Goal: Task Accomplishment & Management: Manage account settings

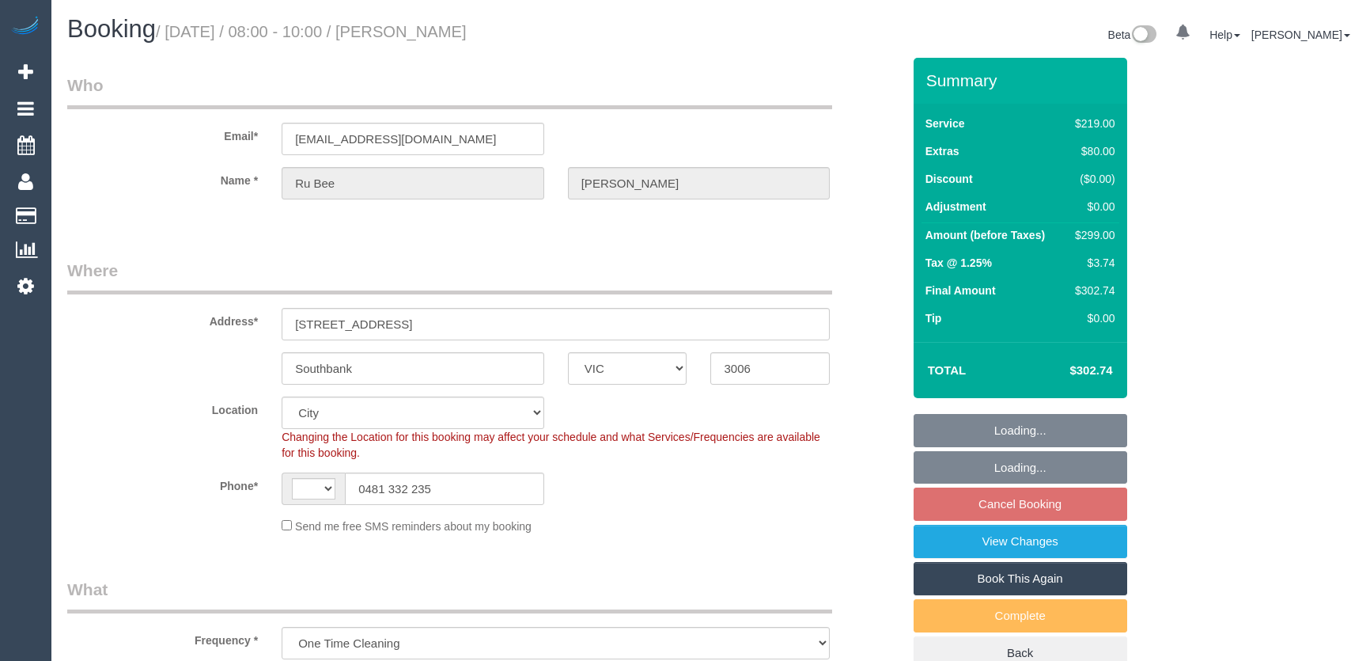
select select "VIC"
select select "spot2"
select select "string:AU"
select select "string:stripe-pm_1Ry3V32GScqysDRV7buaVdOp"
select select "number:28"
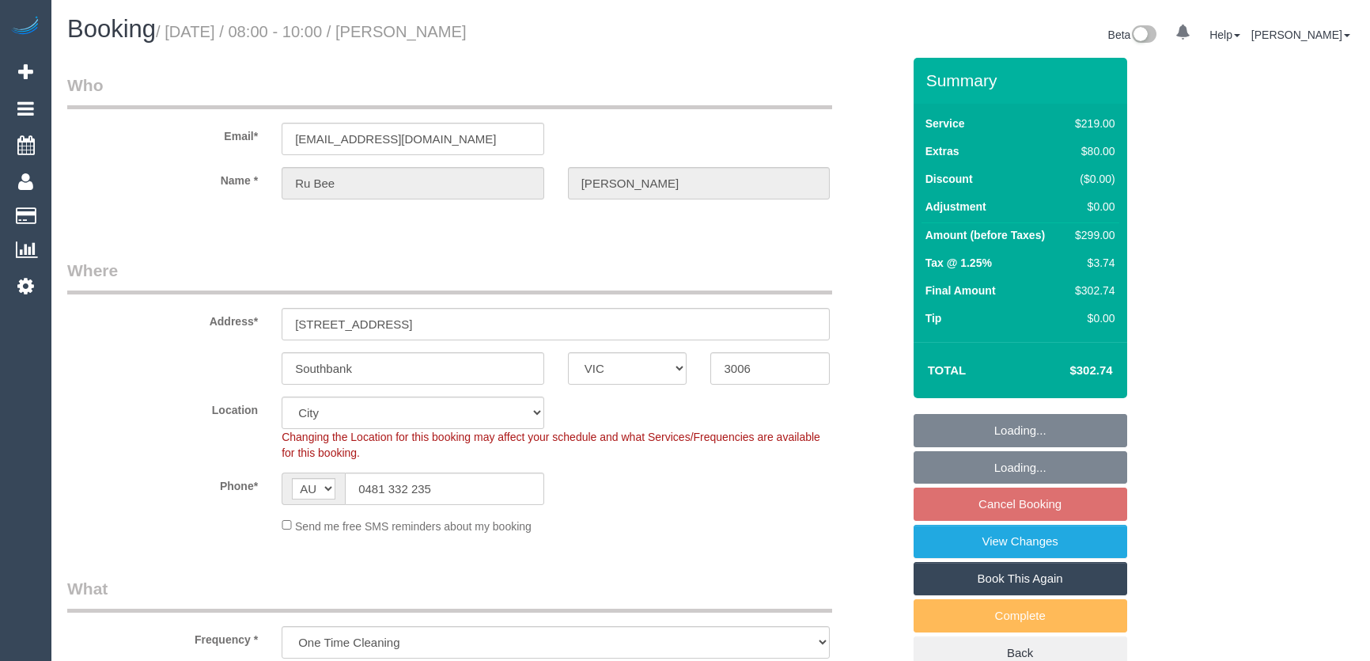
select select "number:14"
select select "number:20"
select select "number:25"
select select "number:13"
select select "object:1177"
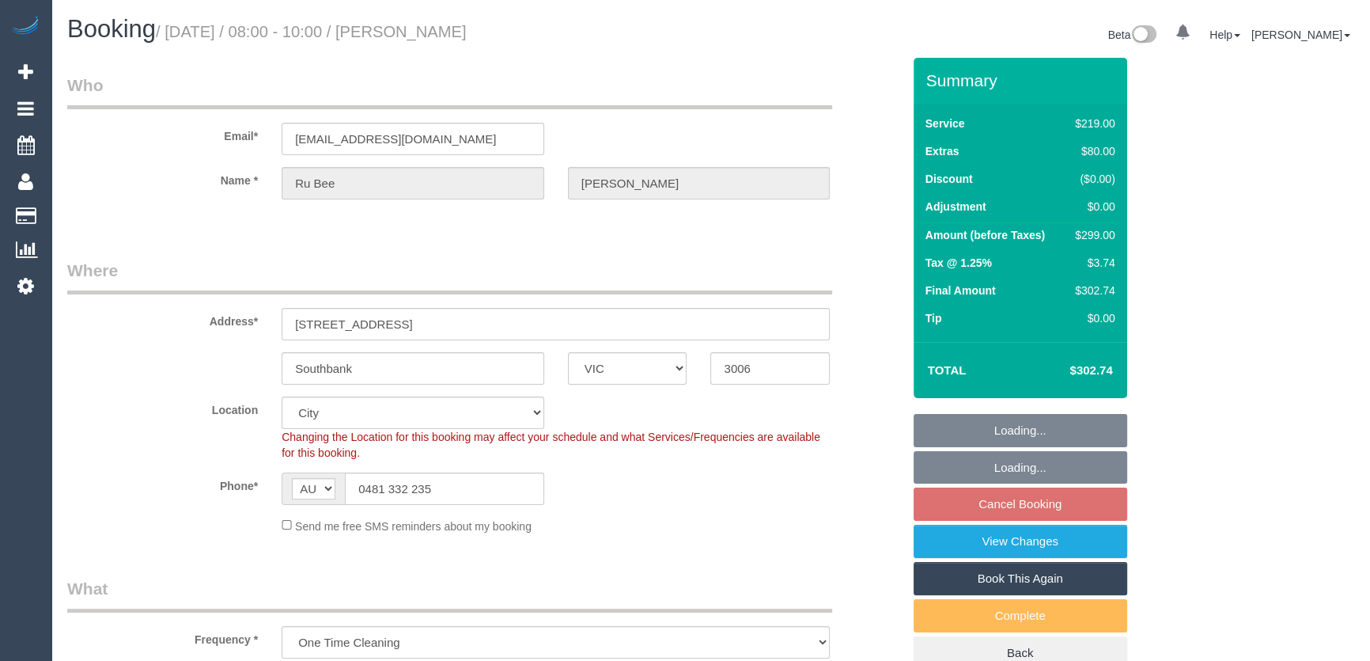
select select "spot14"
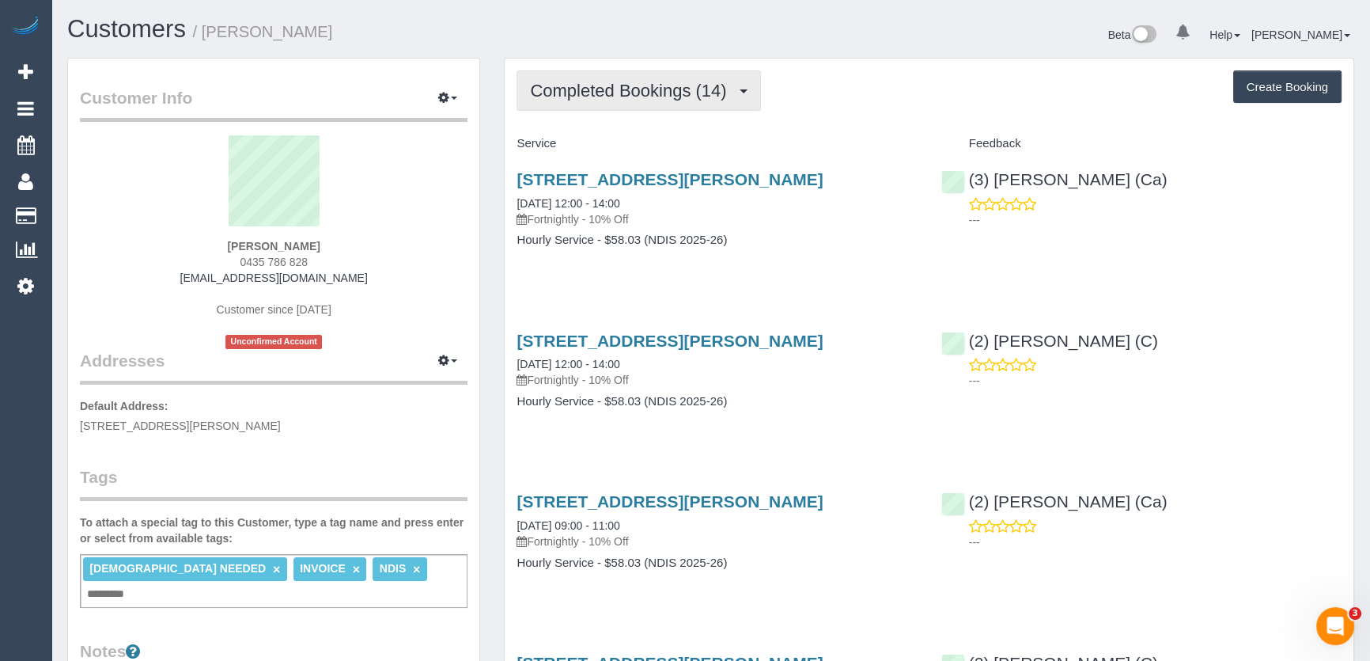
click at [729, 102] on button "Completed Bookings (14)" at bounding box center [639, 90] width 244 height 40
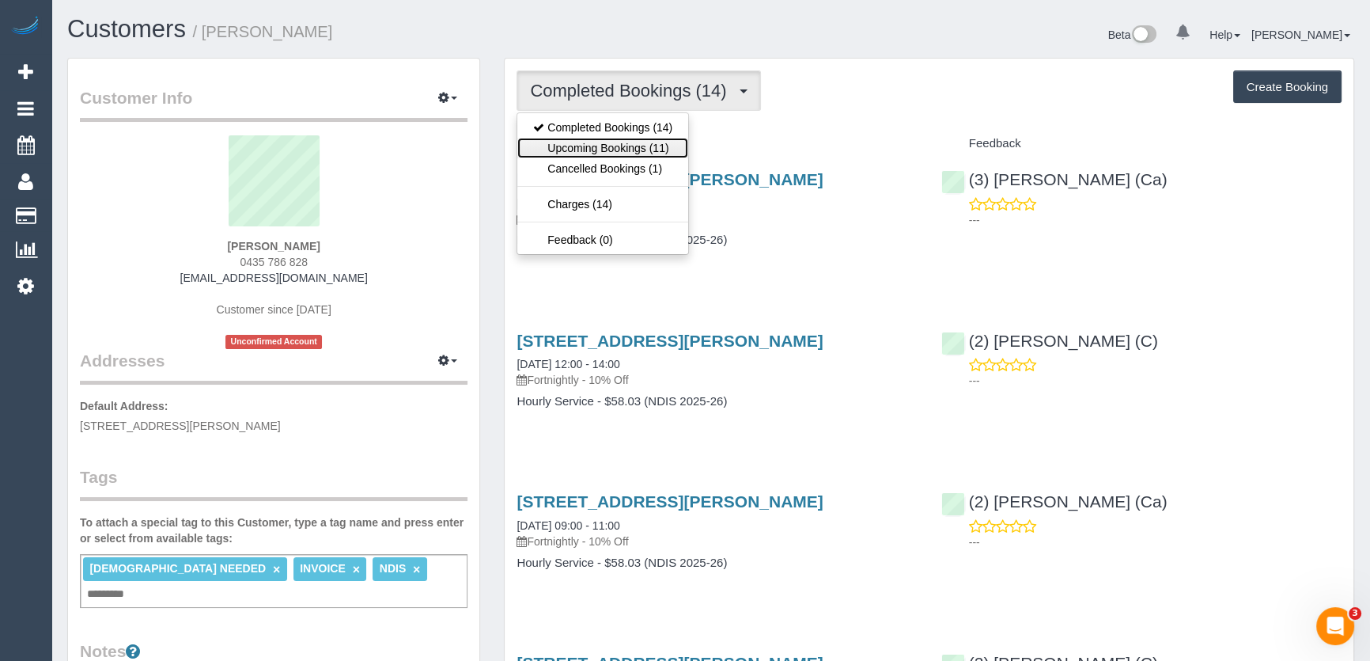
click at [675, 147] on link "Upcoming Bookings (11)" at bounding box center [602, 148] width 171 height 21
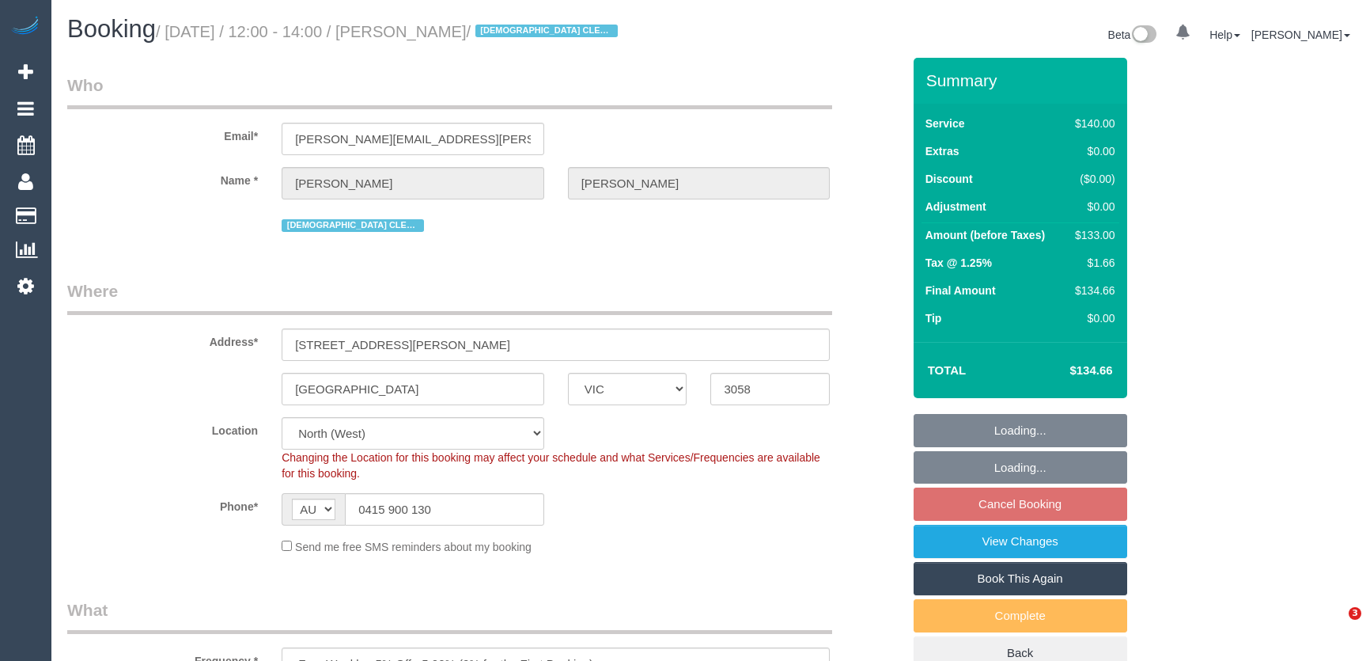
select select "VIC"
select select "spot4"
select select "number:27"
select select "number:14"
select select "number:19"
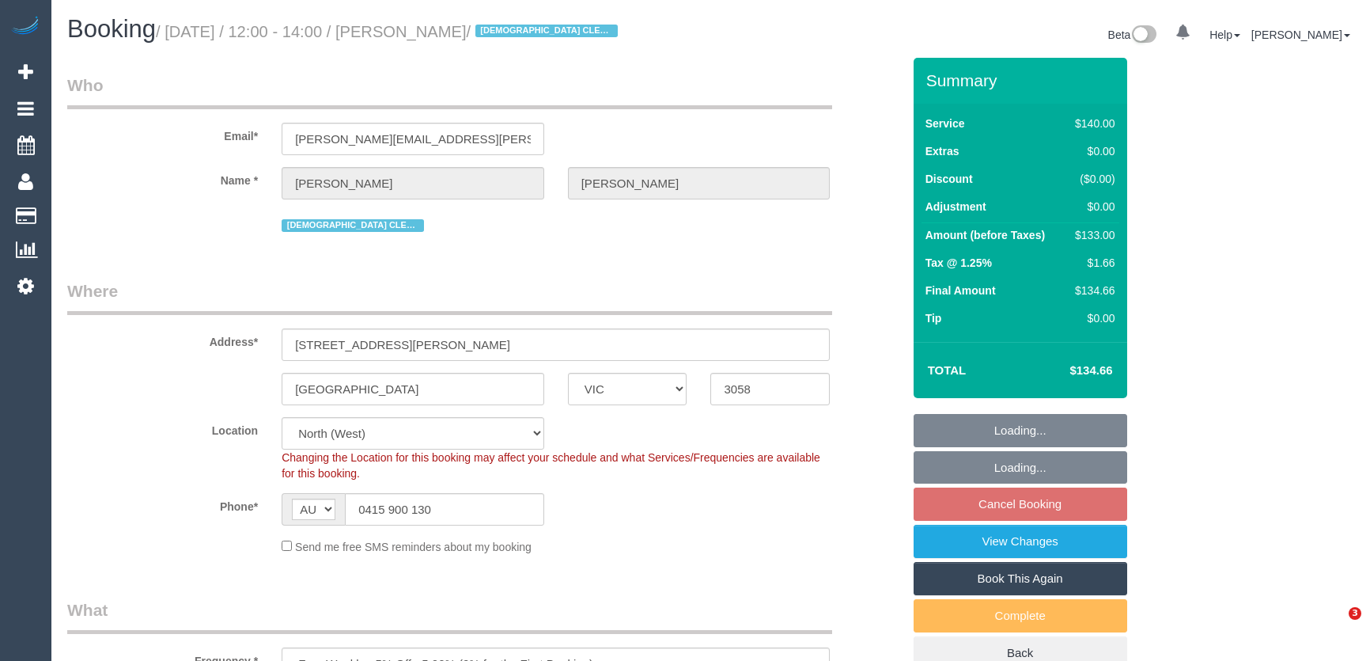
select select "number:25"
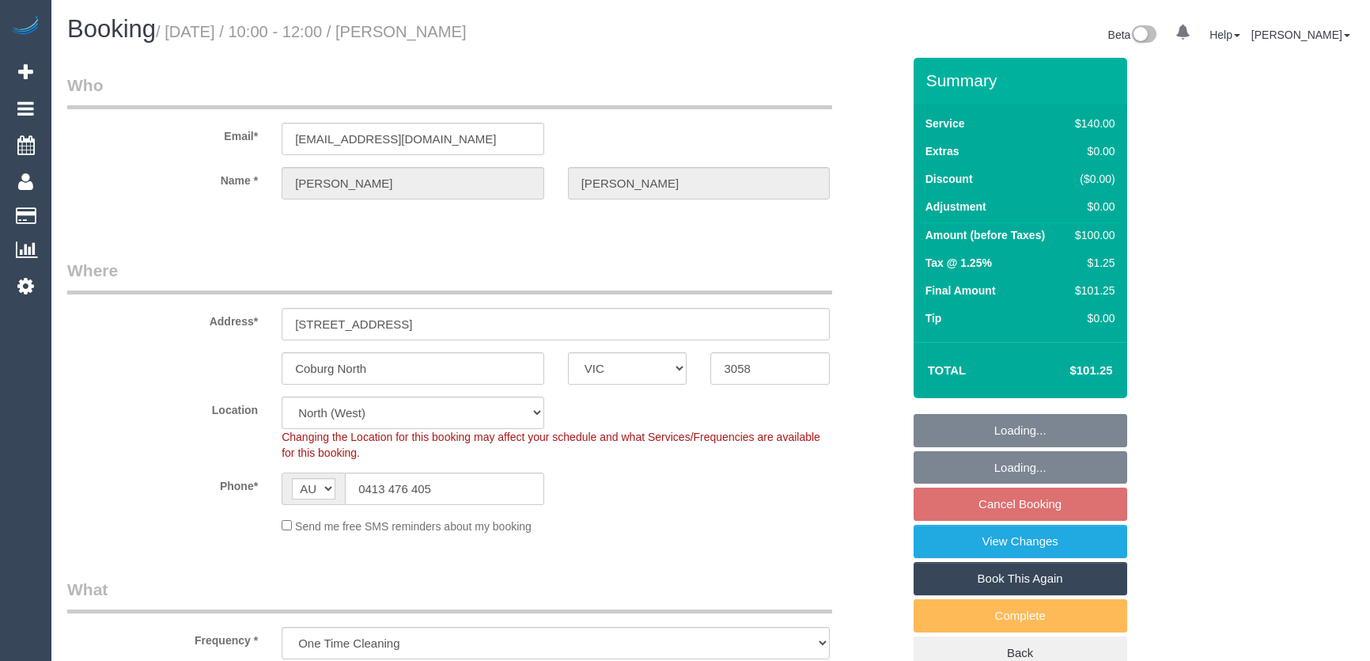
select select "VIC"
select select "string:stripe-pm_1RxRus2GScqysDRVxIBSD15G"
select select "number:28"
select select "number:14"
select select "number:19"
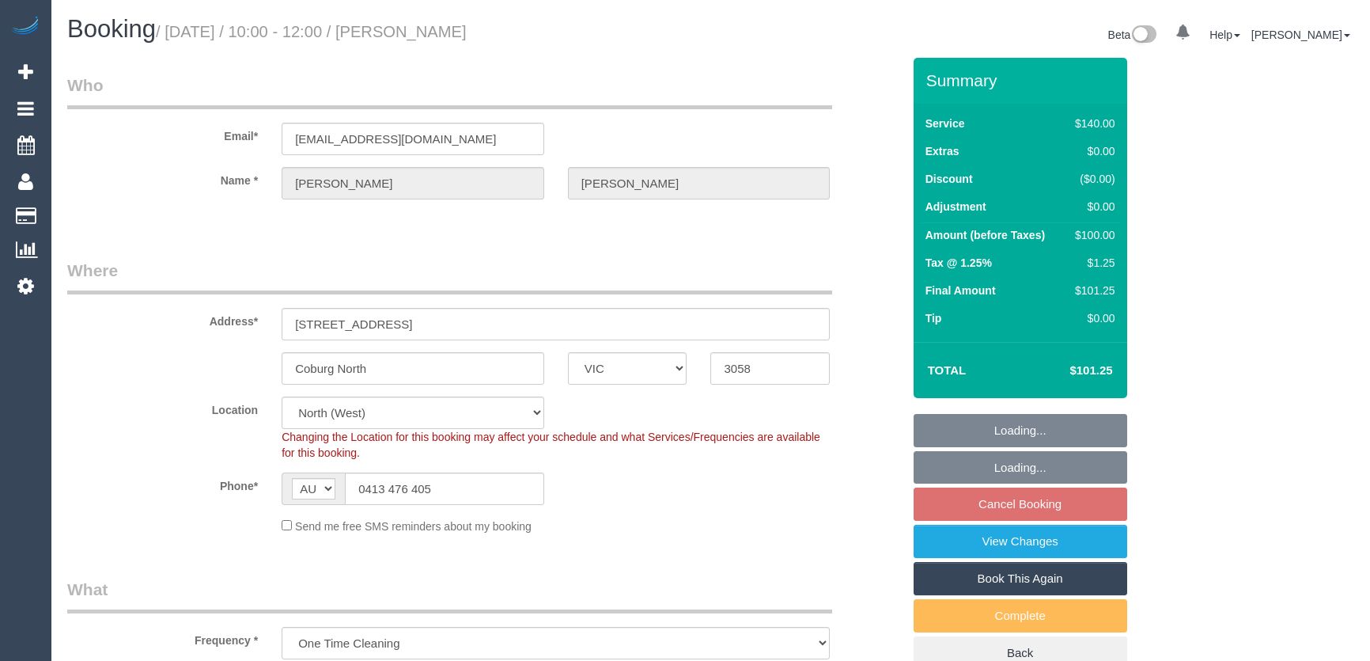
select select "number:22"
select select "number:33"
select select "number:13"
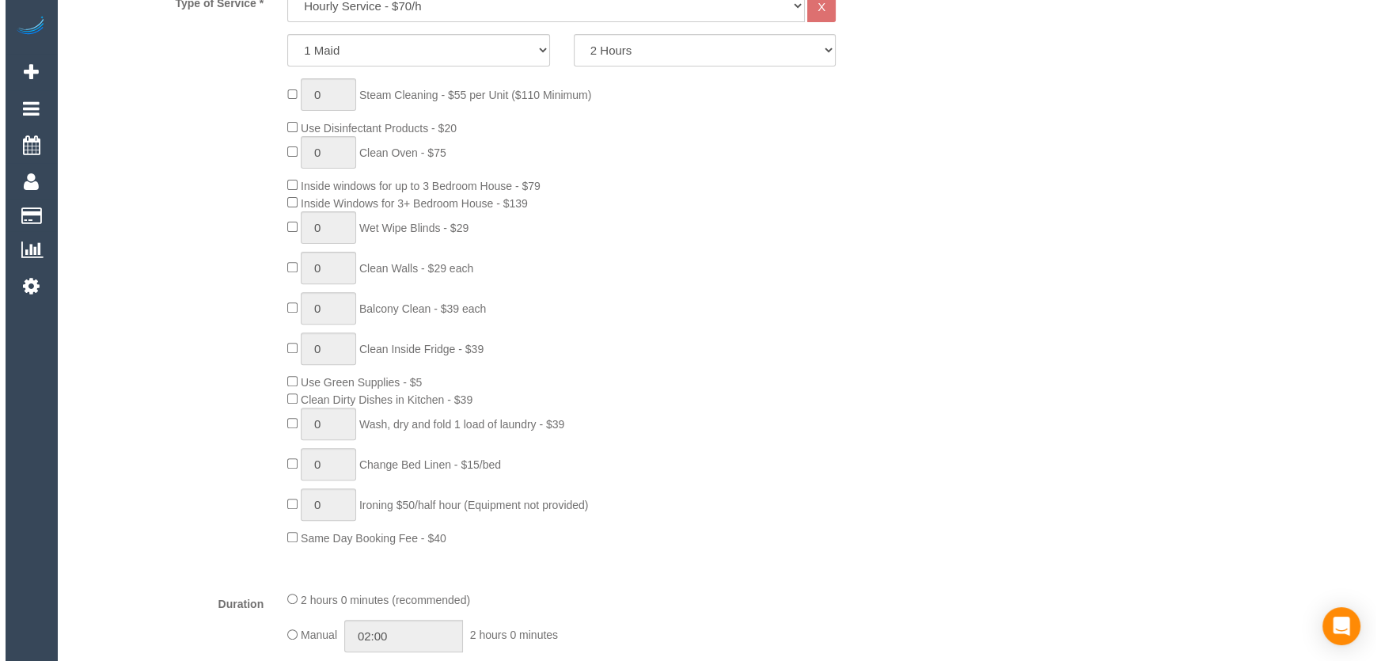
scroll to position [2085, 0]
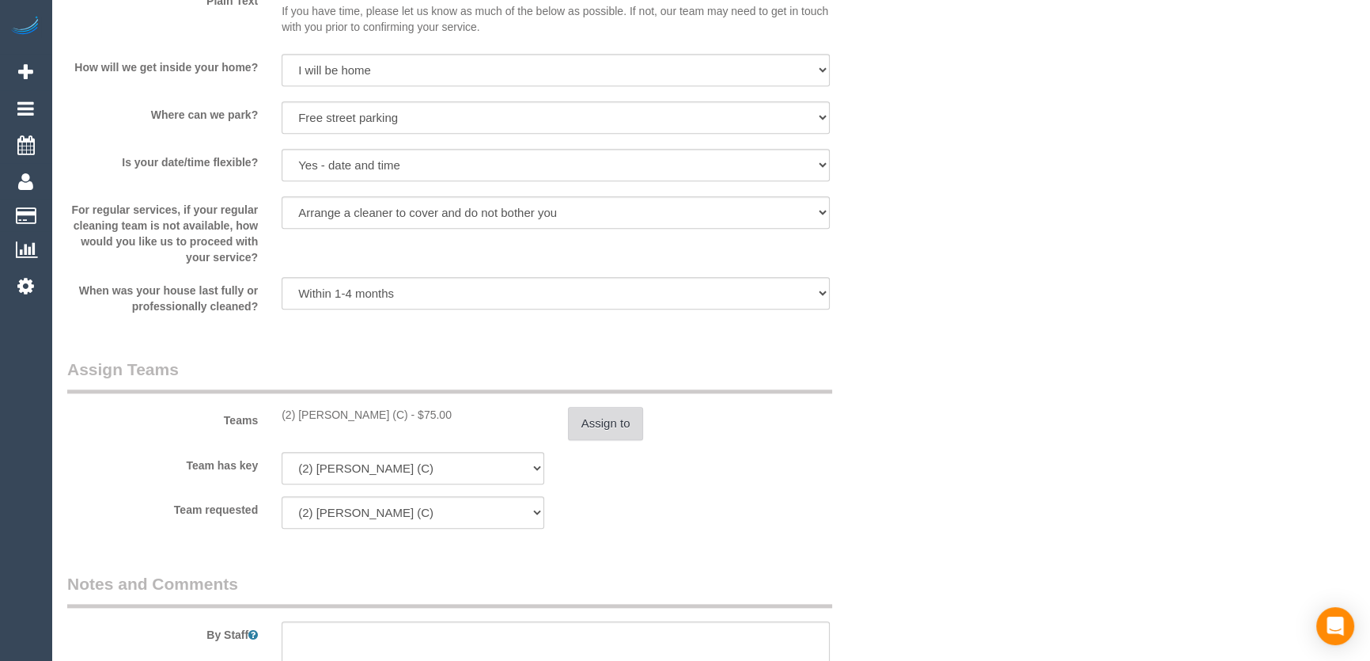
click at [613, 428] on button "Assign to" at bounding box center [606, 423] width 76 height 33
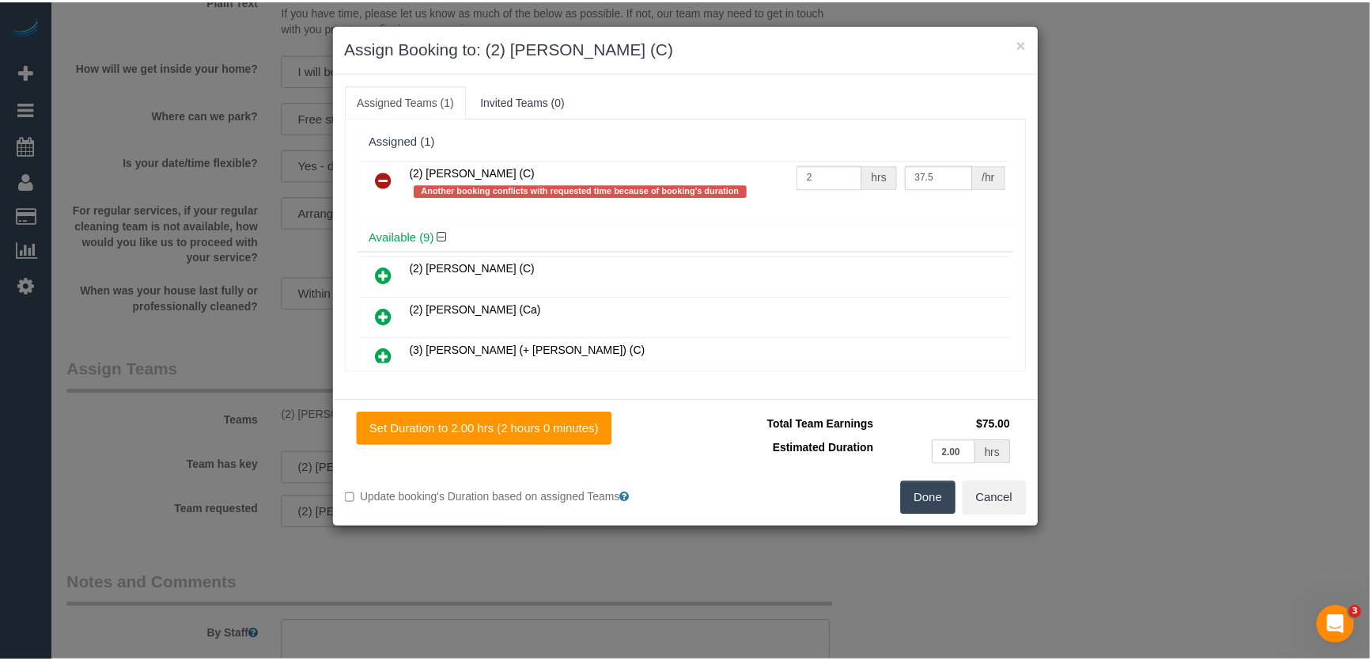
scroll to position [0, 0]
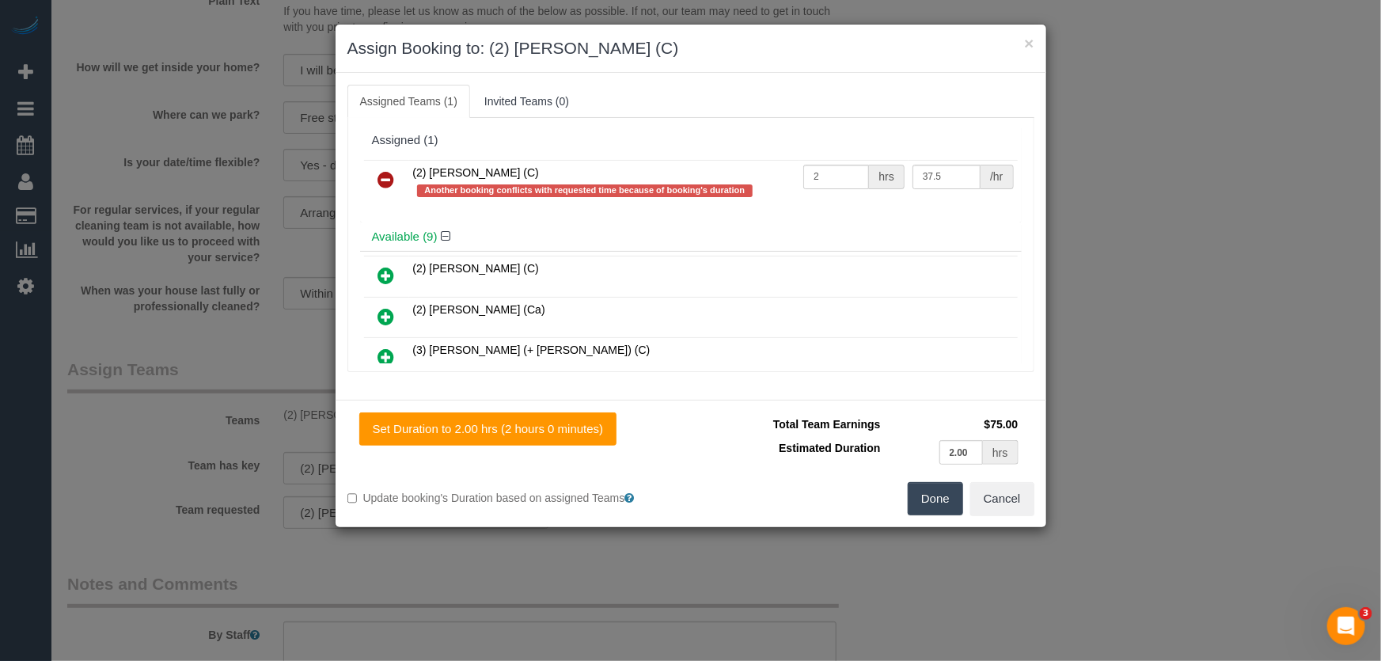
click at [383, 177] on icon at bounding box center [386, 179] width 17 height 19
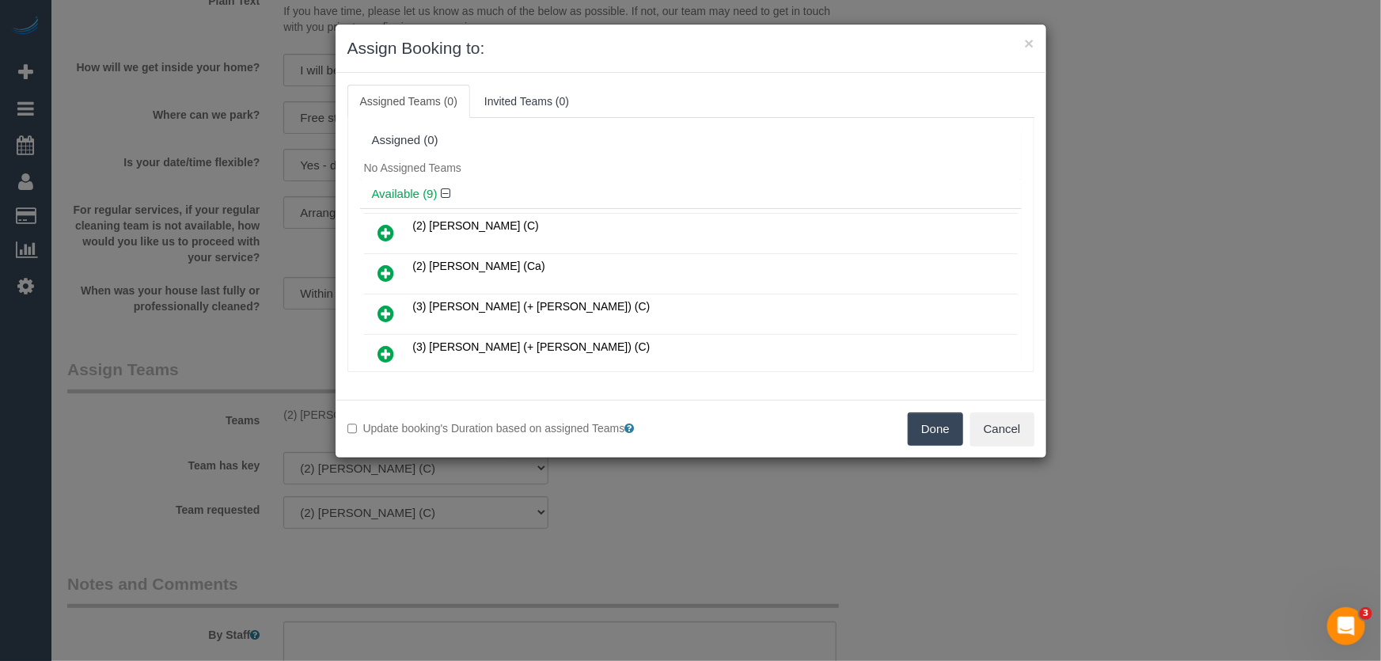
click at [944, 426] on button "Done" at bounding box center [934, 428] width 55 height 33
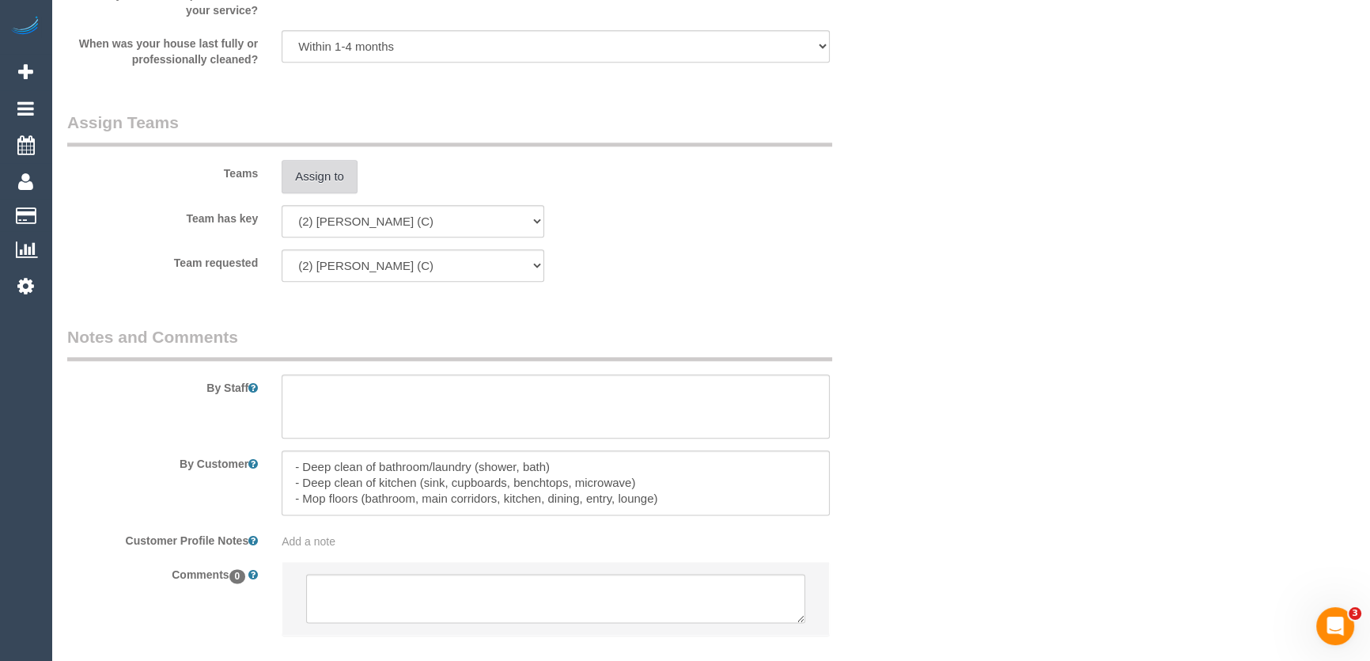
scroll to position [2421, 0]
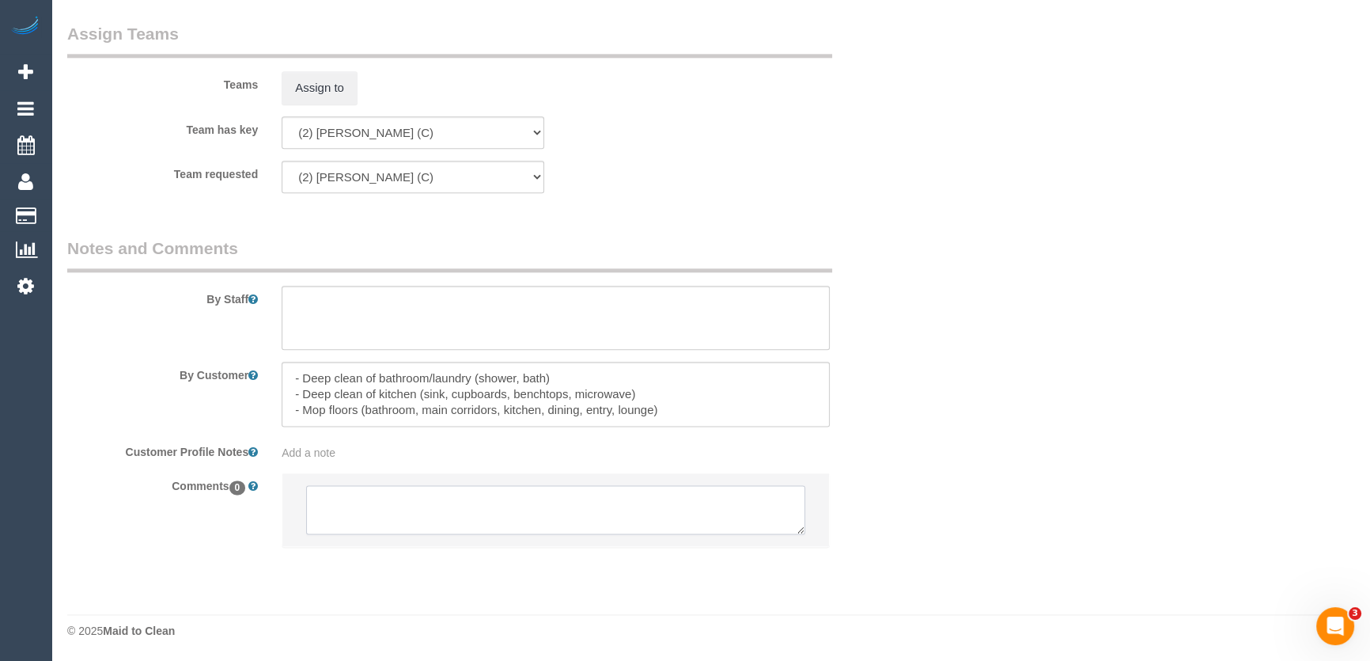
click at [407, 507] on textarea at bounding box center [555, 509] width 499 height 49
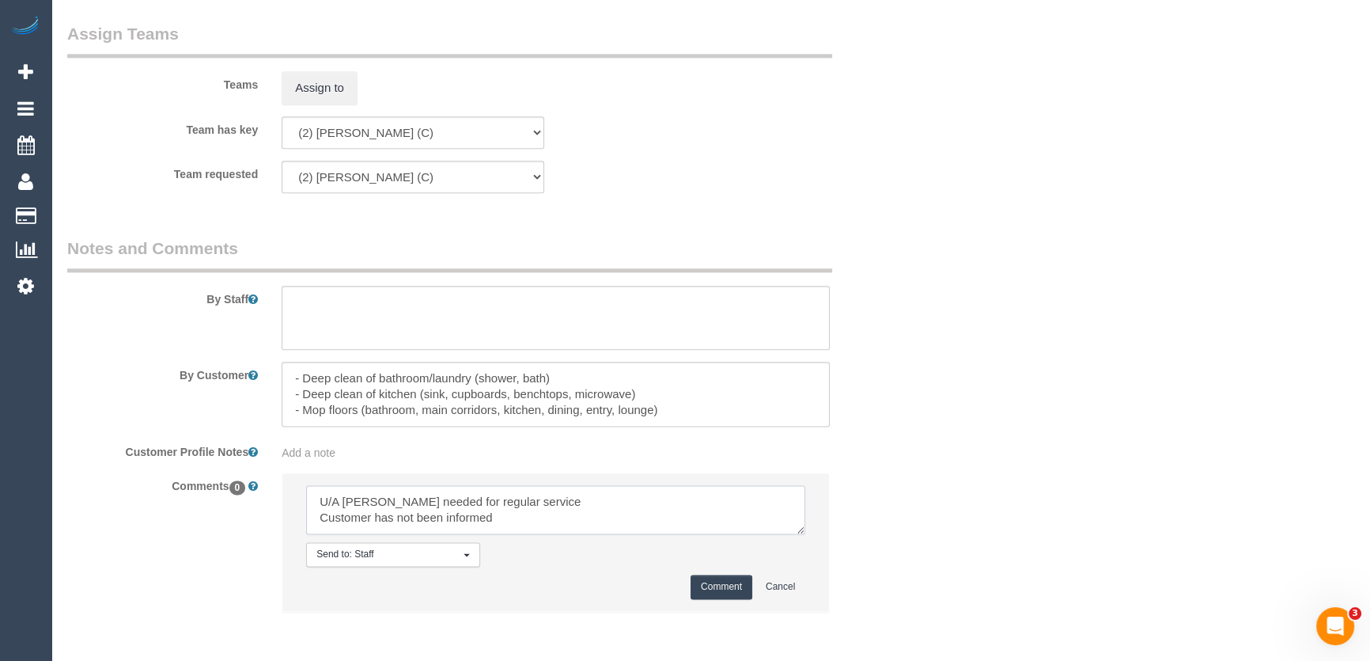
type textarea "U/A Katie needed for regular service Customer has not been informed"
click at [706, 586] on button "Comment" at bounding box center [722, 586] width 62 height 25
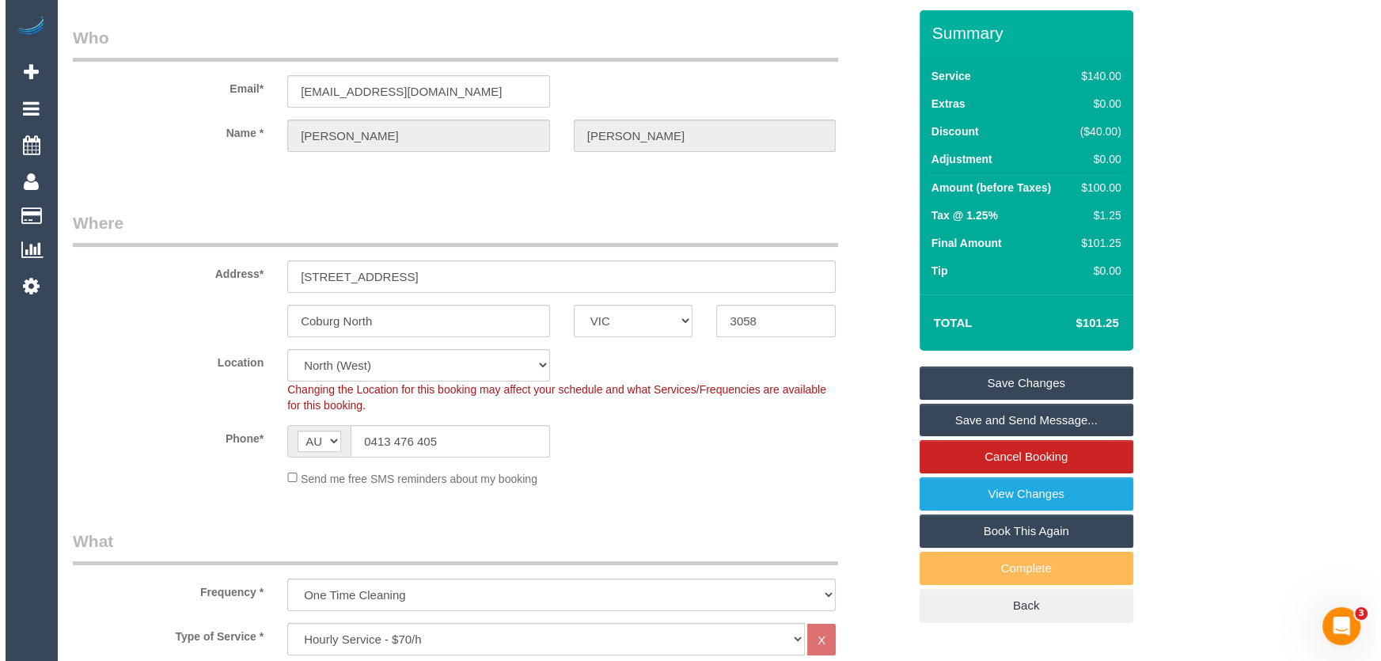
scroll to position [0, 0]
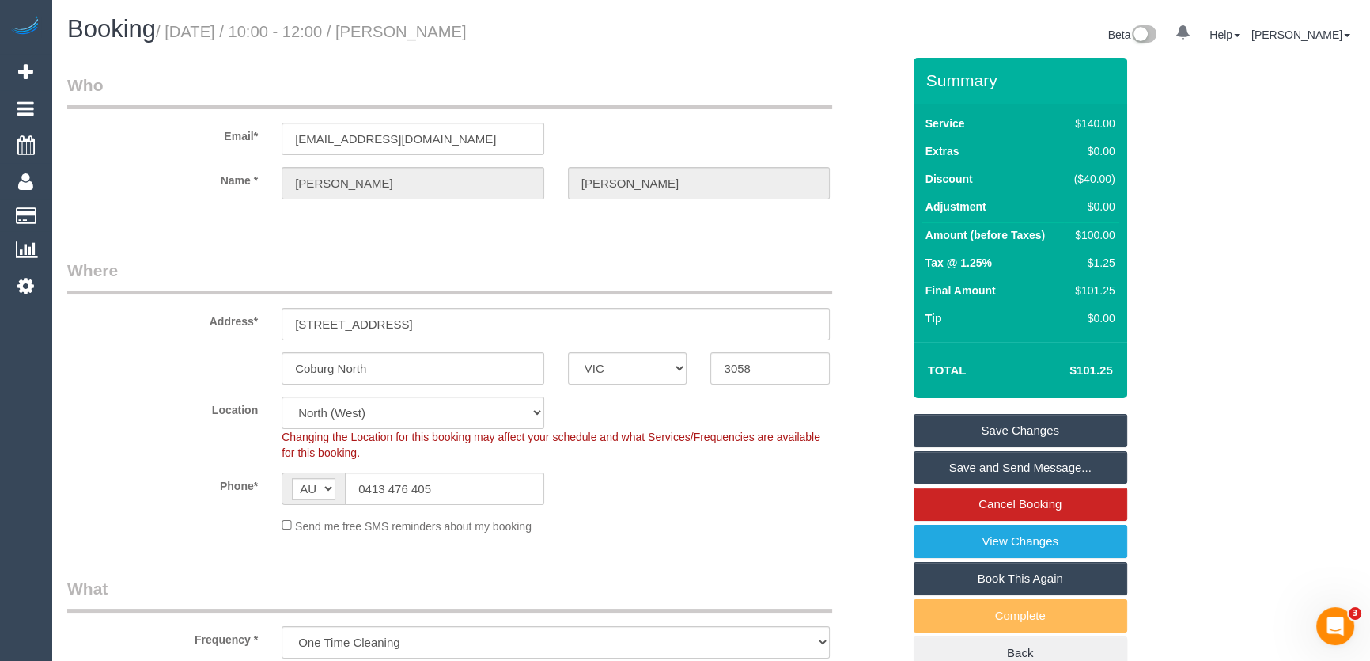
click at [1013, 426] on link "Save Changes" at bounding box center [1021, 430] width 214 height 33
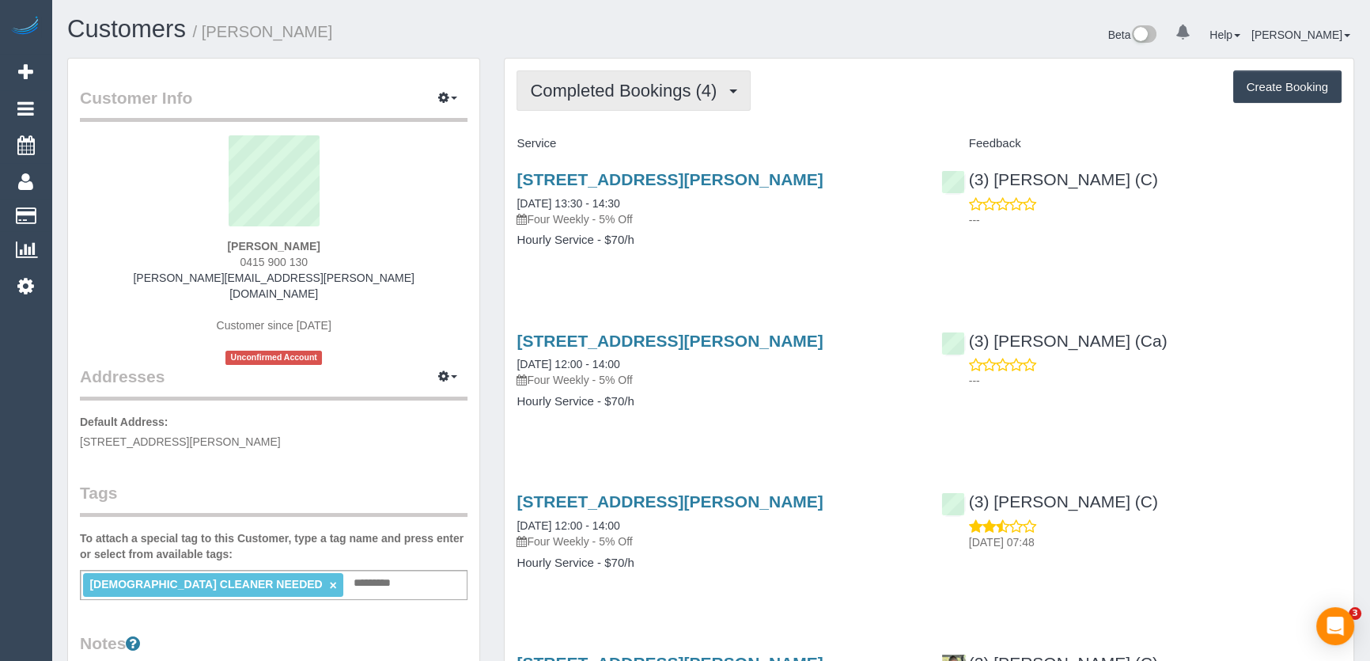
click at [641, 97] on span "Completed Bookings (4)" at bounding box center [627, 91] width 195 height 20
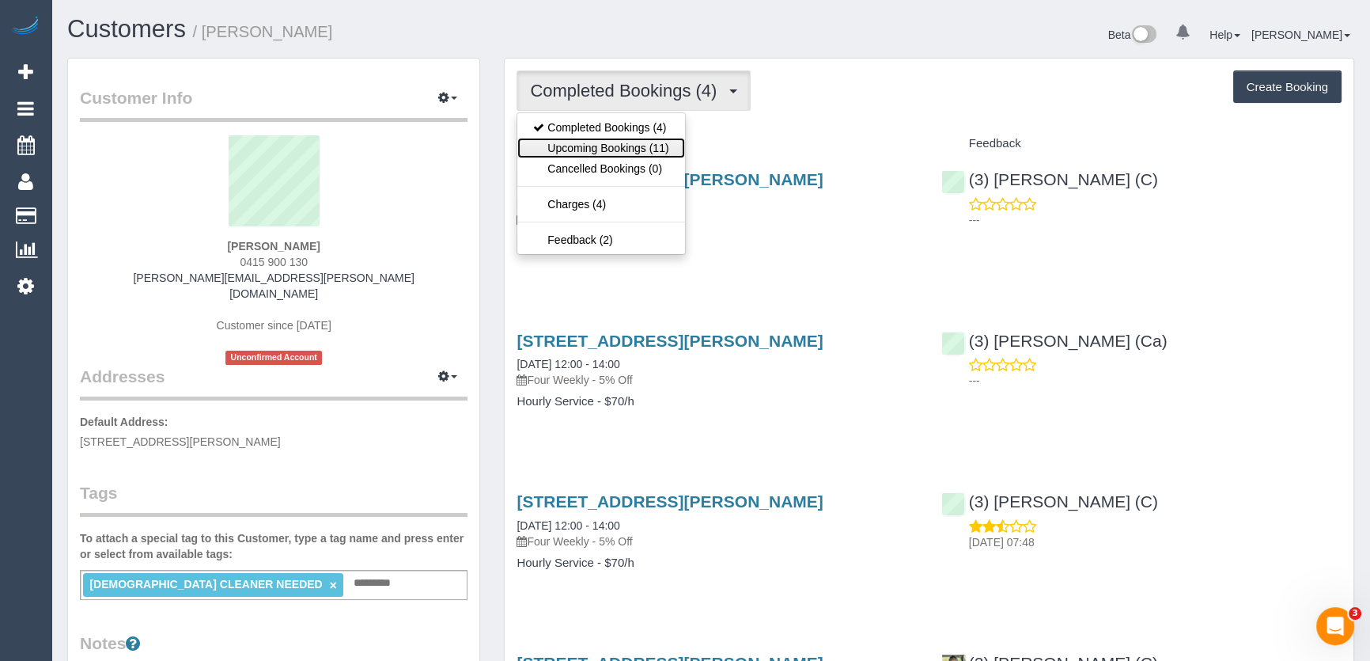
click at [642, 150] on link "Upcoming Bookings (11)" at bounding box center [600, 148] width 167 height 21
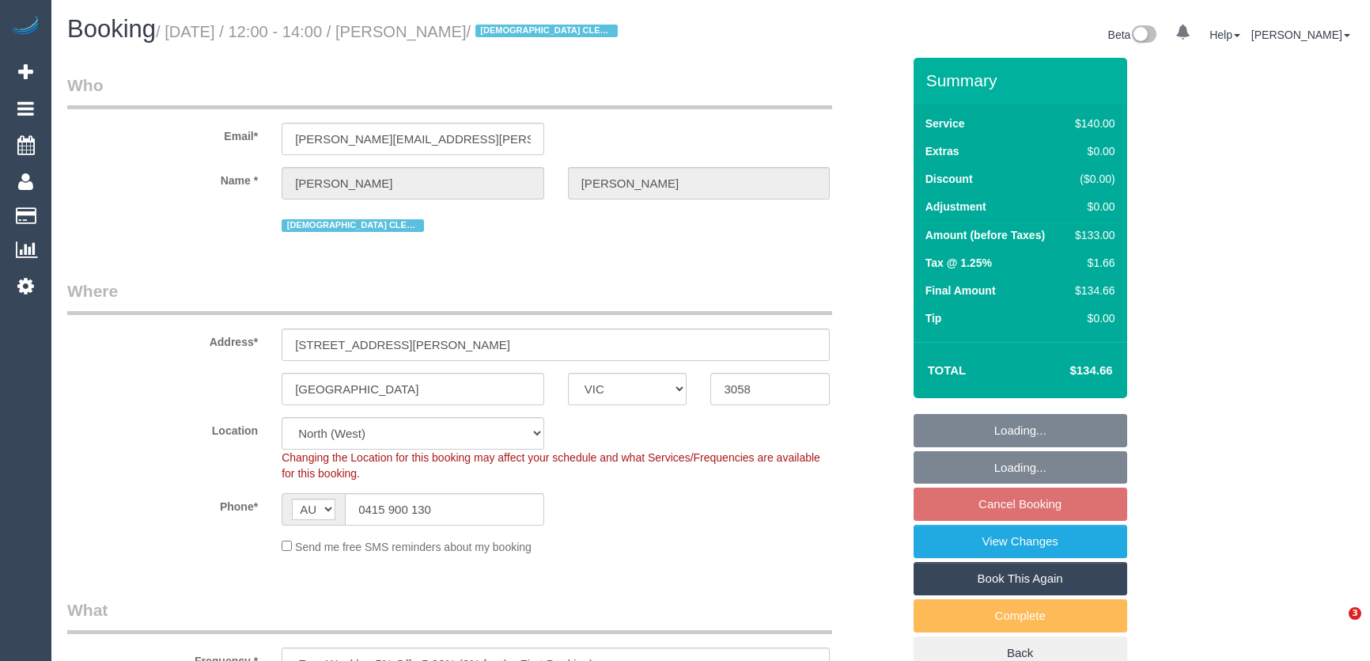
select select "VIC"
select select "spot4"
select select "number:27"
select select "number:14"
select select "number:19"
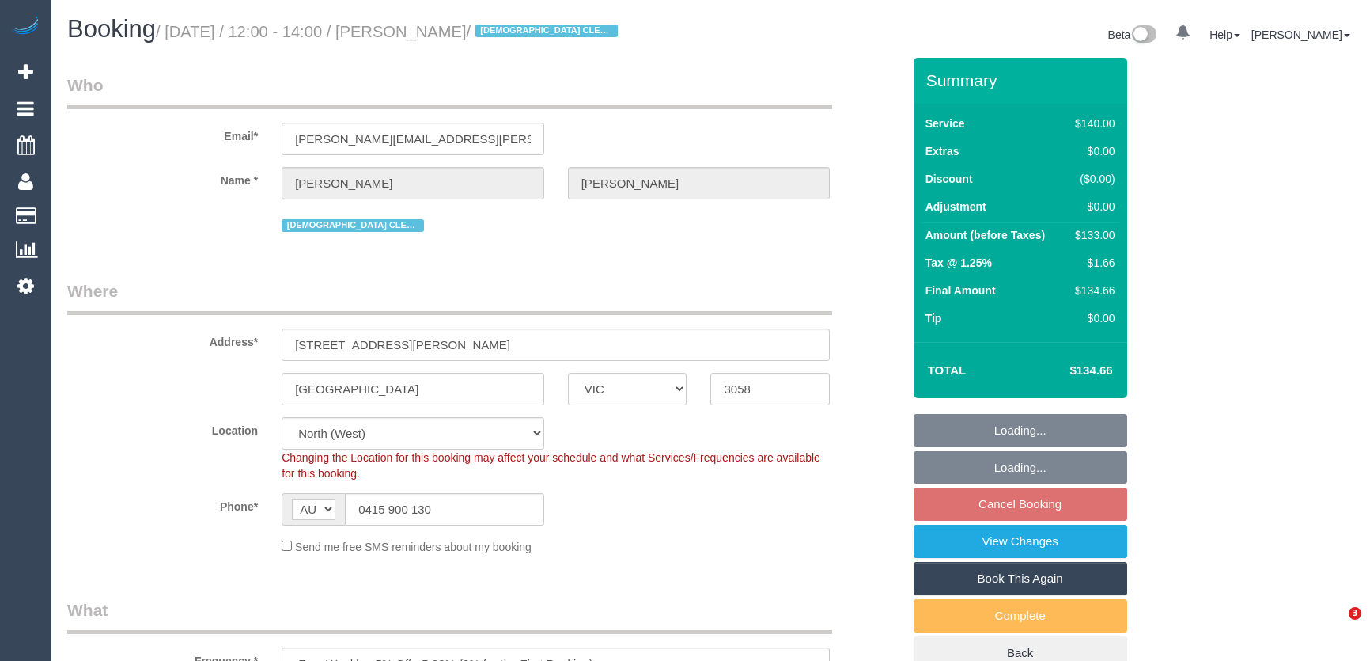
select select "number:25"
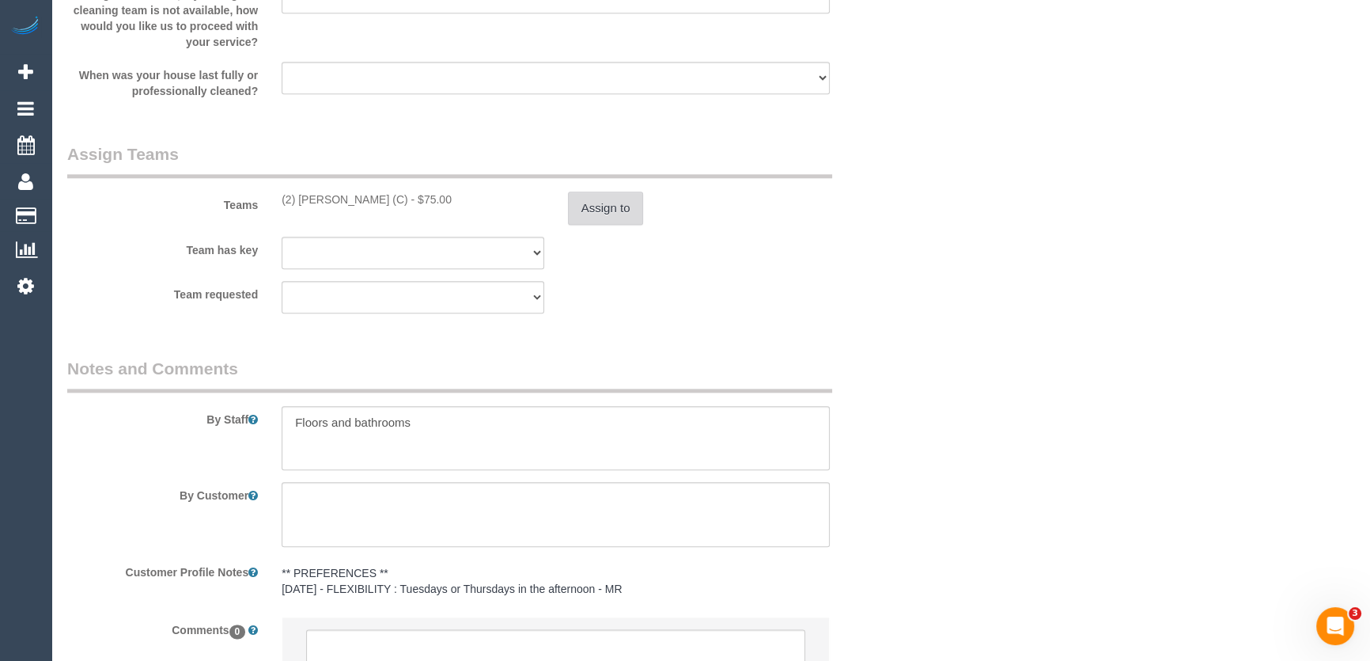
click at [604, 210] on button "Assign to" at bounding box center [606, 207] width 76 height 33
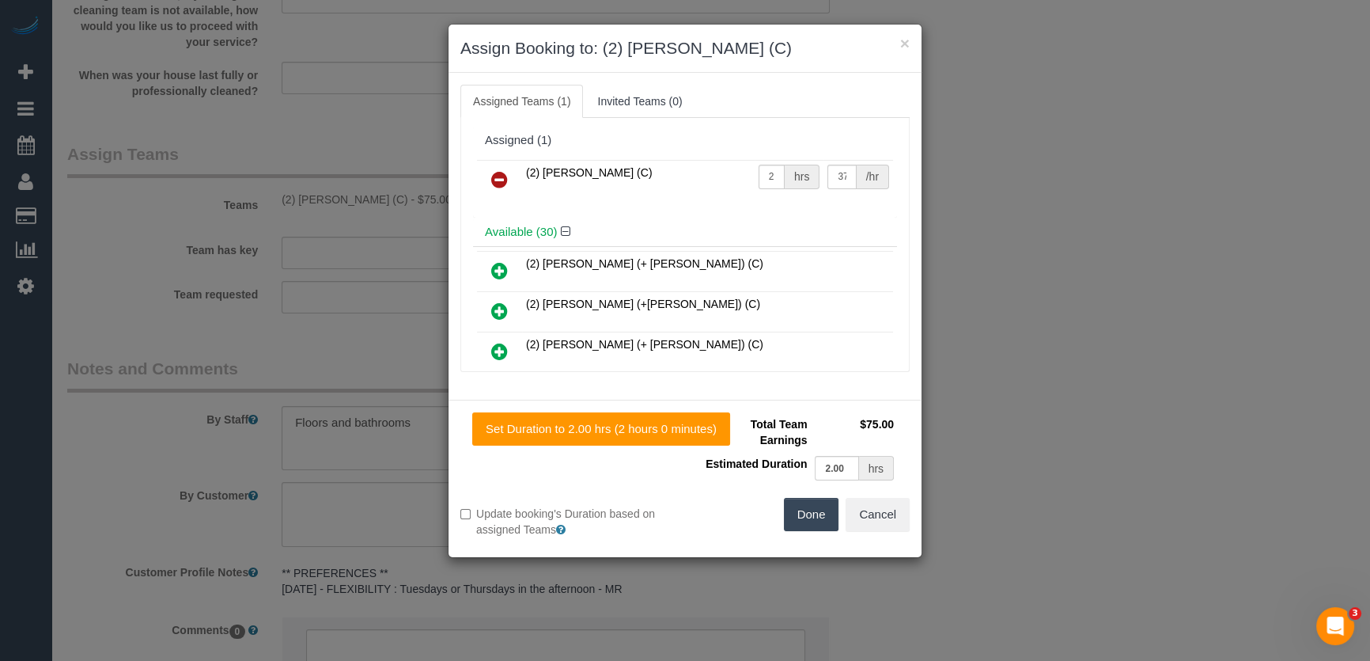
click at [491, 181] on icon at bounding box center [499, 179] width 17 height 19
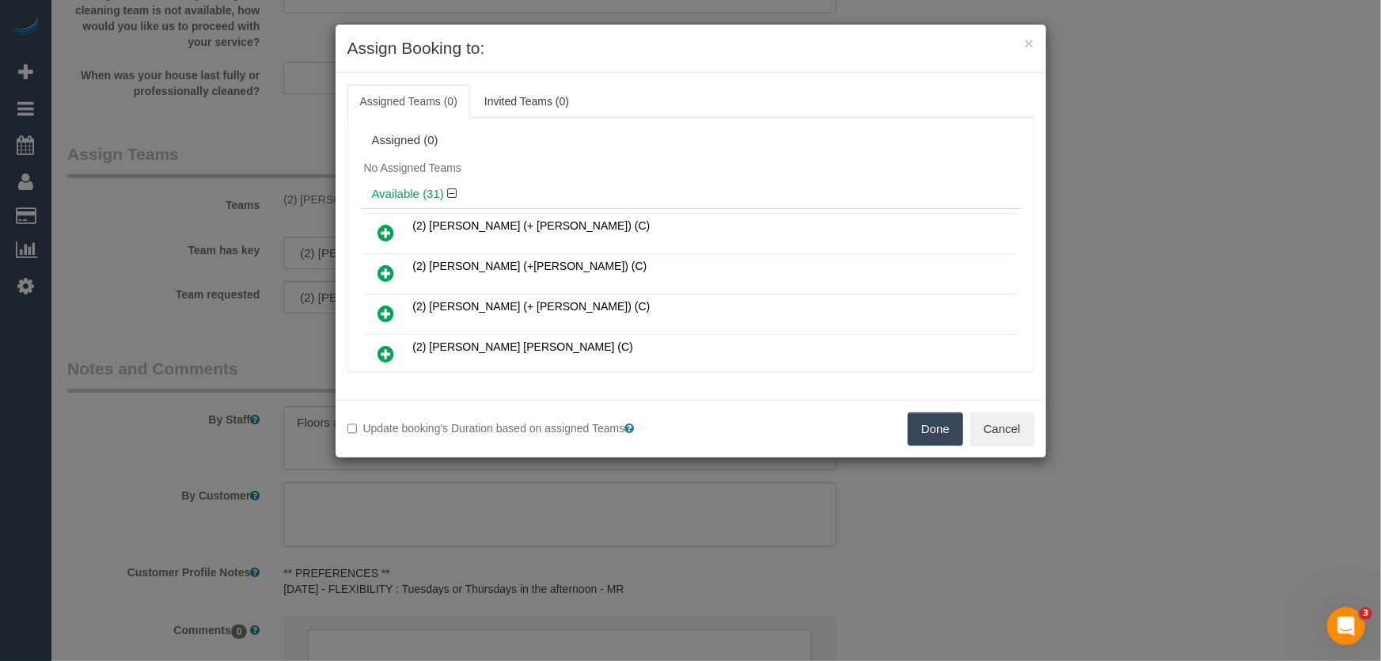
click at [939, 428] on button "Done" at bounding box center [934, 428] width 55 height 33
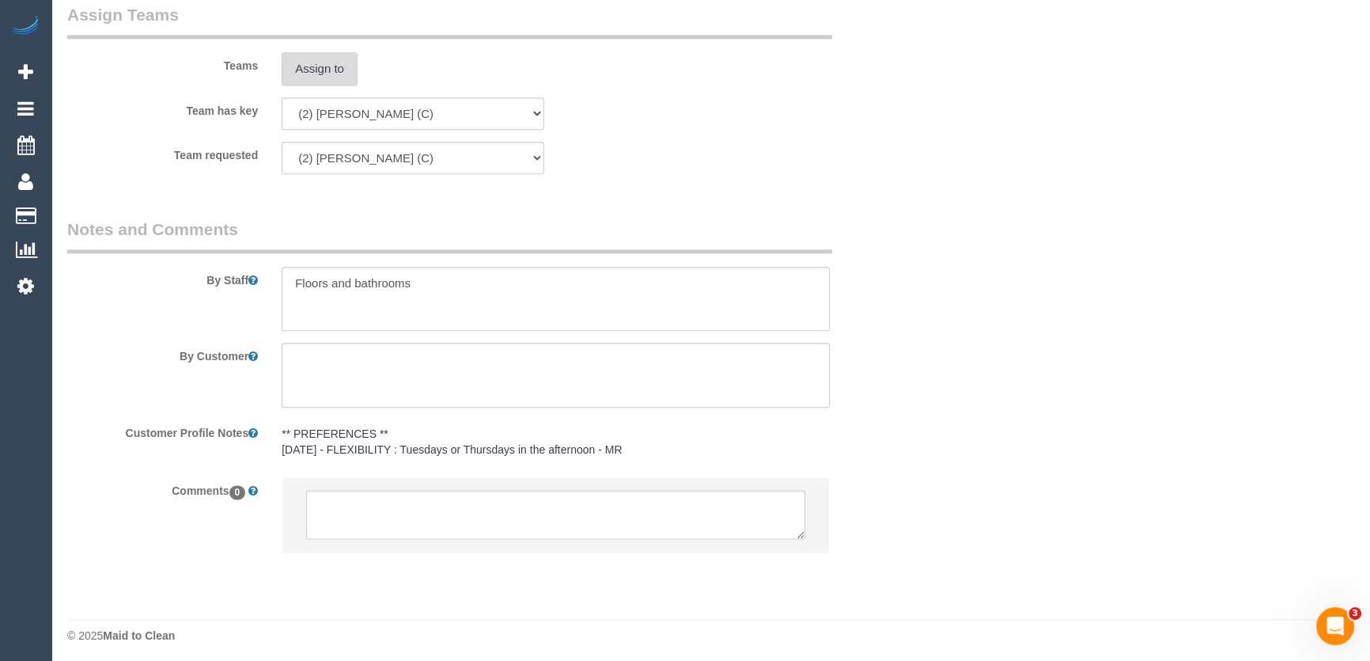
scroll to position [2379, 0]
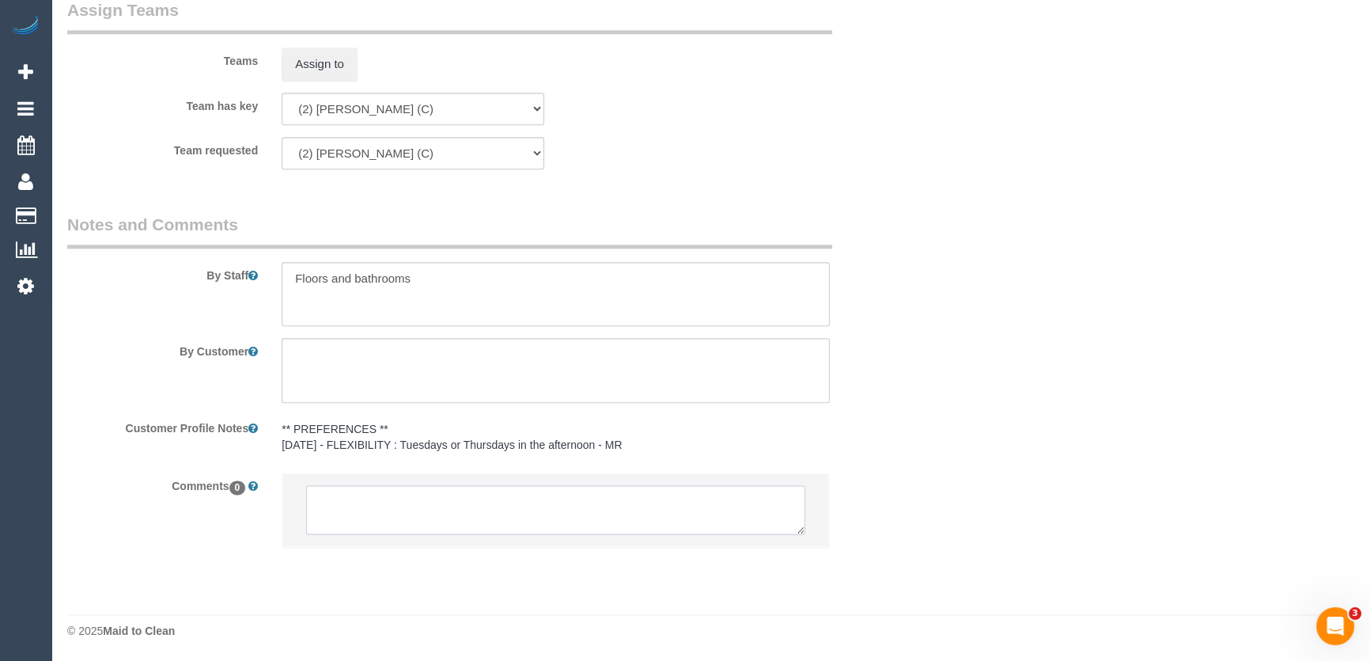
click at [412, 509] on textarea at bounding box center [555, 509] width 499 height 49
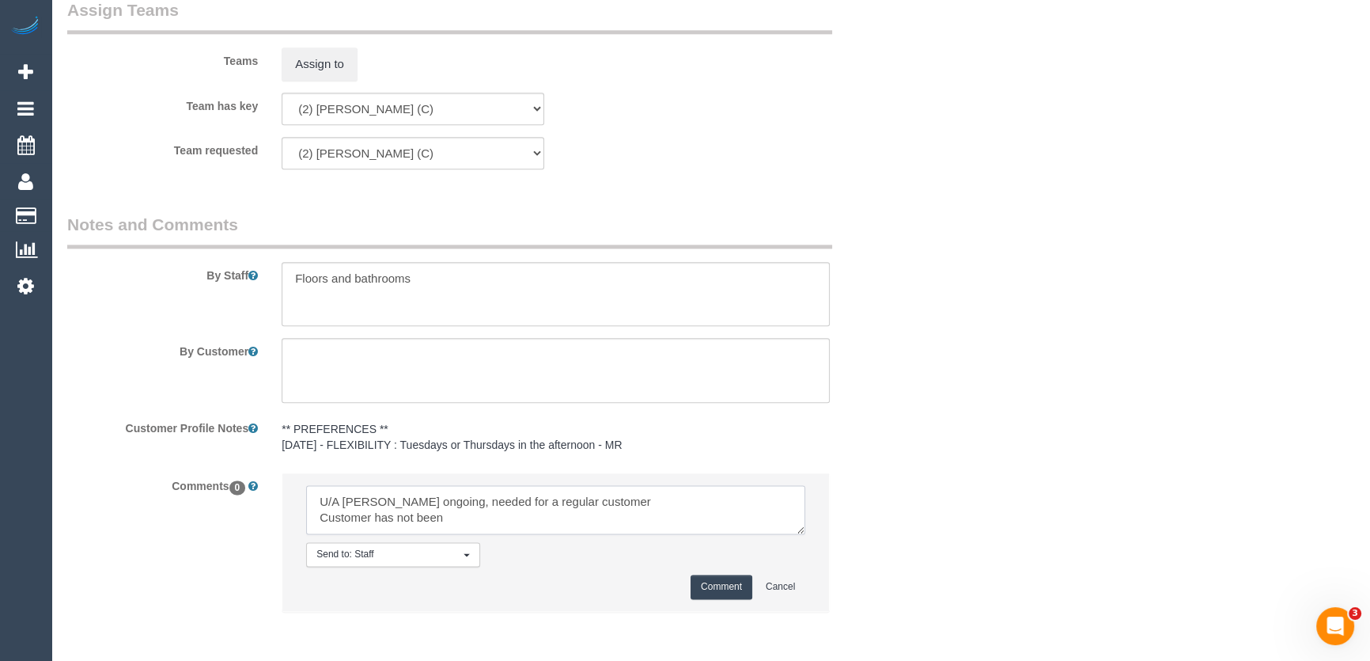
type textarea "U/A Katie ongoing, needed for a regular customer Customer has not been"
click at [722, 587] on button "Comment" at bounding box center [722, 586] width 62 height 25
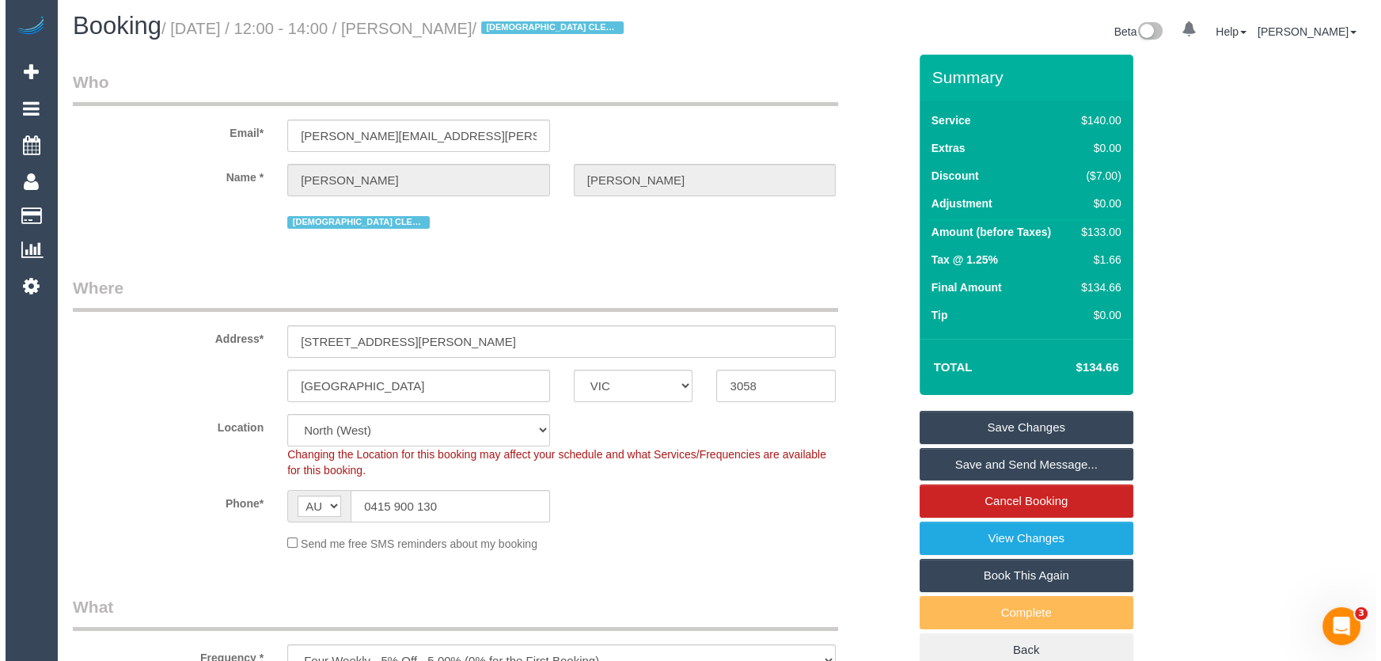
scroll to position [0, 0]
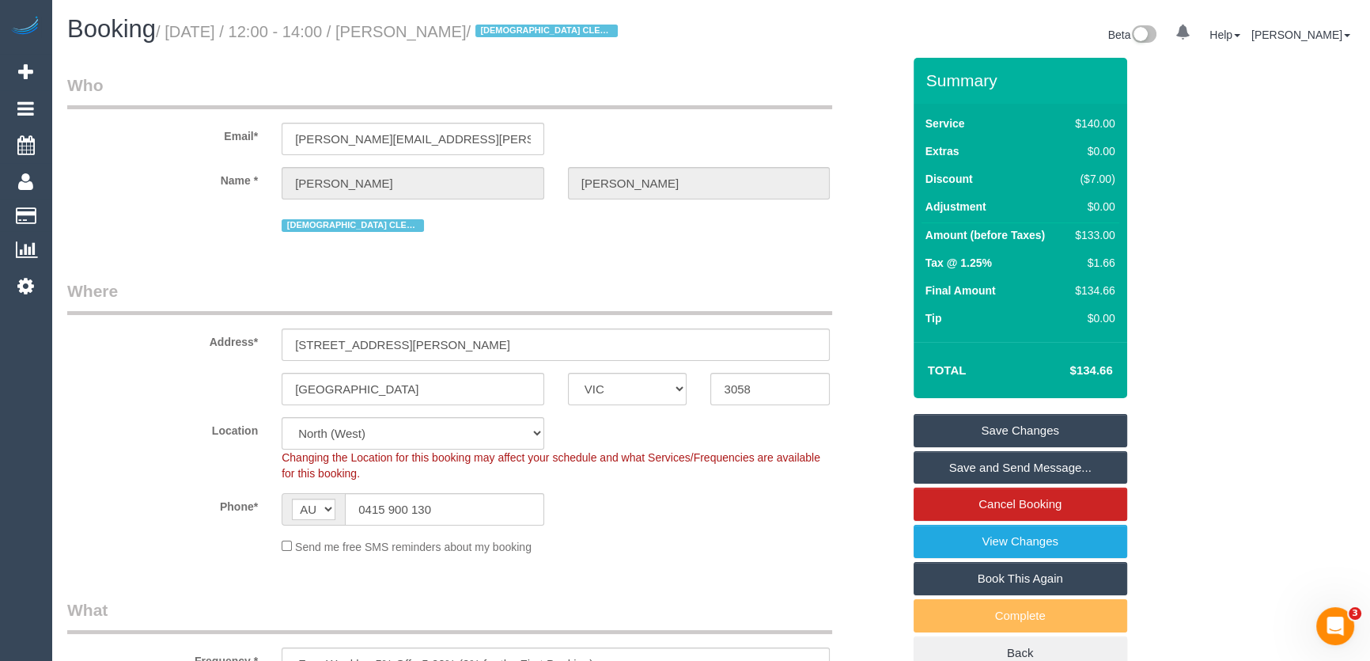
click at [1012, 428] on link "Save Changes" at bounding box center [1021, 430] width 214 height 33
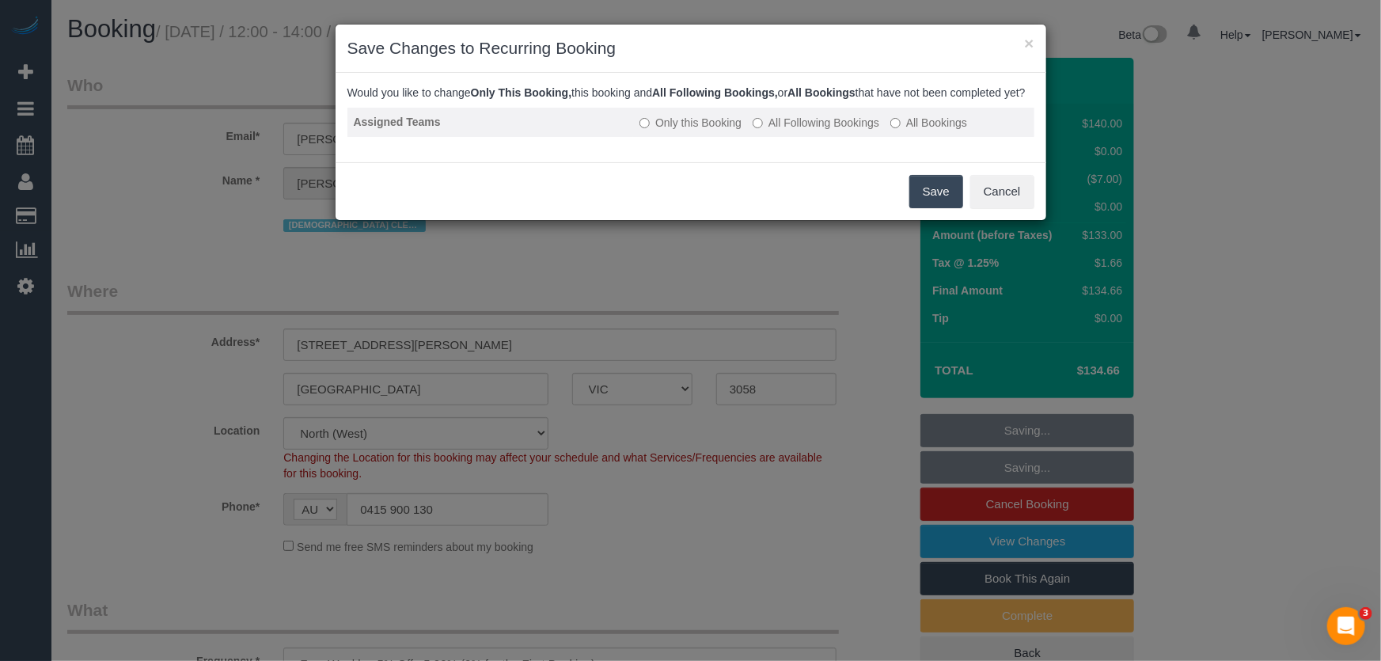
click at [823, 131] on label "All Following Bookings" at bounding box center [815, 123] width 127 height 16
click at [941, 208] on button "Save" at bounding box center [936, 191] width 54 height 33
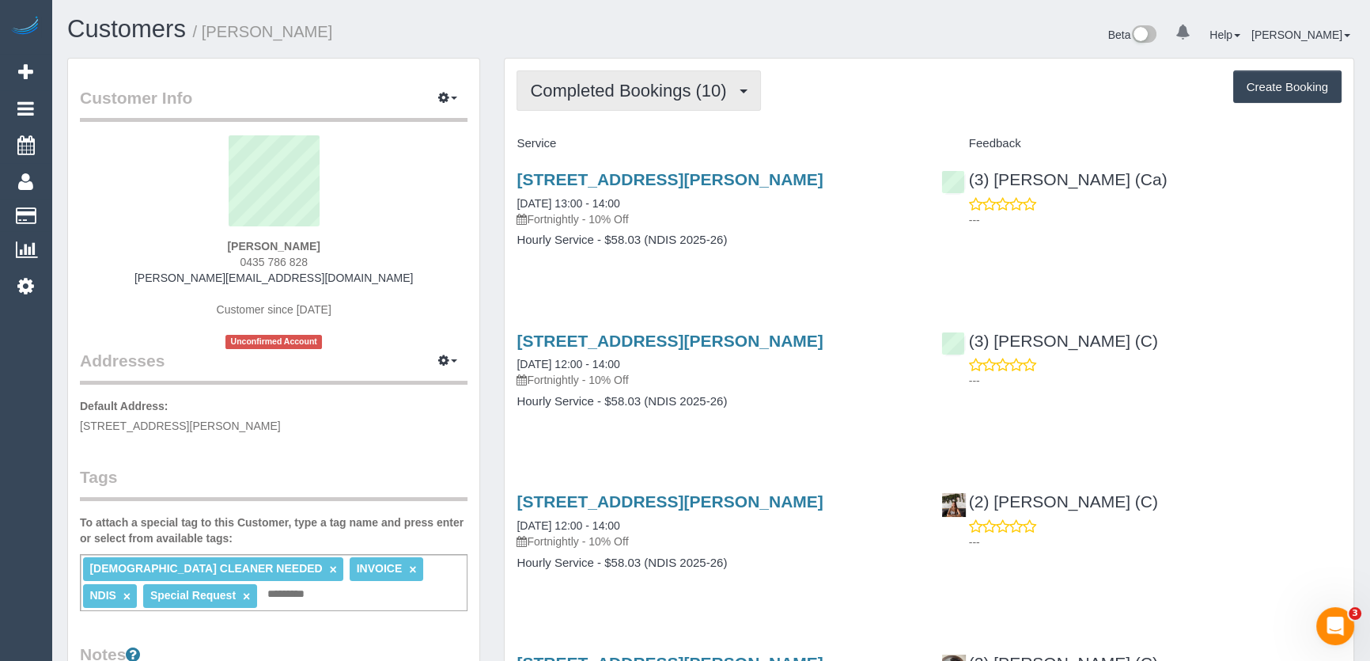
click at [613, 93] on span "Completed Bookings (10)" at bounding box center [632, 91] width 204 height 20
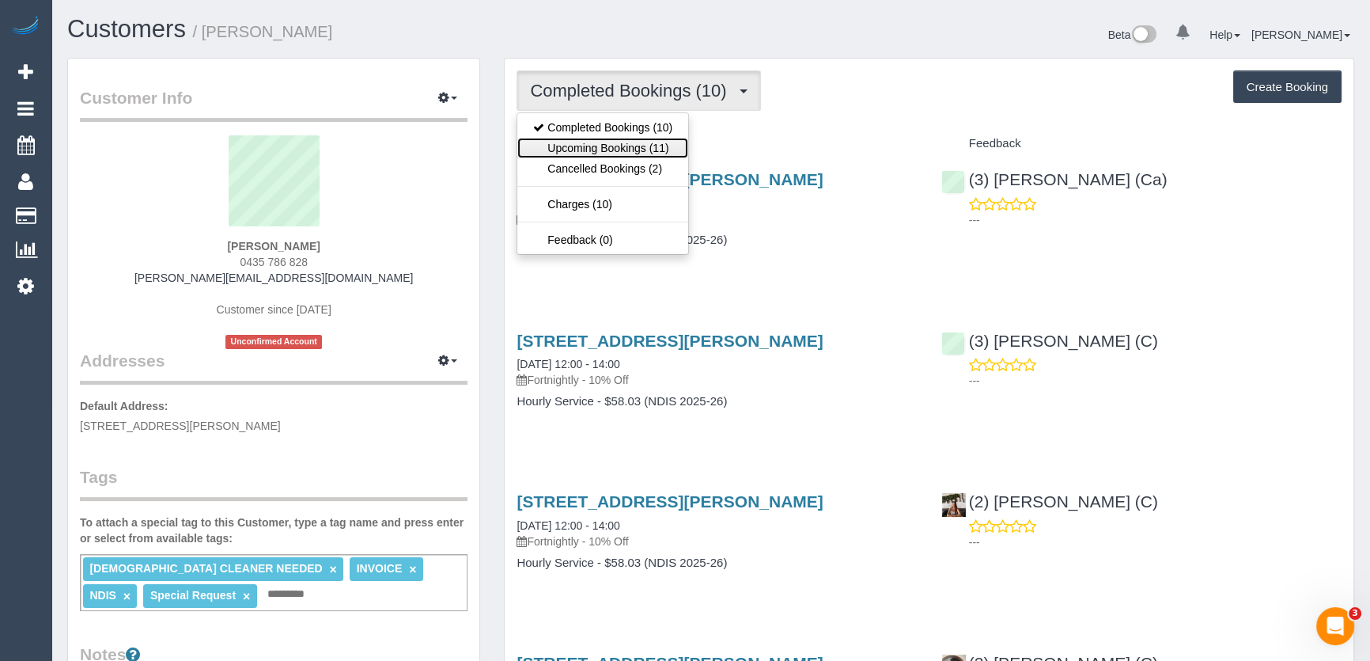
click at [616, 147] on link "Upcoming Bookings (11)" at bounding box center [602, 148] width 171 height 21
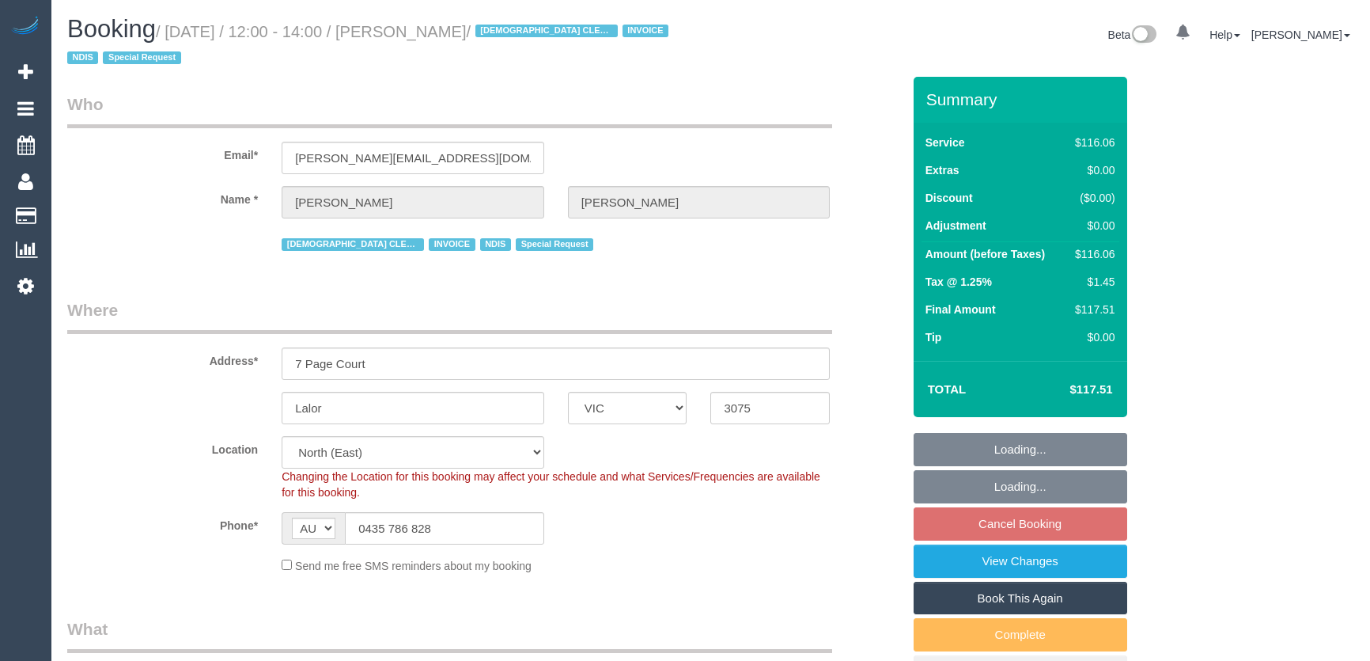
select select "VIC"
select select "number:28"
select select "number:14"
select select "number:19"
select select "number:25"
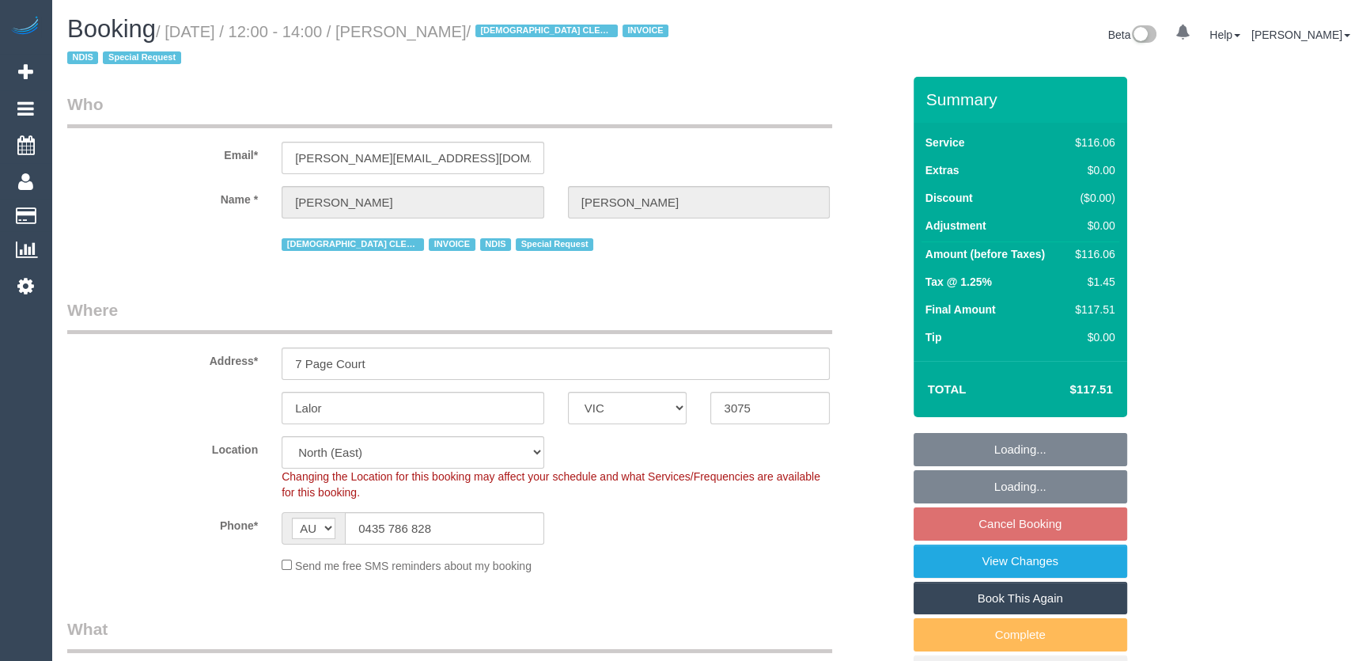
select select "number:35"
select select "object:1444"
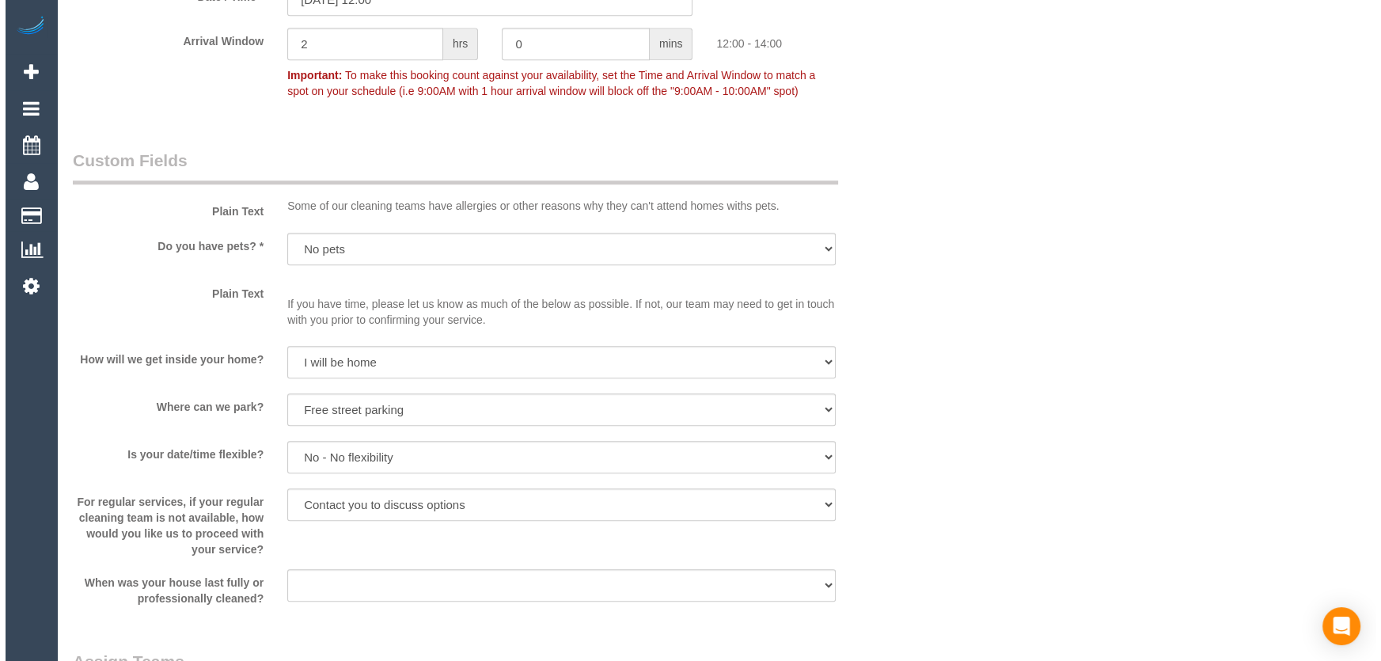
scroll to position [1797, 0]
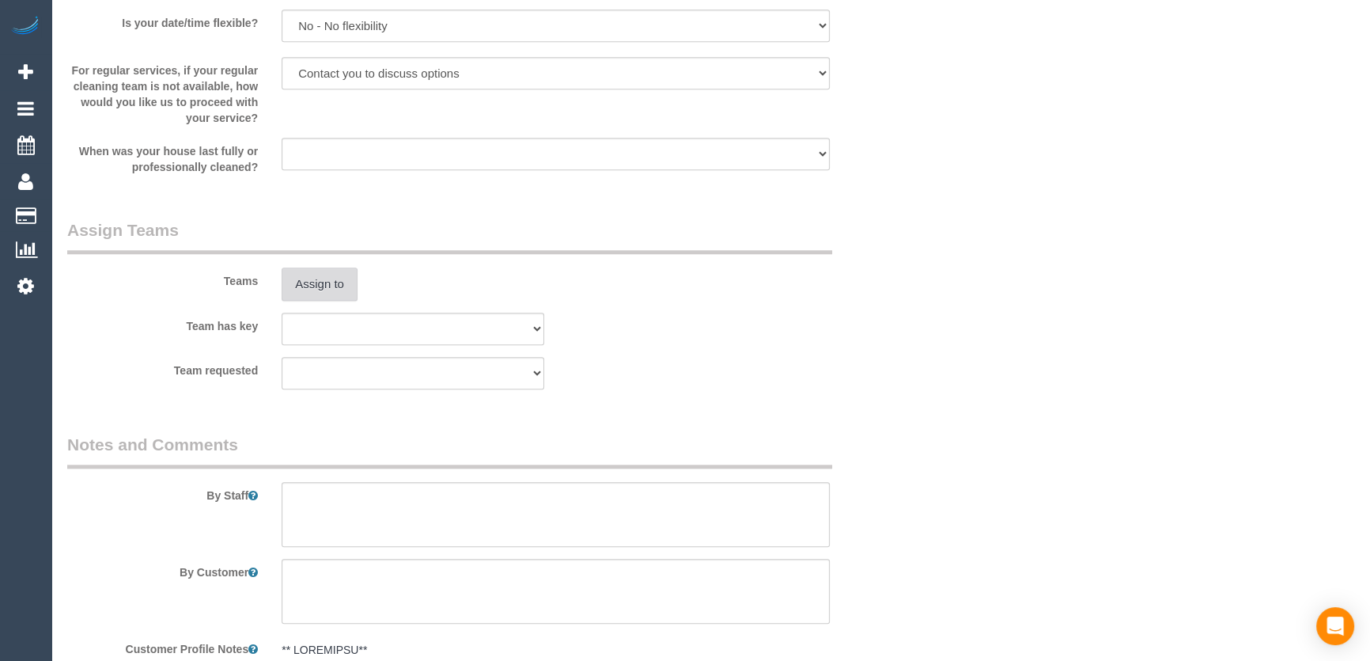
click at [316, 282] on button "Assign to" at bounding box center [320, 283] width 76 height 33
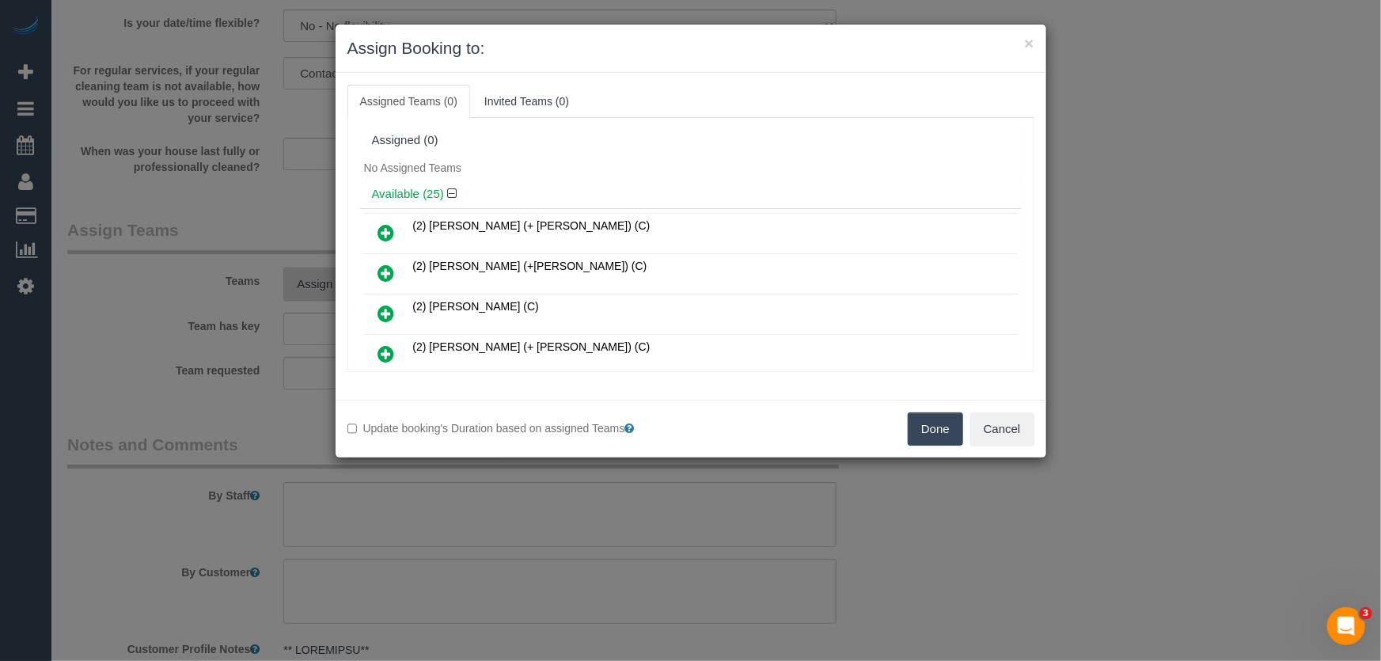
scroll to position [178, 0]
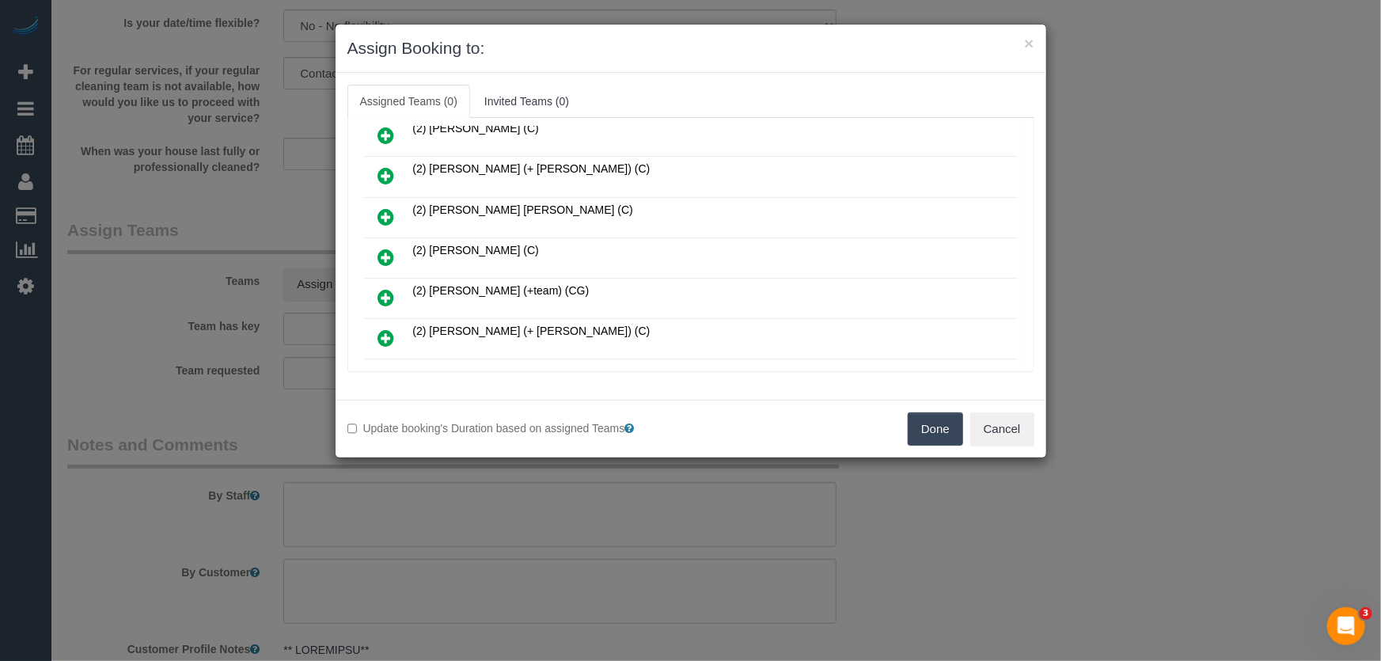
click at [386, 252] on icon at bounding box center [386, 257] width 17 height 19
click at [386, 288] on icon at bounding box center [386, 297] width 17 height 19
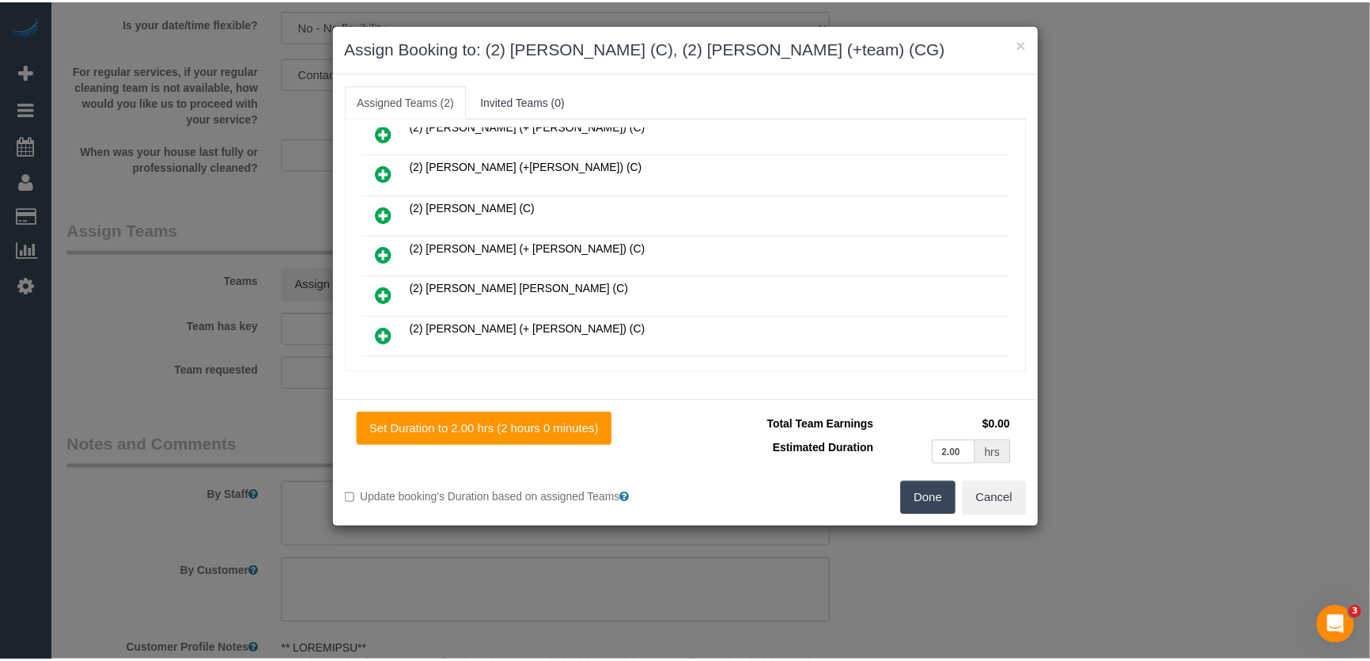
scroll to position [254, 0]
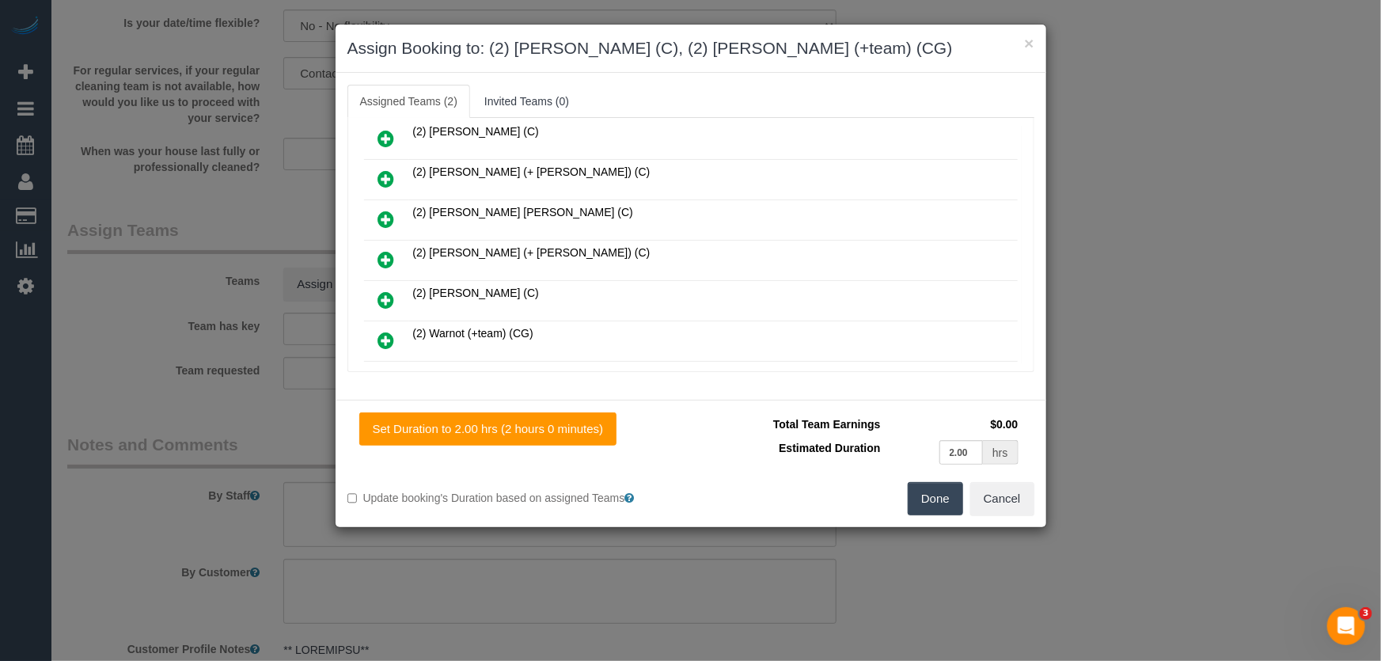
click at [938, 494] on button "Done" at bounding box center [934, 498] width 55 height 33
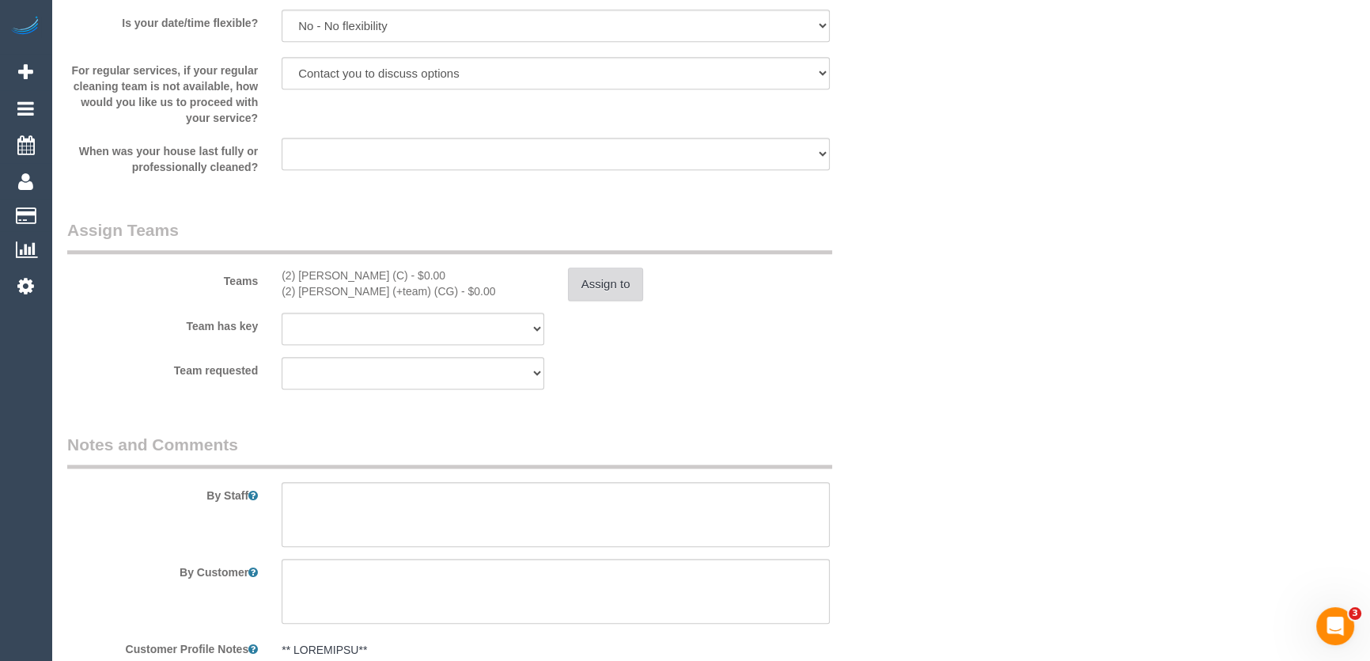
click at [619, 268] on button "Assign to" at bounding box center [606, 283] width 76 height 33
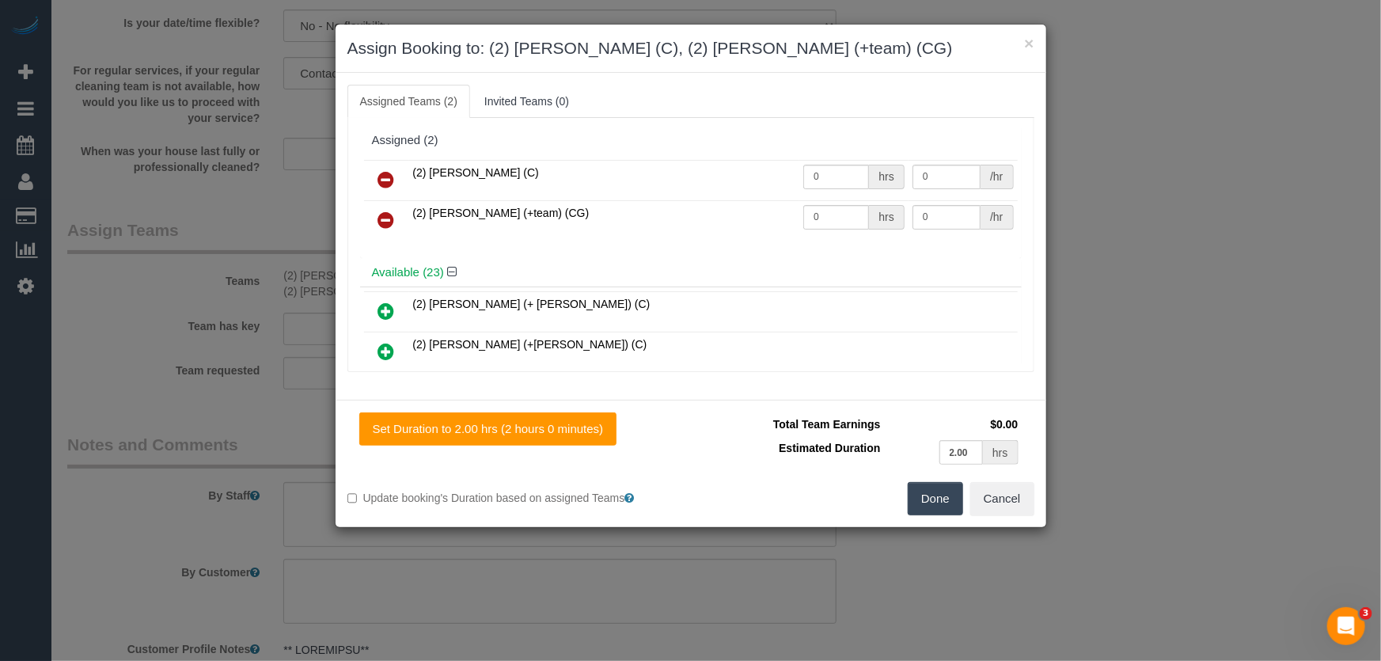
click at [383, 218] on icon at bounding box center [386, 219] width 17 height 19
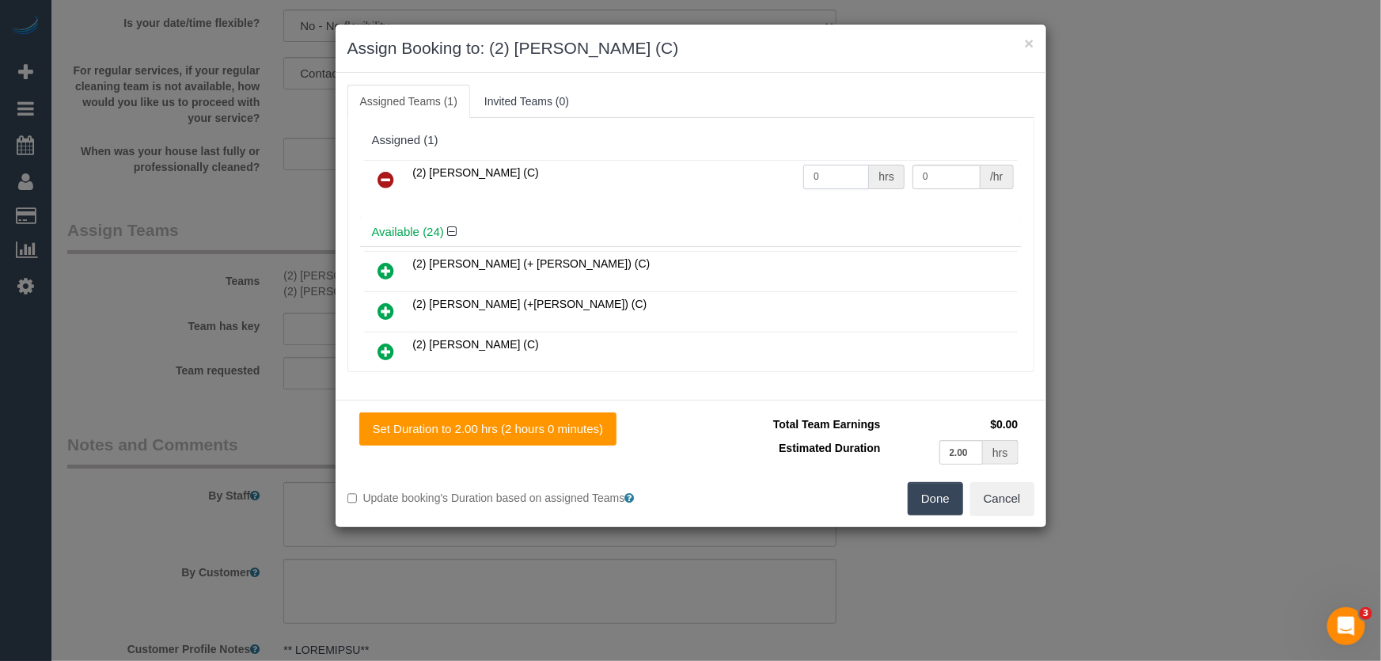
click at [833, 176] on input "0" at bounding box center [836, 177] width 66 height 25
type input "2"
click at [937, 502] on button "Done" at bounding box center [934, 498] width 55 height 33
type input "37.5"
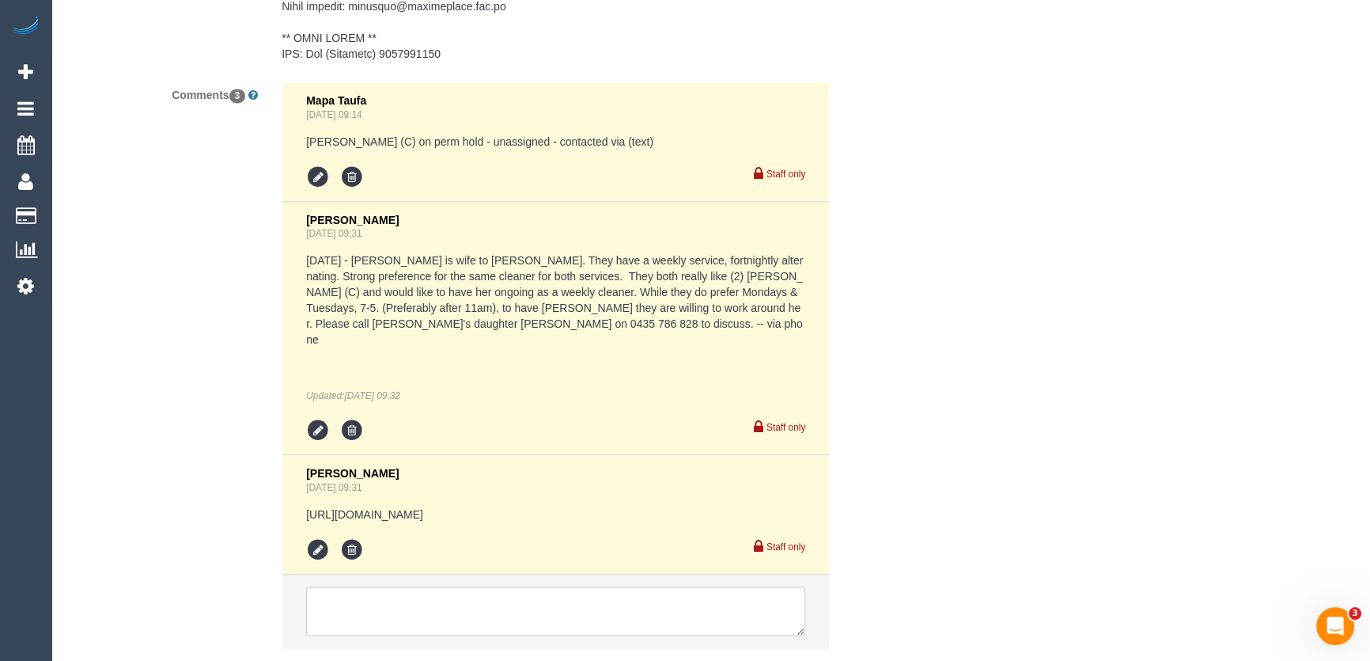
scroll to position [2888, 0]
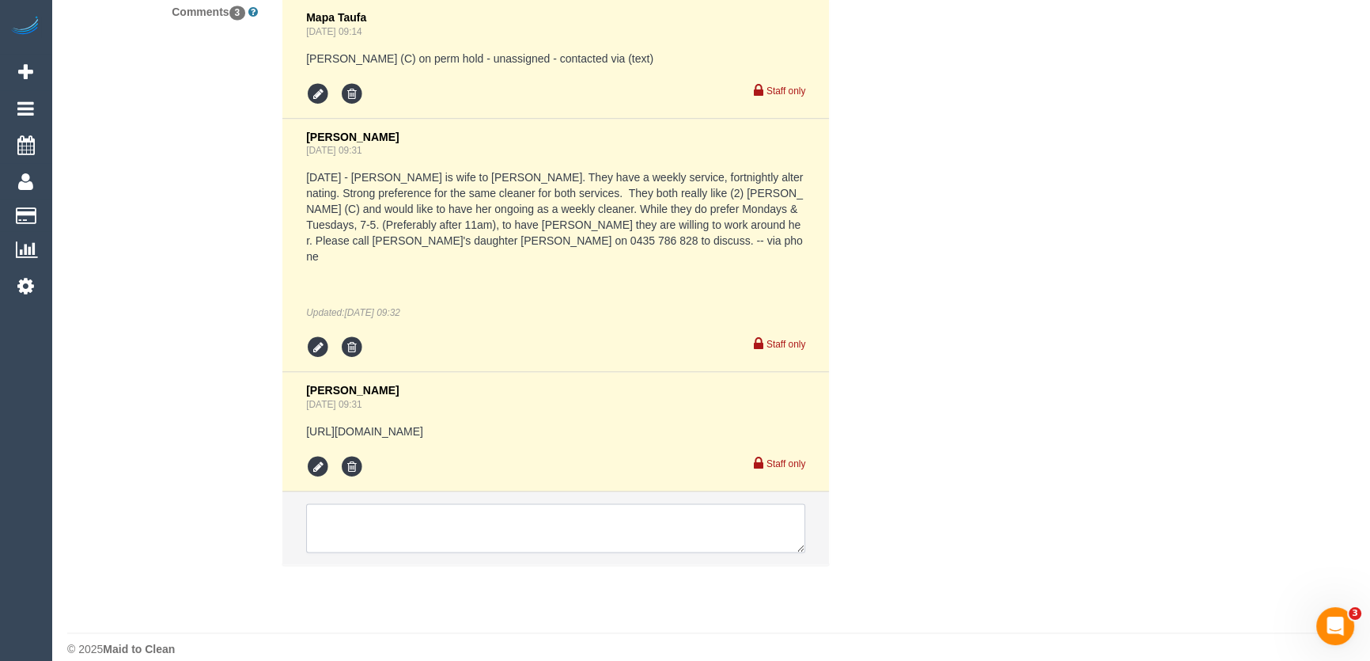
click at [494, 517] on textarea at bounding box center [555, 527] width 499 height 49
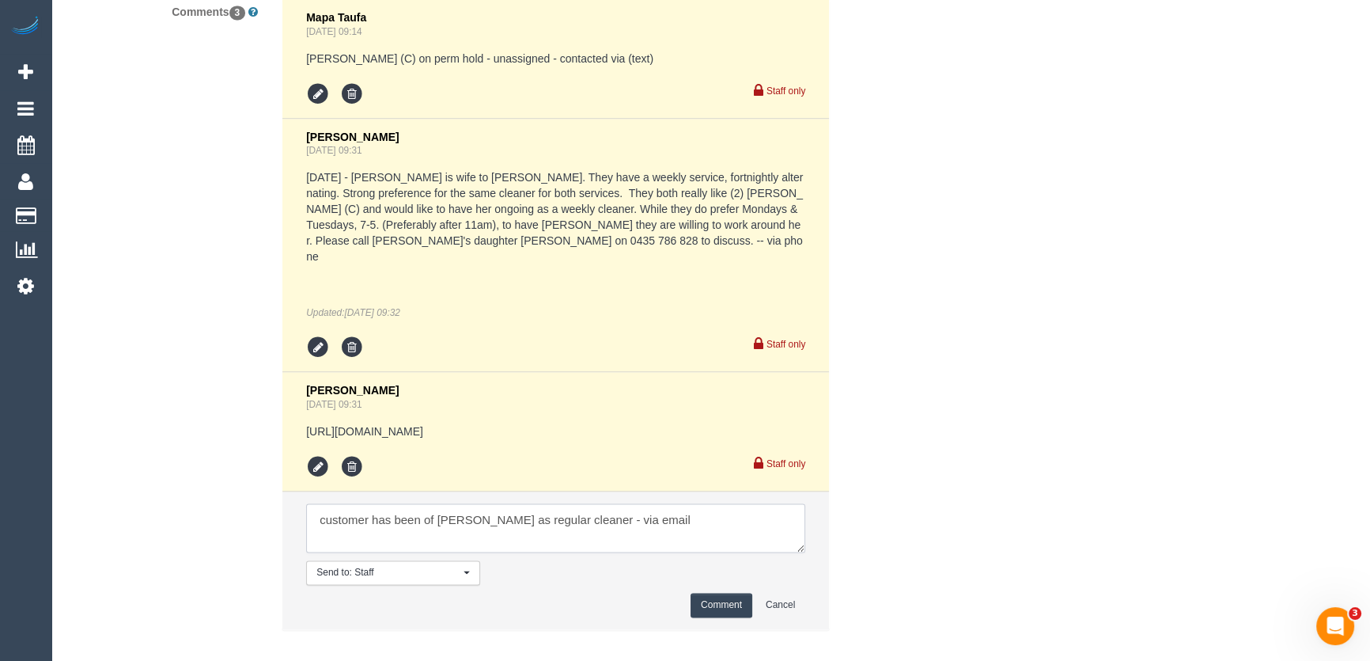
type textarea "customer has been of Katie as regular cleaner - via email"
click at [714, 593] on button "Comment" at bounding box center [722, 605] width 62 height 25
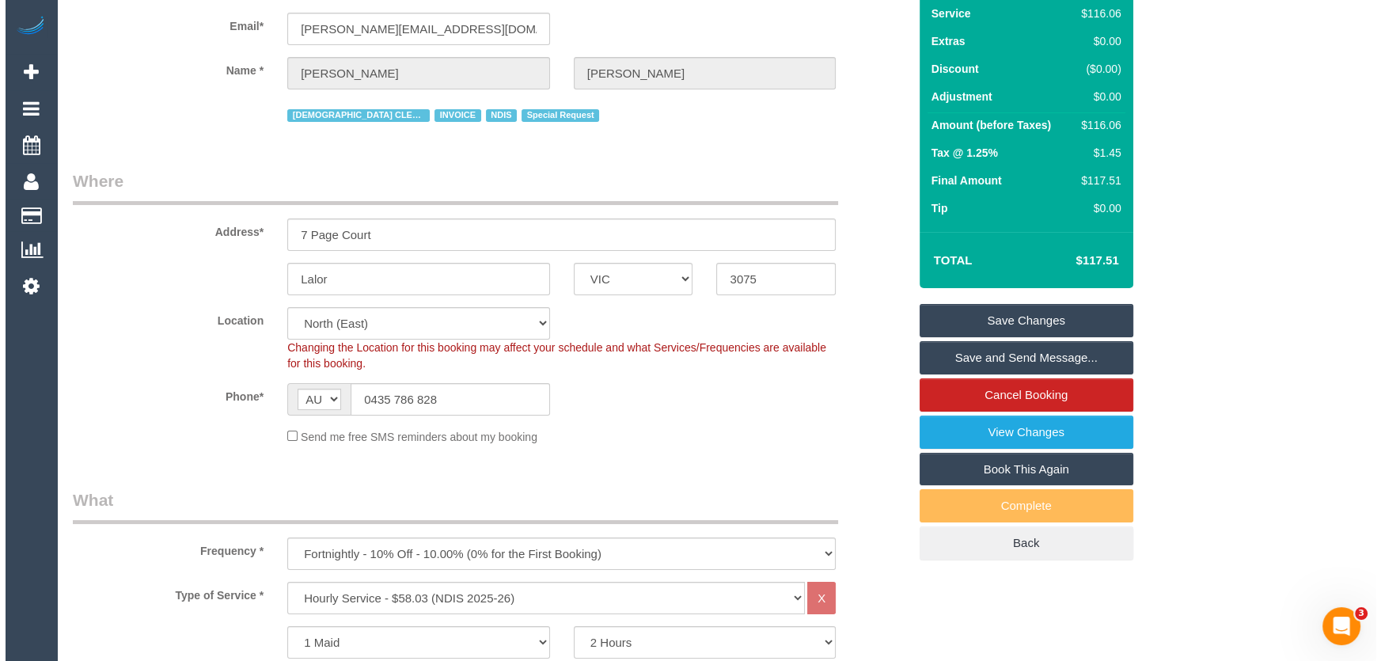
scroll to position [0, 0]
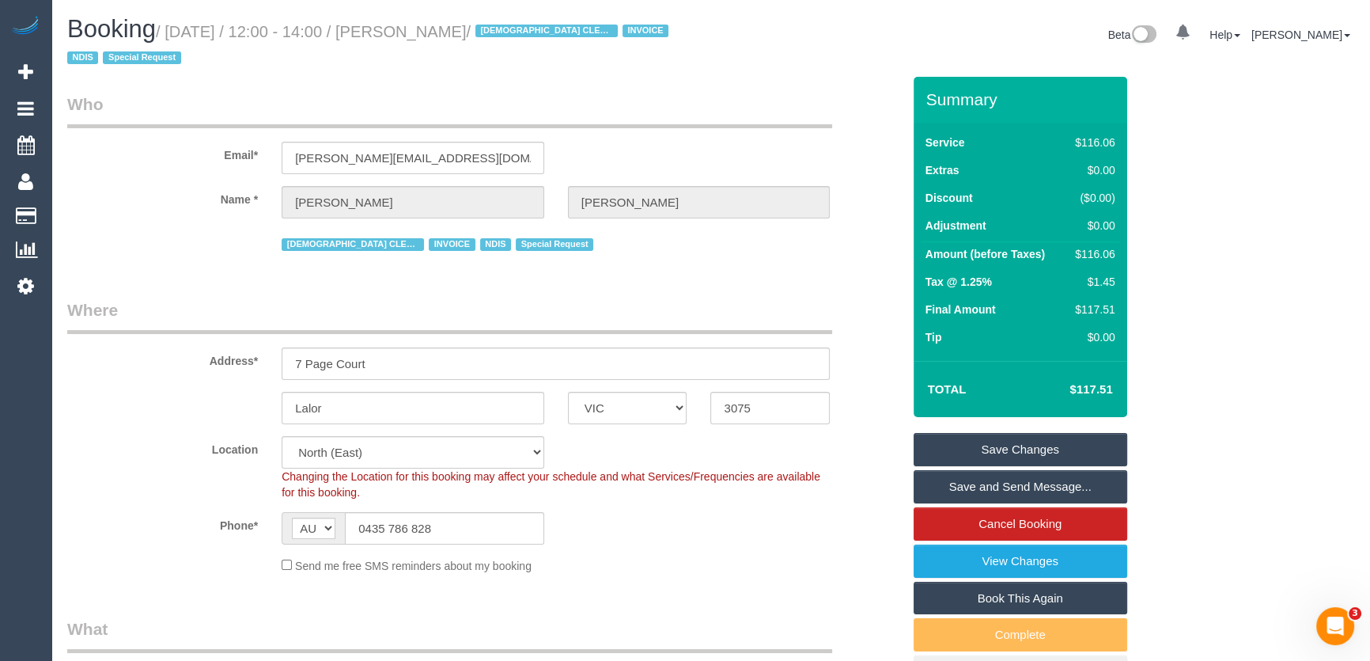
click at [446, 35] on small "/ August 26, 2025 / 12:00 - 14:00 / Filomena Carlone / FEMALE CLEANER NEEDED IN…" at bounding box center [370, 45] width 606 height 44
copy small "Filomena Carlone"
click at [1014, 445] on link "Save Changes" at bounding box center [1021, 449] width 214 height 33
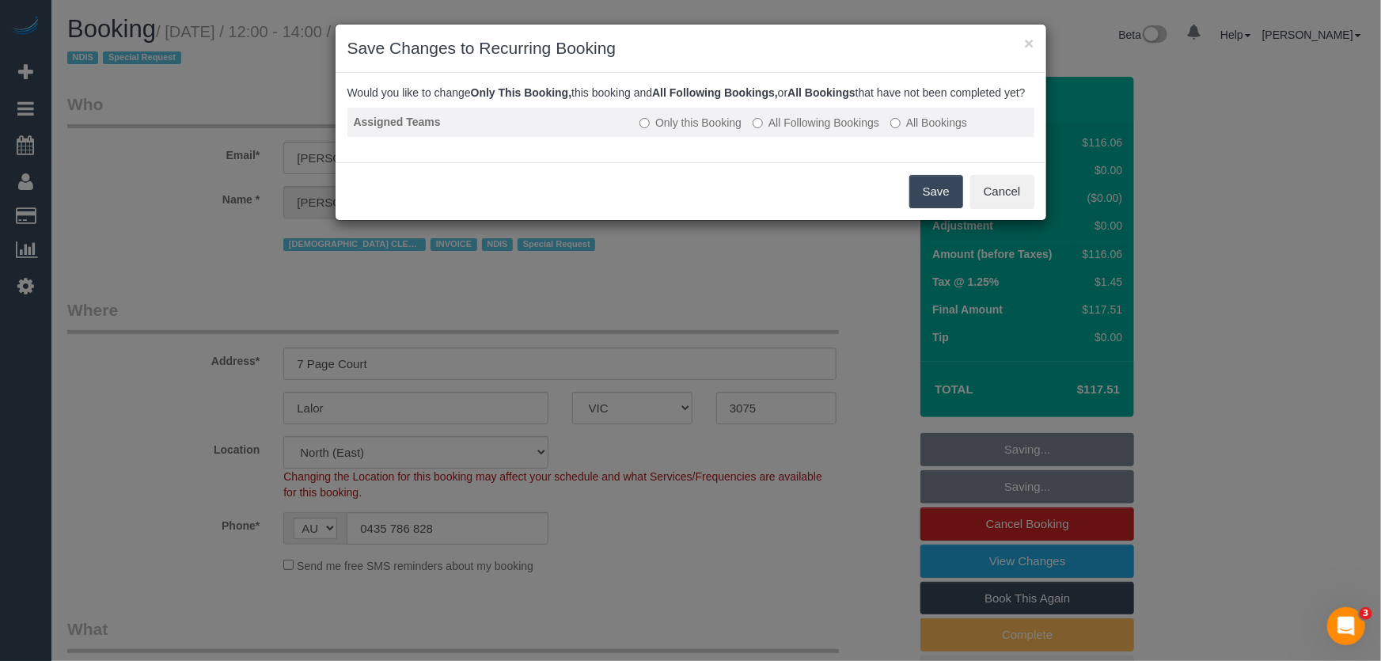
click at [804, 131] on label "All Following Bookings" at bounding box center [815, 123] width 127 height 16
click at [928, 205] on button "Save" at bounding box center [936, 191] width 54 height 33
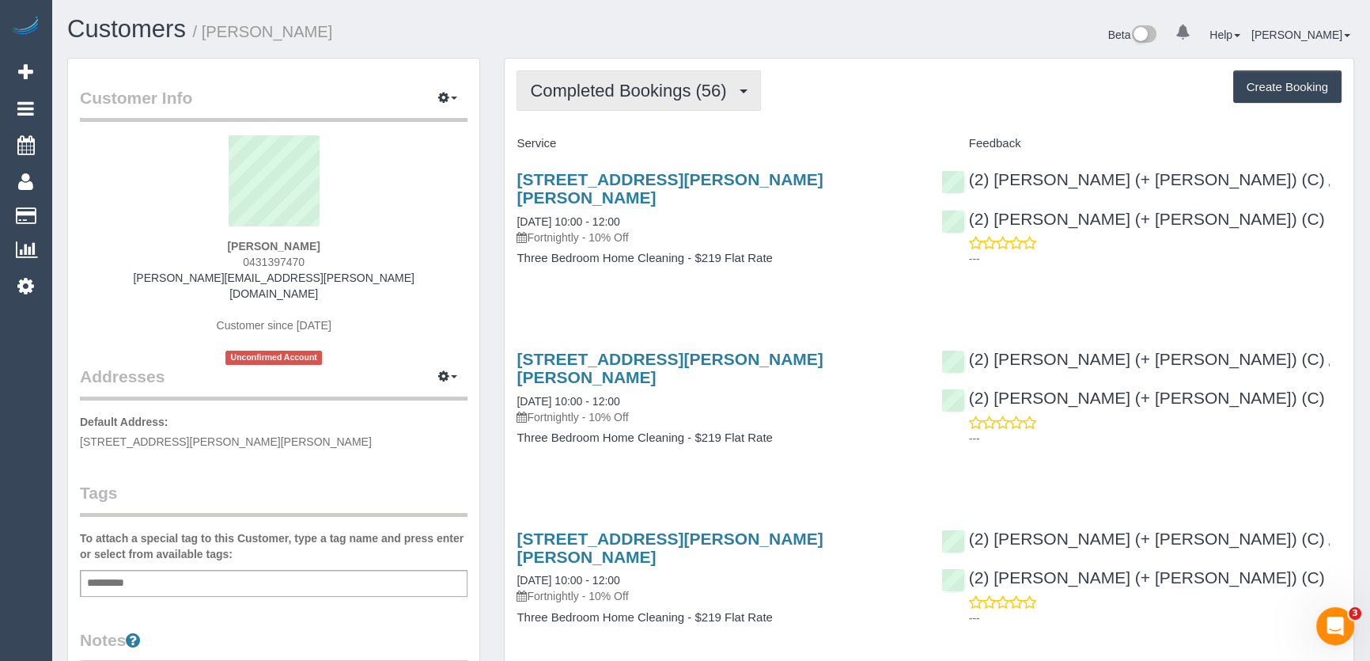
click at [691, 89] on span "Completed Bookings (56)" at bounding box center [632, 91] width 204 height 20
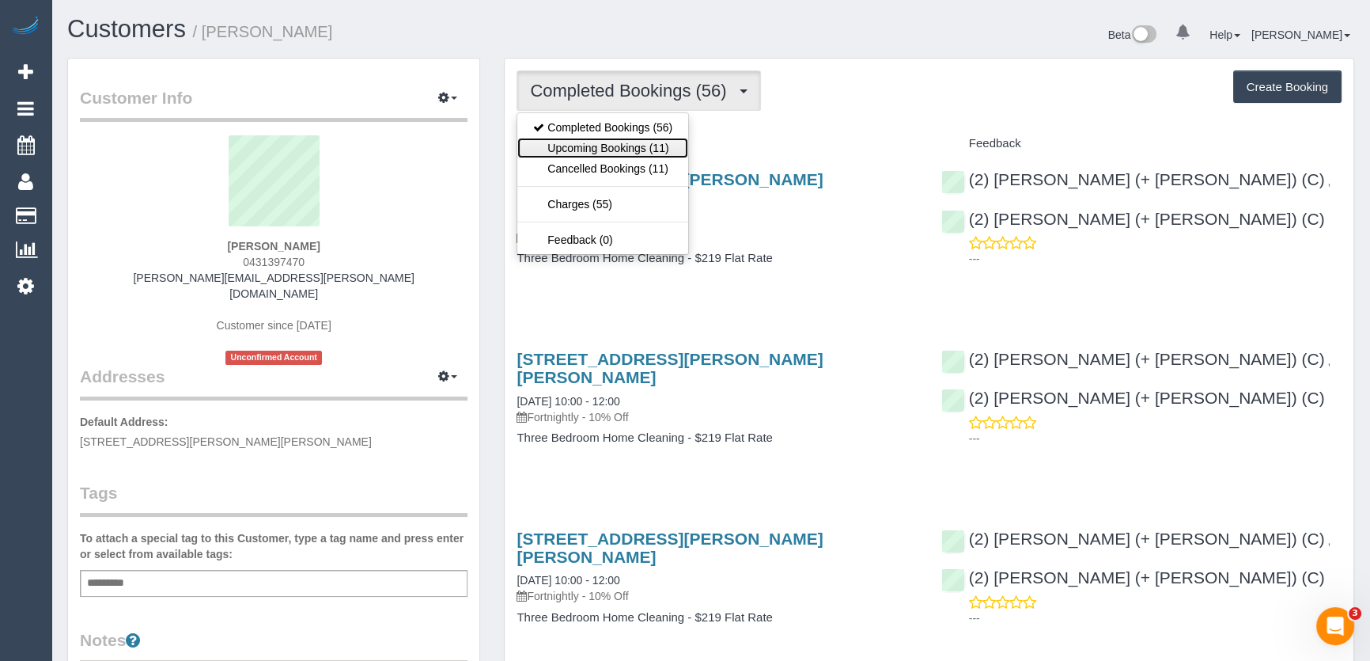
click at [666, 143] on link "Upcoming Bookings (11)" at bounding box center [602, 148] width 171 height 21
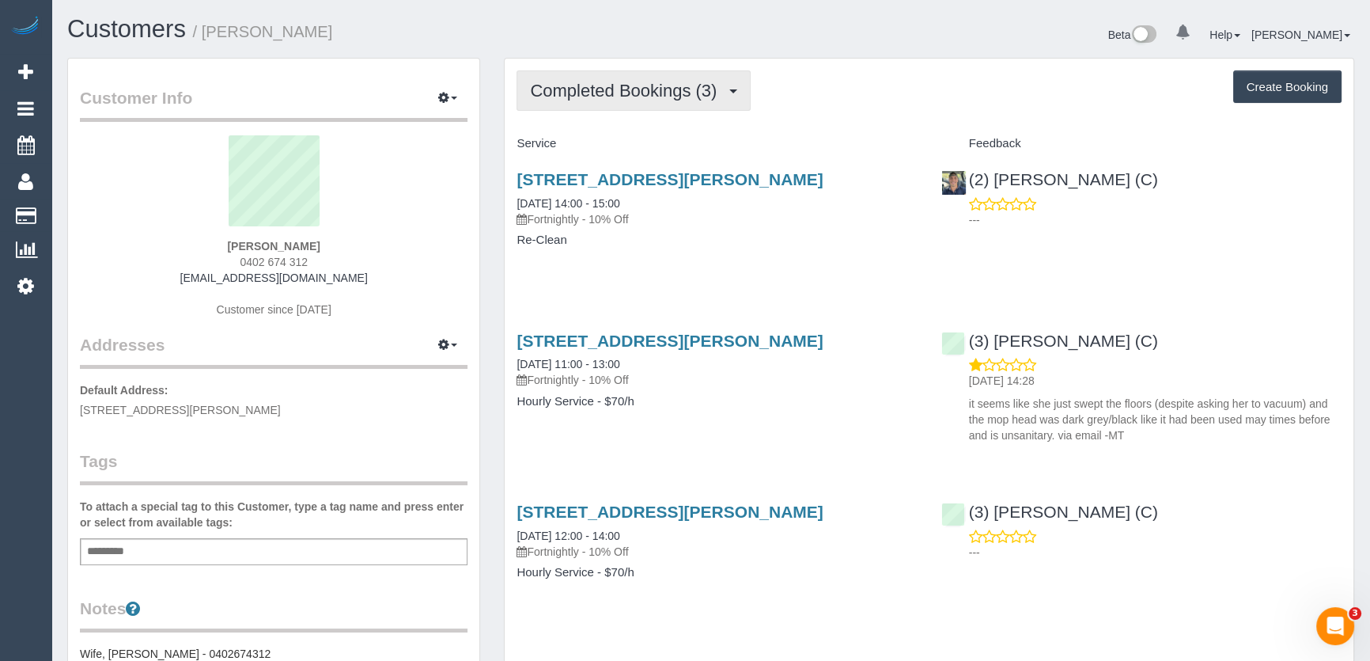
click at [655, 93] on span "Completed Bookings (3)" at bounding box center [627, 91] width 195 height 20
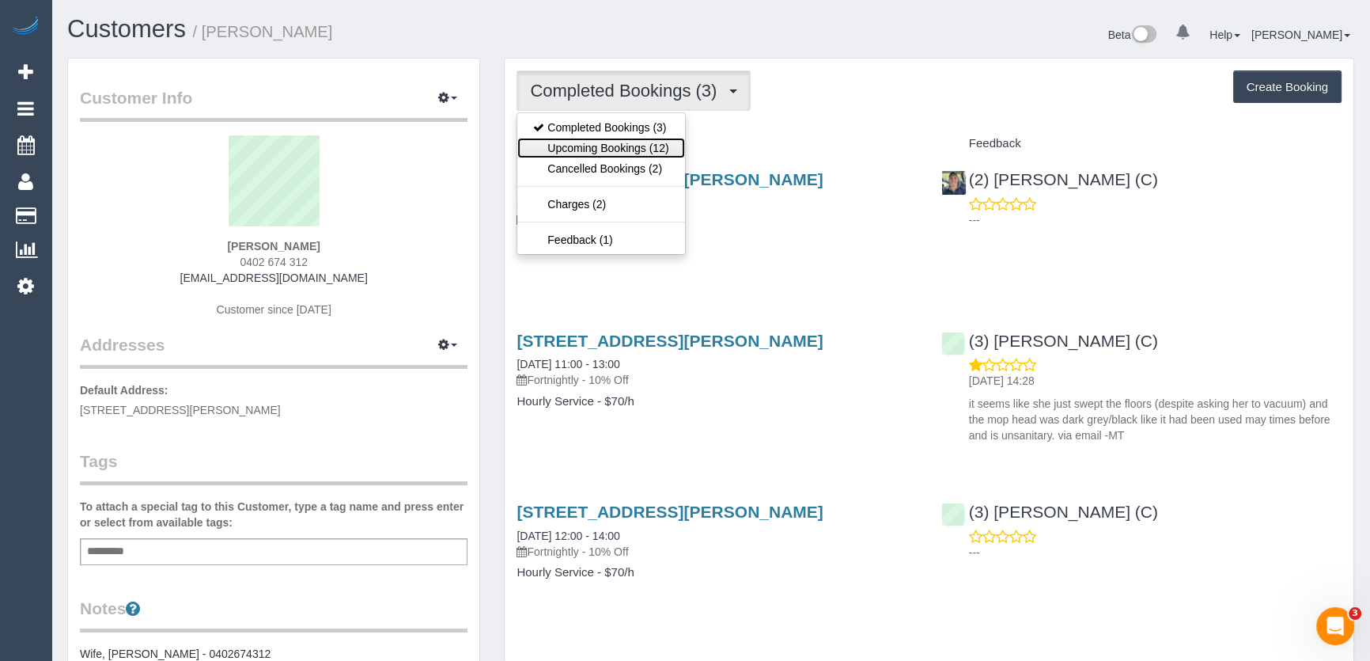
click at [644, 145] on link "Upcoming Bookings (12)" at bounding box center [600, 148] width 167 height 21
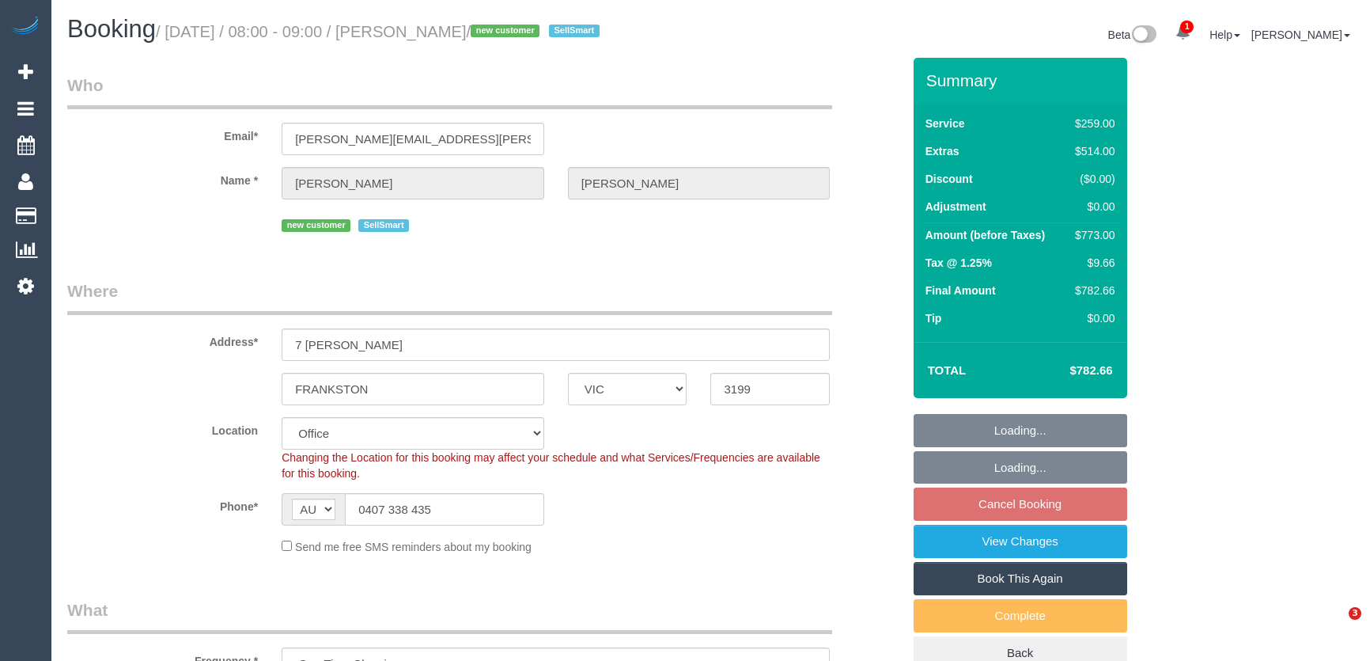
select select "VIC"
select select "number:28"
select select "number:14"
select select "number:19"
select select "number:24"
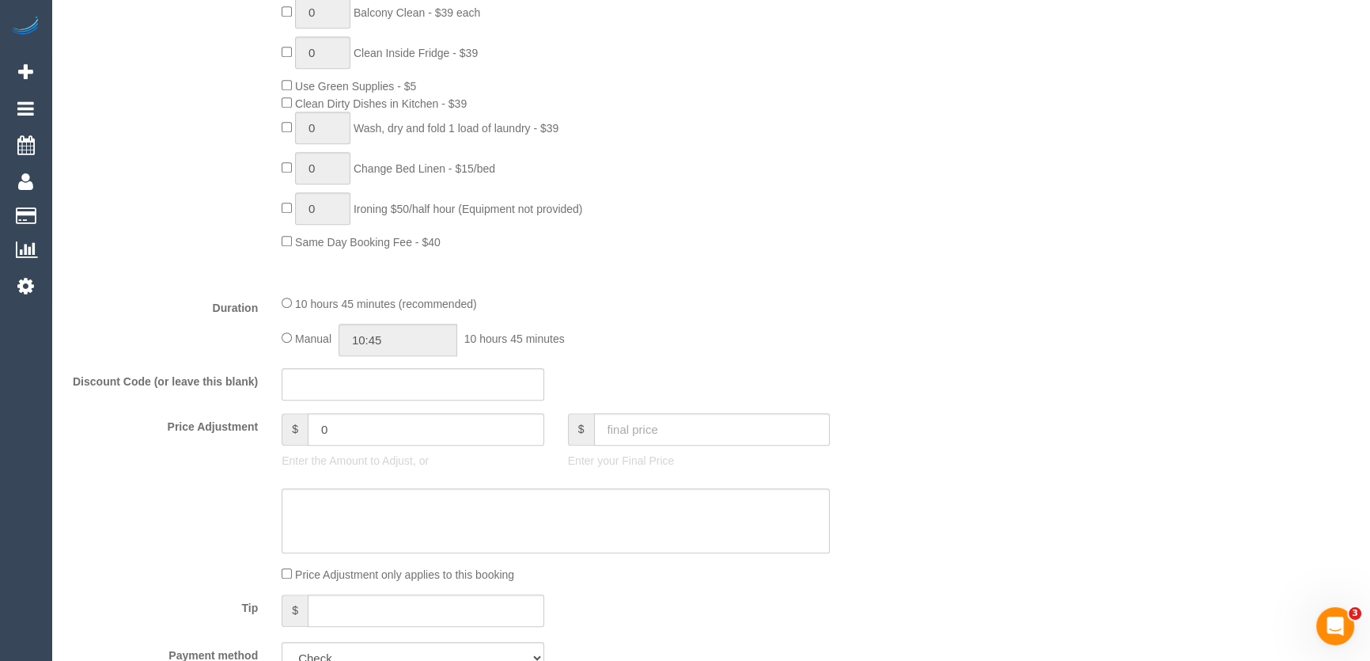
scroll to position [1150, 0]
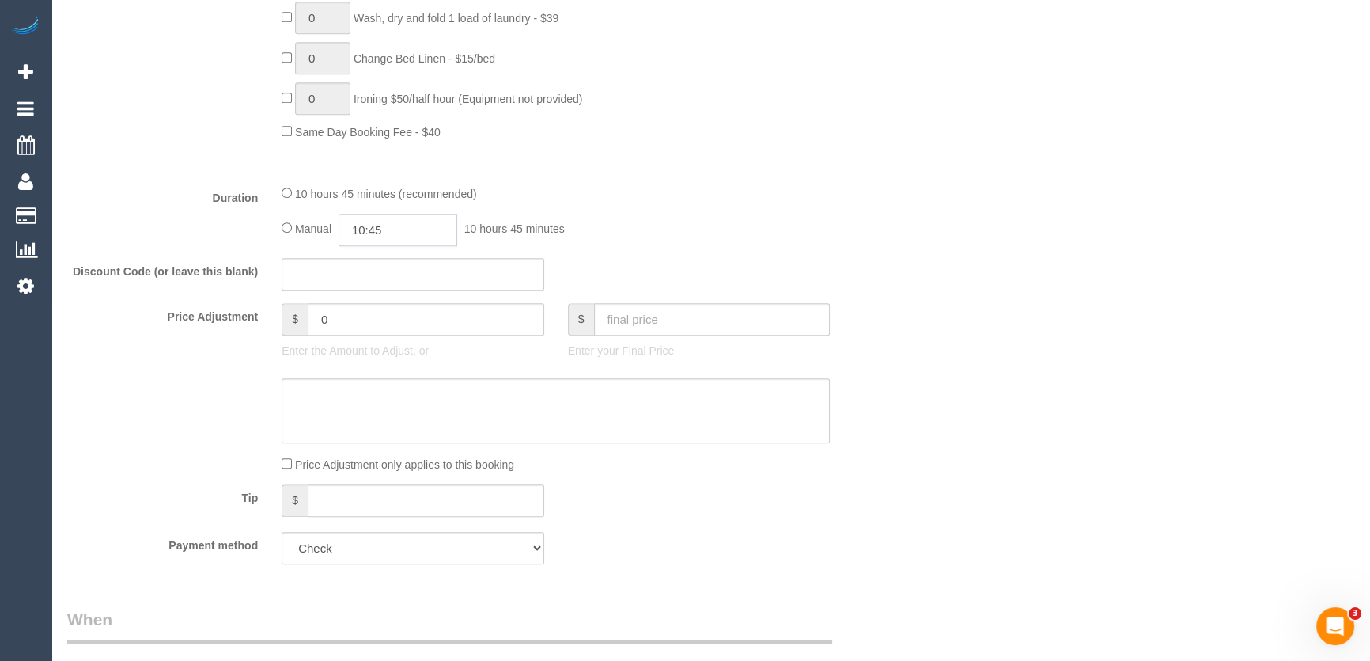
click at [423, 237] on input "10:45" at bounding box center [398, 230] width 119 height 32
click at [371, 293] on li "10:00" at bounding box center [381, 298] width 70 height 21
type input "10:00"
click at [820, 246] on div "Manual 10:00 10 hours 0 minutes" at bounding box center [556, 230] width 548 height 32
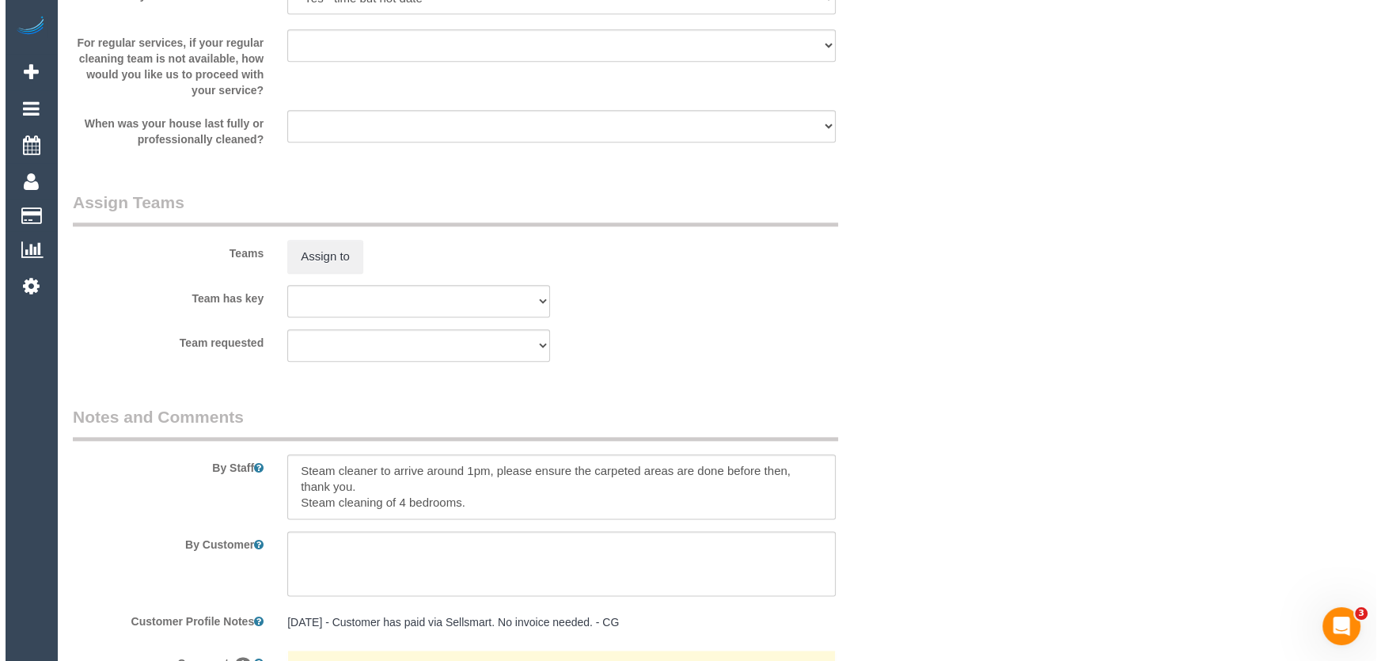
scroll to position [2445, 0]
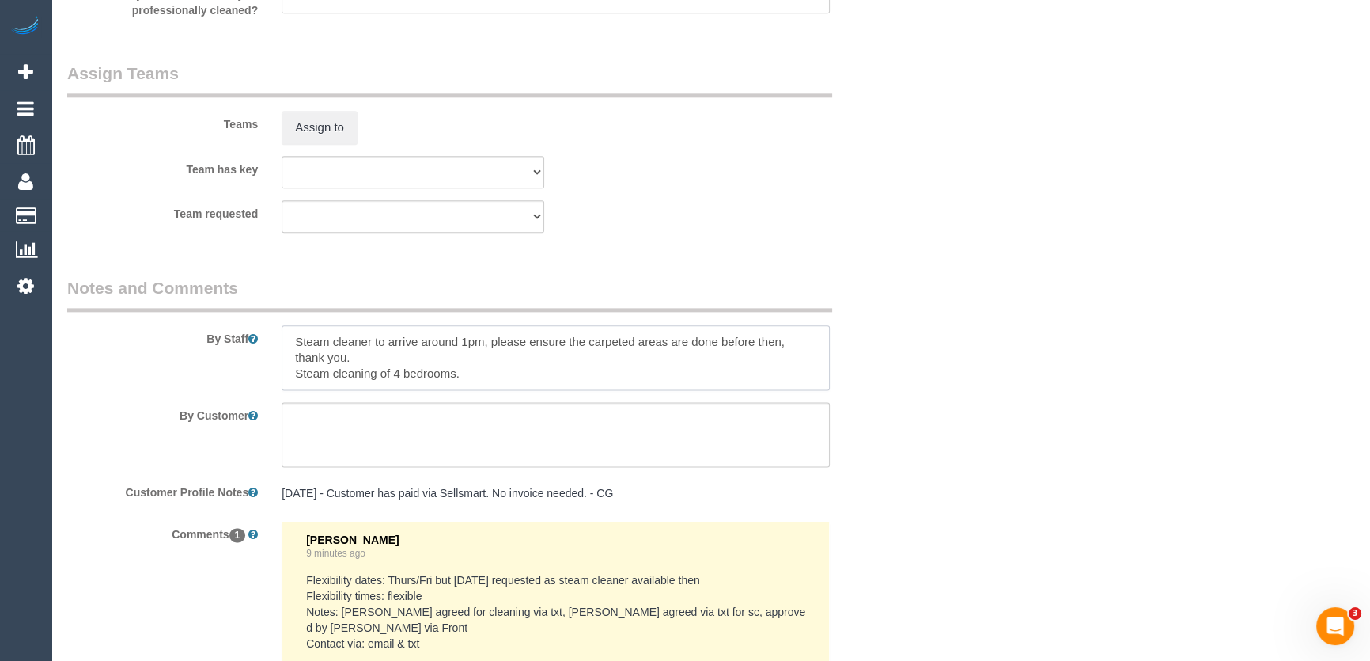
click at [282, 337] on textarea at bounding box center [556, 357] width 548 height 65
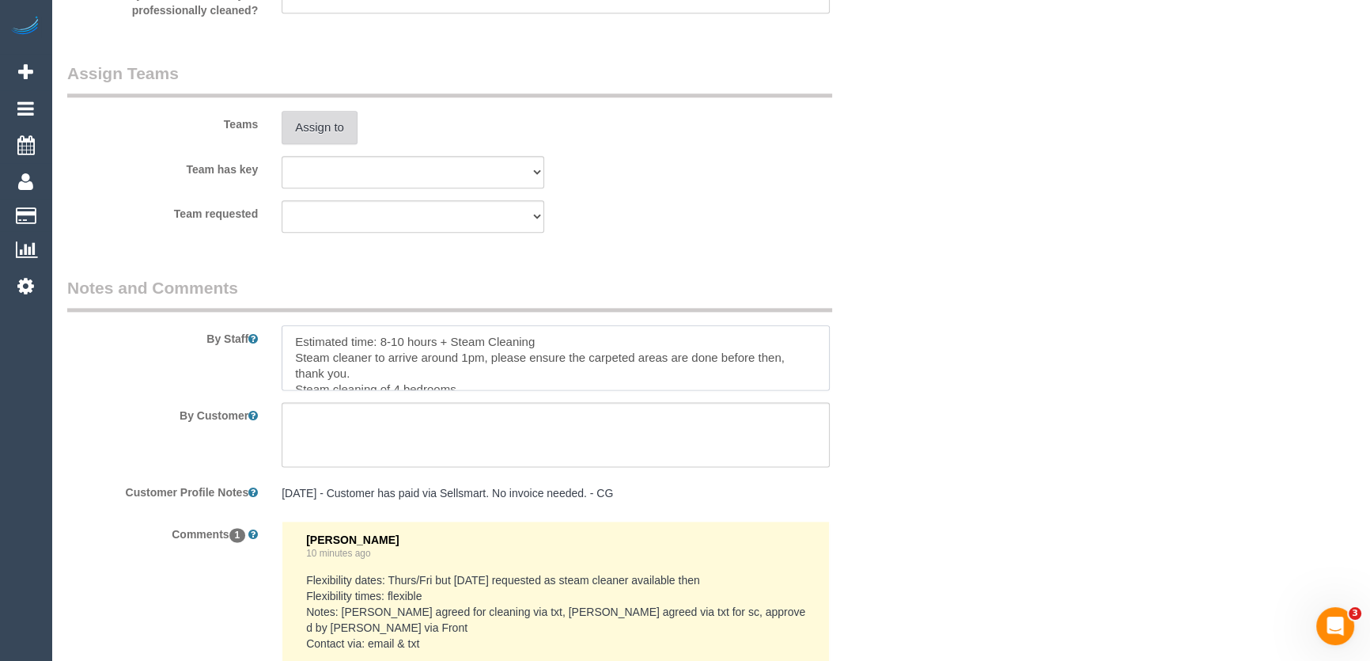
type textarea "Estimated time: 8-10 hours + Steam Cleaning Steam cleaner to arrive around 1pm,…"
click at [304, 134] on button "Assign to" at bounding box center [320, 127] width 76 height 33
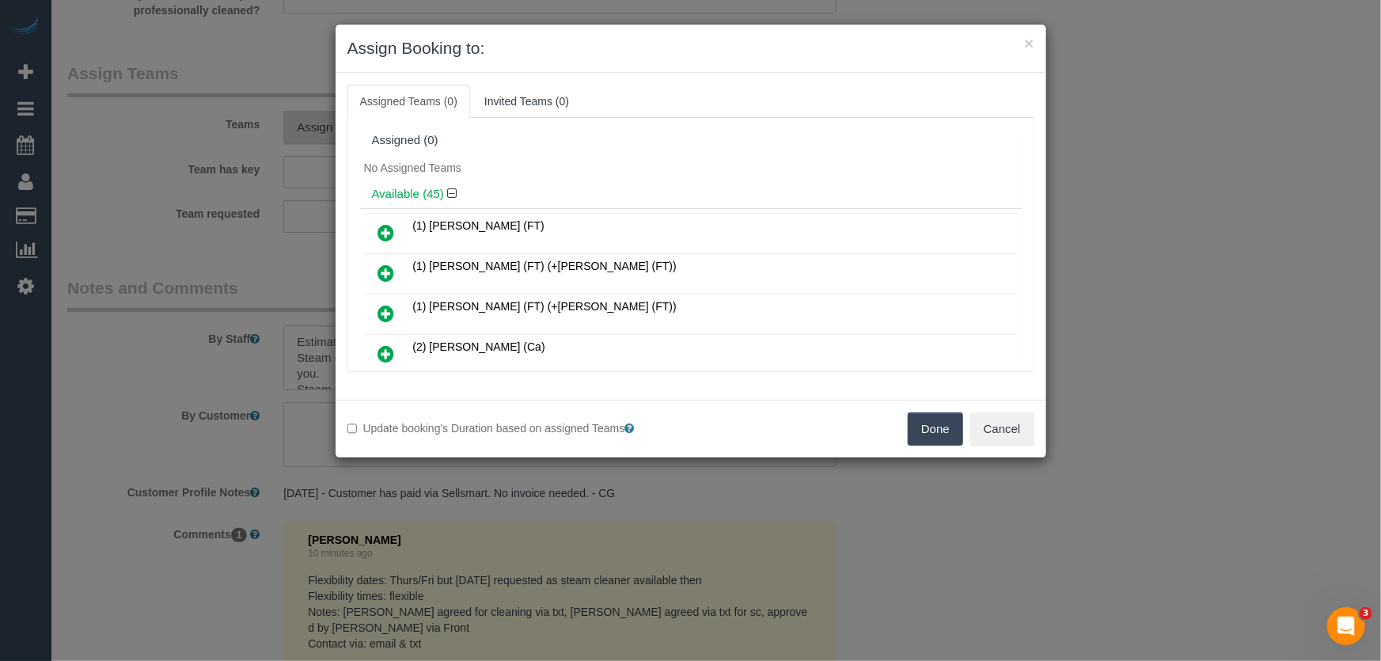
scroll to position [6668, 0]
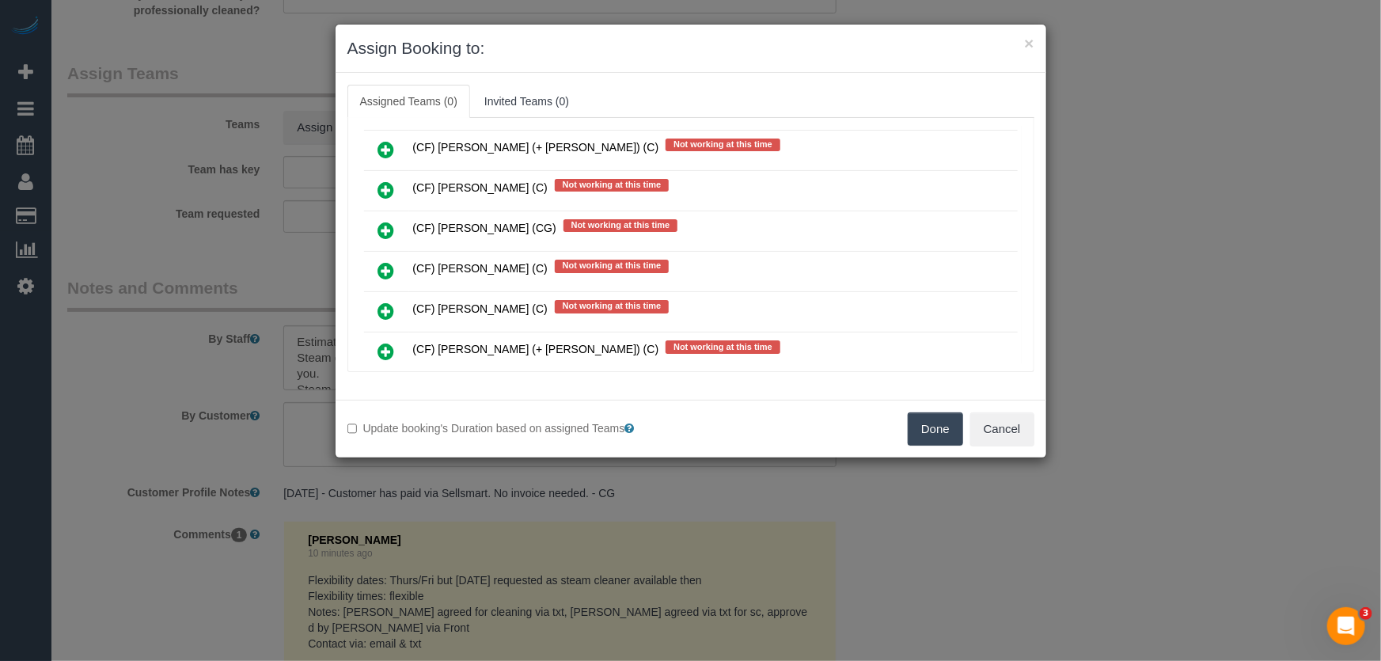
click at [385, 382] on icon at bounding box center [386, 391] width 17 height 19
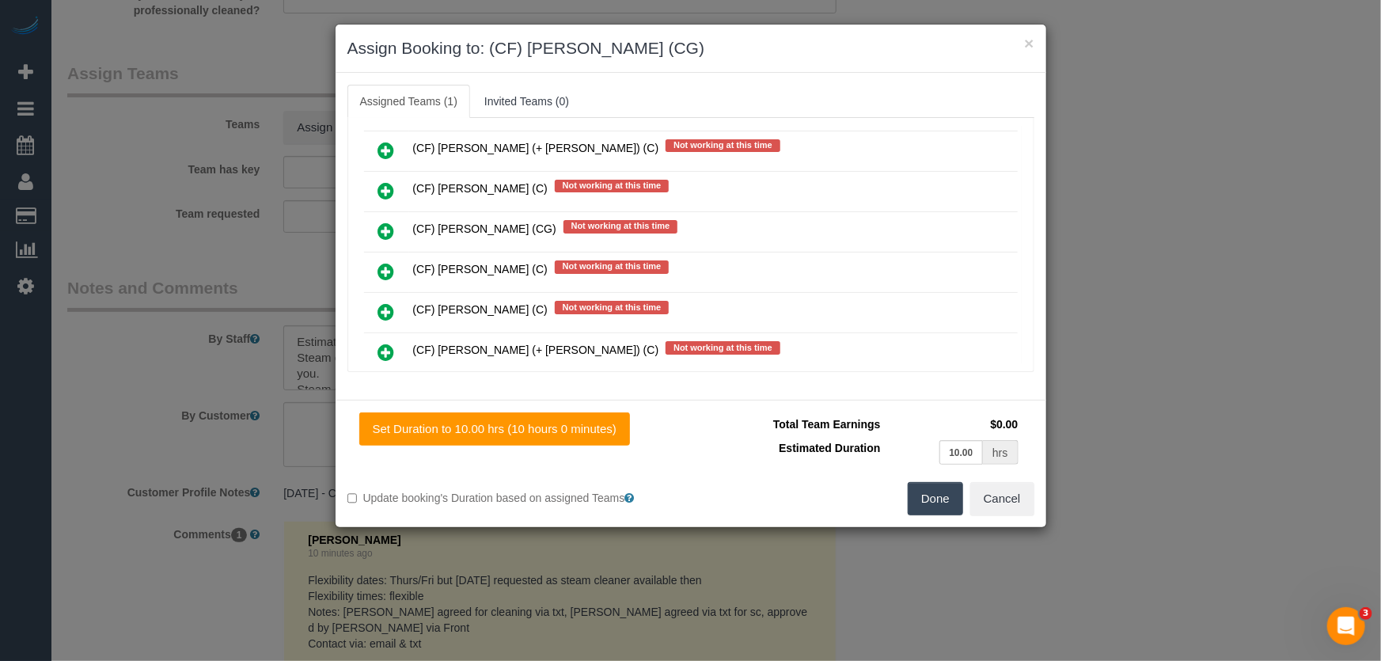
click at [927, 491] on button "Done" at bounding box center [934, 498] width 55 height 33
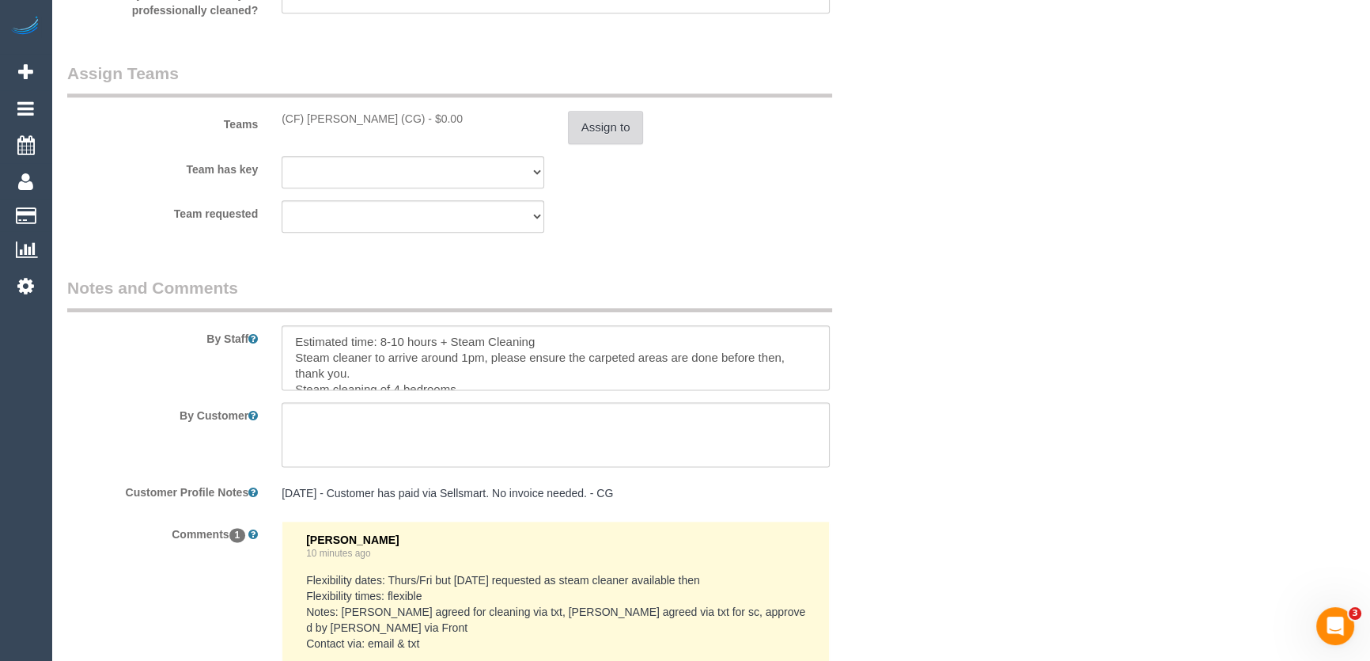
click at [607, 129] on button "Assign to" at bounding box center [606, 127] width 76 height 33
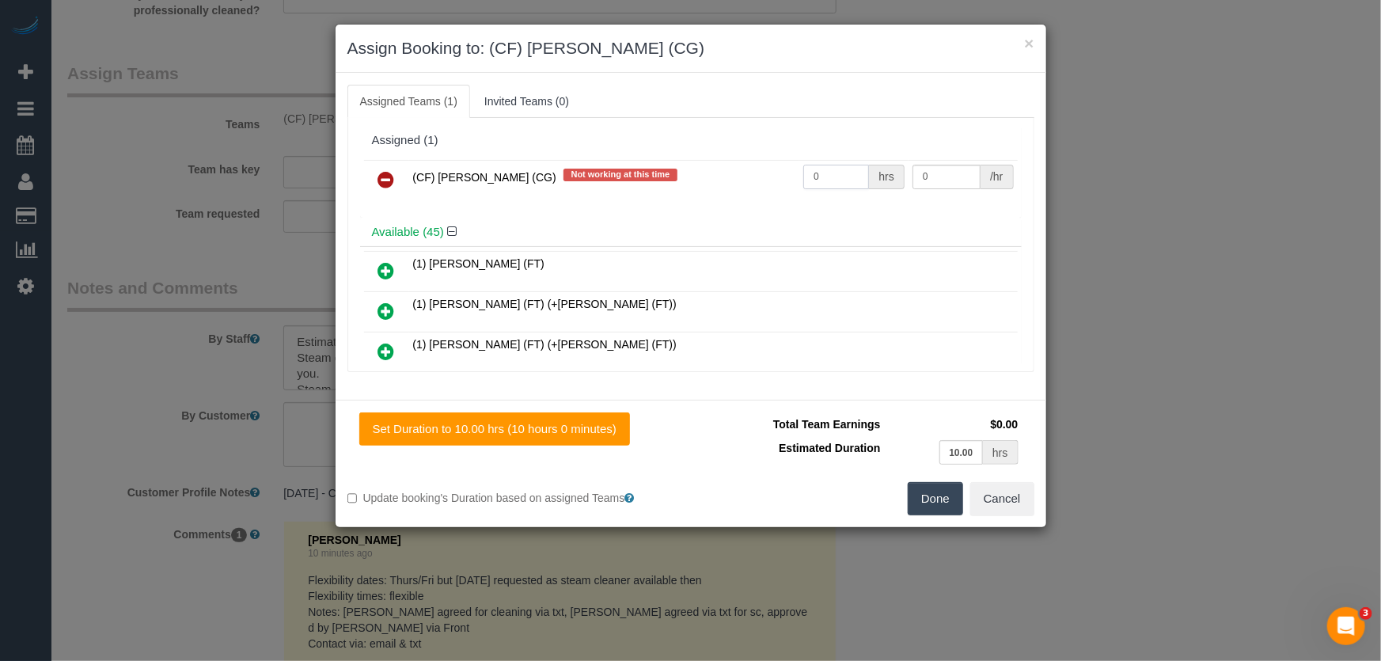
click at [830, 172] on input "0" at bounding box center [836, 177] width 66 height 25
type input "1"
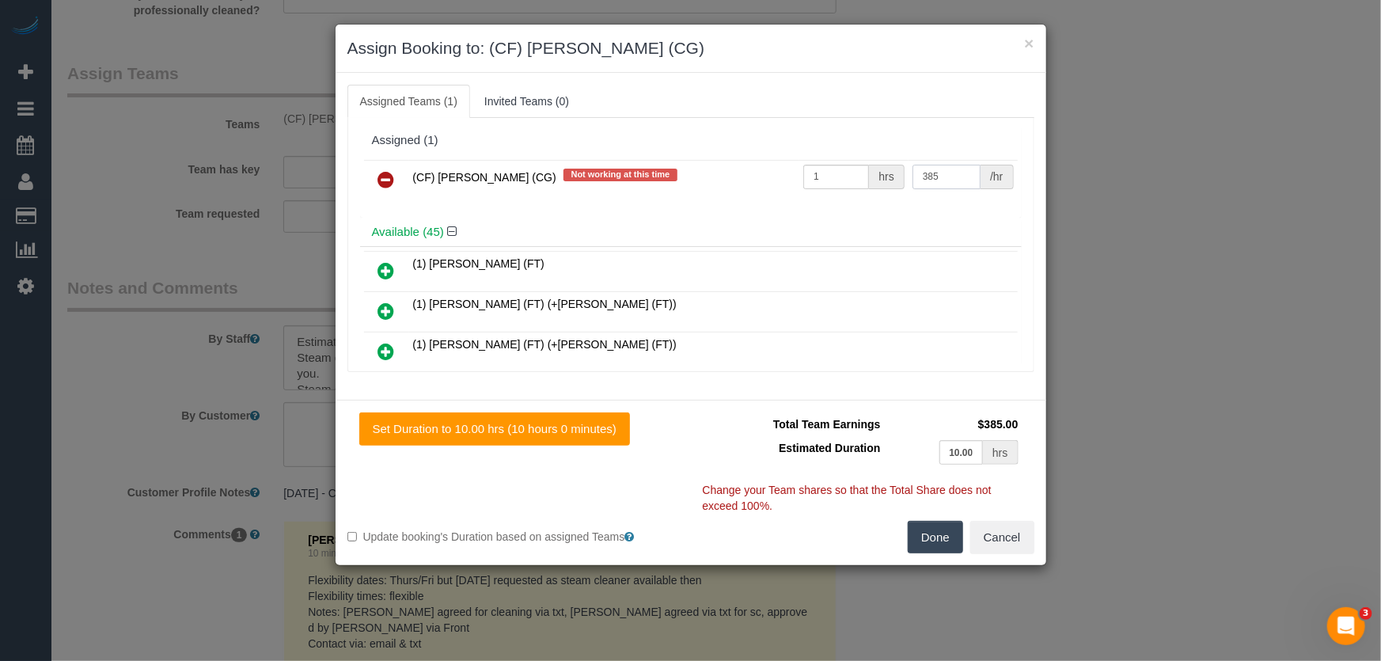
type input "385"
click at [949, 538] on button "Done" at bounding box center [934, 537] width 55 height 33
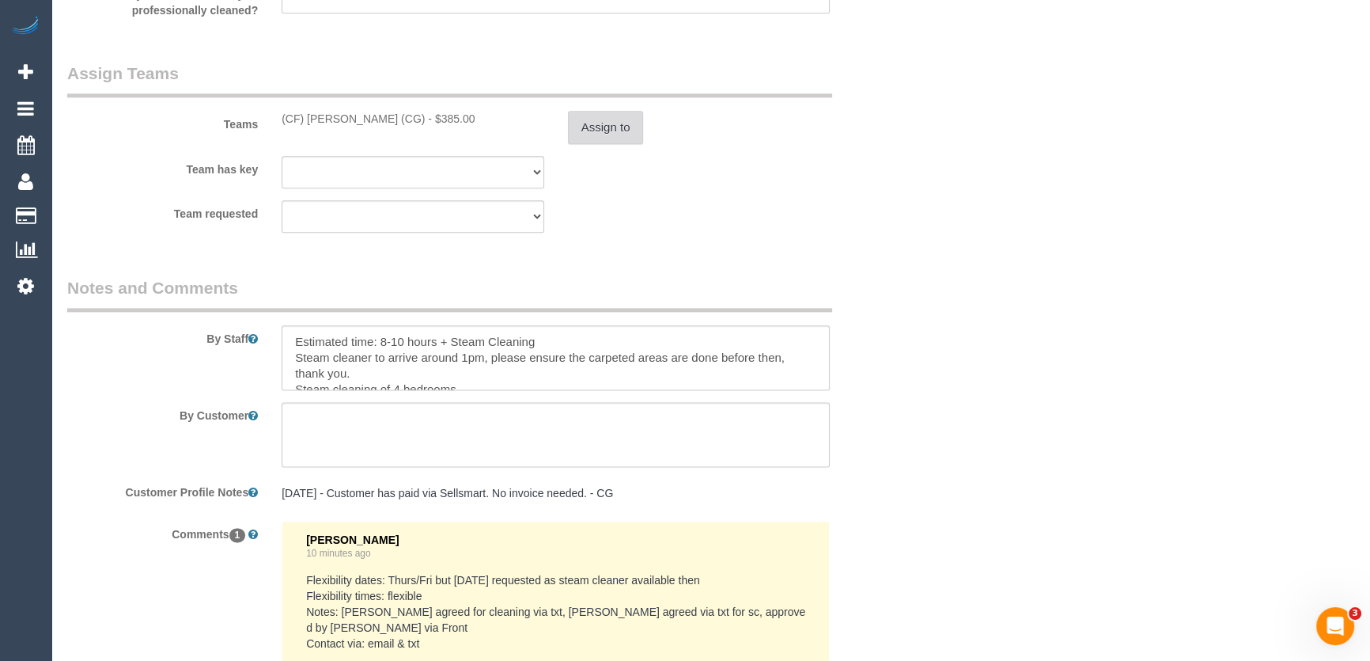
click at [602, 134] on button "Assign to" at bounding box center [606, 127] width 76 height 33
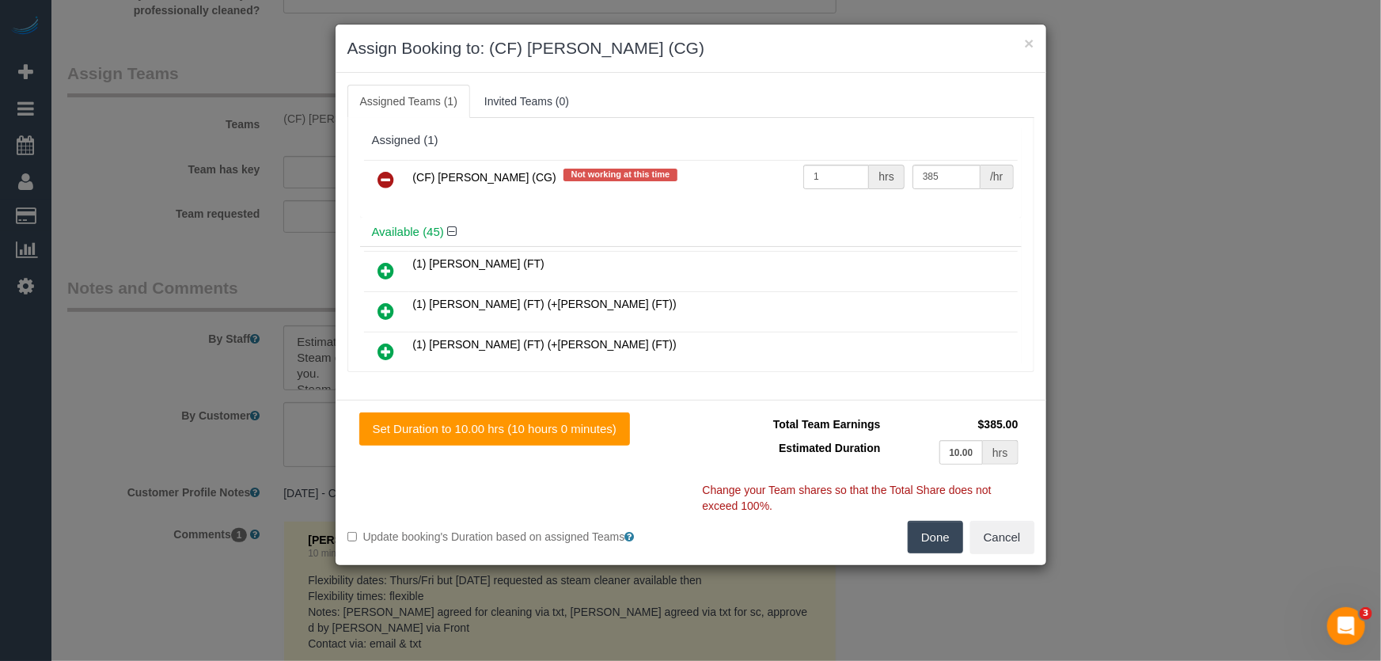
scroll to position [7774, 0]
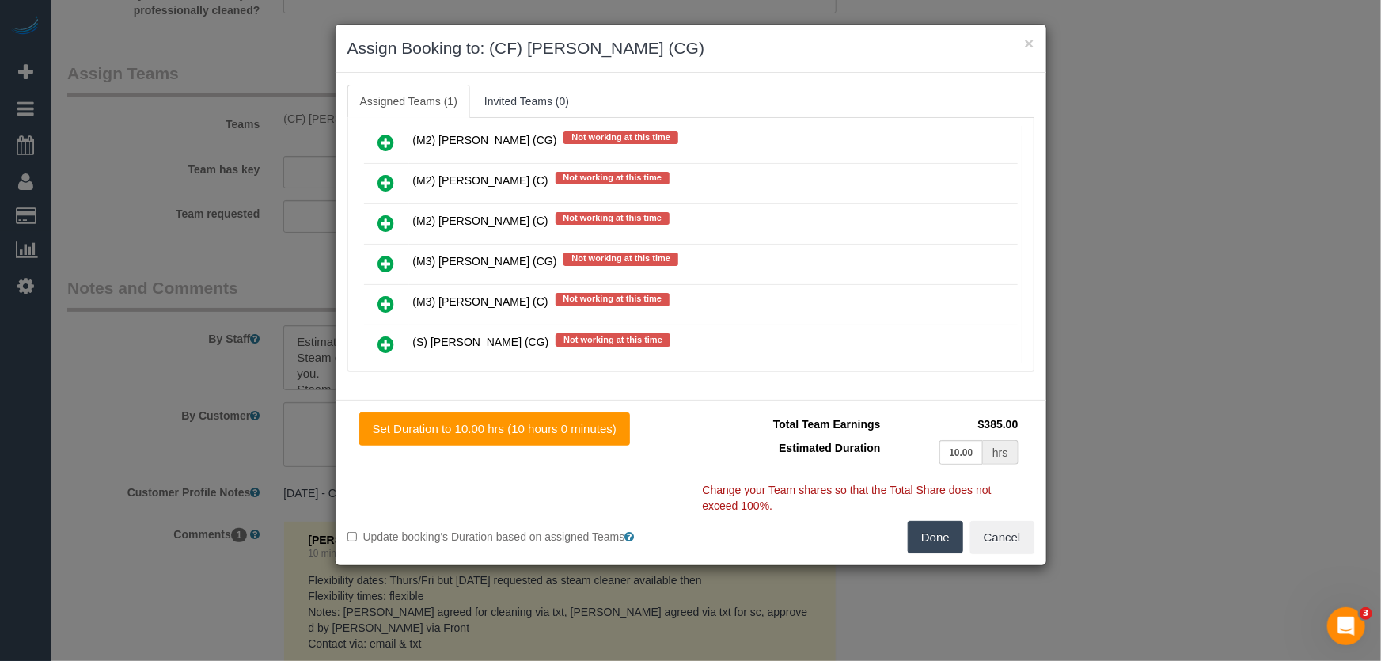
click at [386, 456] on icon at bounding box center [386, 465] width 17 height 19
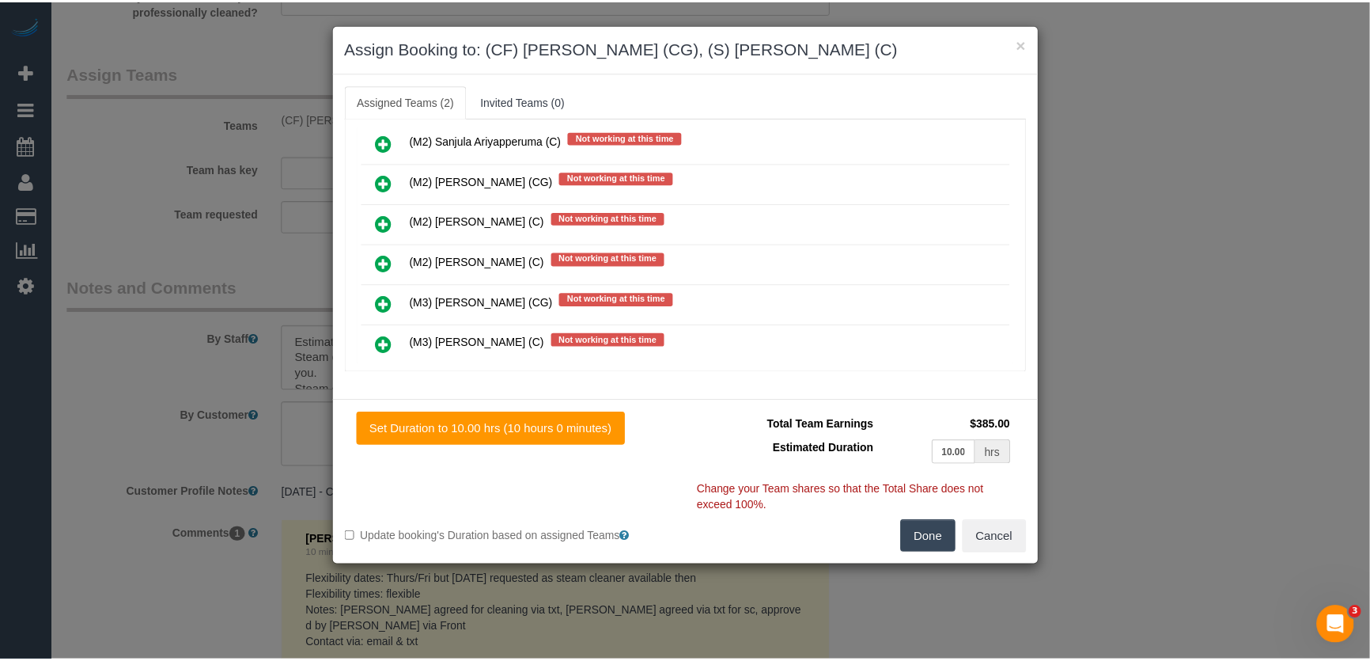
scroll to position [7885, 0]
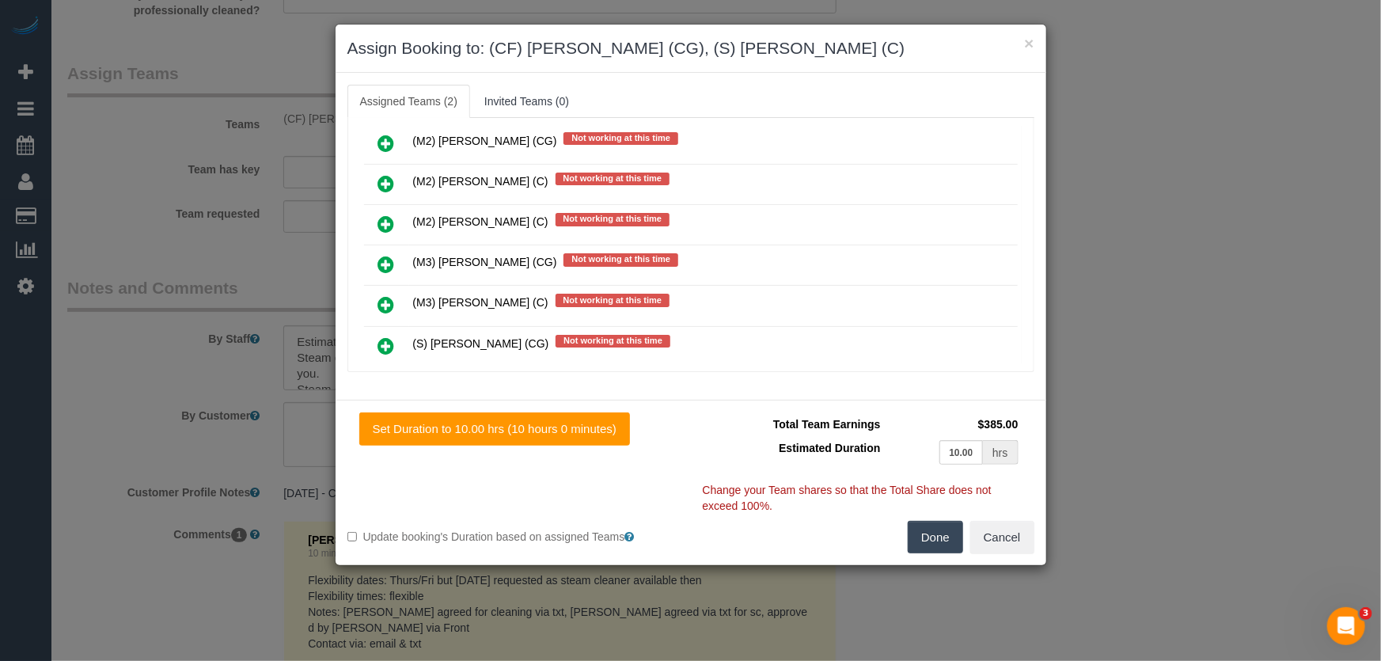
click at [934, 536] on button "Done" at bounding box center [934, 537] width 55 height 33
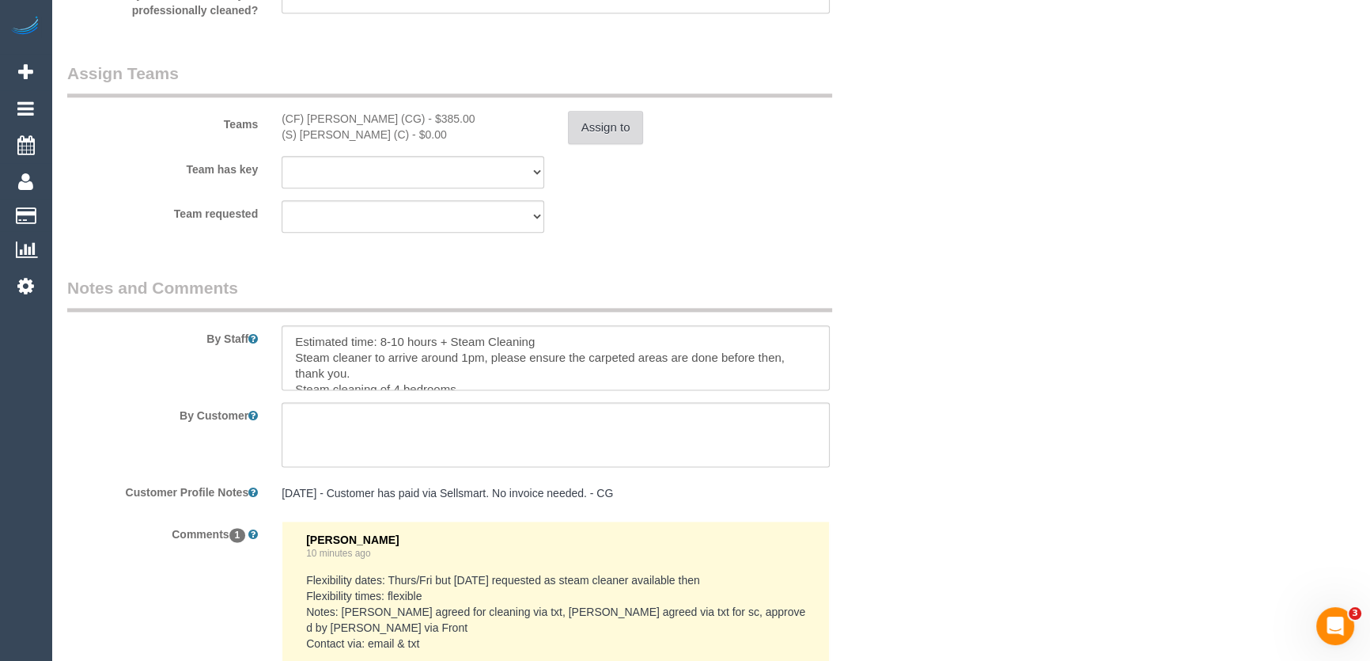
click at [601, 129] on button "Assign to" at bounding box center [606, 127] width 76 height 33
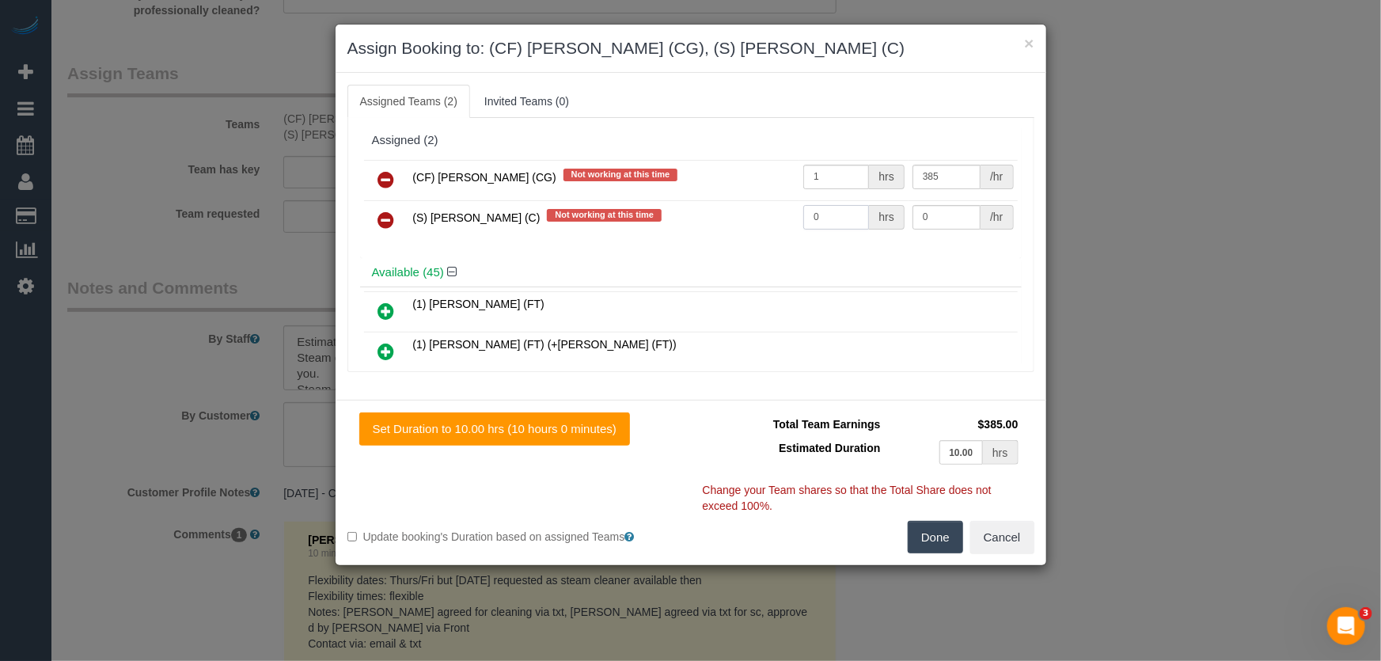
click at [831, 210] on input "0" at bounding box center [836, 217] width 66 height 25
type input "1"
type input "140"
click at [935, 533] on button "Done" at bounding box center [934, 537] width 55 height 33
click at [935, 533] on div "Done Cancel" at bounding box center [868, 537] width 355 height 33
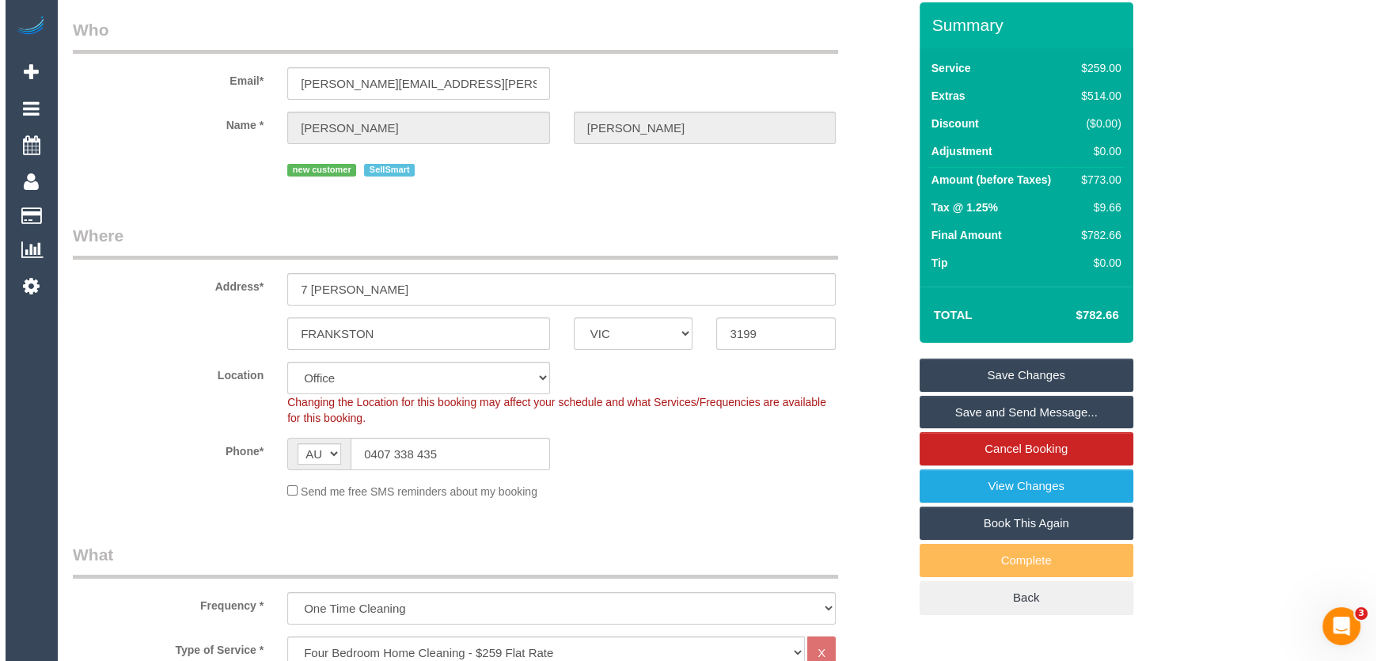
scroll to position [0, 0]
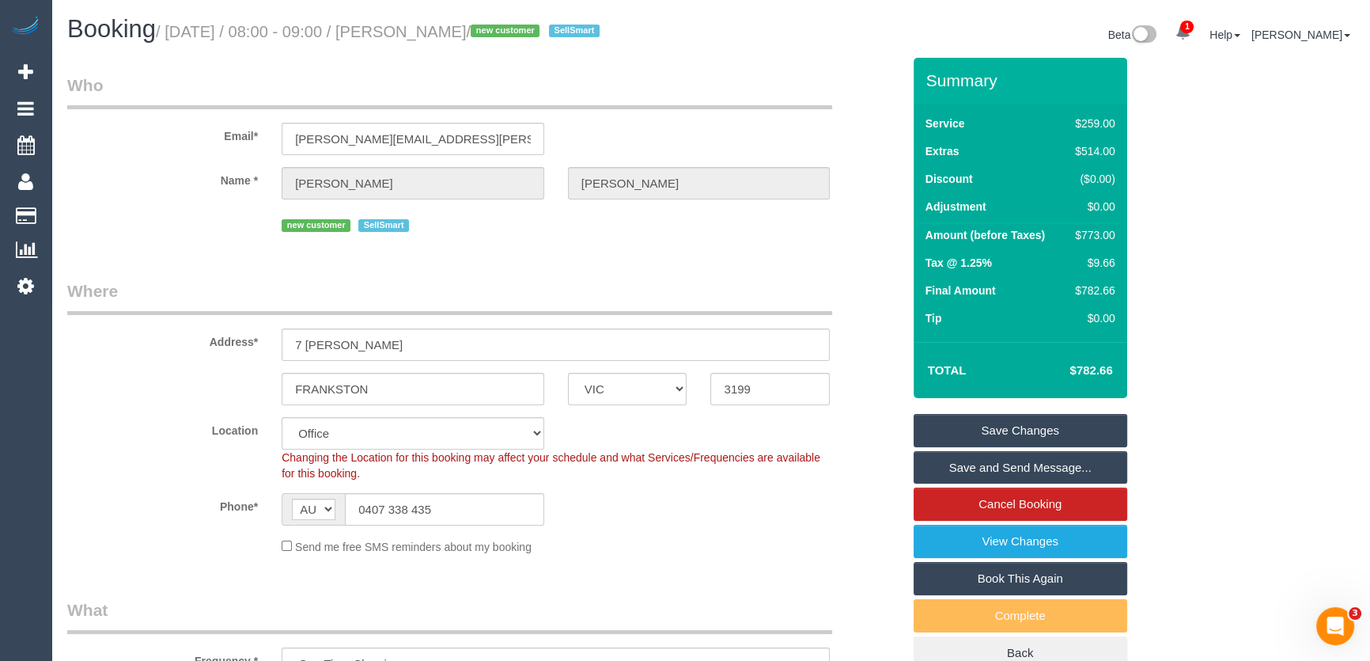
click at [430, 33] on small "/ August 29, 2025 / 08:00 - 09:00 / Fiona Doyle / new customer SellSmart" at bounding box center [380, 31] width 449 height 17
copy small "Fiona Doyle"
click at [988, 472] on link "Save and Send Message..." at bounding box center [1021, 467] width 214 height 33
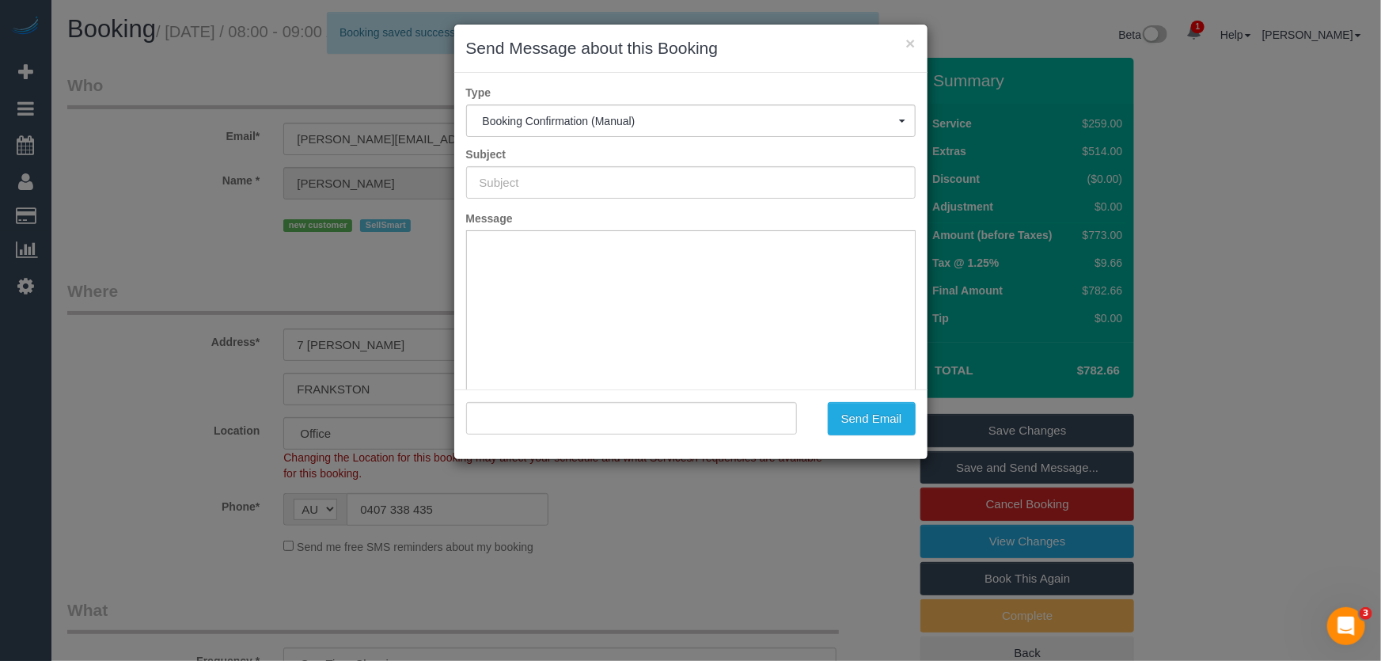
type input "Booking Confirmed"
type input ""Fiona Doyle" <fiona.doyle@live.com.au>"
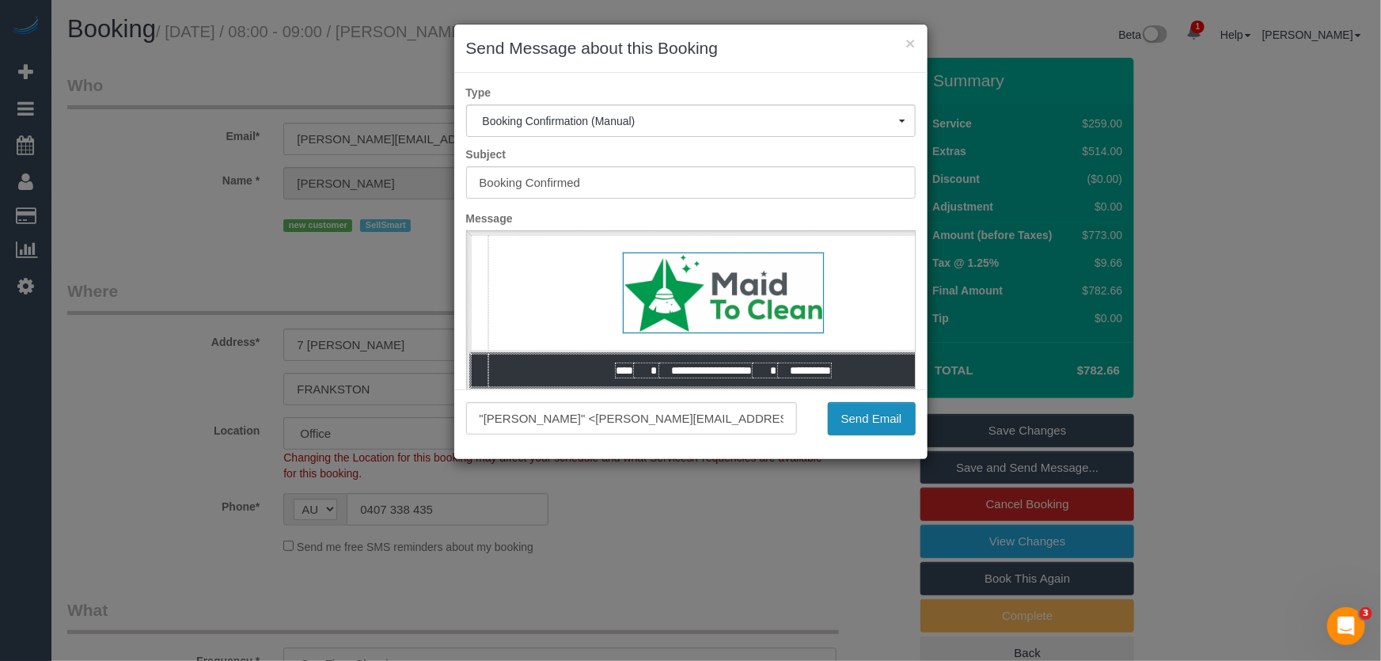
click at [872, 417] on button "Send Email" at bounding box center [872, 418] width 88 height 33
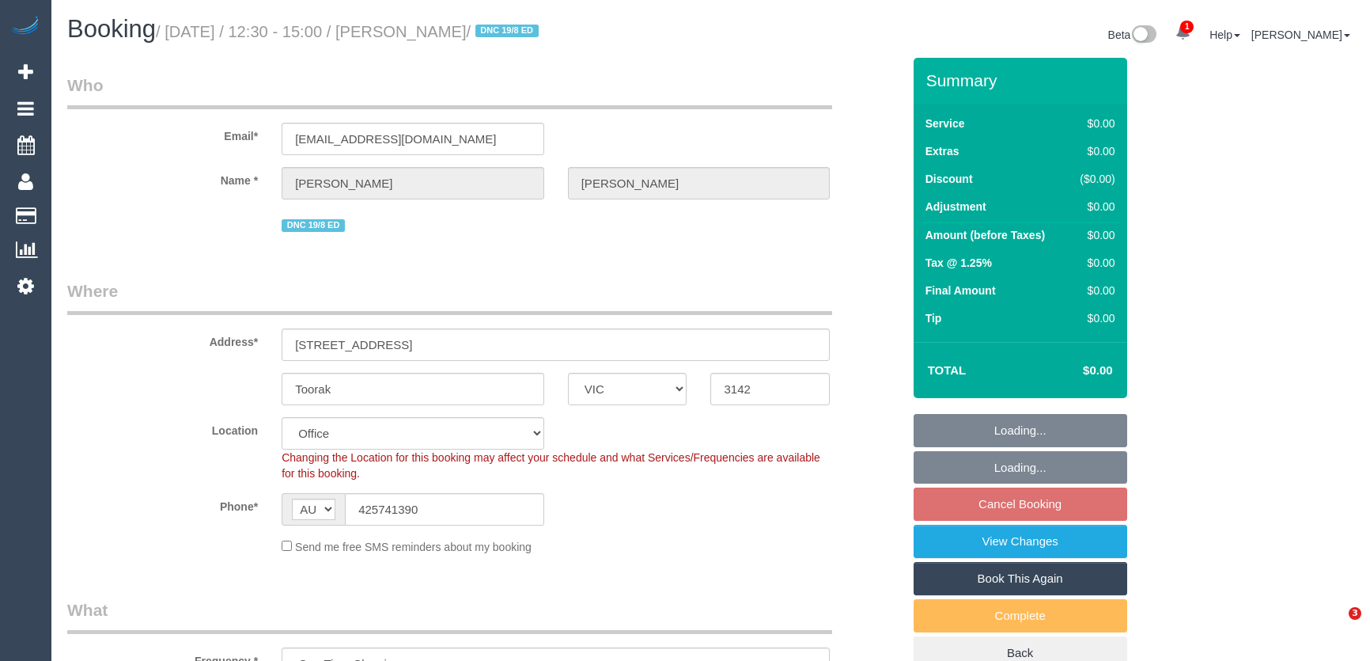
select select "VIC"
select select "number:27"
select select "number:14"
select select "number:19"
select select "number:22"
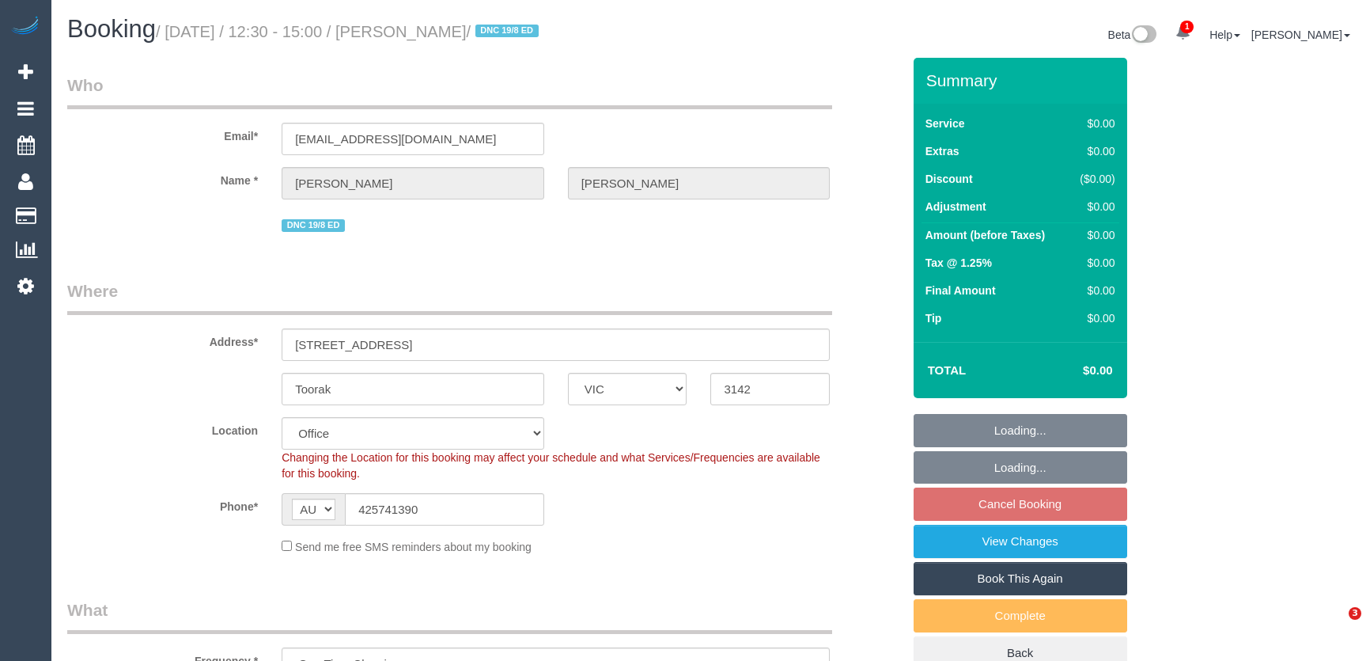
select select "number:34"
select select "number:13"
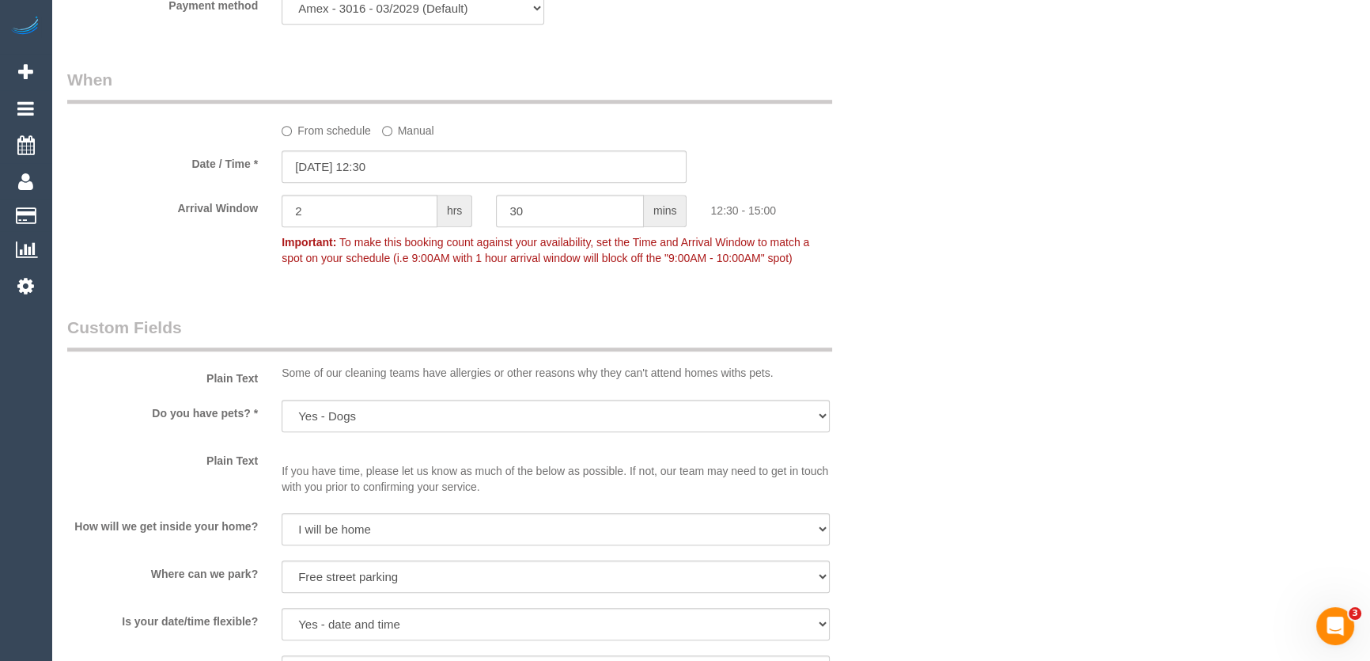
scroll to position [1403, 0]
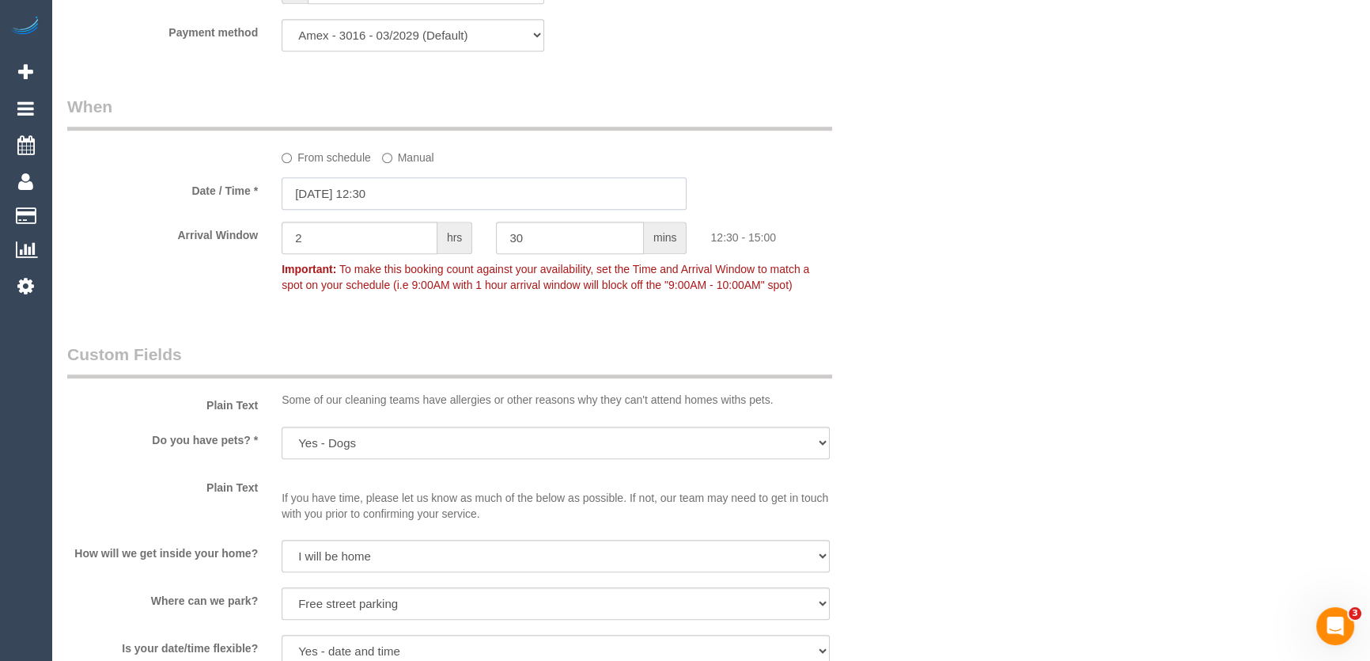
click at [412, 194] on input "26/08/2025 12:30" at bounding box center [484, 193] width 405 height 32
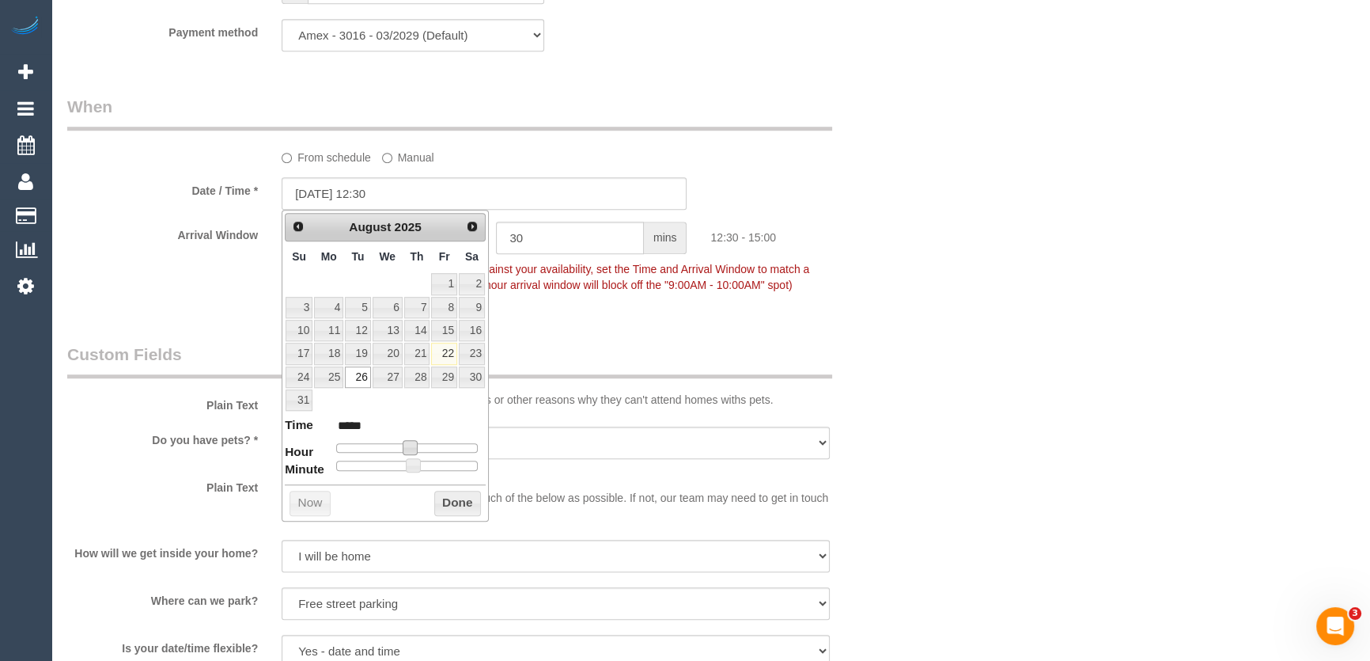
type input "26/08/2025 11:30"
type input "*****"
click at [400, 443] on span at bounding box center [403, 447] width 14 height 14
type input "26/08/2025 10:30"
type input "*****"
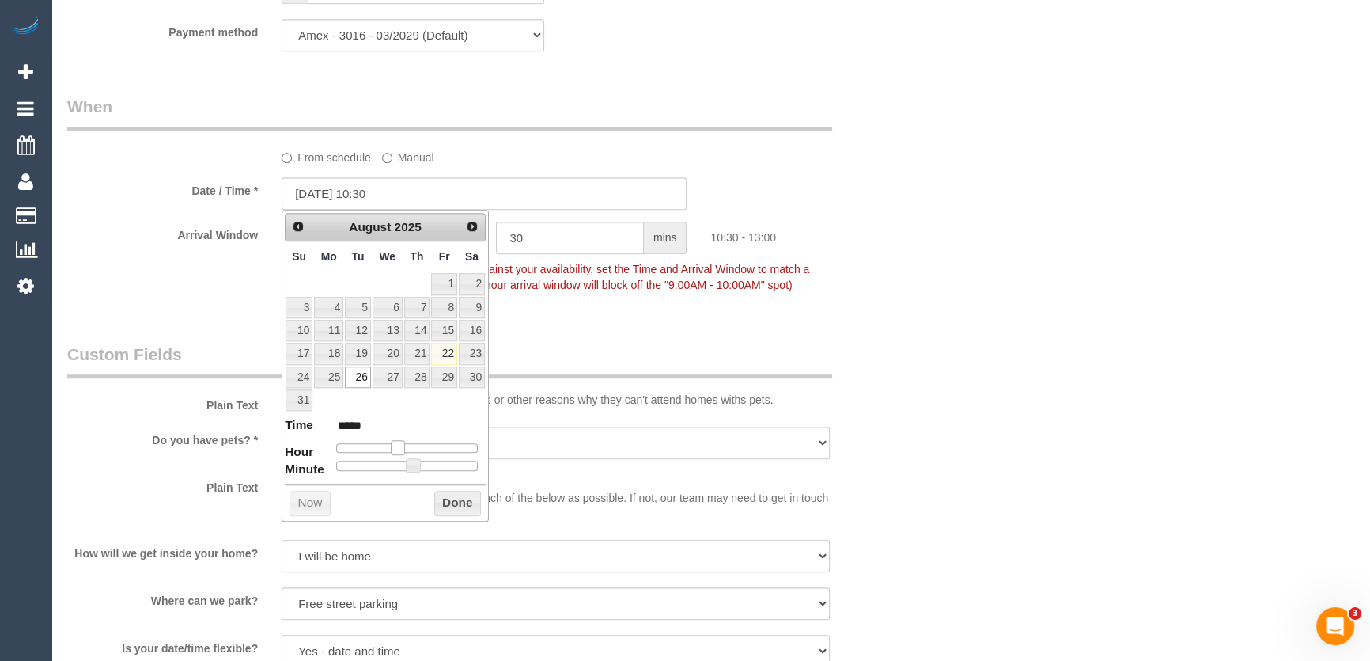
type input "26/08/2025 09:30"
type input "*****"
type input "26/08/2025 08:30"
type input "*****"
drag, startPoint x: 400, startPoint y: 443, endPoint x: 385, endPoint y: 443, distance: 15.0
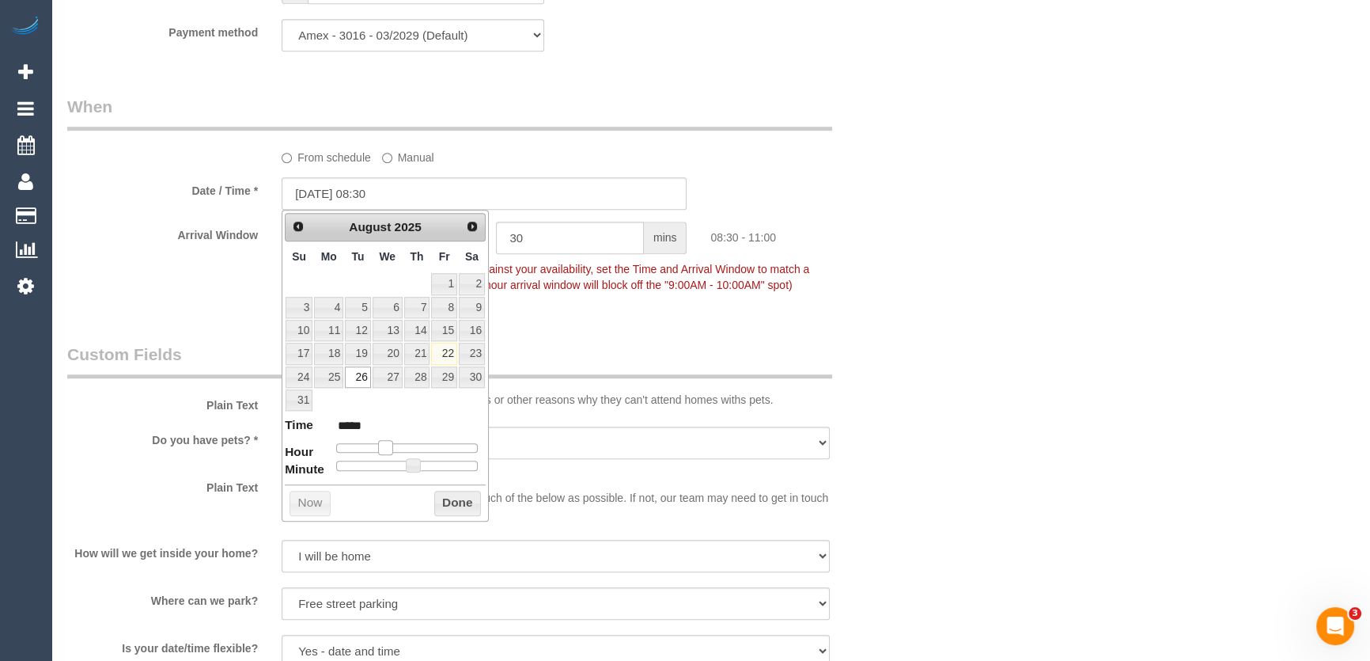
click at [385, 443] on span at bounding box center [385, 447] width 14 height 14
type input "26/08/2025 08:25"
type input "*****"
type input "26/08/2025 08:20"
type input "*****"
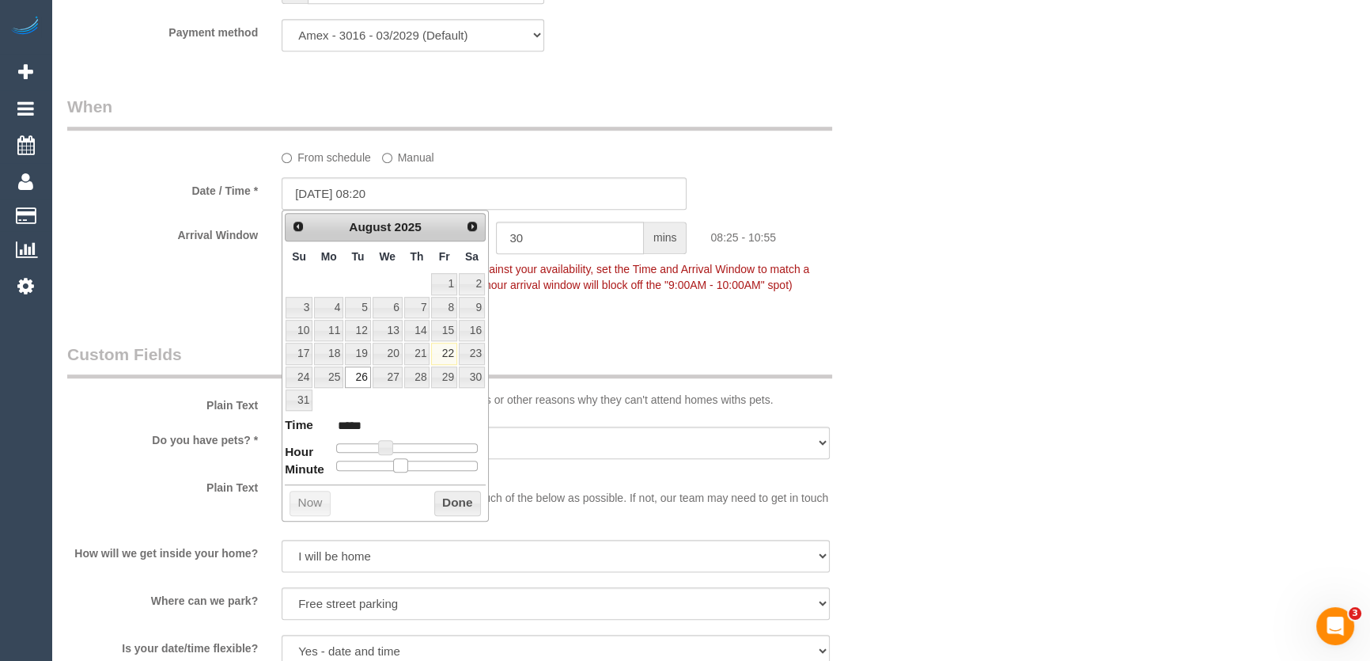
type input "26/08/2025 08:15"
type input "*****"
type input "26/08/2025 08:10"
type input "*****"
type input "26/08/2025 08:05"
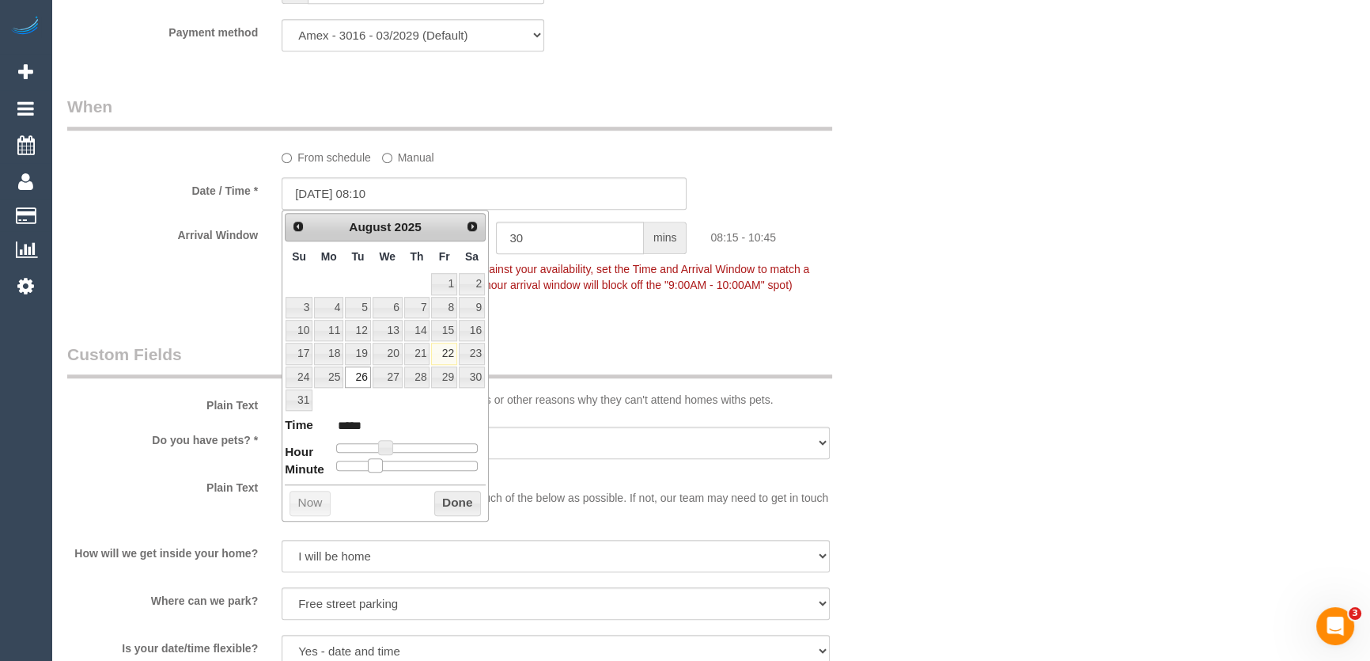
type input "*****"
type input "26/08/2025 08:00"
type input "*****"
drag, startPoint x: 415, startPoint y: 465, endPoint x: 331, endPoint y: 467, distance: 83.1
click at [331, 467] on span at bounding box center [337, 465] width 14 height 14
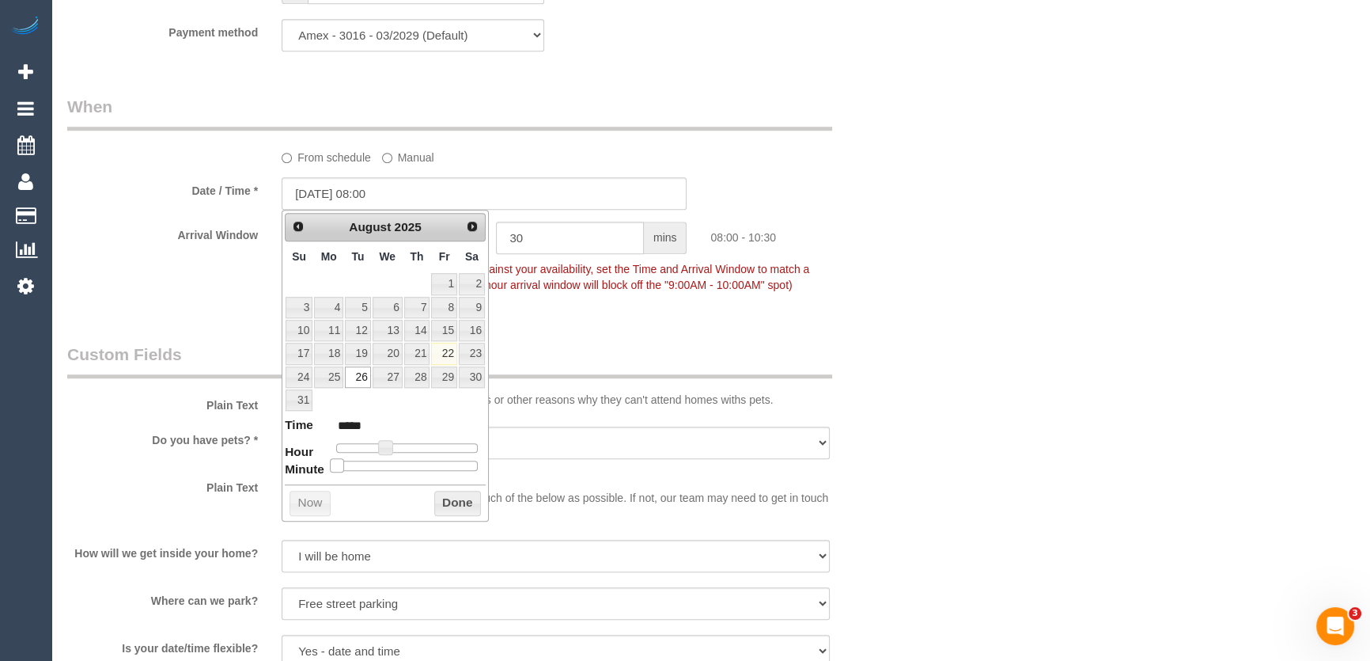
click at [559, 332] on div "Who Email* matthewschofield999@gmail.com Name * MATTHEW SCHOFIELD DNC 19/8 ED W…" at bounding box center [484, 315] width 858 height 3320
click at [545, 309] on fieldset "When From schedule Manual Date / Time * 26/08/2025 08:00 Arrival Window 2 hrs 3…" at bounding box center [484, 203] width 835 height 217
click at [601, 329] on div "Who Email* matthewschofield999@gmail.com Name * MATTHEW SCHOFIELD DNC 19/8 ED W…" at bounding box center [484, 315] width 858 height 3320
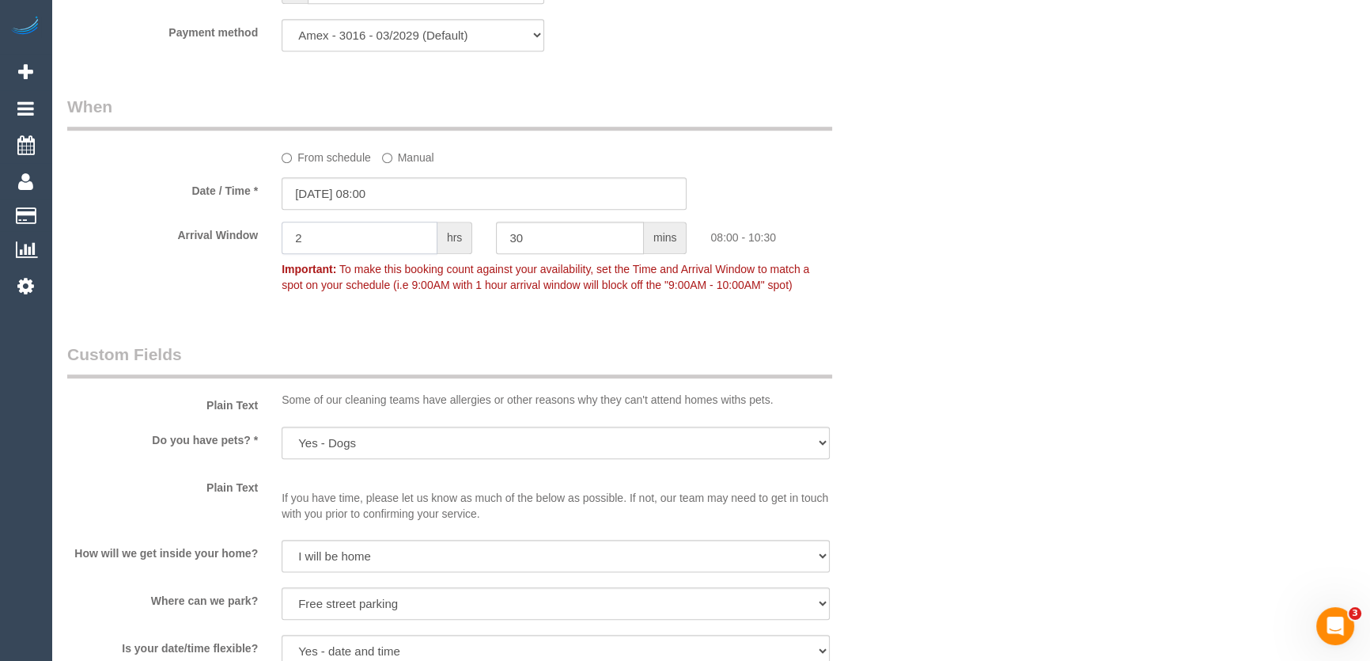
click at [369, 233] on input "2" at bounding box center [360, 238] width 156 height 32
click at [312, 236] on input "2" at bounding box center [360, 238] width 156 height 32
type input "1"
click at [530, 246] on input "30" at bounding box center [570, 238] width 148 height 32
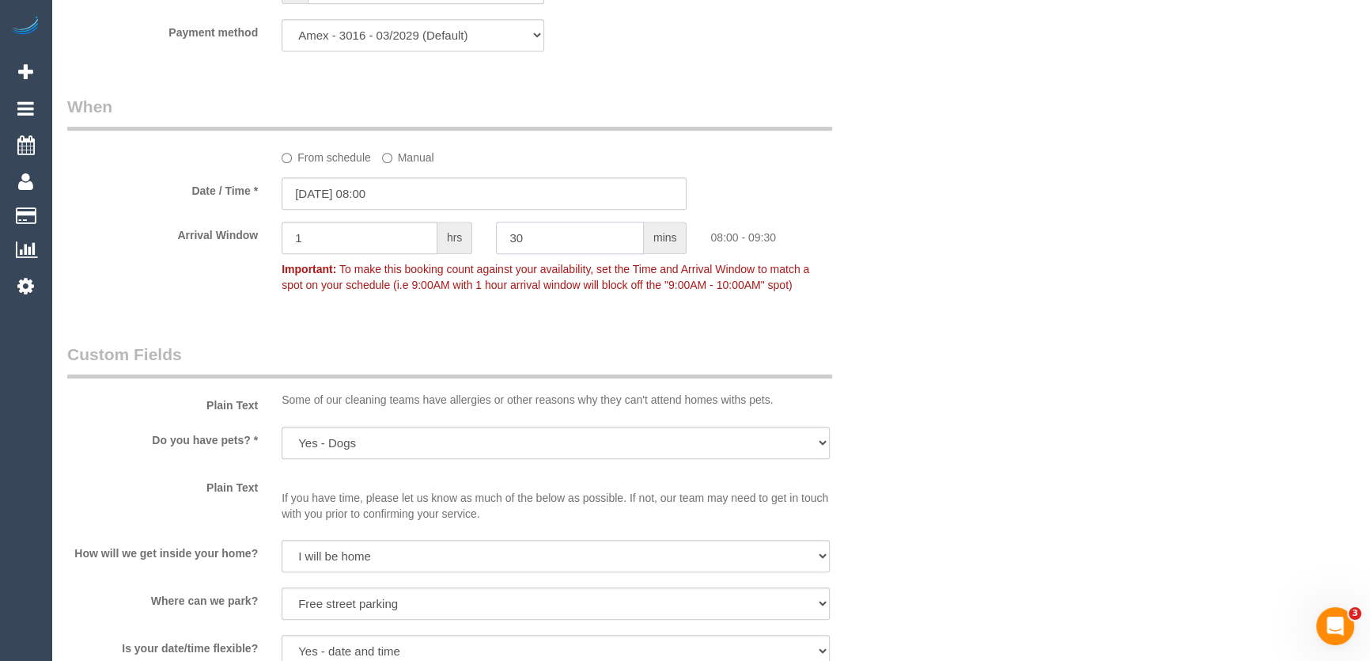
type input "3"
click at [502, 348] on legend "Custom Fields" at bounding box center [449, 361] width 765 height 36
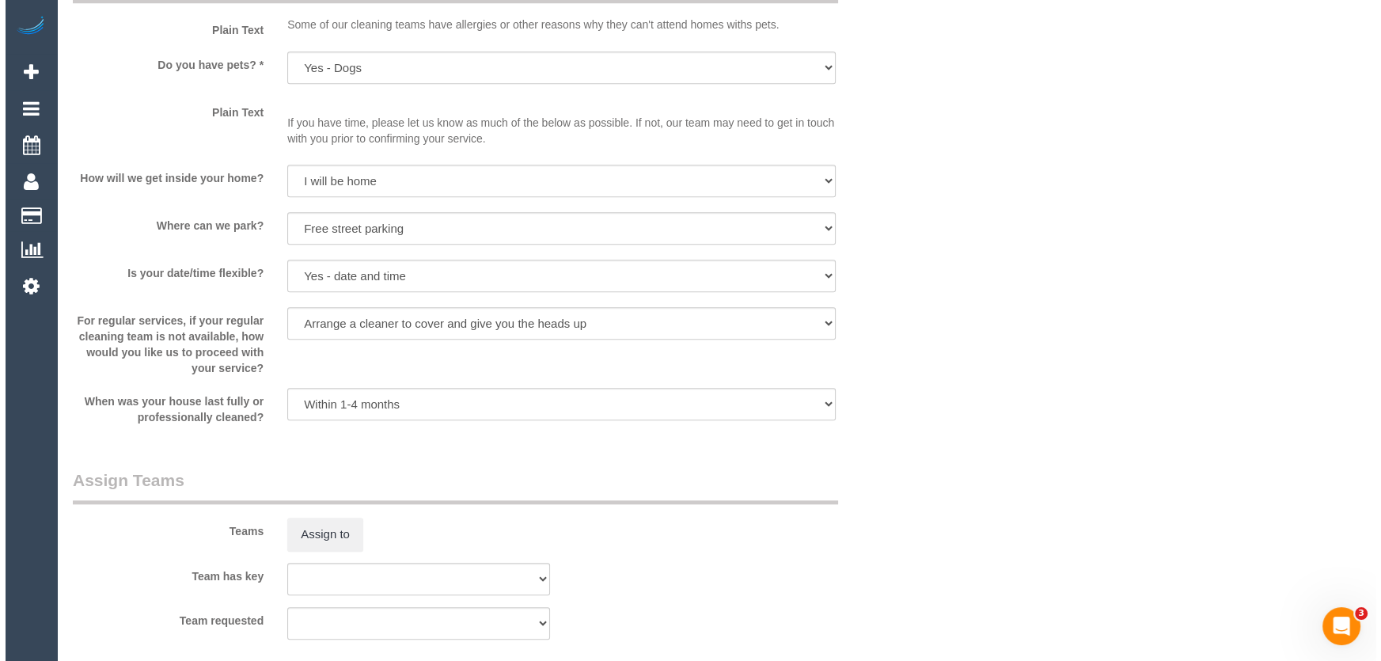
scroll to position [1907, 0]
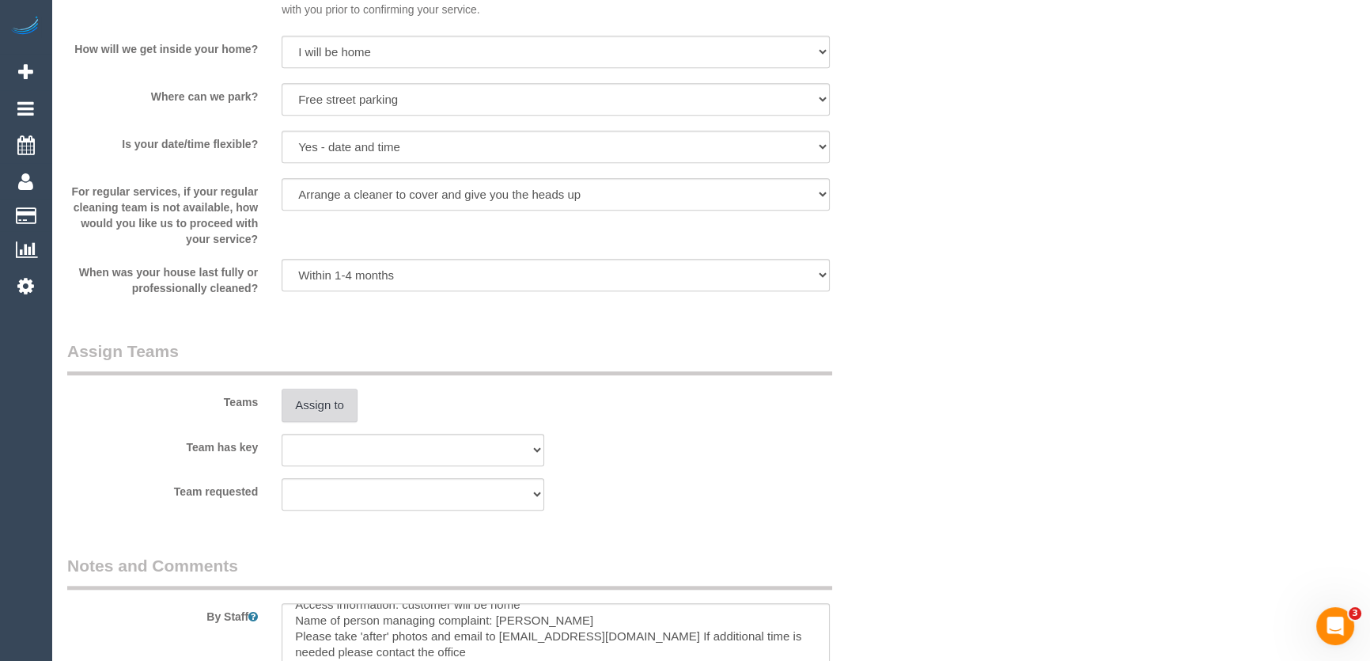
click at [328, 401] on button "Assign to" at bounding box center [320, 404] width 76 height 33
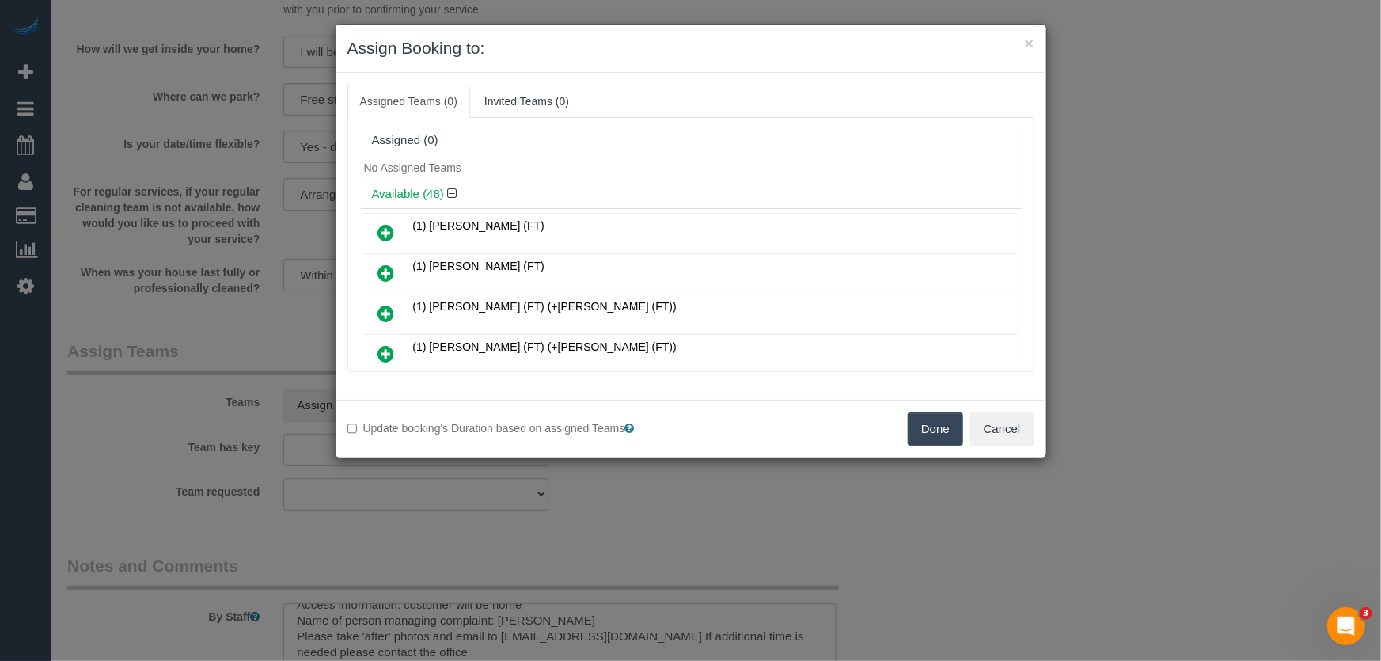
scroll to position [218, 0]
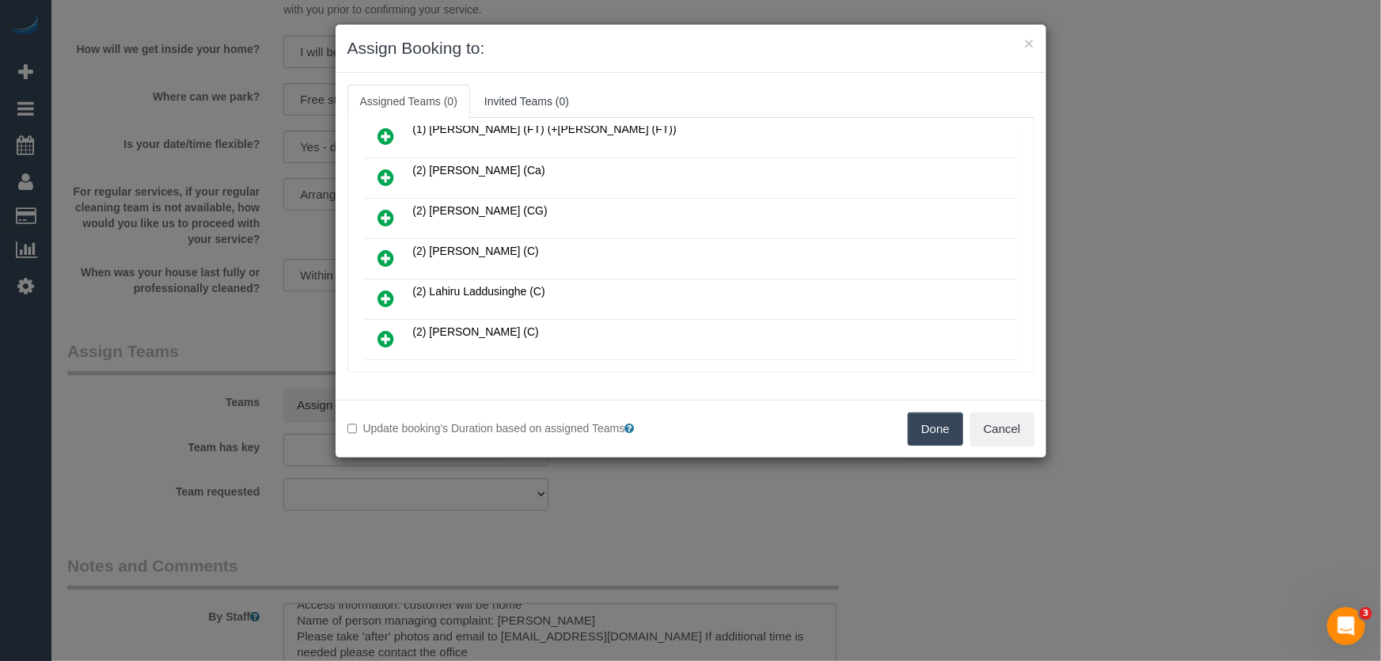
click at [393, 253] on icon at bounding box center [386, 257] width 17 height 19
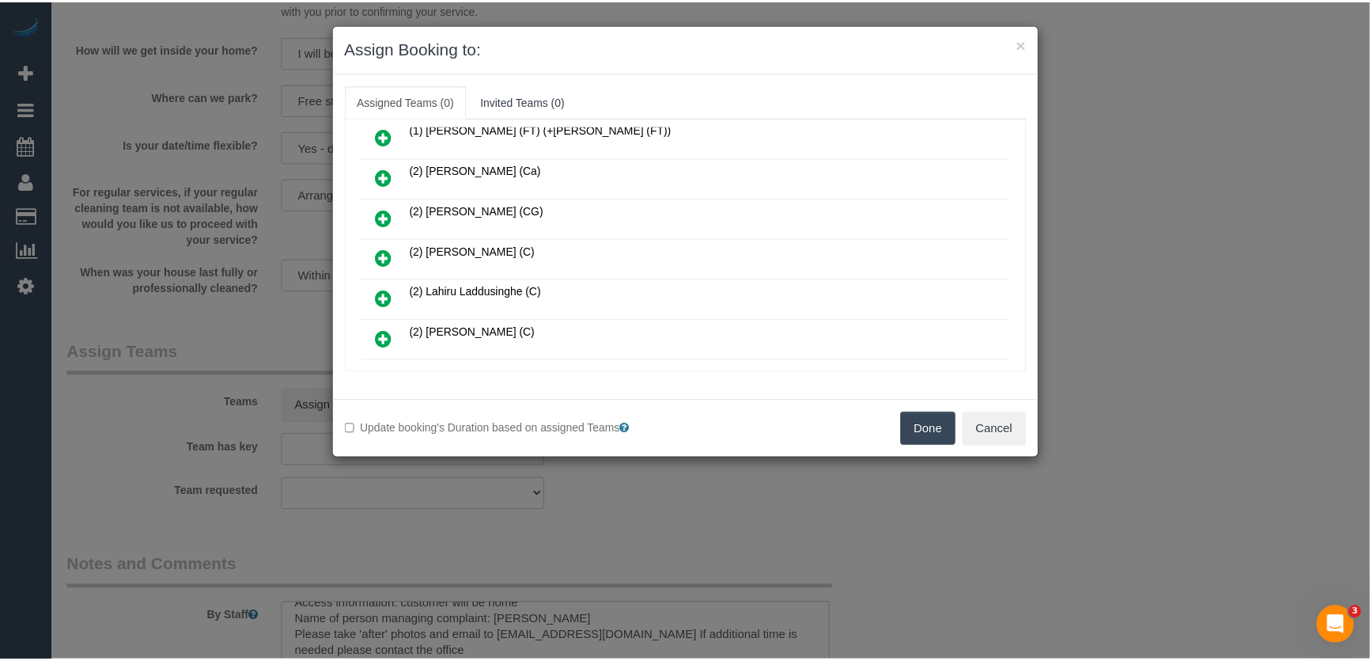
scroll to position [254, 0]
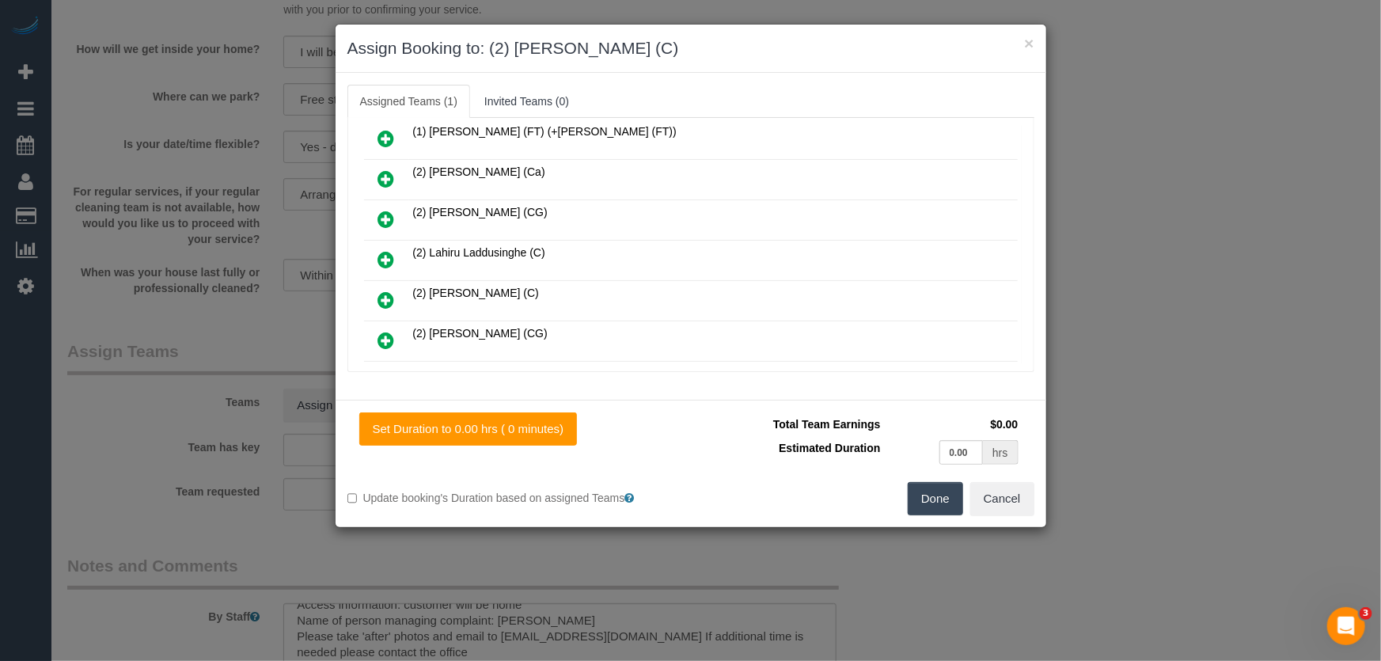
click at [934, 501] on button "Done" at bounding box center [934, 498] width 55 height 33
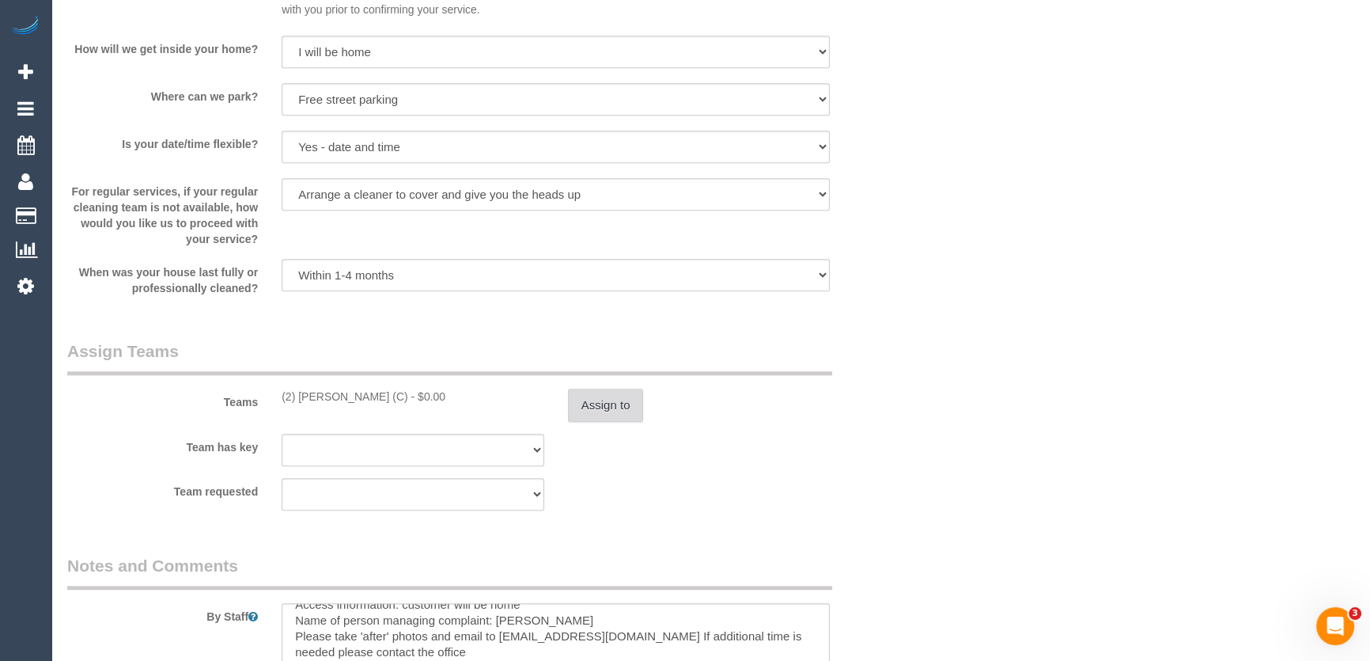
click at [603, 406] on button "Assign to" at bounding box center [606, 404] width 76 height 33
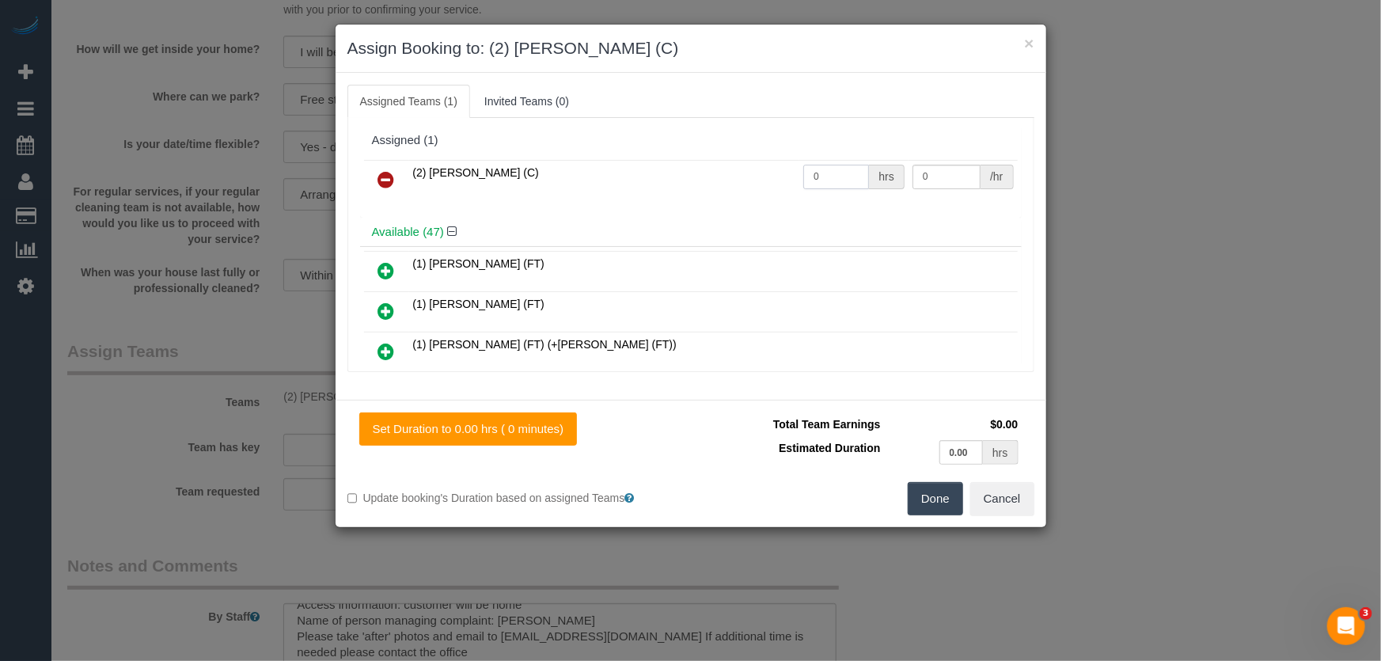
click at [829, 173] on input "0" at bounding box center [836, 177] width 66 height 25
type input "1"
type input "50"
click at [937, 495] on button "Done" at bounding box center [934, 498] width 55 height 33
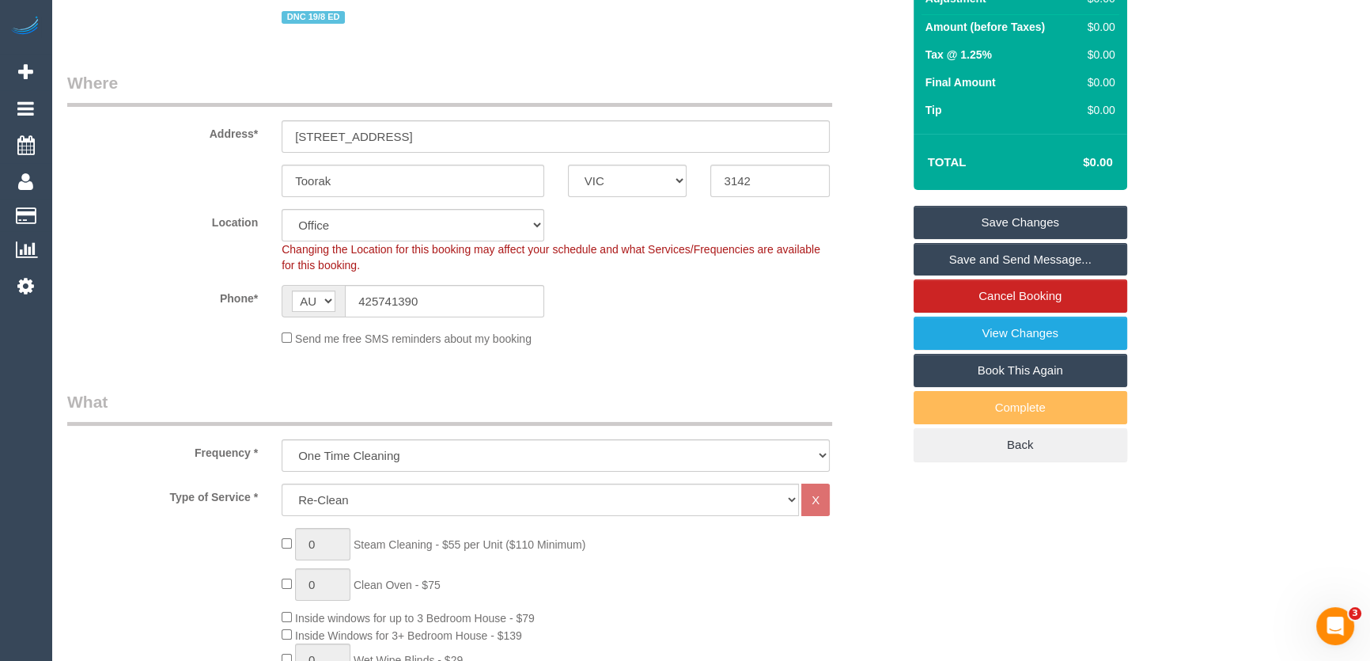
scroll to position [0, 0]
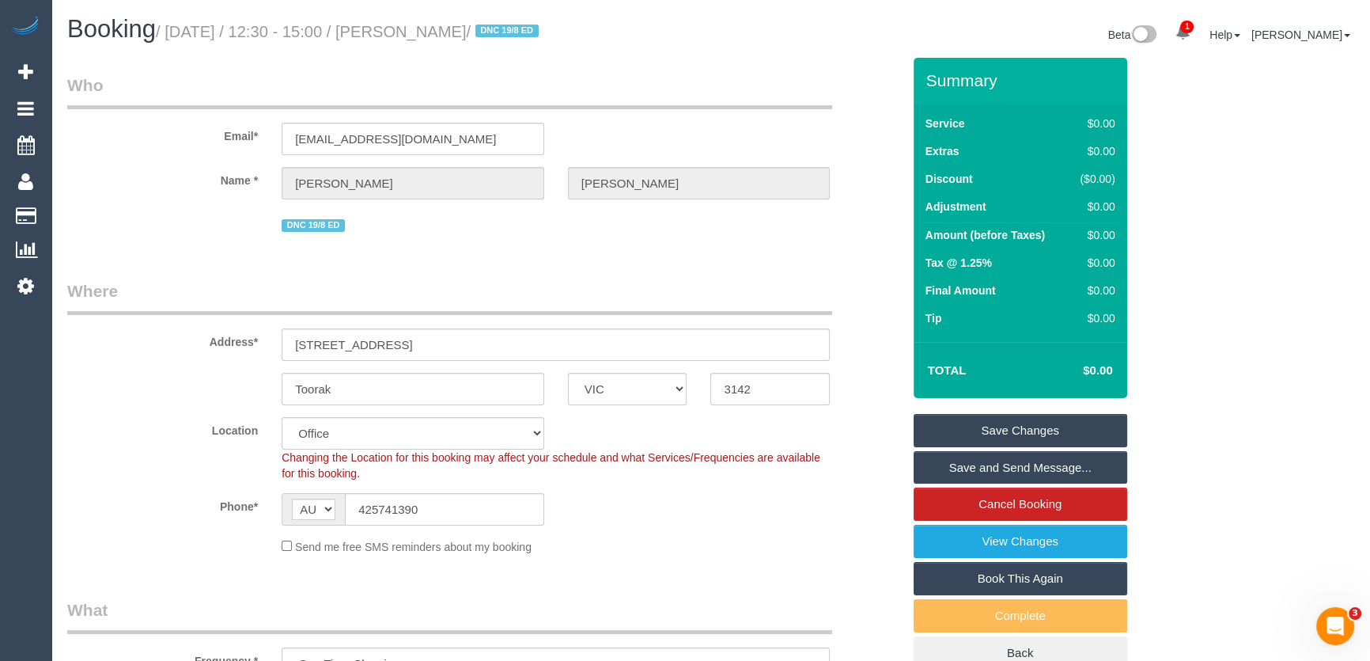
click at [429, 25] on small "/ August 26, 2025 / 12:30 - 15:00 / MATTHEW SCHOFIELD / DNC 19/8 ED" at bounding box center [350, 31] width 388 height 17
copy small "MATTHEW SCHOFIELD"
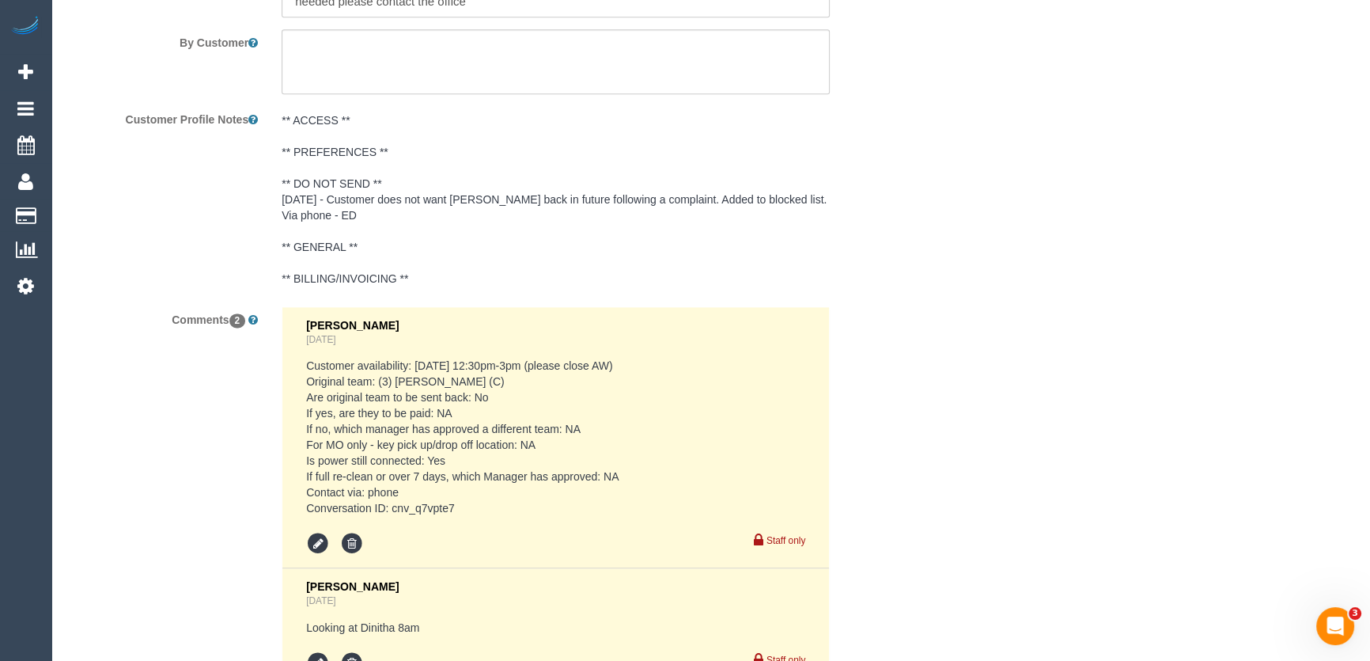
scroll to position [2769, 0]
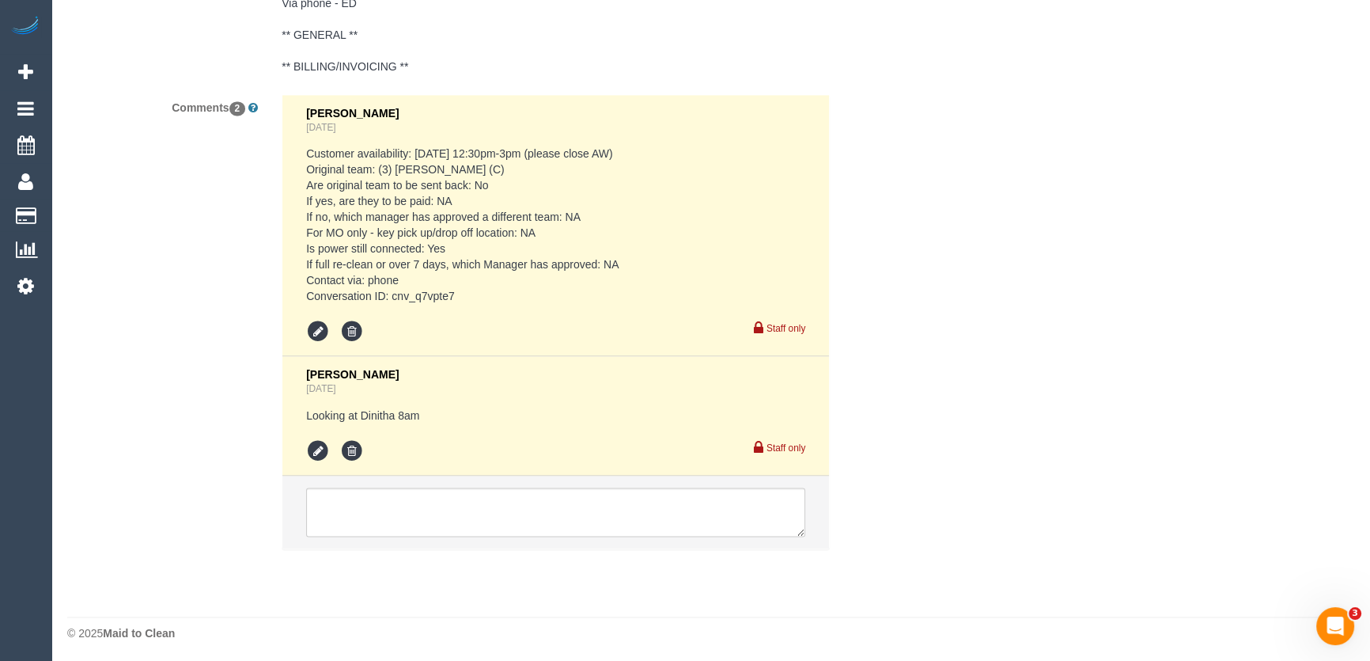
click at [395, 292] on pre "Customer availability: Tue 26/8, 12:30pm-3pm (please close AW) Original team: (…" at bounding box center [555, 225] width 499 height 158
copy pre "cnv_q7vpte7"
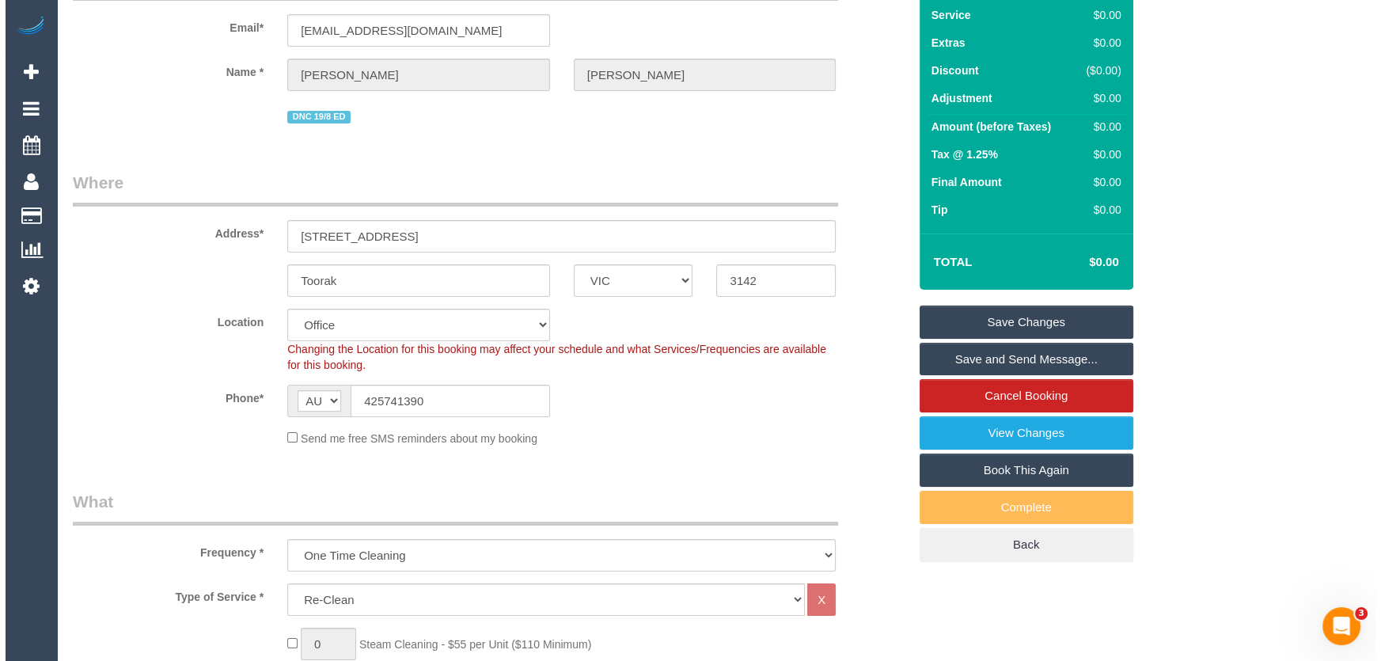
scroll to position [0, 0]
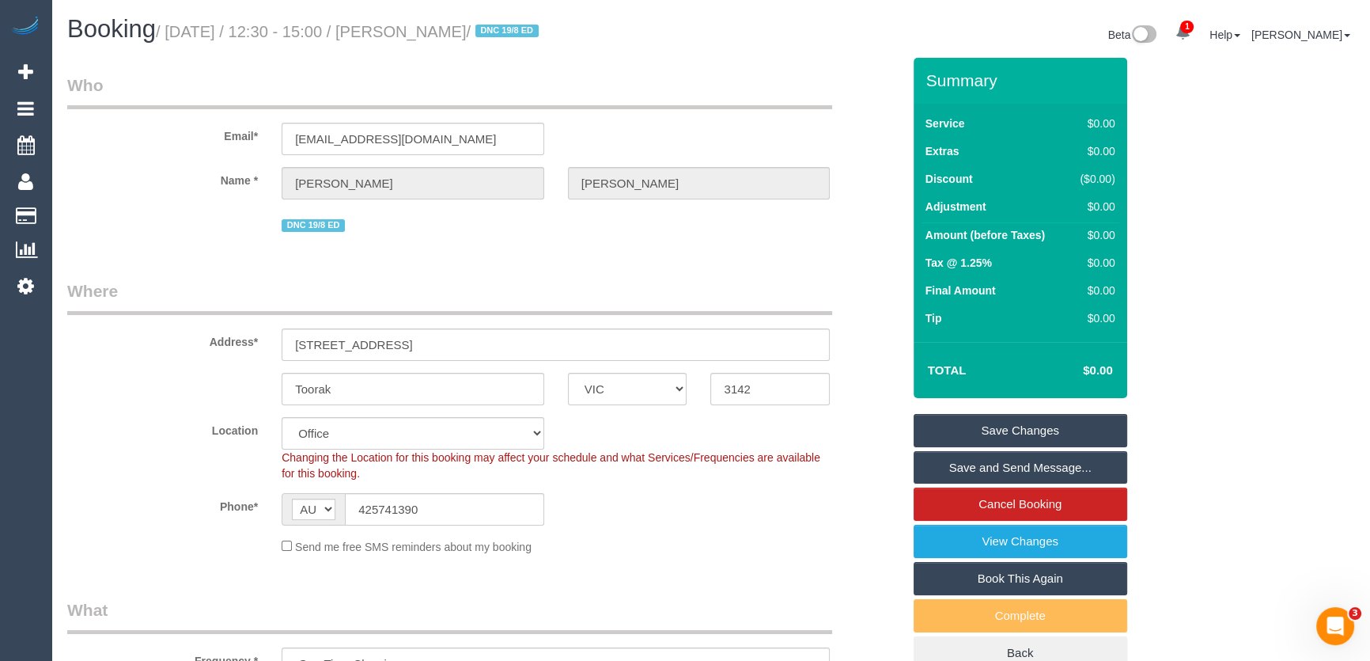
drag, startPoint x: 997, startPoint y: 427, endPoint x: 957, endPoint y: 435, distance: 40.3
click at [997, 427] on link "Save Changes" at bounding box center [1021, 430] width 214 height 33
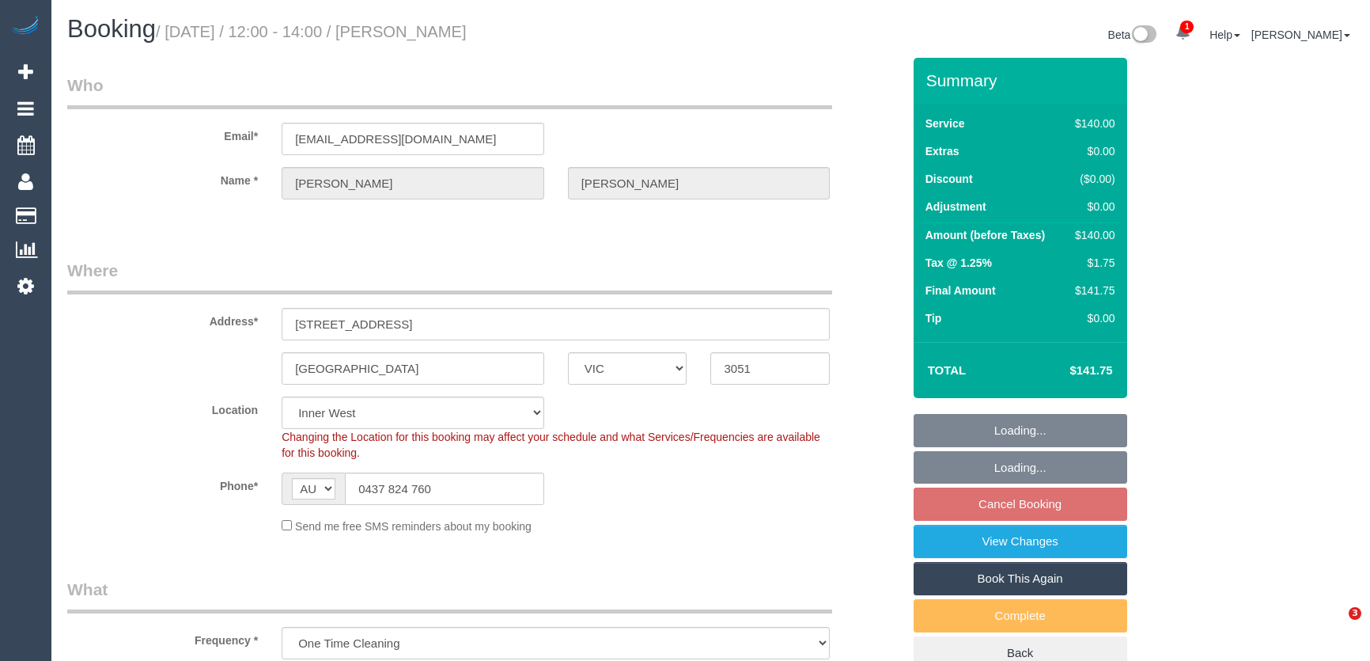
select select "VIC"
select select "number:28"
select select "number:14"
select select "number:18"
select select "number:24"
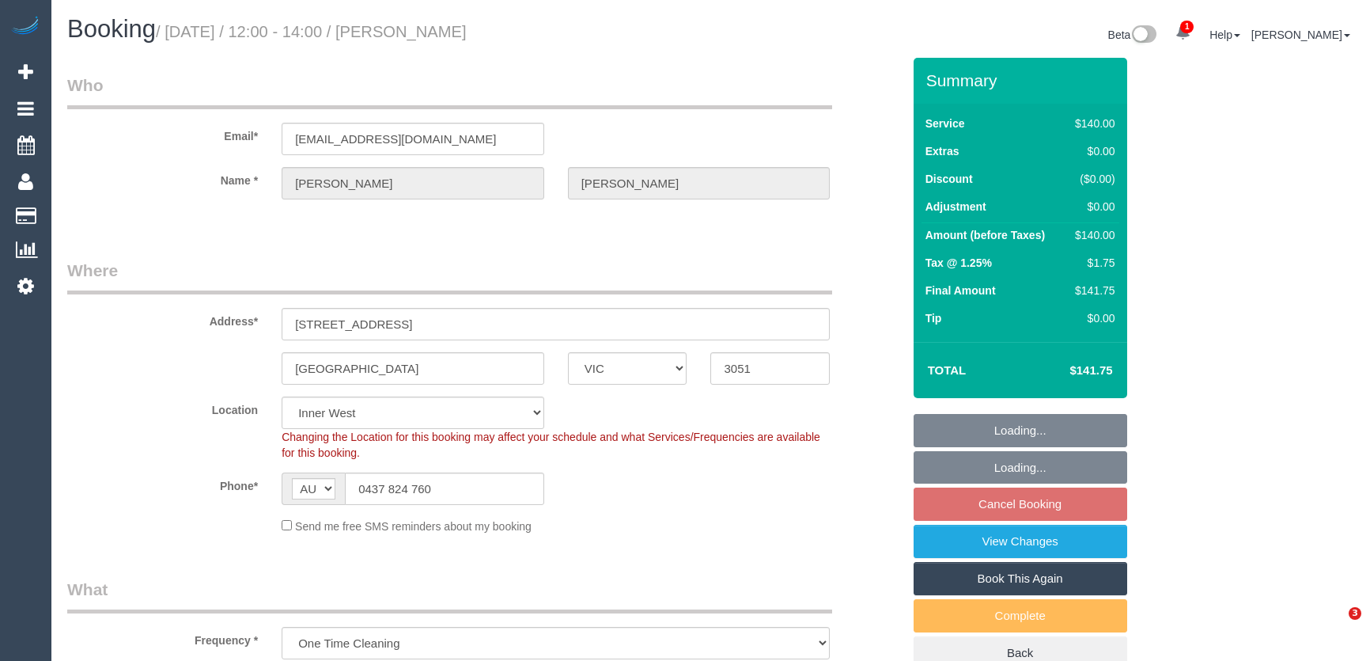
select select "number:33"
select select "number:12"
select select "spot19"
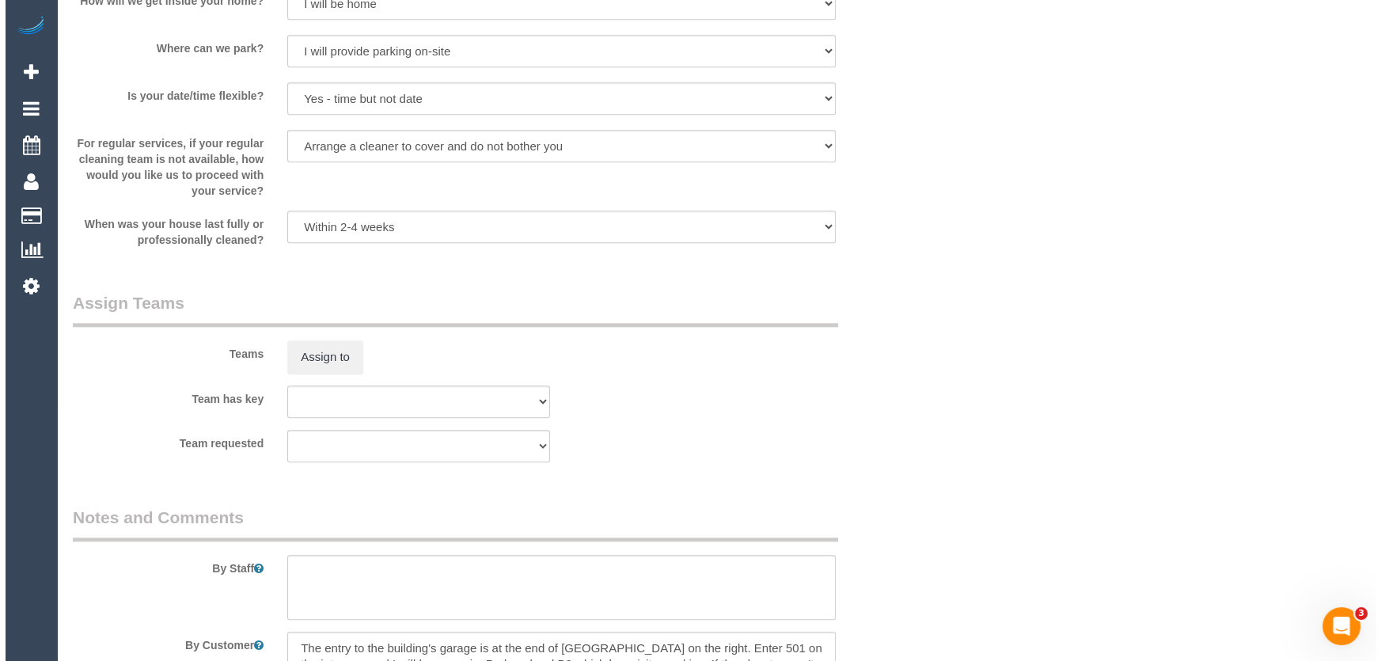
scroll to position [2085, 0]
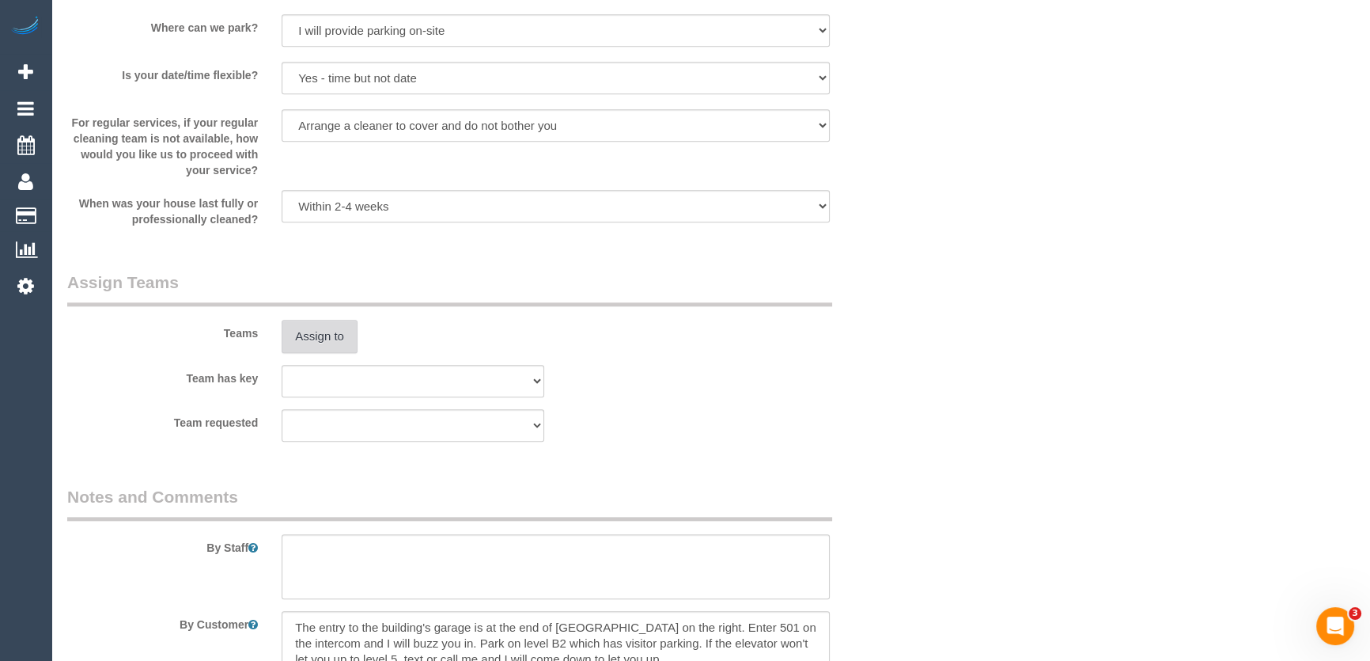
click at [324, 331] on button "Assign to" at bounding box center [320, 336] width 76 height 33
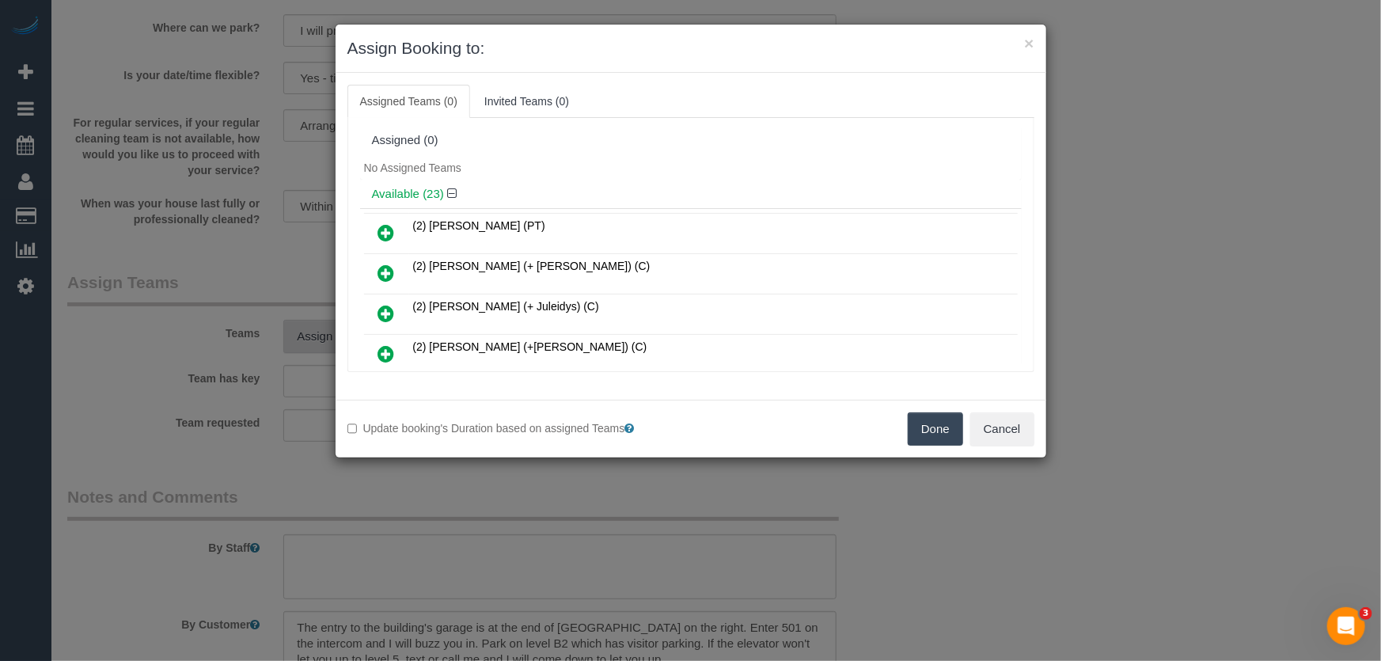
scroll to position [178, 0]
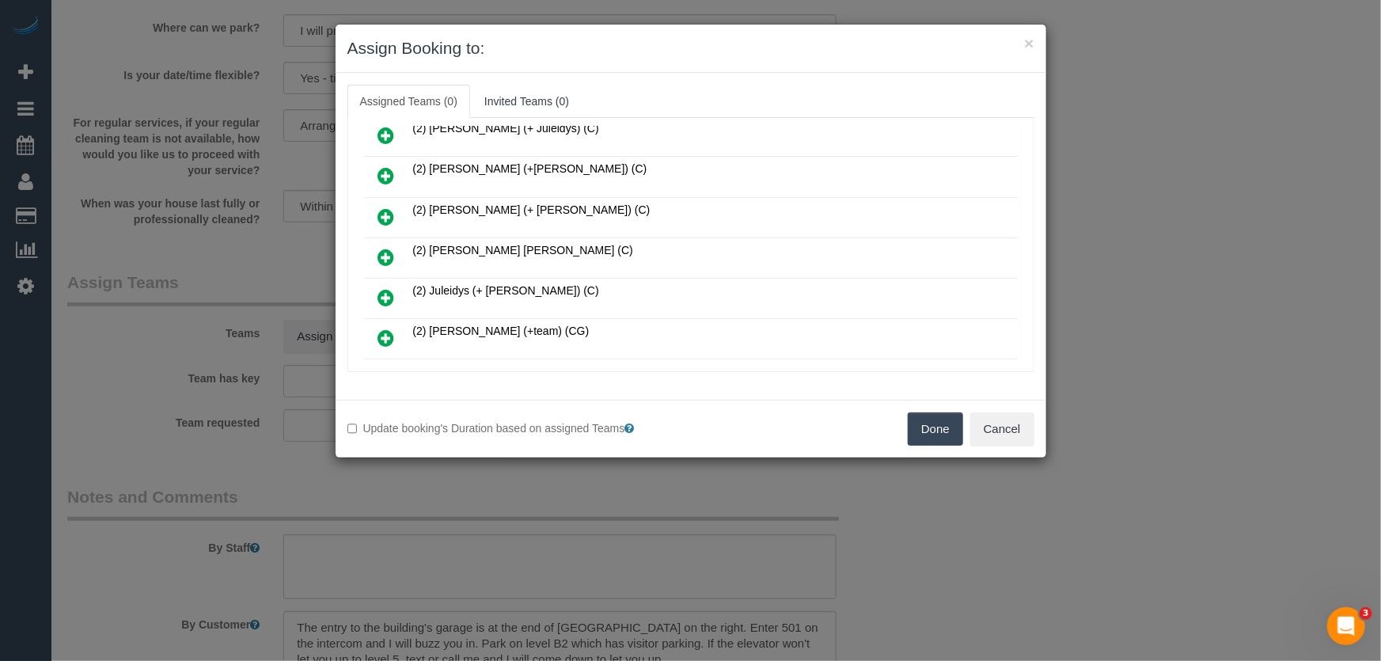
click at [388, 252] on icon at bounding box center [386, 257] width 17 height 19
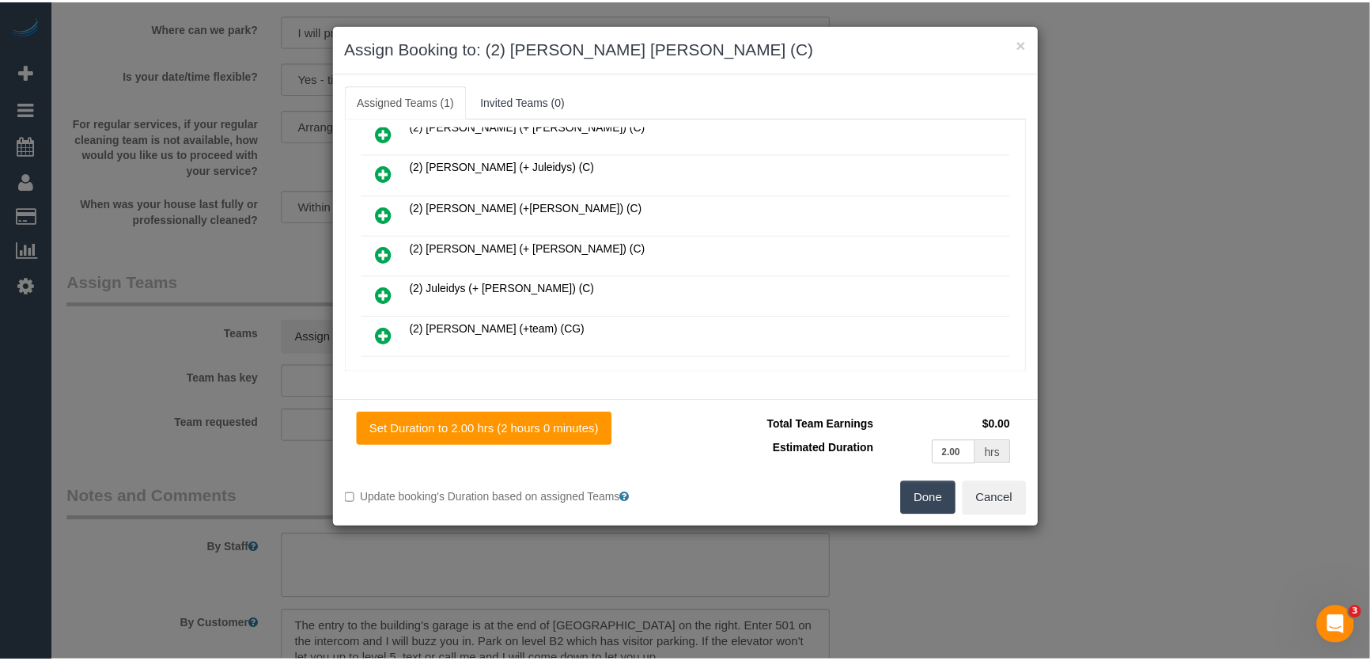
scroll to position [214, 0]
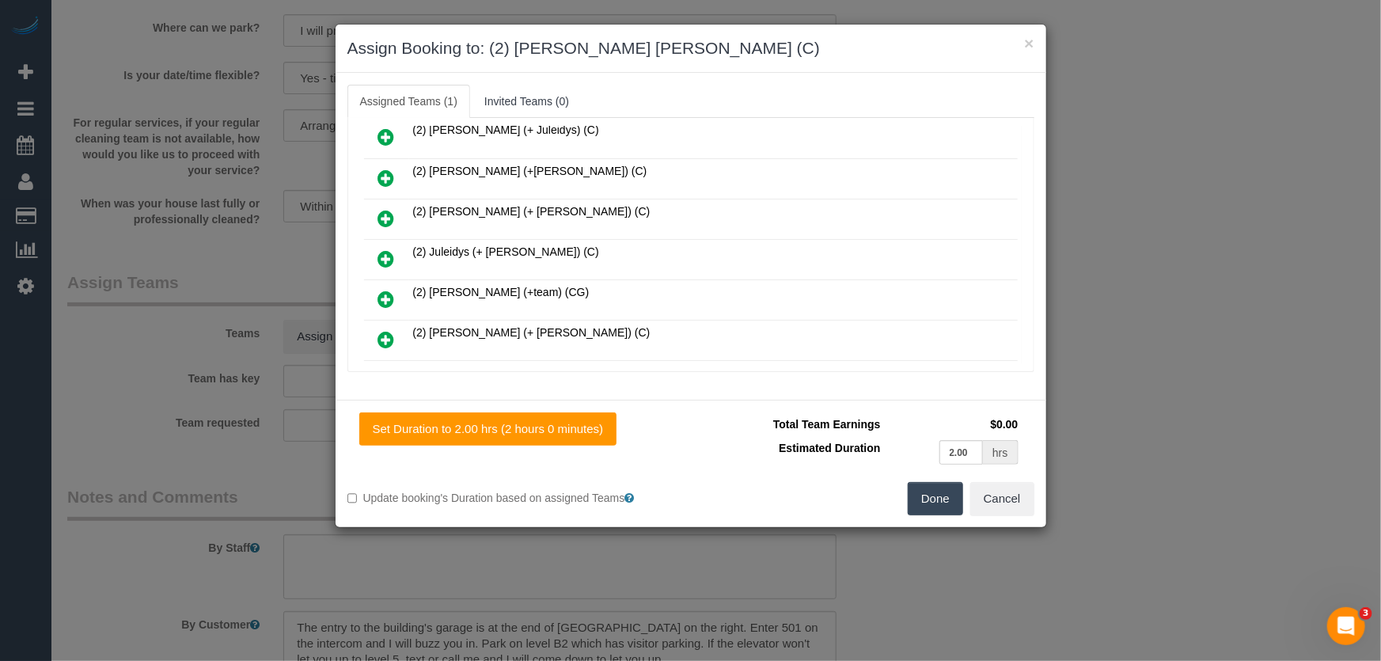
click at [930, 500] on button "Done" at bounding box center [934, 498] width 55 height 33
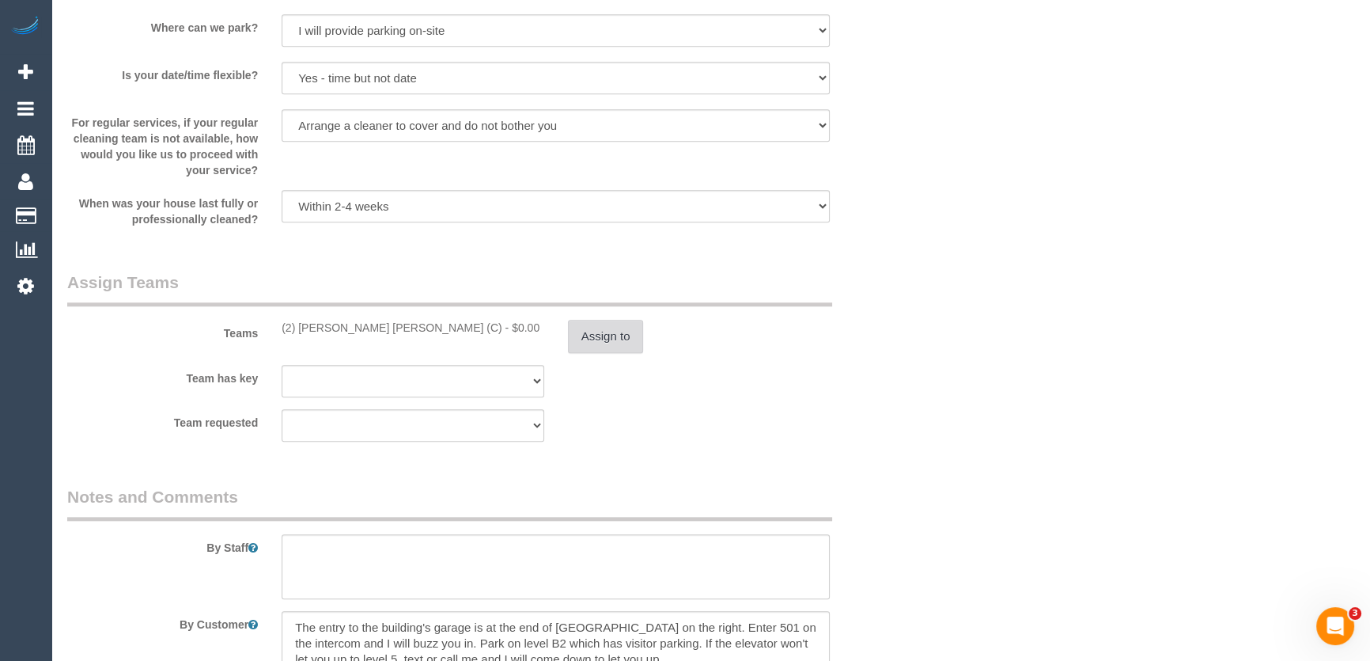
click at [590, 341] on button "Assign to" at bounding box center [606, 336] width 76 height 33
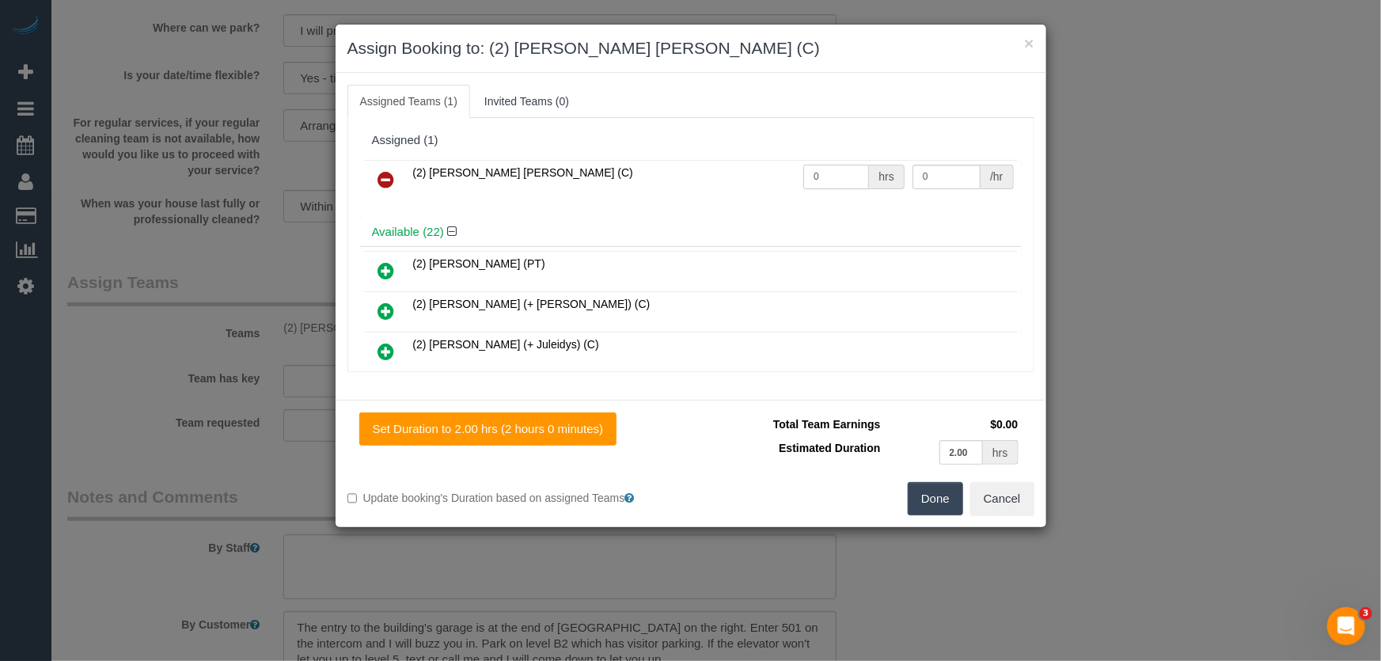
click at [823, 180] on input "0" at bounding box center [836, 177] width 66 height 25
type input "2"
click at [926, 499] on button "Done" at bounding box center [934, 498] width 55 height 33
type input "37.5"
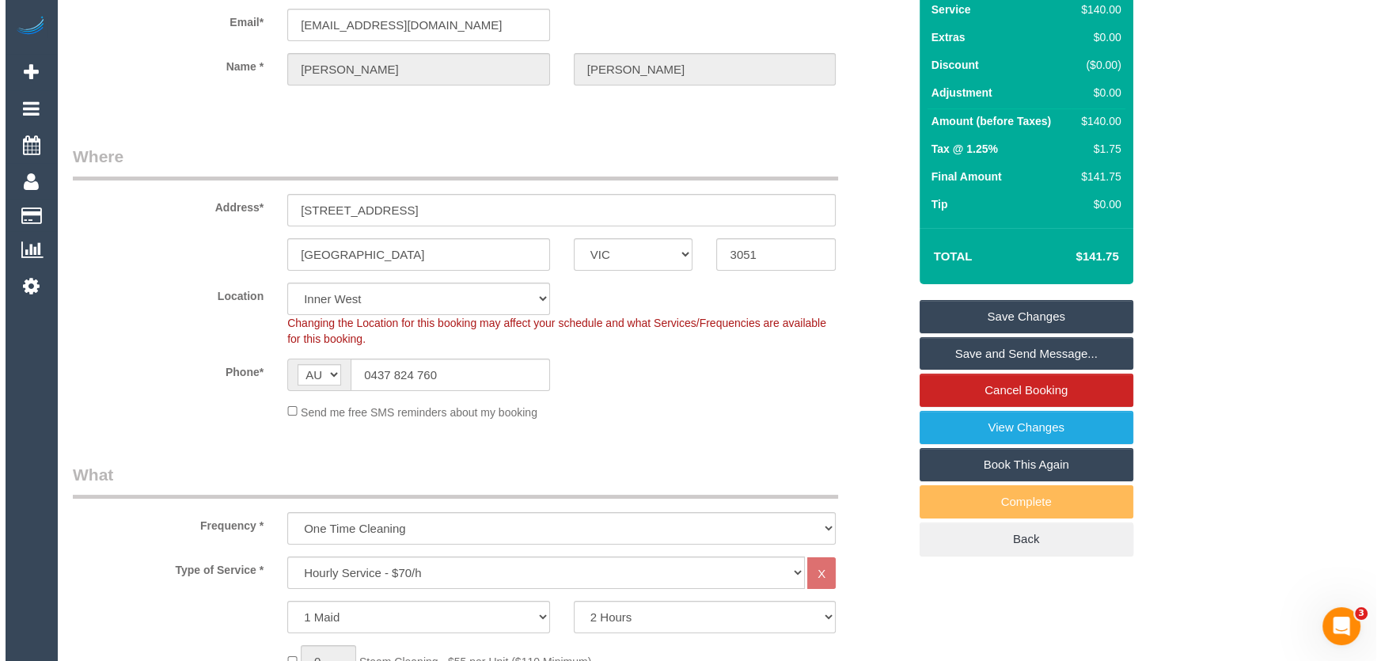
scroll to position [0, 0]
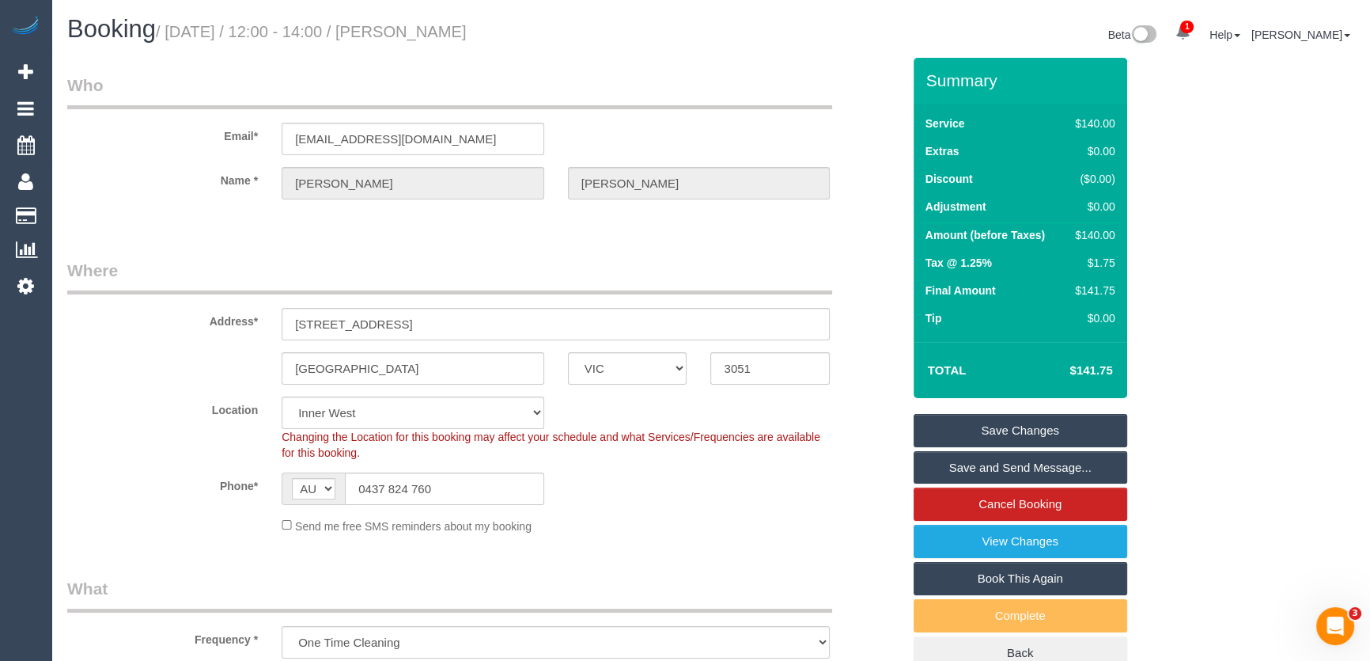
click at [421, 25] on small "/ August 26, 2025 / 12:00 - 14:00 / Luke Medcalf" at bounding box center [311, 31] width 311 height 17
copy small "Luke Medcalf"
click at [1001, 466] on link "Save and Send Message..." at bounding box center [1021, 467] width 214 height 33
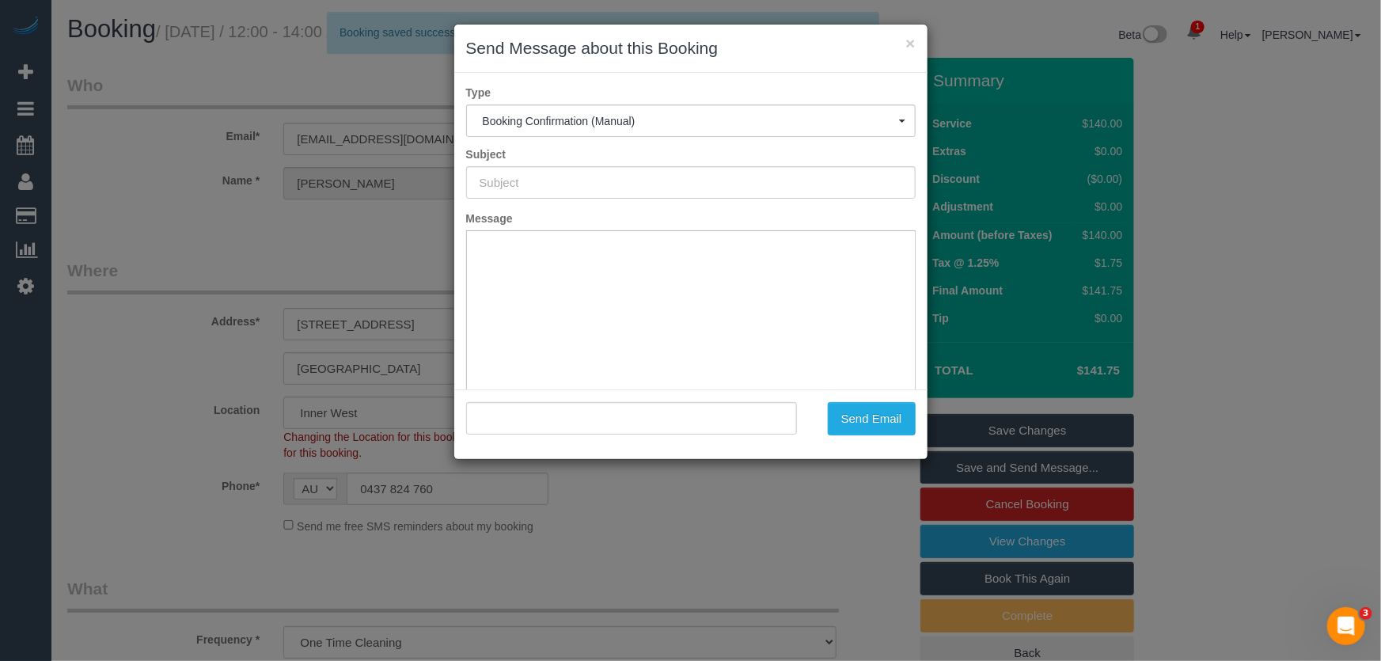
type input "Booking Confirmed"
type input ""Luke Medcalf" <lukemedcalf@hotmail.com.au>"
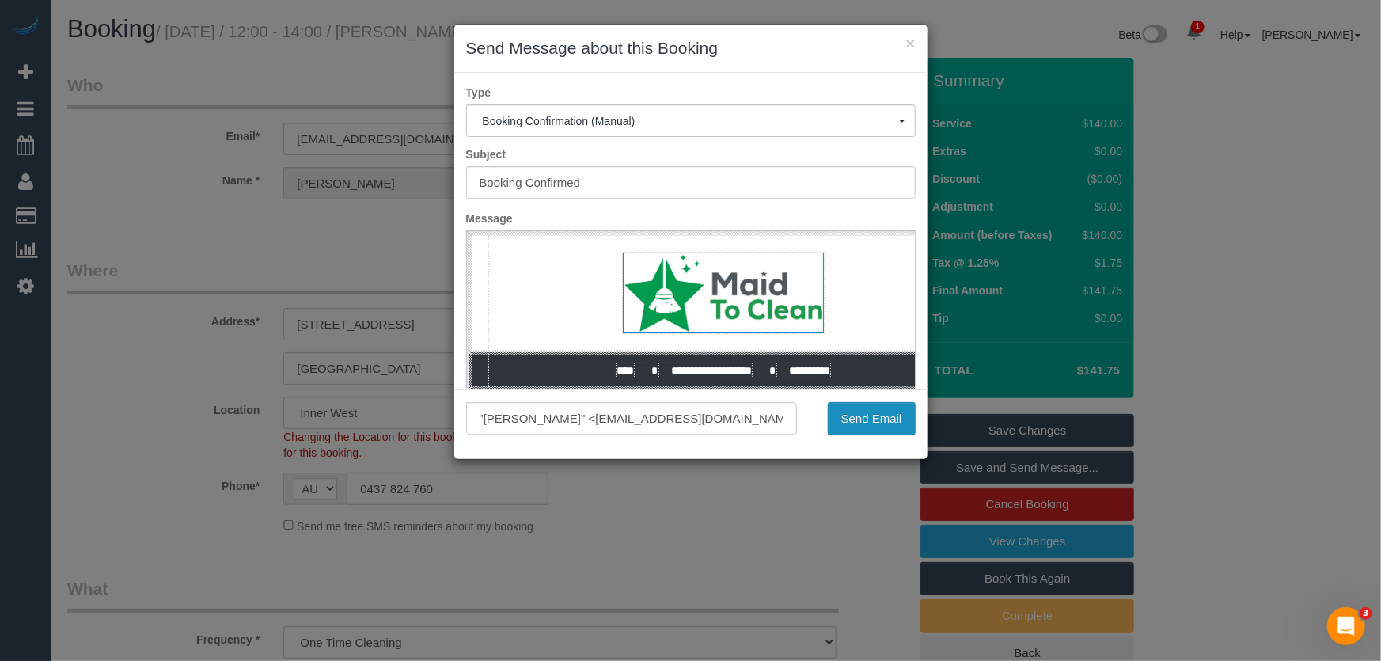
click at [866, 426] on button "Send Email" at bounding box center [872, 418] width 88 height 33
click at [866, 426] on div "Send Email" at bounding box center [868, 418] width 119 height 33
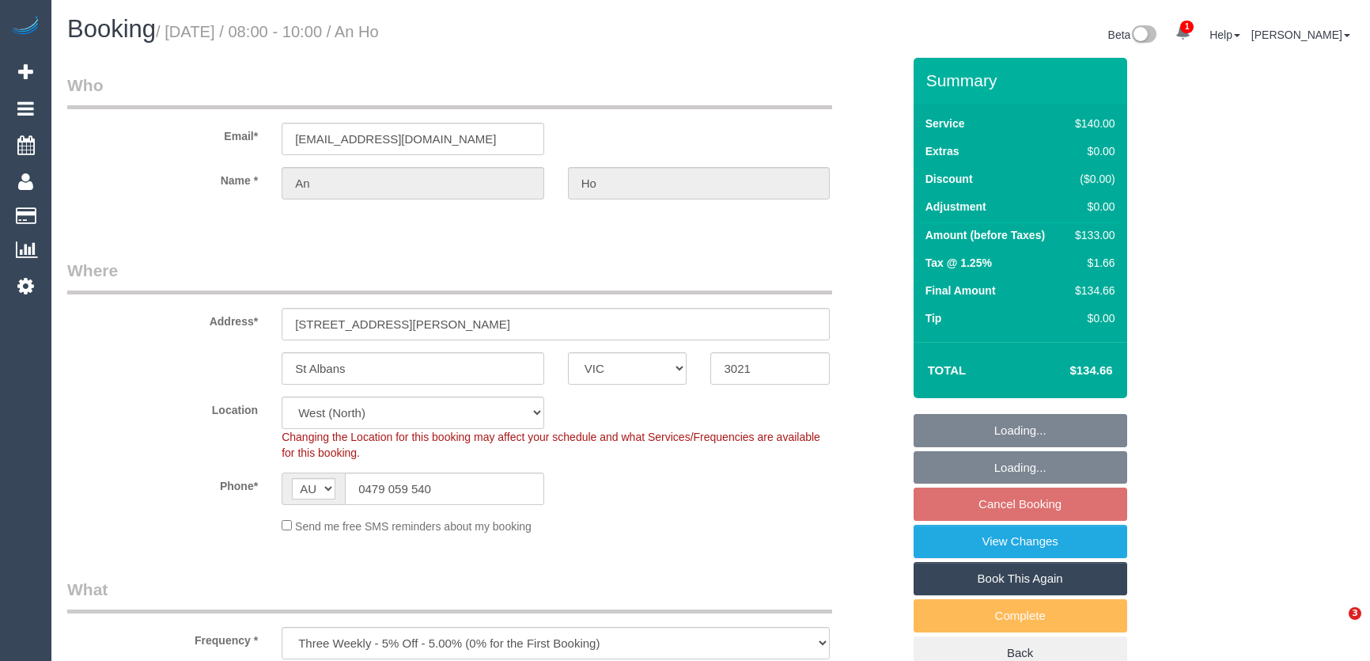
select select "VIC"
select select "string:stripe-pm_1R6Iwn2GScqysDRVZVx8h5S8"
select select "spot2"
select select "number:27"
select select "number:14"
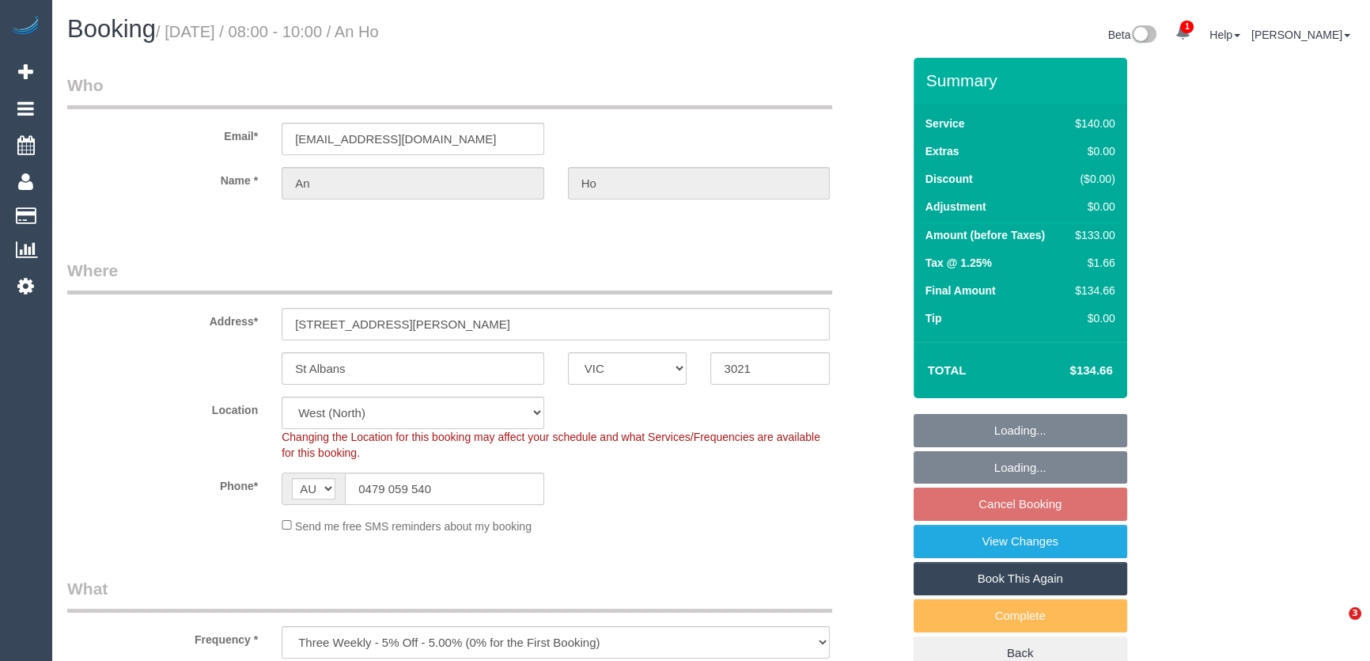
select select "number:19"
select select "number:25"
select select "object:1463"
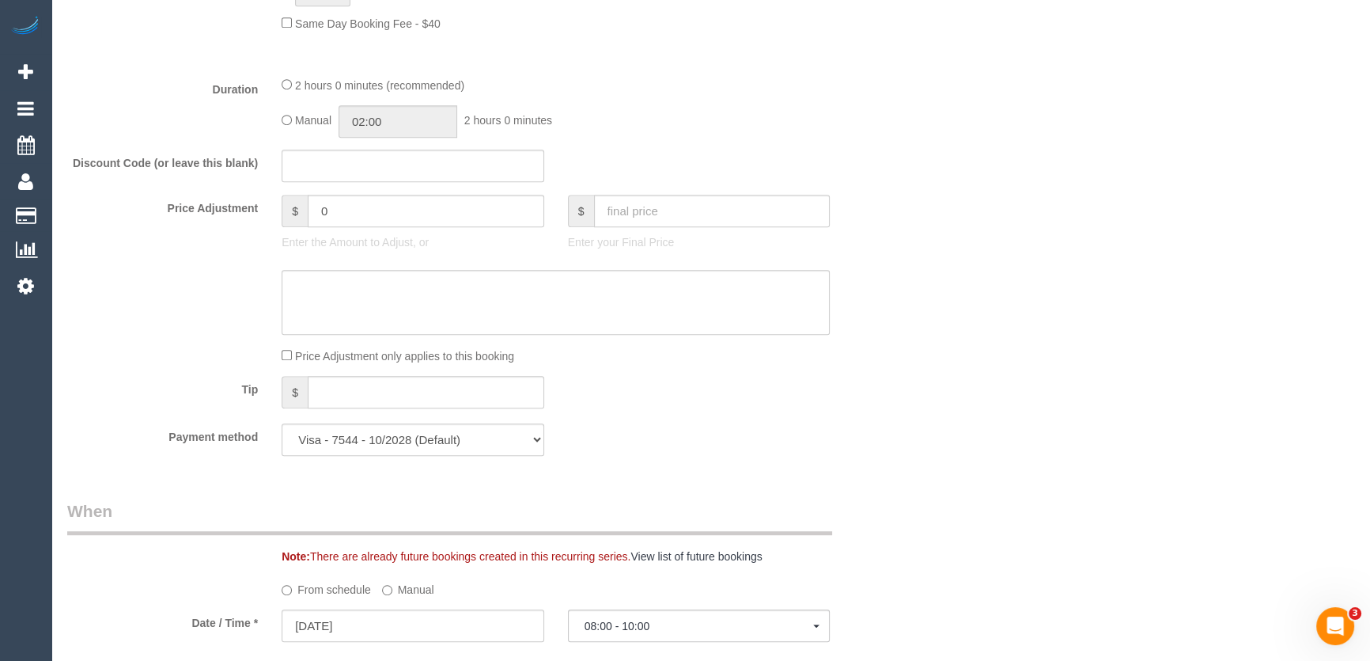
scroll to position [1366, 0]
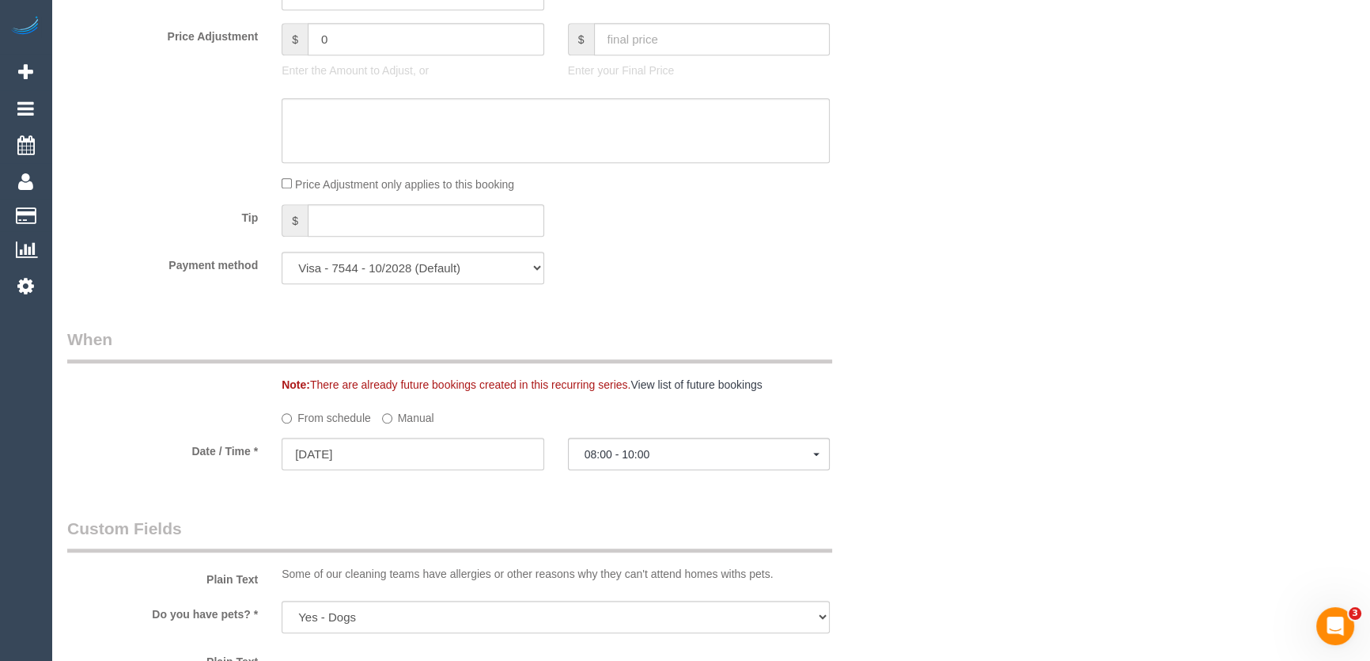
click at [316, 368] on div "Who Email* [EMAIL_ADDRESS][DOMAIN_NAME] Name * An Ho Where Address* [STREET_ADD…" at bounding box center [484, 289] width 858 height 3196
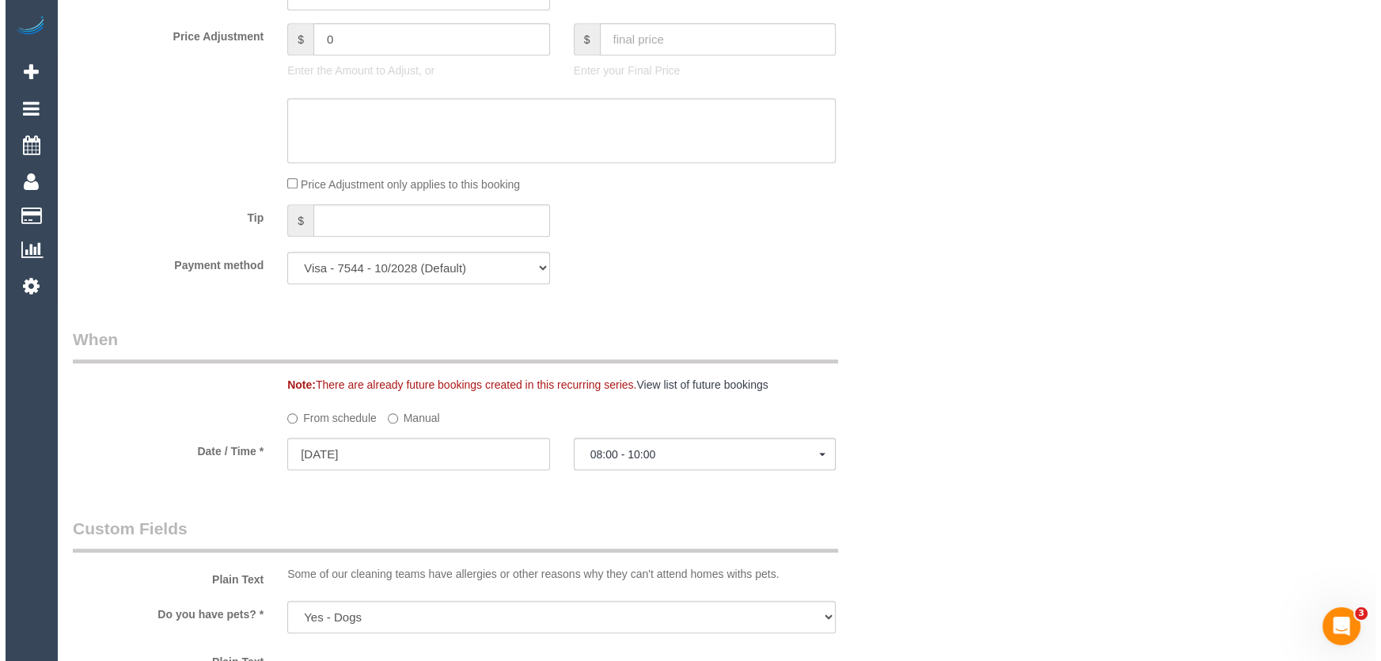
scroll to position [2085, 0]
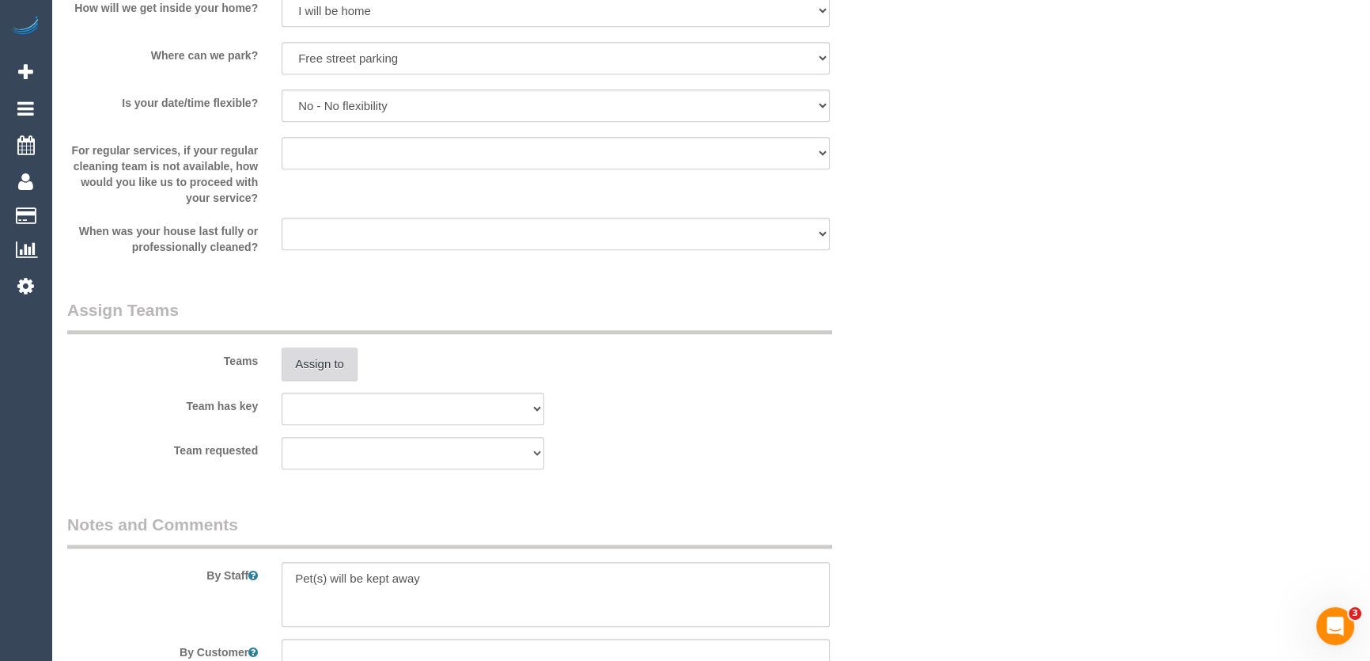
click at [307, 363] on button "Assign to" at bounding box center [320, 363] width 76 height 33
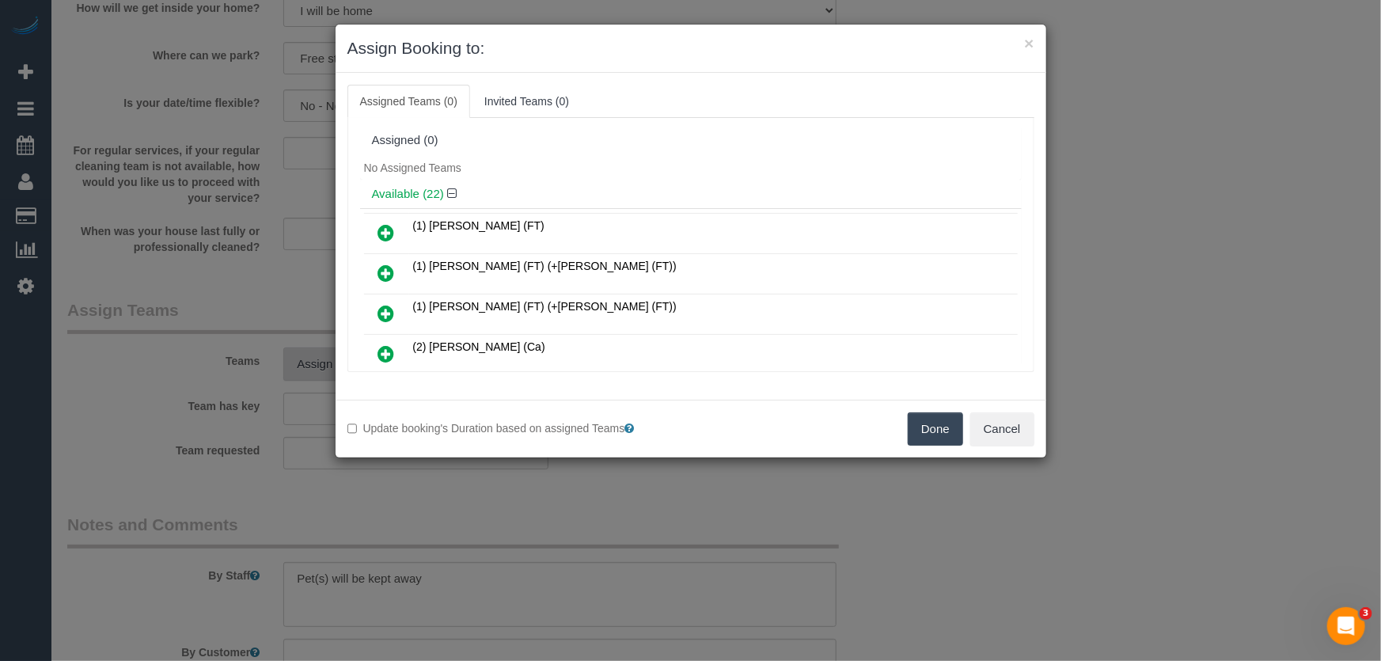
scroll to position [456, 0]
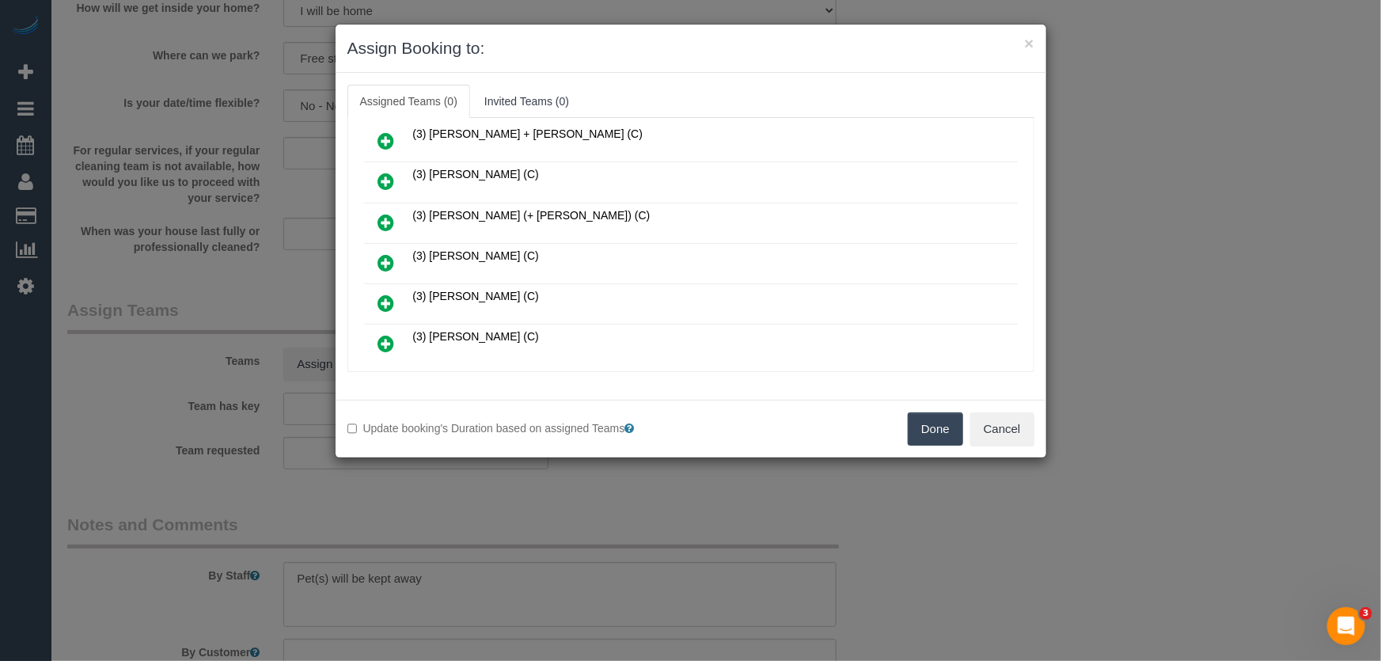
click at [388, 254] on icon at bounding box center [386, 262] width 17 height 19
click at [389, 294] on icon at bounding box center [386, 303] width 17 height 19
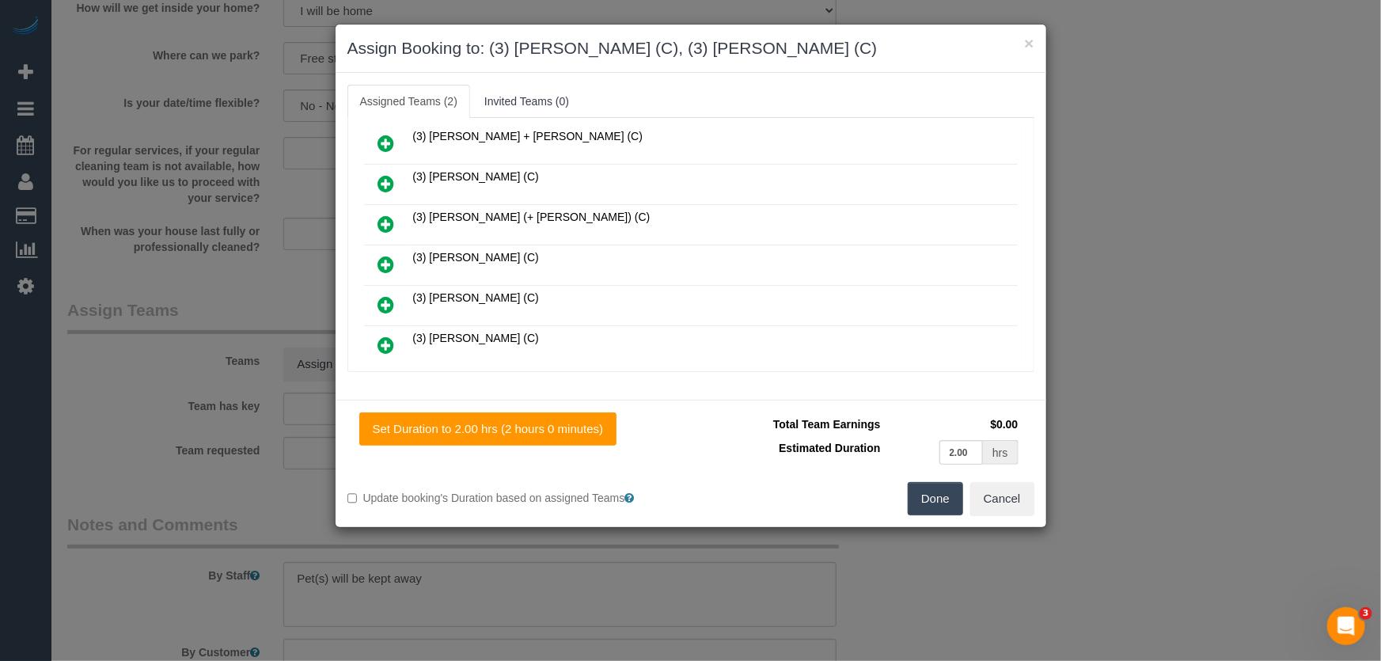
click at [949, 503] on button "Done" at bounding box center [934, 498] width 55 height 33
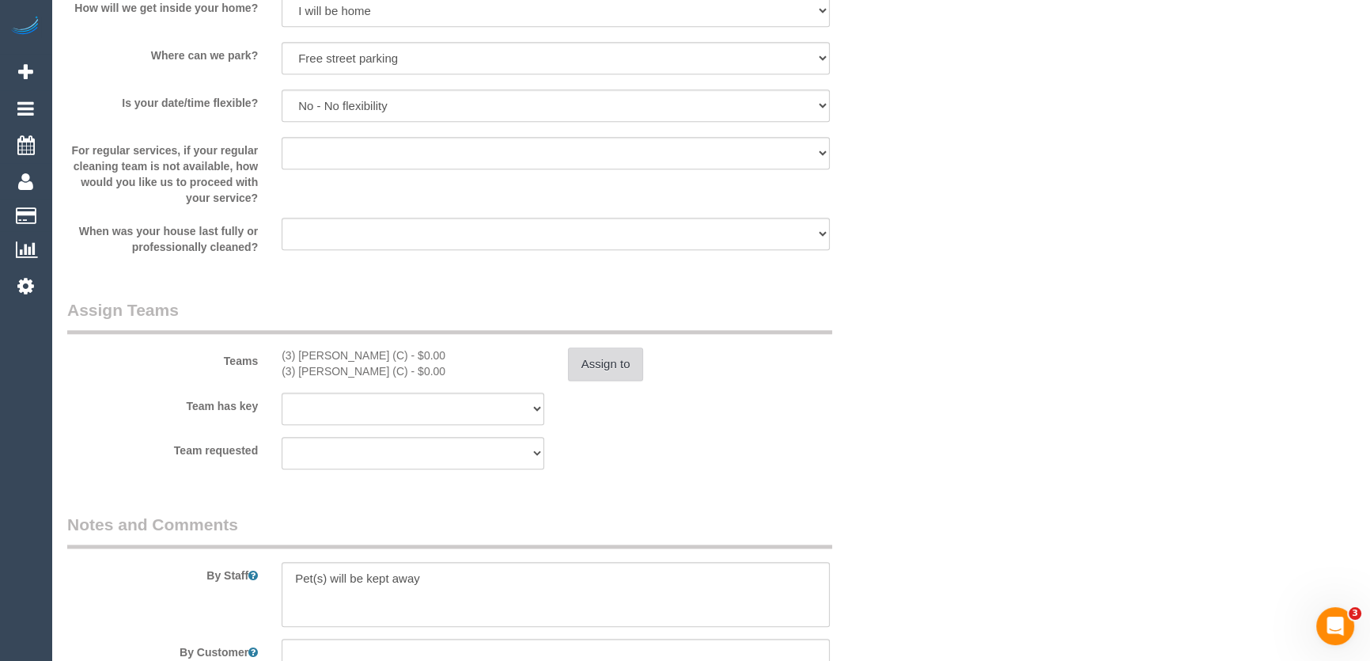
click at [611, 362] on button "Assign to" at bounding box center [606, 363] width 76 height 33
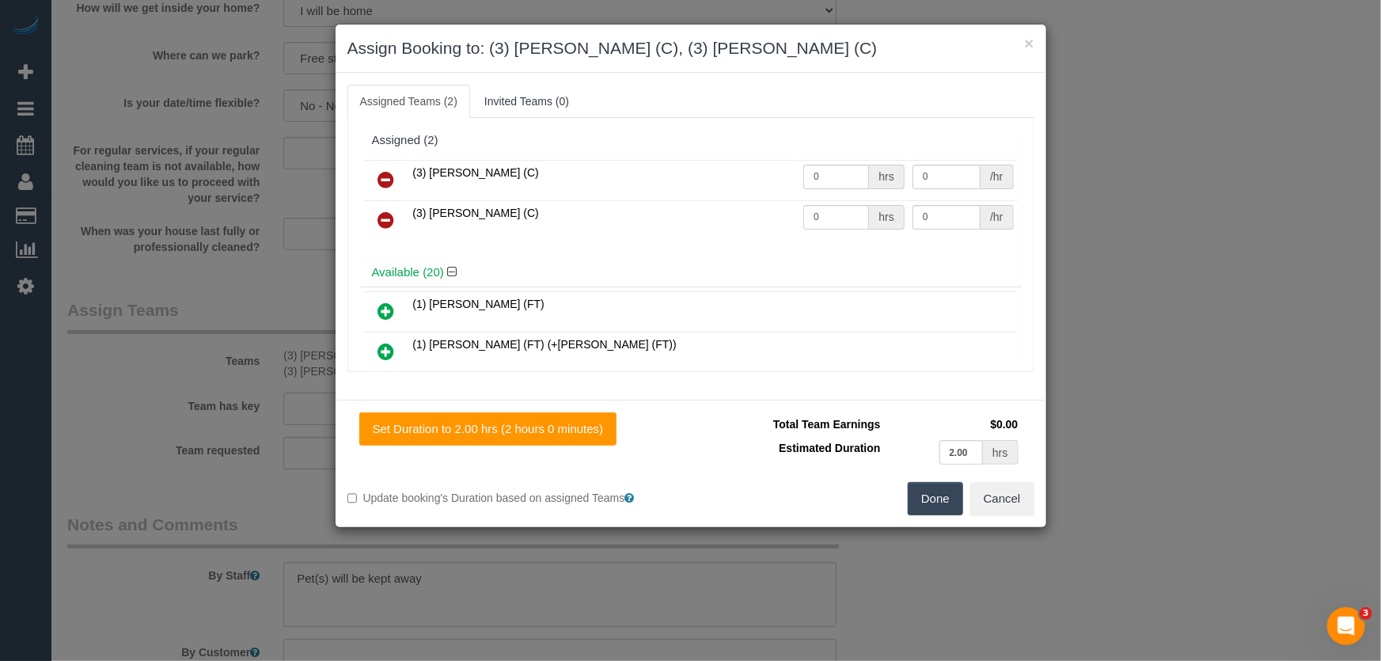
click at [382, 216] on icon at bounding box center [386, 219] width 17 height 19
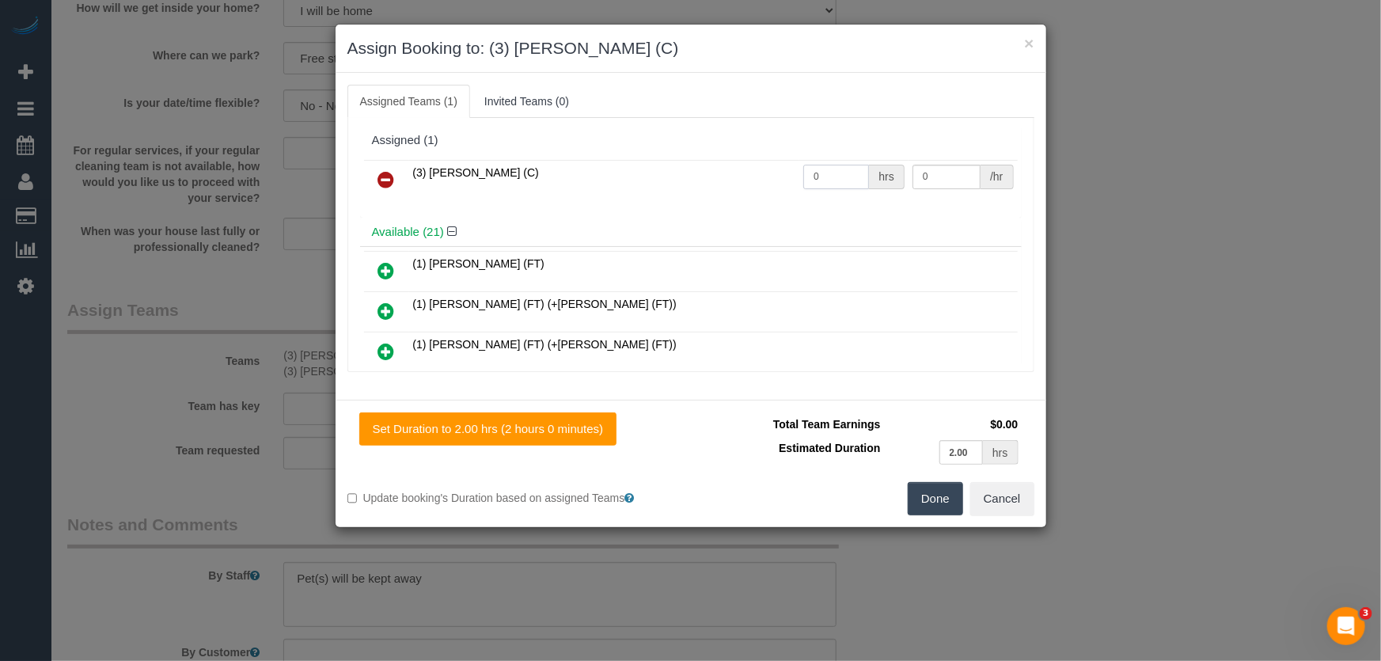
click at [823, 176] on input "0" at bounding box center [836, 177] width 66 height 25
type input "2"
type input "35"
click at [930, 492] on button "Done" at bounding box center [934, 498] width 55 height 33
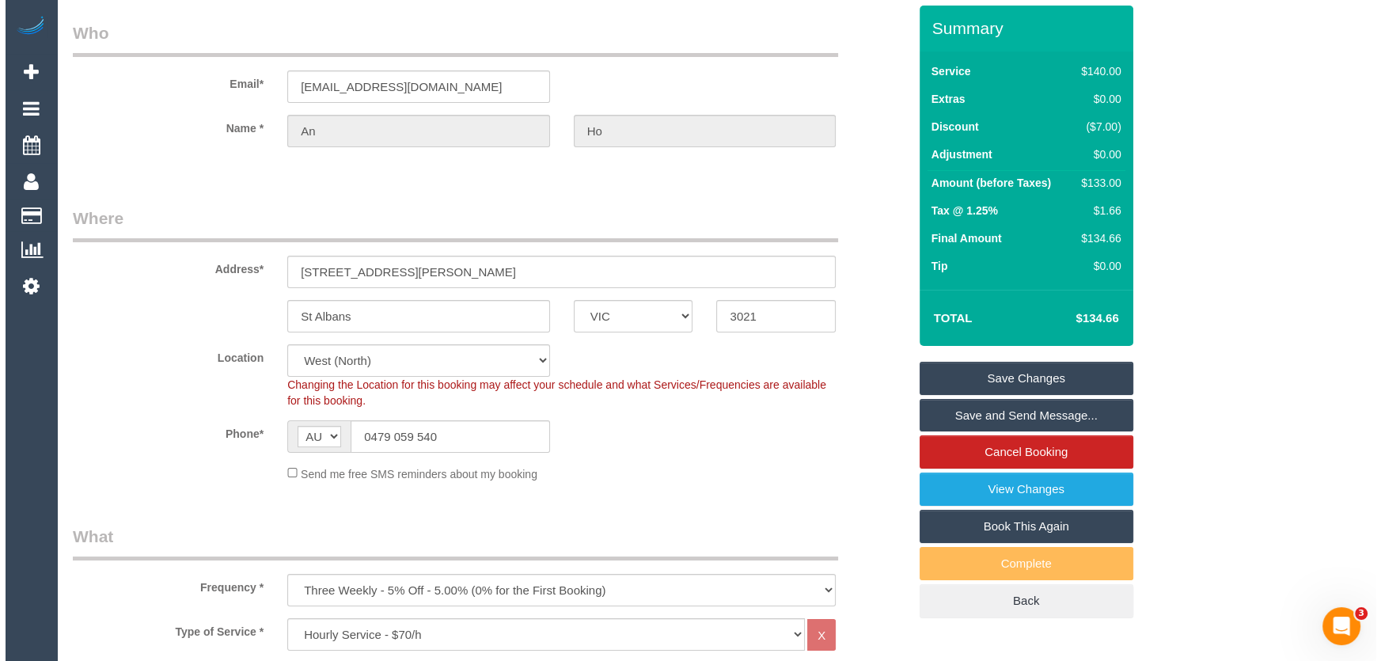
scroll to position [0, 0]
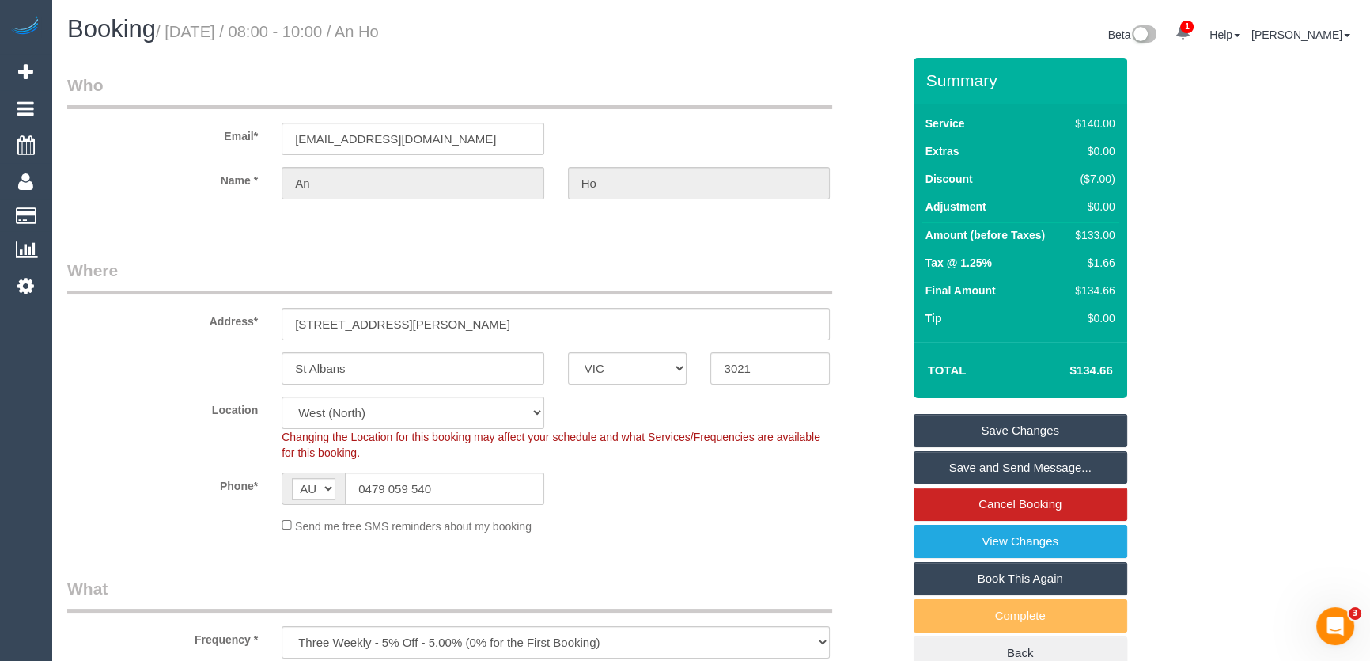
click at [379, 36] on small "/ [DATE] / 08:00 - 10:00 / An Ho" at bounding box center [267, 31] width 223 height 17
copy small "An Ho"
click at [994, 469] on link "Save and Send Message..." at bounding box center [1021, 467] width 214 height 33
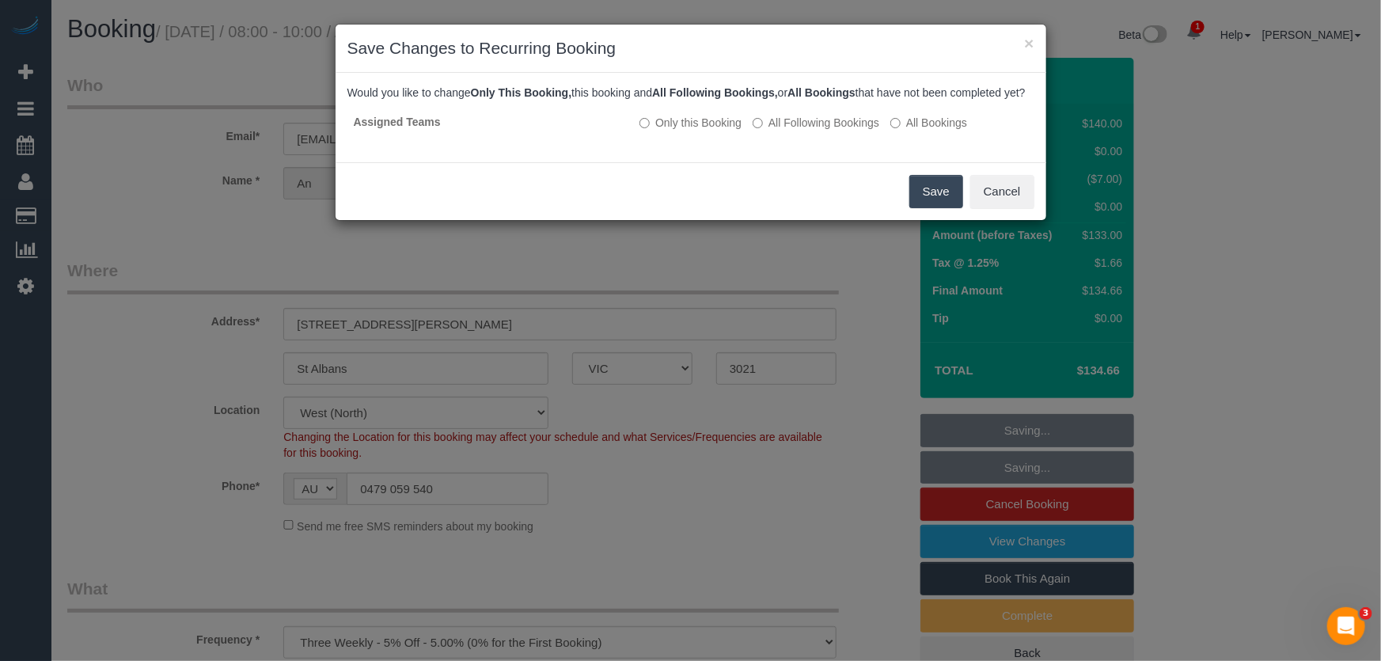
click at [941, 208] on button "Save" at bounding box center [936, 191] width 54 height 33
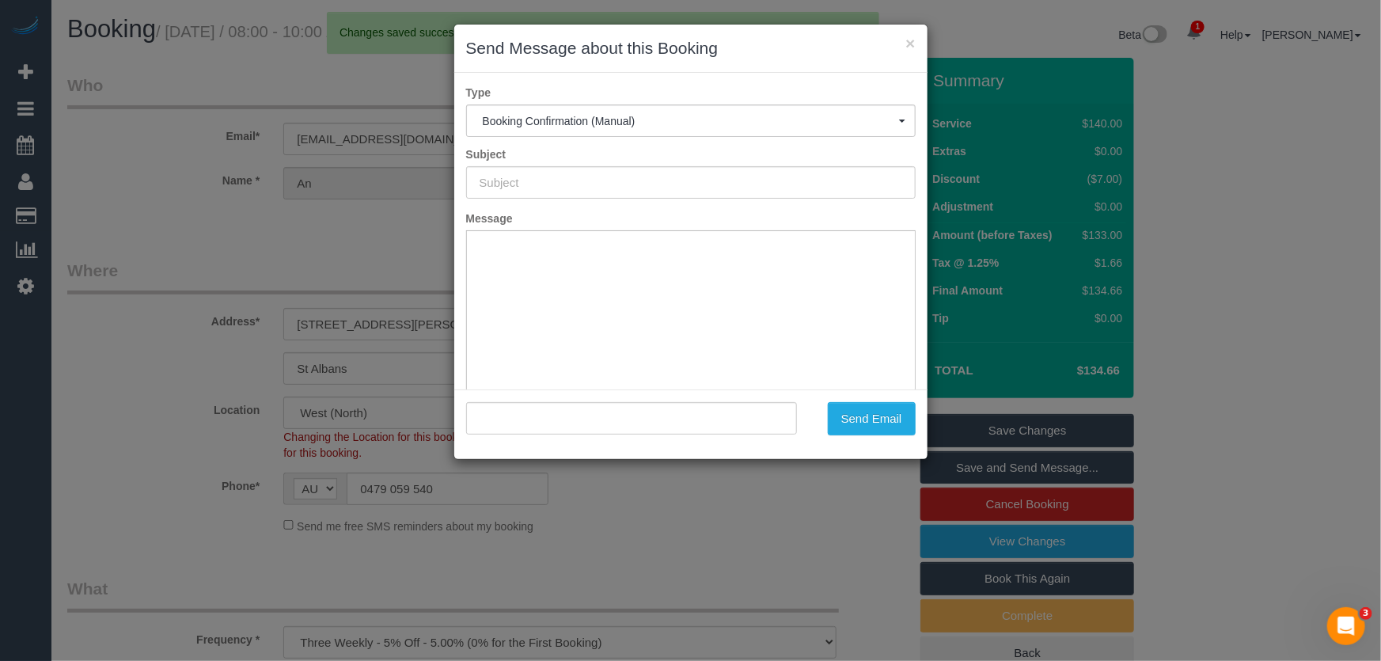
type input "Booking Confirmed"
type input ""An Ho" <anho.2804@gmail.com>"
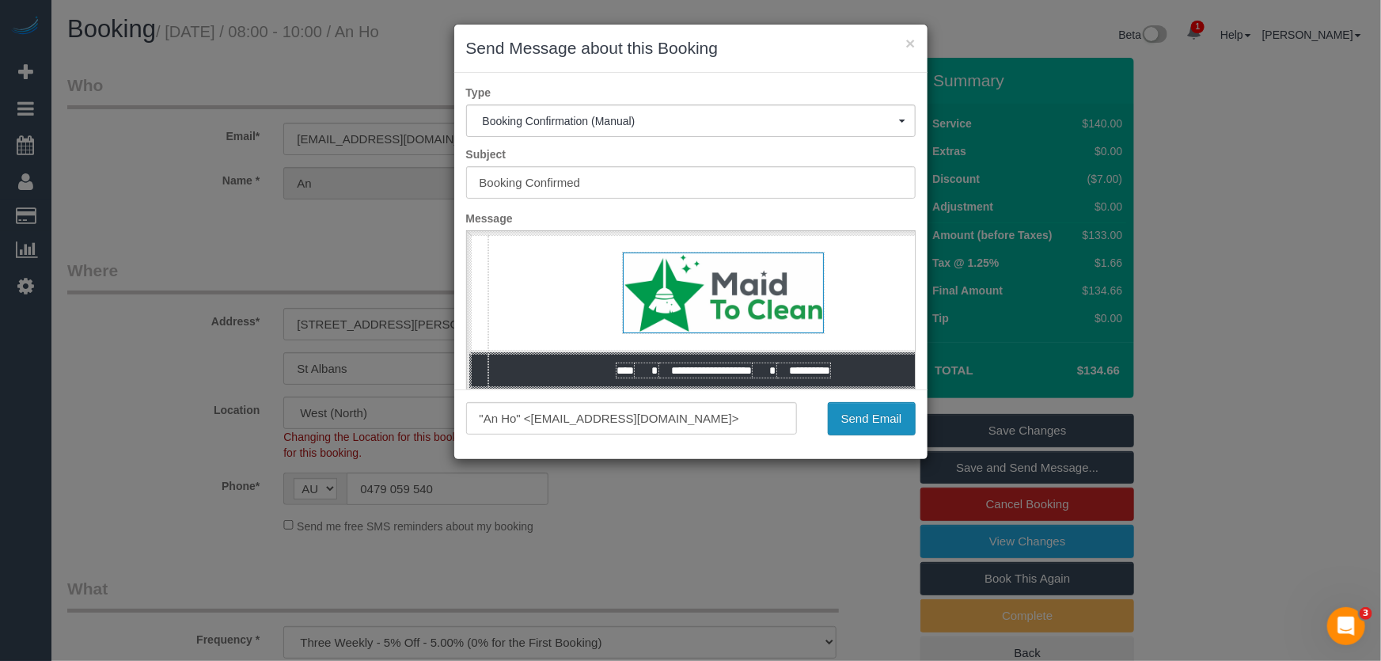
click at [853, 417] on button "Send Email" at bounding box center [872, 418] width 88 height 33
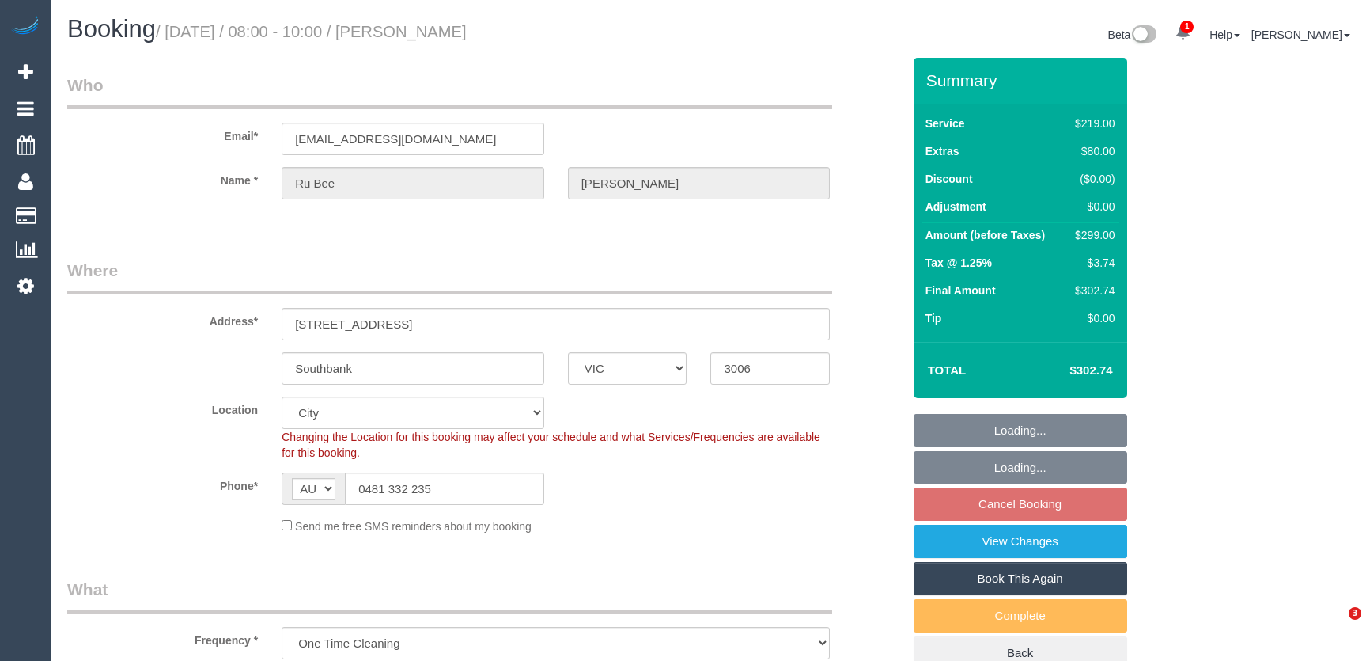
select select "VIC"
select select "string:stripe-pm_1Ry3V32GScqysDRV7buaVdOp"
select select "number:28"
select select "number:14"
select select "number:20"
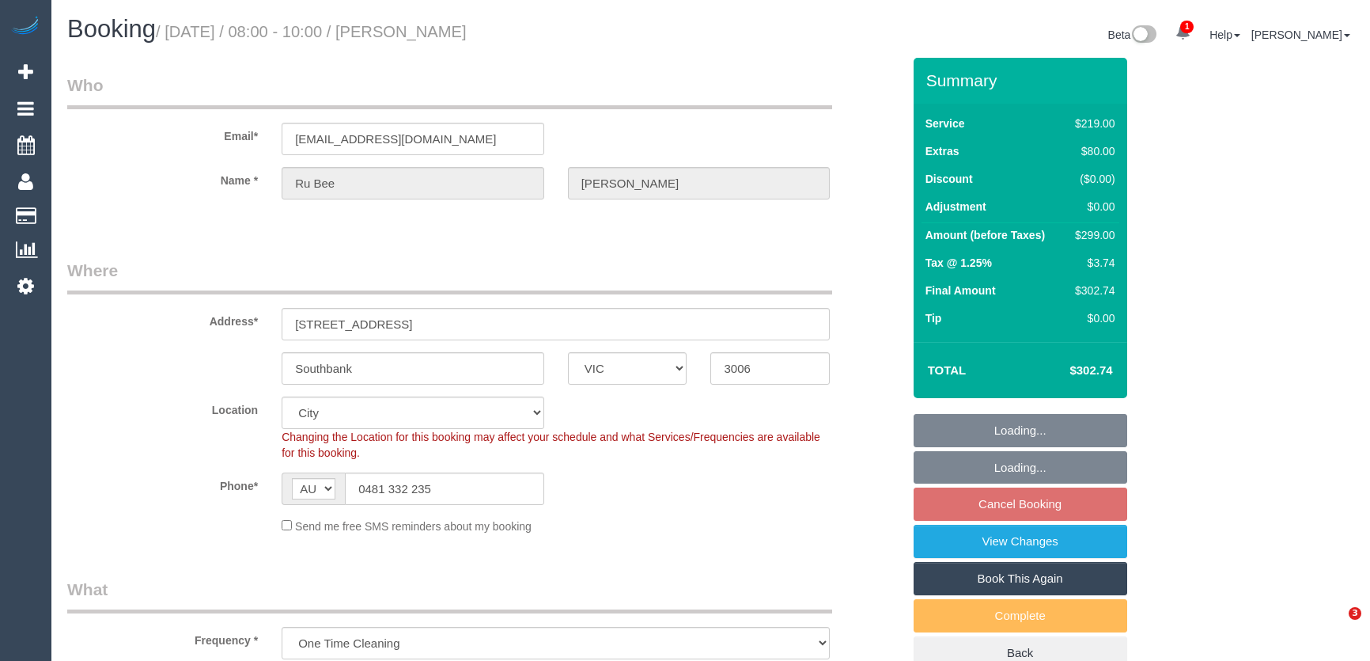
select select "number:25"
select select "number:13"
select select "object:780"
select select "spot2"
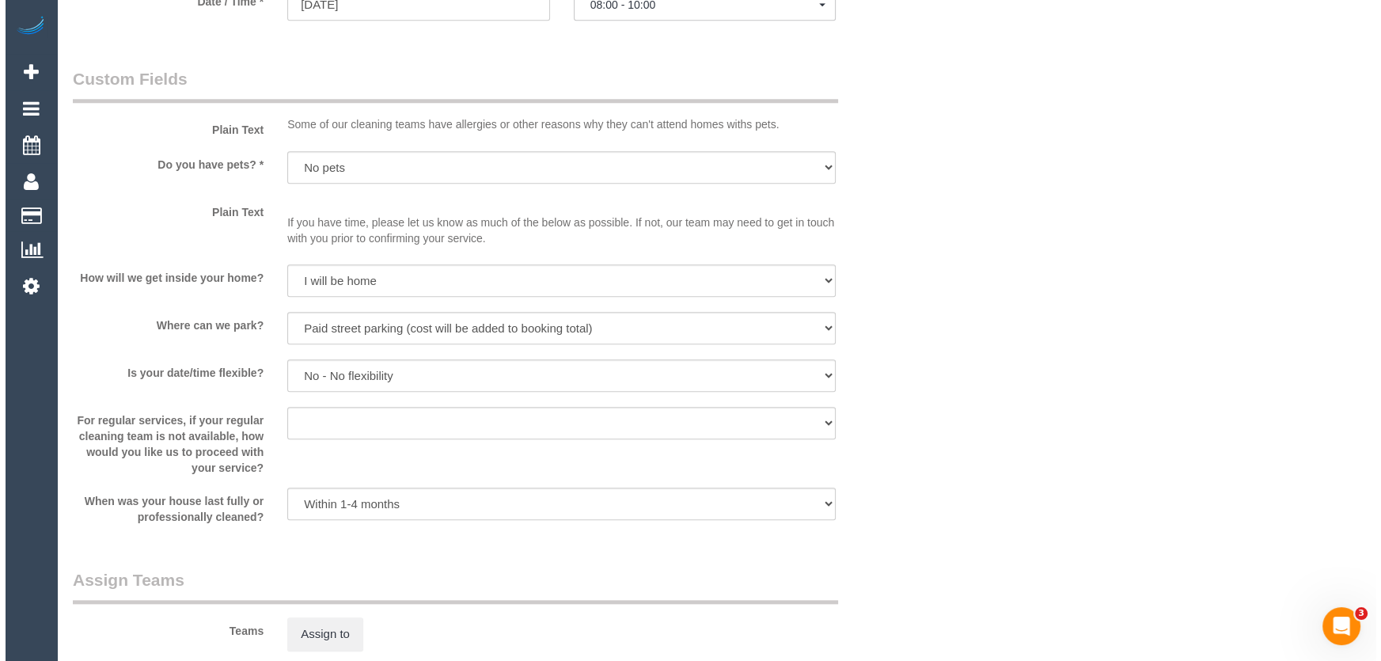
scroll to position [1941, 0]
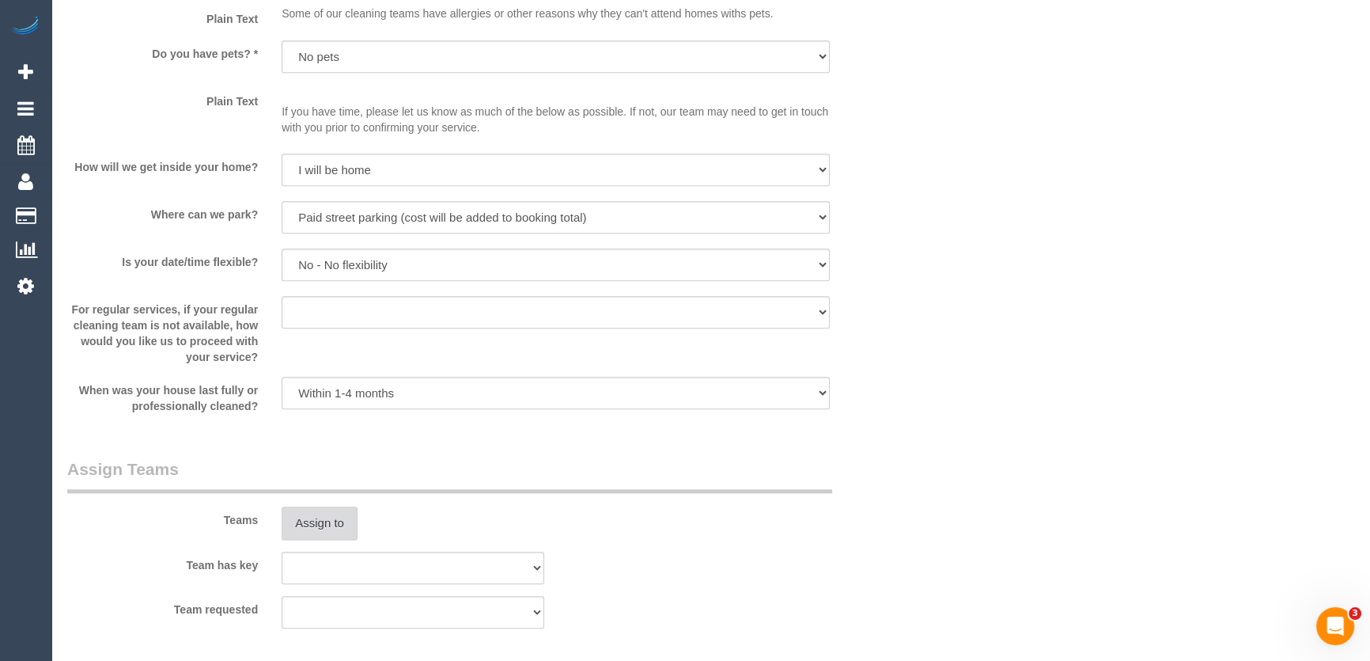
click at [309, 530] on button "Assign to" at bounding box center [320, 522] width 76 height 33
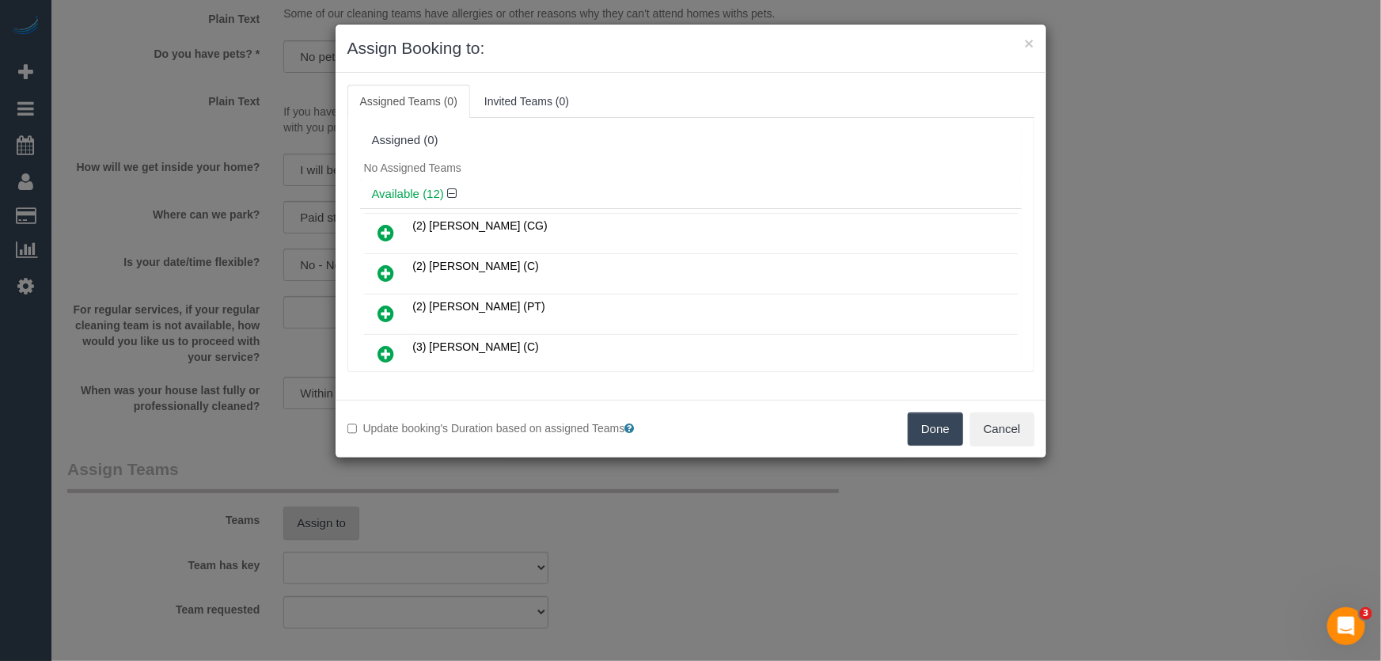
scroll to position [2736, 0]
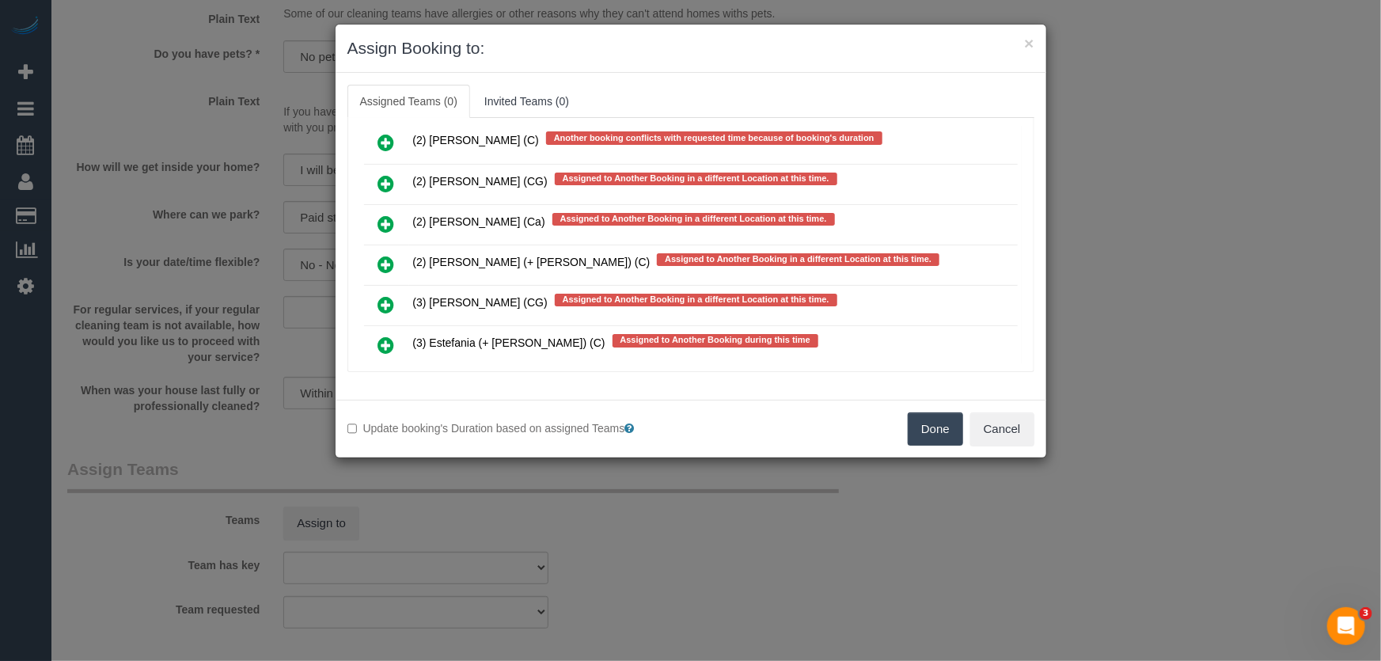
click at [387, 295] on icon at bounding box center [386, 304] width 17 height 19
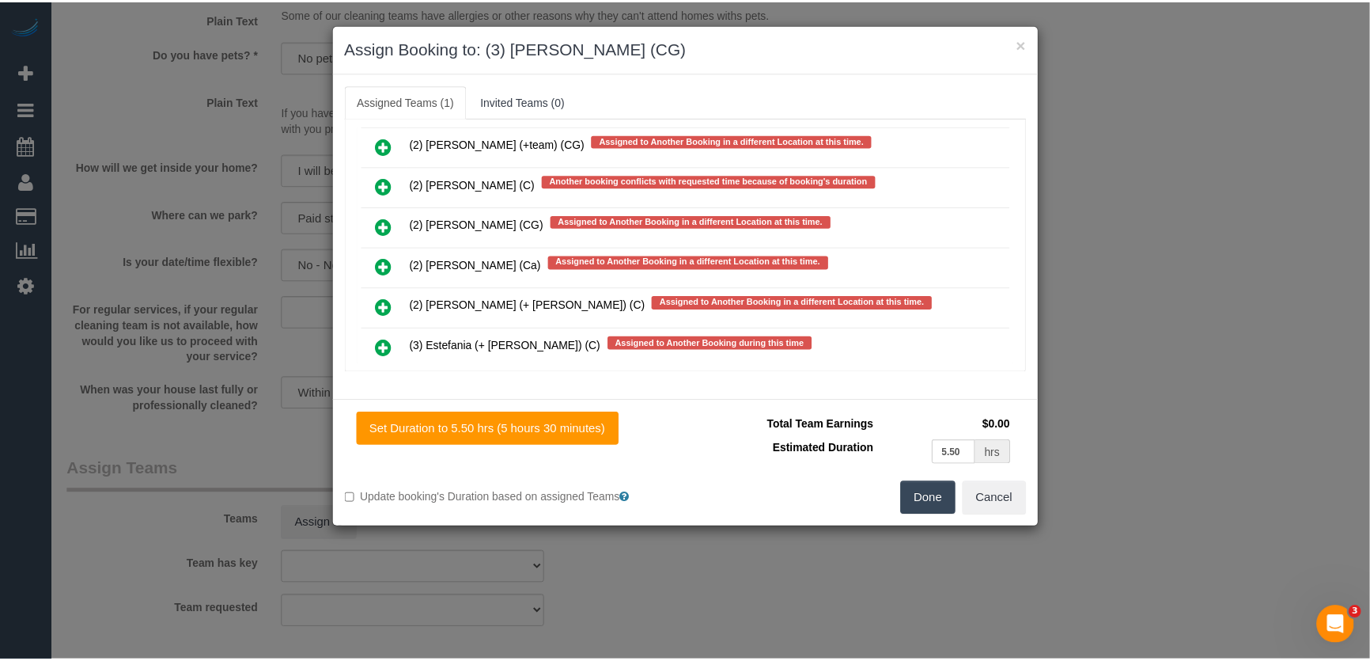
scroll to position [2778, 0]
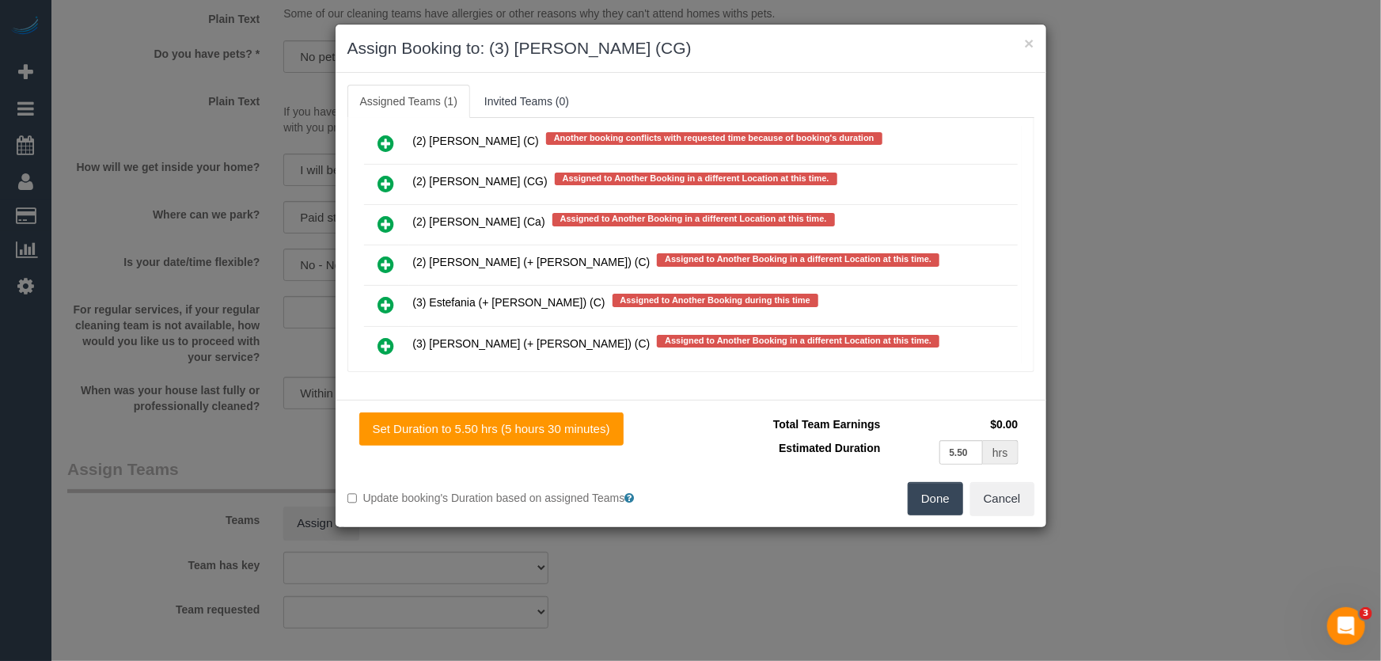
click at [956, 489] on button "Done" at bounding box center [934, 498] width 55 height 33
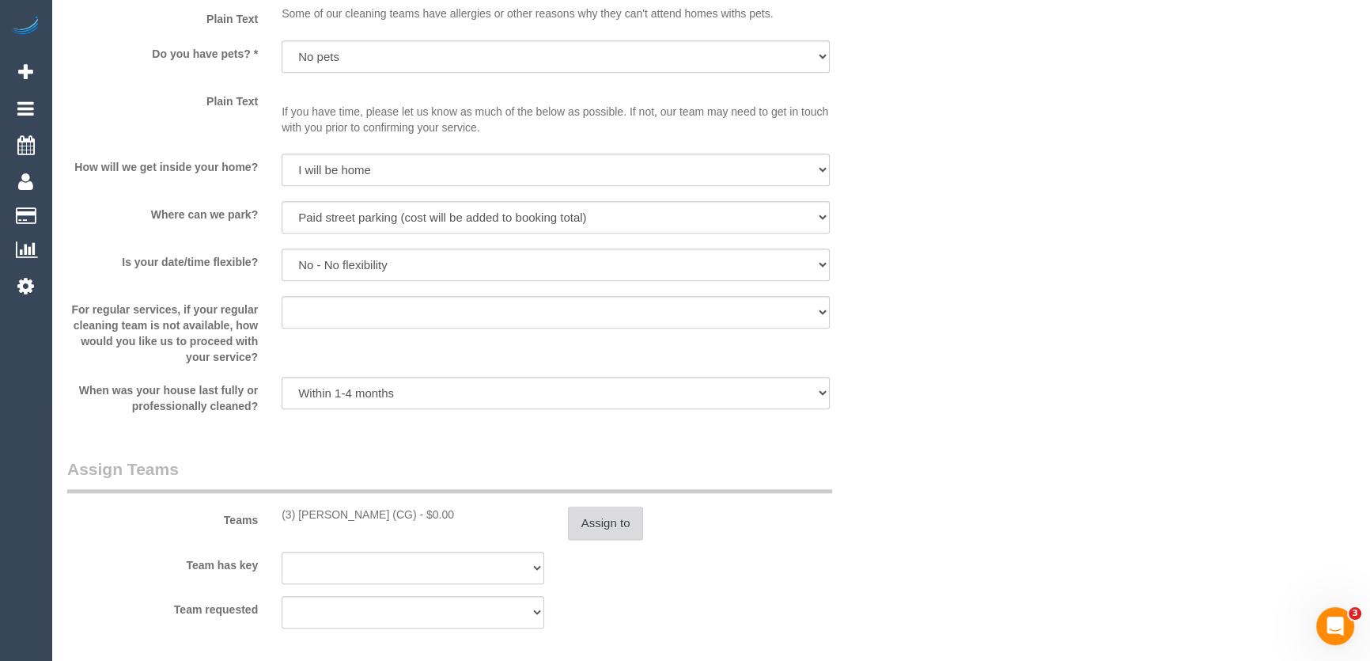
click at [612, 520] on button "Assign to" at bounding box center [606, 522] width 76 height 33
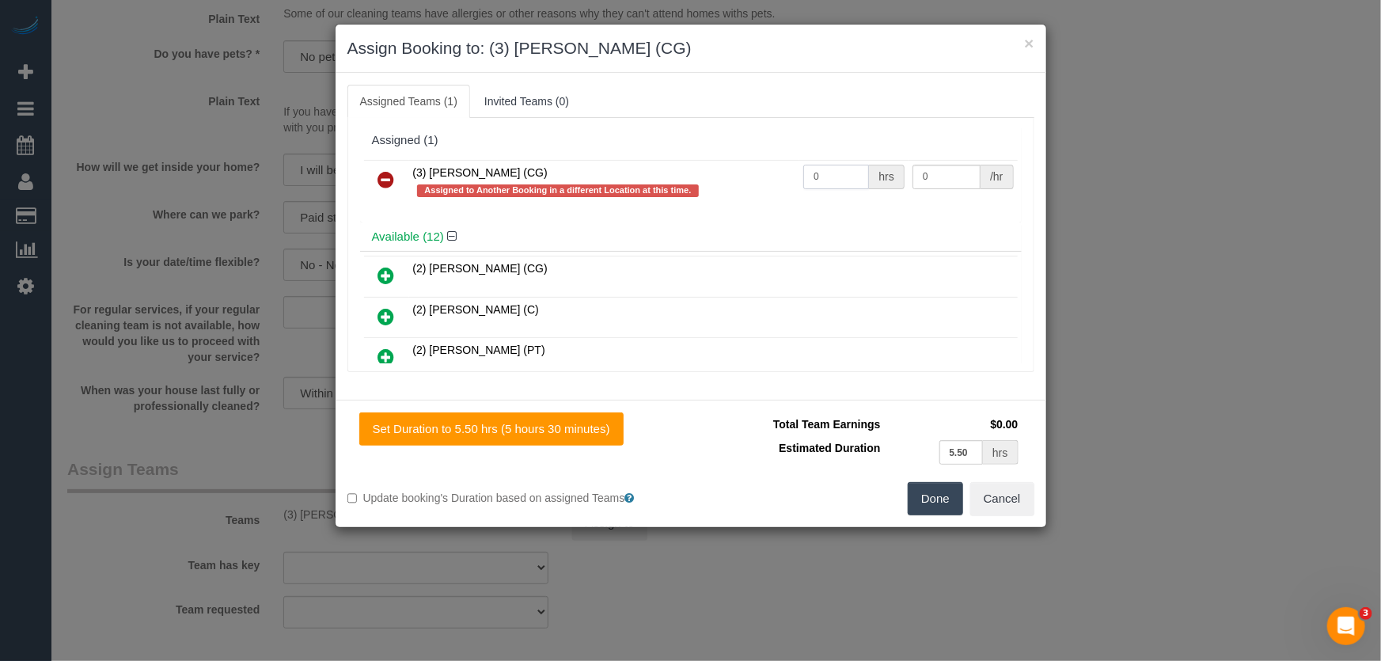
click at [830, 181] on input "0" at bounding box center [836, 177] width 66 height 25
type input "1"
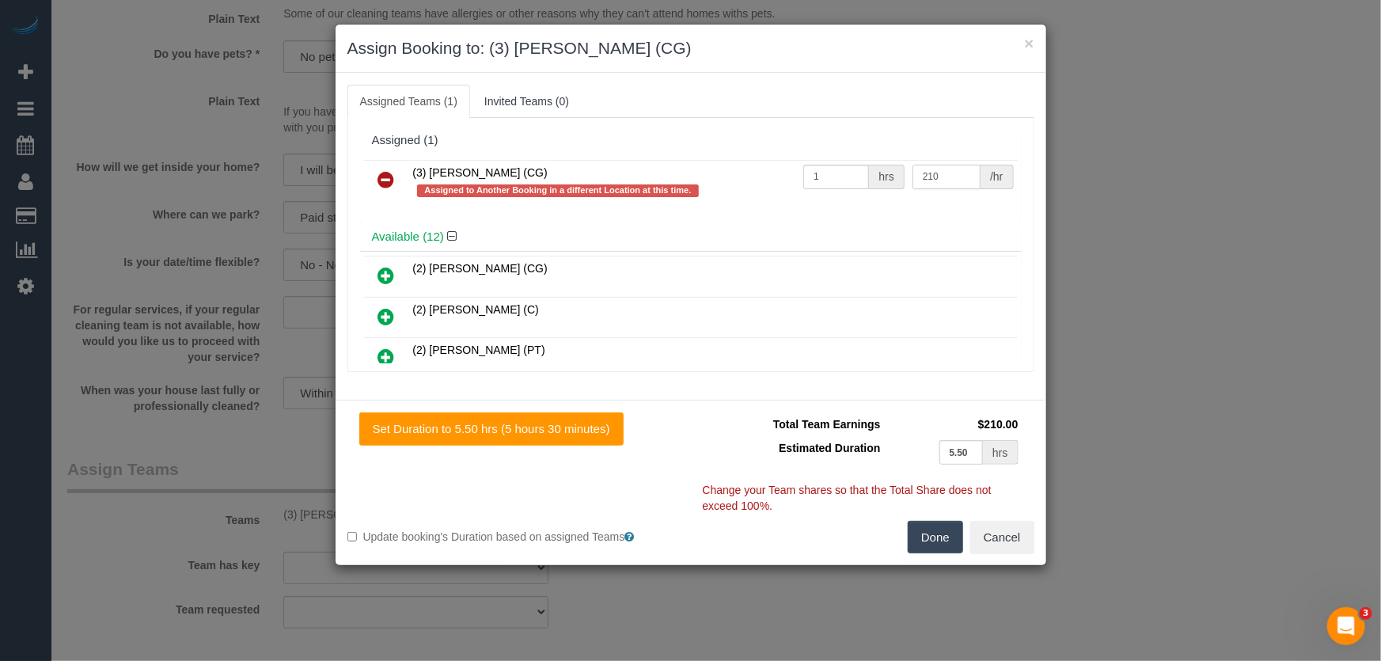
type input "210"
click at [925, 540] on button "Done" at bounding box center [934, 537] width 55 height 33
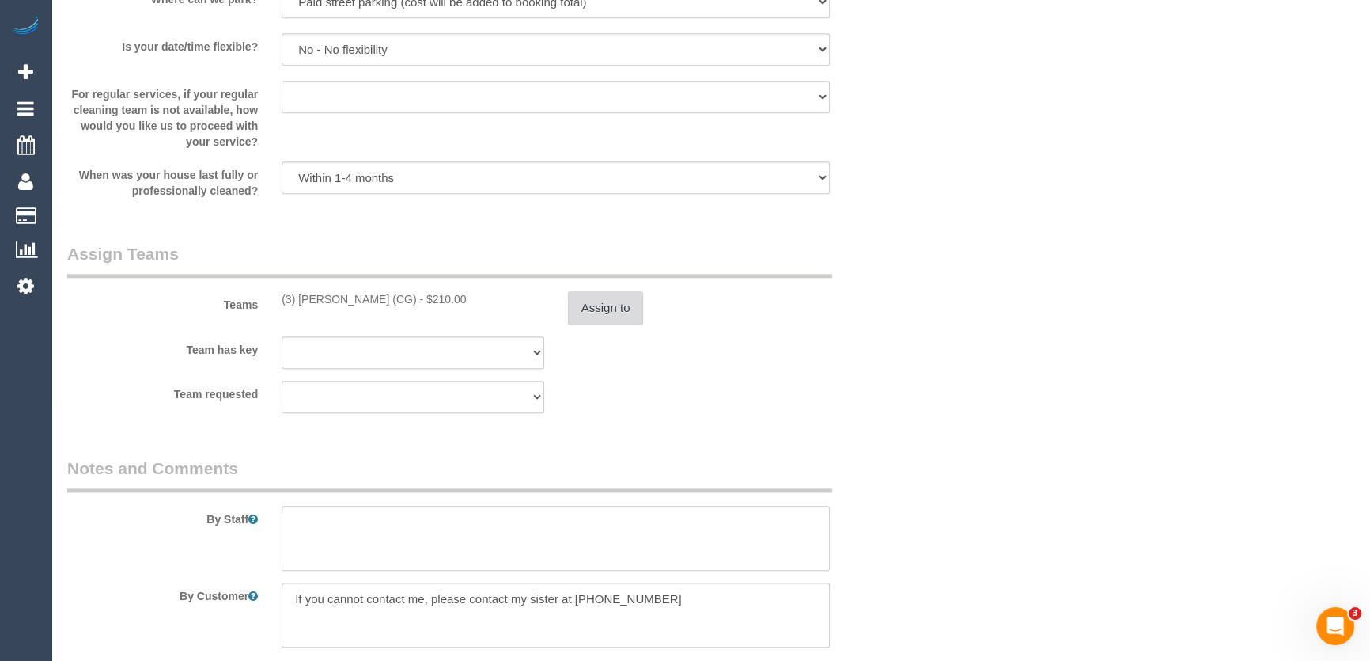
scroll to position [2157, 0]
click at [381, 534] on textarea at bounding box center [556, 537] width 548 height 65
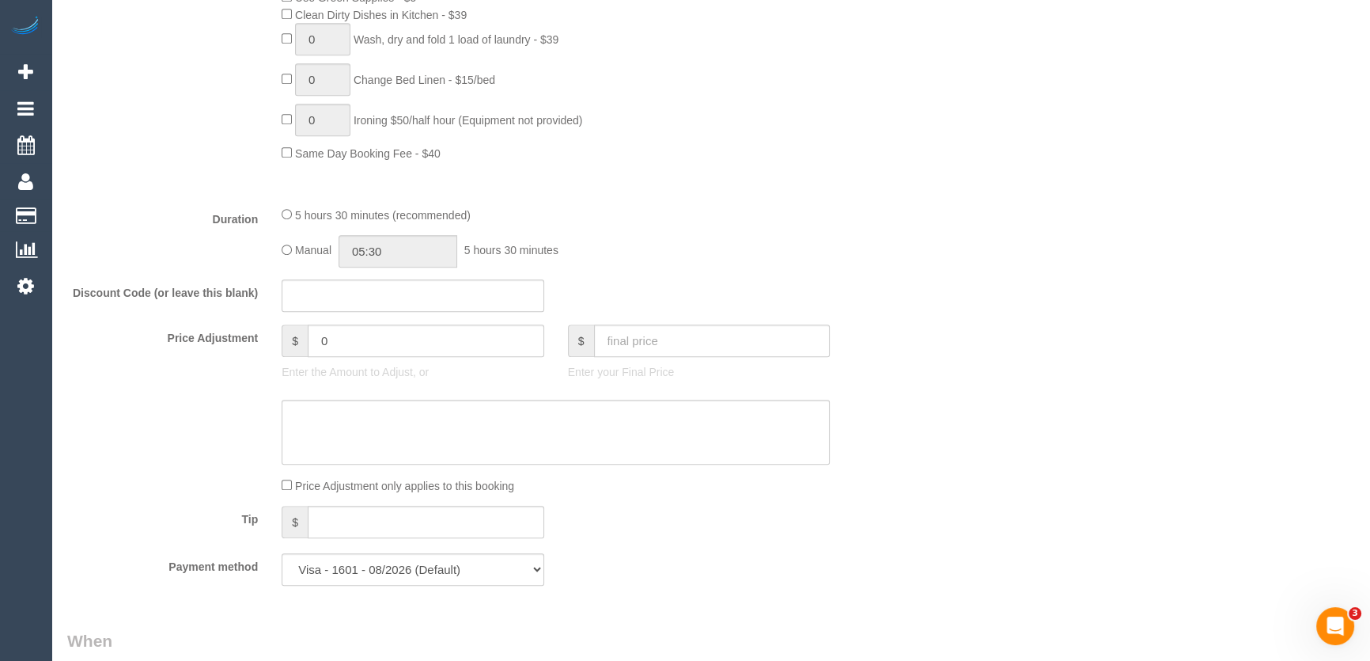
scroll to position [948, 0]
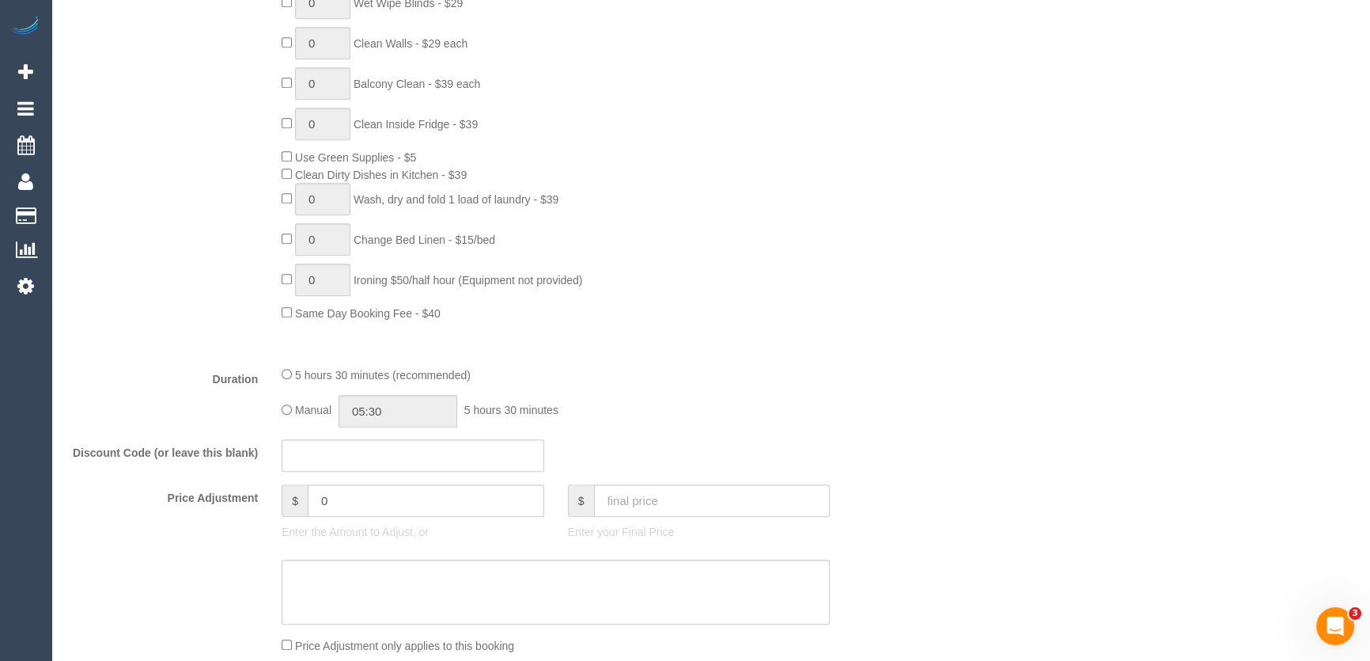
type textarea "Estimated time: 4.5-5.5 hours"
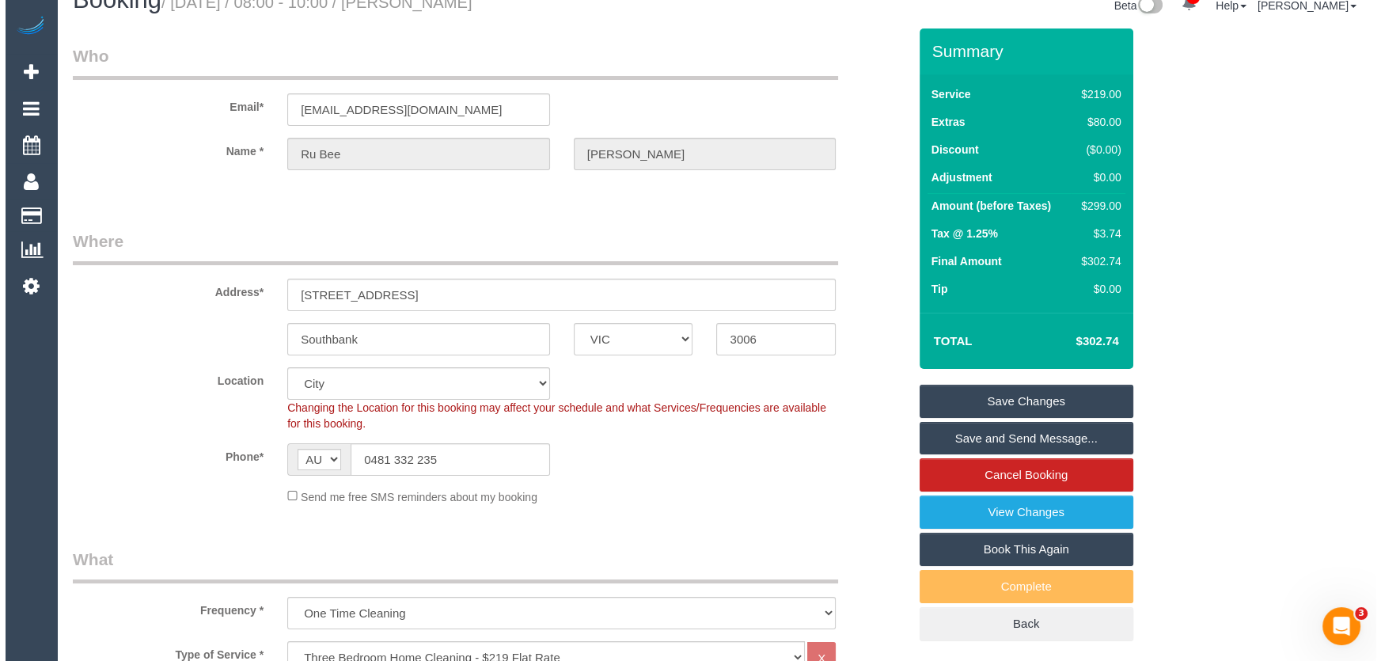
scroll to position [0, 0]
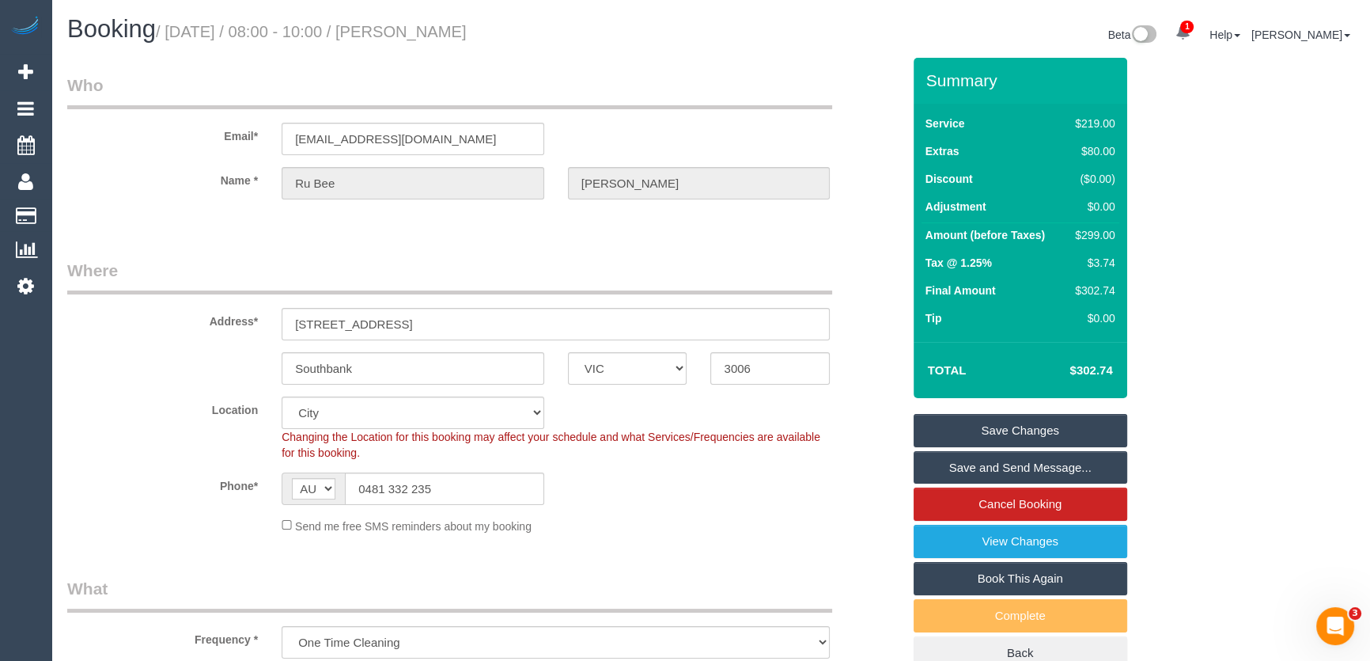
click at [411, 35] on small "/ August 26, 2025 / 08:00 - 10:00 / Ru Bee Chung" at bounding box center [311, 31] width 311 height 17
copy small "Ru Bee Chung"
click at [1054, 470] on link "Save and Send Message..." at bounding box center [1021, 467] width 214 height 33
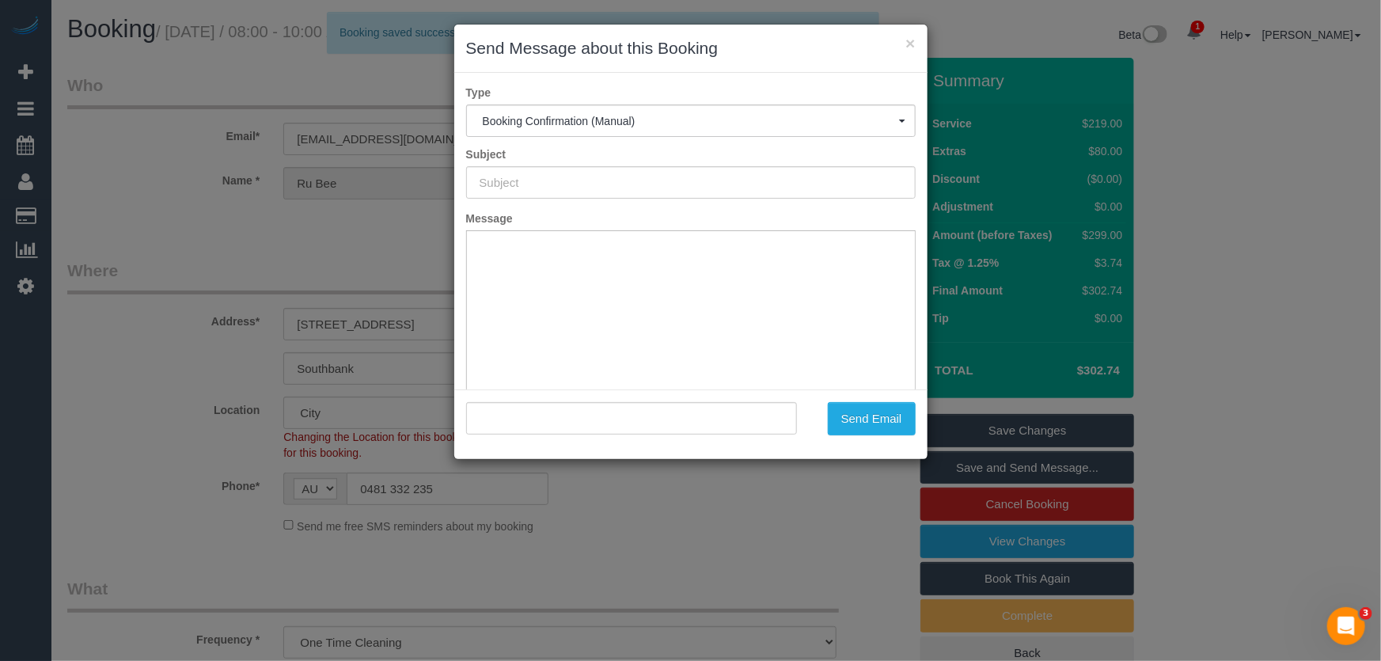
type input "Booking Confirmed"
type input ""Ru Bee Chung" <rubeechung@gmail.com>"
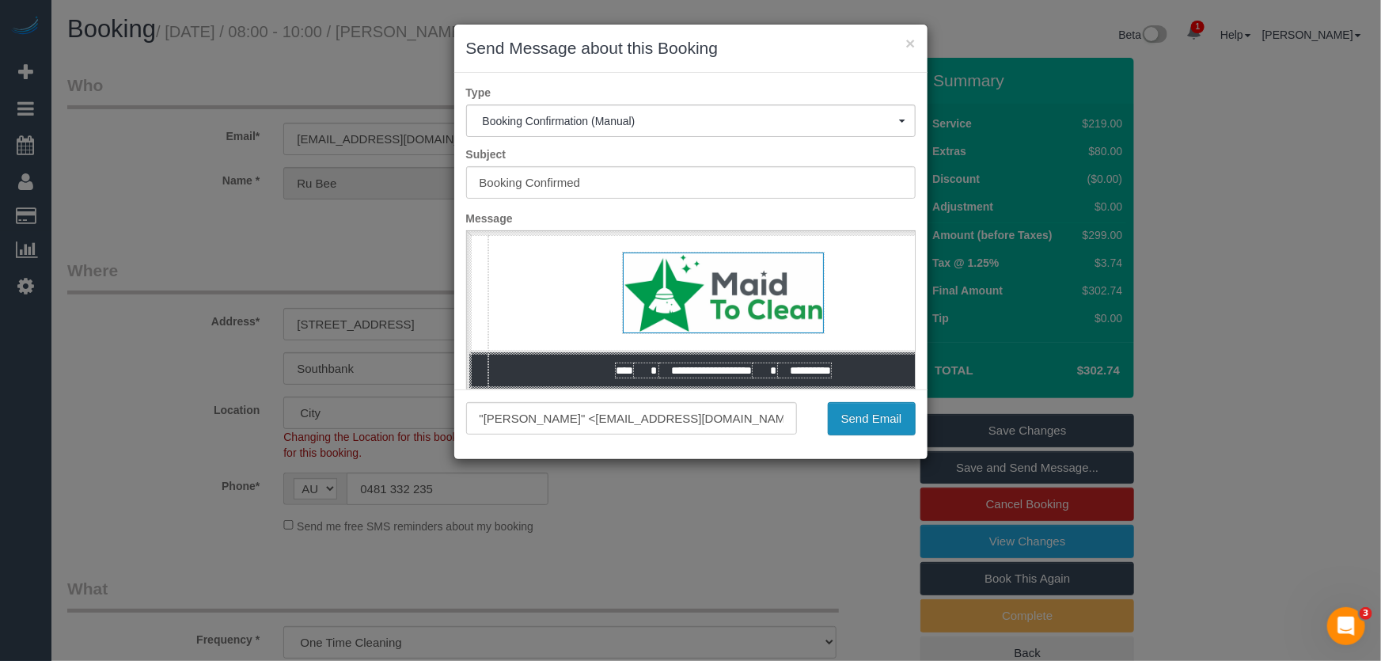
click at [874, 422] on button "Send Email" at bounding box center [872, 418] width 88 height 33
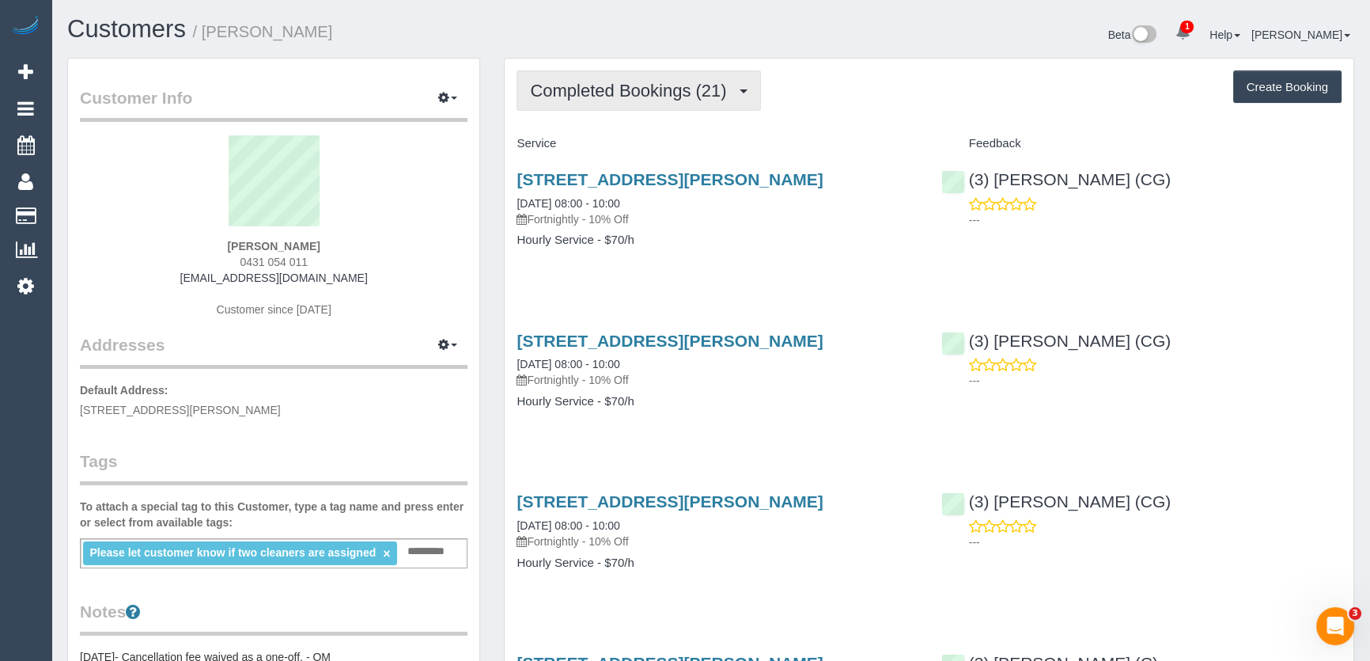
click at [684, 96] on span "Completed Bookings (21)" at bounding box center [632, 91] width 204 height 20
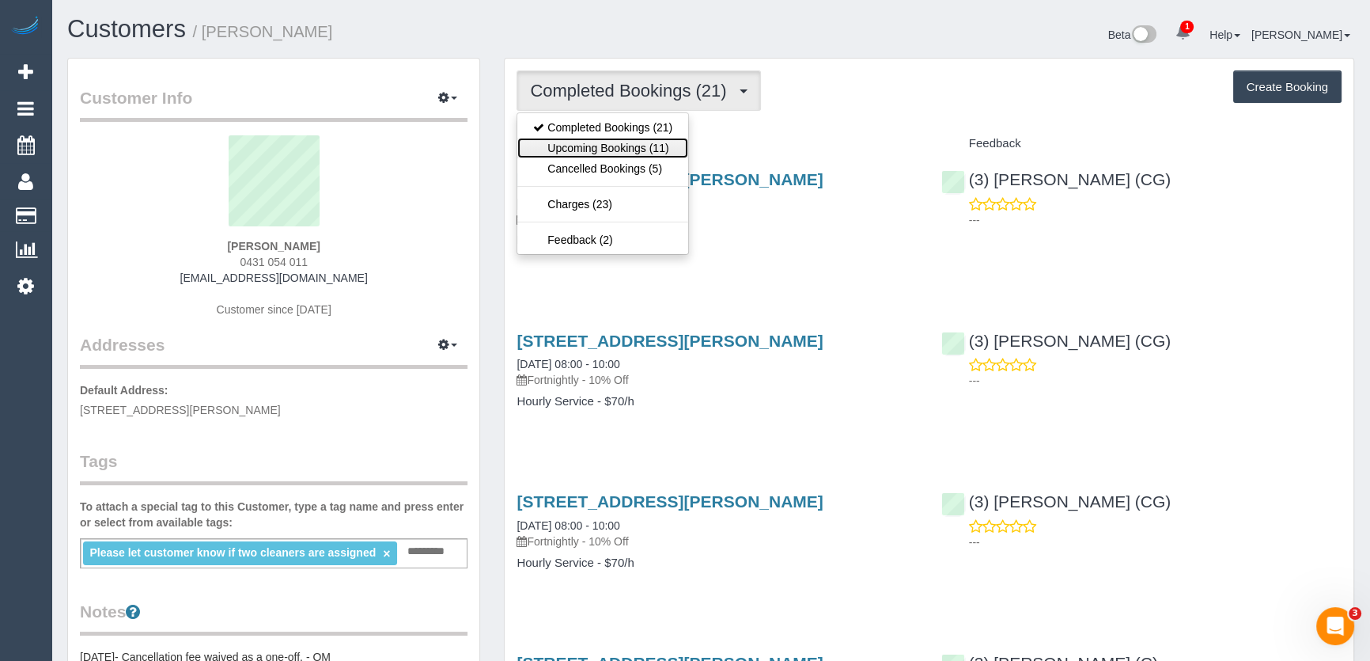
click at [666, 146] on link "Upcoming Bookings (11)" at bounding box center [602, 148] width 171 height 21
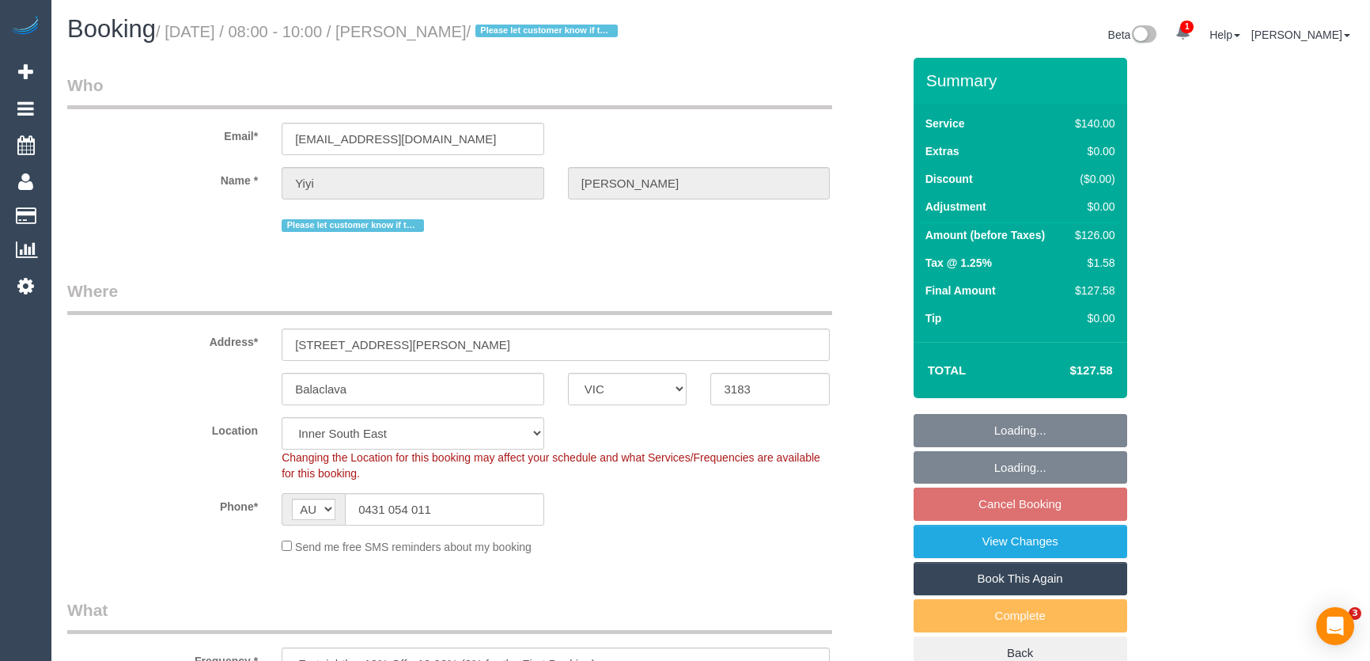
select select "VIC"
select select "spot2"
select select "number:29"
select select "number:14"
select select "number:19"
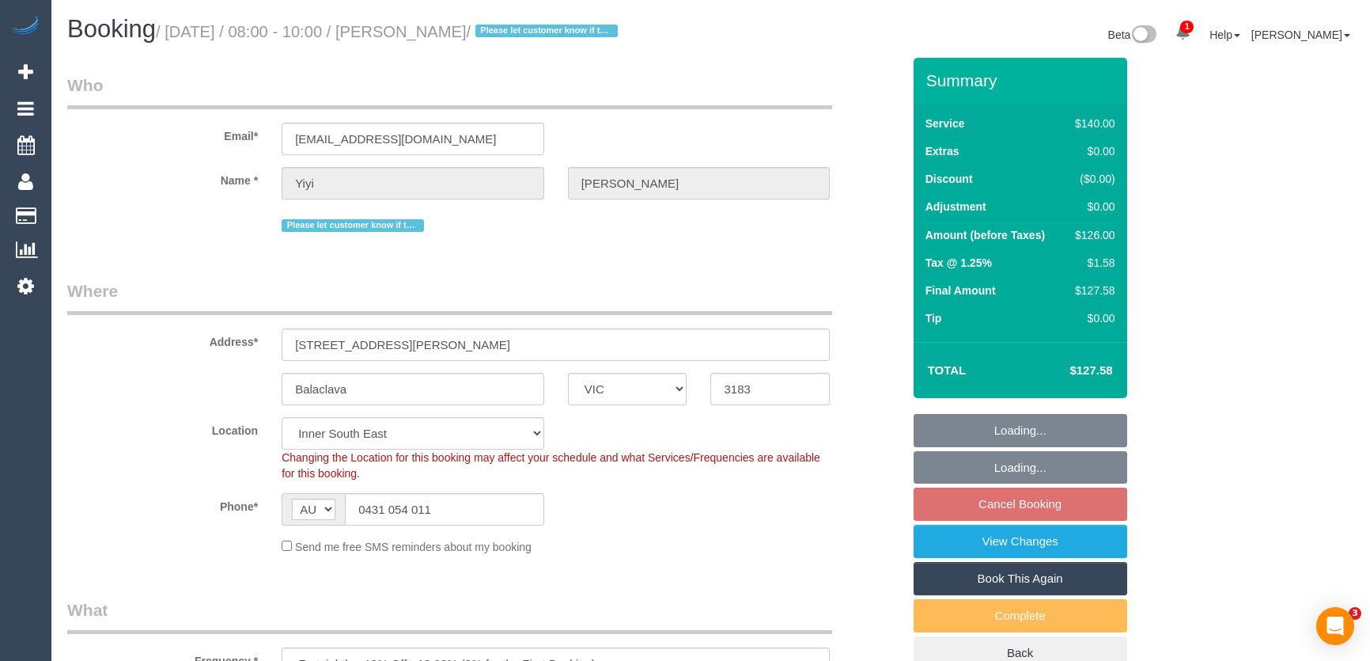
select select "number:36"
select select "number:34"
select select "number:13"
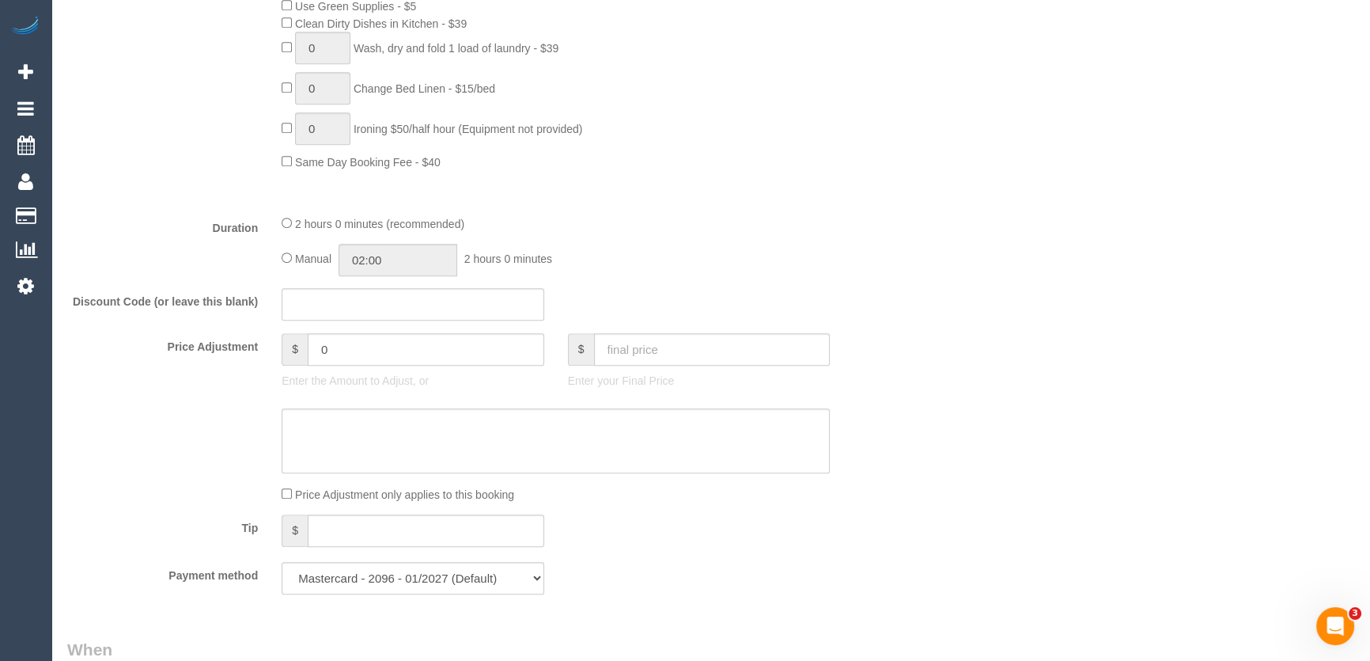
scroll to position [1078, 0]
click at [404, 261] on input "02:00" at bounding box center [398, 259] width 119 height 32
type input "01:00"
click at [373, 324] on li "01:00" at bounding box center [381, 325] width 70 height 21
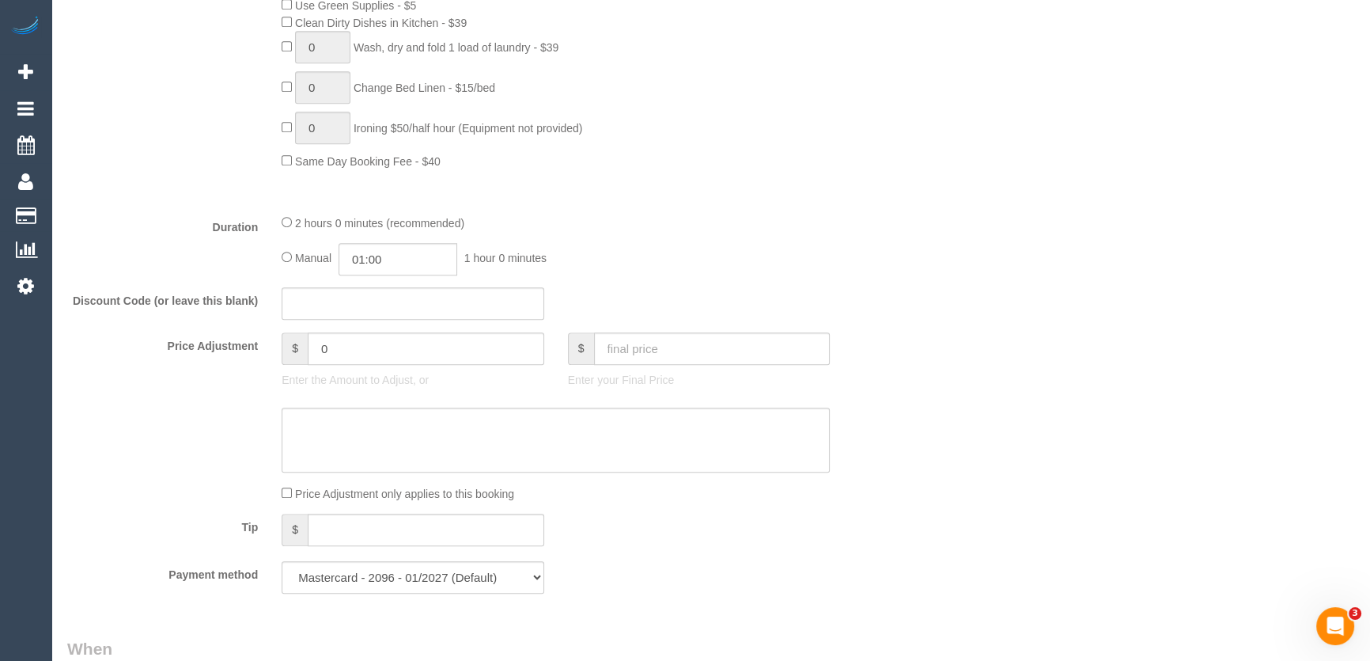
click at [715, 285] on fieldset "What Frequency * One Time Cleaning Weekly - 10% Off - 10.00% (0% for the First …" at bounding box center [484, 62] width 835 height 1085
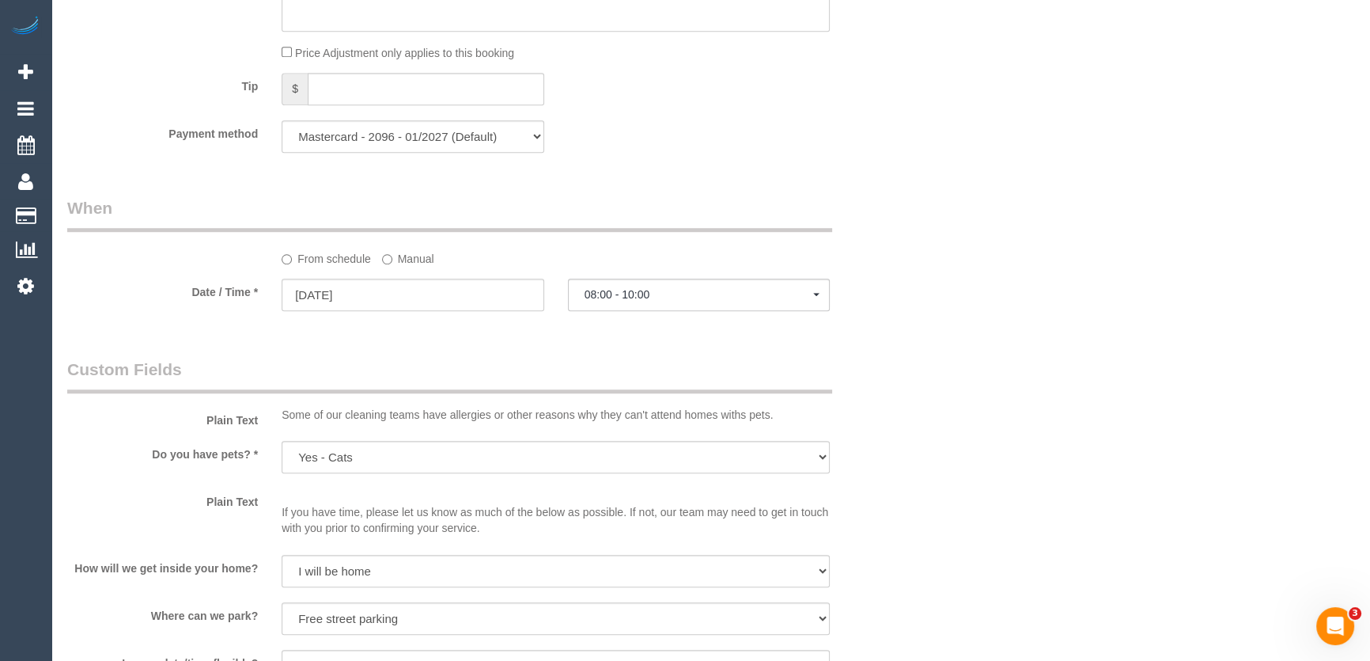
select select "spot14"
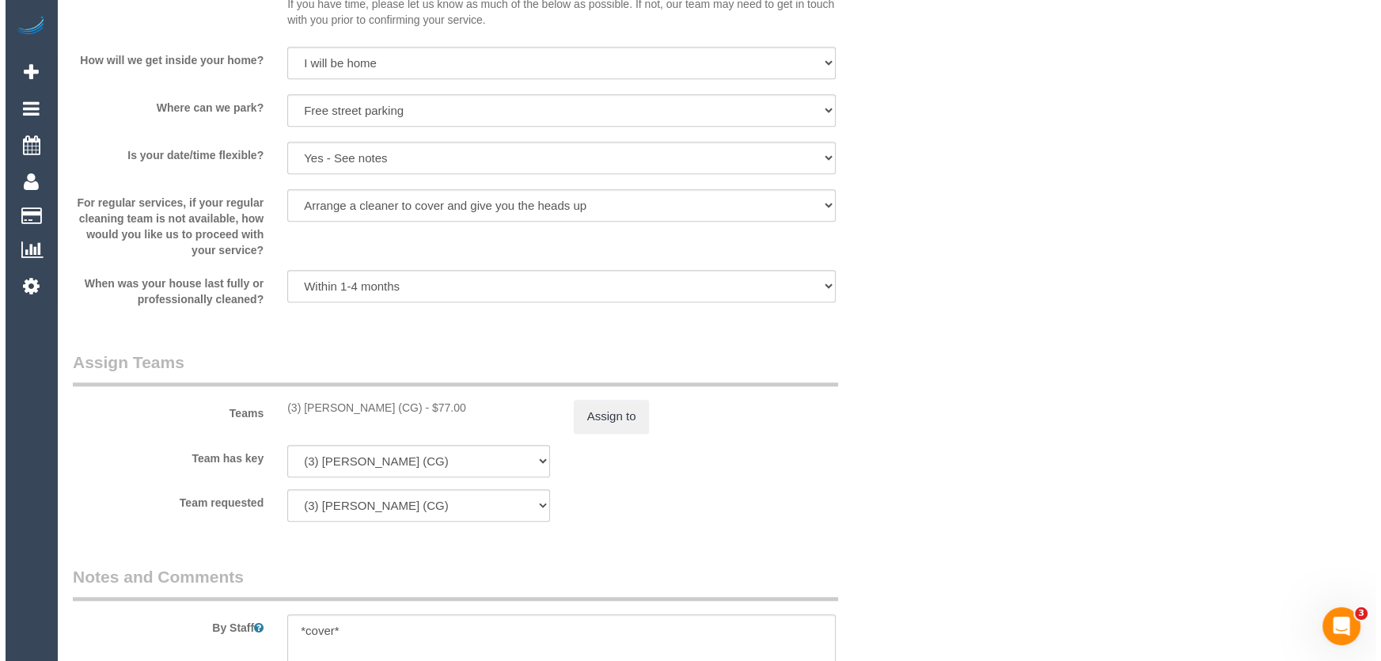
scroll to position [2157, 0]
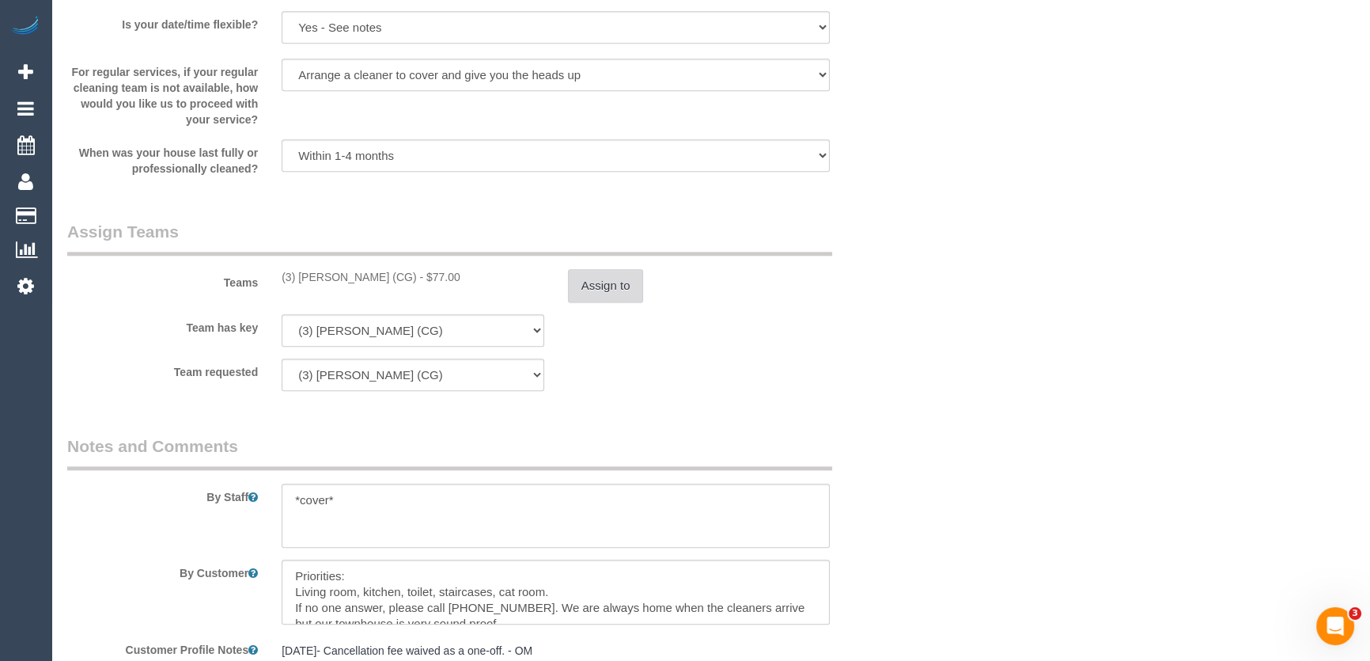
click at [599, 287] on button "Assign to" at bounding box center [606, 285] width 76 height 33
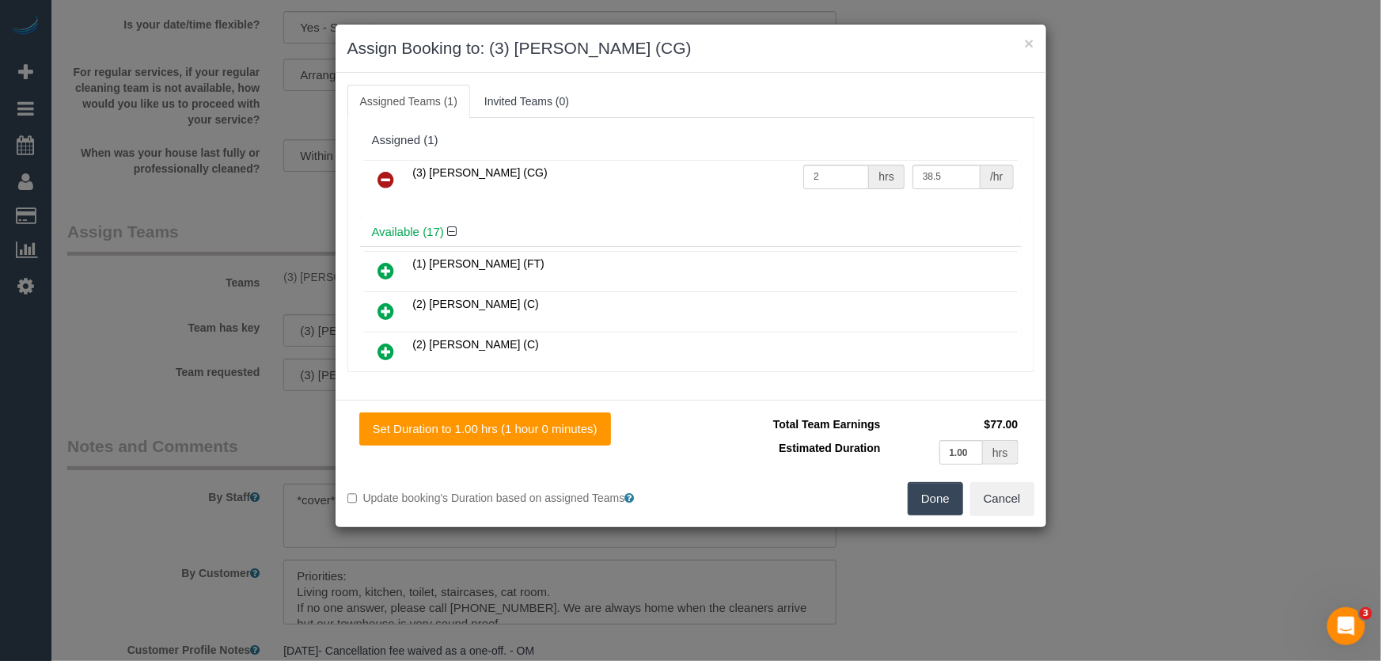
click at [387, 178] on icon at bounding box center [386, 179] width 17 height 19
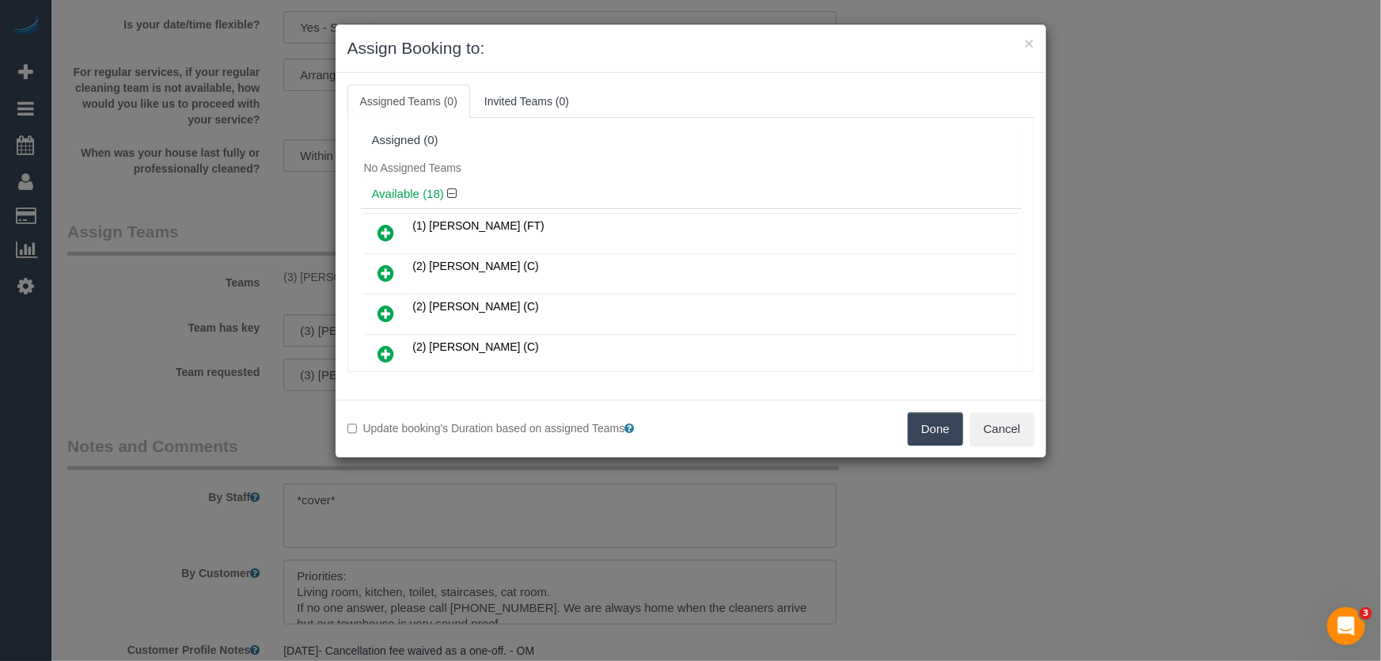
scroll to position [257, 0]
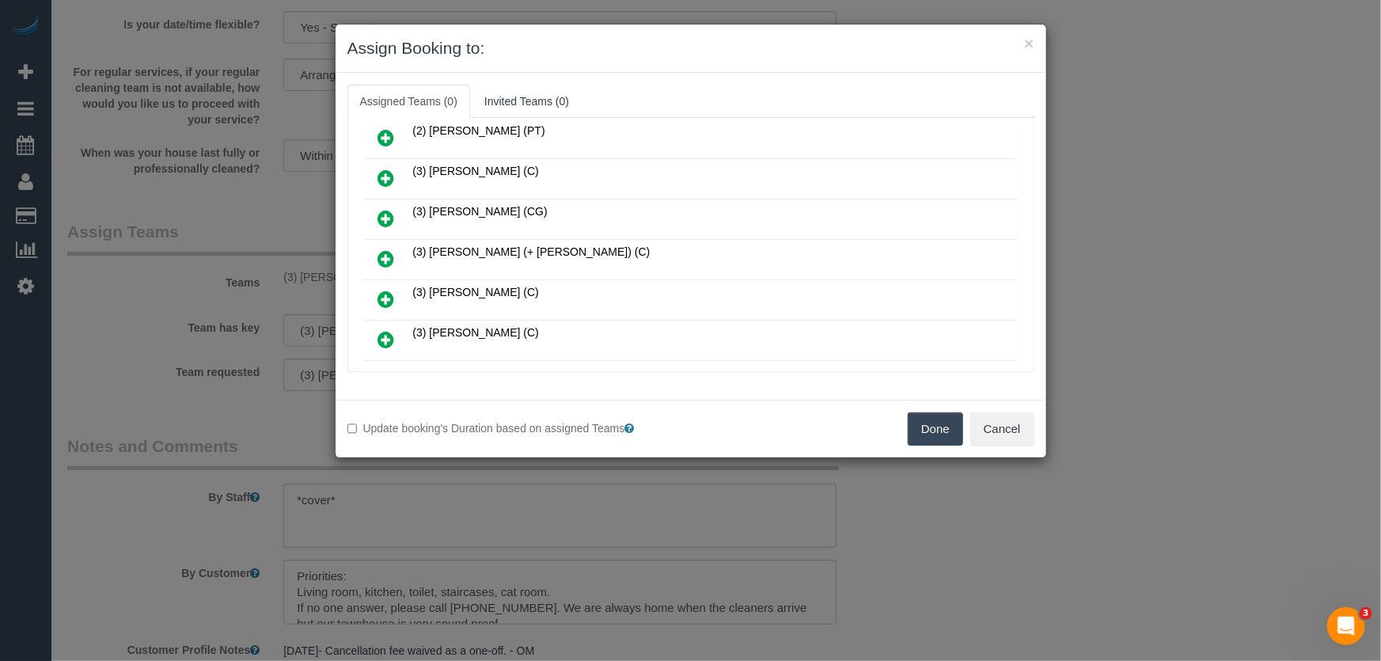
click at [379, 250] on icon at bounding box center [386, 258] width 17 height 19
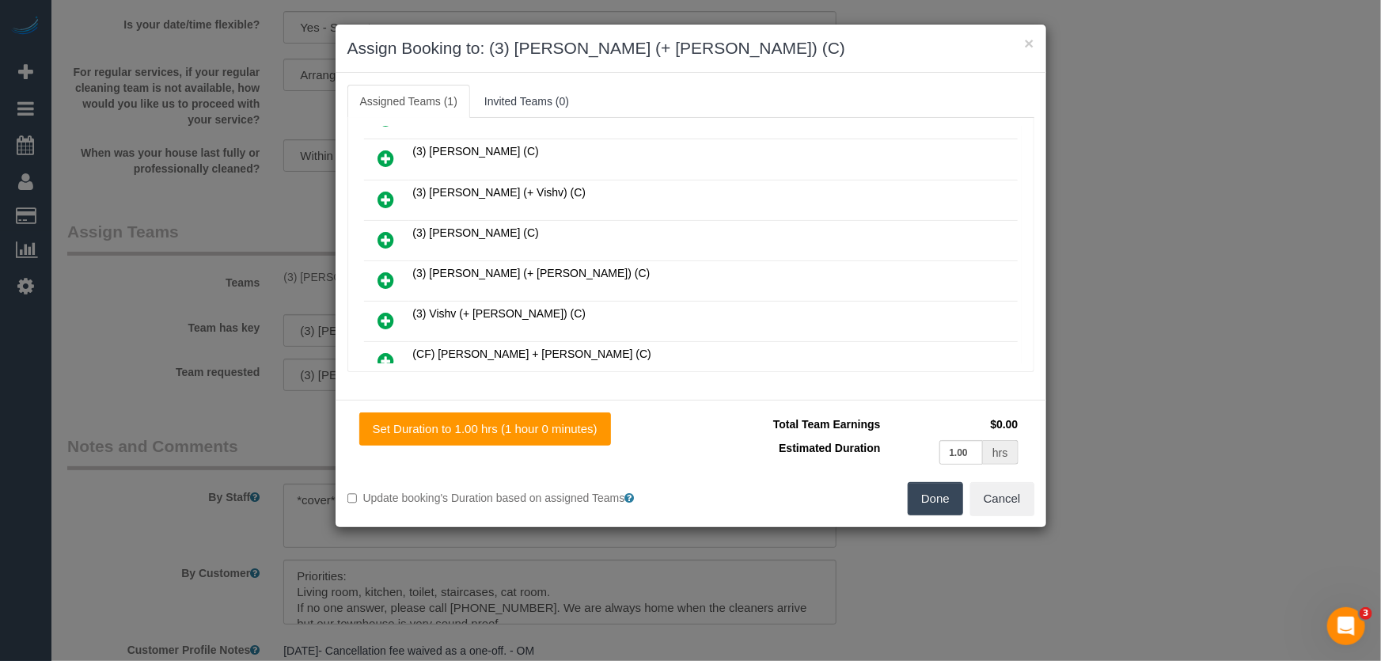
scroll to position [509, 0]
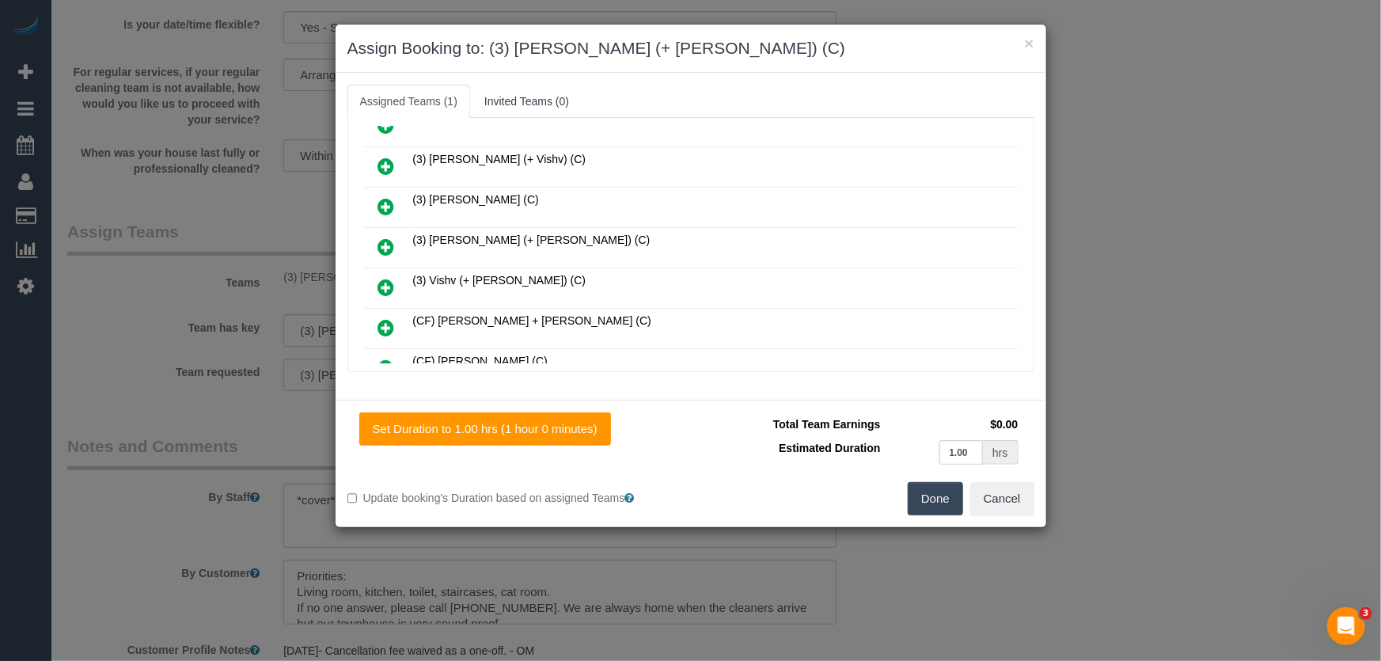
click at [380, 237] on icon at bounding box center [386, 246] width 17 height 19
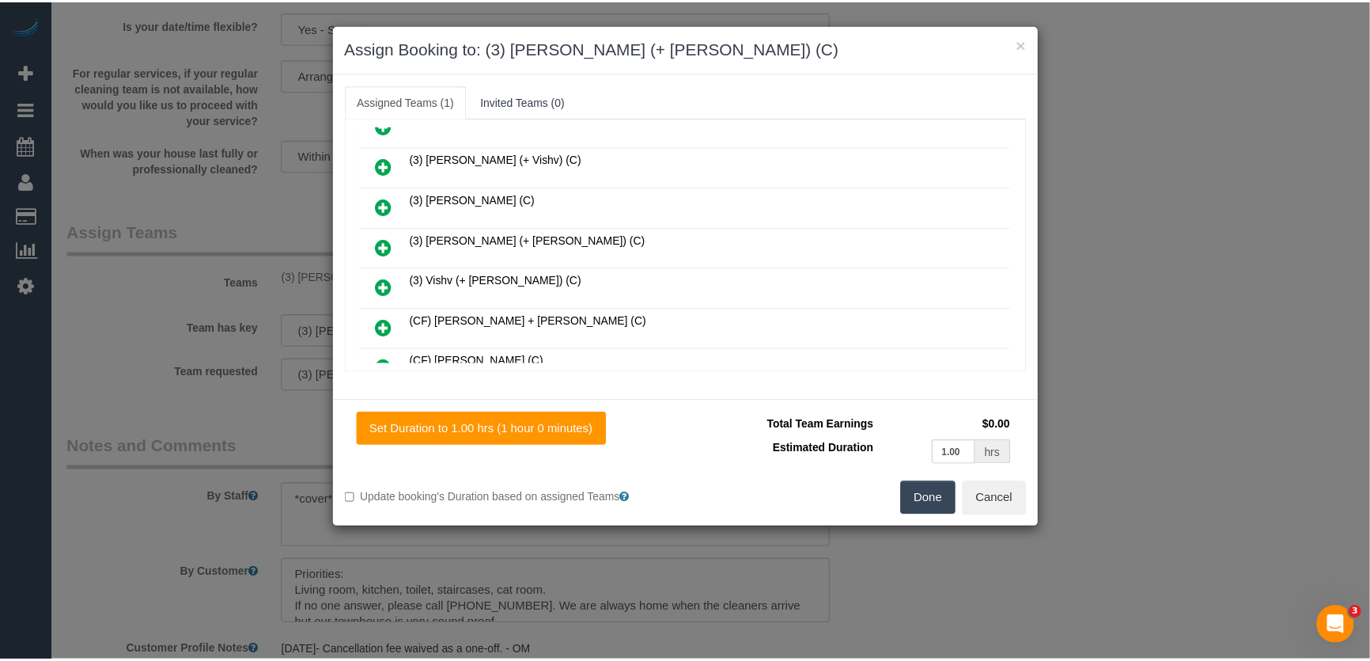
scroll to position [549, 0]
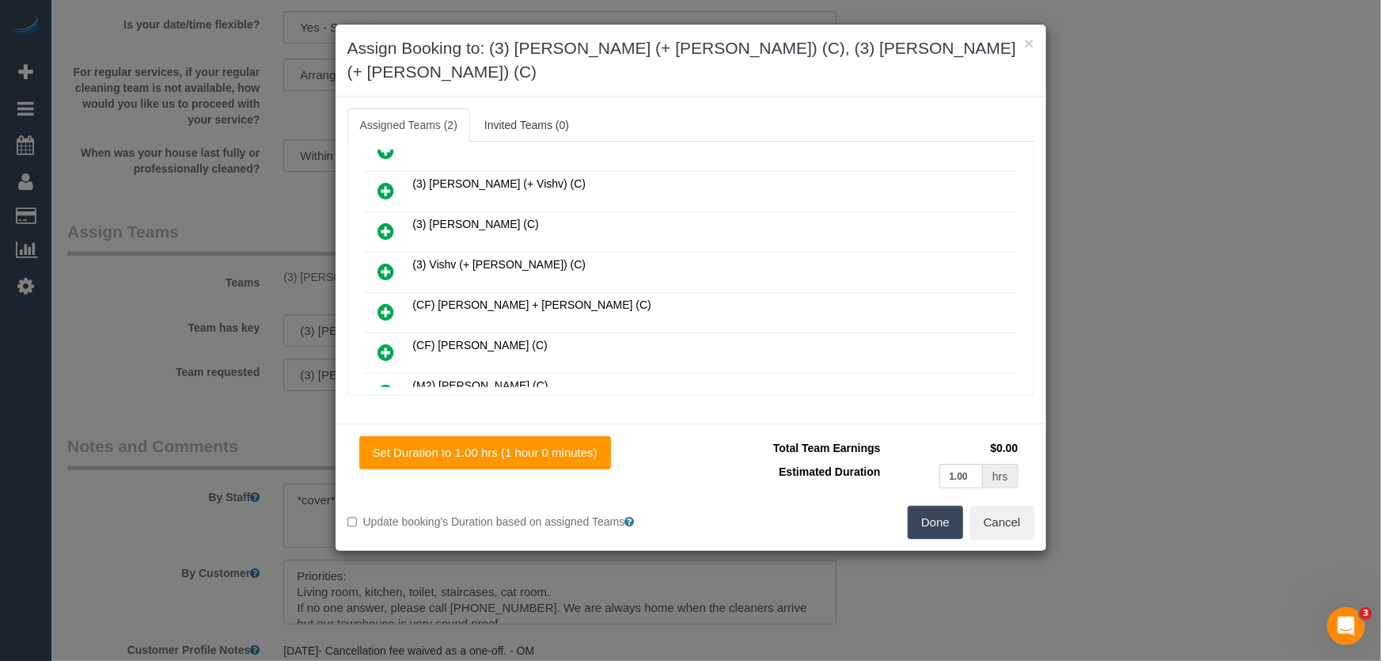
click at [927, 506] on button "Done" at bounding box center [934, 522] width 55 height 33
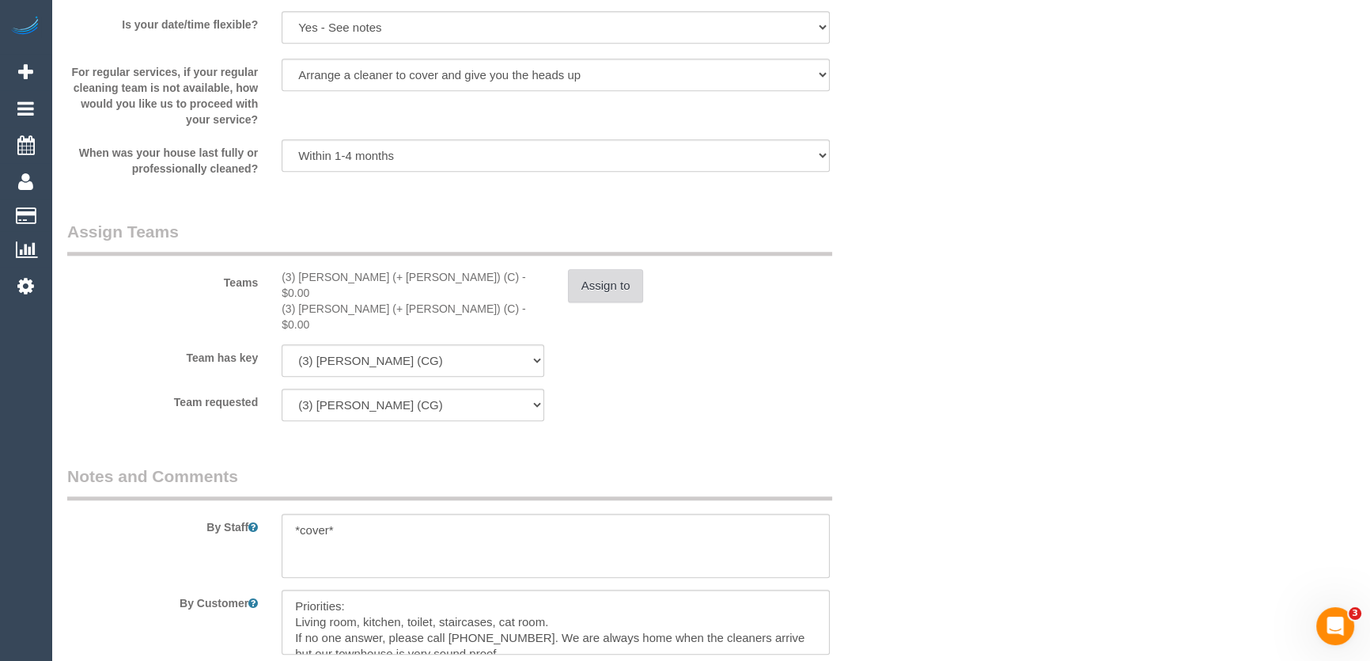
click at [613, 287] on button "Assign to" at bounding box center [606, 285] width 76 height 33
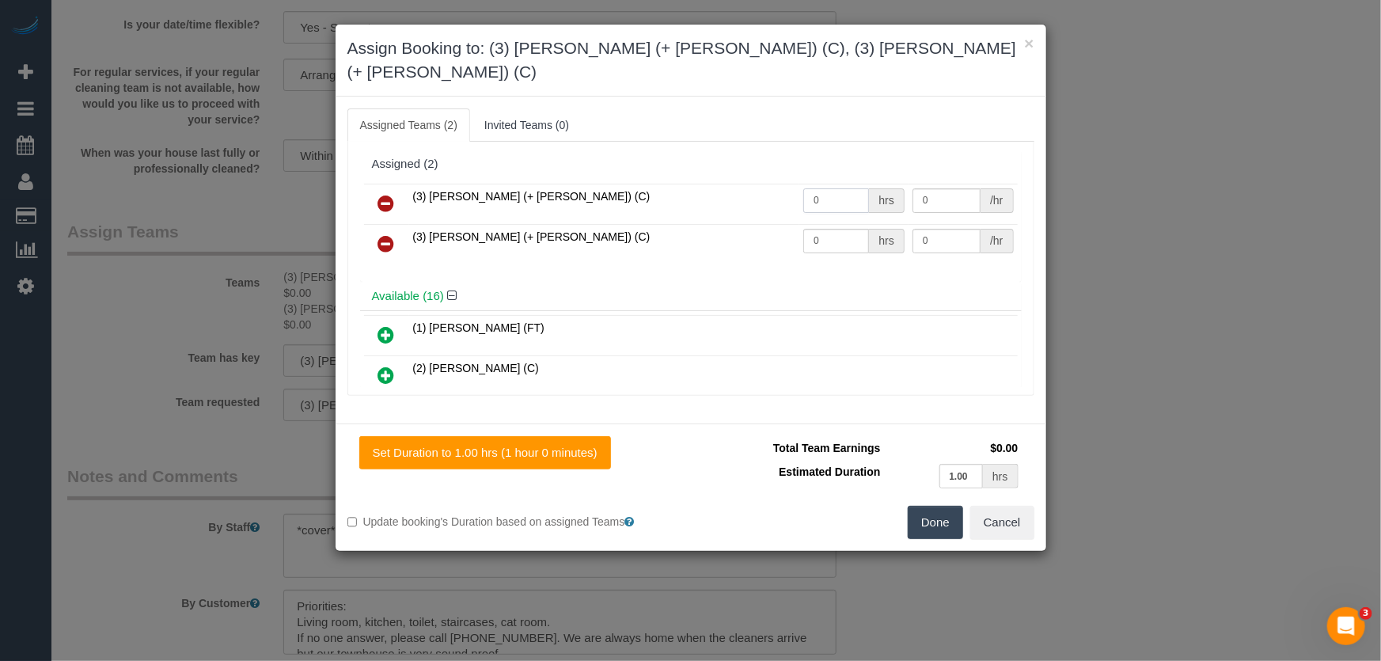
click at [831, 188] on input "0" at bounding box center [836, 200] width 66 height 25
type input "1"
type input "35"
click at [833, 229] on input "0" at bounding box center [836, 241] width 66 height 25
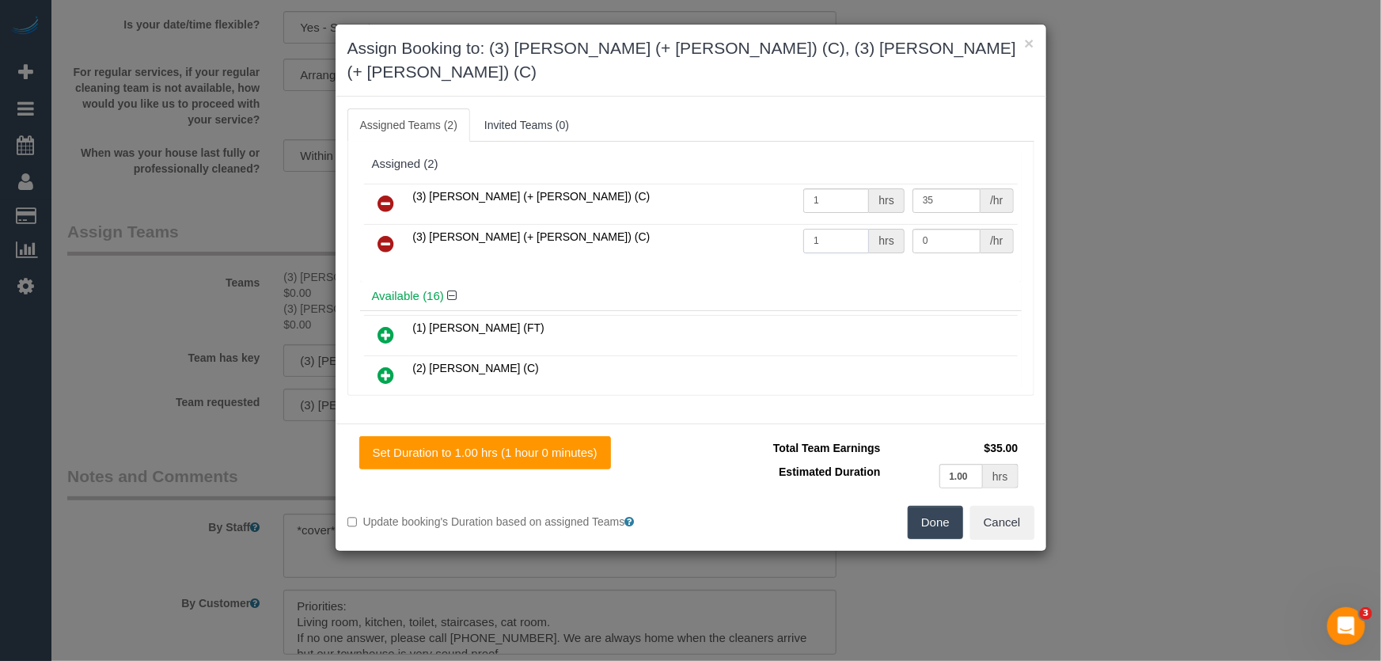
type input "1"
type input "35"
click at [918, 506] on button "Done" at bounding box center [934, 522] width 55 height 33
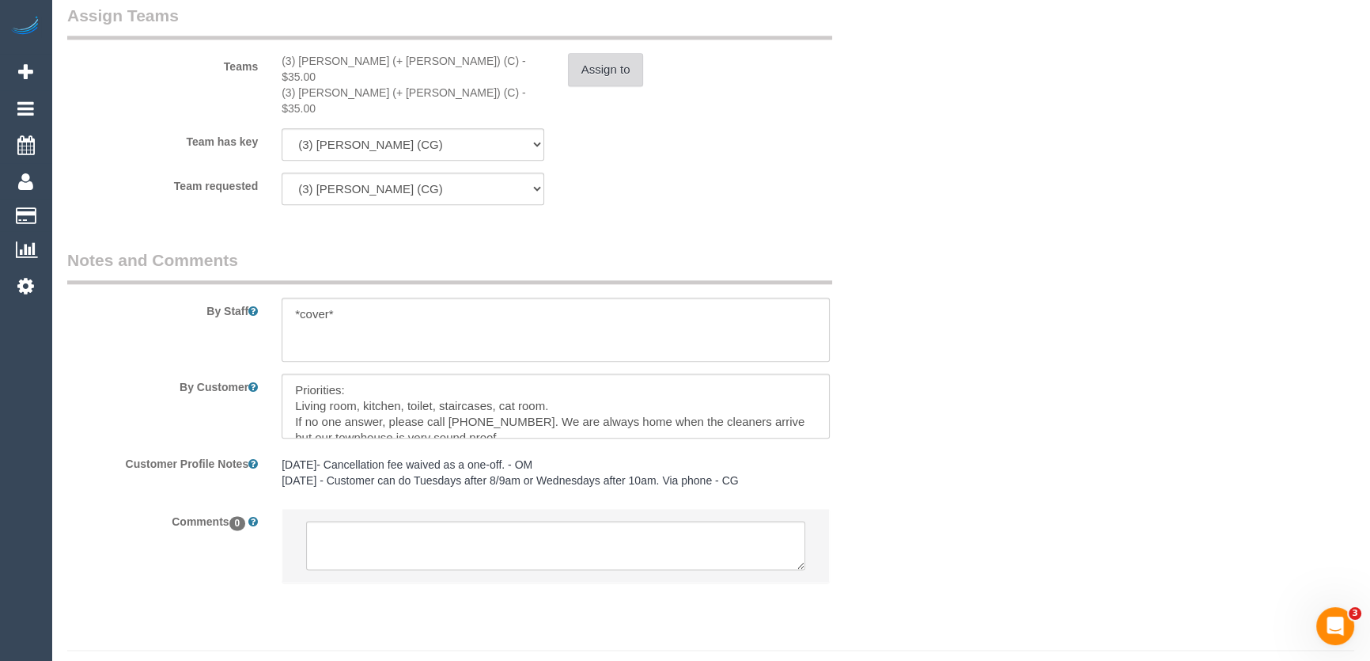
scroll to position [2379, 0]
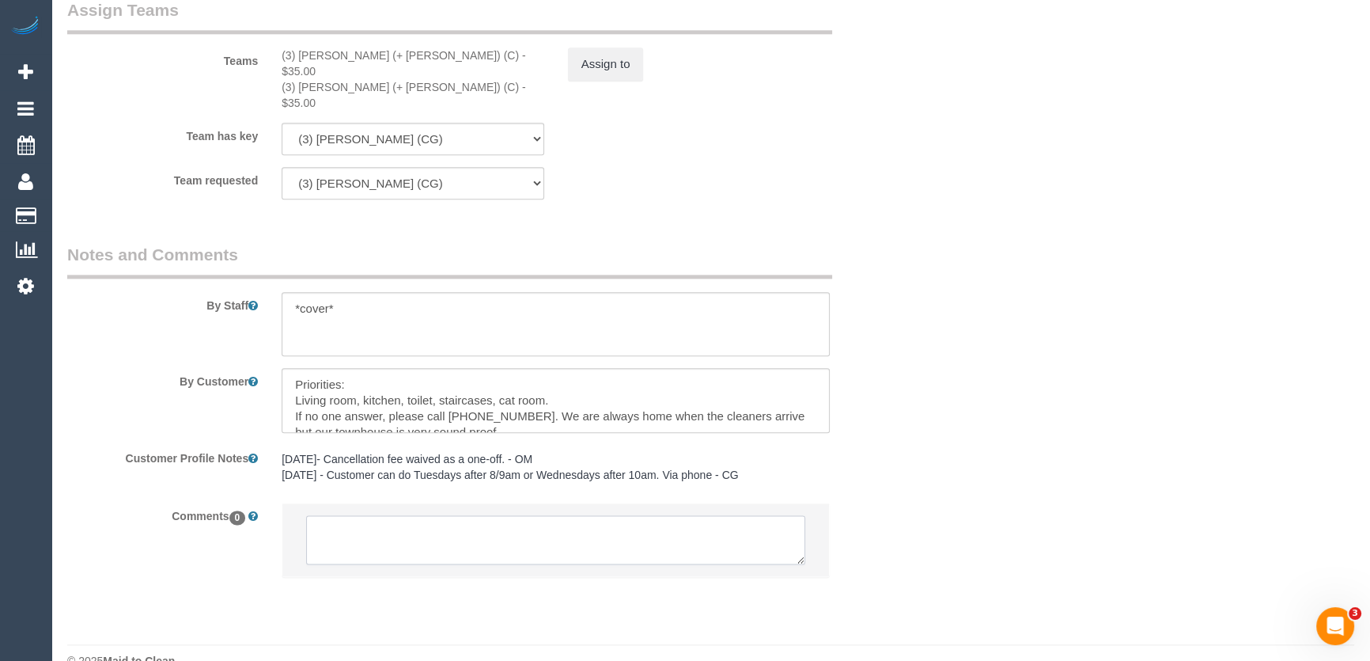
click at [388, 515] on textarea at bounding box center [555, 539] width 499 height 49
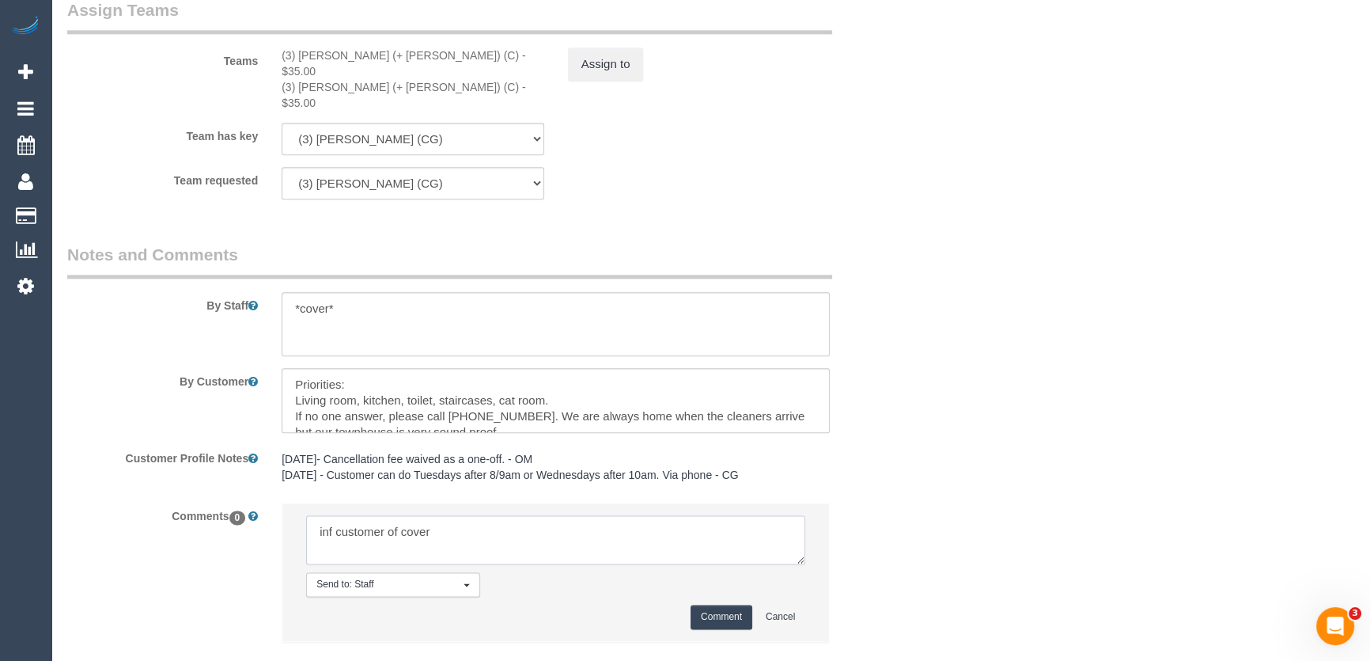
type textarea "inf customer of cover"
click at [708, 604] on button "Comment" at bounding box center [722, 616] width 62 height 25
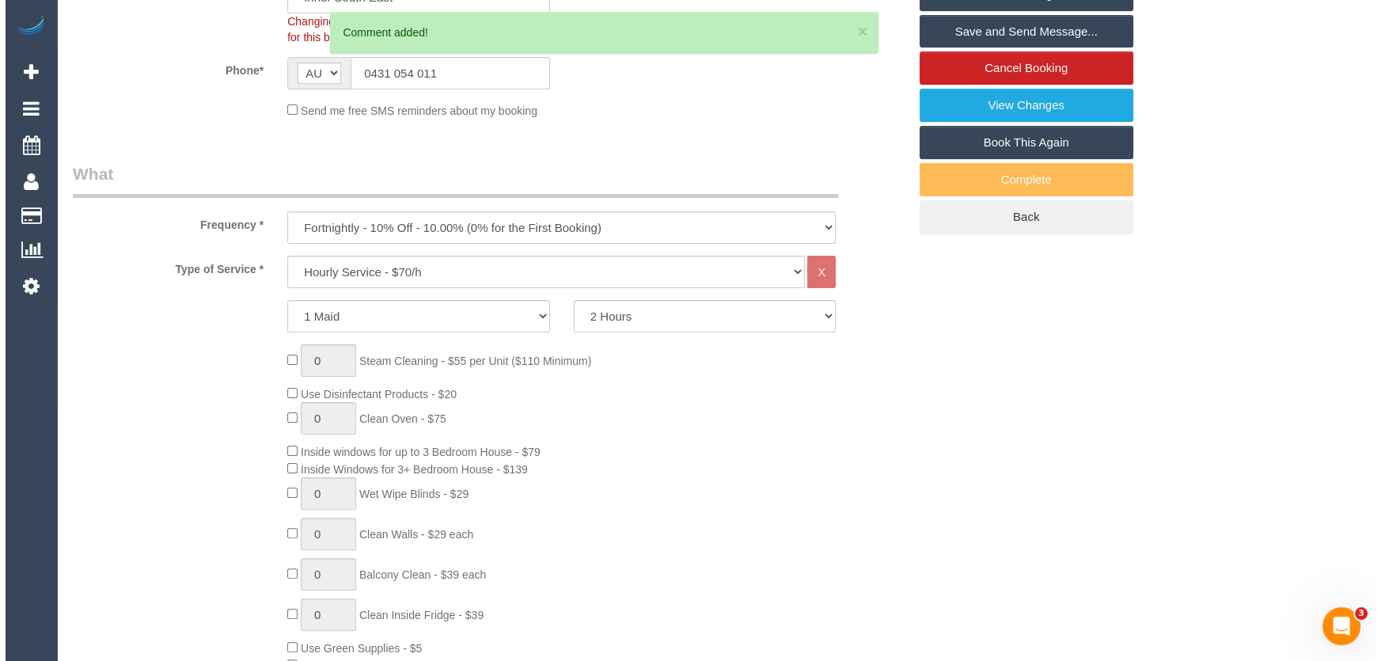
scroll to position [0, 0]
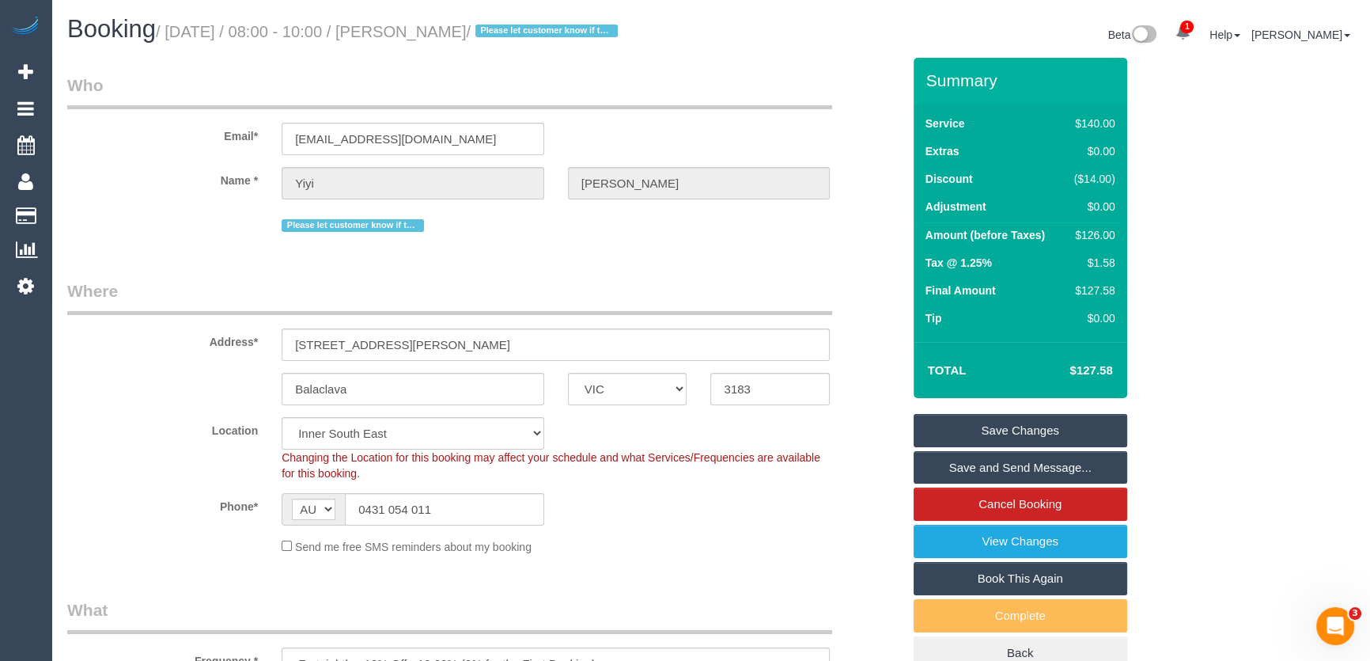
click at [419, 35] on small "/ August 26, 2025 / 08:00 - 10:00 / Yiyi Gao / Please let customer know if two …" at bounding box center [389, 31] width 467 height 17
copy small "Yiyi Gao"
click at [964, 427] on link "Save Changes" at bounding box center [1021, 430] width 214 height 33
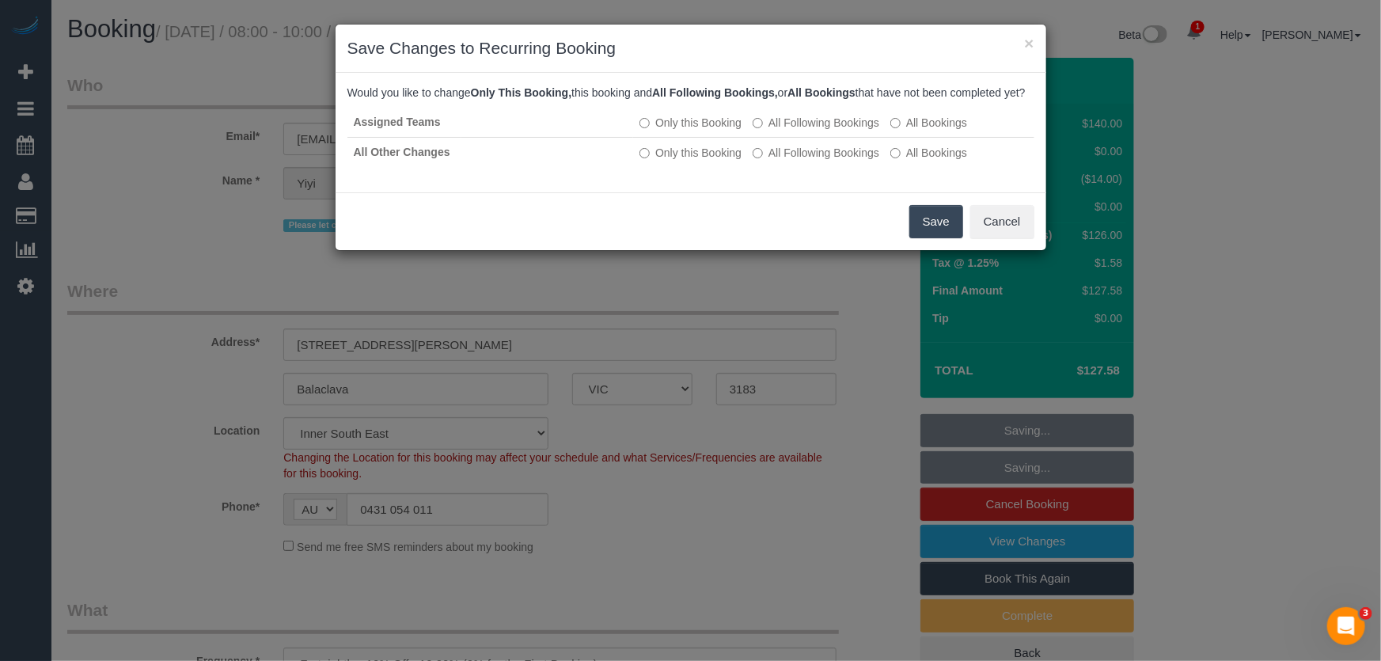
click at [917, 236] on button "Save" at bounding box center [936, 221] width 54 height 33
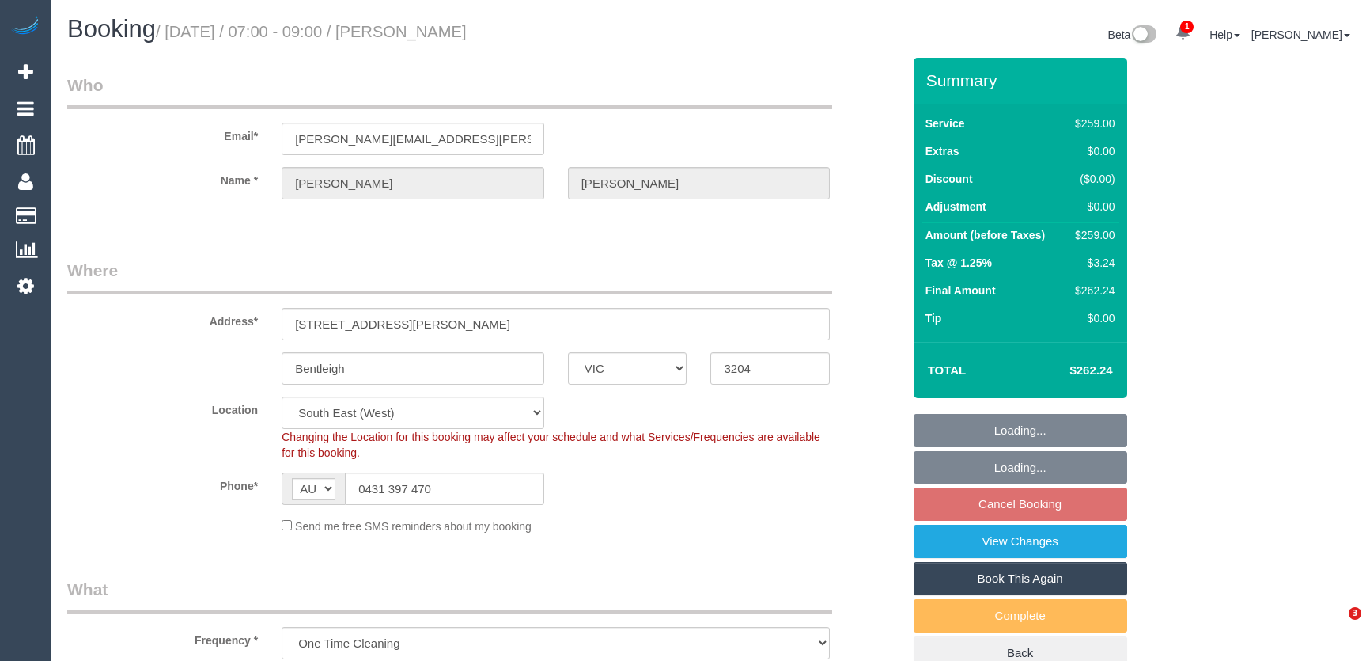
select select "VIC"
select select "number:28"
select select "number:14"
select select "number:19"
select select "number:24"
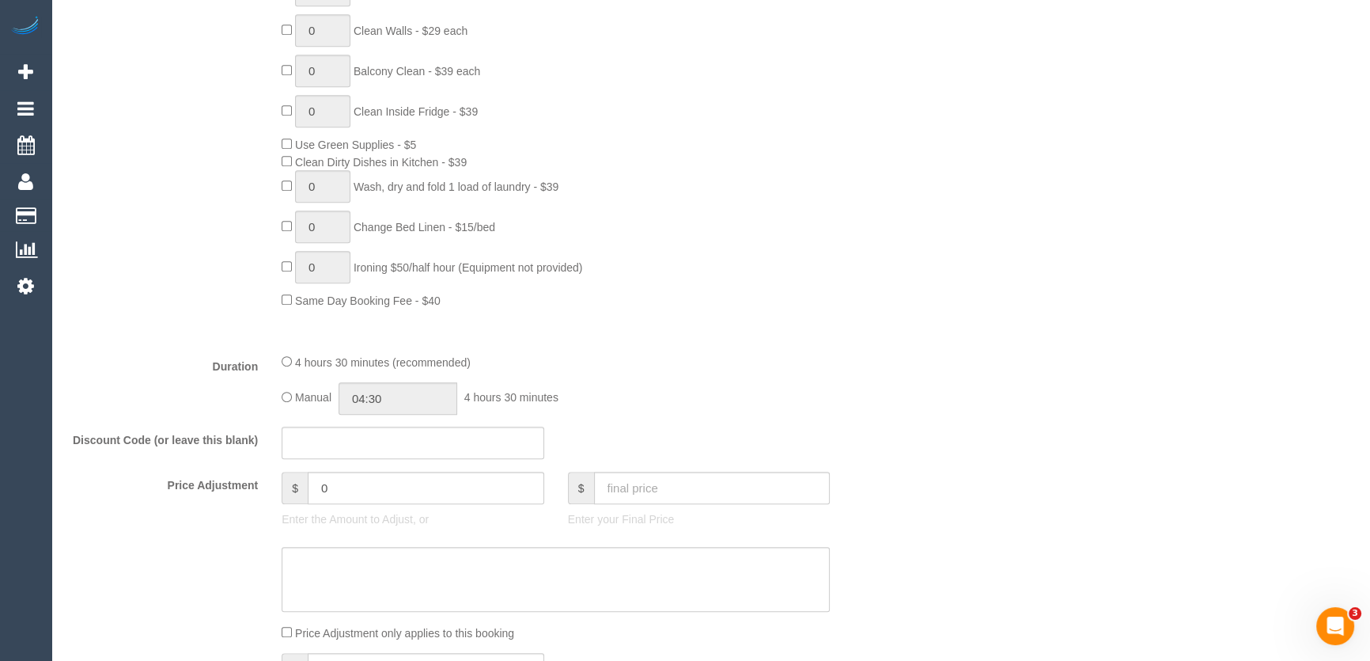
scroll to position [1078, 0]
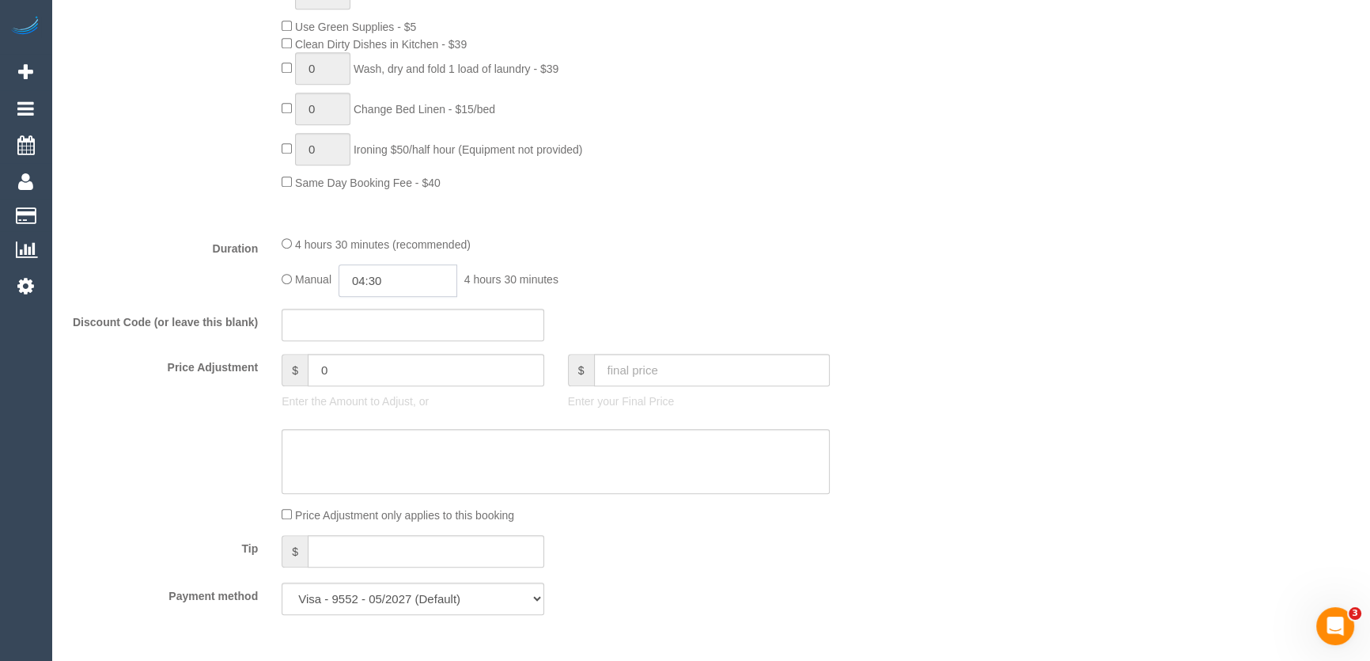
click at [392, 285] on input "04:30" at bounding box center [398, 280] width 119 height 32
click at [384, 331] on li "02:30" at bounding box center [381, 335] width 70 height 21
type input "02:30"
click at [645, 301] on fieldset "What Frequency * One Time Cleaning Weekly - 10% Off - 10.00% (0% for the First …" at bounding box center [484, 62] width 835 height 1128
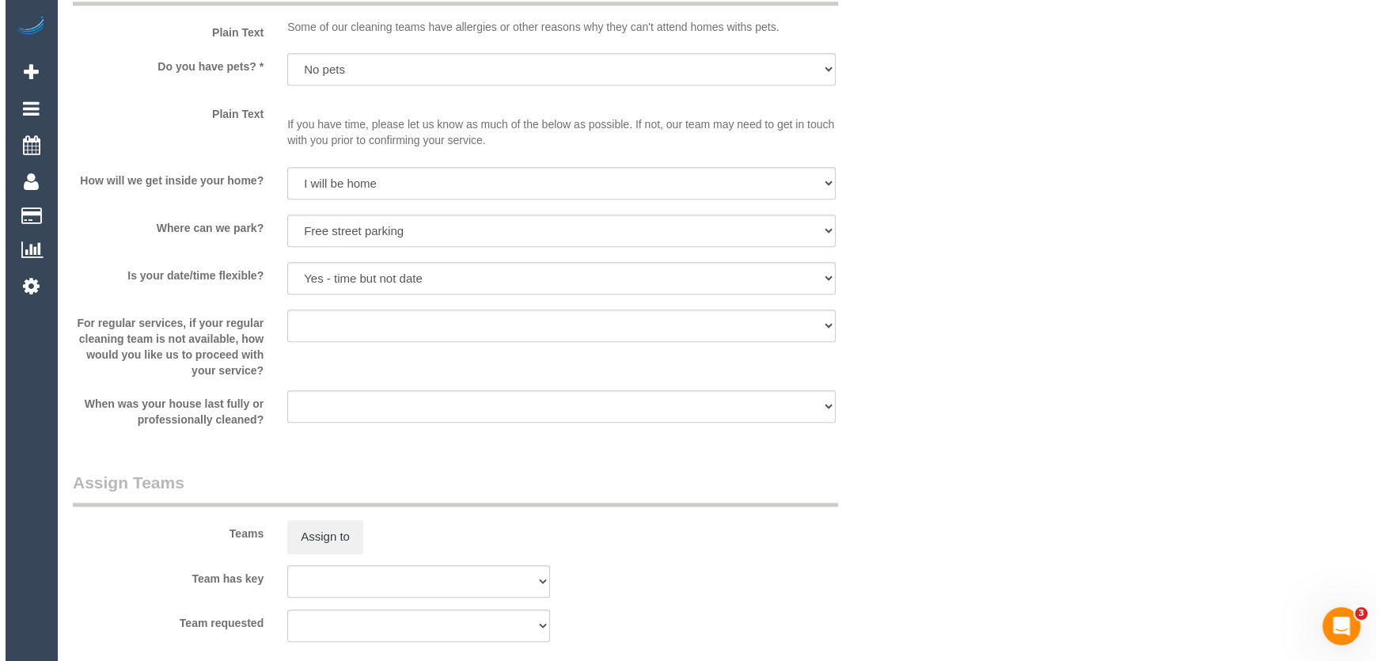
scroll to position [2157, 0]
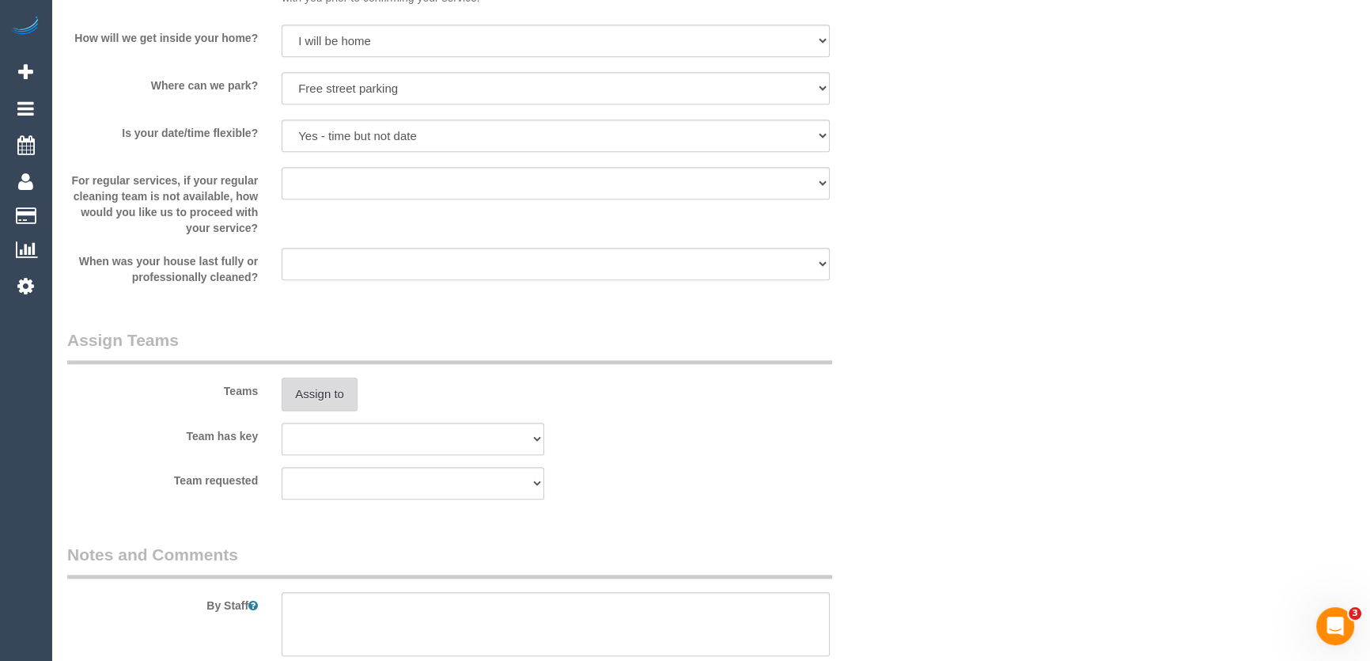
click at [314, 393] on button "Assign to" at bounding box center [320, 393] width 76 height 33
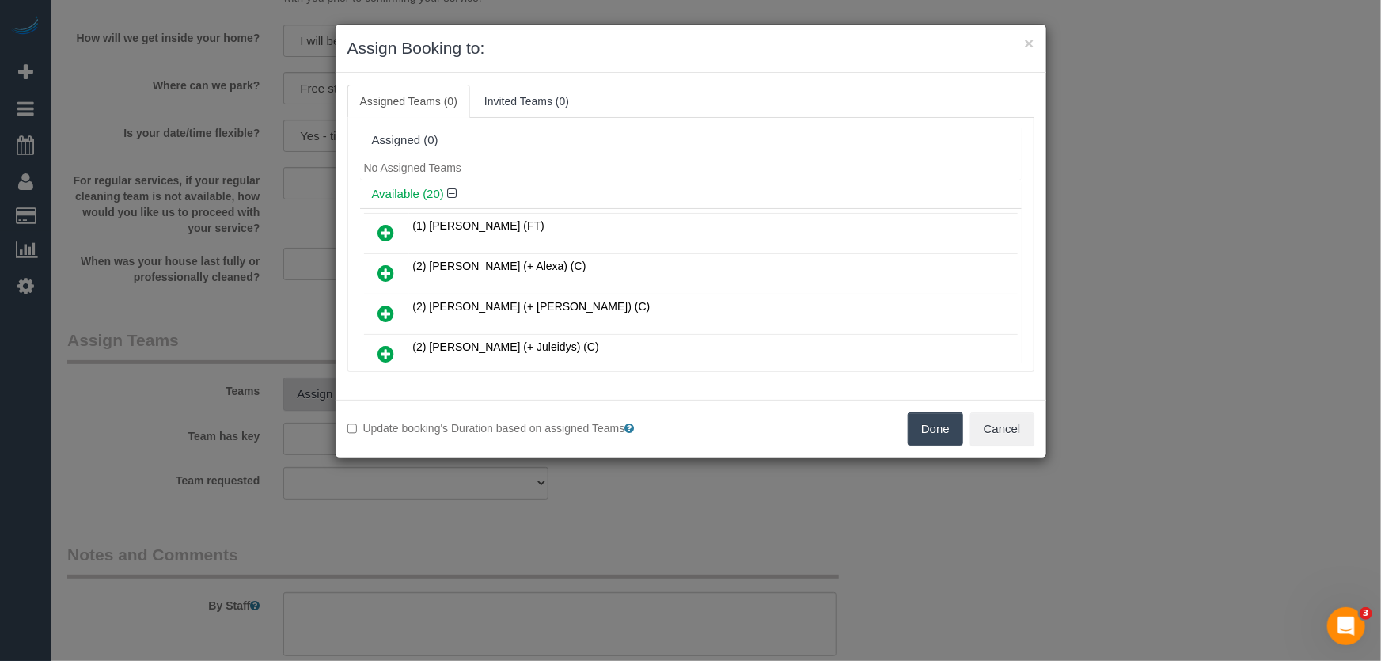
scroll to position [693, 0]
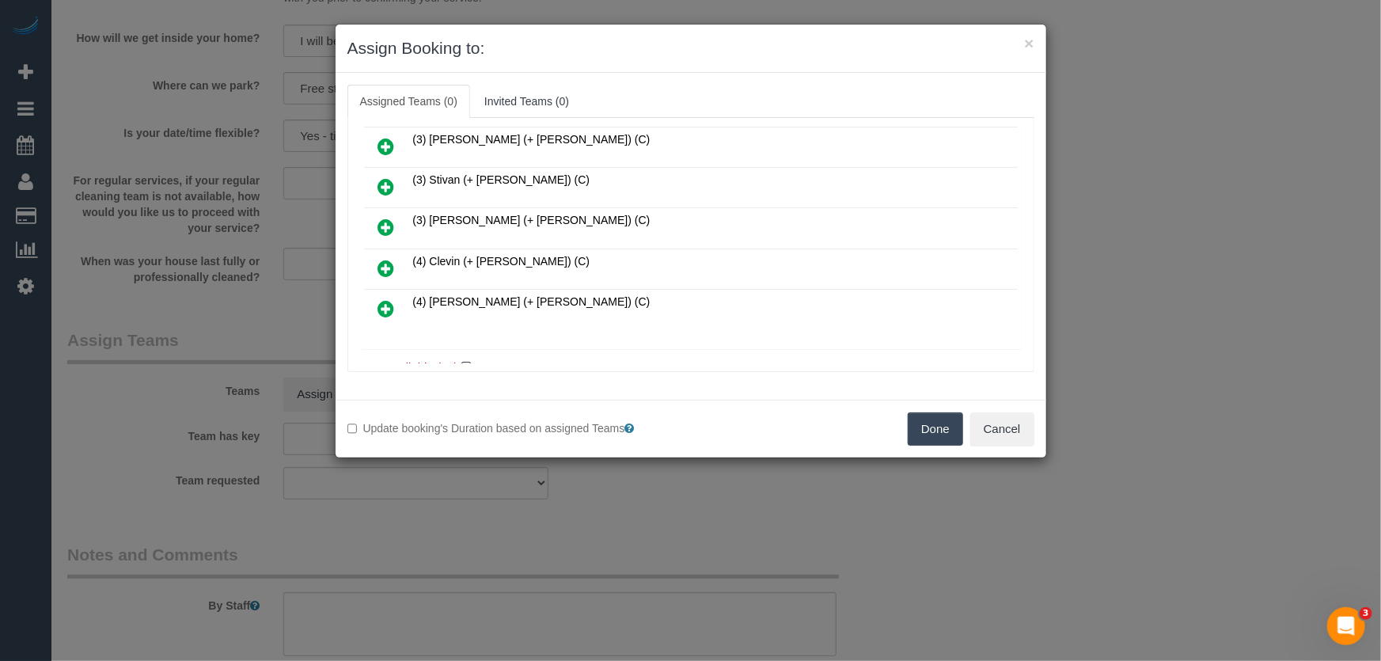
click at [386, 259] on icon at bounding box center [386, 268] width 17 height 19
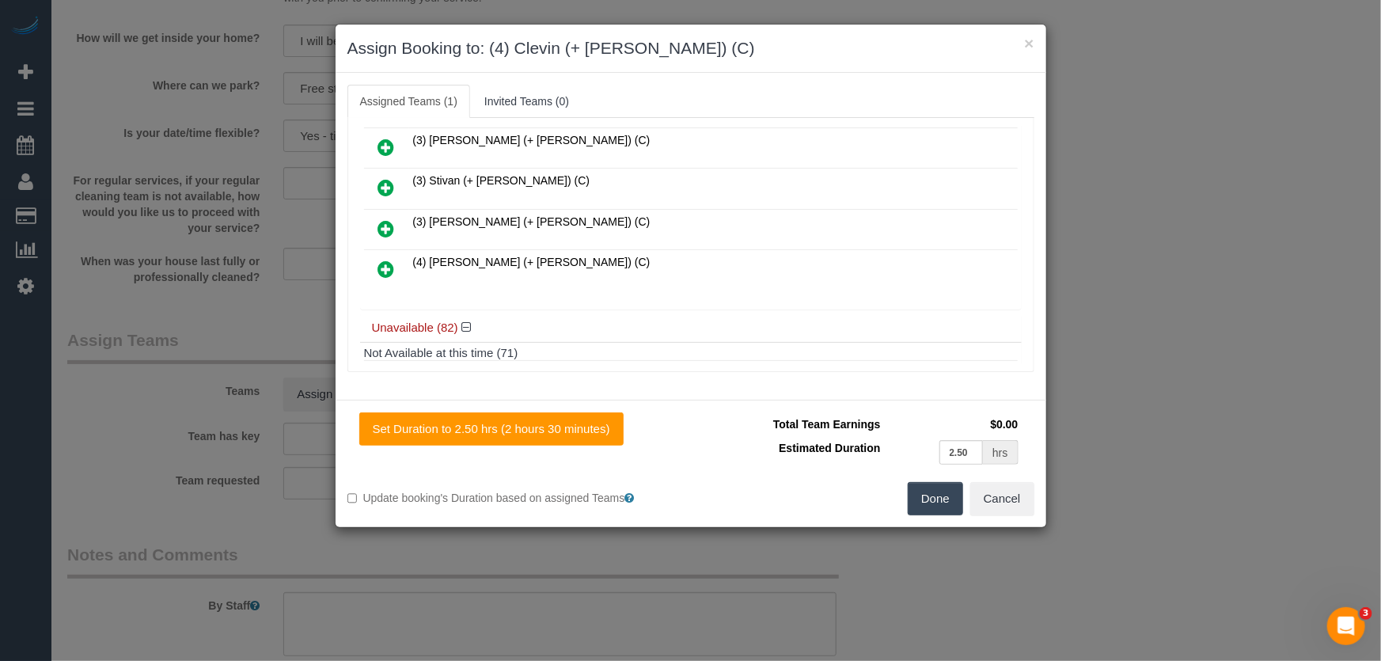
click at [387, 259] on icon at bounding box center [386, 268] width 17 height 19
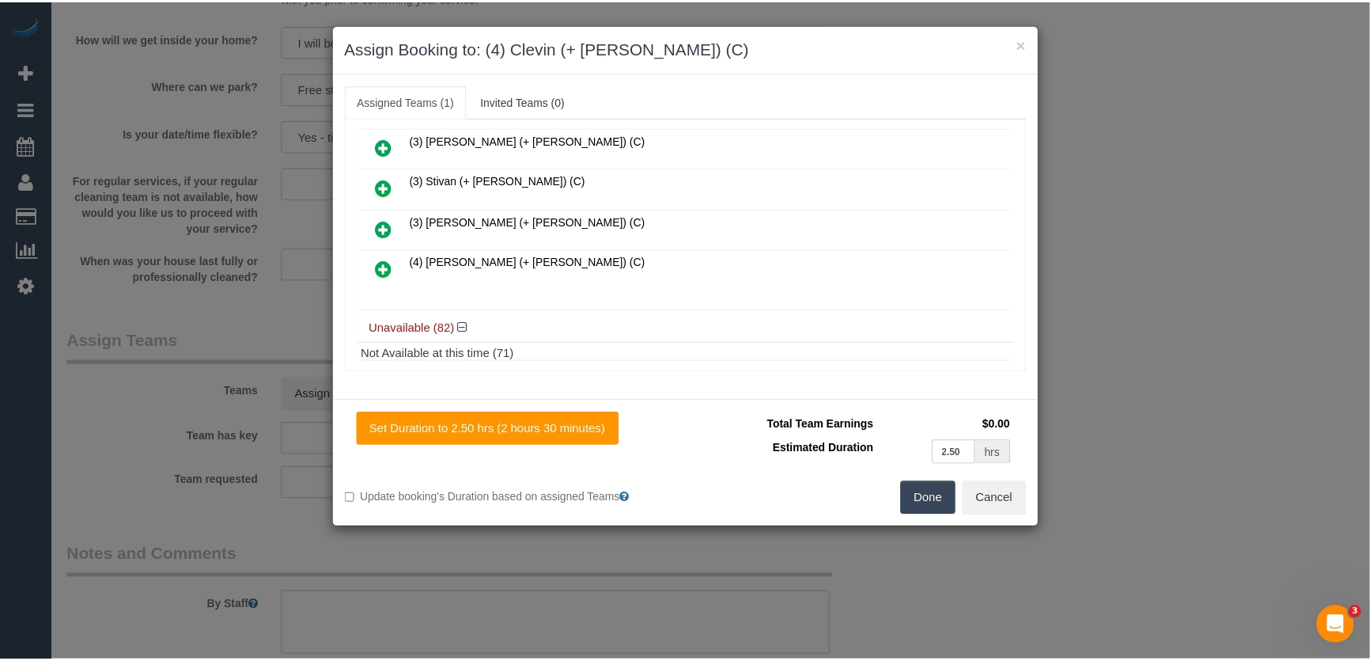
scroll to position [770, 0]
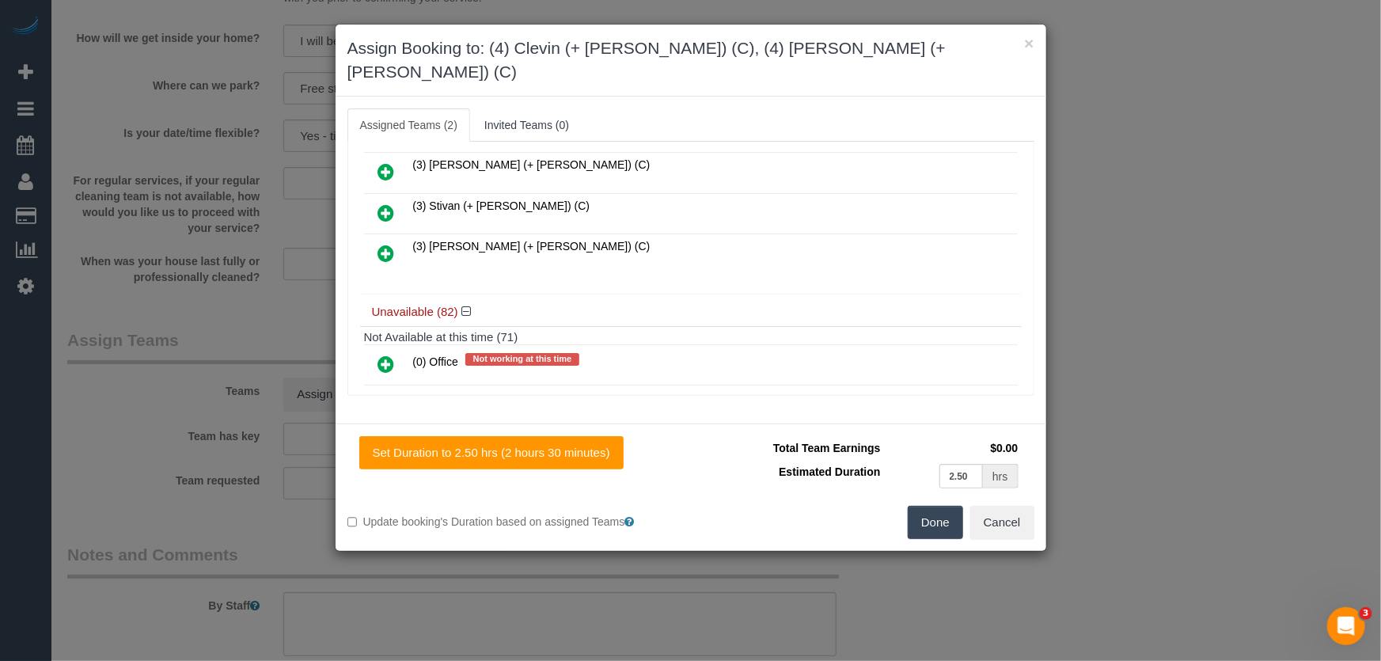
click at [934, 506] on button "Done" at bounding box center [934, 522] width 55 height 33
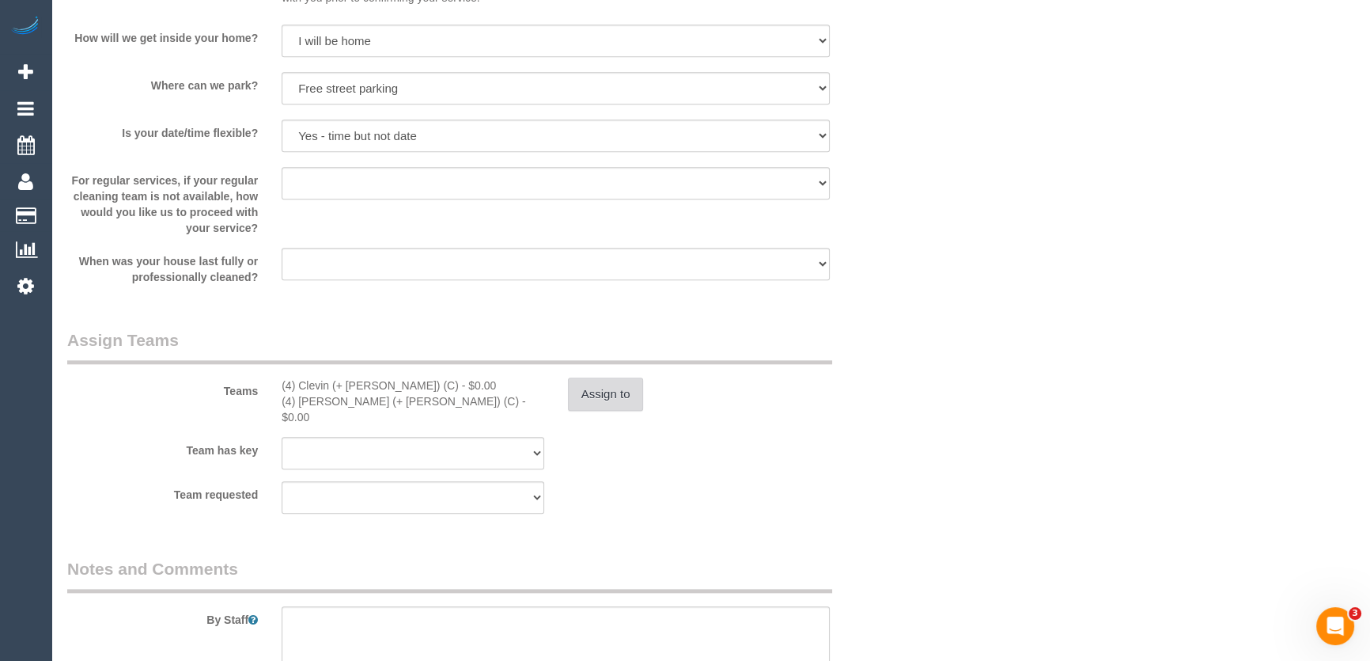
click at [620, 389] on button "Assign to" at bounding box center [606, 393] width 76 height 33
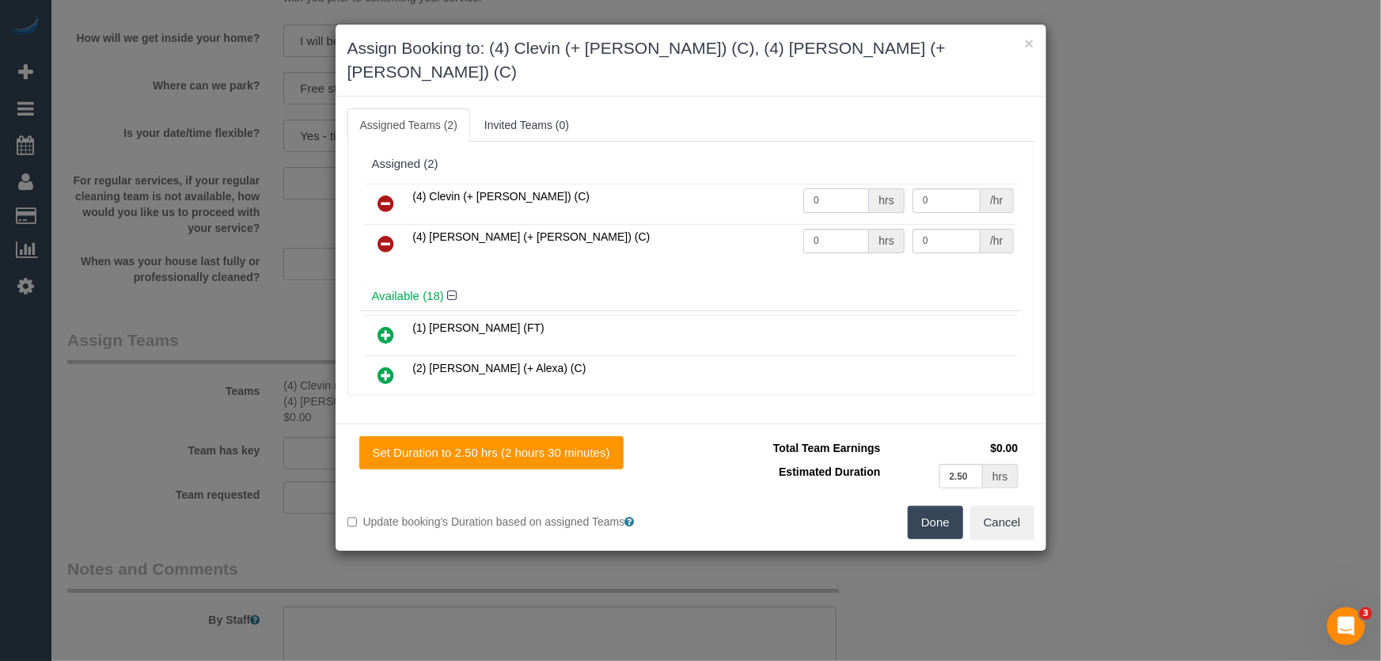
click at [820, 188] on input "0" at bounding box center [836, 200] width 66 height 25
type input "1"
type input "82.5"
click at [827, 229] on input "0" at bounding box center [836, 241] width 66 height 25
type input "1"
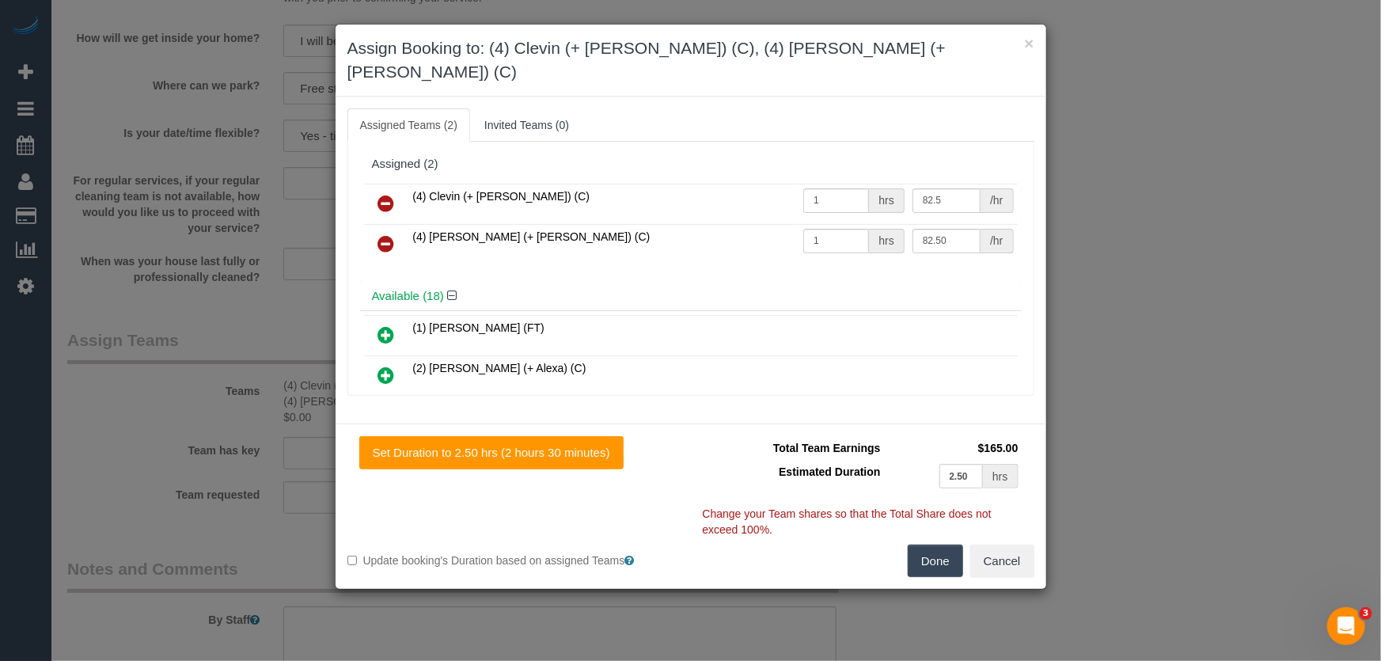
type input "82.5"
click at [930, 544] on button "Done" at bounding box center [934, 560] width 55 height 33
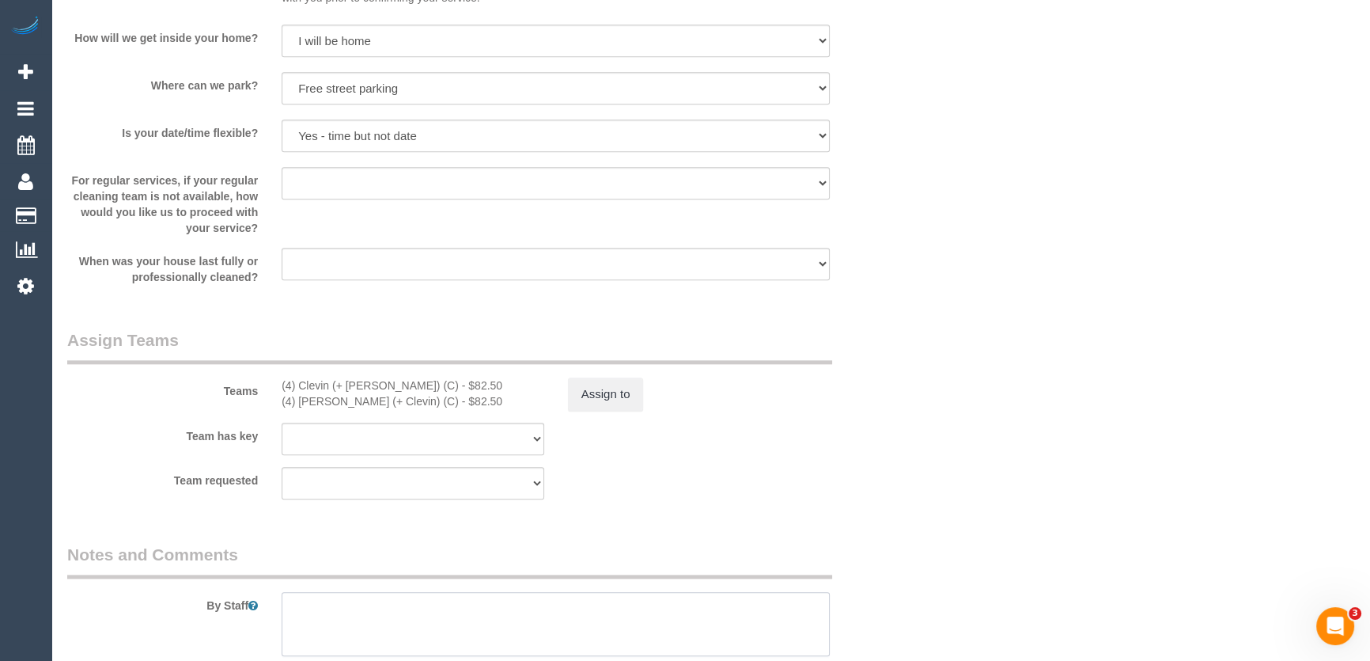
click at [484, 609] on textarea at bounding box center [556, 624] width 548 height 65
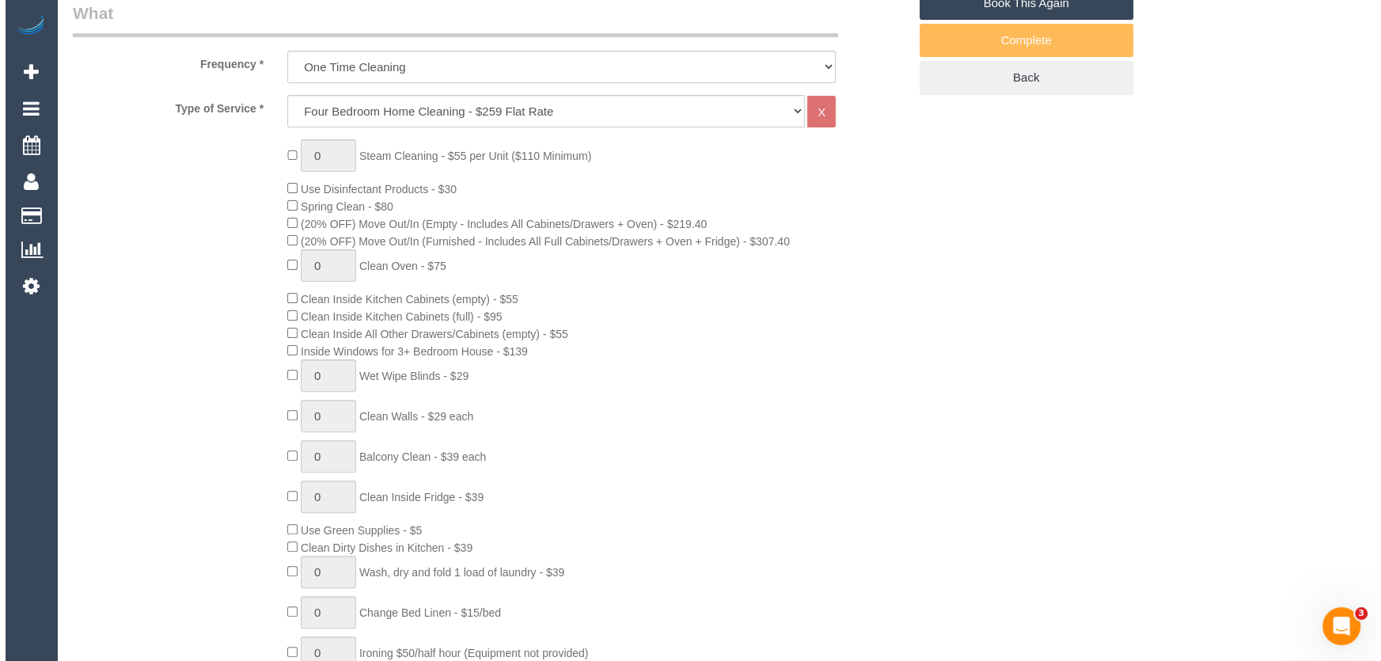
scroll to position [0, 0]
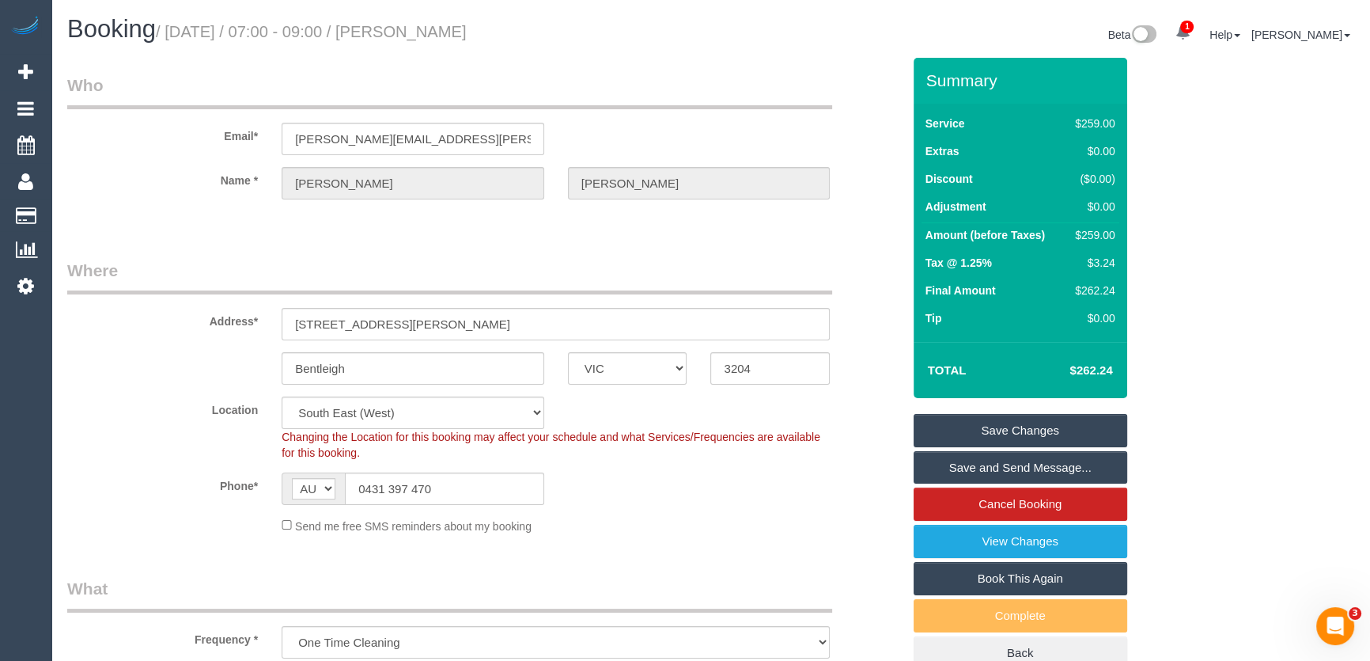
type textarea "Estimated time: 4-5 hours"
click at [438, 32] on small "/ August 29, 2025 / 07:00 - 09:00 / Jackie Kallman" at bounding box center [311, 31] width 311 height 17
copy small "Jackie Kallman"
click at [991, 462] on link "Save and Send Message..." at bounding box center [1021, 467] width 214 height 33
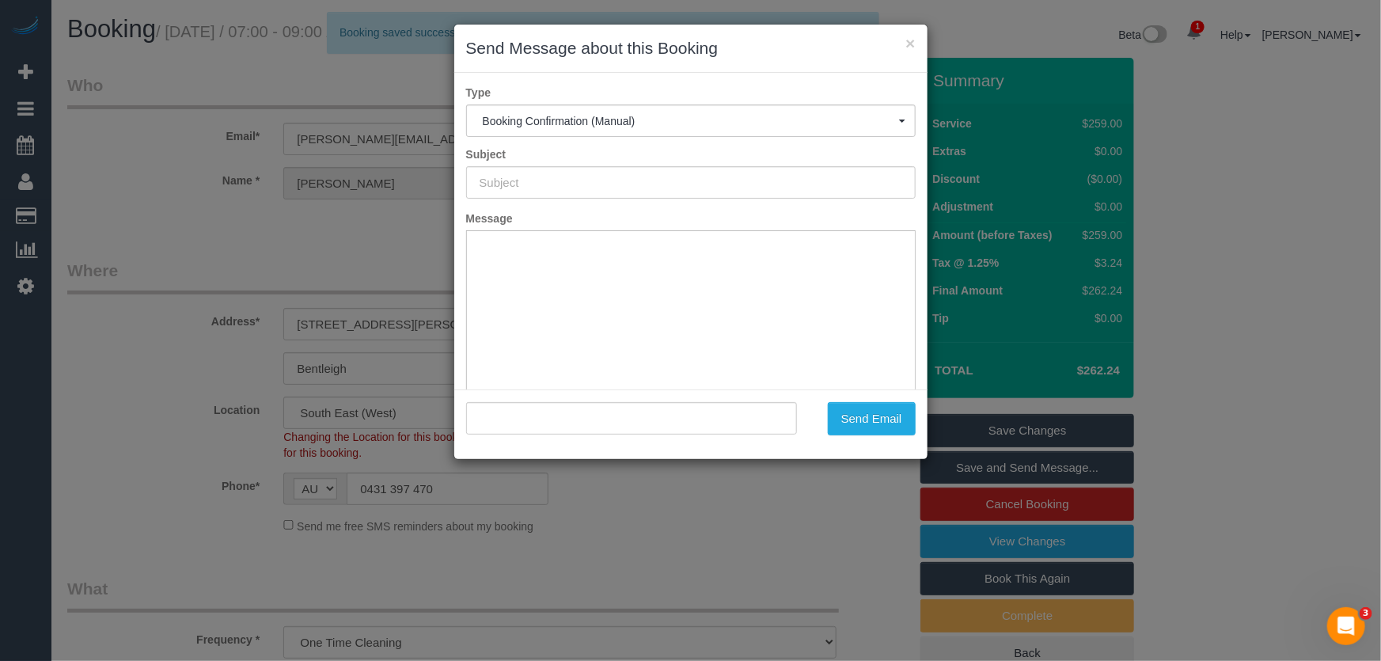
type input "Booking Confirmed"
type input ""Jackie Kallman" <jackie.kallam@gmail.com>"
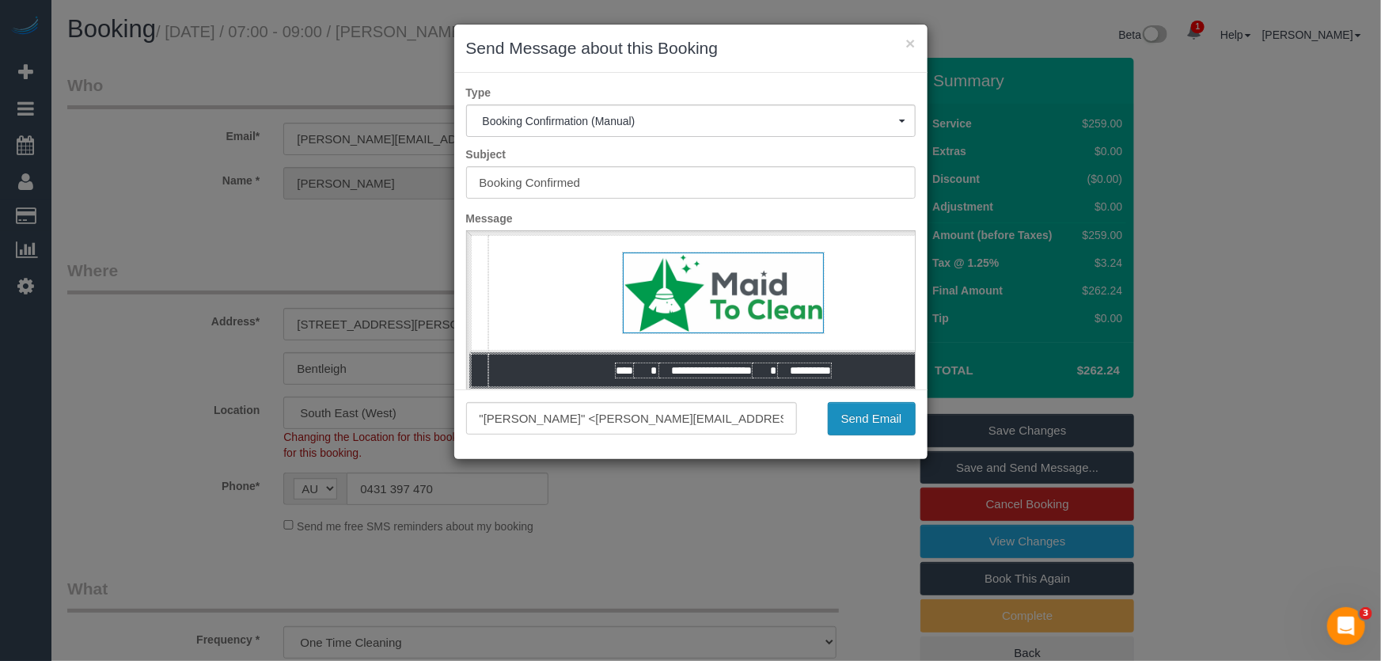
click at [860, 426] on button "Send Email" at bounding box center [872, 418] width 88 height 33
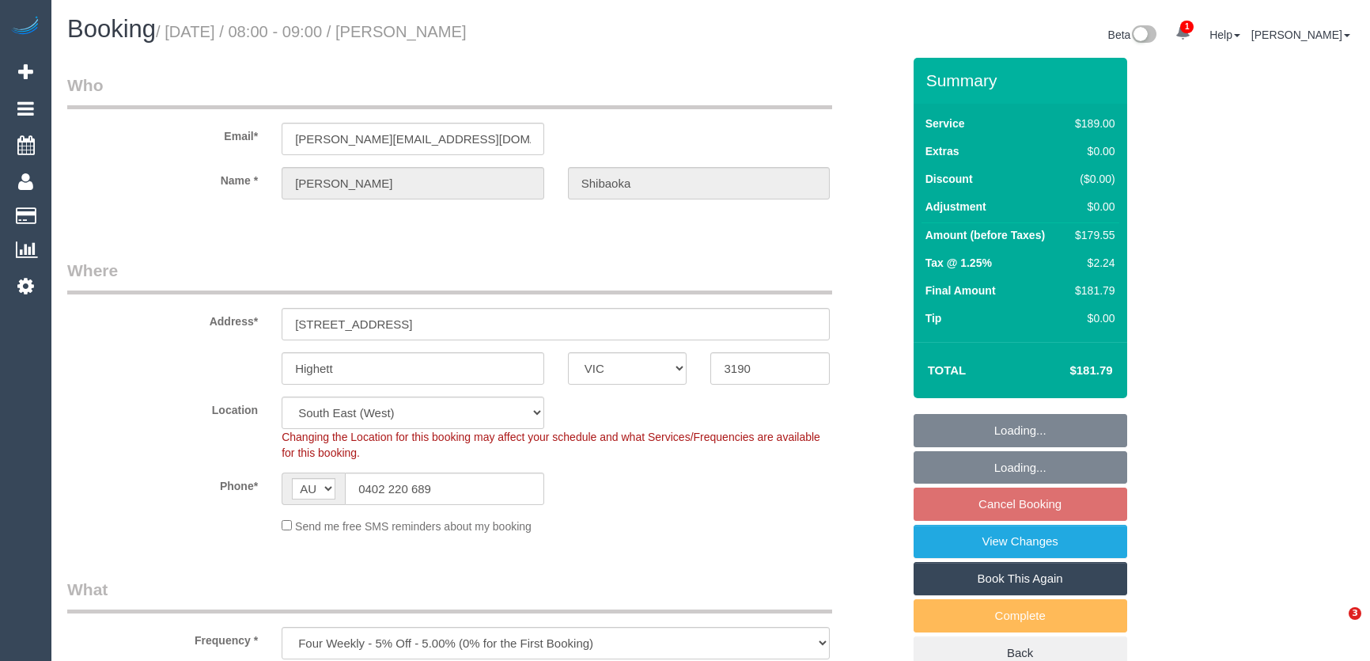
select select "VIC"
select select "string:stripe-pm_1PLIIy2GScqysDRV6CVti9Dx"
select select "number:28"
select select "number:14"
select select "number:19"
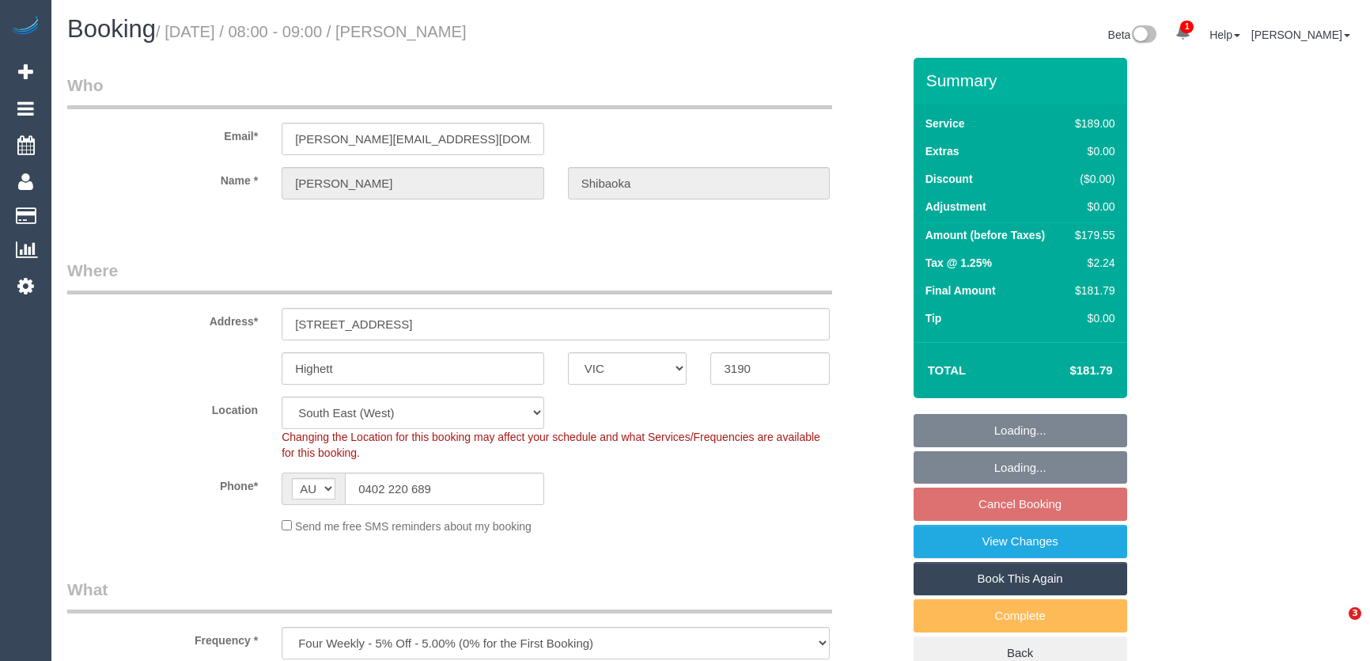
select select "number:22"
select select "number:35"
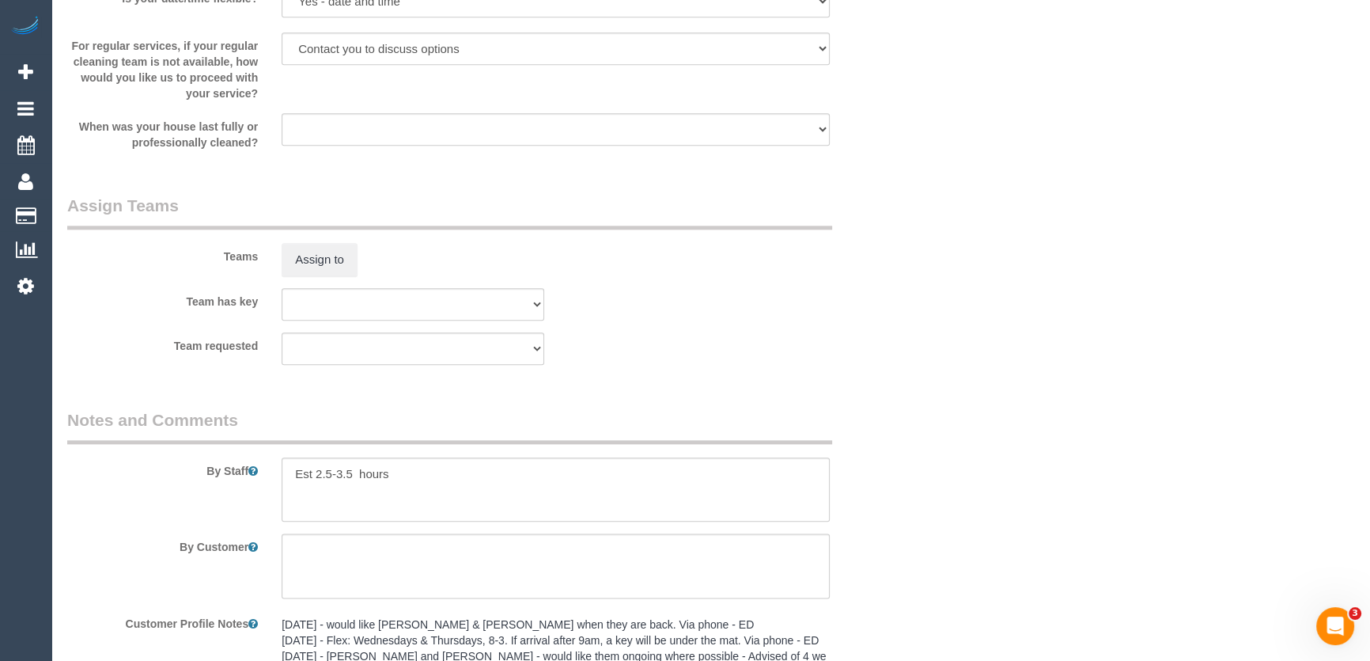
scroll to position [2286, 0]
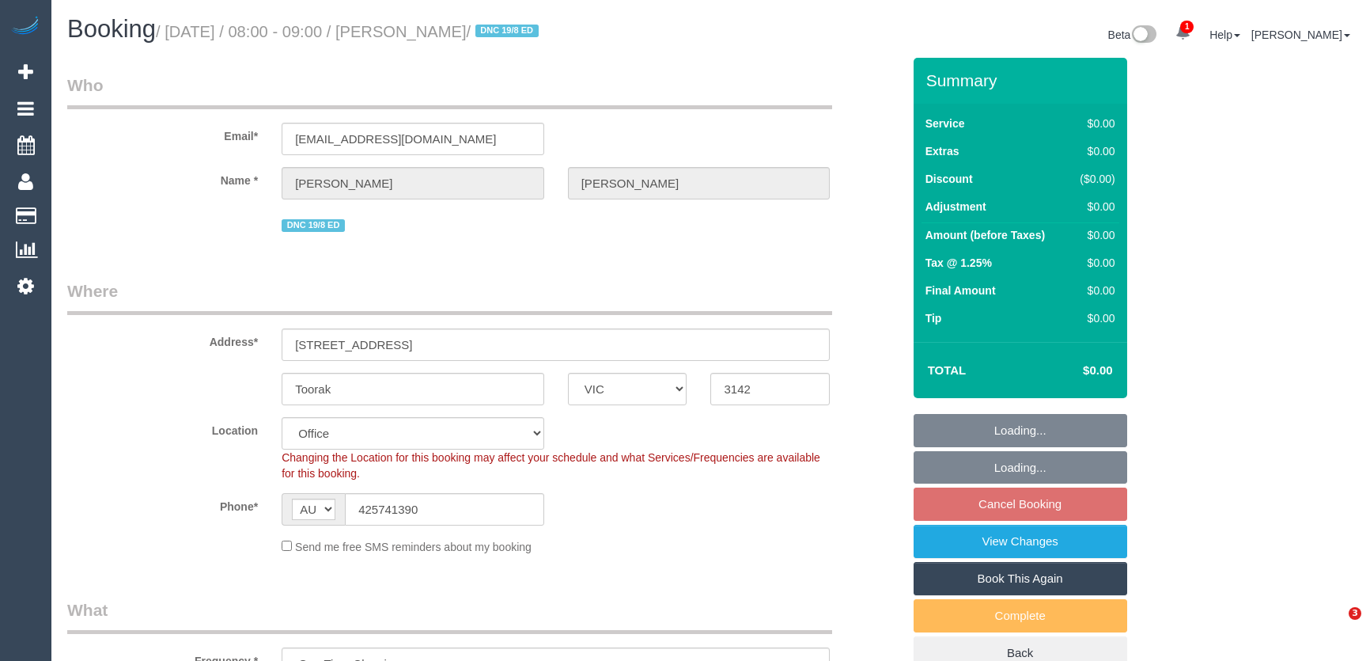
select select "VIC"
select select "number:27"
select select "number:14"
select select "number:19"
select select "number:22"
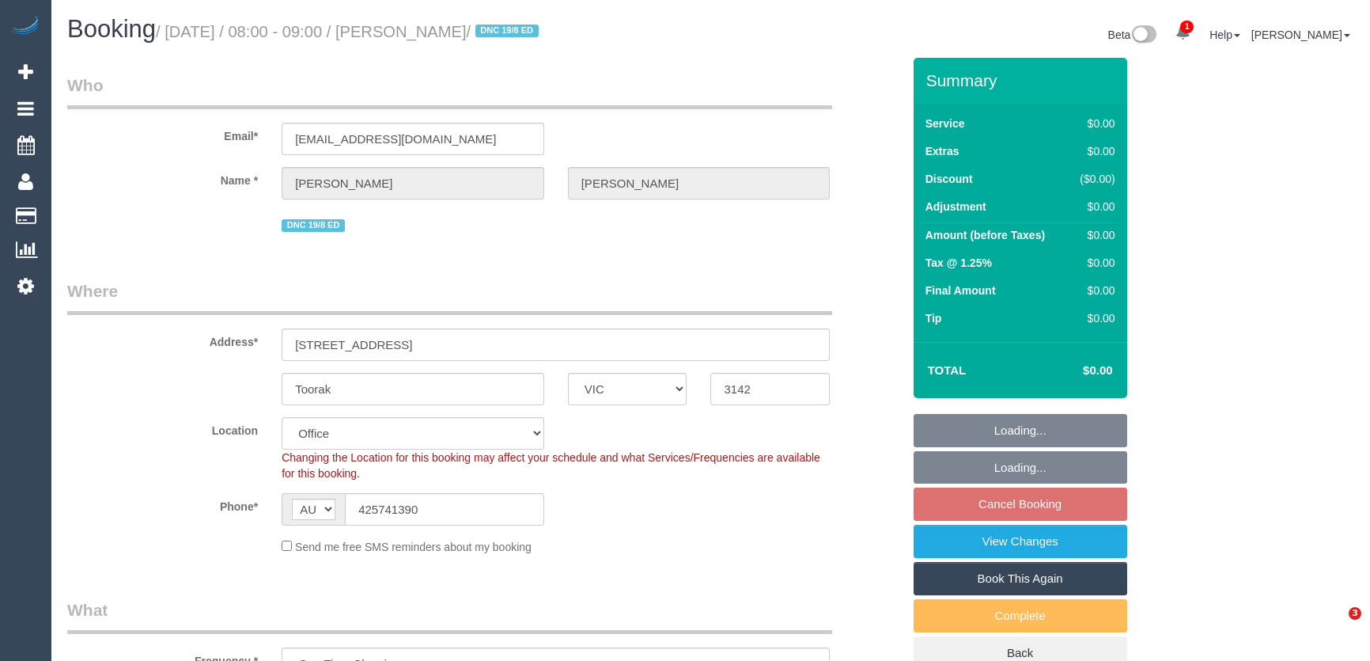
select select "number:34"
select select "number:13"
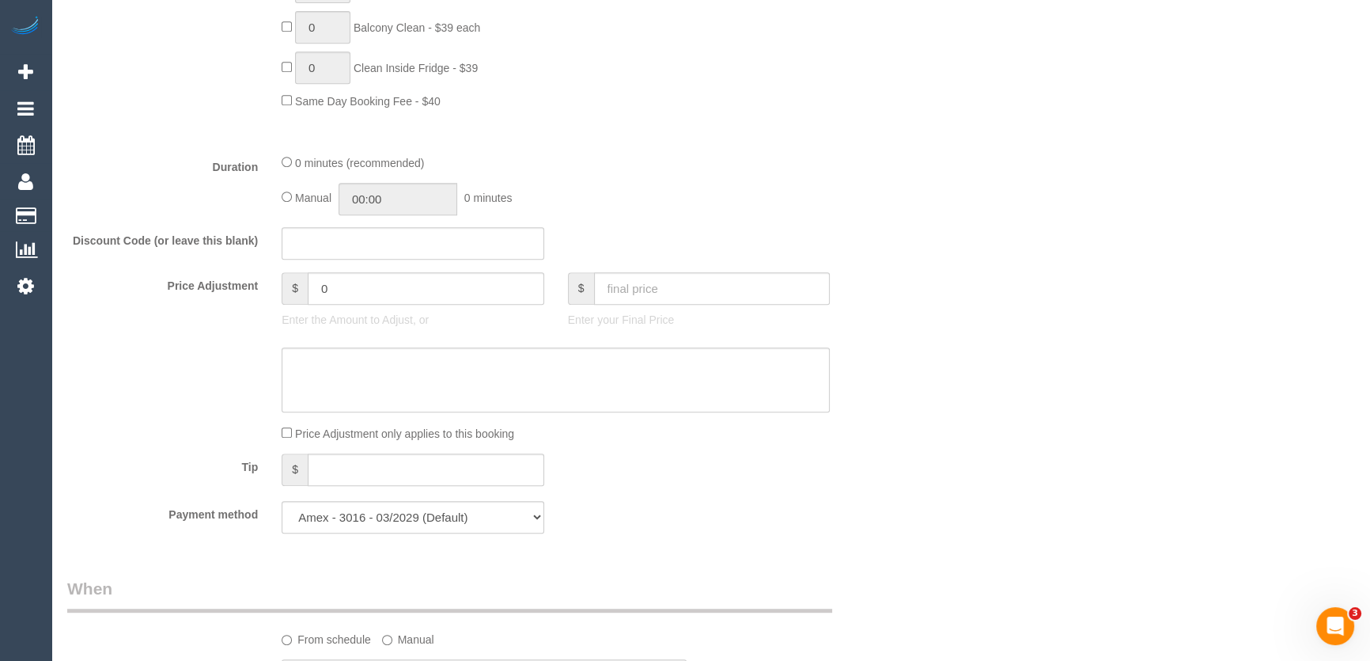
scroll to position [1006, 0]
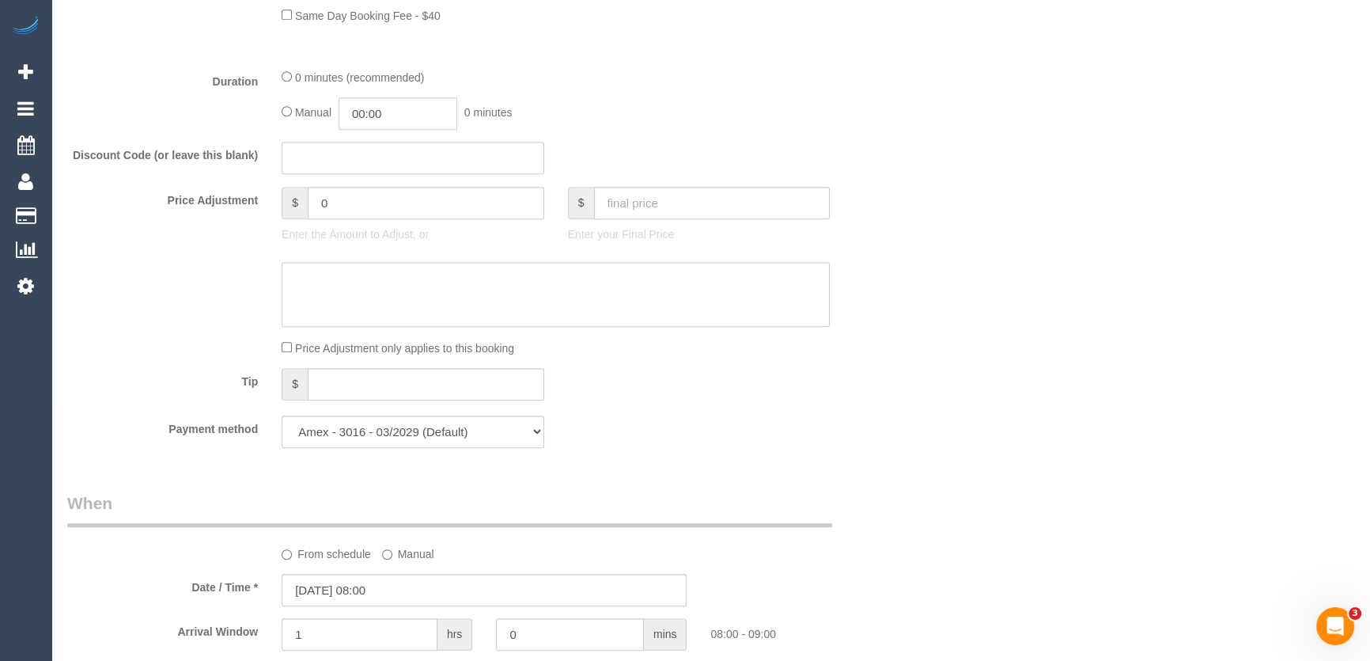
click at [415, 110] on input "00:00" at bounding box center [398, 113] width 119 height 32
click at [385, 180] on li "01:00" at bounding box center [381, 182] width 70 height 21
type input "01:00"
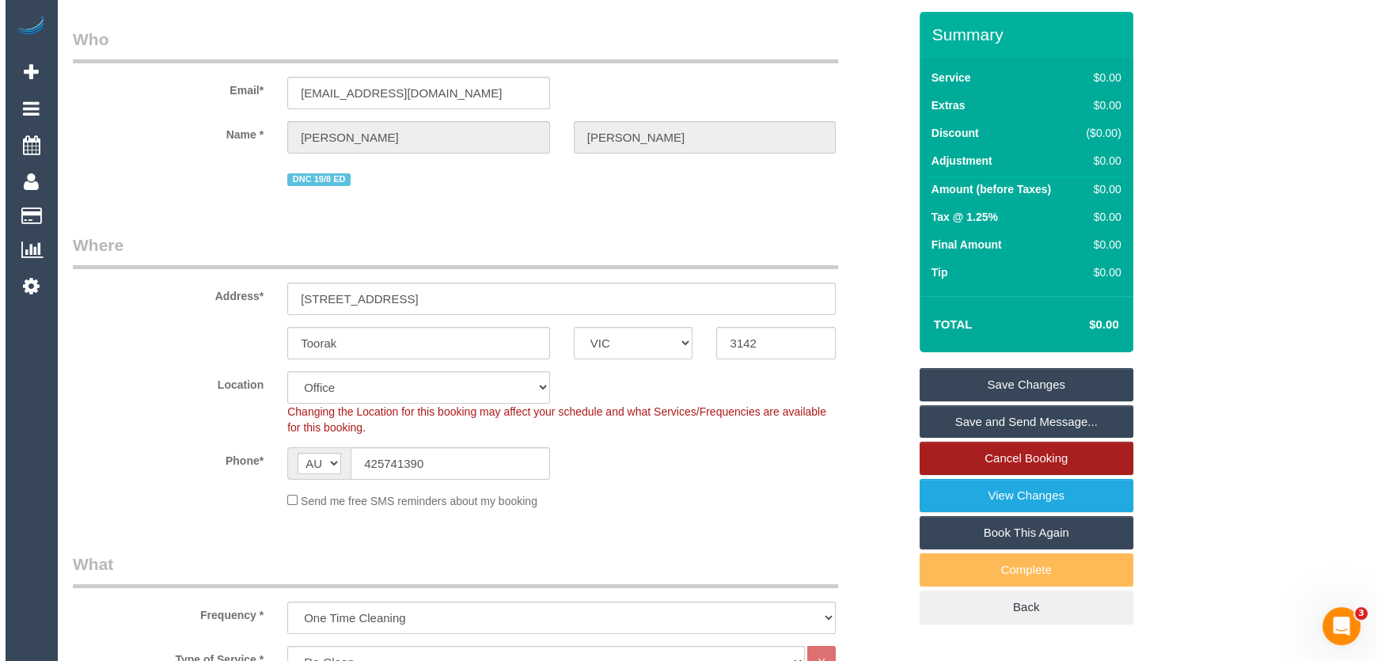
scroll to position [0, 0]
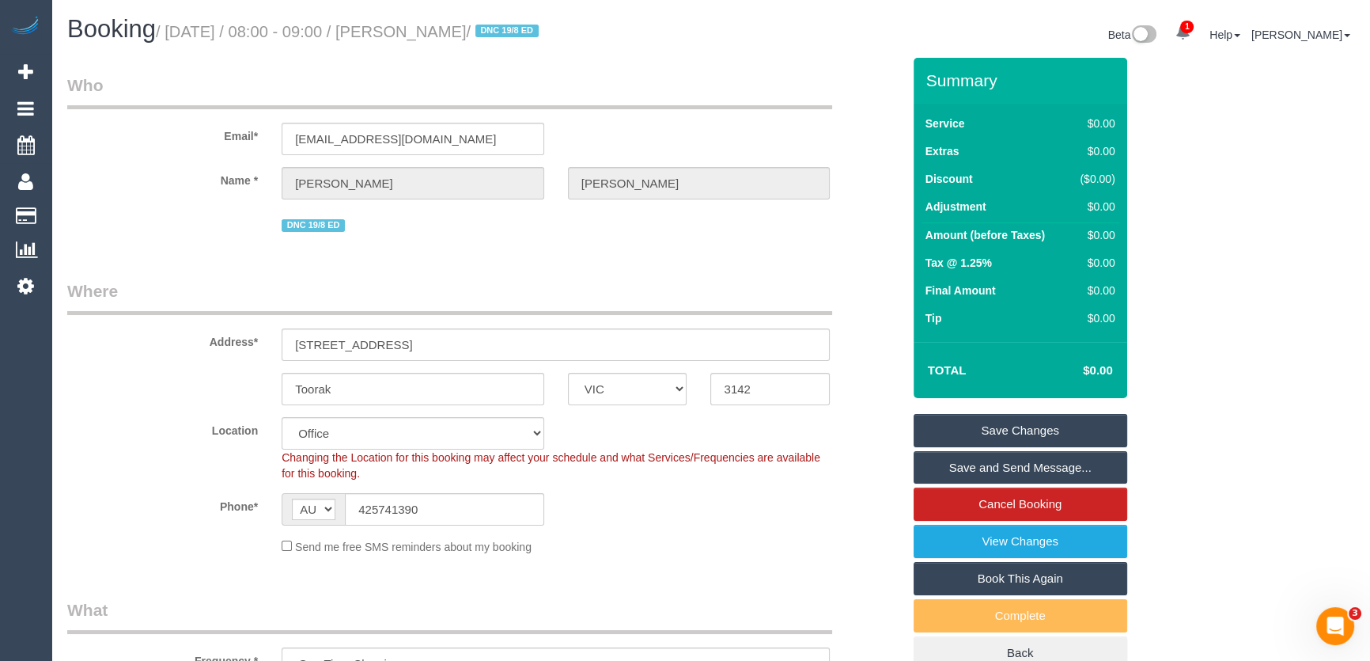
click at [1013, 434] on link "Save Changes" at bounding box center [1021, 430] width 214 height 33
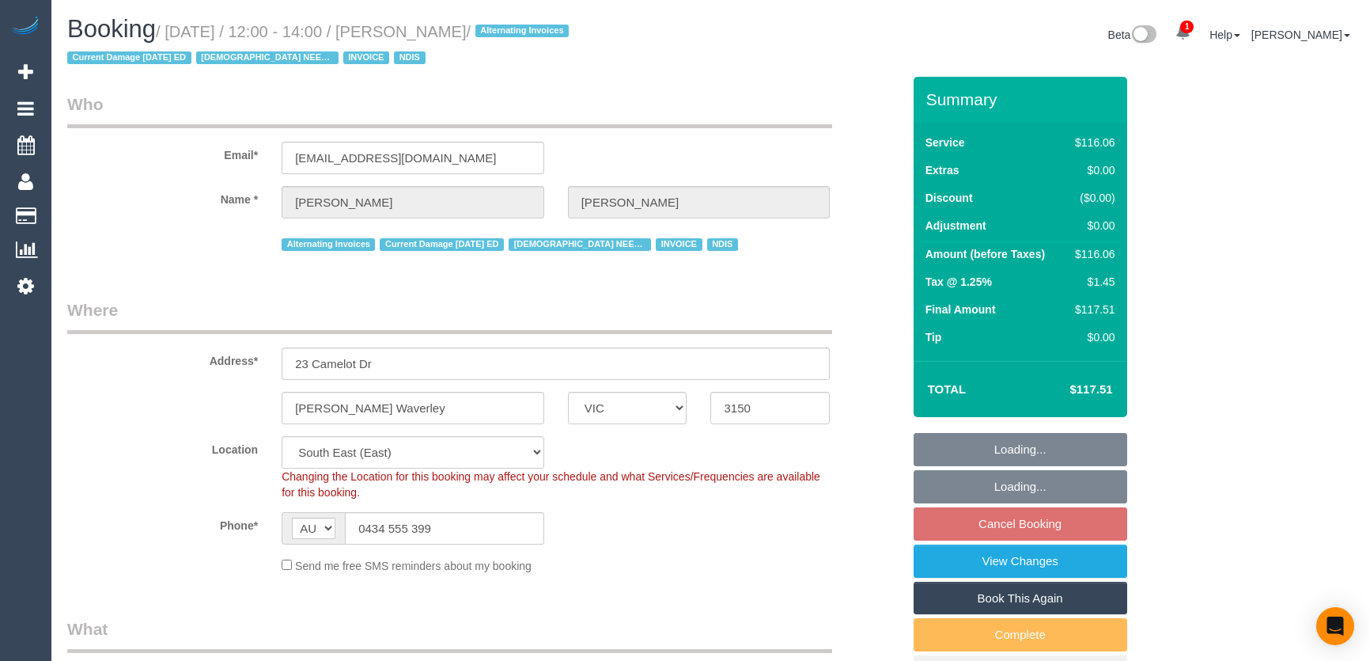
select select "VIC"
select select "number:30"
select select "number:14"
select select "number:19"
select select "number:23"
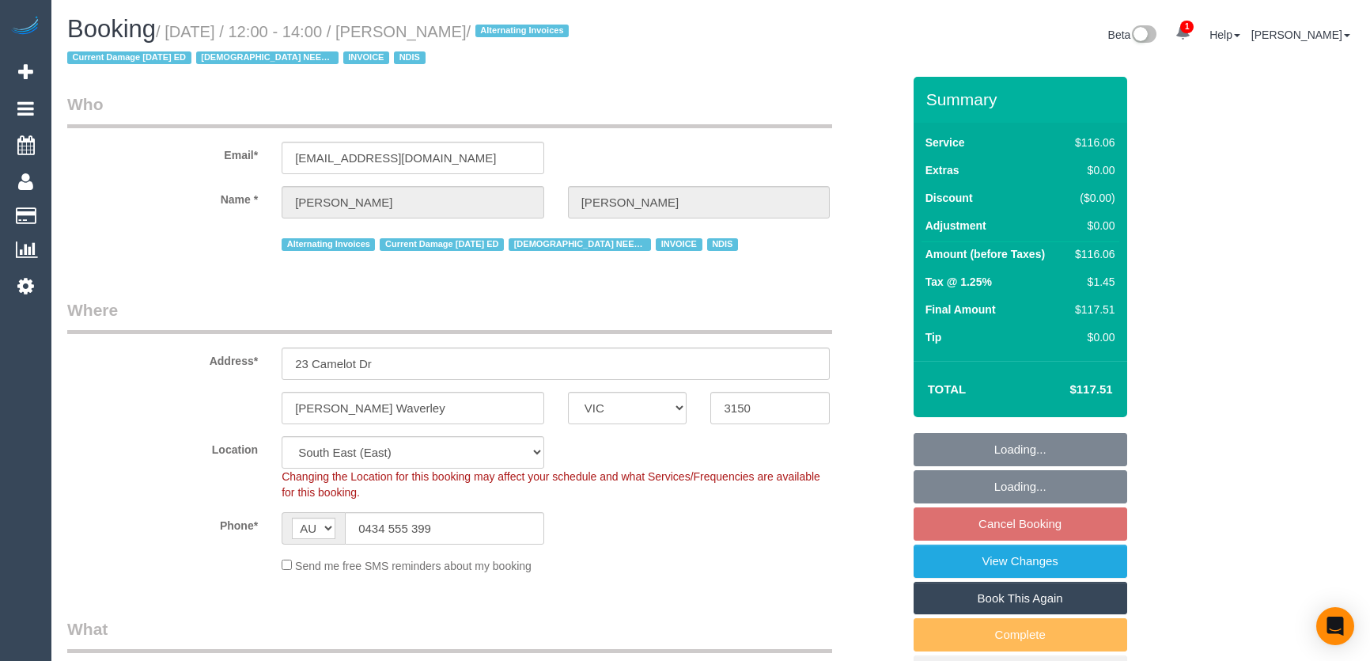
select select "number:34"
select select "number:11"
select select "object:1277"
select select "spot3"
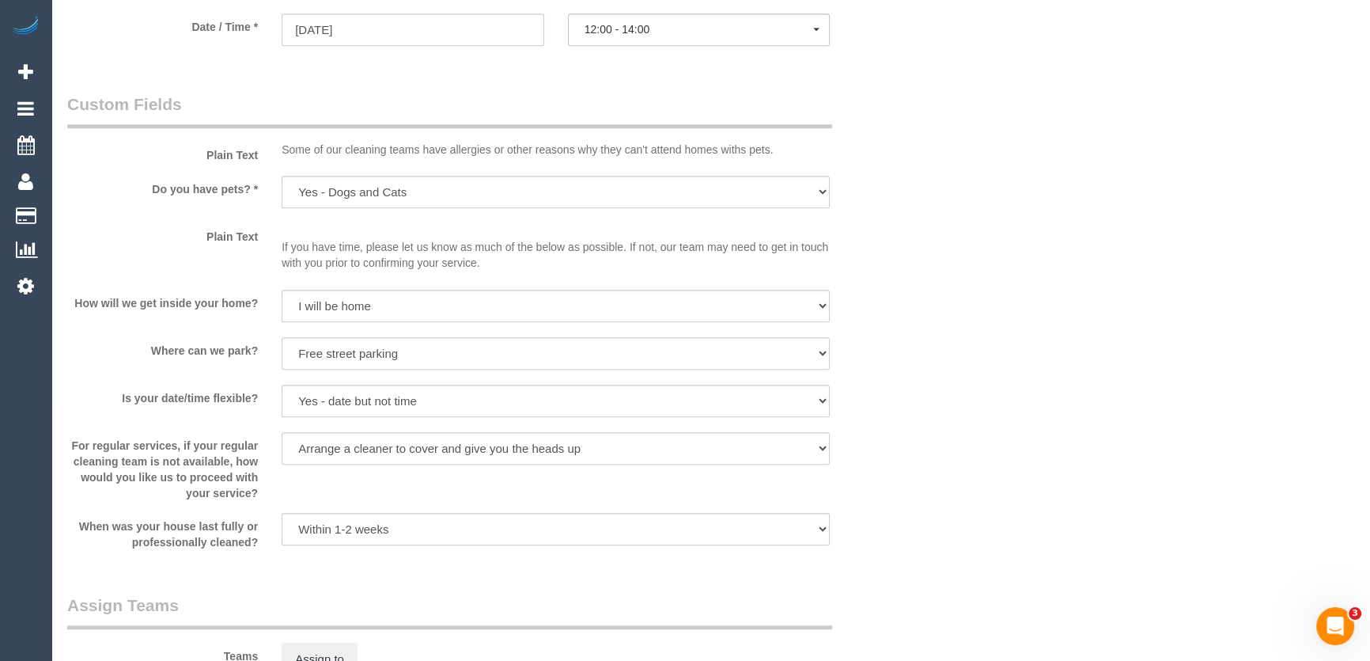
scroll to position [1150, 0]
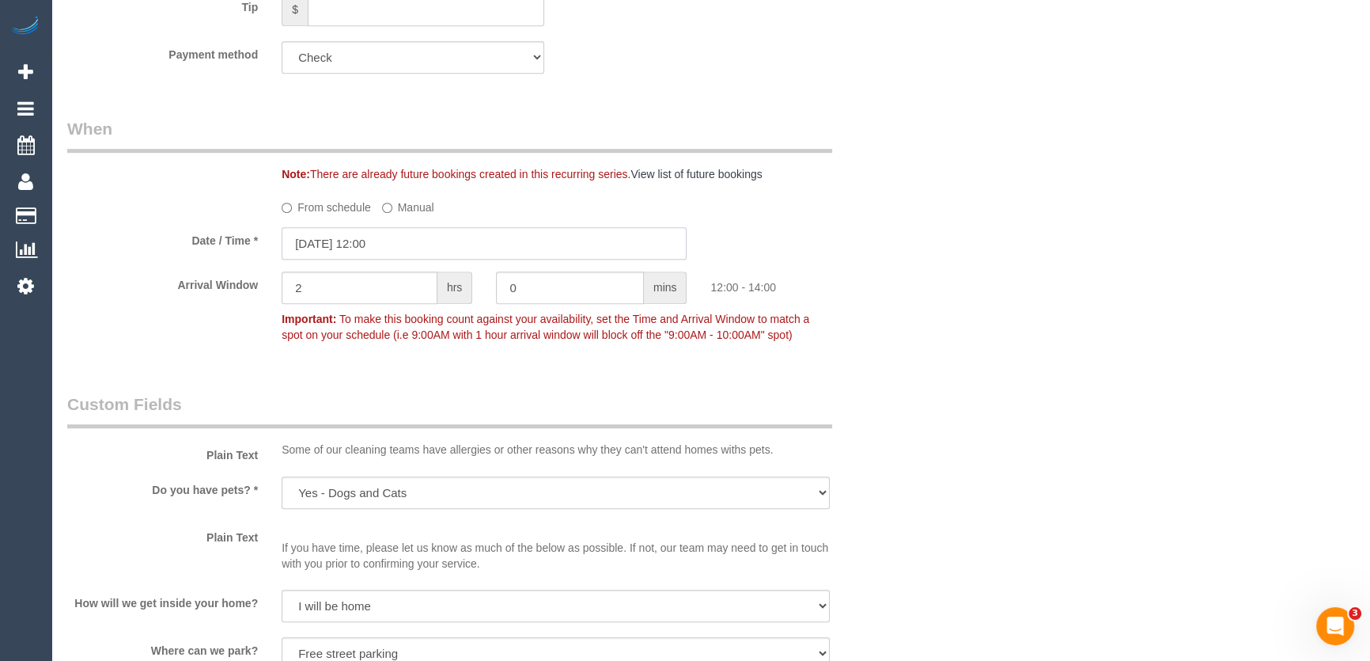
click at [437, 248] on input "[DATE] 12:00" at bounding box center [484, 243] width 405 height 32
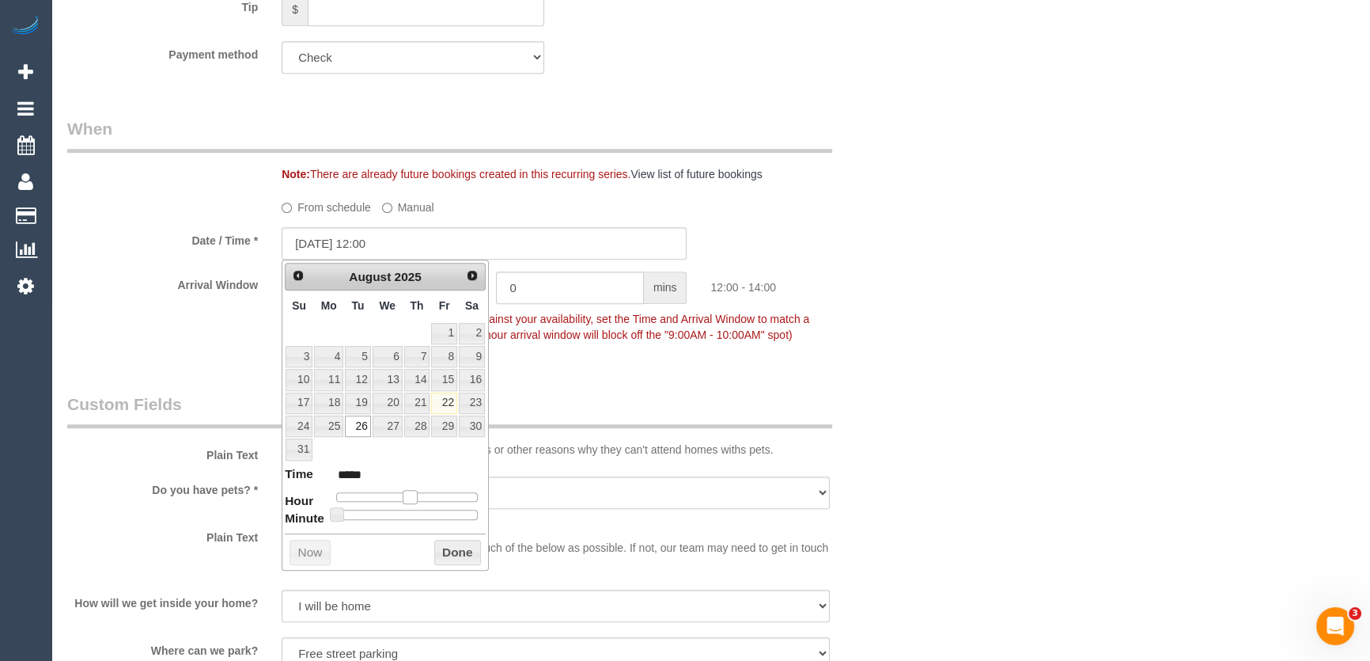
type input "[DATE] 11:00"
type input "*****"
type input "[DATE] 10:00"
type input "*****"
drag, startPoint x: 407, startPoint y: 495, endPoint x: 398, endPoint y: 497, distance: 8.8
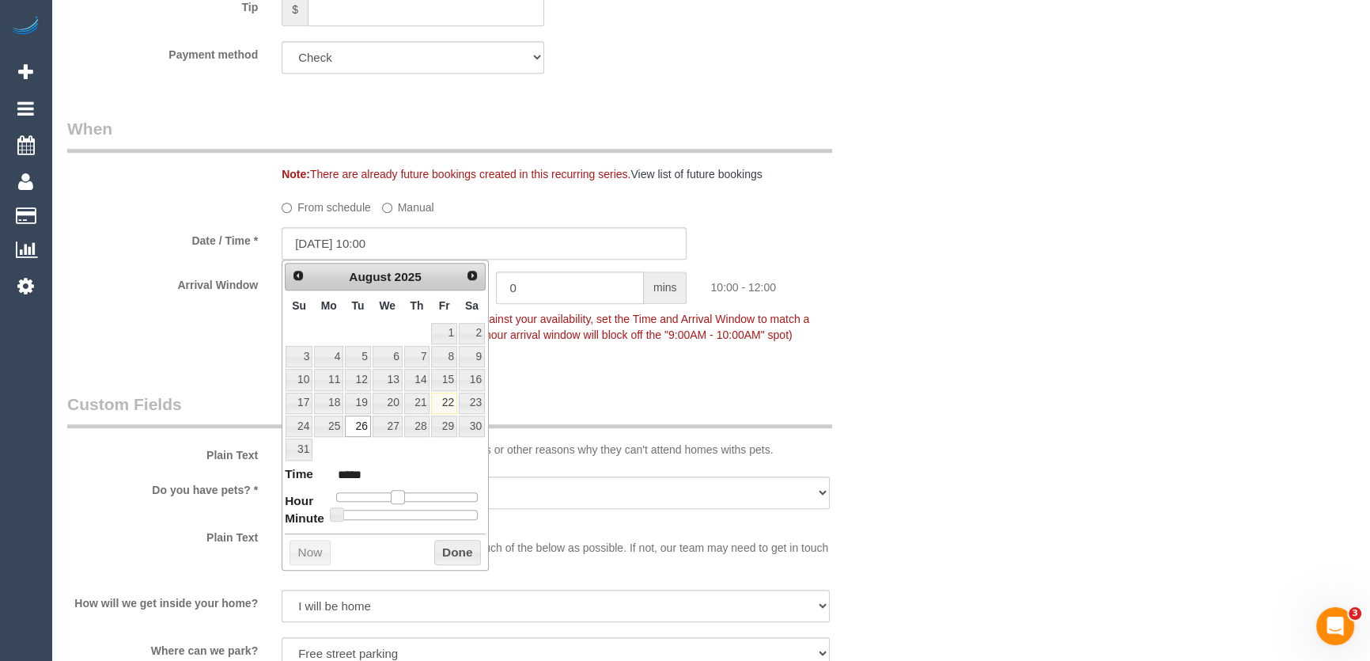
click at [398, 497] on span at bounding box center [398, 497] width 14 height 14
click at [619, 369] on div "Who Email* [EMAIL_ADDRESS][DOMAIN_NAME] Name * [PERSON_NAME] Alternating Invoic…" at bounding box center [484, 518] width 858 height 3185
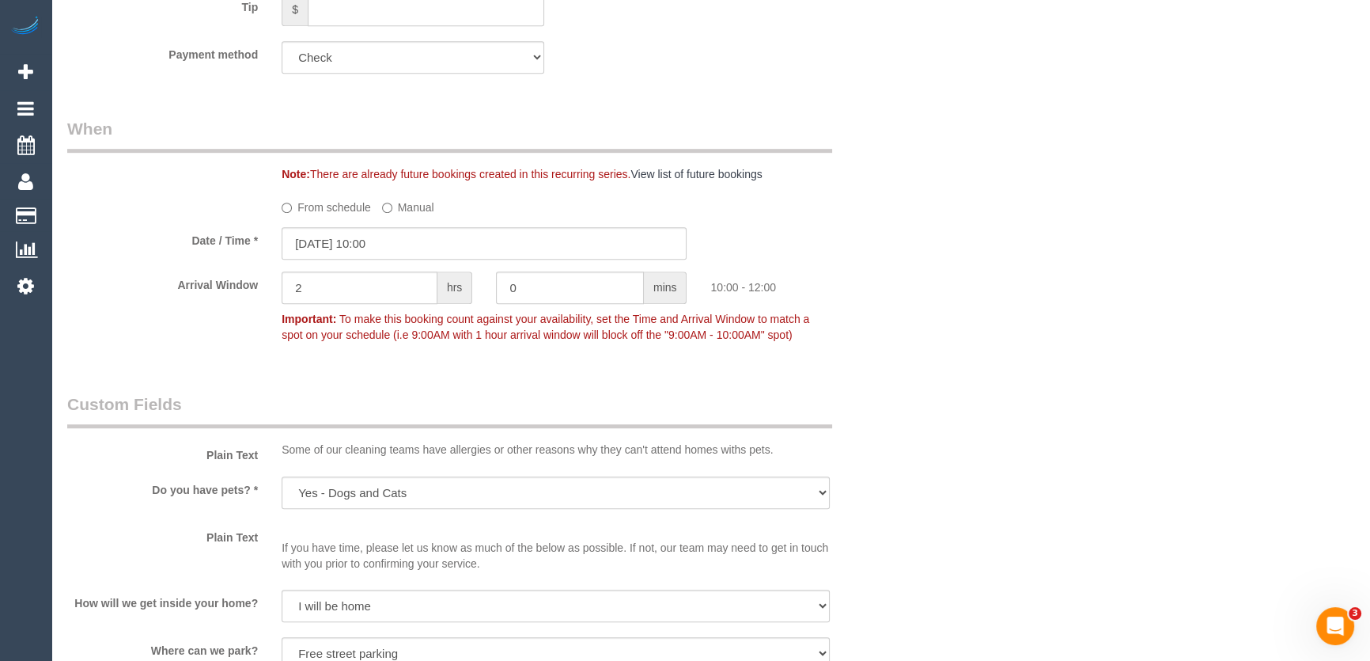
scroll to position [1438, 0]
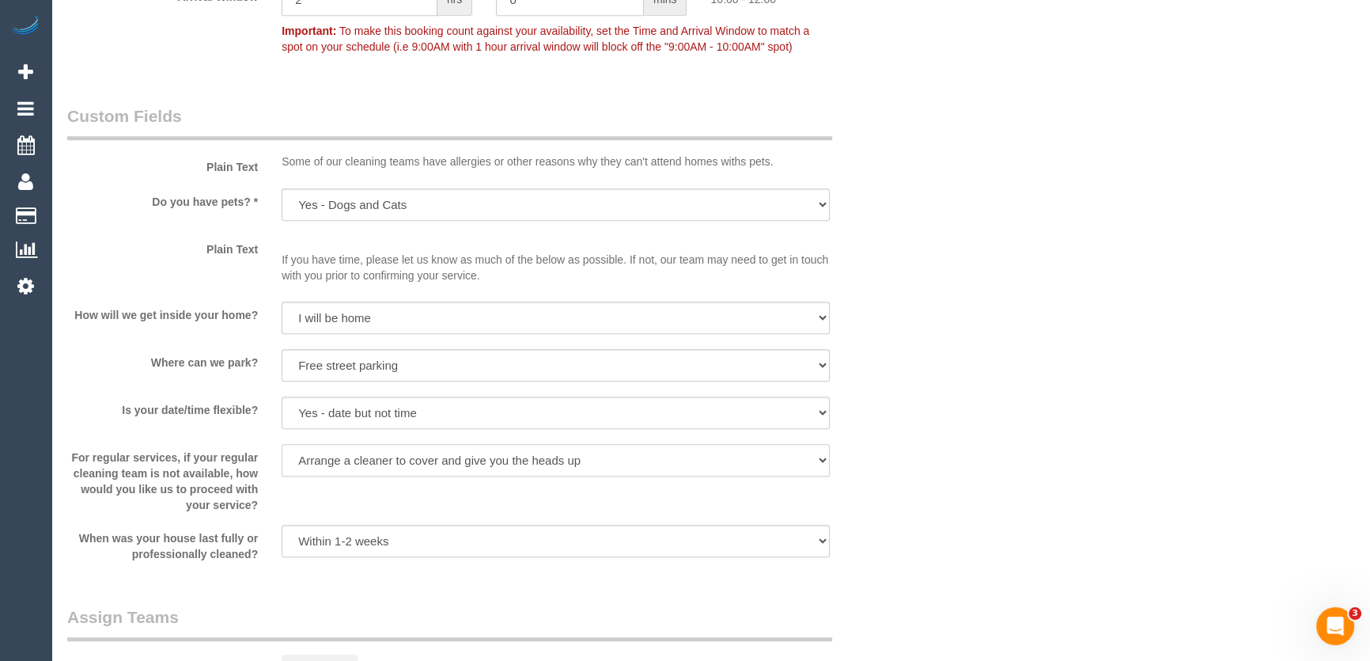
click at [324, 444] on select "Arrange a cleaner to cover and do not bother you Arrange a cleaner to cover and…" at bounding box center [556, 460] width 548 height 32
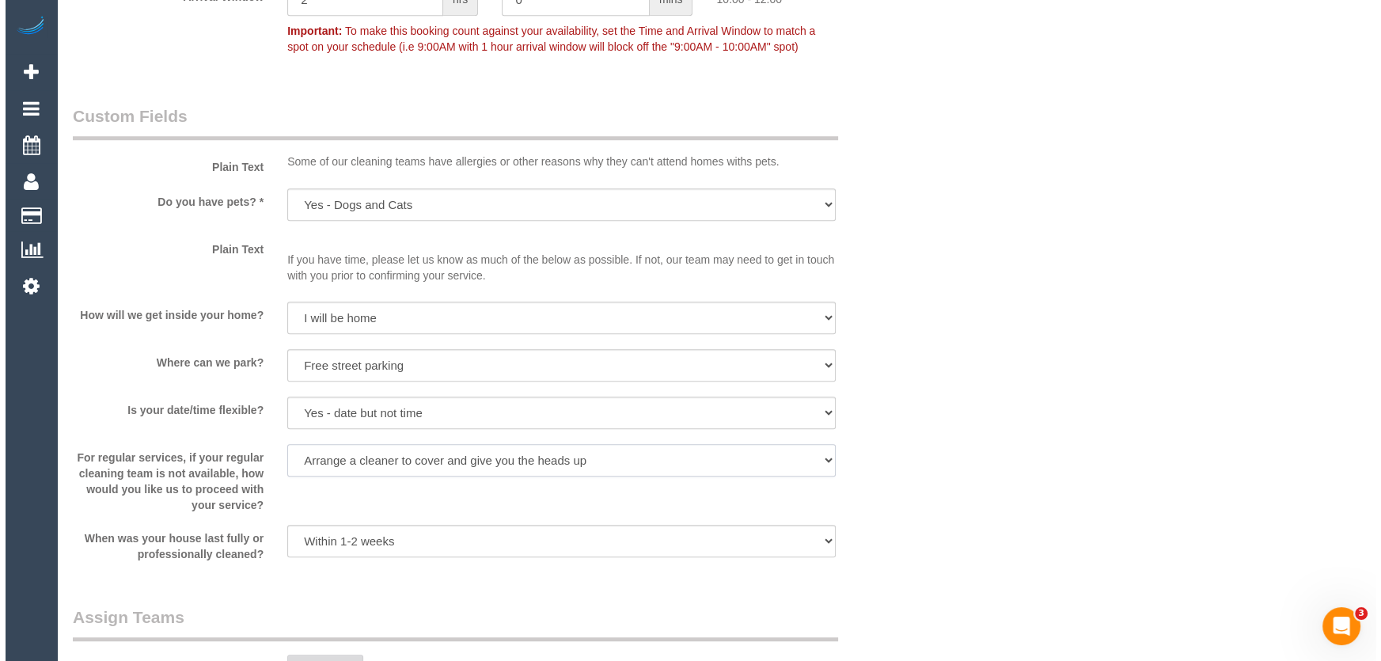
scroll to position [1725, 0]
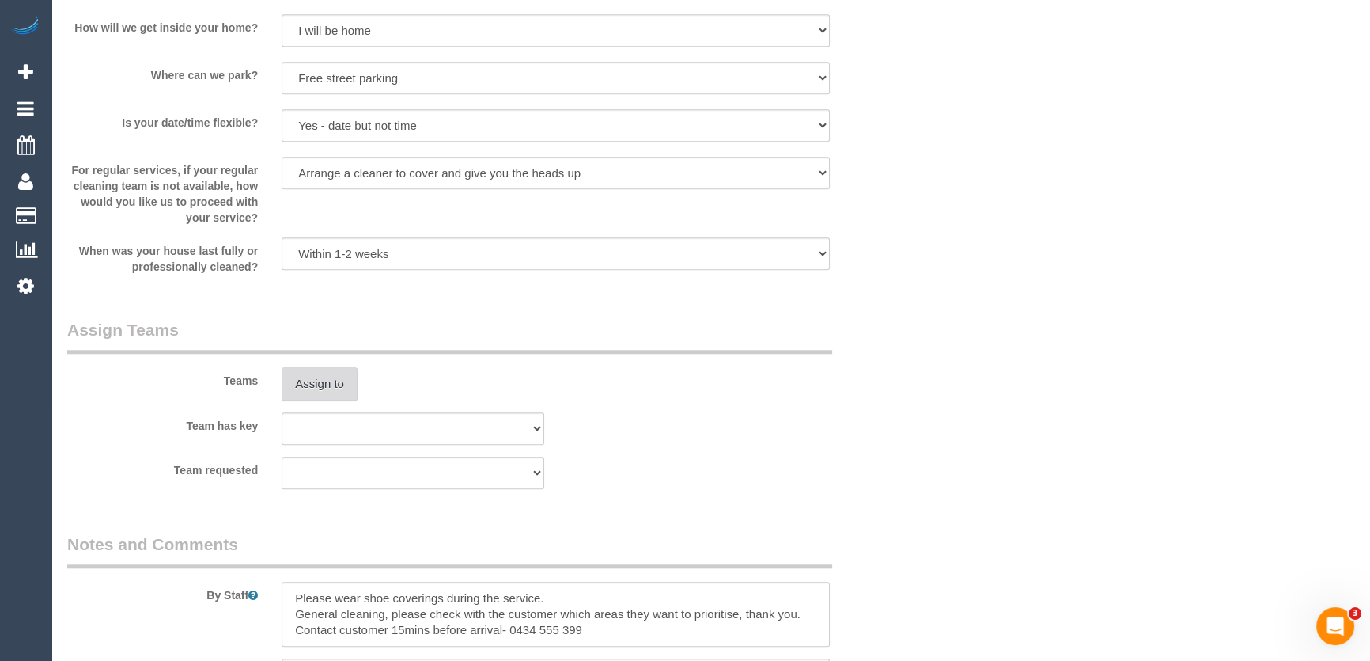
click at [324, 385] on button "Assign to" at bounding box center [320, 383] width 76 height 33
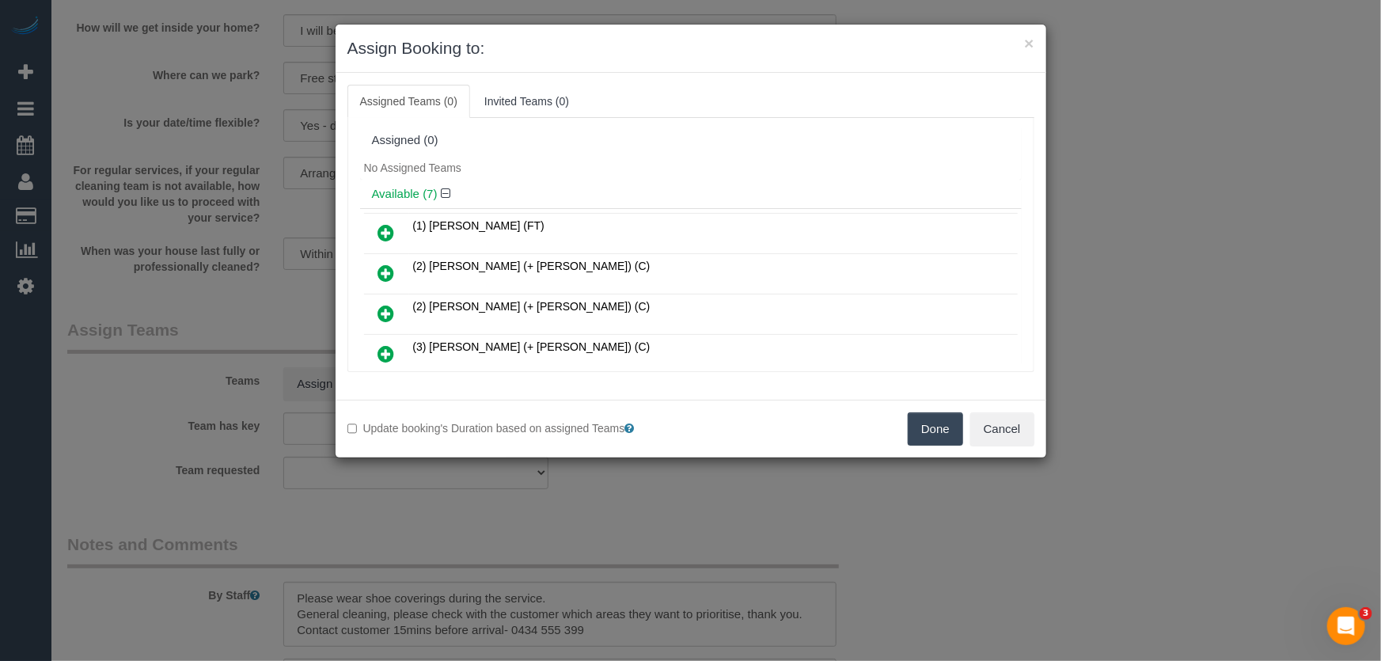
scroll to position [138, 0]
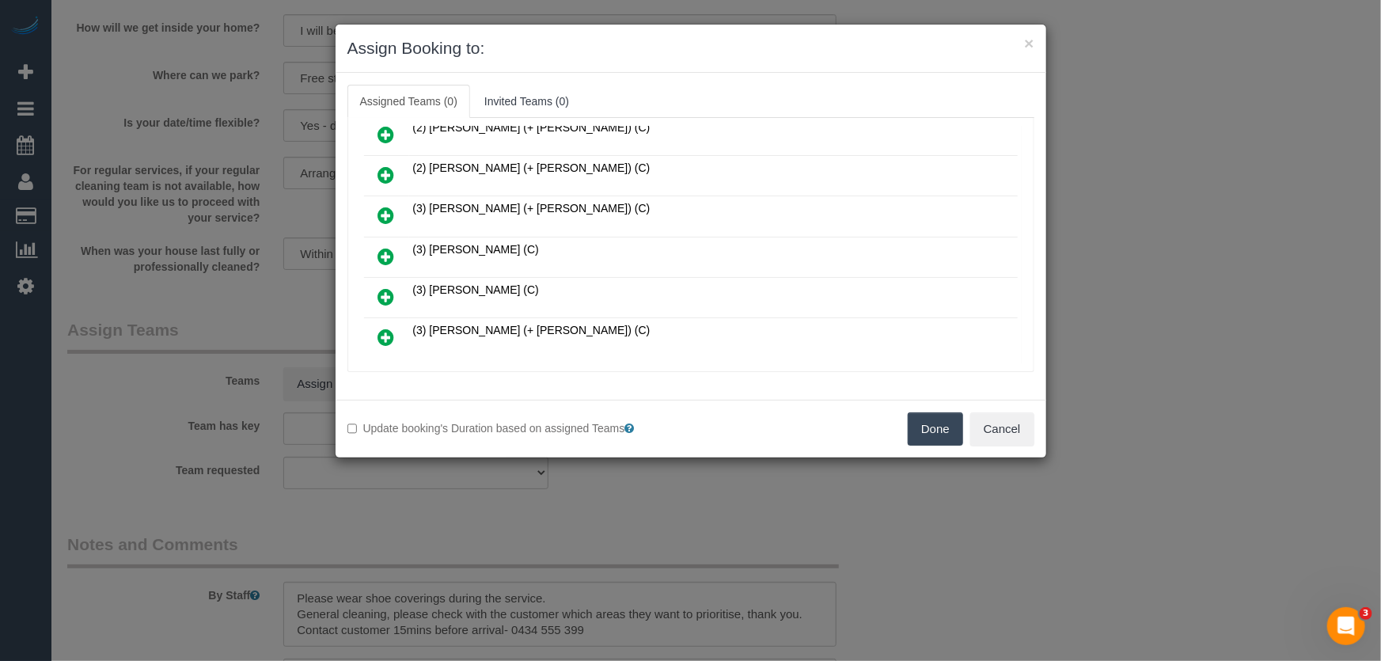
click at [388, 255] on icon at bounding box center [386, 256] width 17 height 19
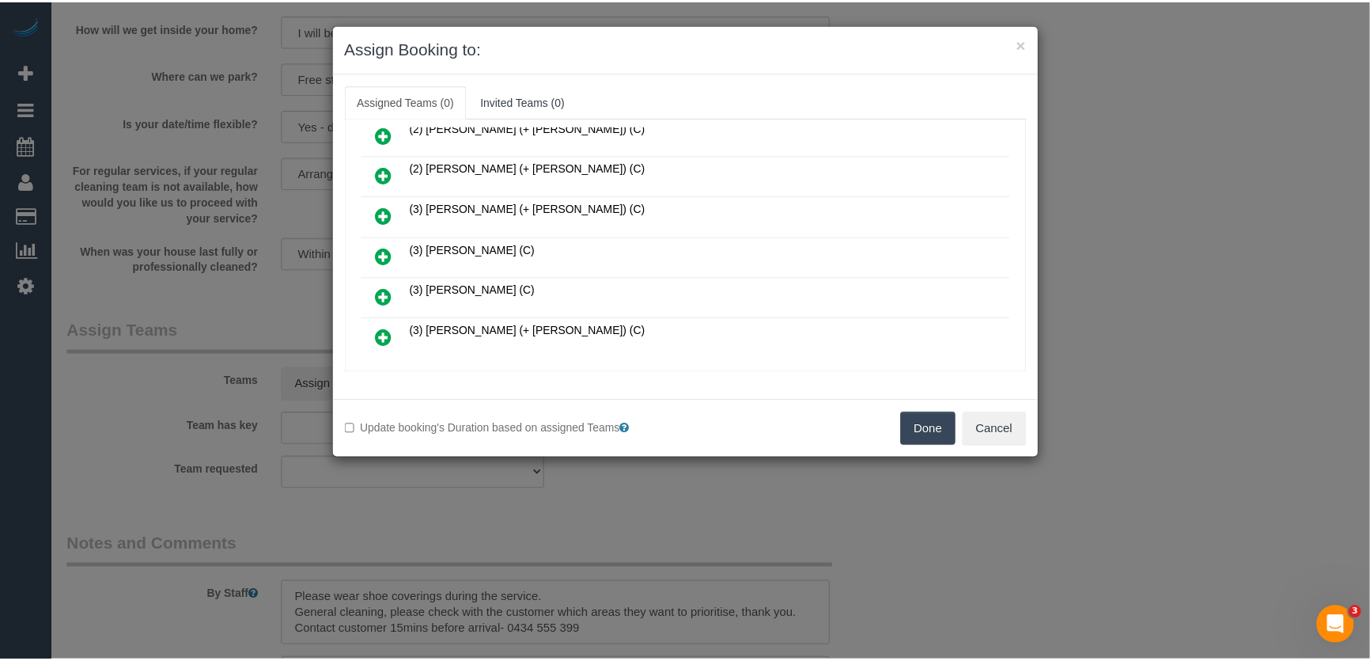
scroll to position [176, 0]
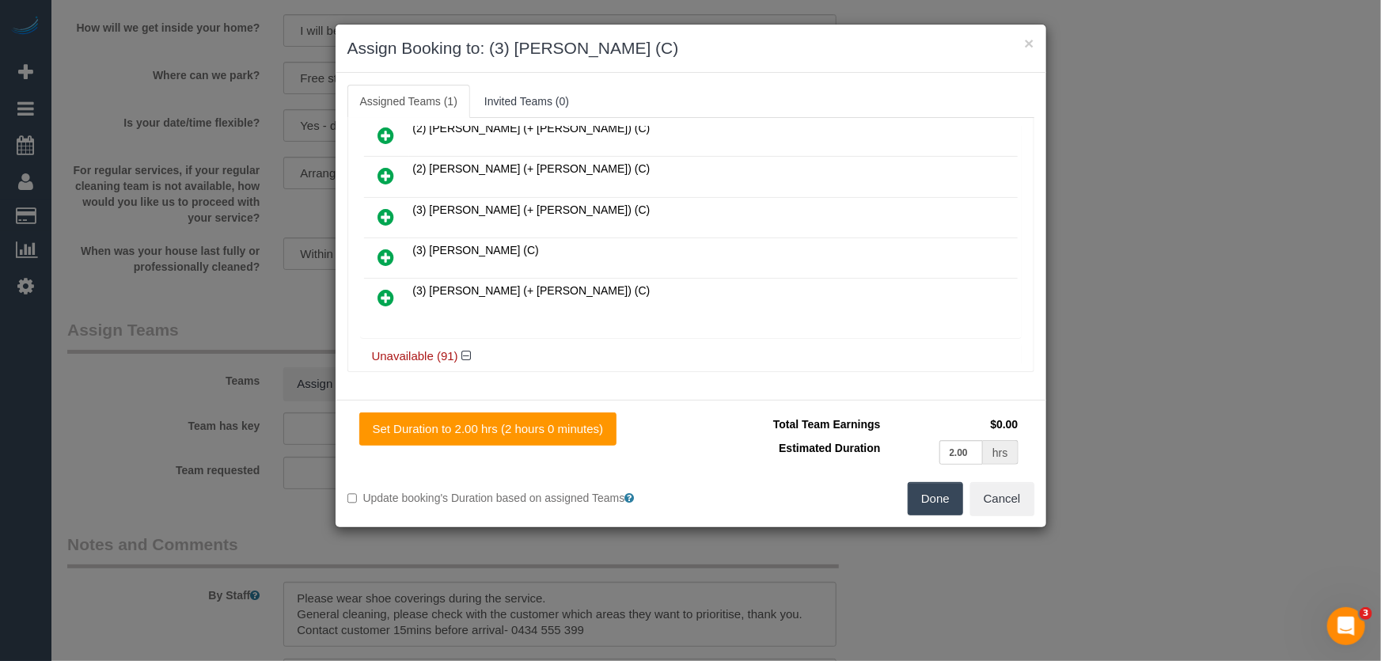
click at [941, 505] on button "Done" at bounding box center [934, 498] width 55 height 33
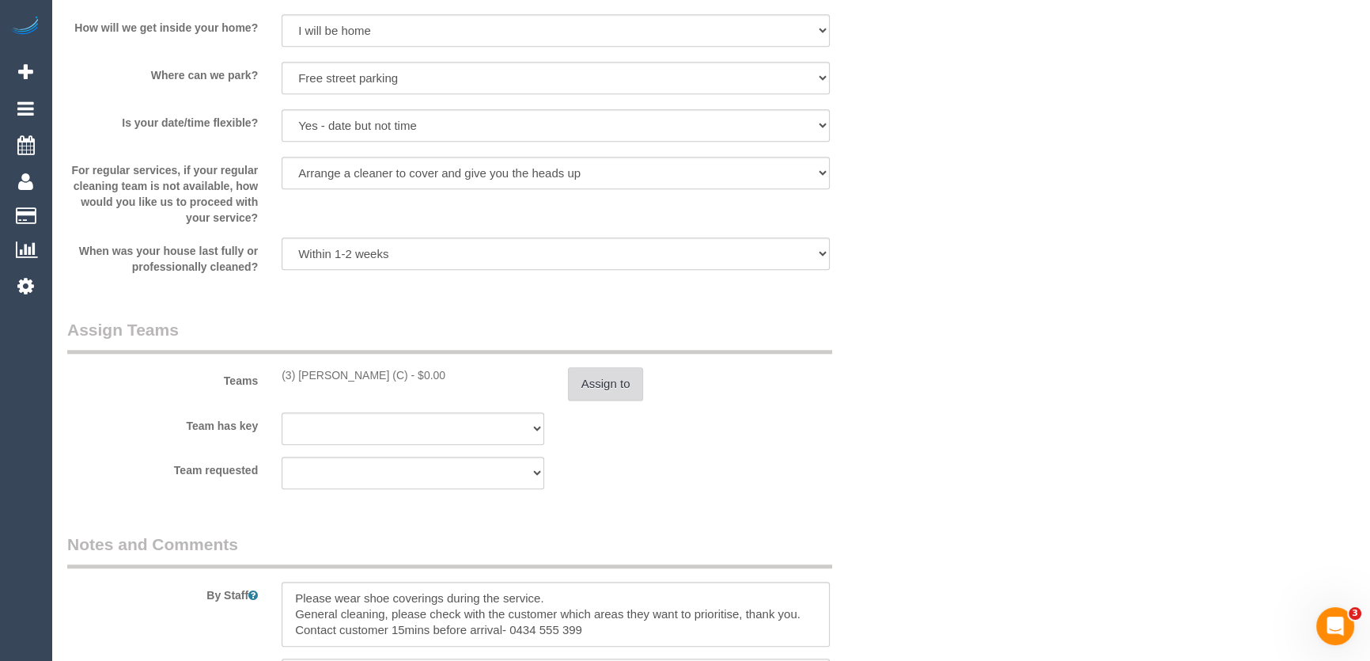
click at [611, 384] on button "Assign to" at bounding box center [606, 383] width 76 height 33
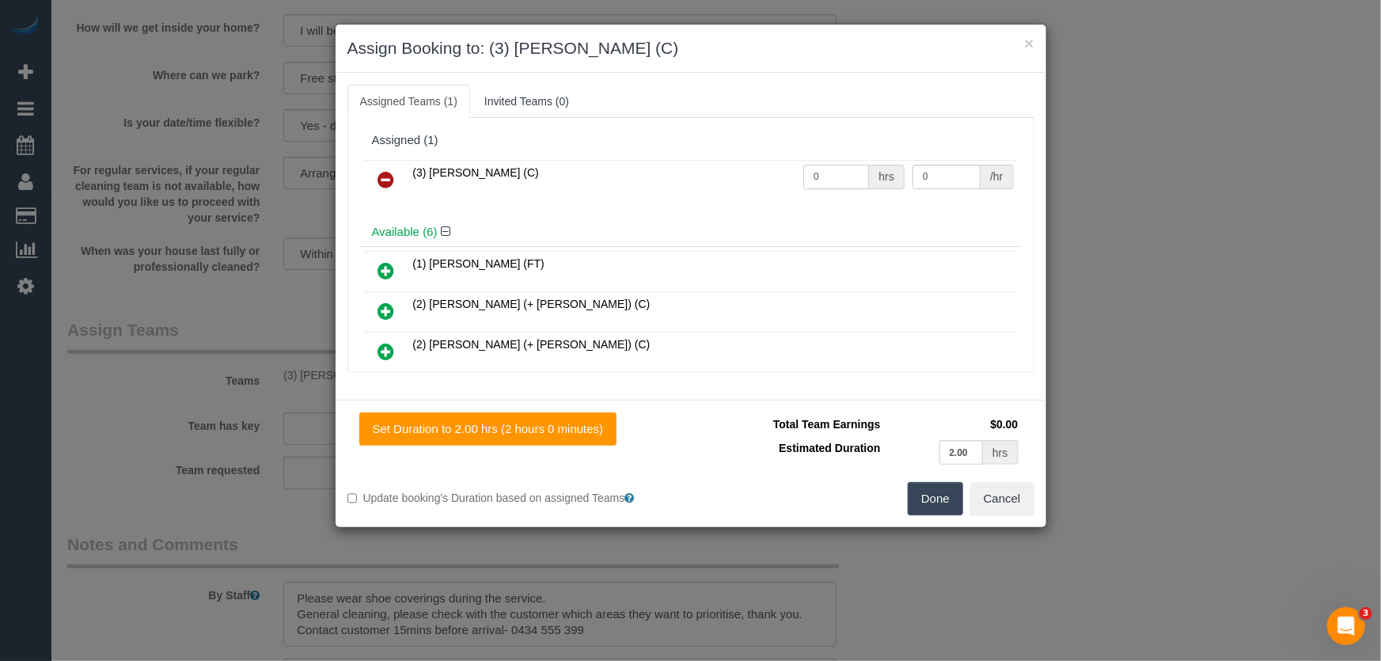
click at [823, 181] on input "0" at bounding box center [836, 177] width 66 height 25
type input "2"
type input "35"
click at [930, 491] on button "Done" at bounding box center [934, 498] width 55 height 33
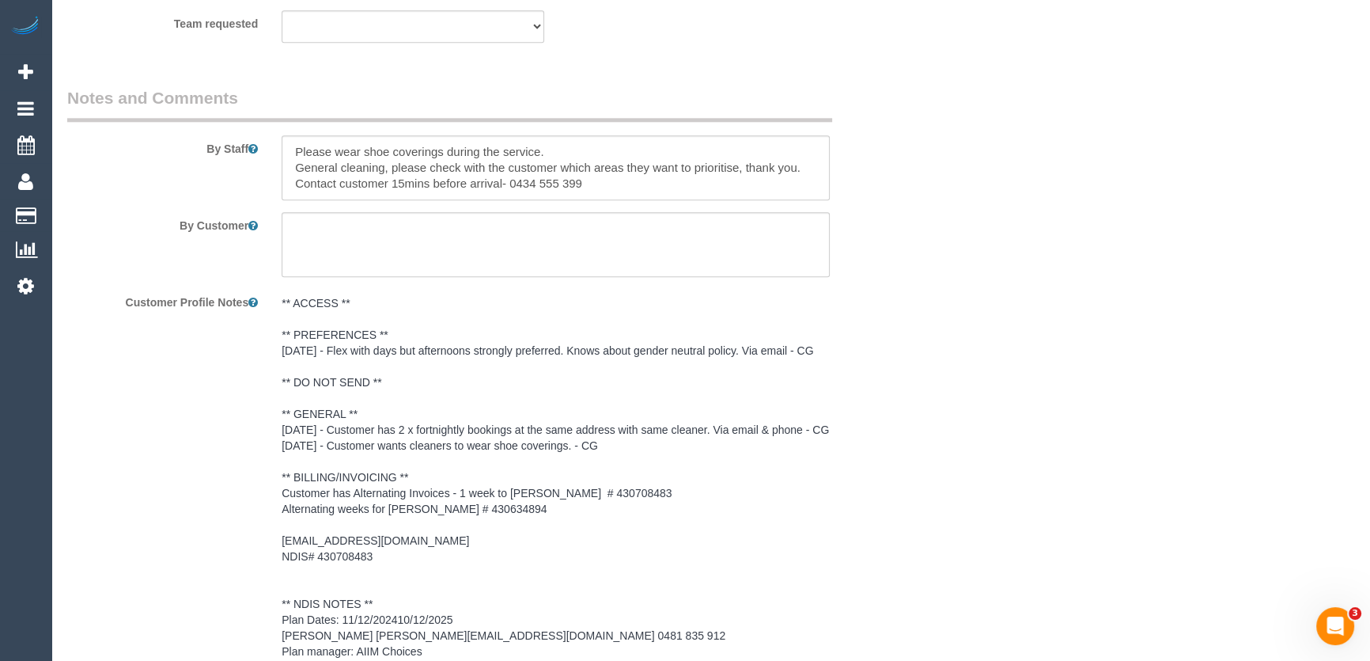
scroll to position [1941, 0]
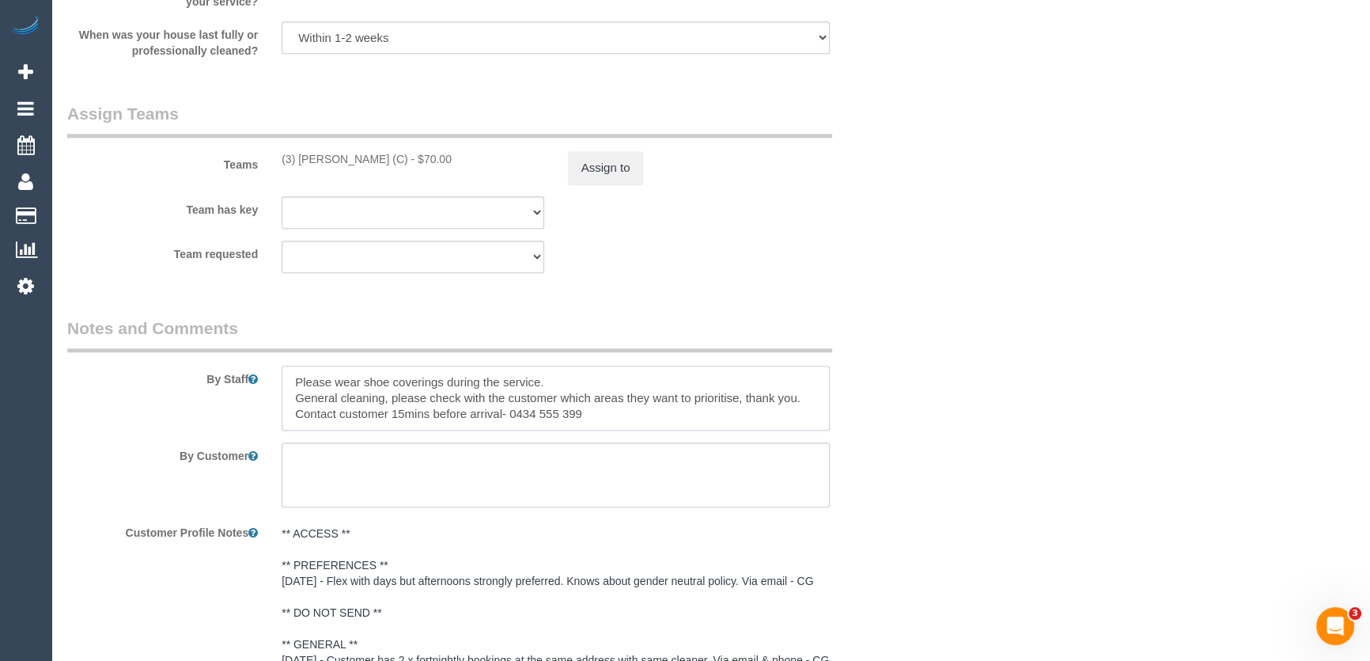
click at [282, 378] on textarea at bounding box center [556, 398] width 548 height 65
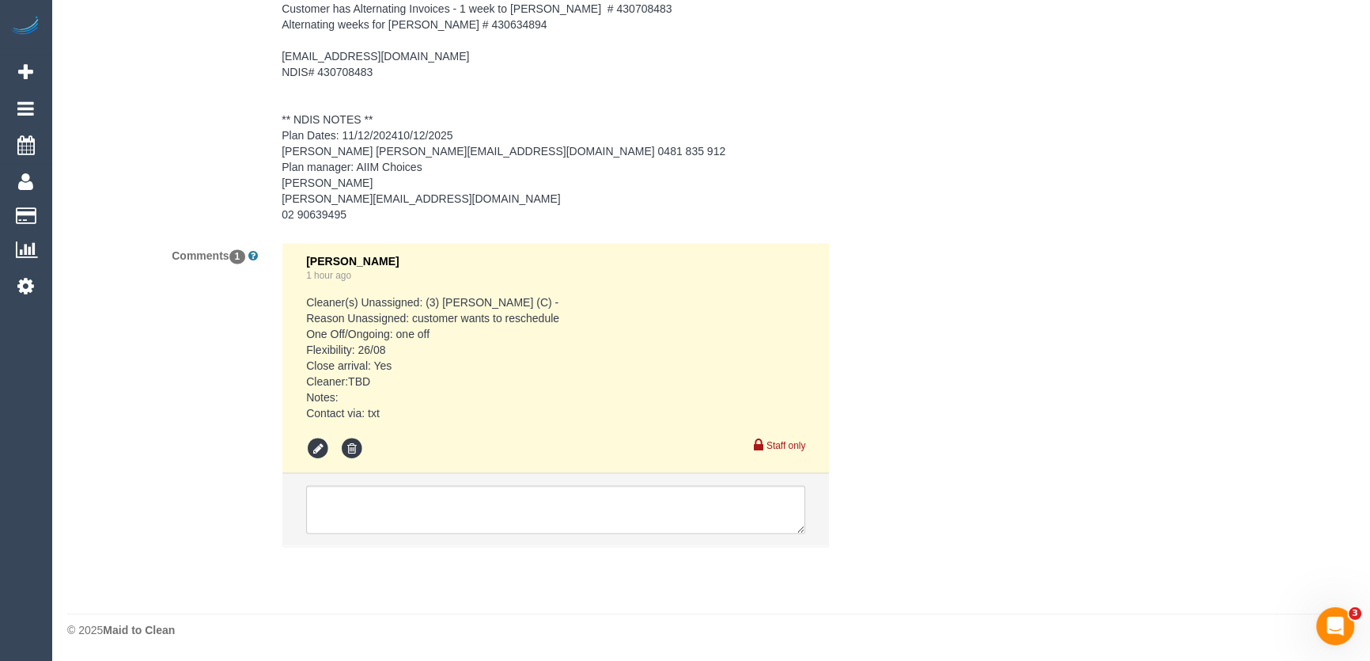
scroll to position [2668, 0]
type textarea "*cover* Please wear shoe coverings during the service. General cleaning, please…"
click at [406, 517] on textarea at bounding box center [555, 509] width 499 height 49
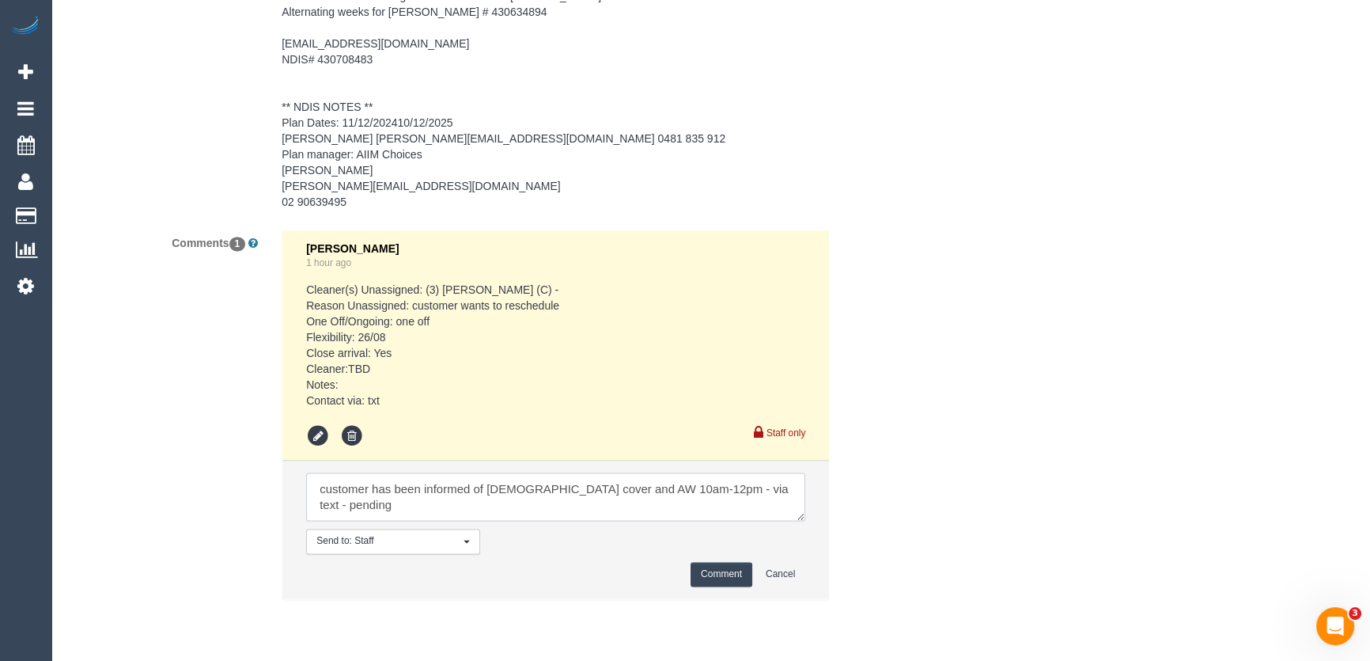
type textarea "customer has been informed of female cover and AW 10am-12pm - via text - pending"
click at [723, 583] on button "Comment" at bounding box center [722, 574] width 62 height 25
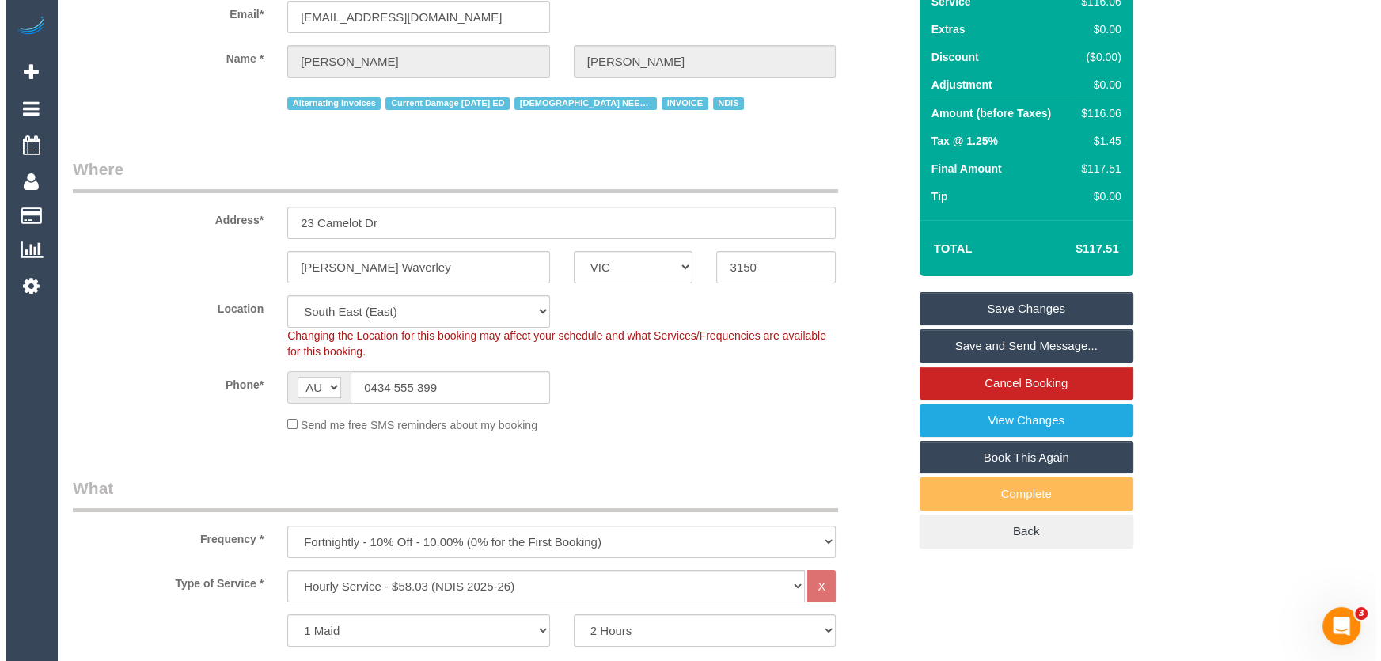
scroll to position [0, 0]
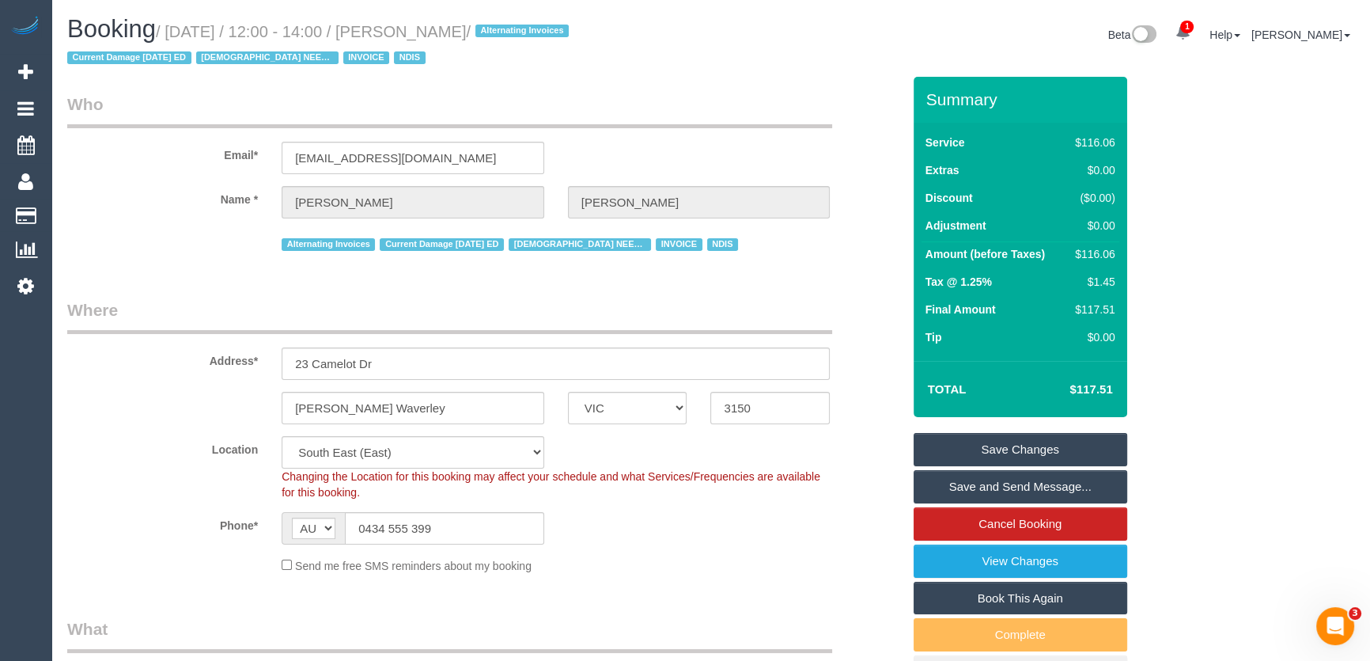
click at [433, 39] on small "/ August 26, 2025 / 12:00 - 14:00 / Angelica Shiu / Alternating Invoices Curren…" at bounding box center [320, 45] width 506 height 44
click at [432, 39] on small "/ August 26, 2025 / 12:00 - 14:00 / Angelica Shiu / Alternating Invoices Curren…" at bounding box center [320, 45] width 506 height 44
copy small "Angelica Shiu"
click at [478, 535] on input "0434 555 399" at bounding box center [444, 528] width 199 height 32
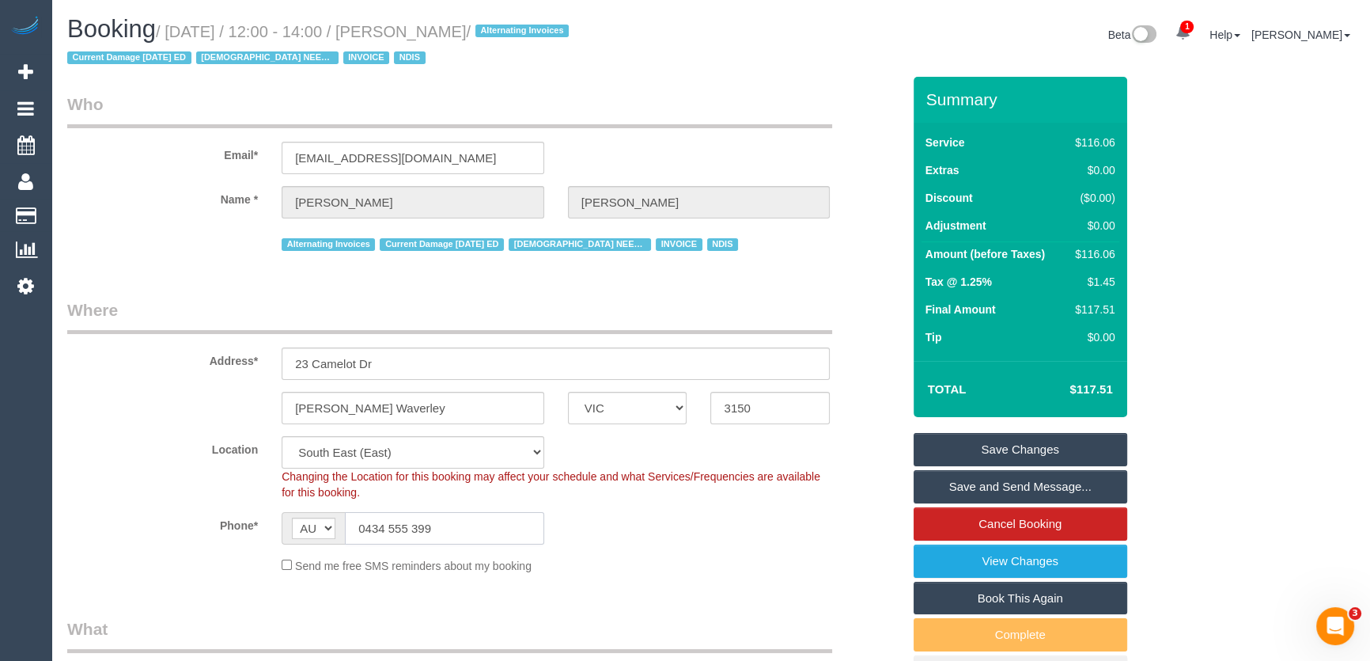
click at [478, 535] on input "0434 555 399" at bounding box center [444, 528] width 199 height 32
click at [1018, 444] on link "Save Changes" at bounding box center [1021, 449] width 214 height 33
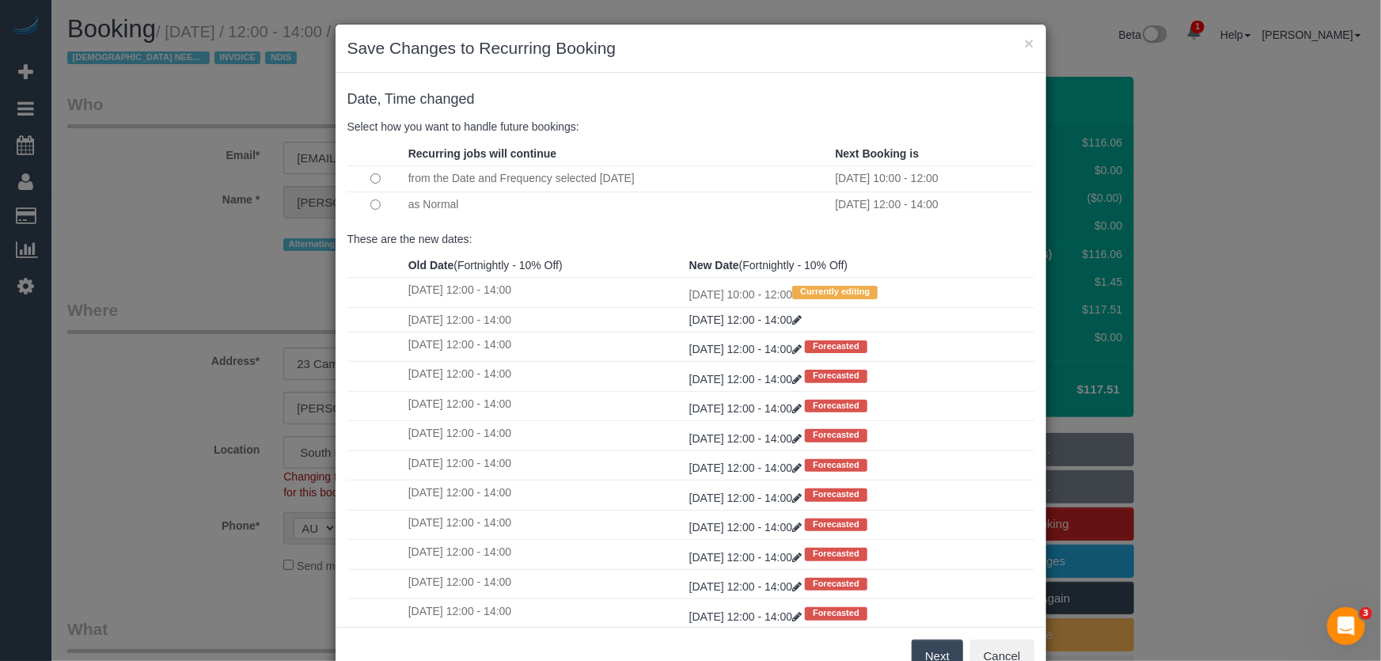
click at [942, 657] on button "Next" at bounding box center [936, 655] width 51 height 33
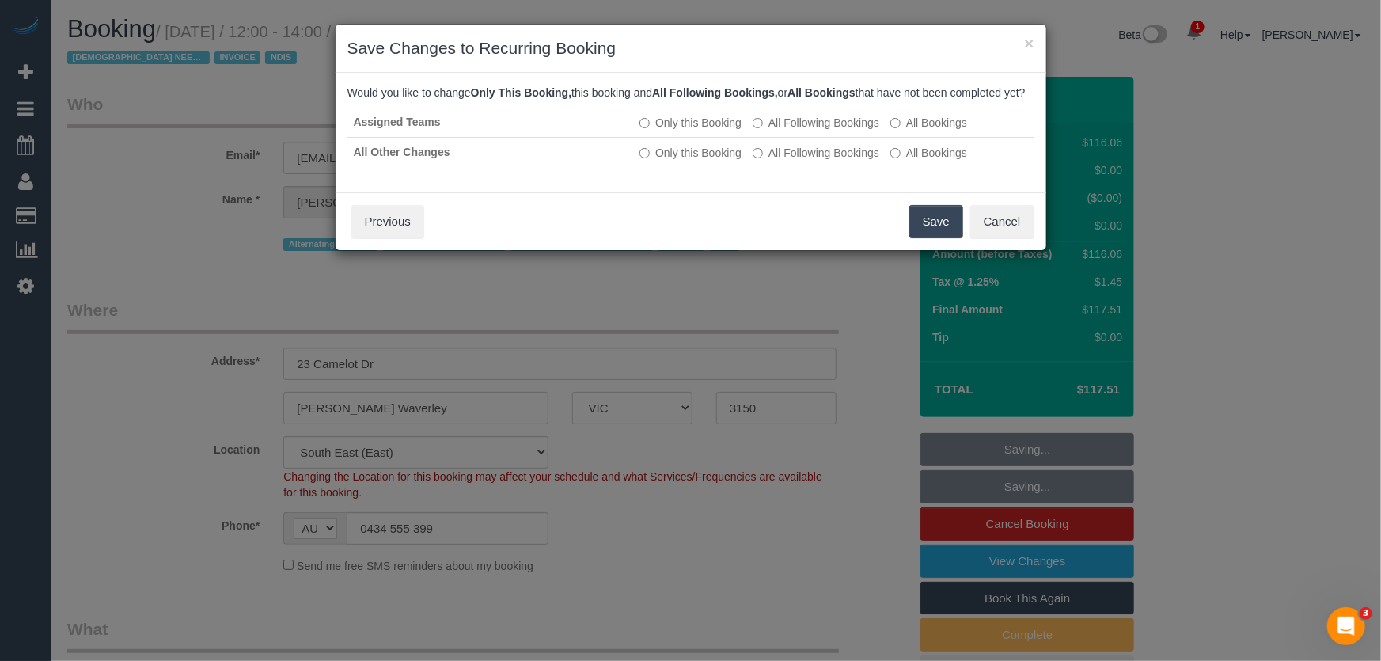
click at [926, 238] on button "Save" at bounding box center [936, 221] width 54 height 33
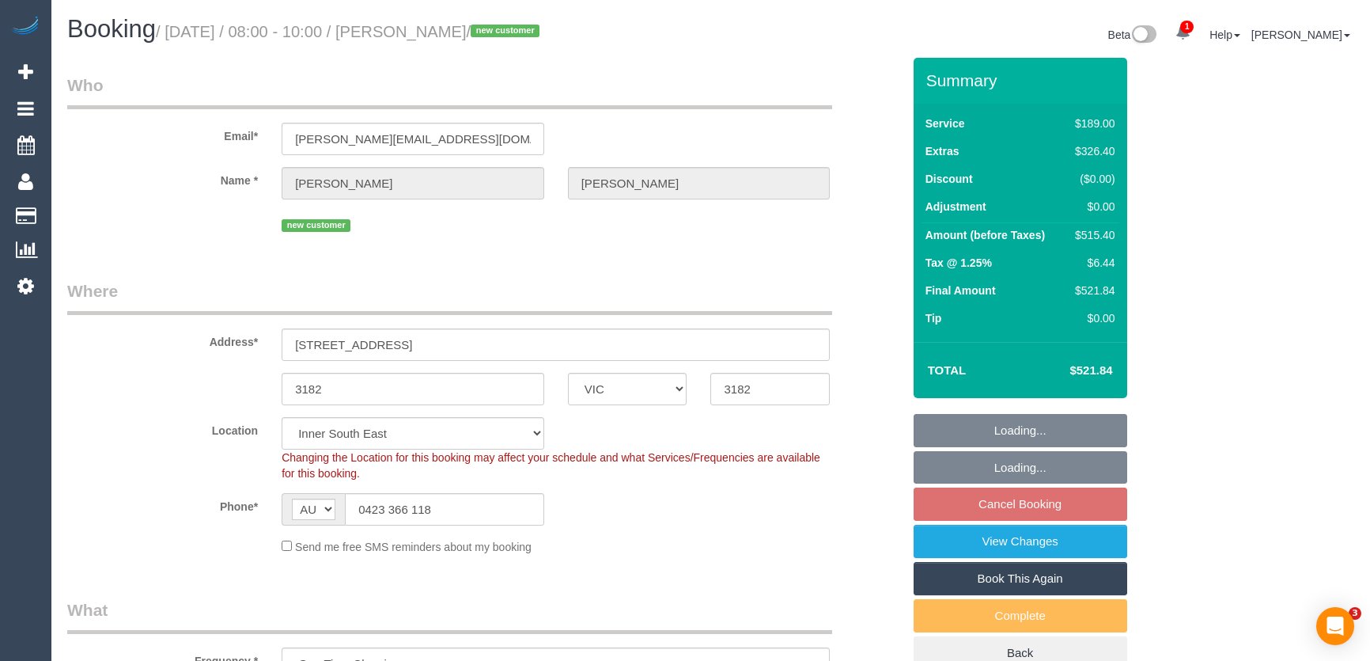
select select "VIC"
select select "spot2"
select select "number:28"
select select "number:14"
select select "number:18"
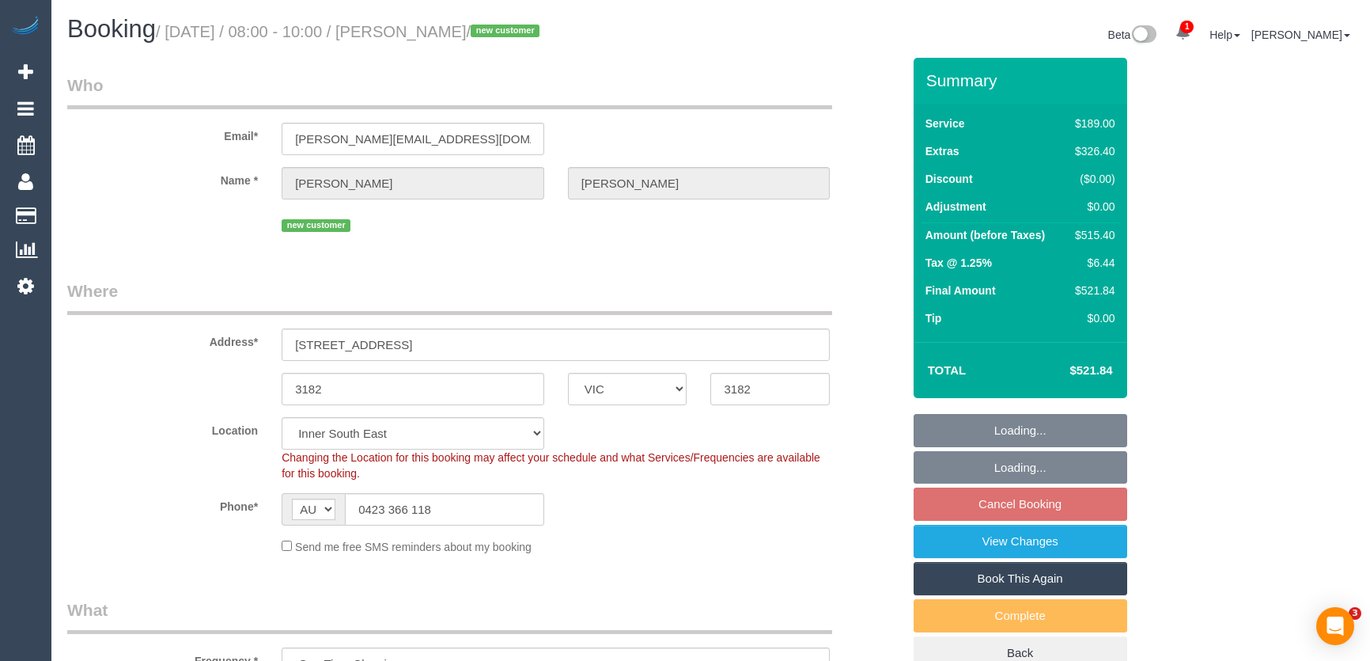
select select "number:25"
select select "number:35"
select select "number:12"
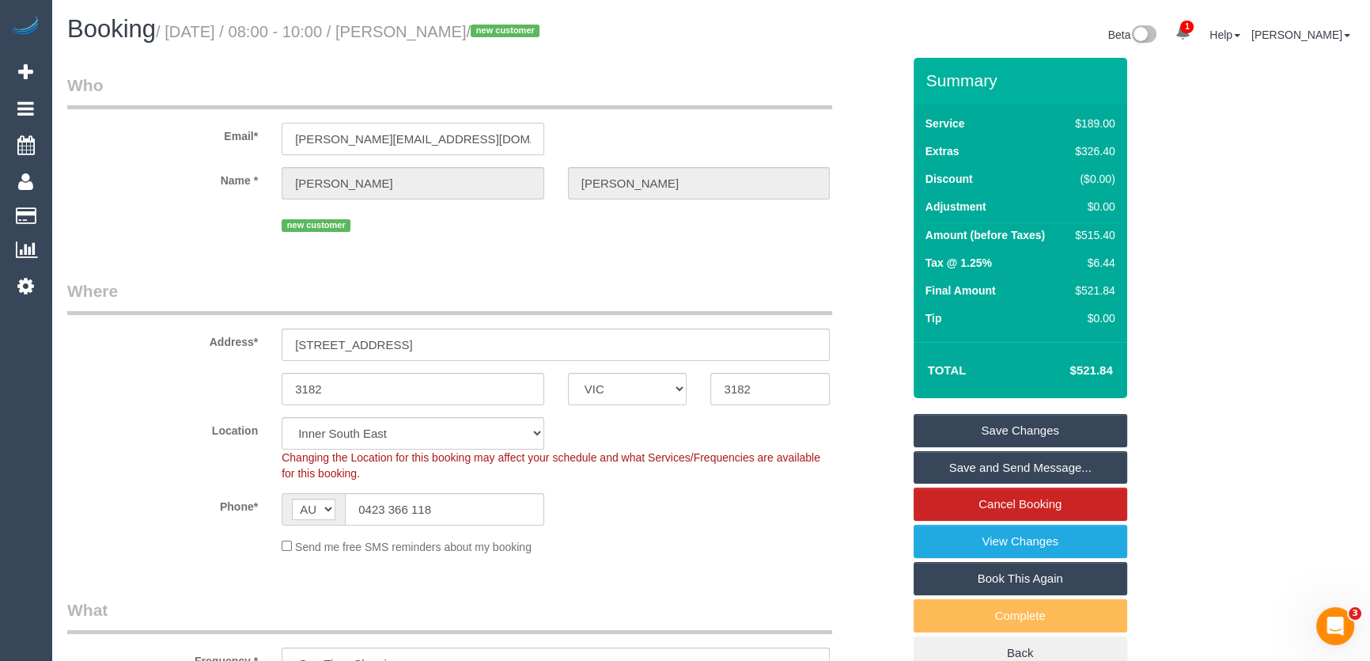
click at [480, 145] on input "j.khojasteh@ttmrail.com.au" at bounding box center [413, 139] width 263 height 32
click at [479, 145] on input "j.khojasteh@ttmrail.com.au" at bounding box center [413, 139] width 263 height 32
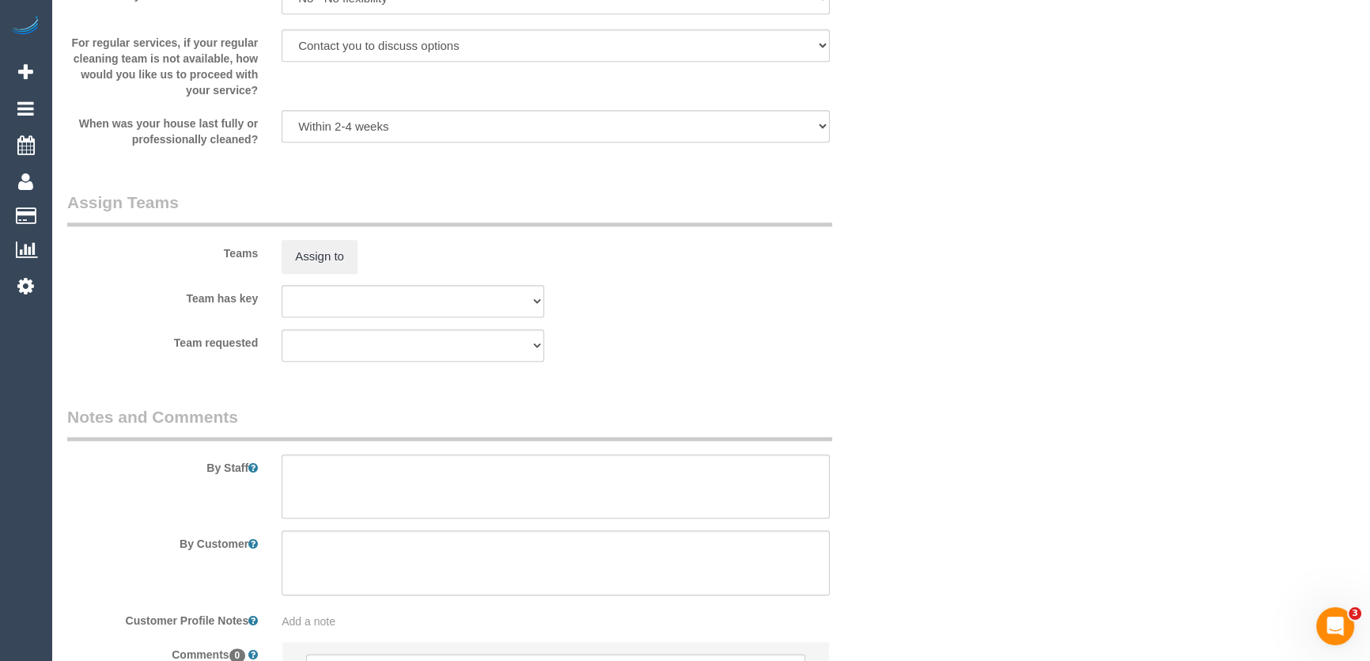
scroll to position [2399, 0]
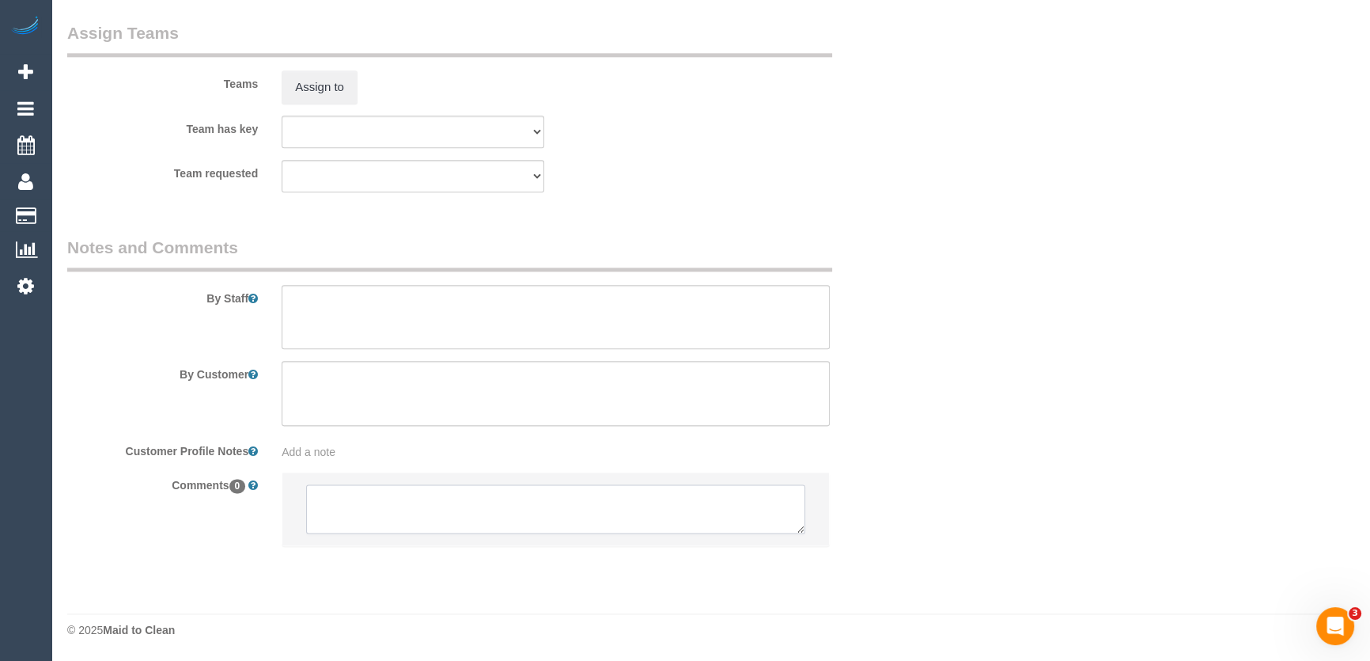
click at [403, 502] on textarea at bounding box center [555, 508] width 499 height 49
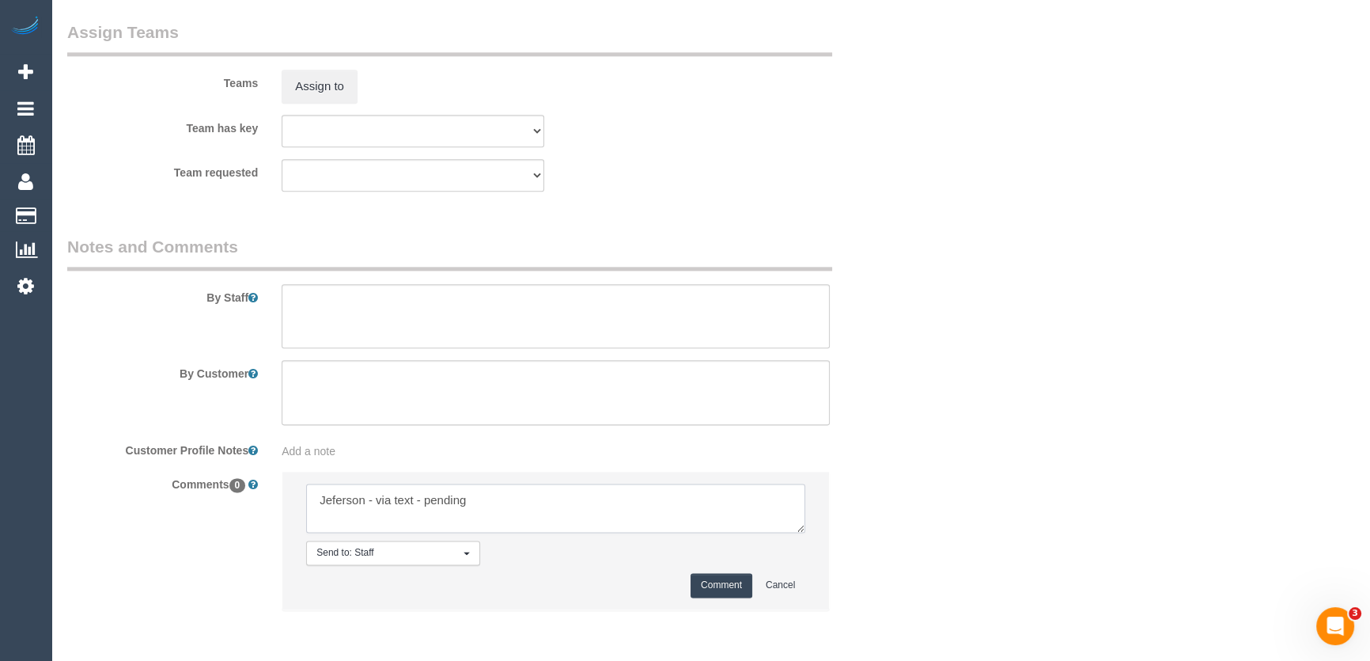
type textarea "Jeferson - via text - pending"
drag, startPoint x: 713, startPoint y: 593, endPoint x: 721, endPoint y: 590, distance: 8.5
click at [714, 593] on button "Comment" at bounding box center [722, 585] width 62 height 25
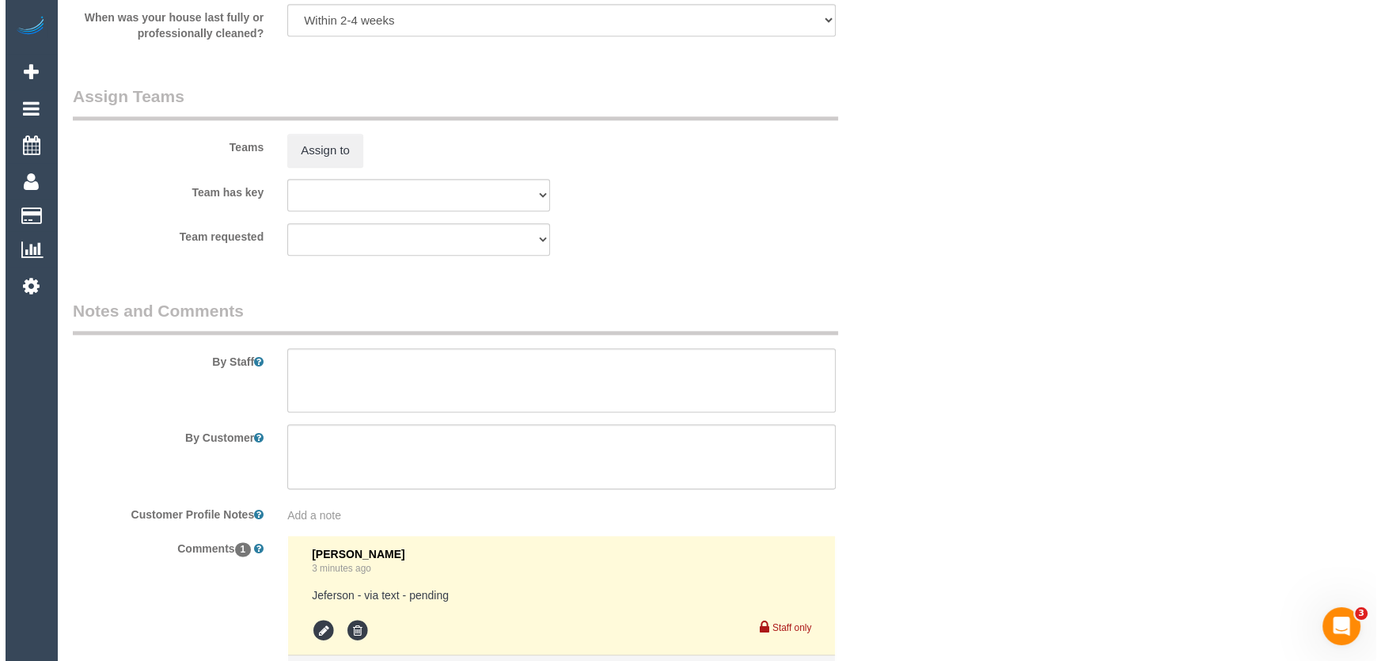
scroll to position [2445, 0]
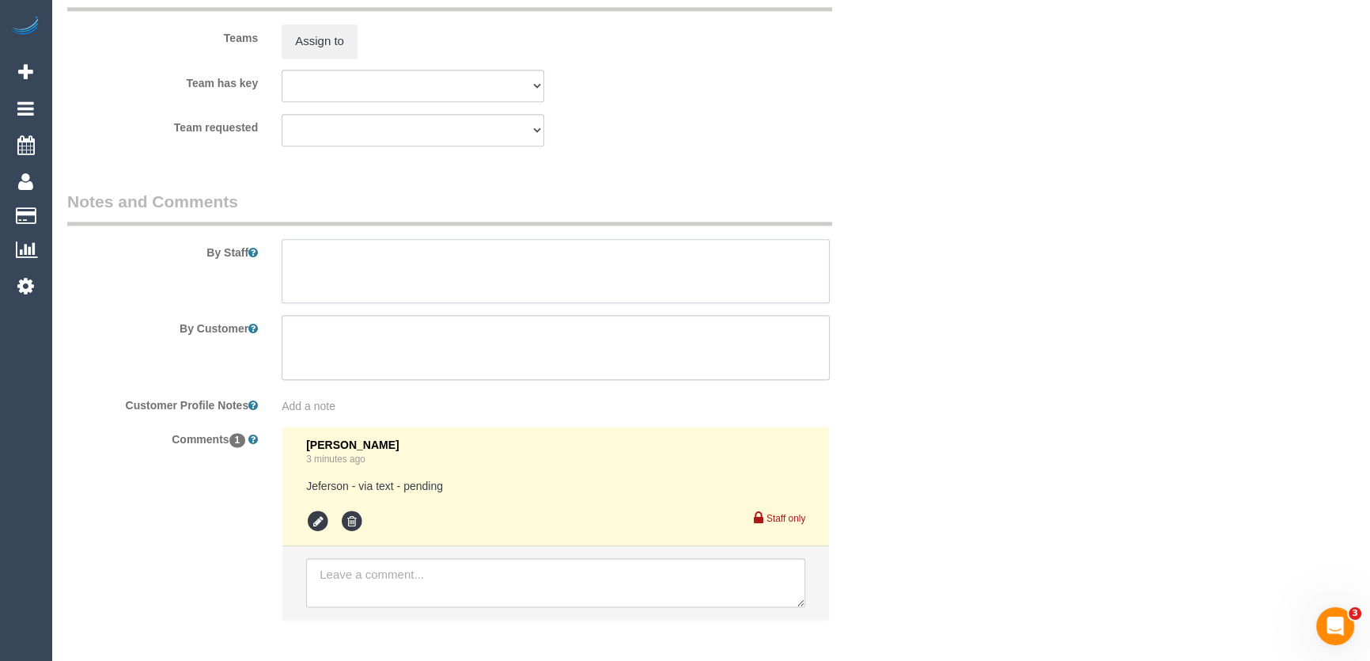
click at [342, 255] on textarea at bounding box center [556, 271] width 548 height 65
type textarea "Estimated time: 5.5-7.5 hours"
click at [320, 54] on button "Assign to" at bounding box center [320, 41] width 76 height 33
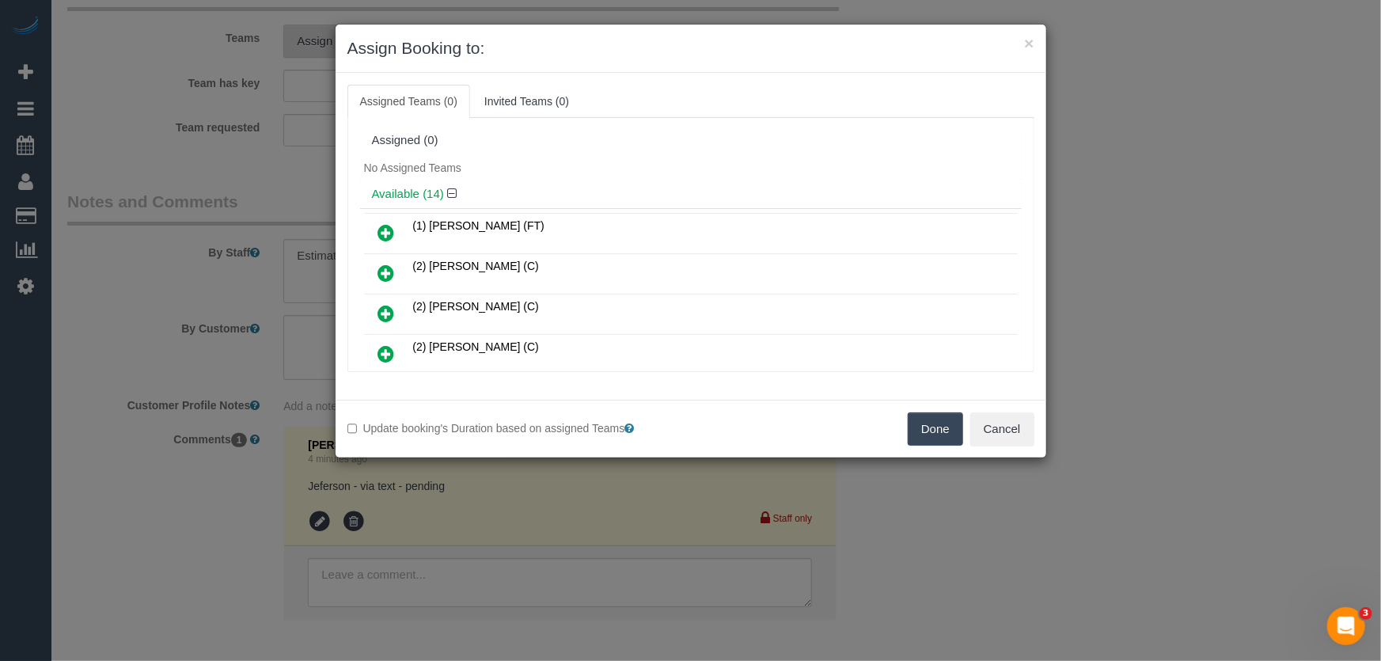
scroll to position [2630, 0]
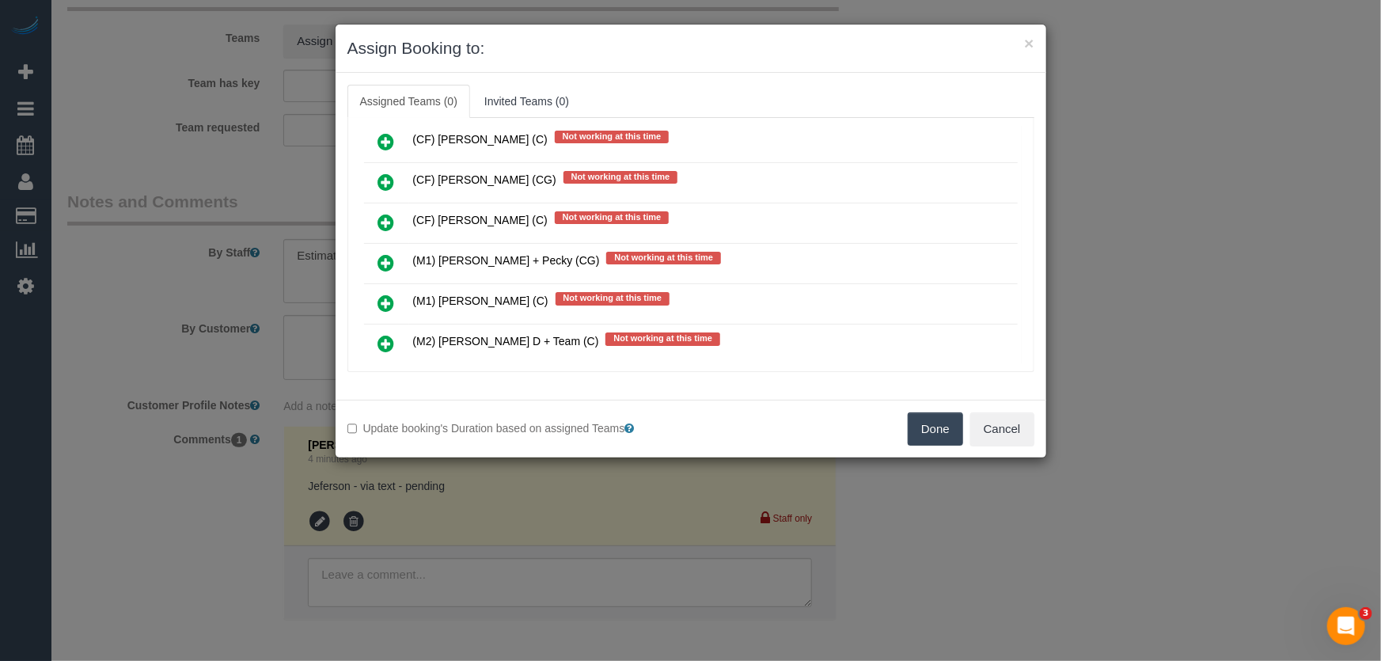
click at [388, 294] on icon at bounding box center [386, 303] width 17 height 19
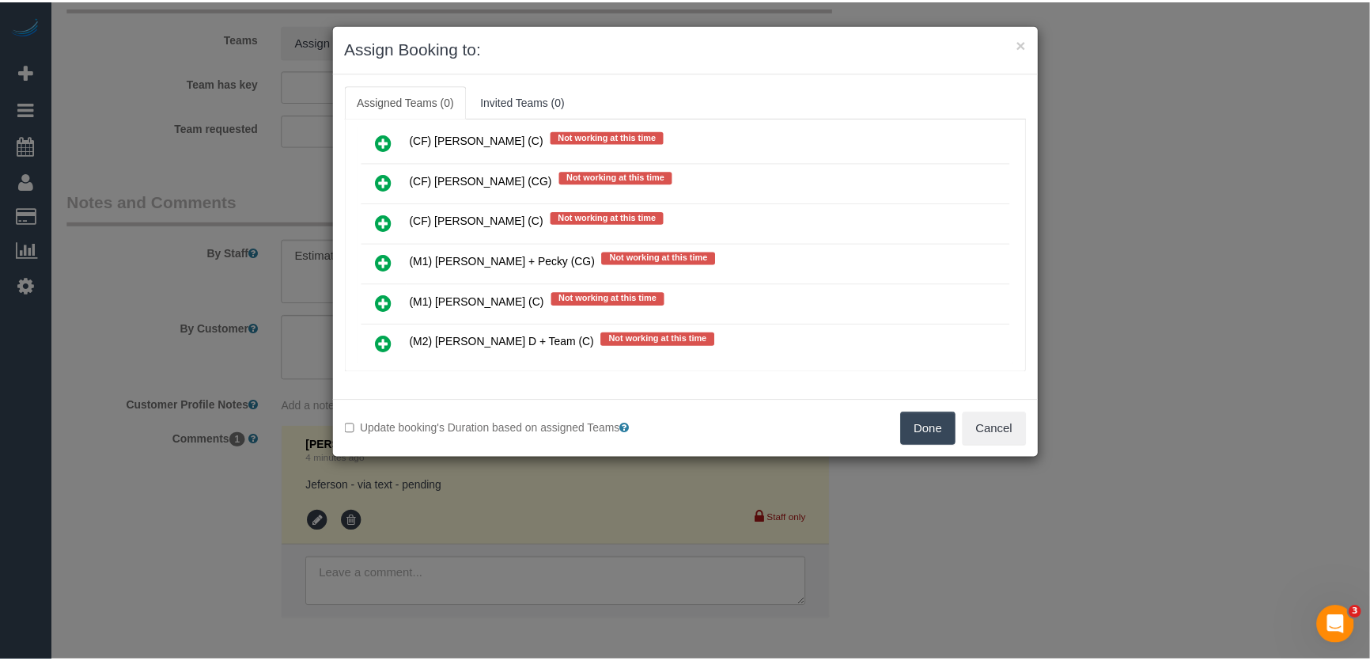
scroll to position [2667, 0]
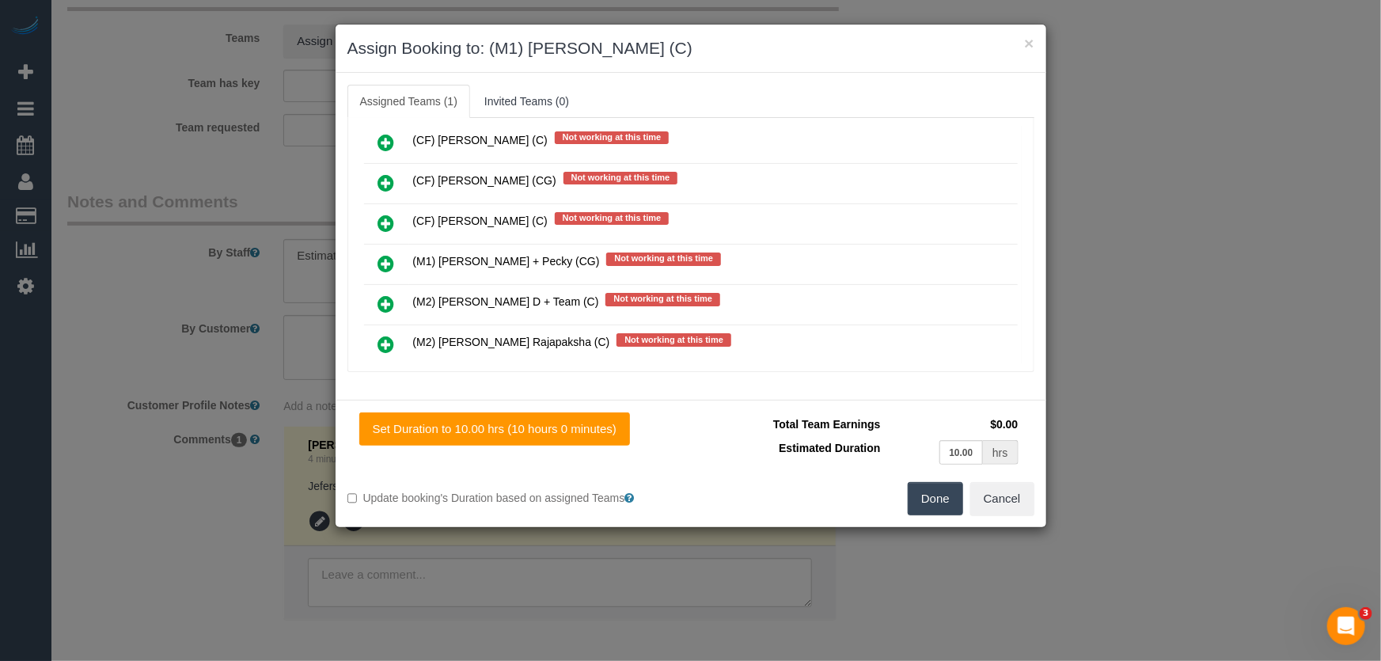
click at [935, 501] on button "Done" at bounding box center [934, 498] width 55 height 33
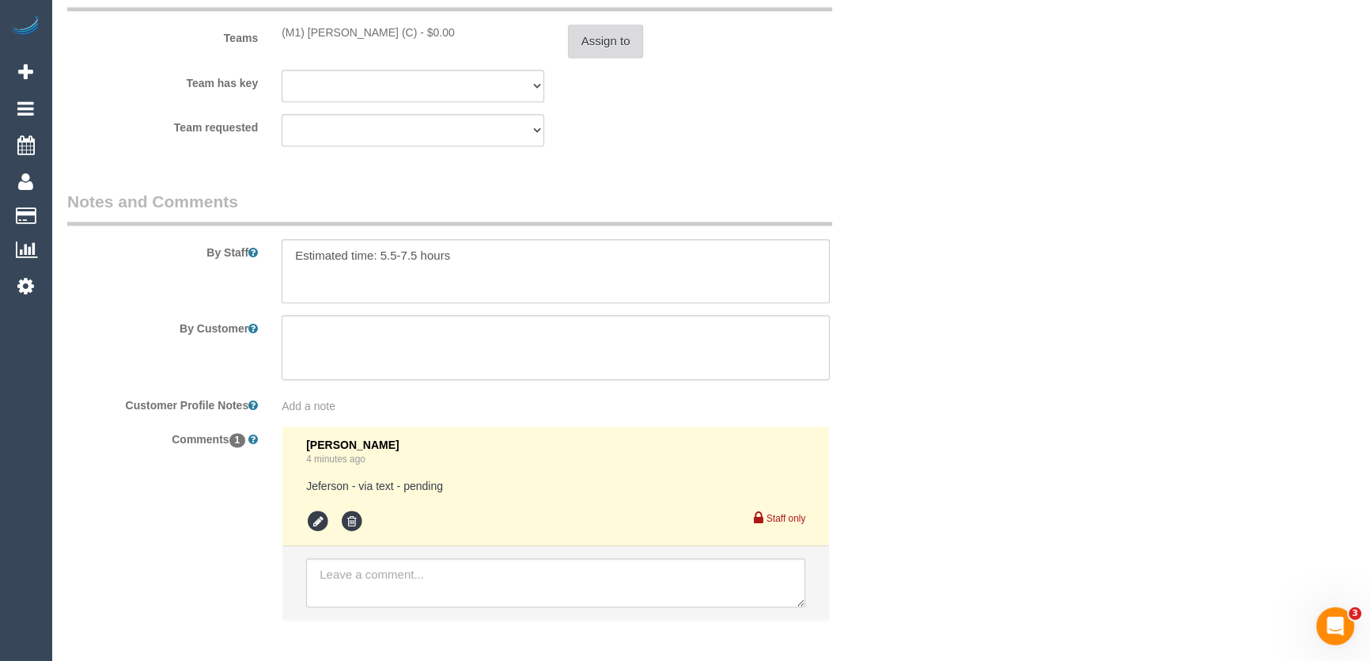
click at [600, 47] on button "Assign to" at bounding box center [606, 41] width 76 height 33
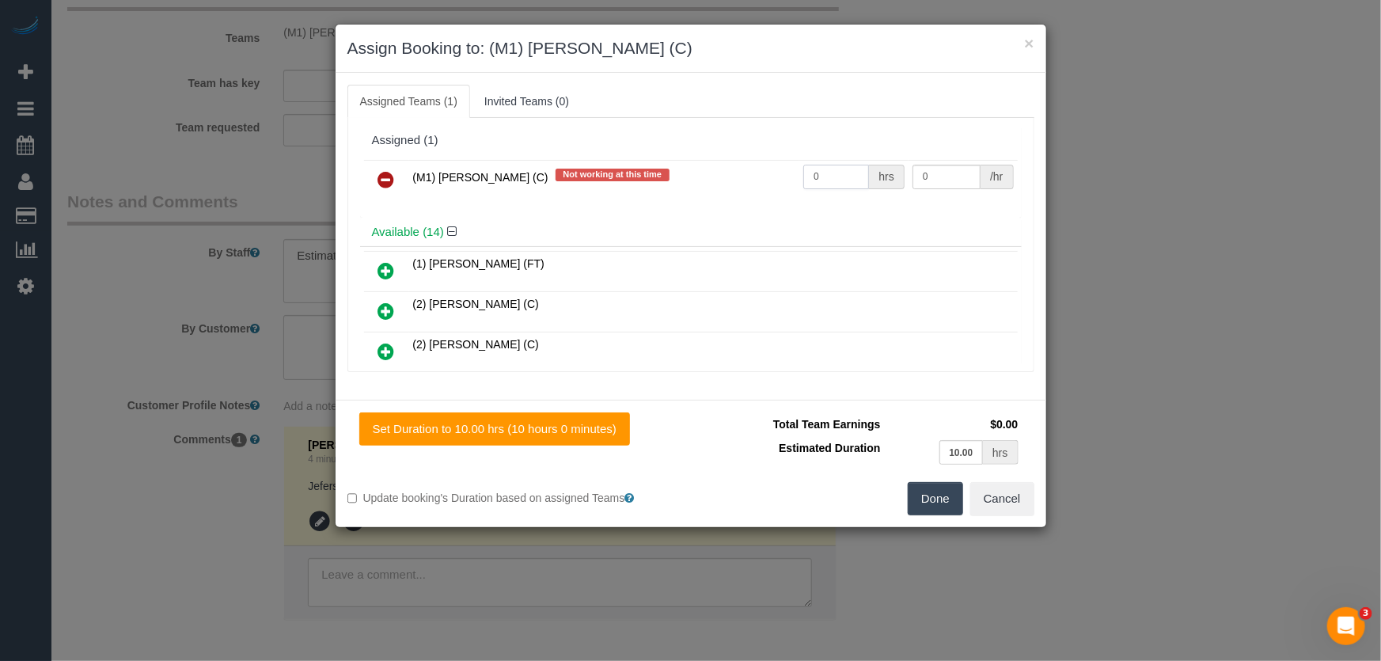
click at [822, 178] on input "0" at bounding box center [836, 177] width 66 height 25
type input "1"
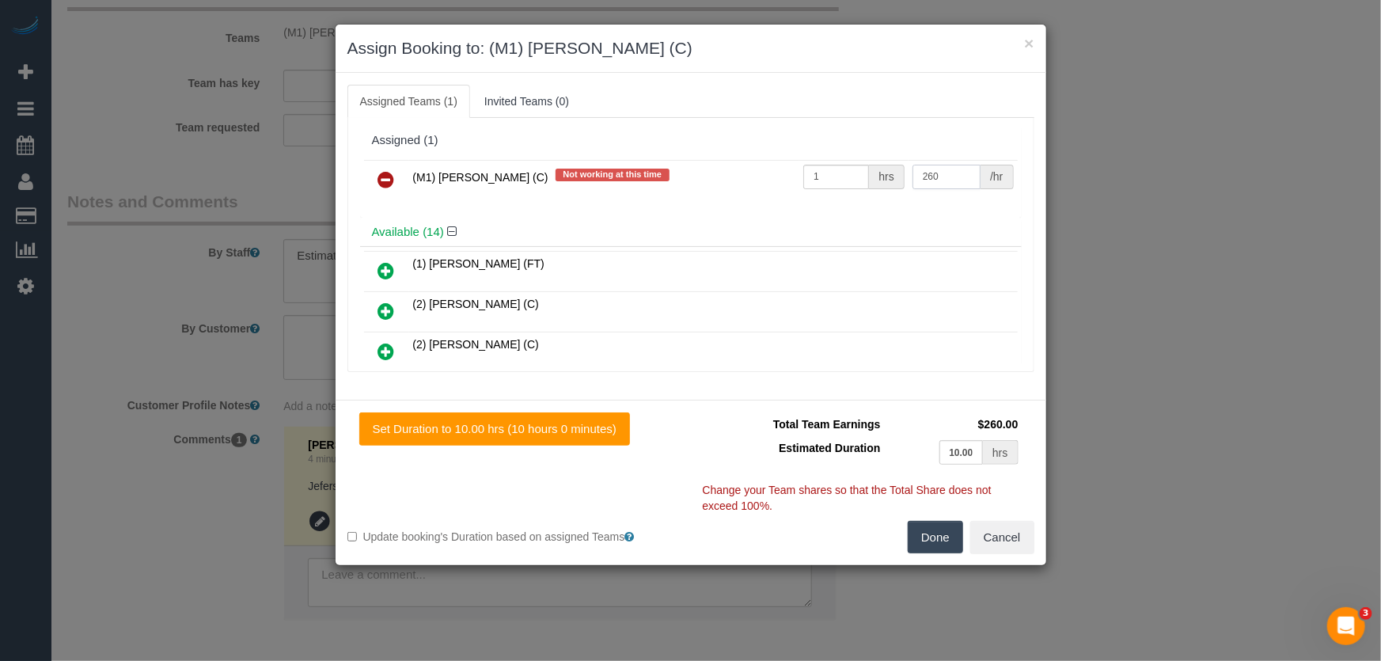
type input "260"
click at [956, 532] on button "Done" at bounding box center [934, 537] width 55 height 33
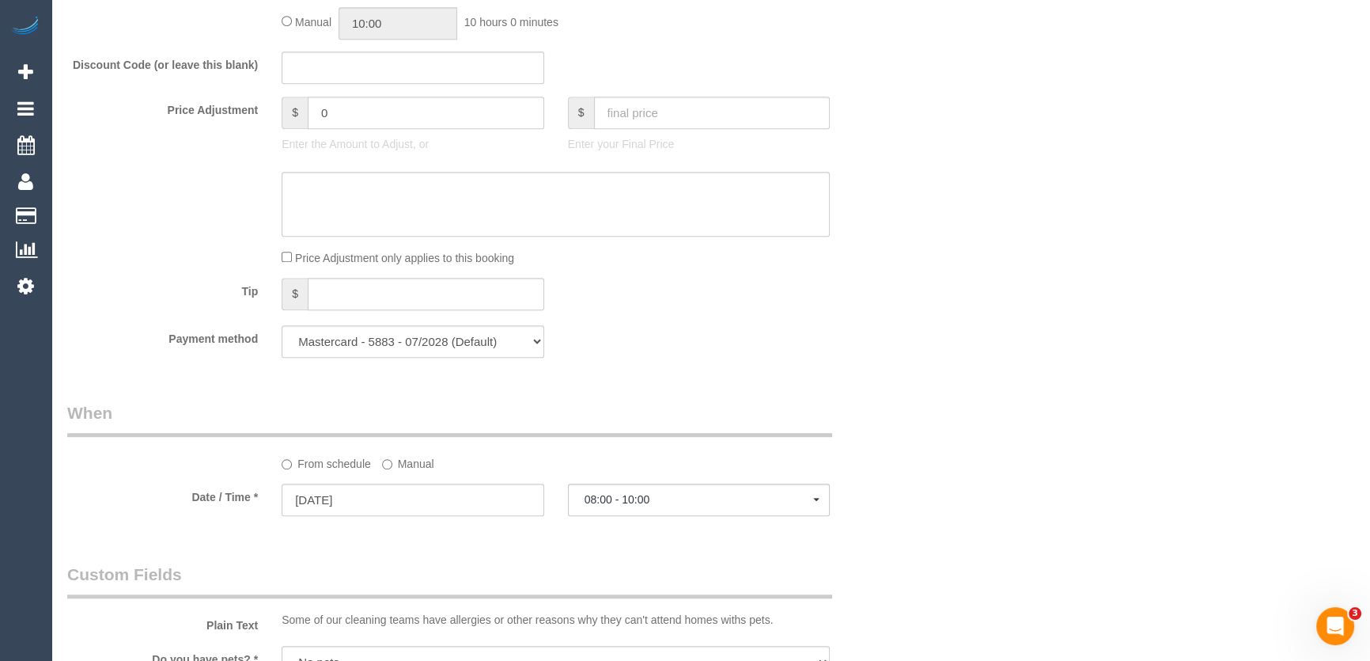
scroll to position [1150, 0]
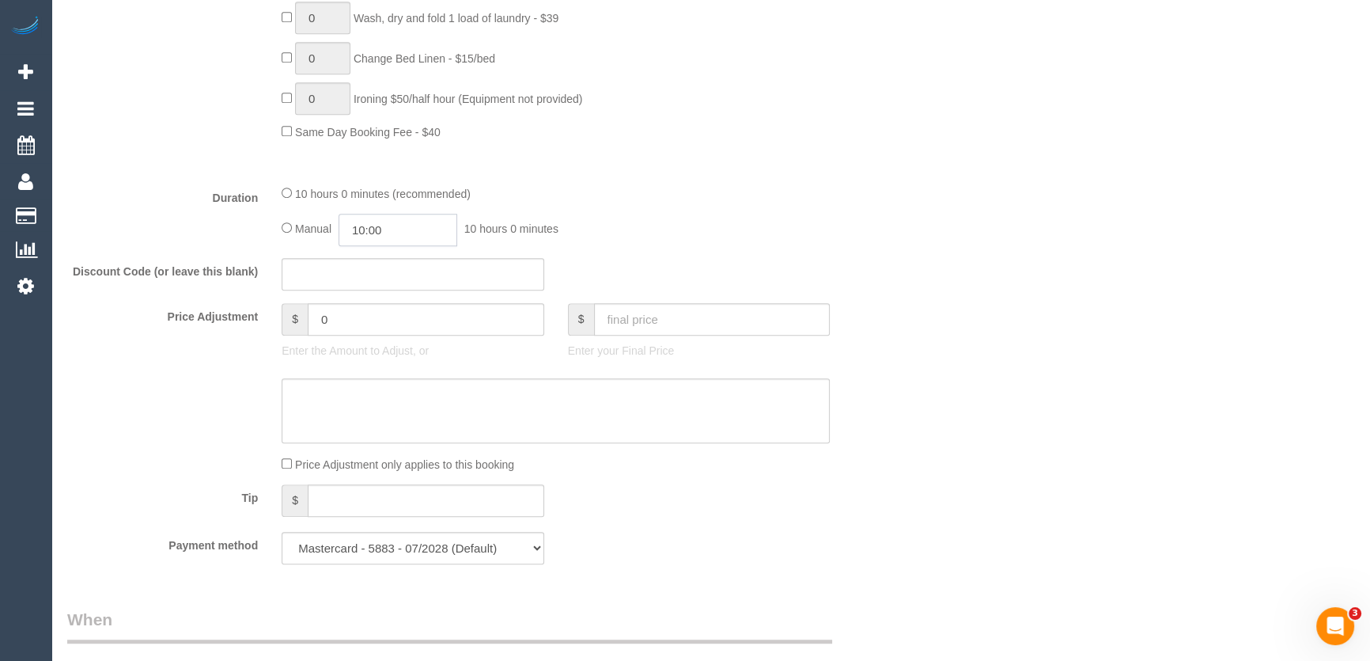
click at [399, 237] on input "10:00" at bounding box center [398, 230] width 119 height 32
click at [377, 341] on li "07:30" at bounding box center [381, 351] width 70 height 21
type input "07:30"
click at [724, 214] on div "10 hours 0 minutes (recommended) Manual 07:30 7 hours 30 minutes" at bounding box center [556, 215] width 572 height 62
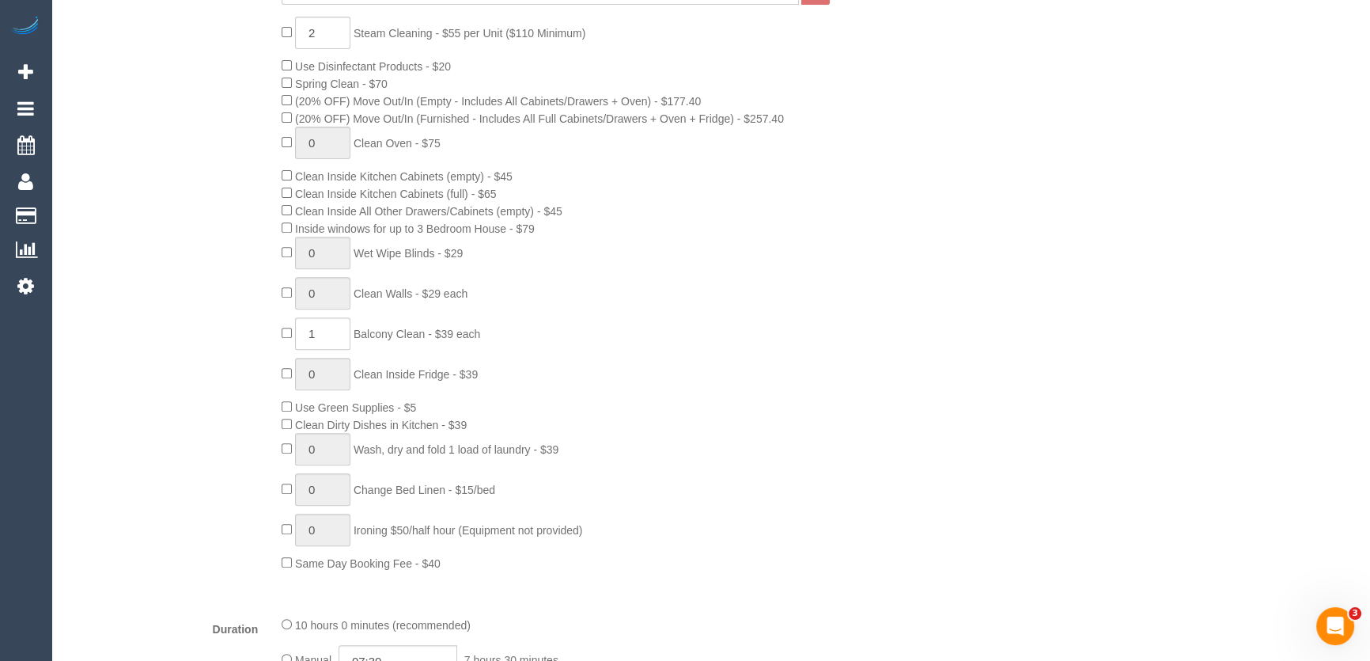
select select "spot14"
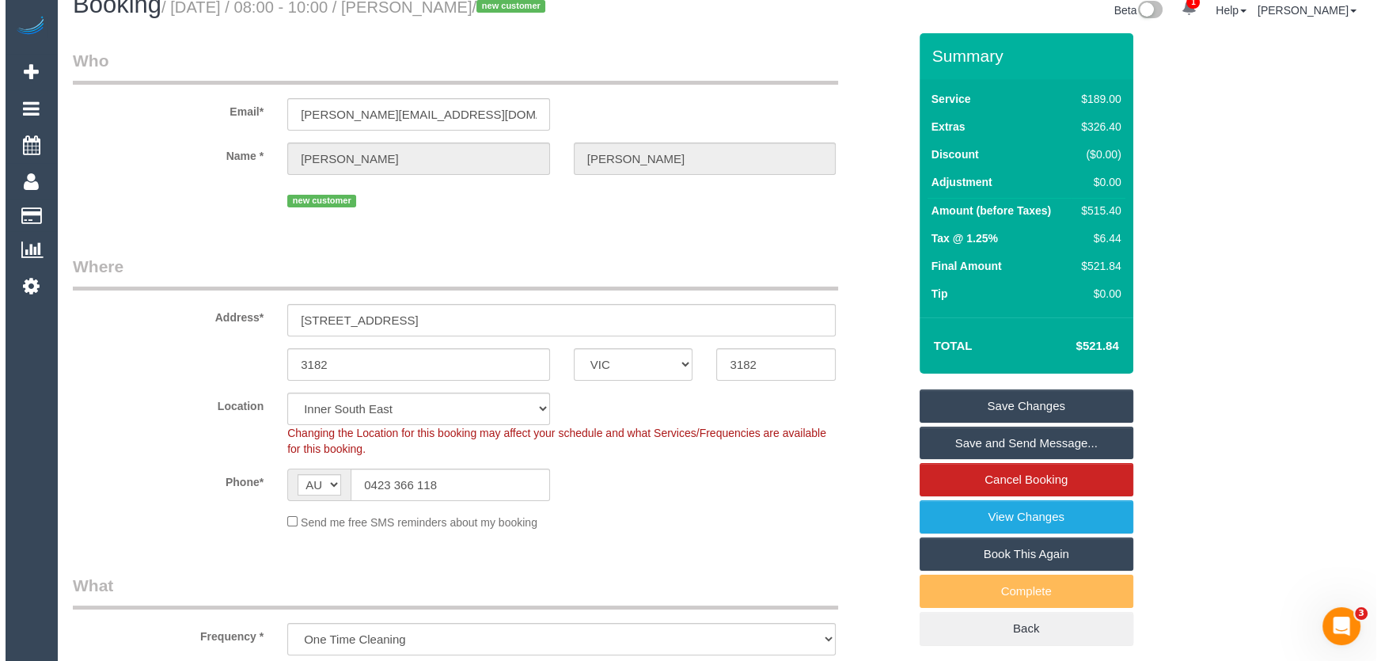
scroll to position [0, 0]
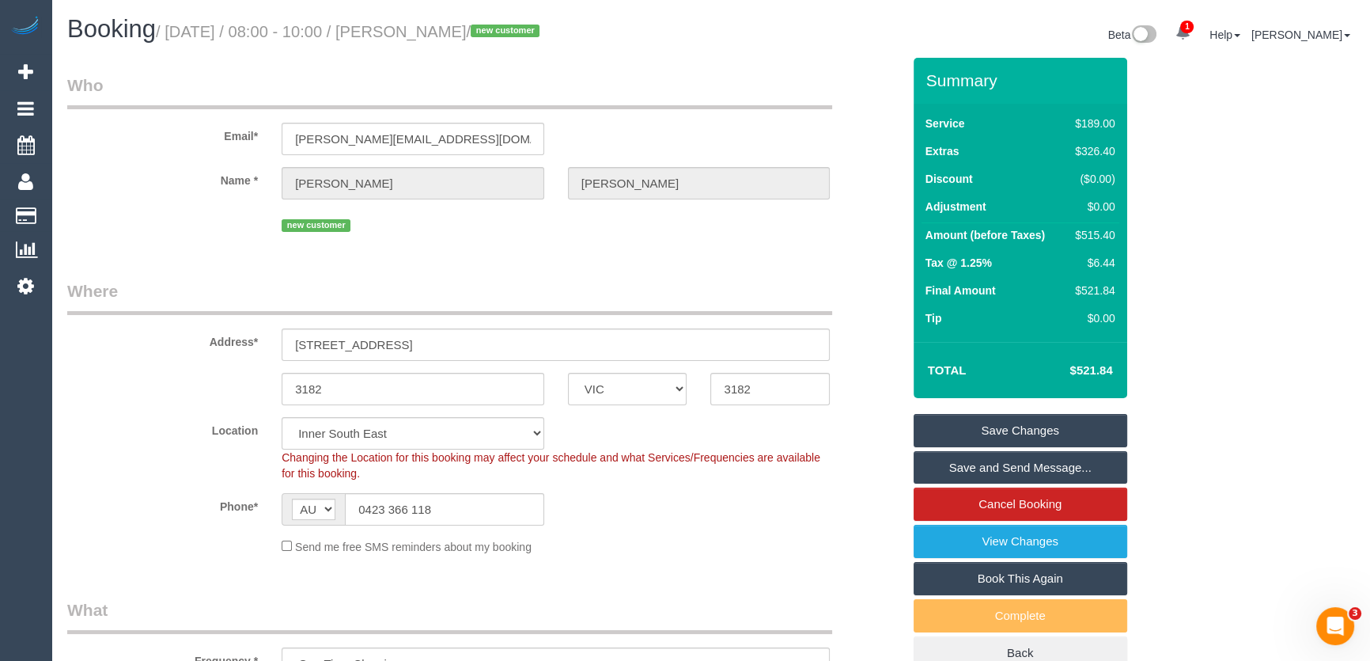
click at [427, 32] on small "/ August 26, 2025 / 08:00 - 10:00 / Julian Khojasteh / new customer" at bounding box center [350, 31] width 388 height 17
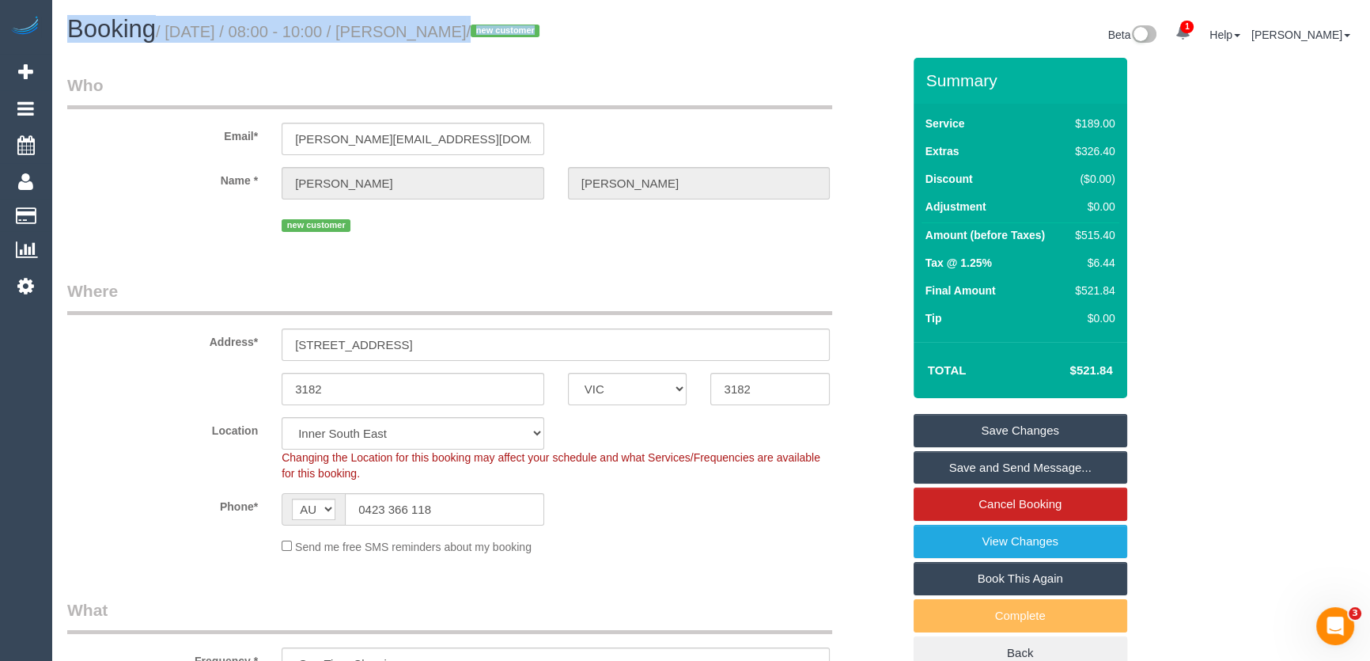
click at [427, 32] on small "/ August 26, 2025 / 08:00 - 10:00 / Julian Khojasteh / new customer" at bounding box center [350, 31] width 388 height 17
drag, startPoint x: 403, startPoint y: 75, endPoint x: 411, endPoint y: 64, distance: 13.6
click at [404, 75] on legend "Who" at bounding box center [449, 92] width 765 height 36
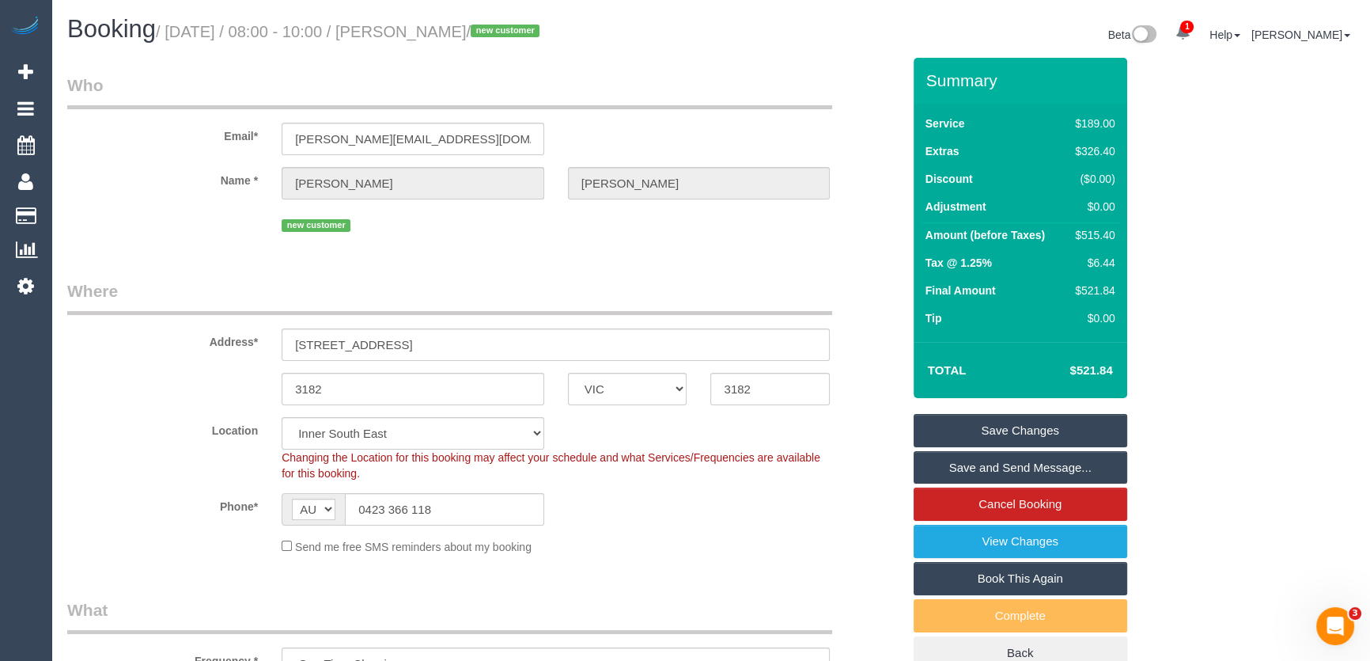
click at [429, 32] on small "/ August 26, 2025 / 08:00 - 10:00 / Julian Khojasteh / new customer" at bounding box center [350, 31] width 388 height 17
copy small "Julian Khojasteh"
click at [997, 428] on link "Save Changes" at bounding box center [1021, 430] width 214 height 33
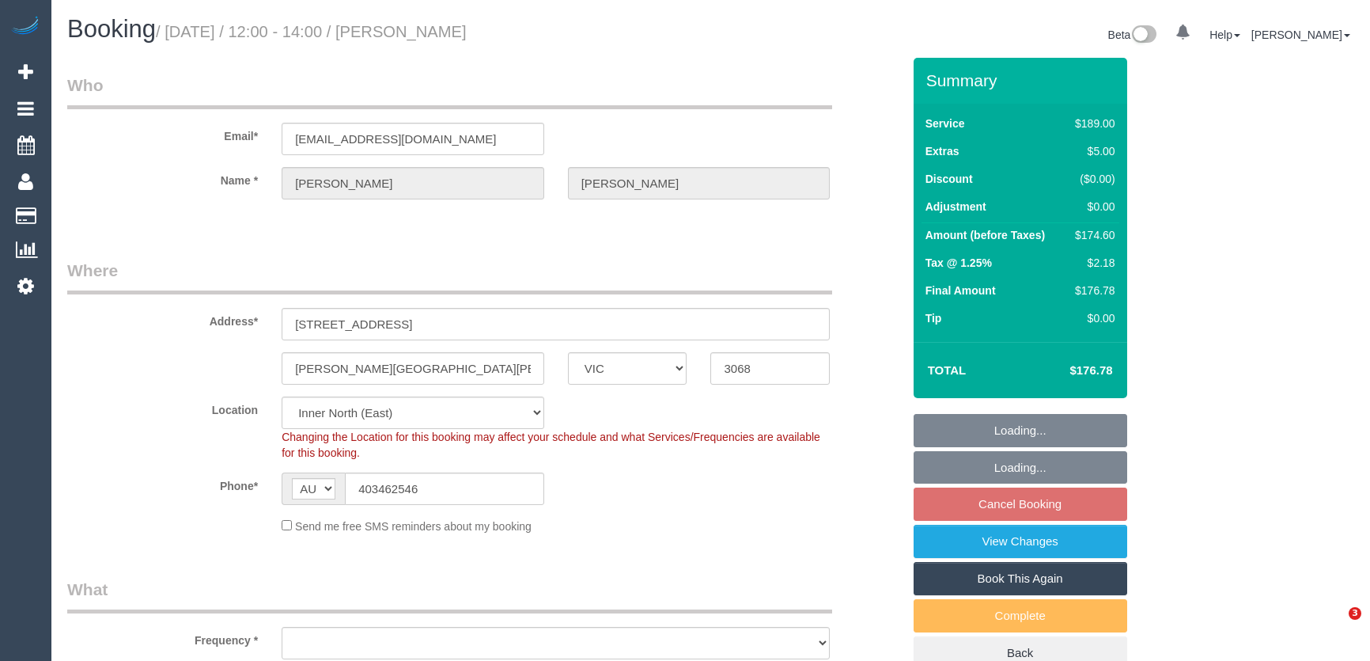
select select "VIC"
select select "string:stripe-pm_1QsZSU2GScqysDRVoFDGKnqn"
select select "number:27"
select select "number:16"
select select "number:19"
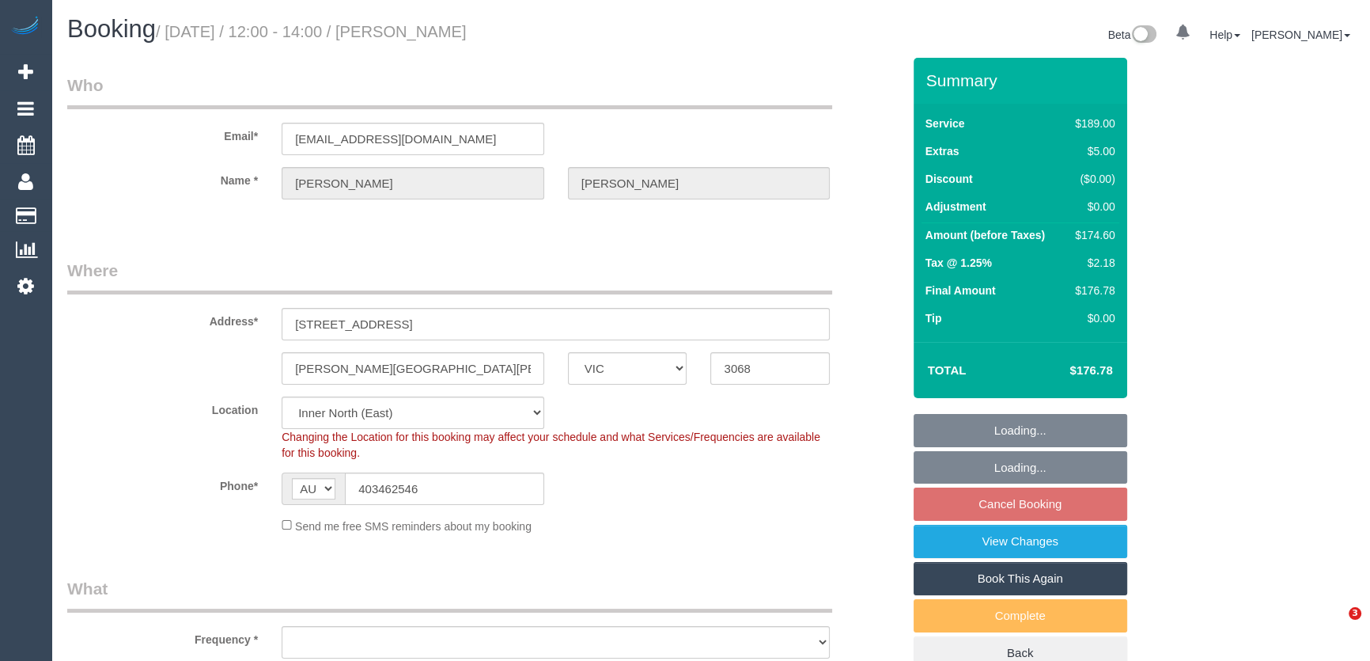
select select "number:24"
select select "number:35"
select select "number:11"
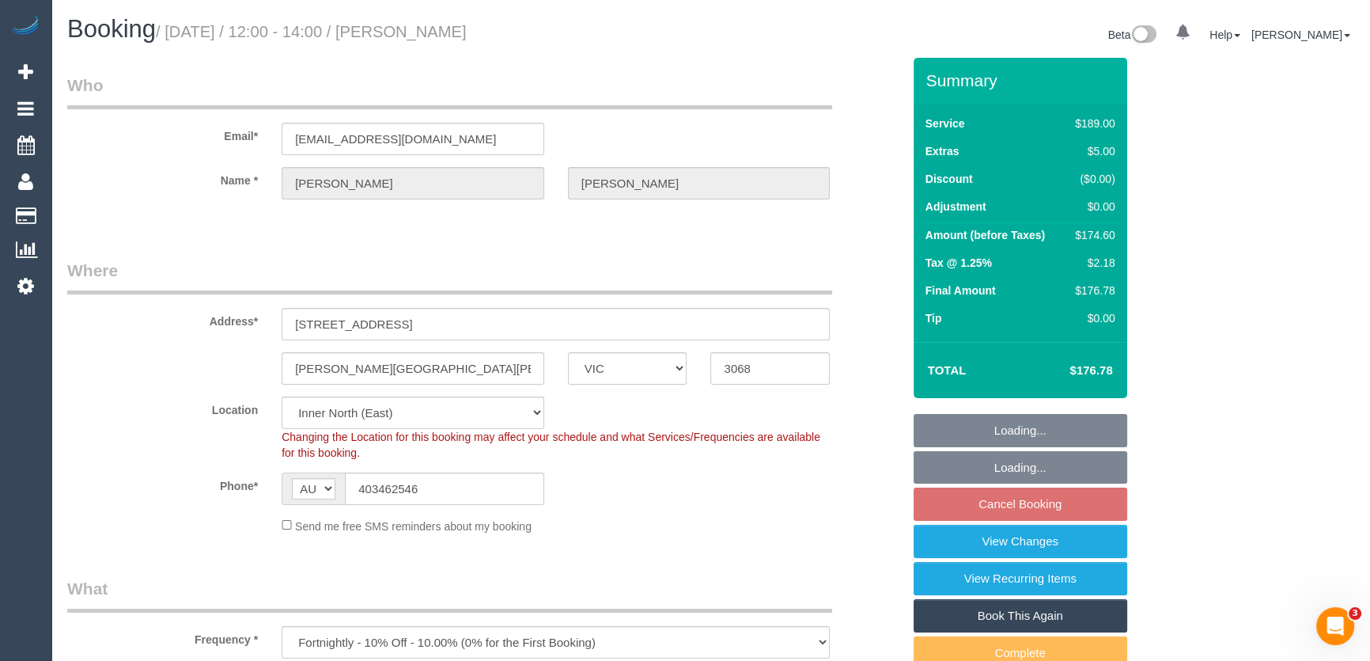
select select "object:1578"
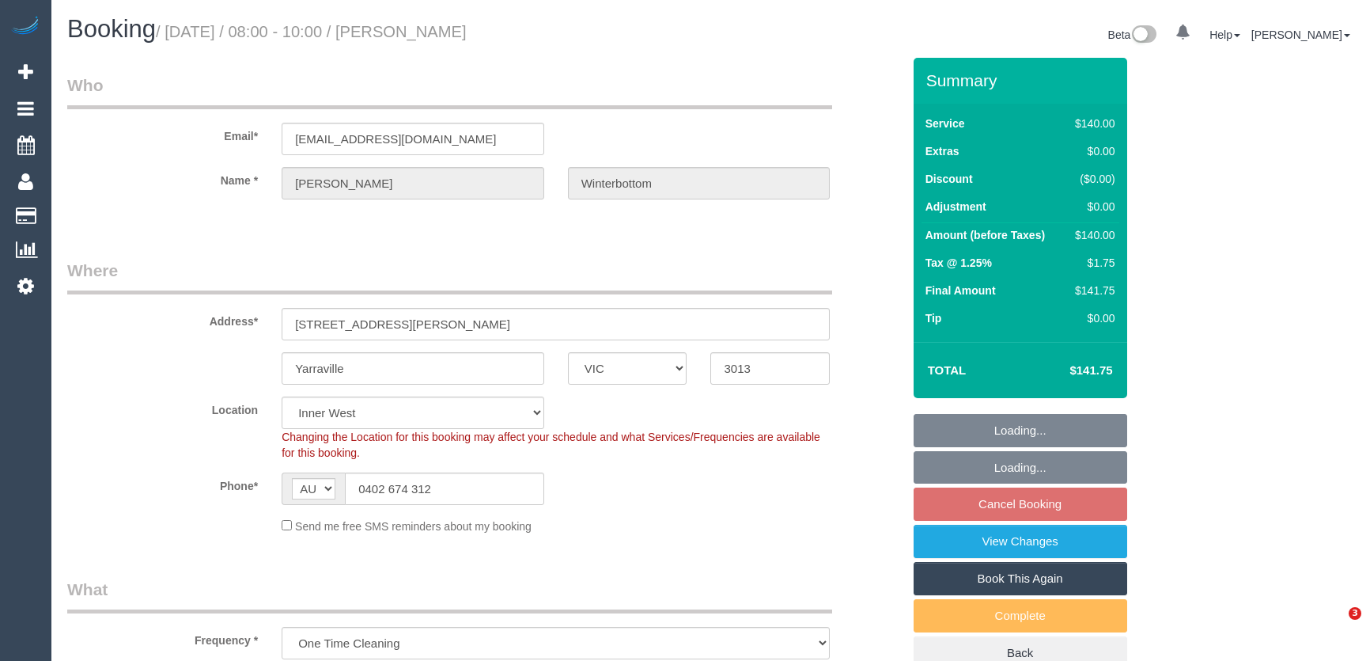
select select "VIC"
select select "object:550"
select select "number:27"
select select "number:14"
select select "number:19"
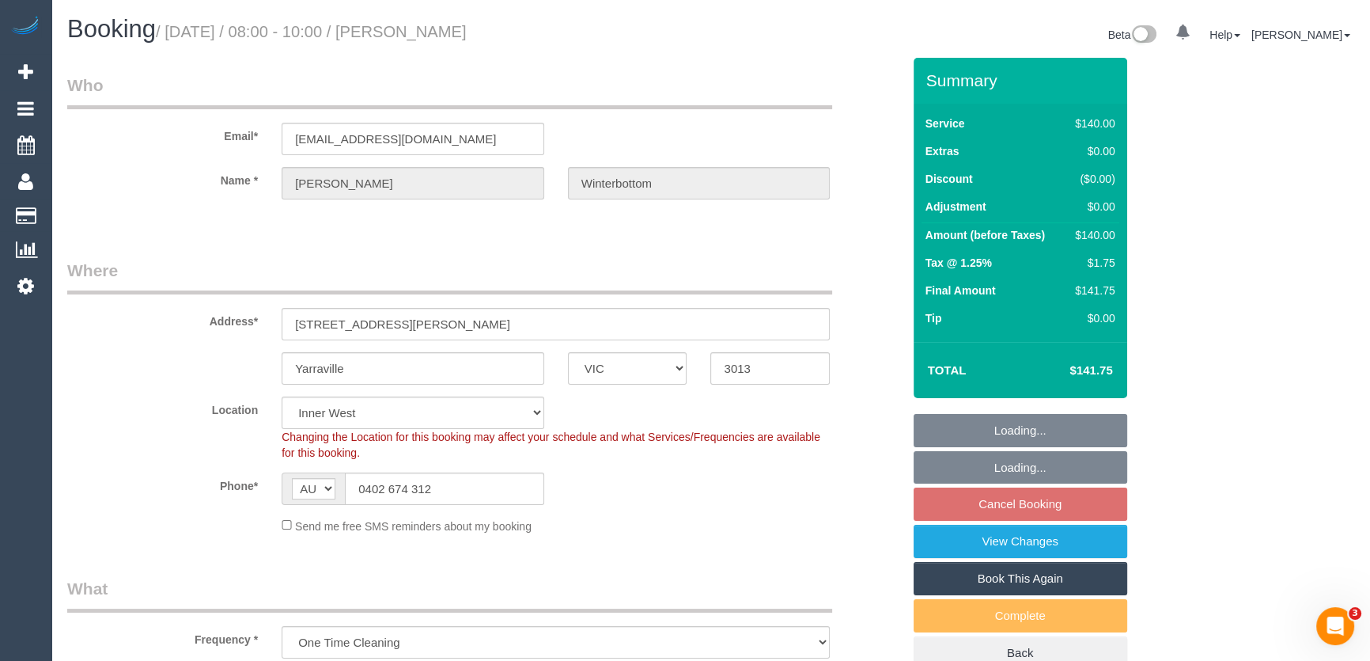
select select "number:22"
select select "number:35"
select select "number:26"
select select "spot2"
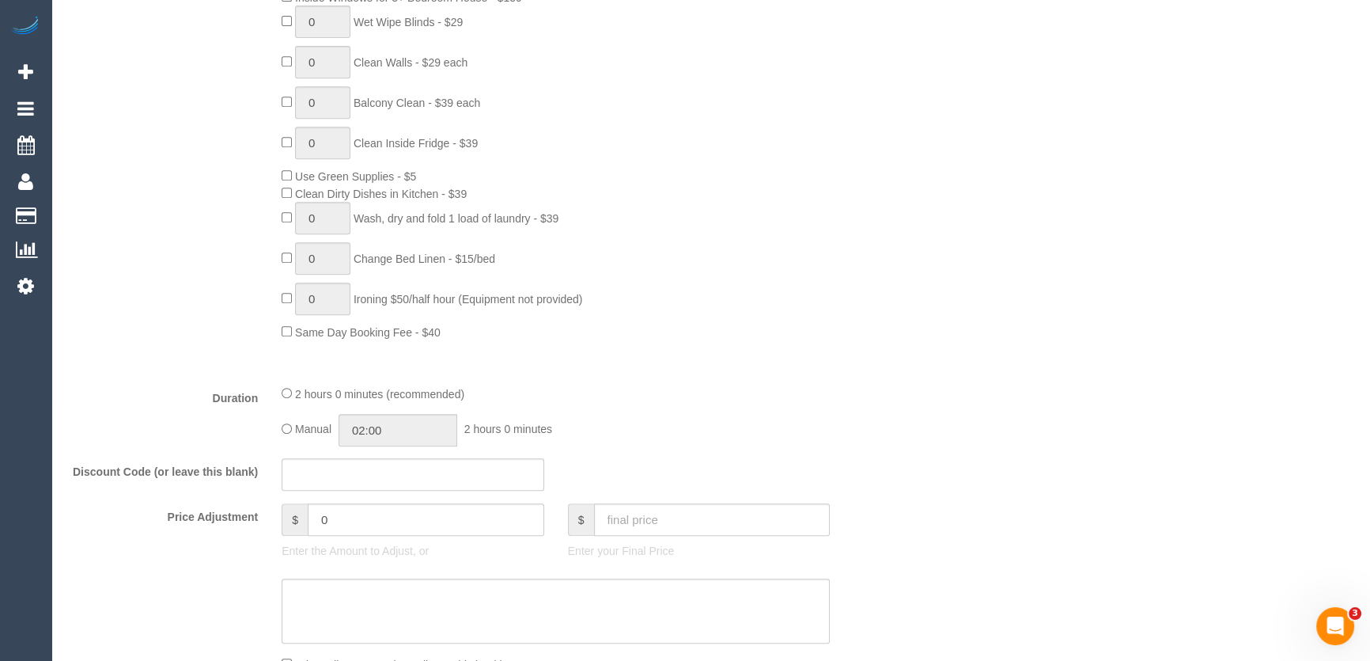
scroll to position [1006, 0]
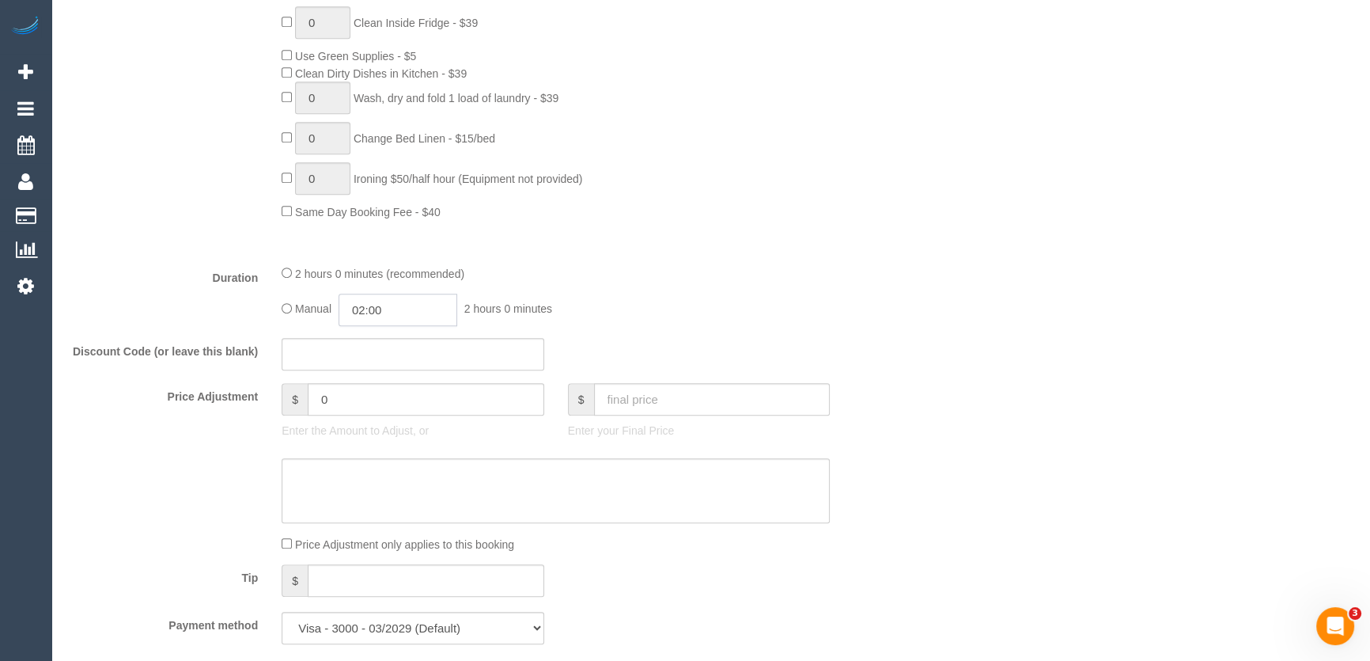
click at [396, 314] on input "02:00" at bounding box center [398, 310] width 119 height 32
click at [387, 349] on li "01:00" at bounding box center [381, 347] width 70 height 21
type input "01:00"
click at [781, 309] on div "Manual 01:00 1 hour 0 minutes" at bounding box center [556, 310] width 548 height 32
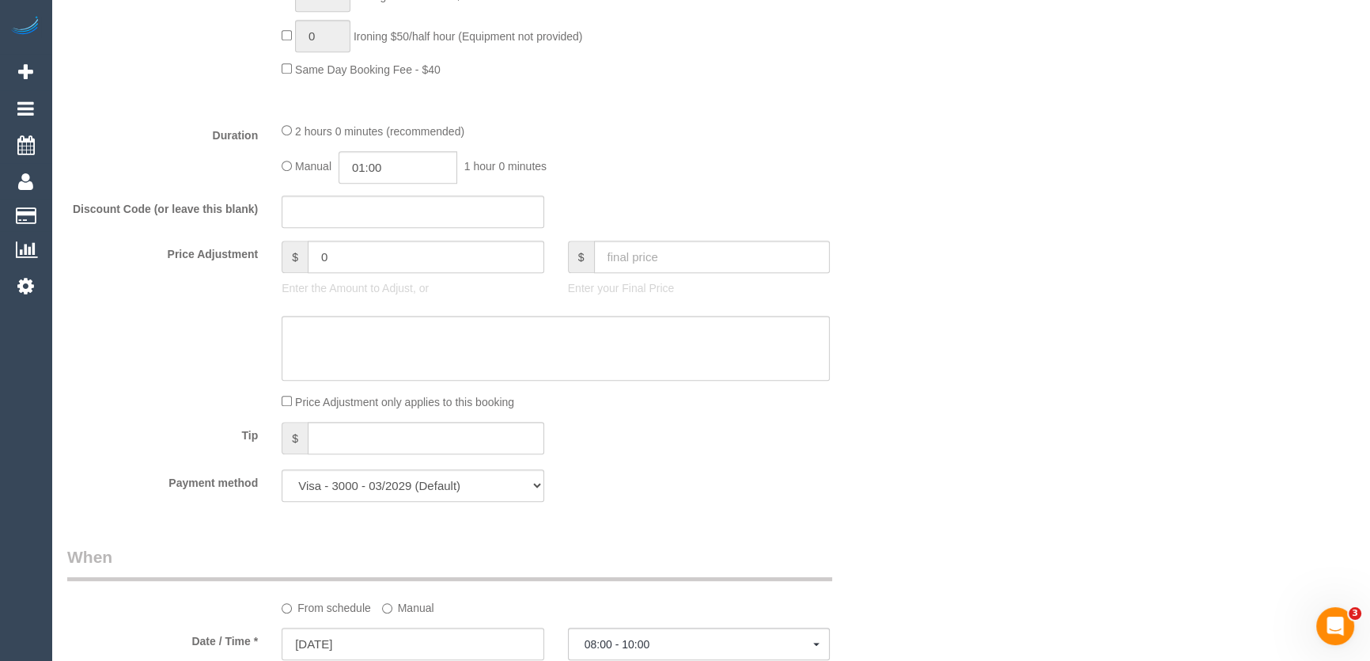
select select "spot18"
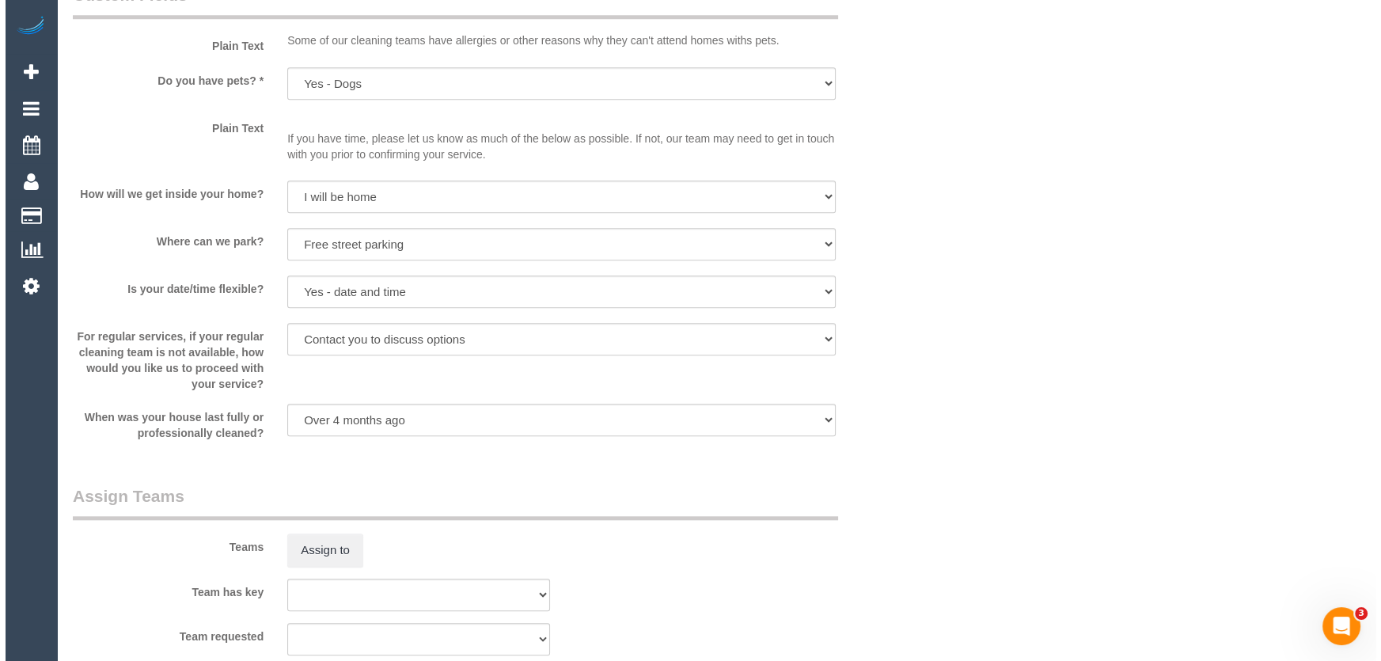
scroll to position [1941, 0]
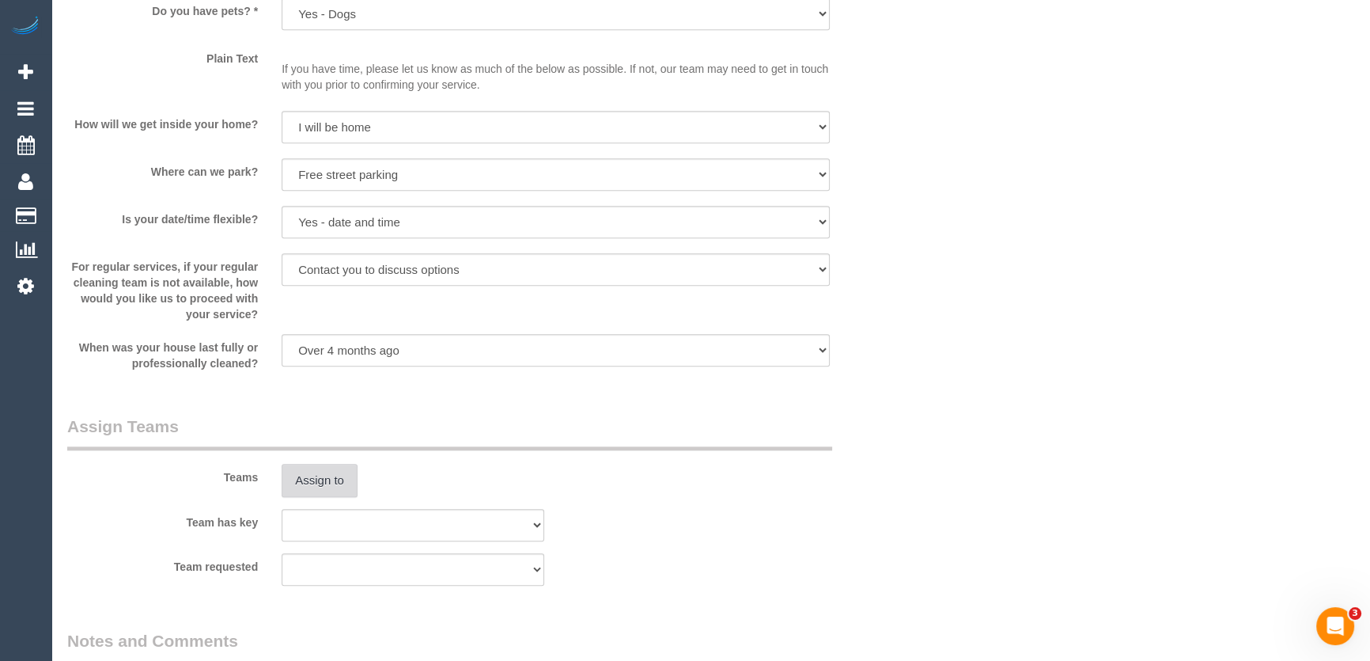
click at [326, 475] on button "Assign to" at bounding box center [320, 480] width 76 height 33
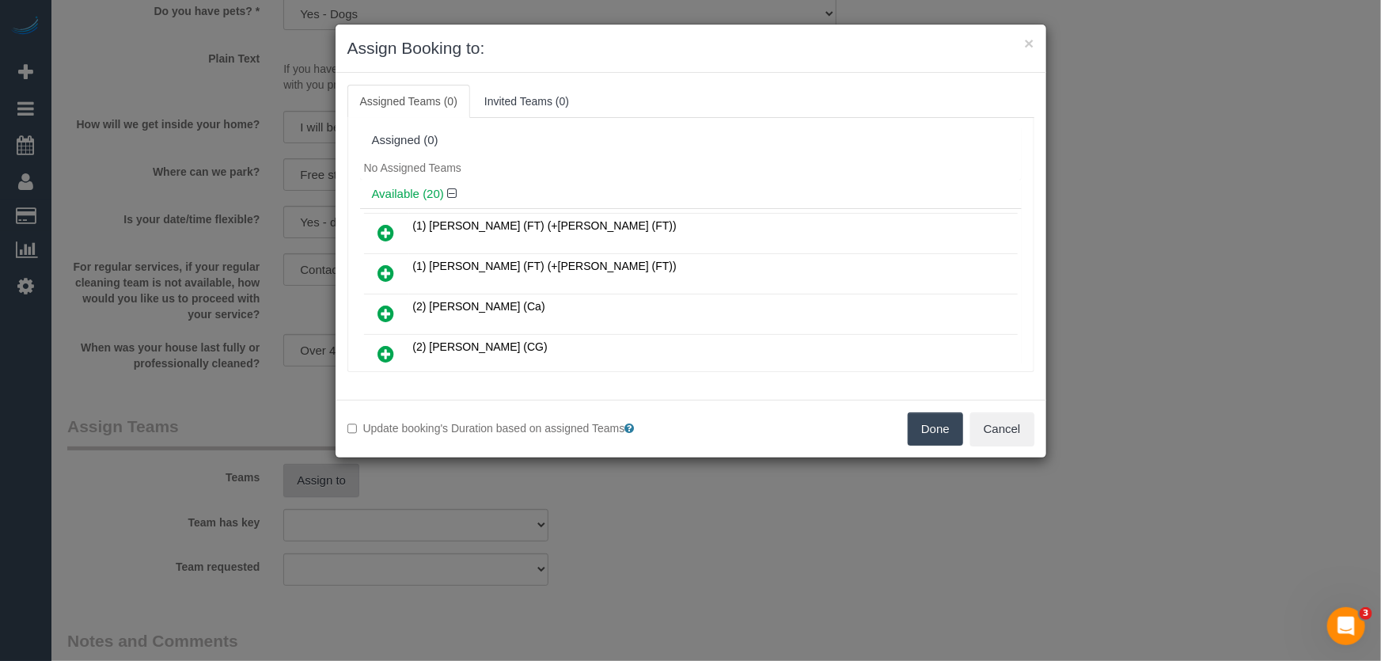
scroll to position [4794, 0]
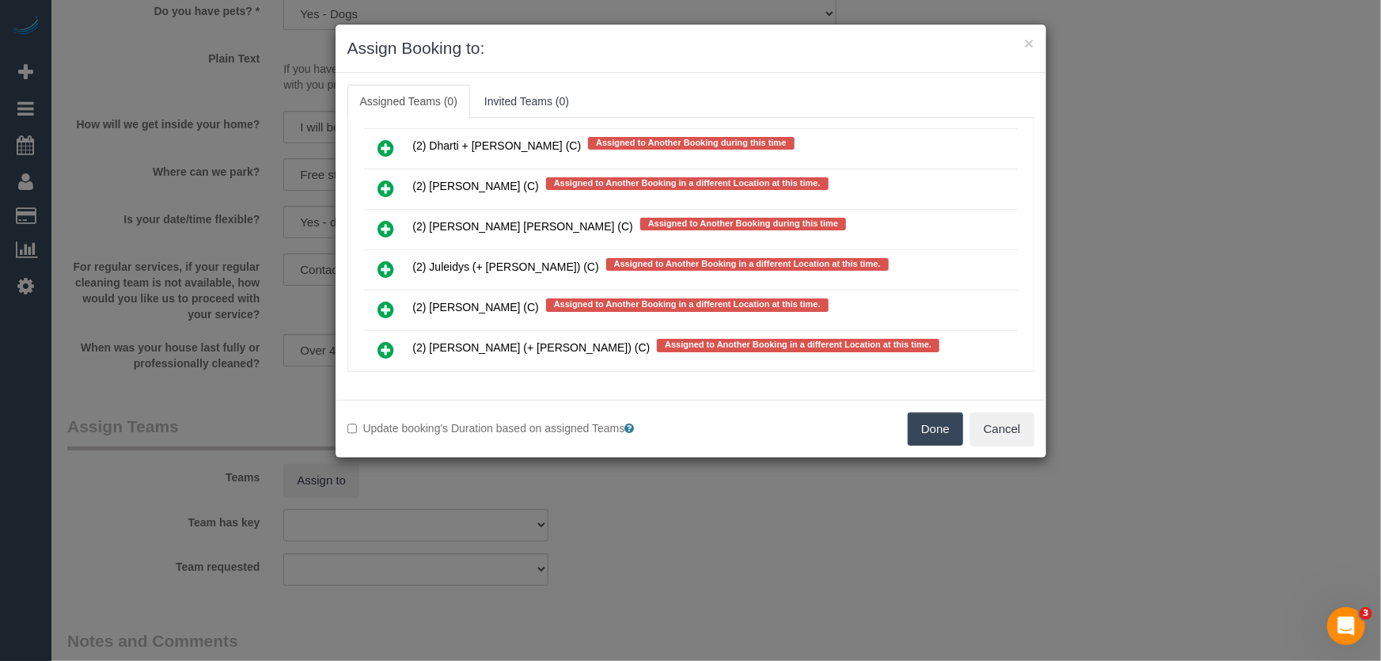
click at [384, 340] on icon at bounding box center [386, 349] width 17 height 19
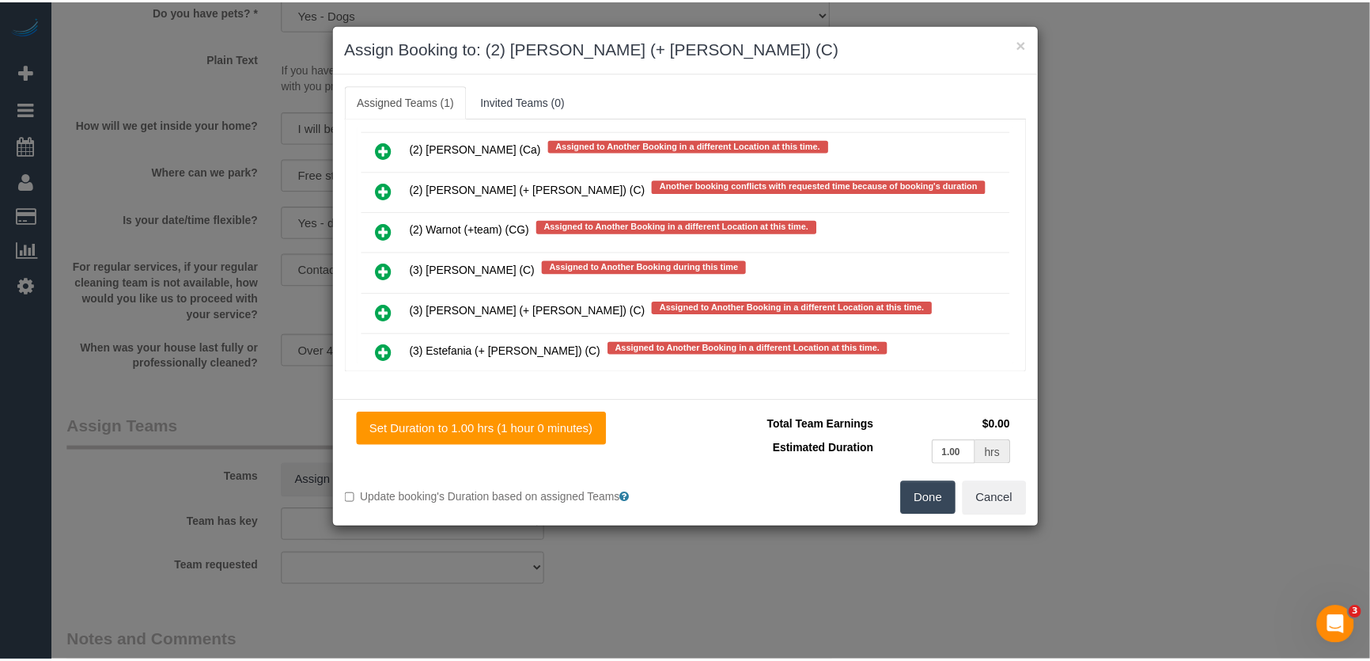
scroll to position [5054, 0]
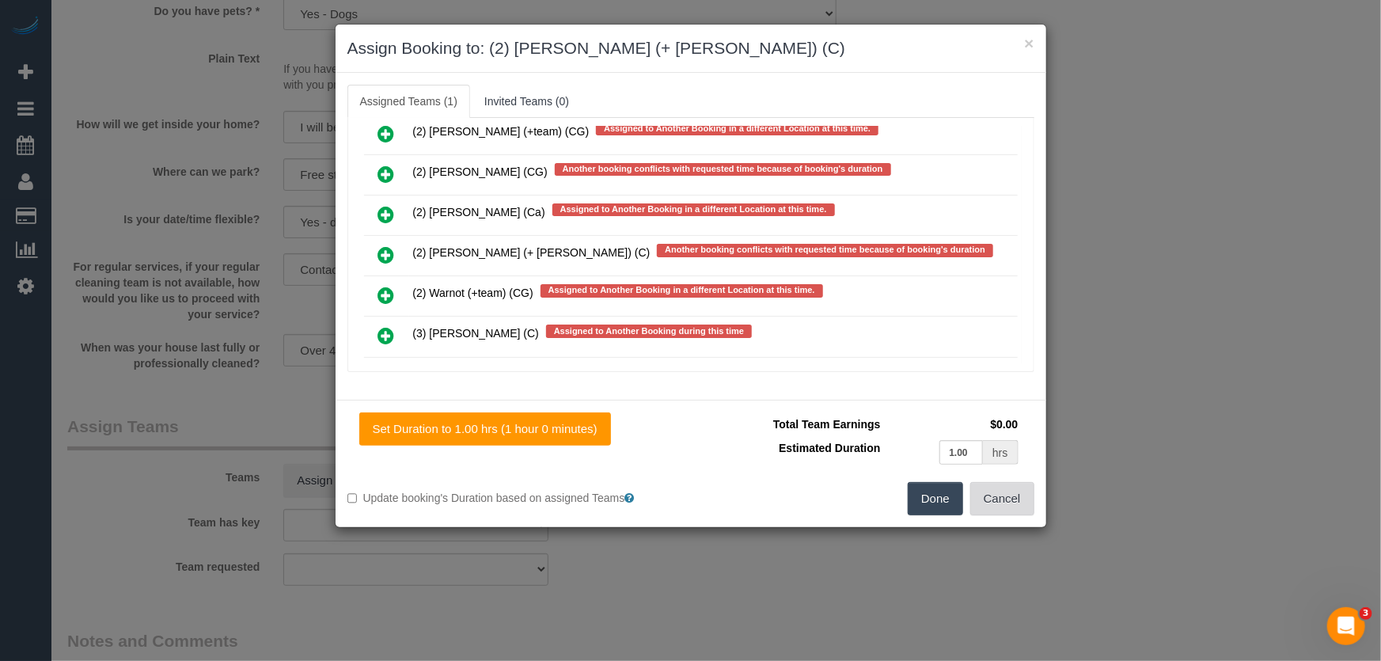
click at [989, 491] on button "Cancel" at bounding box center [1002, 498] width 64 height 33
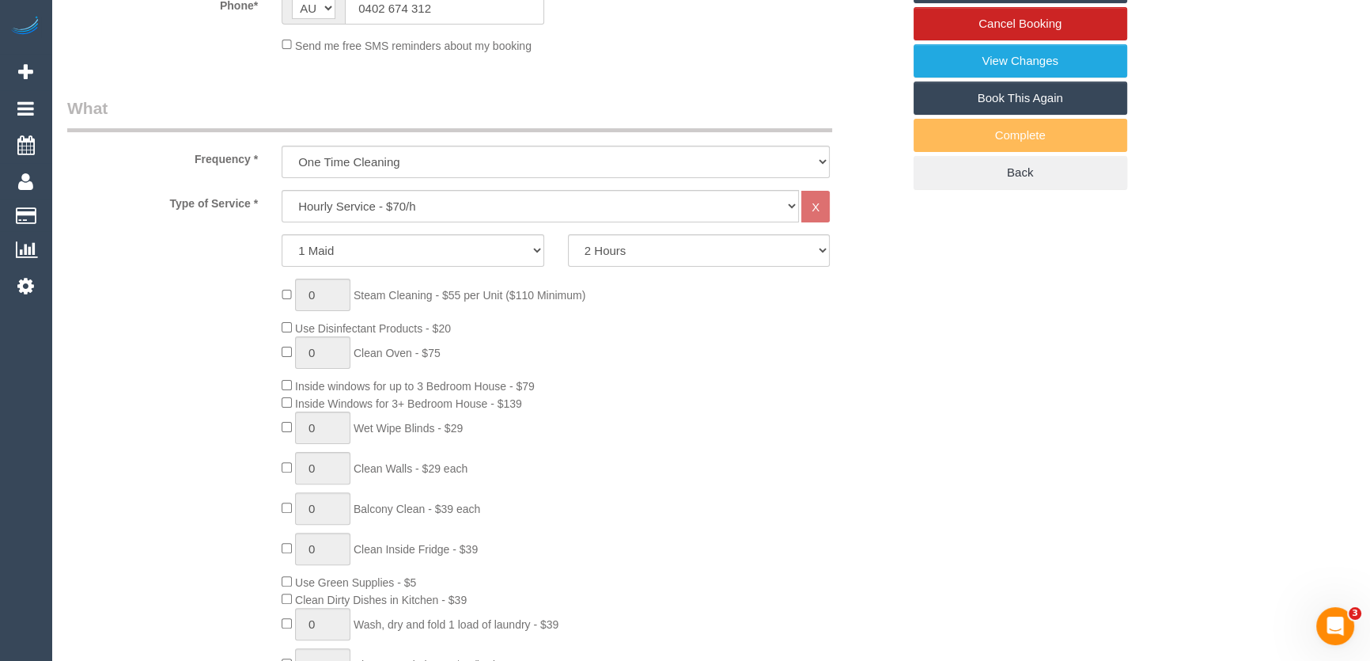
scroll to position [359, 0]
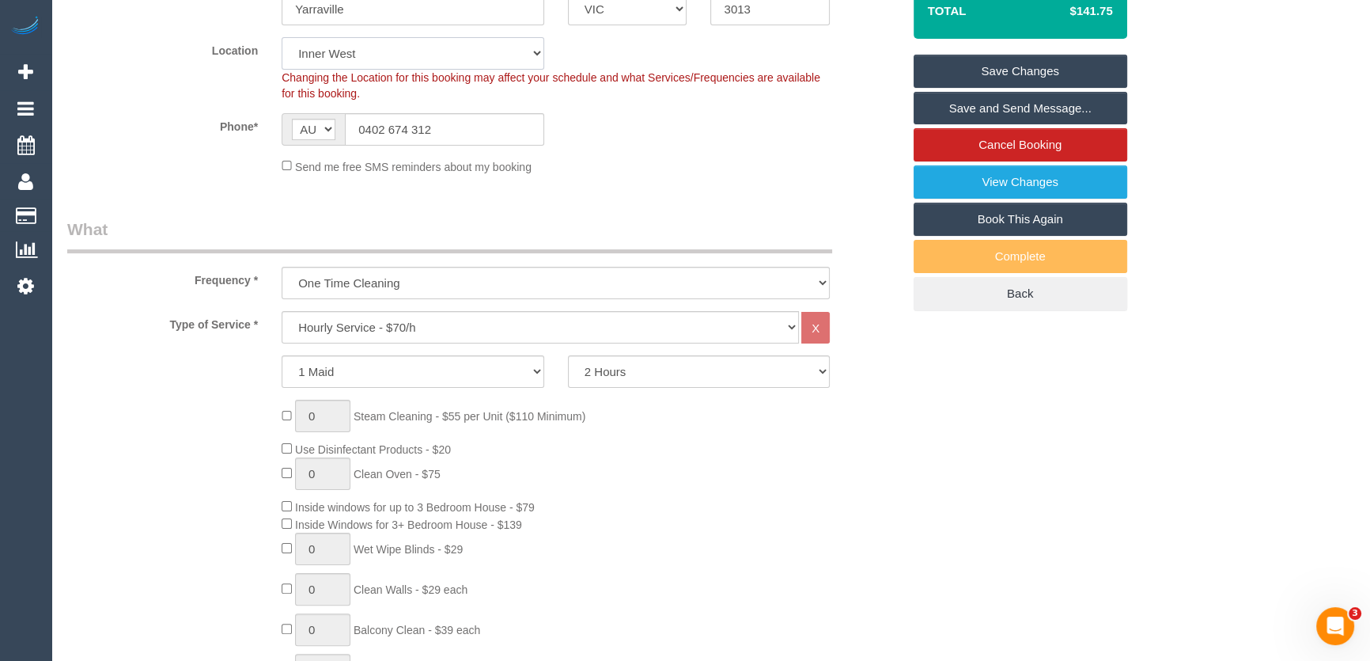
click at [367, 52] on select "Office City East (North) East (South) Inner East Inner North (East) Inner North…" at bounding box center [413, 53] width 263 height 32
select select "50"
click at [282, 37] on select "Office City East (North) East (South) Inner East Inner North (East) Inner North…" at bounding box center [413, 53] width 263 height 32
select select "object:5523"
click at [163, 157] on div "Send me free SMS reminders about my booking" at bounding box center [484, 165] width 858 height 17
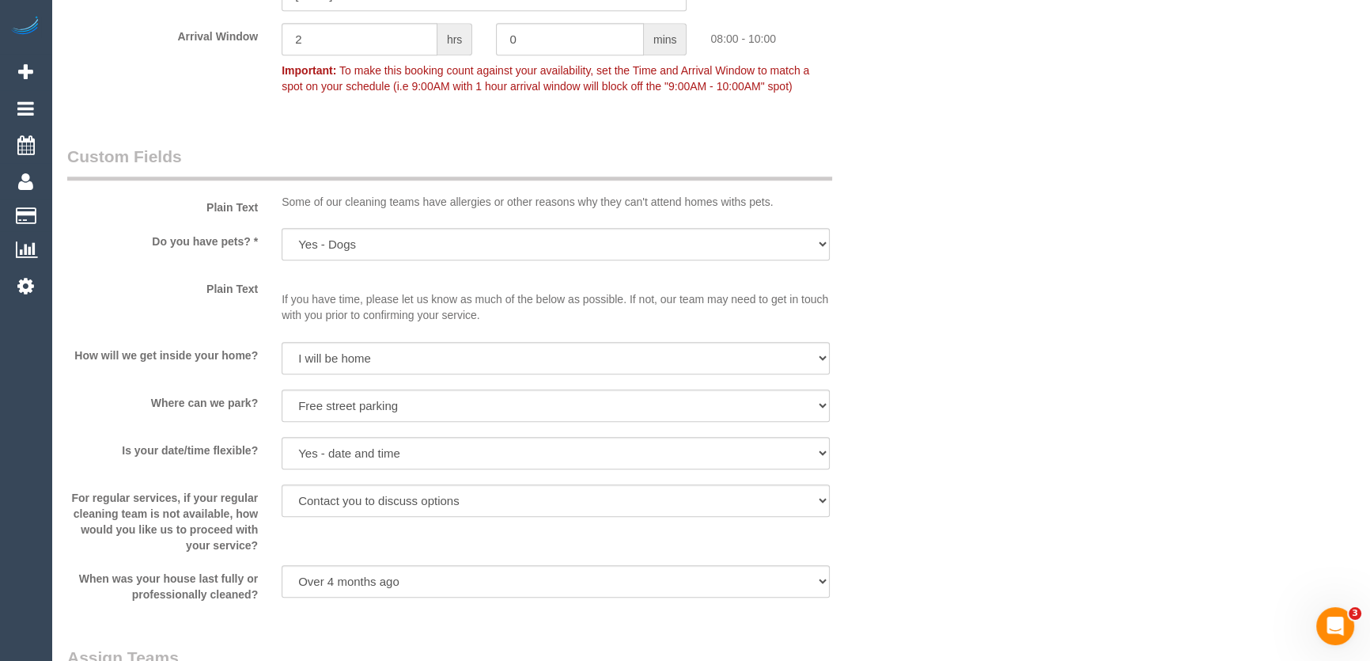
scroll to position [1850, 0]
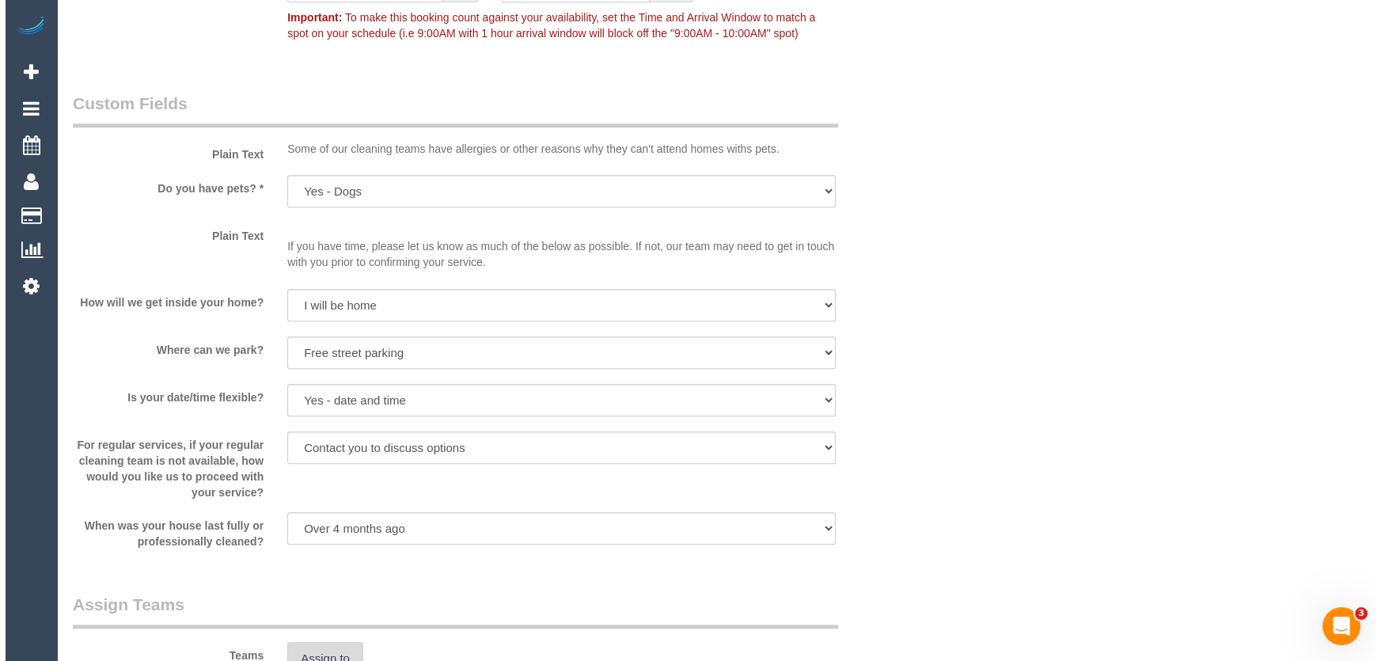
scroll to position [2085, 0]
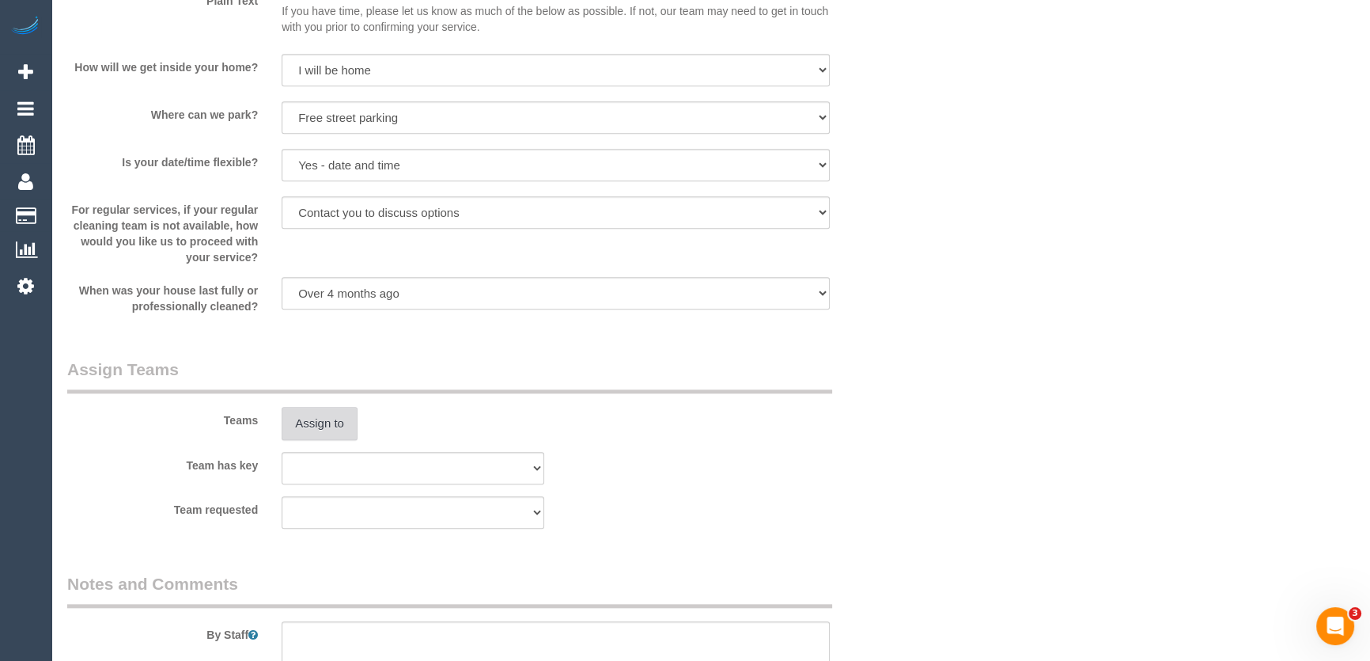
click at [310, 424] on button "Assign to" at bounding box center [320, 423] width 76 height 33
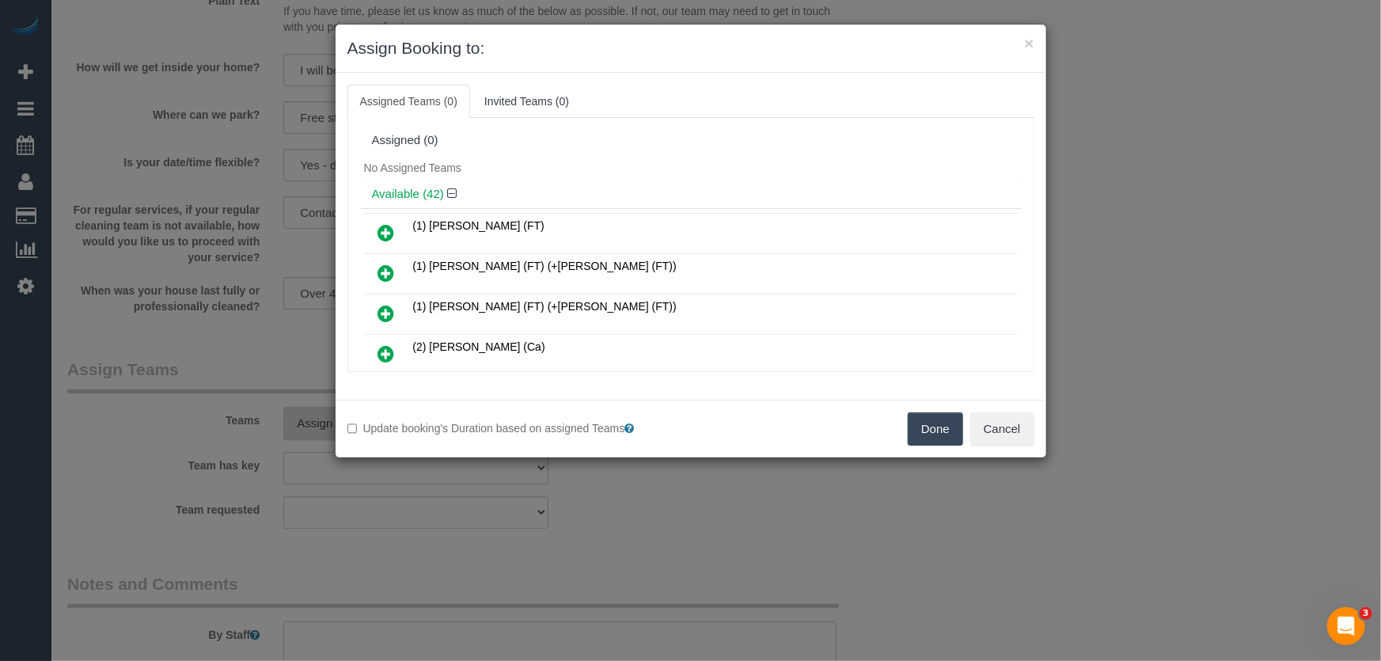
scroll to position [8554, 0]
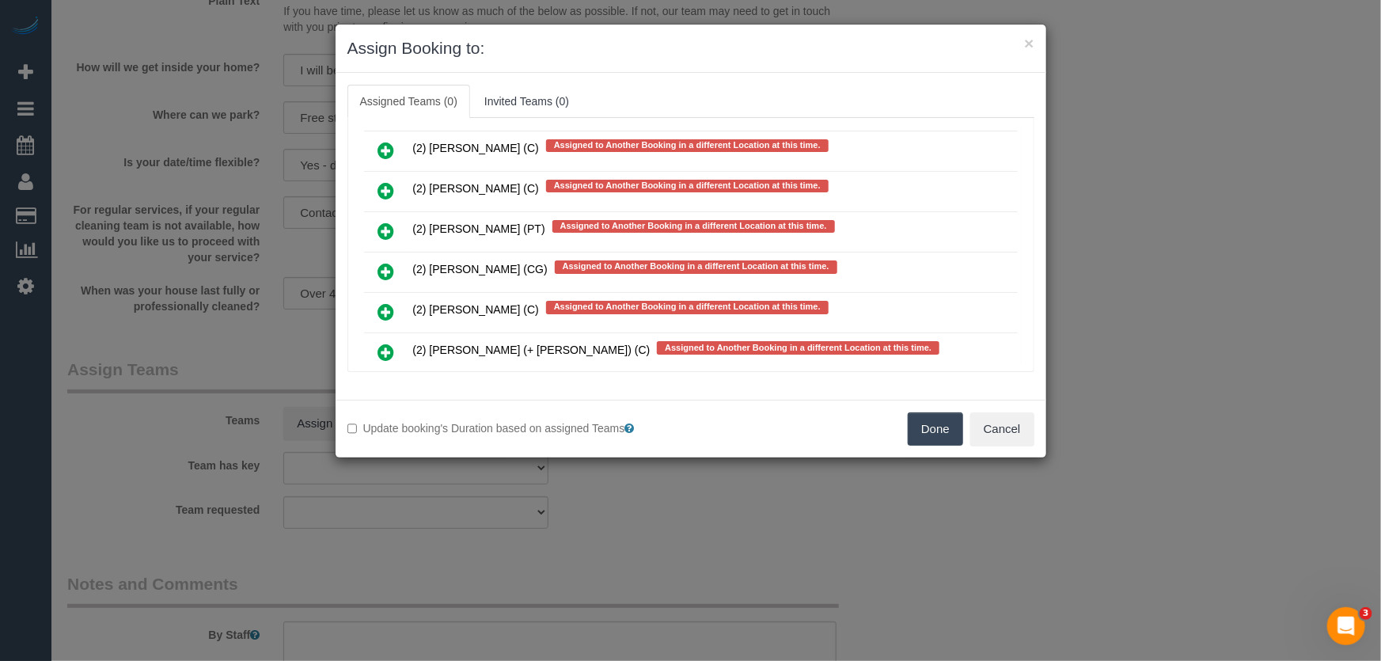
click at [386, 424] on icon at bounding box center [386, 433] width 17 height 19
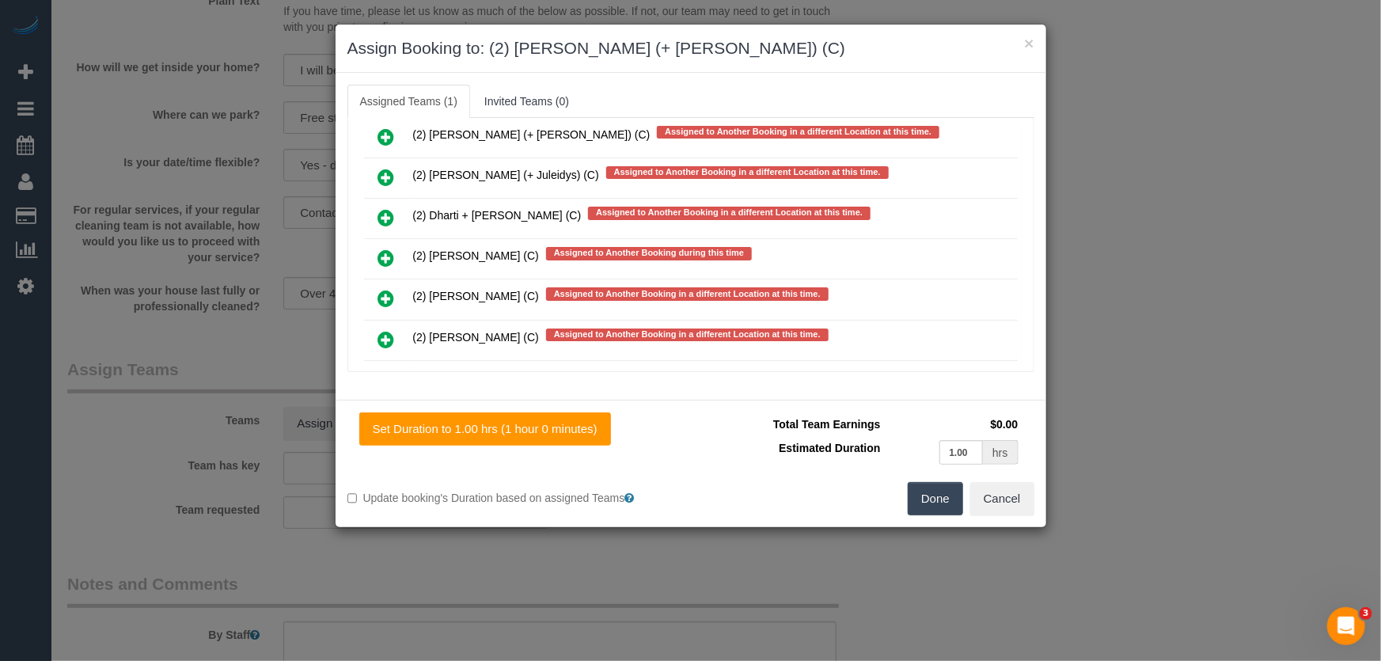
scroll to position [8885, 0]
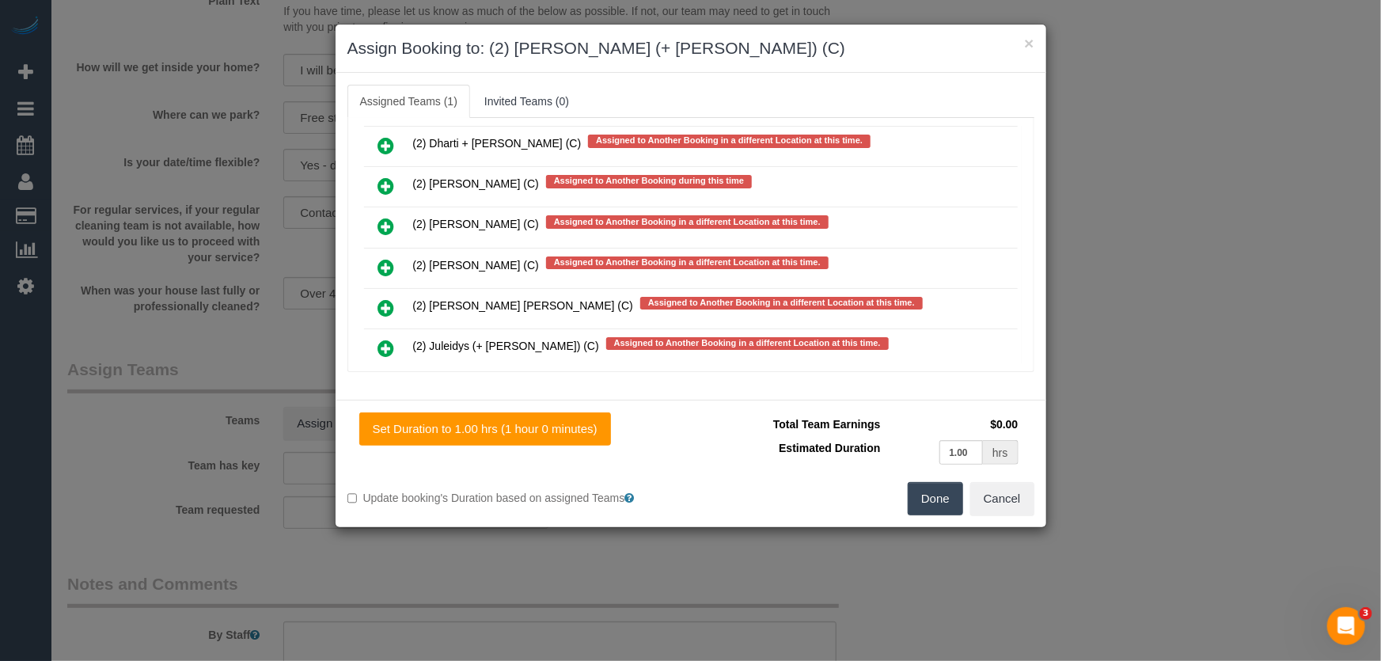
click at [387, 419] on icon at bounding box center [386, 428] width 17 height 19
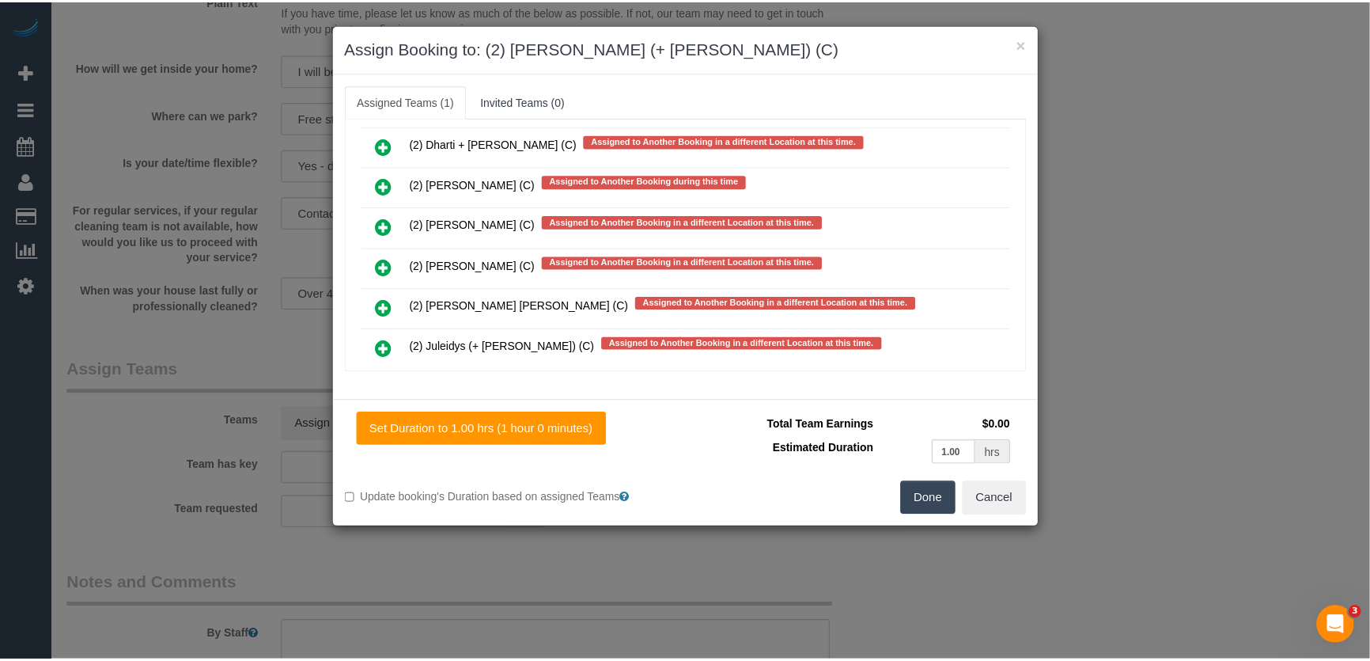
scroll to position [8932, 0]
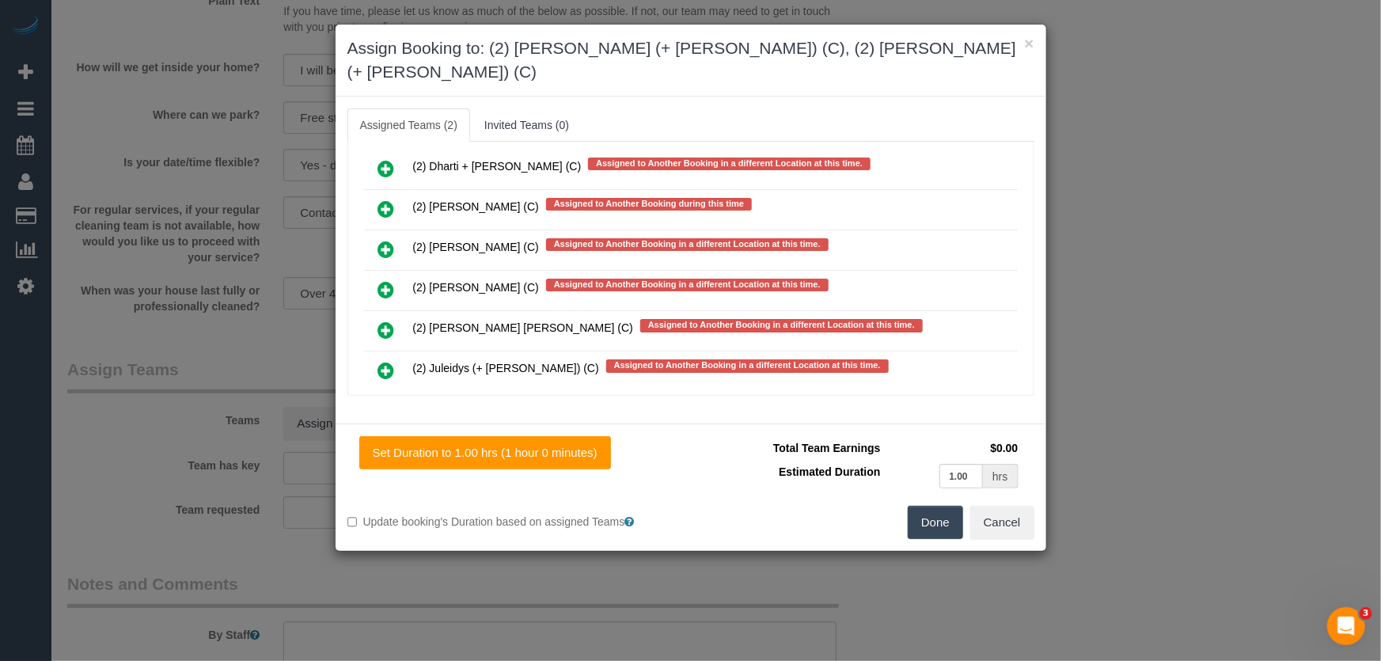
click at [933, 506] on button "Done" at bounding box center [934, 522] width 55 height 33
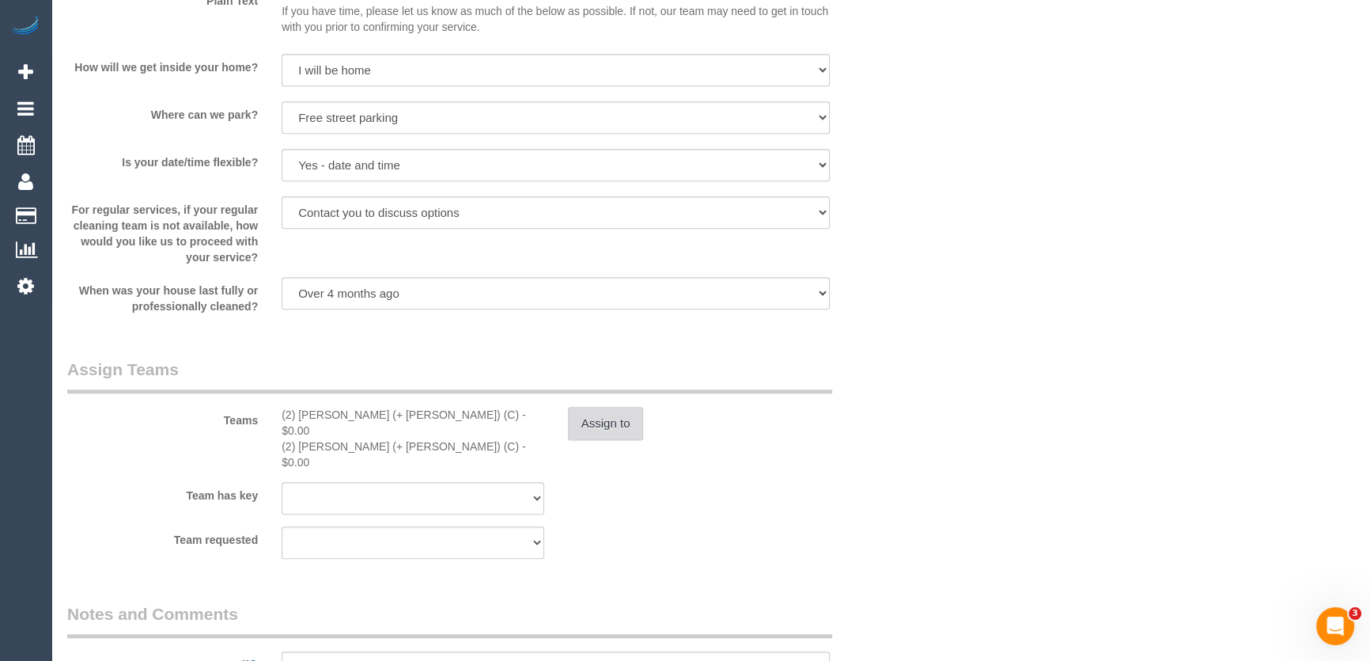
click at [607, 411] on button "Assign to" at bounding box center [606, 423] width 76 height 33
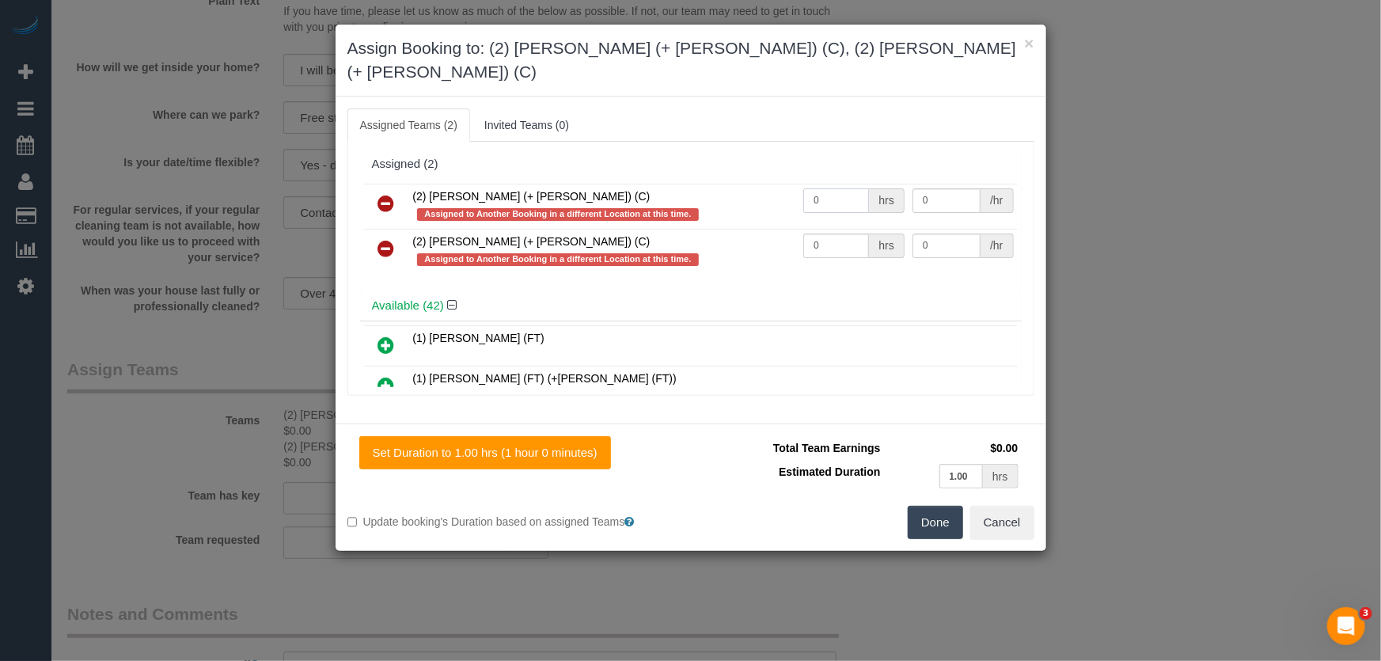
click at [831, 188] on input "0" at bounding box center [836, 200] width 66 height 25
type input "1"
click at [837, 233] on input "0" at bounding box center [836, 245] width 66 height 25
type input "37.5"
type input "1"
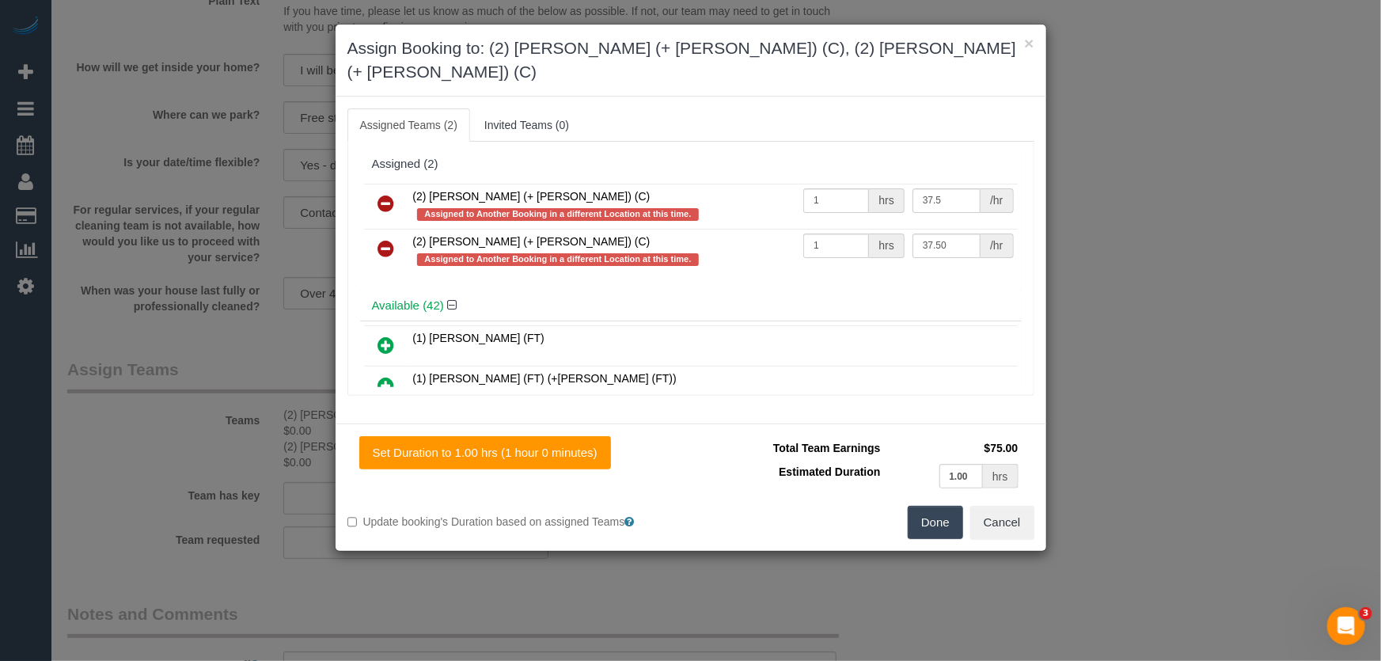
type input "37.5"
click at [937, 506] on button "Done" at bounding box center [934, 522] width 55 height 33
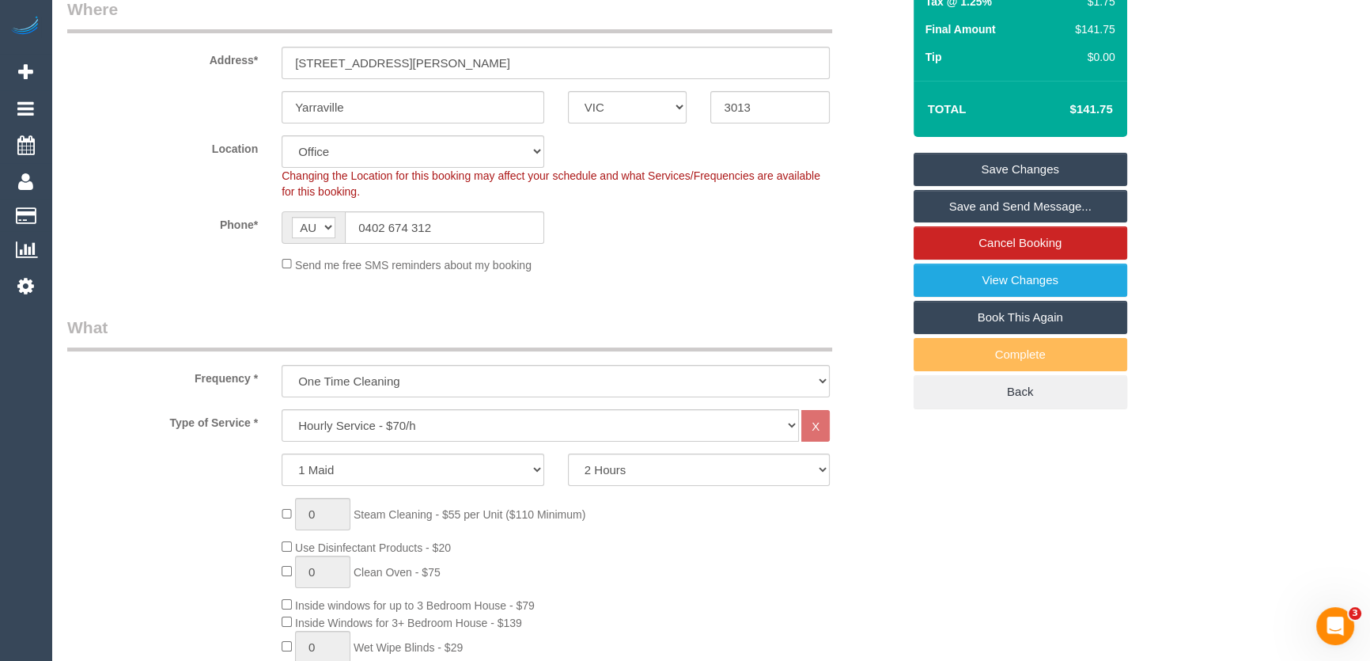
scroll to position [0, 0]
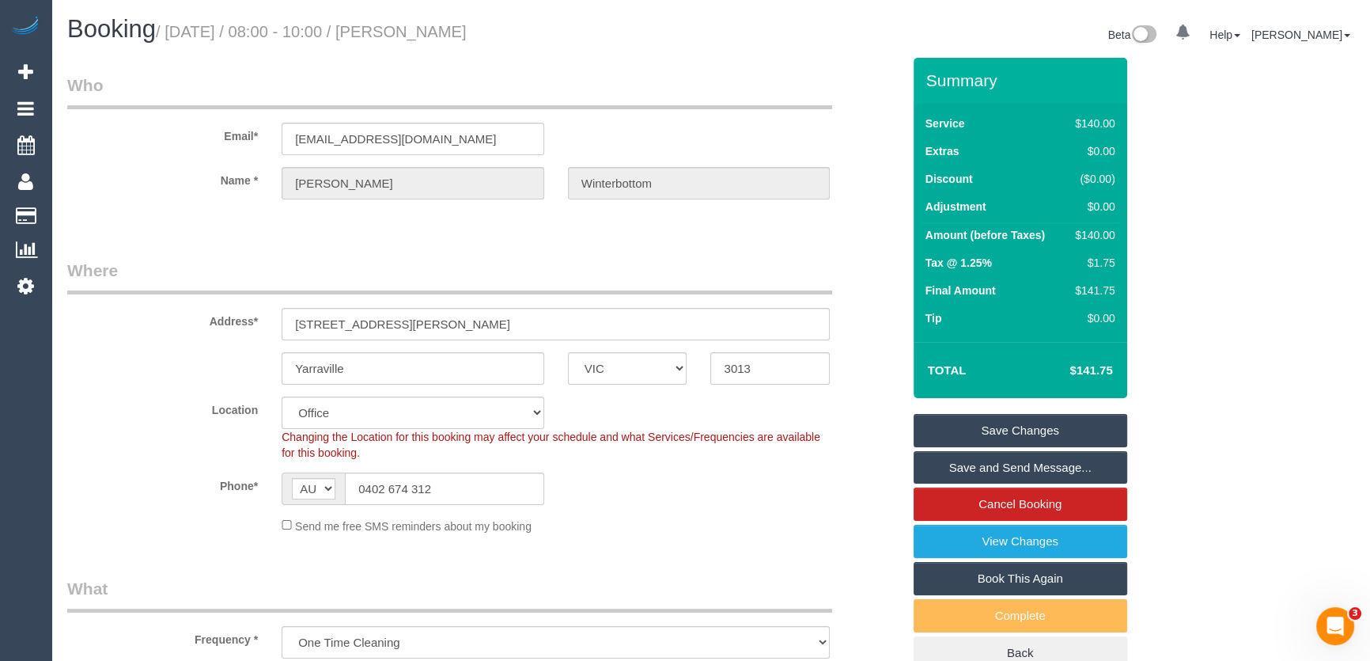
click at [450, 36] on small "/ August 26, 2025 / 08:00 - 10:00 / Danielle Winterbottom" at bounding box center [311, 31] width 311 height 17
copy small "Danielle Winterbottom"
click at [992, 467] on link "Save and Send Message..." at bounding box center [1021, 467] width 214 height 33
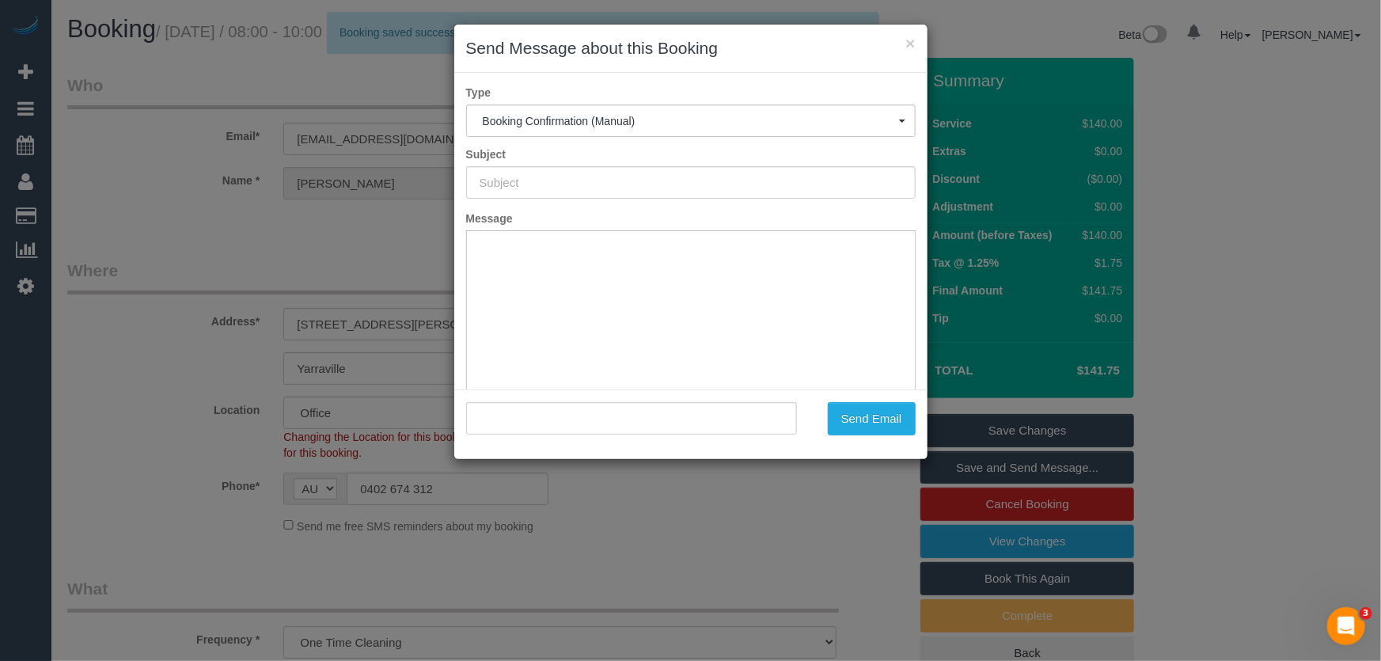
type input "Booking Confirmed"
type input ""Danielle Winterbottom" <dcalleja4@gmail.com>"
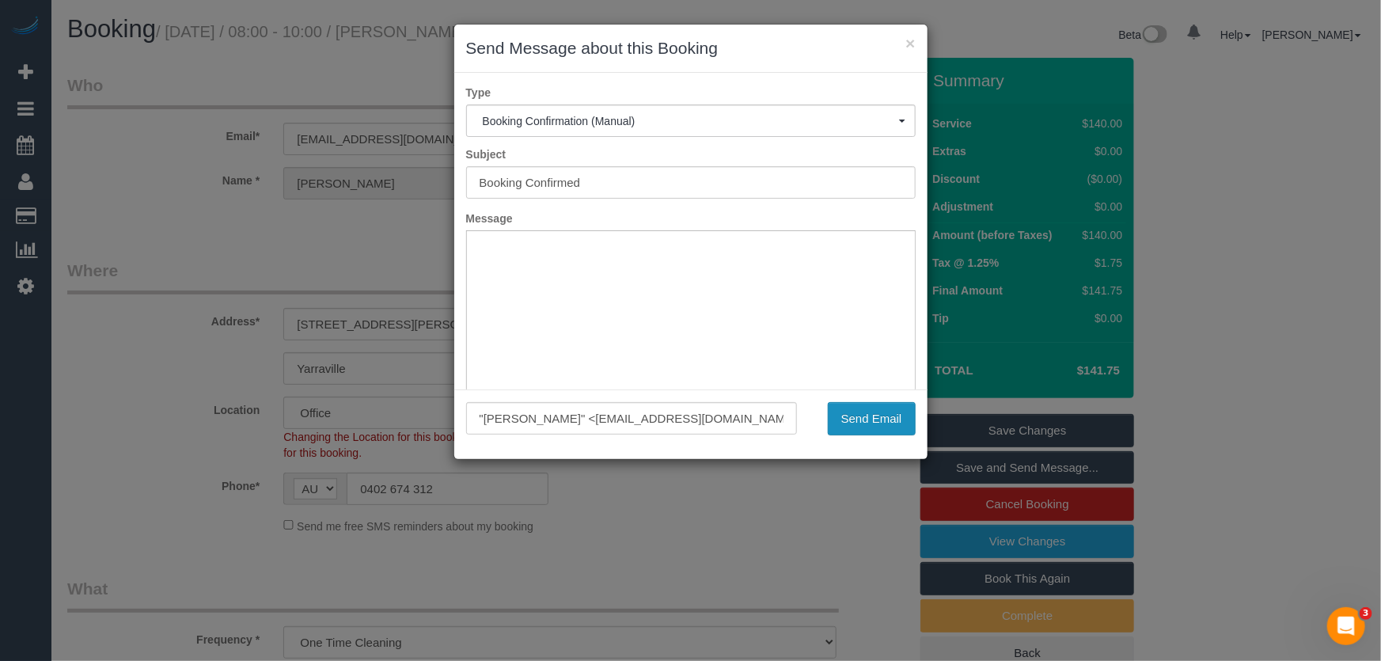
click at [863, 413] on button "Send Email" at bounding box center [872, 418] width 88 height 33
click at [866, 413] on div "Send Email" at bounding box center [868, 418] width 119 height 33
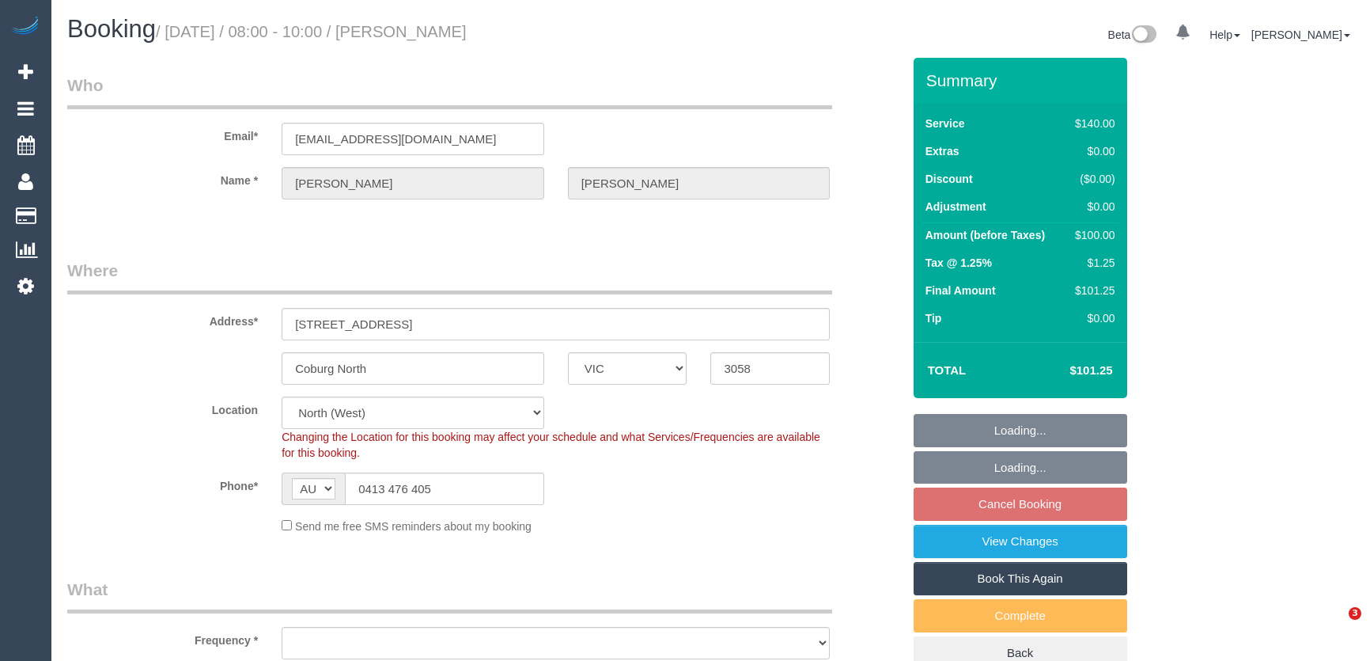
select select "VIC"
select select "object:569"
select select "string:stripe-pm_1RxRus2GScqysDRVxIBSD15G"
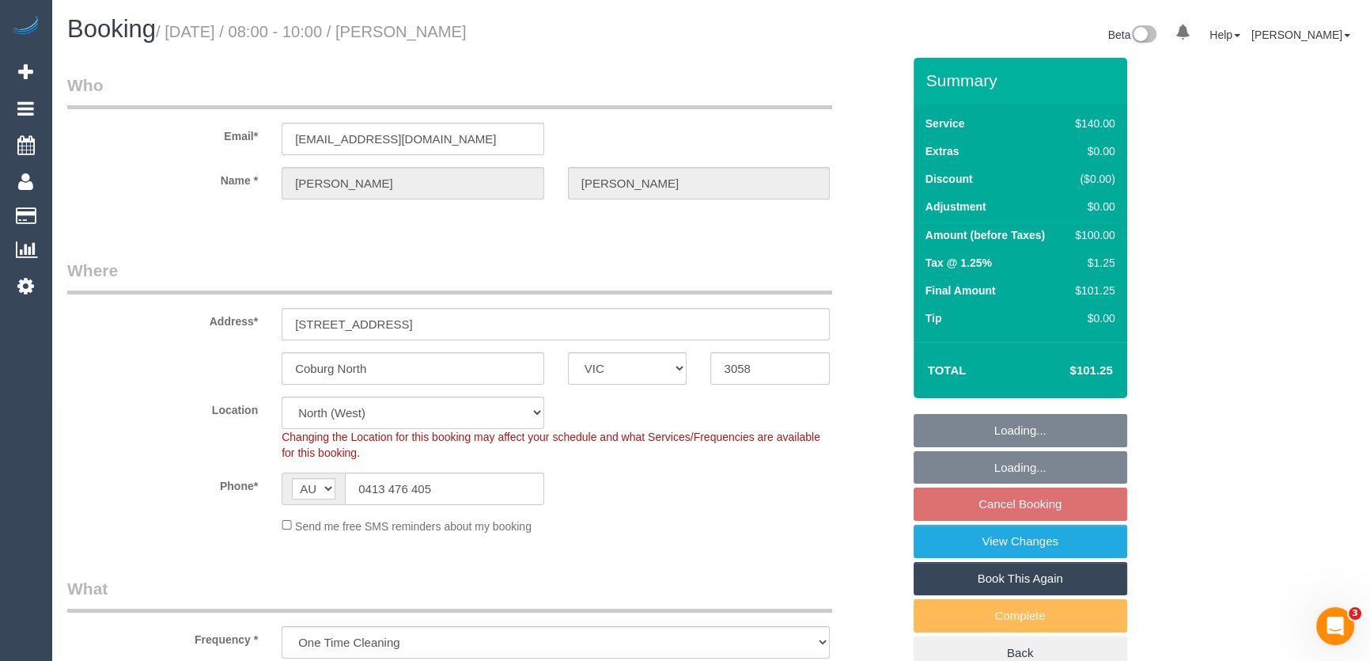
select select "number:28"
select select "number:14"
select select "number:19"
select select "number:22"
select select "number:33"
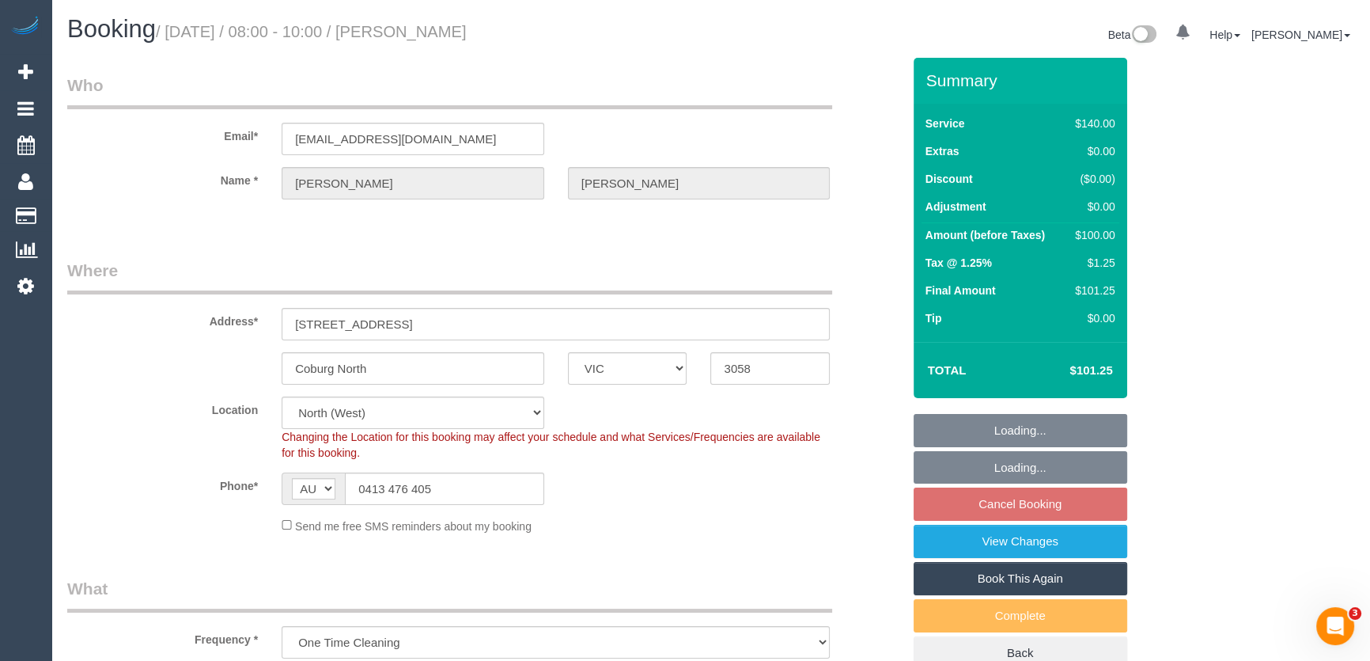
select select "number:13"
select select "object:1651"
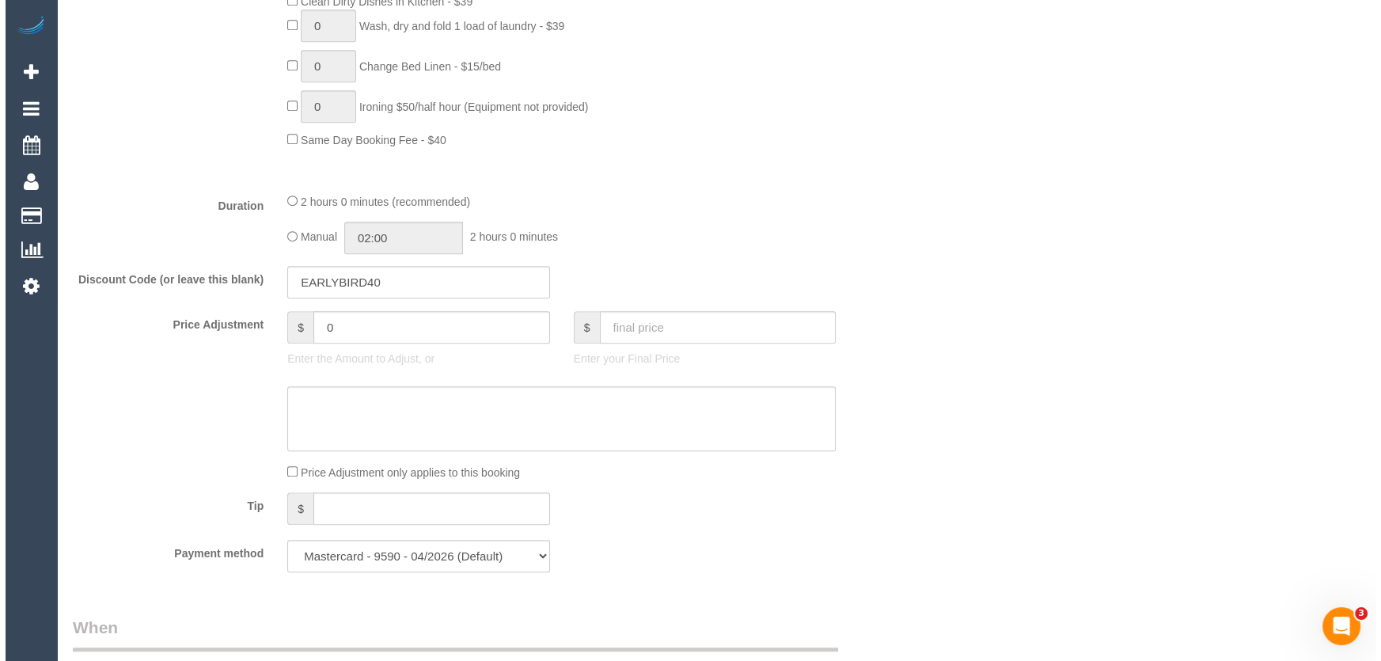
scroll to position [2157, 0]
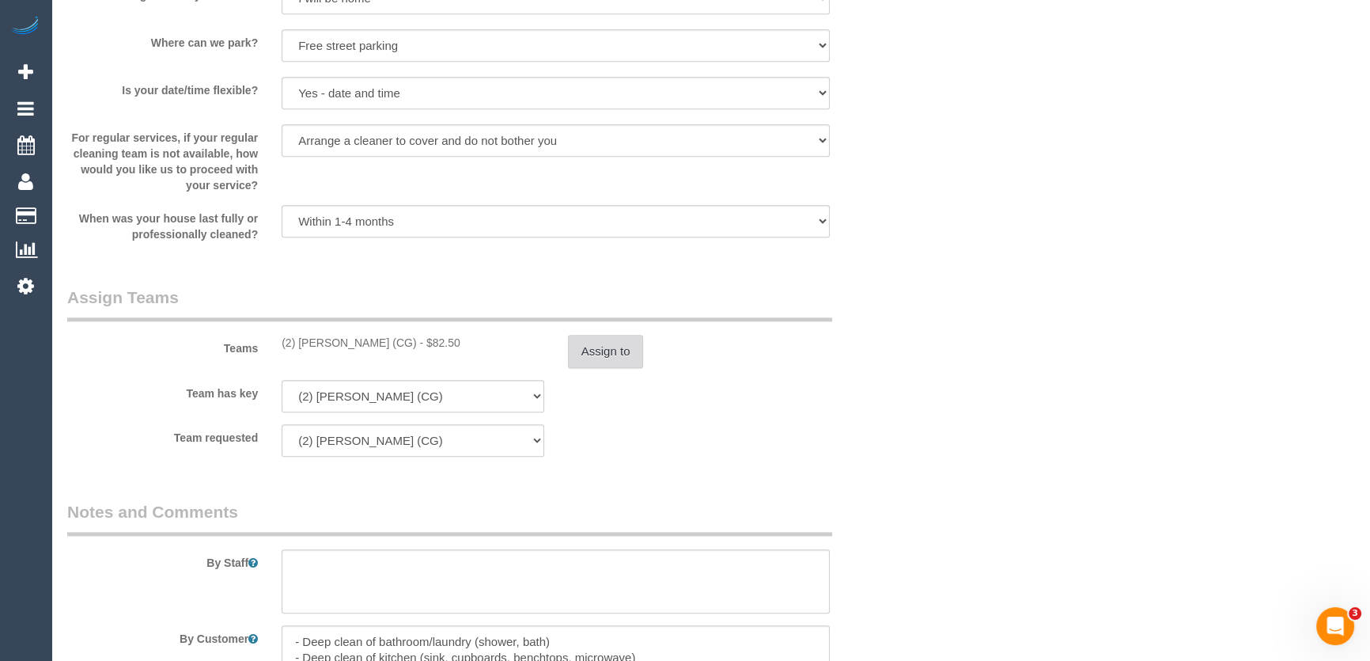
click at [607, 355] on button "Assign to" at bounding box center [606, 351] width 76 height 33
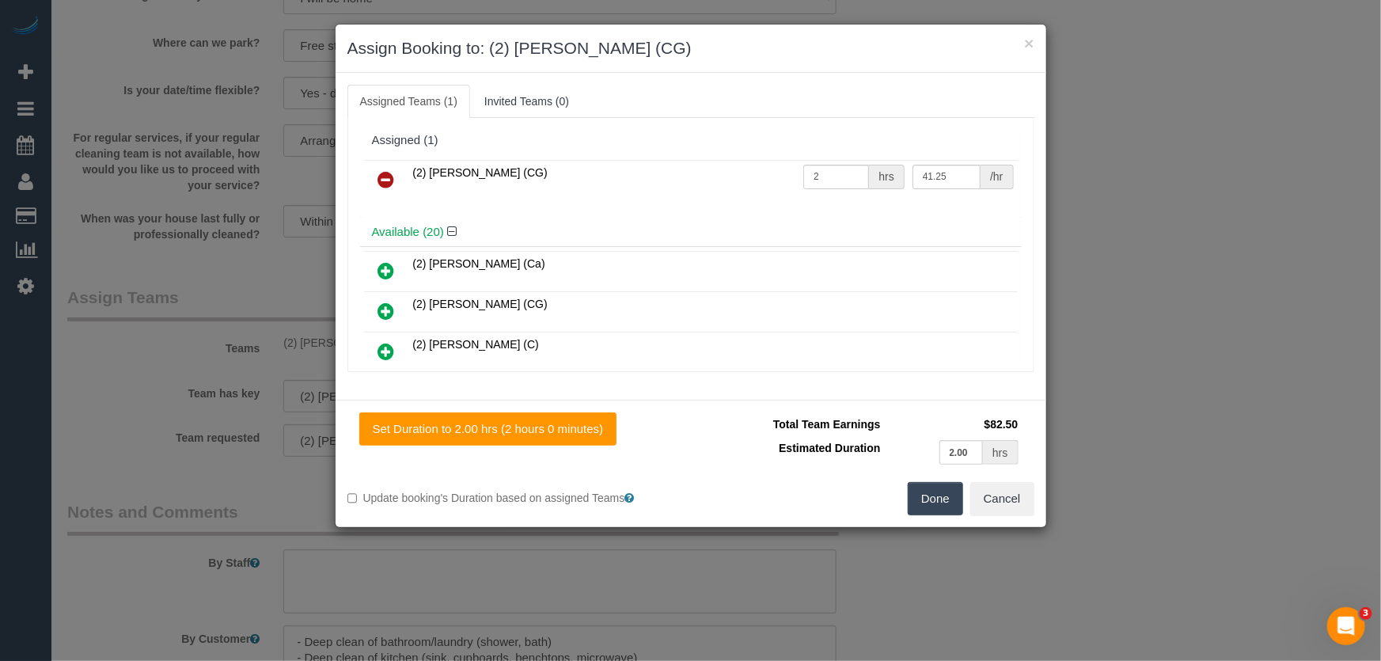
click at [379, 178] on icon at bounding box center [386, 179] width 17 height 19
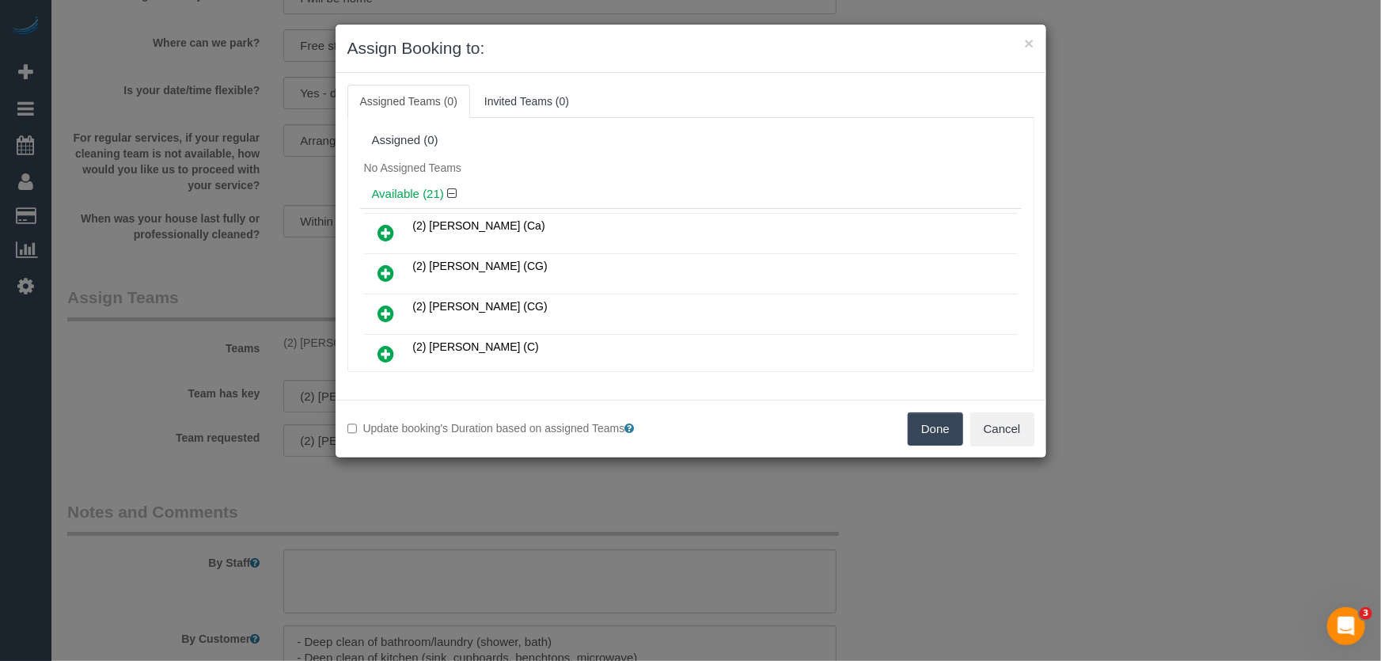
scroll to position [4715, 0]
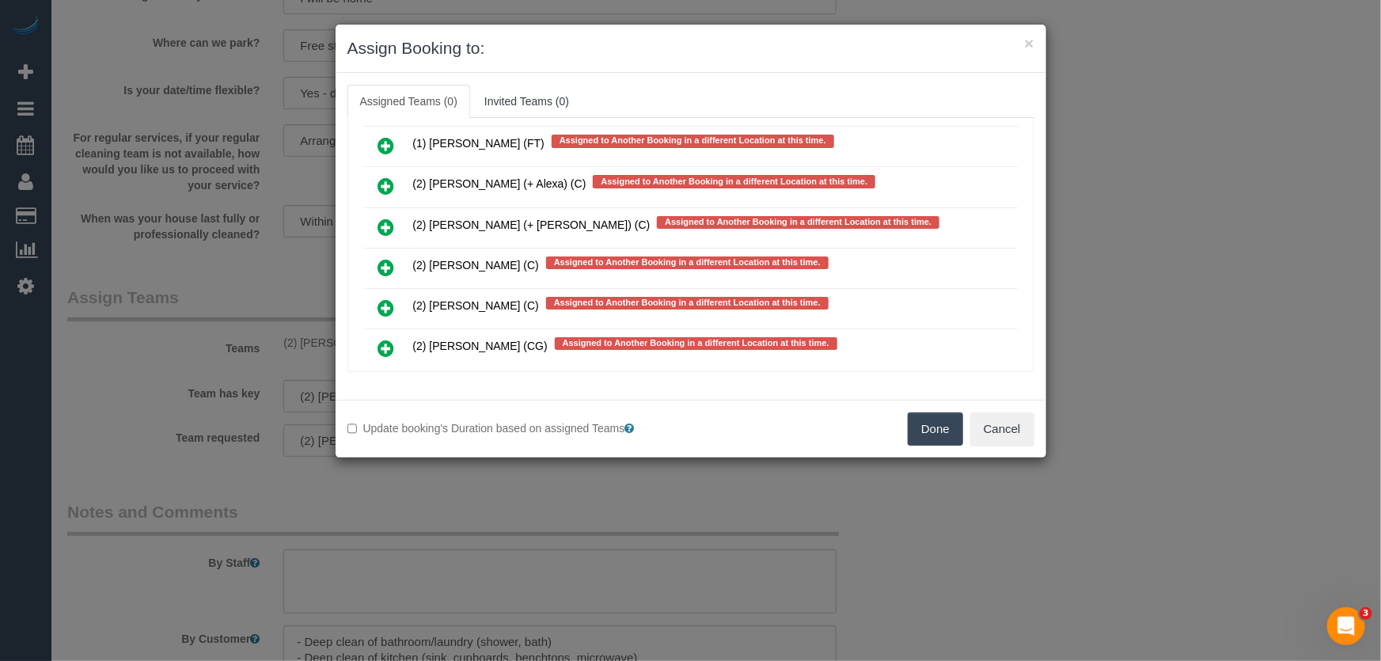
click at [381, 339] on icon at bounding box center [386, 348] width 17 height 19
click at [381, 379] on icon at bounding box center [386, 388] width 17 height 19
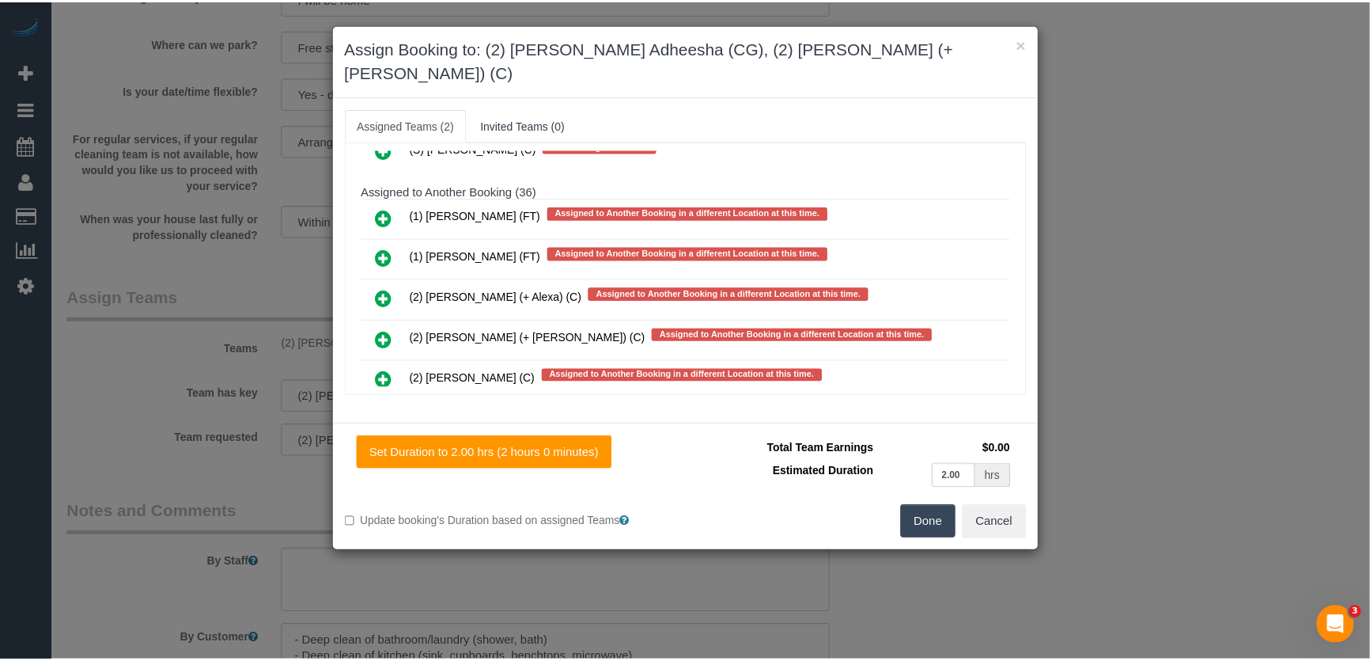
scroll to position [4805, 0]
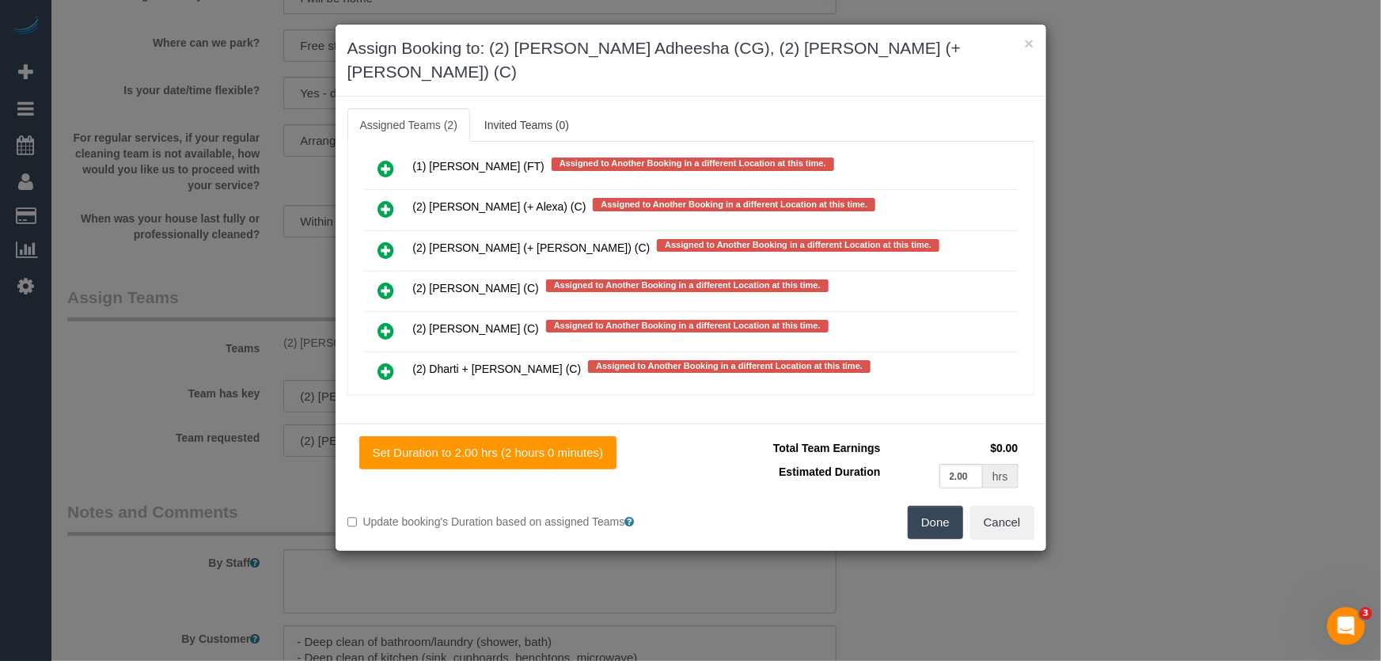
click at [940, 506] on button "Done" at bounding box center [934, 522] width 55 height 33
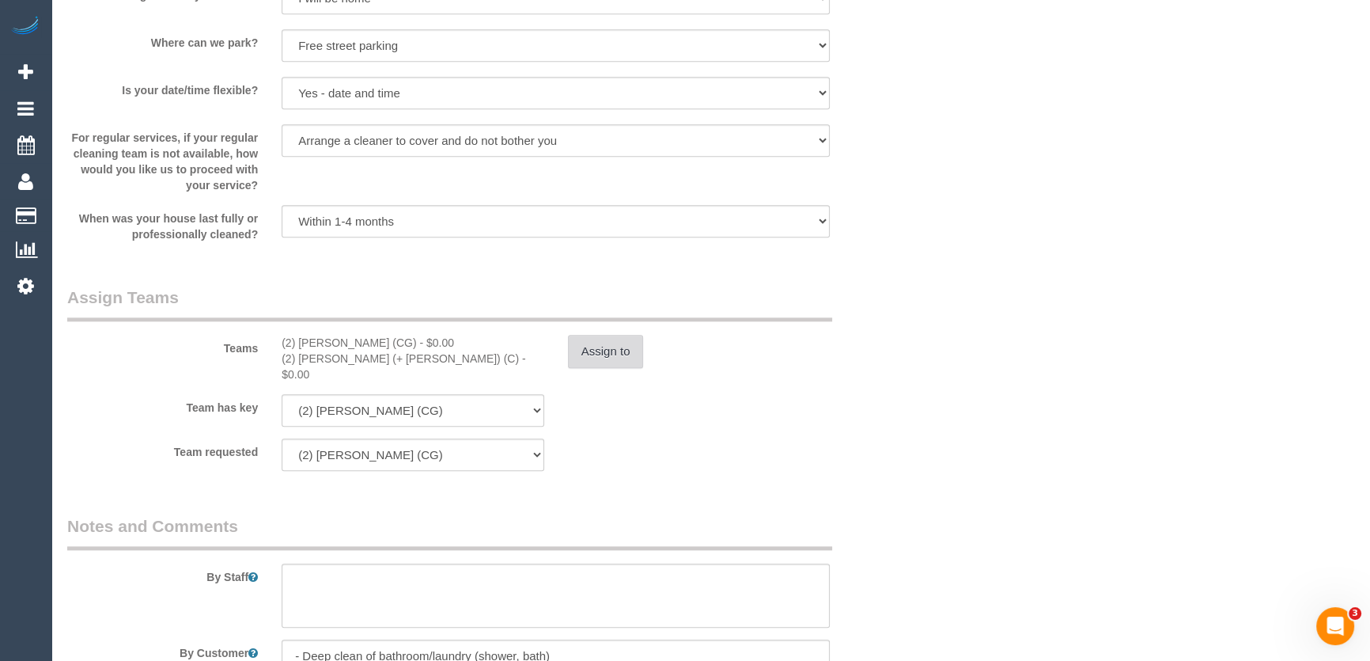
click at [640, 363] on button "Assign to" at bounding box center [606, 351] width 76 height 33
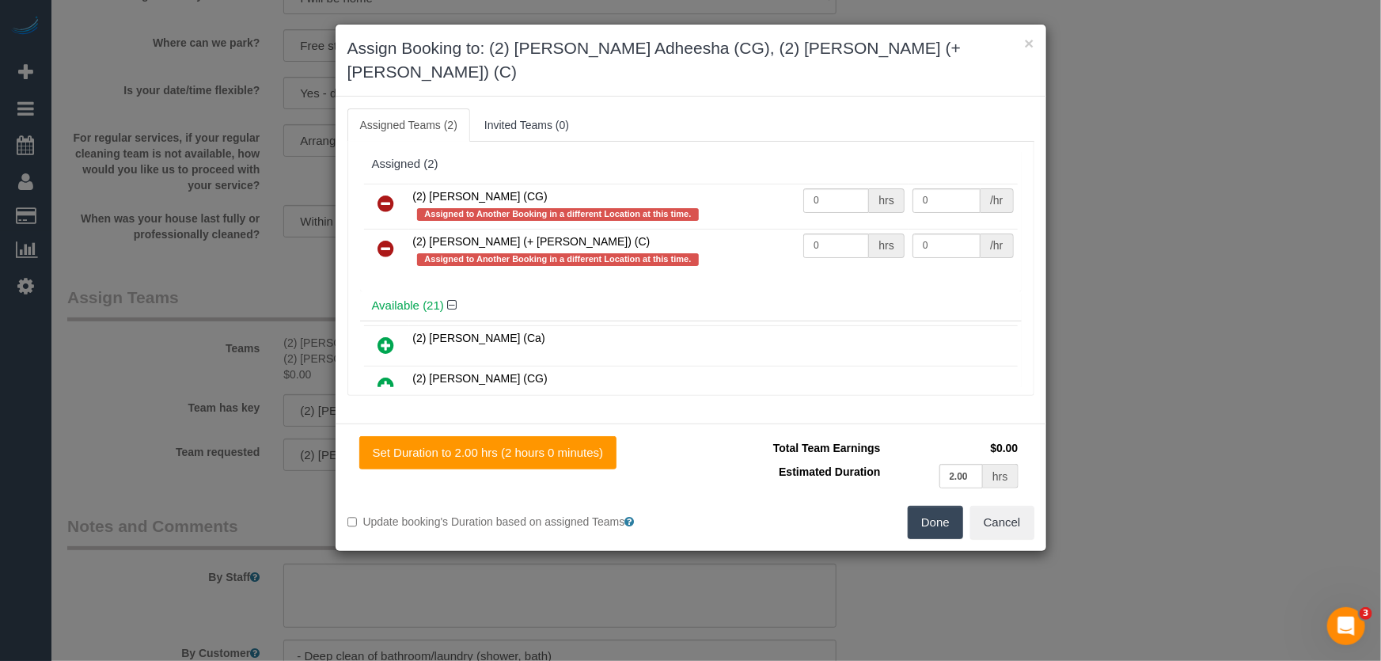
click at [386, 239] on icon at bounding box center [386, 248] width 17 height 19
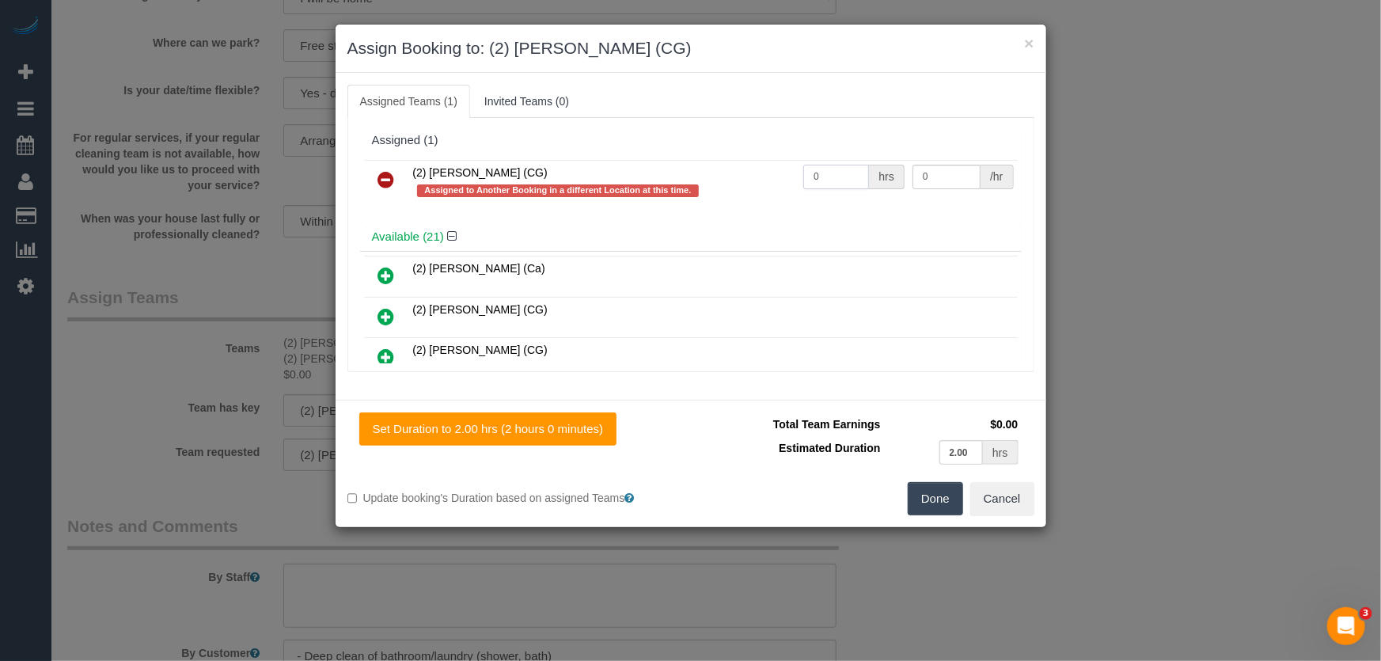
click at [831, 176] on input "0" at bounding box center [836, 177] width 66 height 25
type input "2"
type input "41.25"
click at [915, 491] on button "Done" at bounding box center [934, 498] width 55 height 33
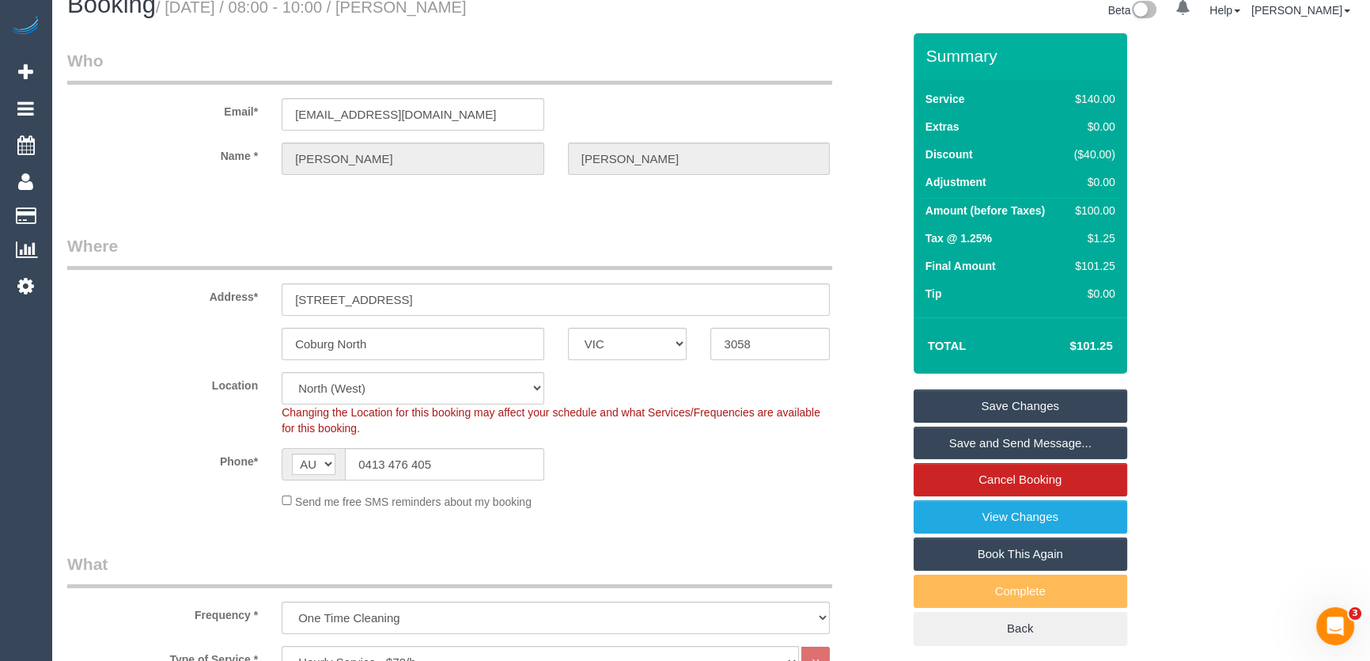
scroll to position [0, 0]
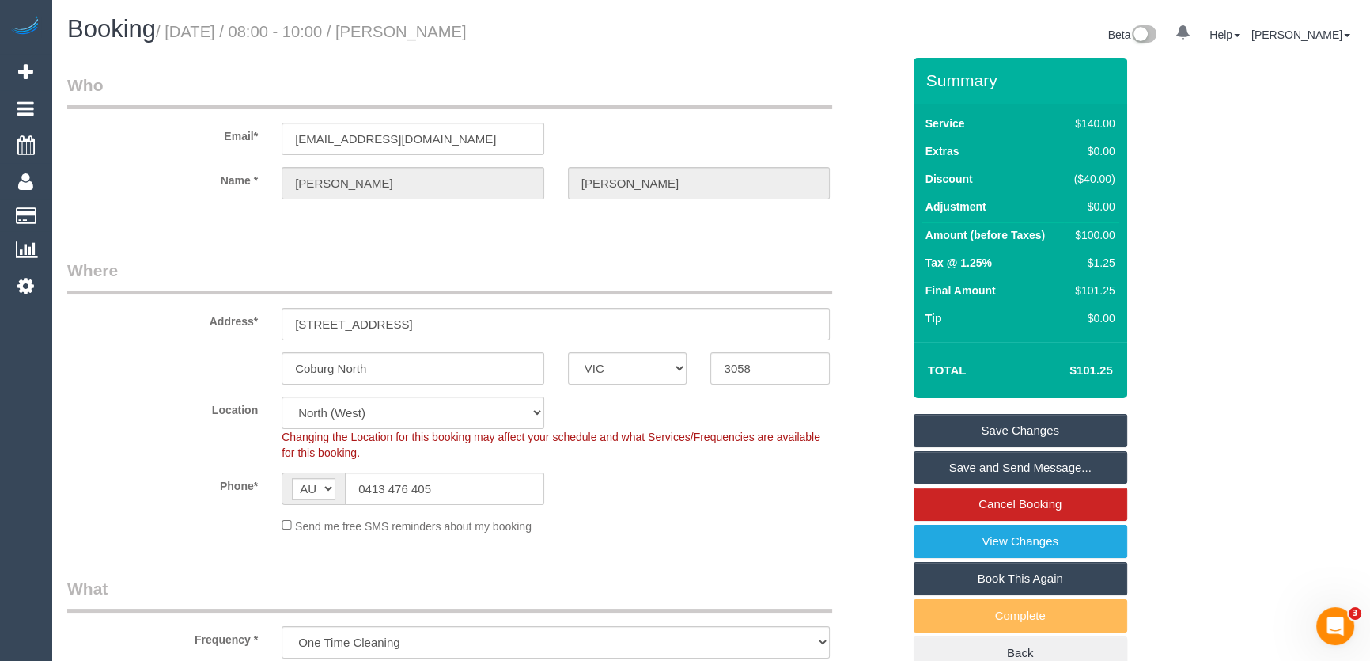
click at [422, 32] on small "/ [DATE] / 08:00 - 10:00 / [PERSON_NAME]" at bounding box center [311, 31] width 311 height 17
copy small "[PERSON_NAME]"
click at [1002, 424] on link "Save Changes" at bounding box center [1021, 430] width 214 height 33
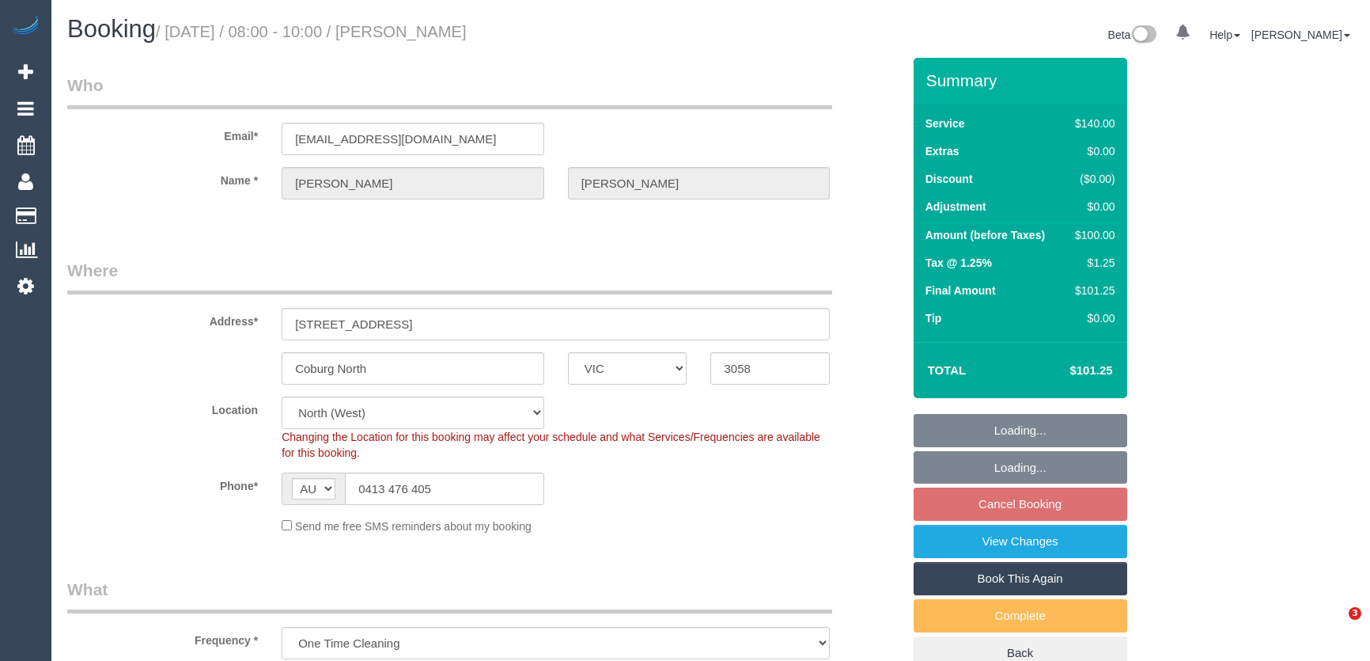
select select "VIC"
select select "string:stripe-pm_1RxRus2GScqysDRVxIBSD15G"
select select "number:28"
select select "number:14"
select select "number:19"
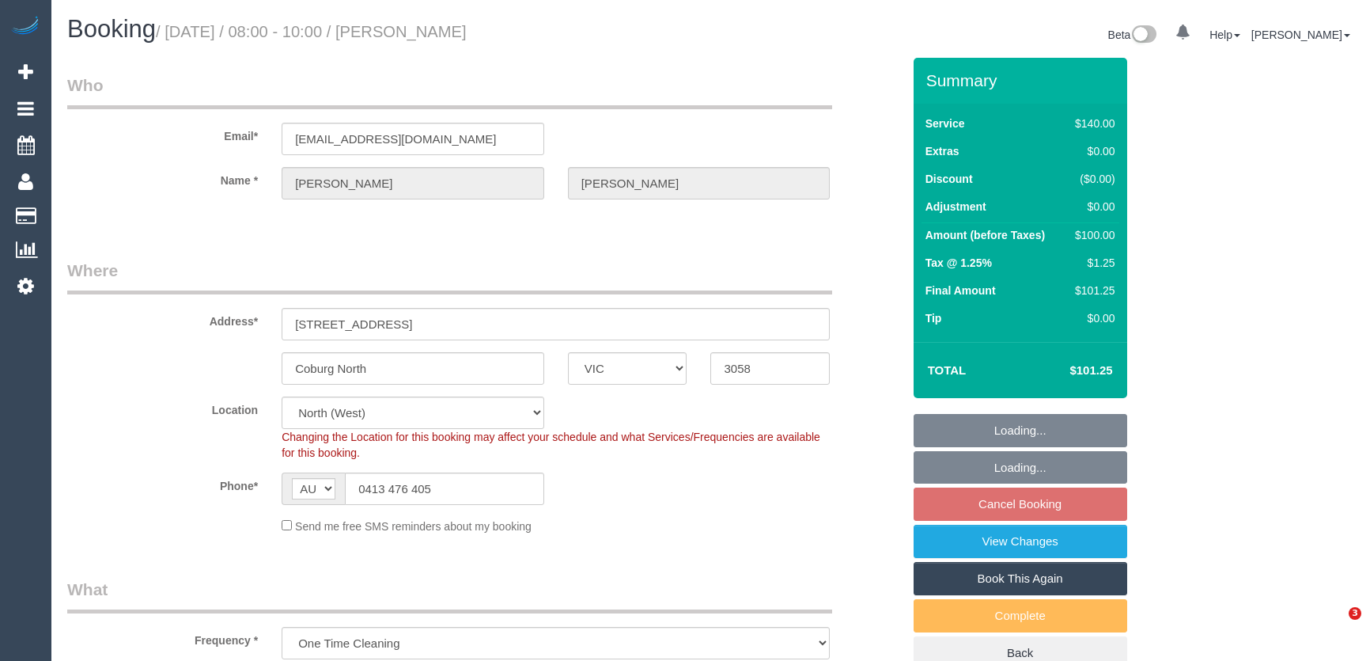
select select "number:22"
select select "number:33"
select select "number:13"
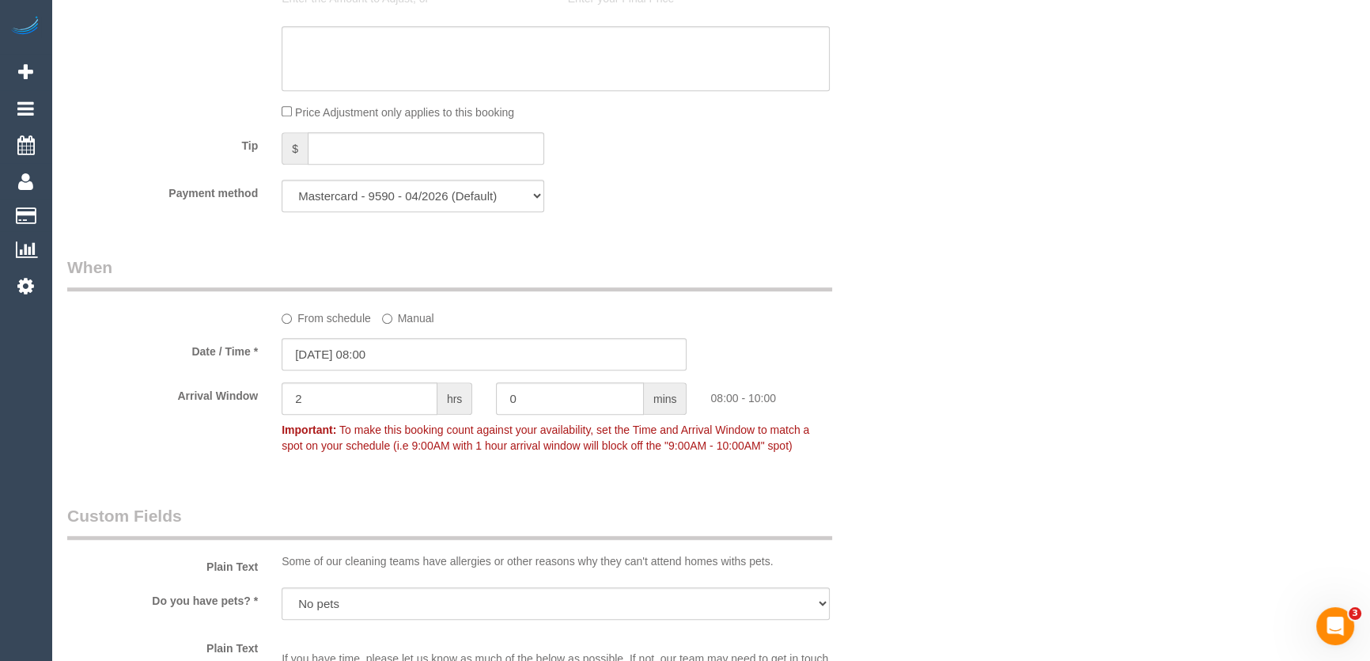
scroll to position [1567, 0]
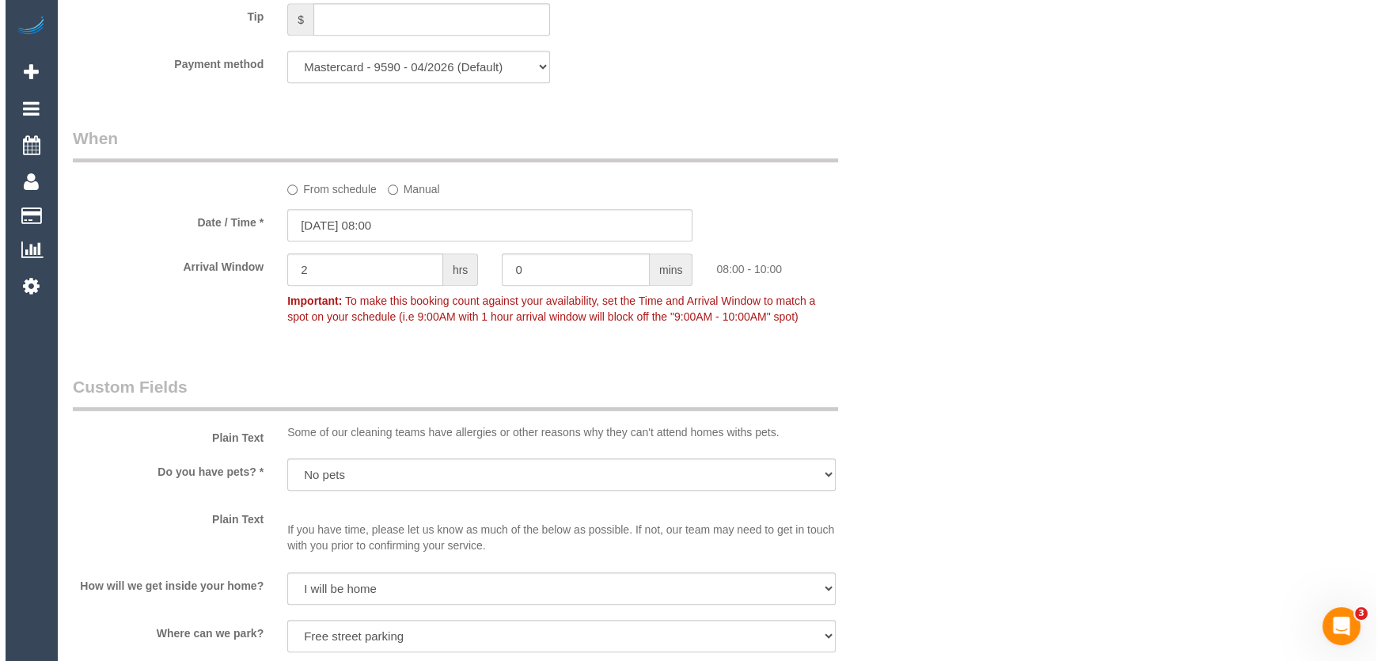
scroll to position [1941, 0]
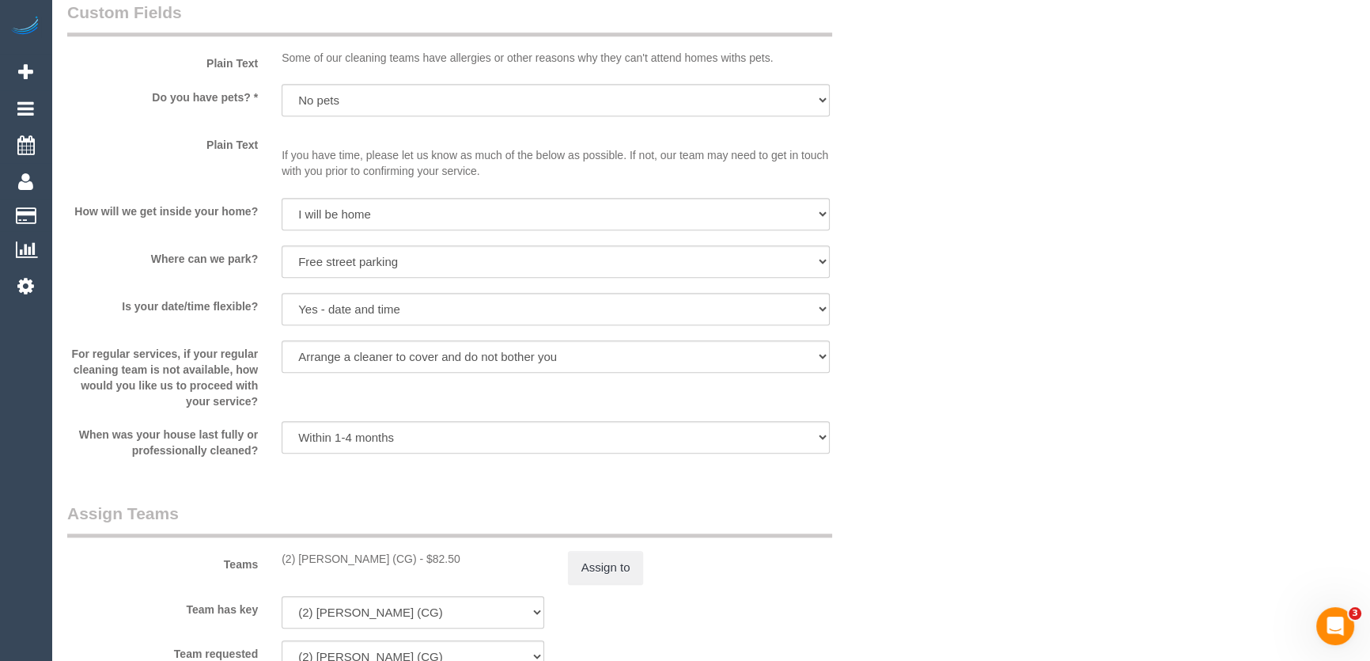
click at [877, 591] on sui-booking-teams "Teams (2) [PERSON_NAME] Adheesha (CG) - $82.50 Assign to Team has key (2) [PERS…" at bounding box center [484, 587] width 835 height 171
click at [611, 572] on button "Assign to" at bounding box center [606, 567] width 76 height 33
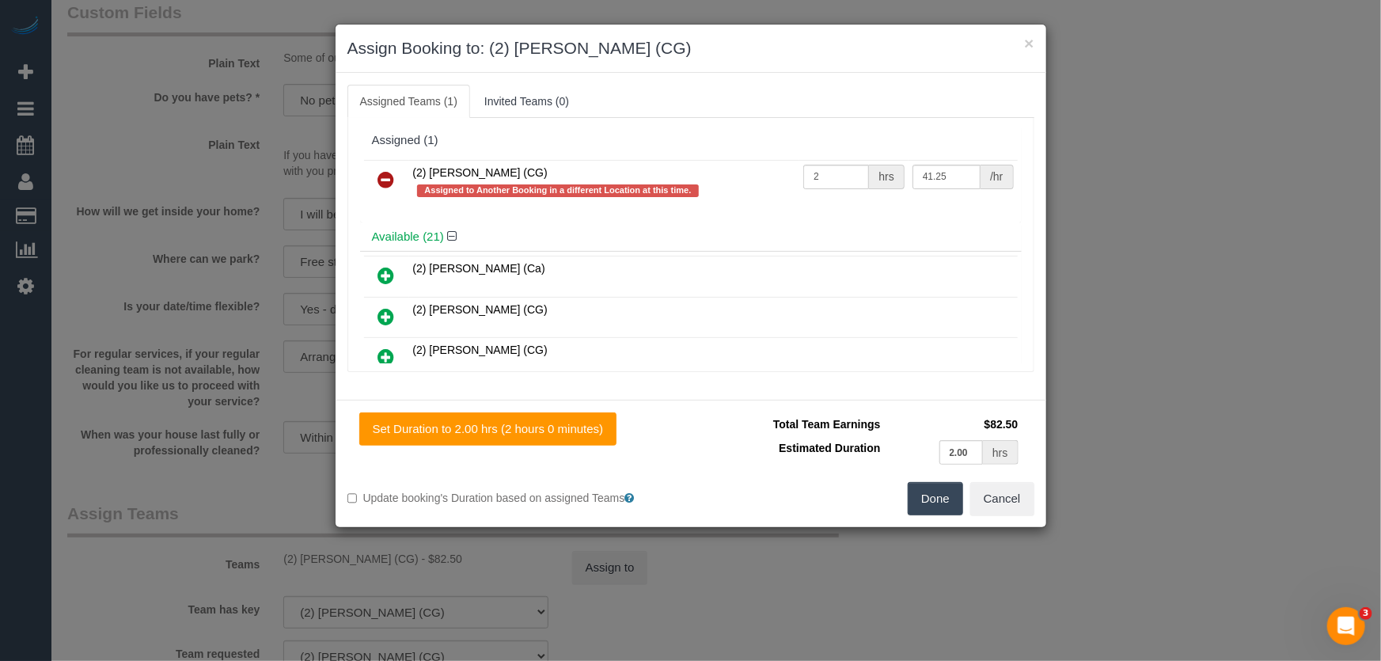
click at [382, 184] on icon at bounding box center [386, 179] width 17 height 19
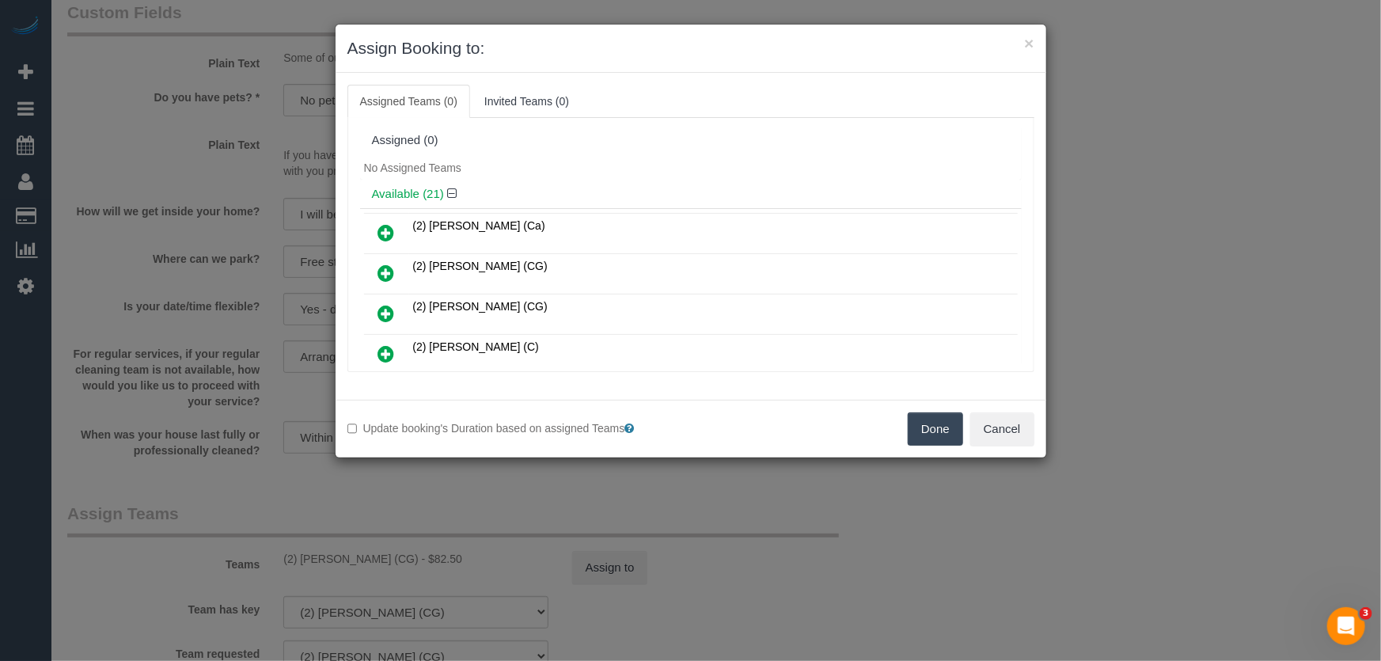
click at [928, 427] on button "Done" at bounding box center [934, 428] width 55 height 33
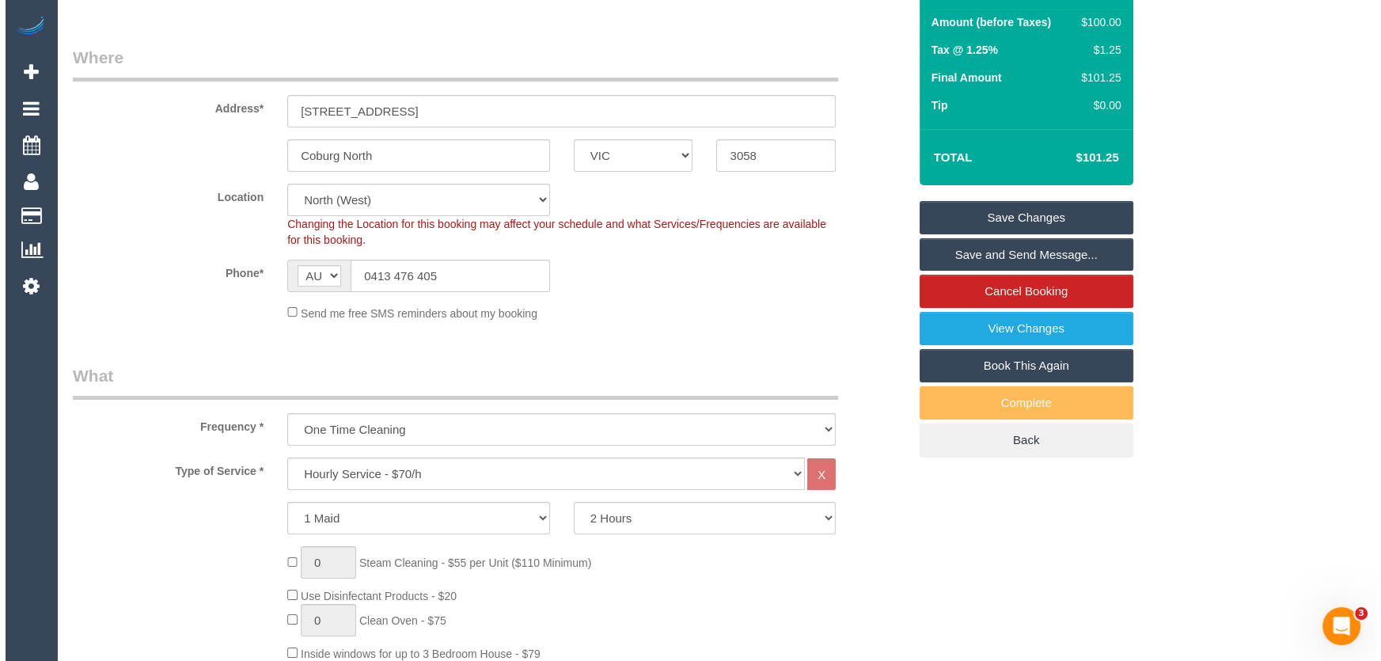
scroll to position [0, 0]
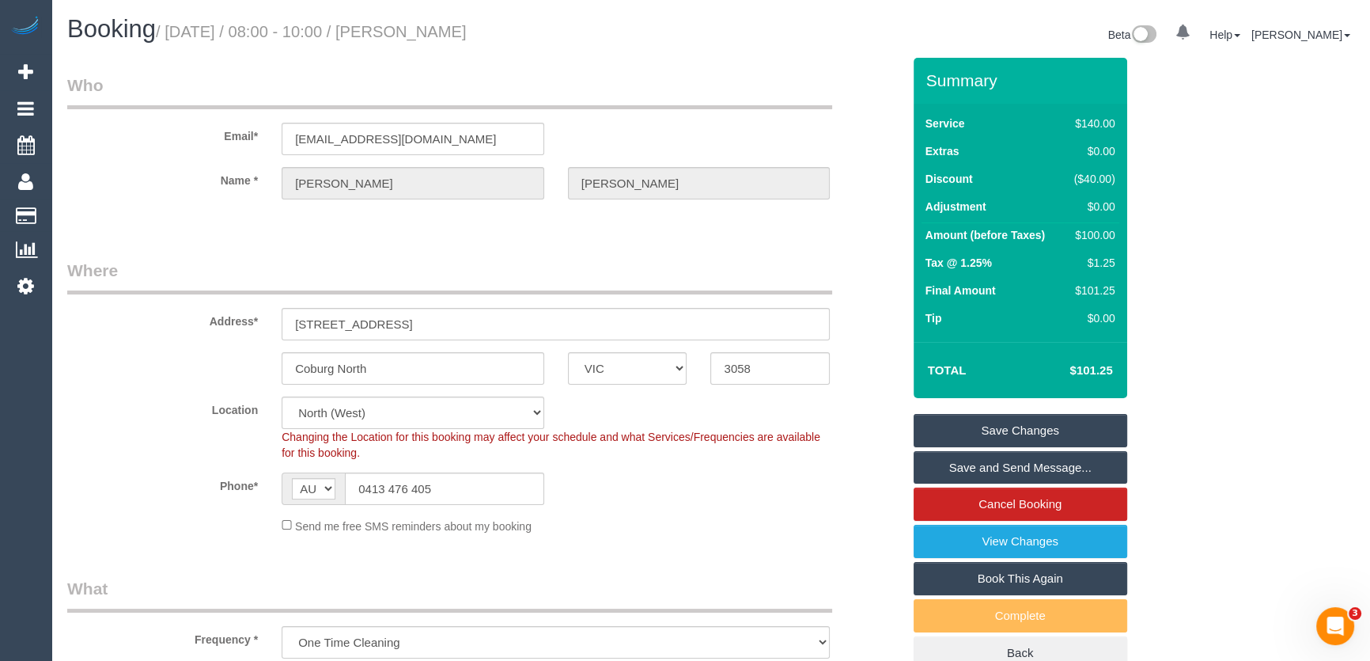
click at [957, 425] on link "Save Changes" at bounding box center [1021, 430] width 214 height 33
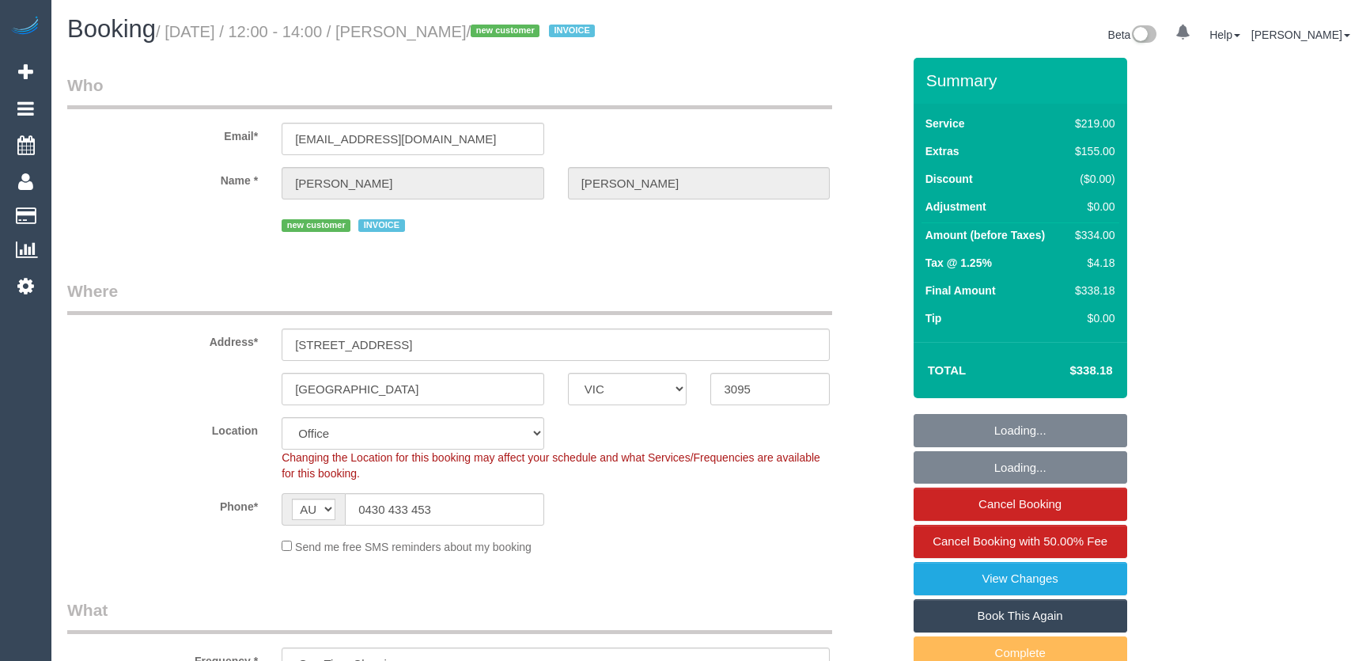
select select "VIC"
select select "number:28"
select select "number:14"
select select "number:19"
select select "number:22"
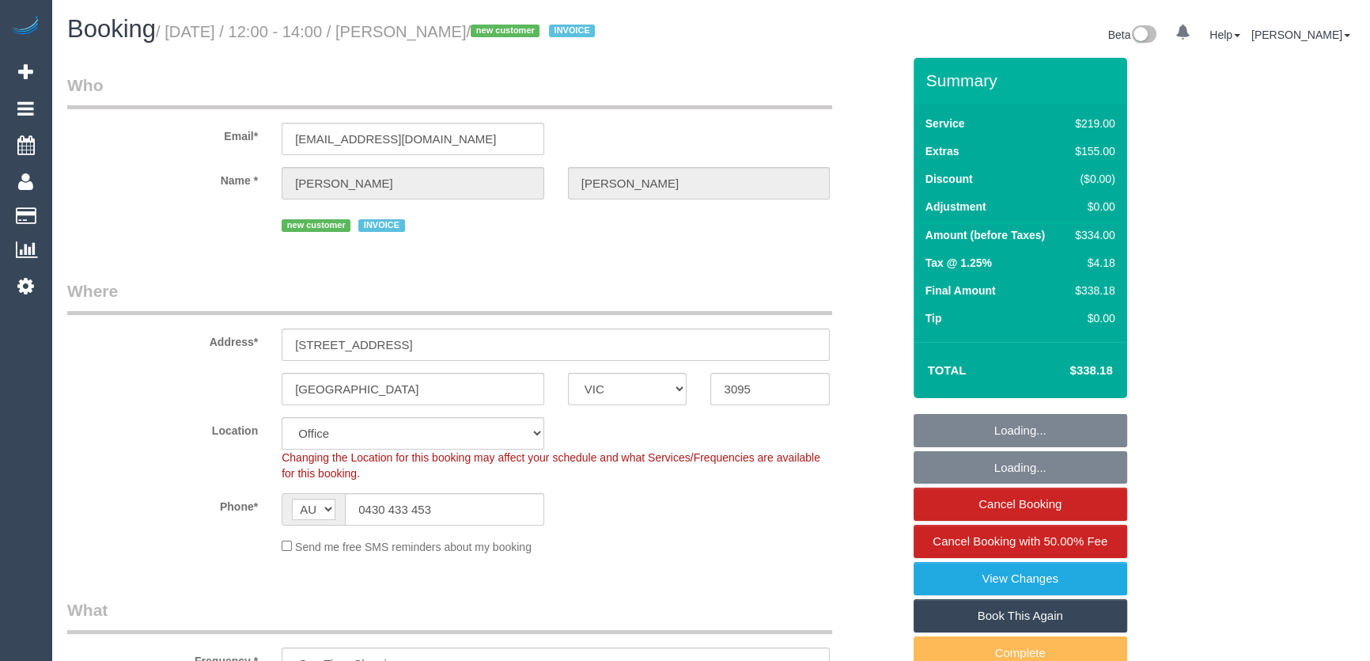
select select "object:2111"
select select "VIC"
select select "number:28"
select select "number:14"
select select "number:19"
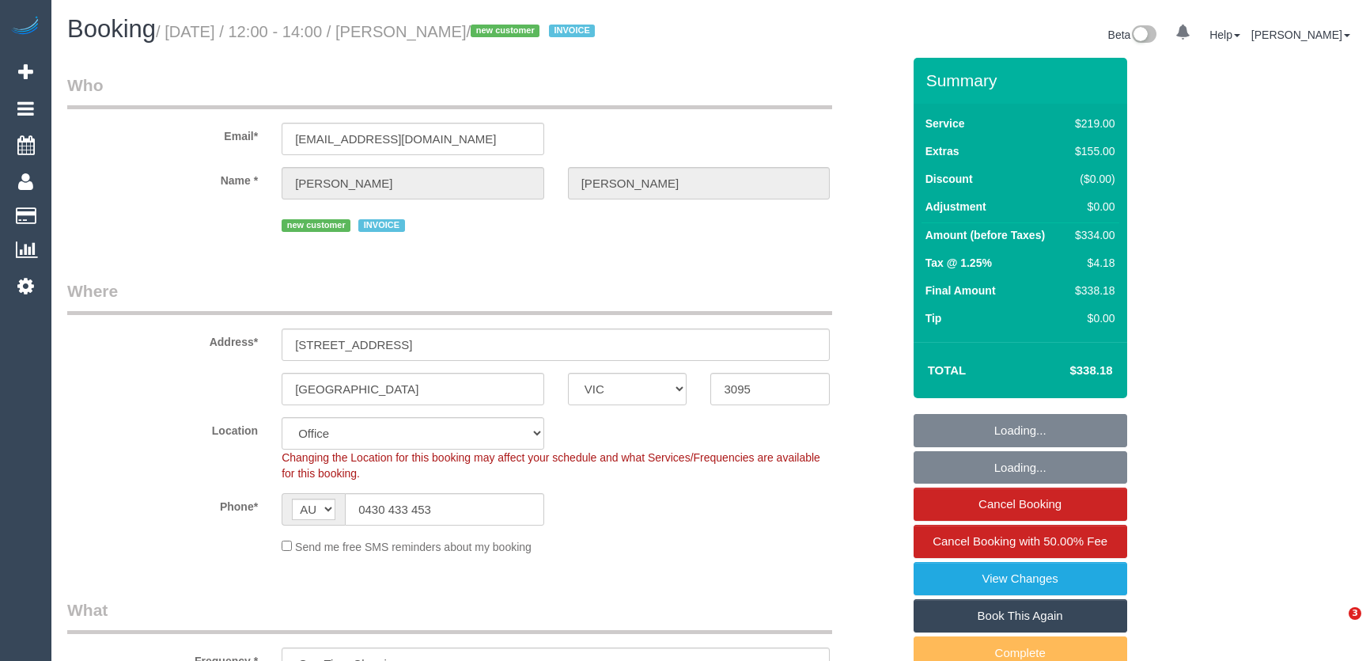
select select "number:22"
select select "VIC"
select select "number:28"
select select "number:14"
select select "number:19"
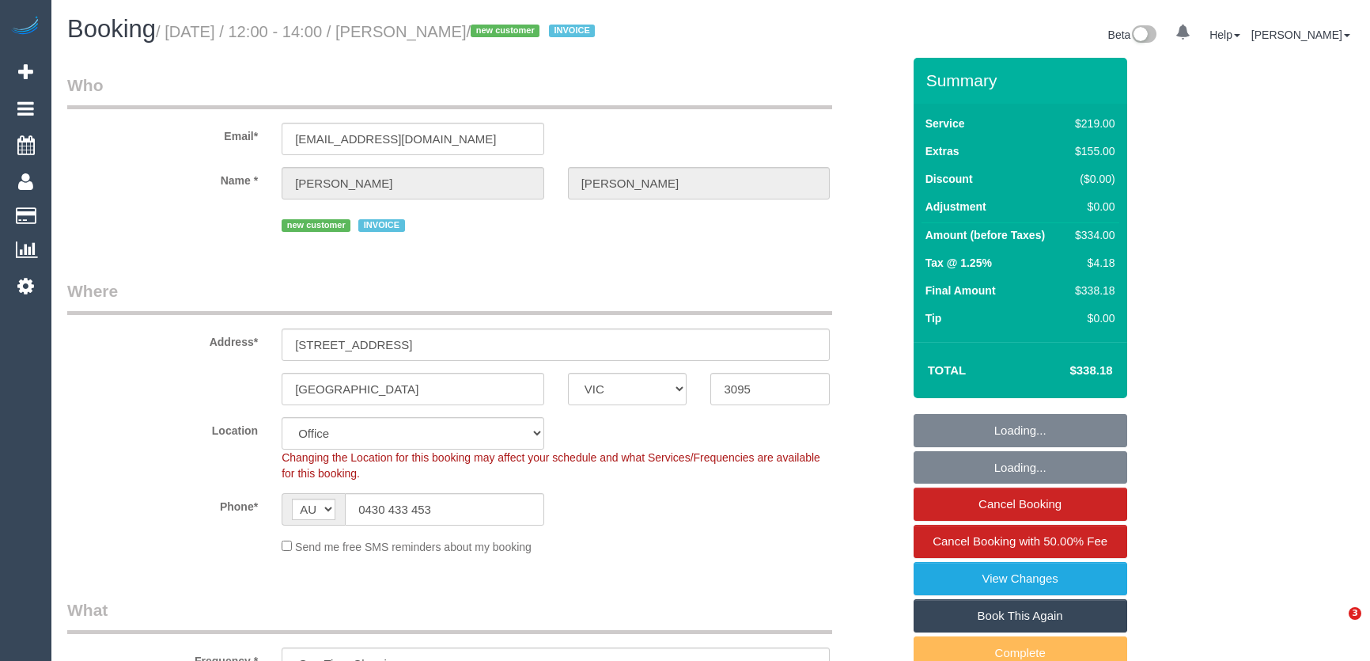
select select "number:22"
select select "object:825"
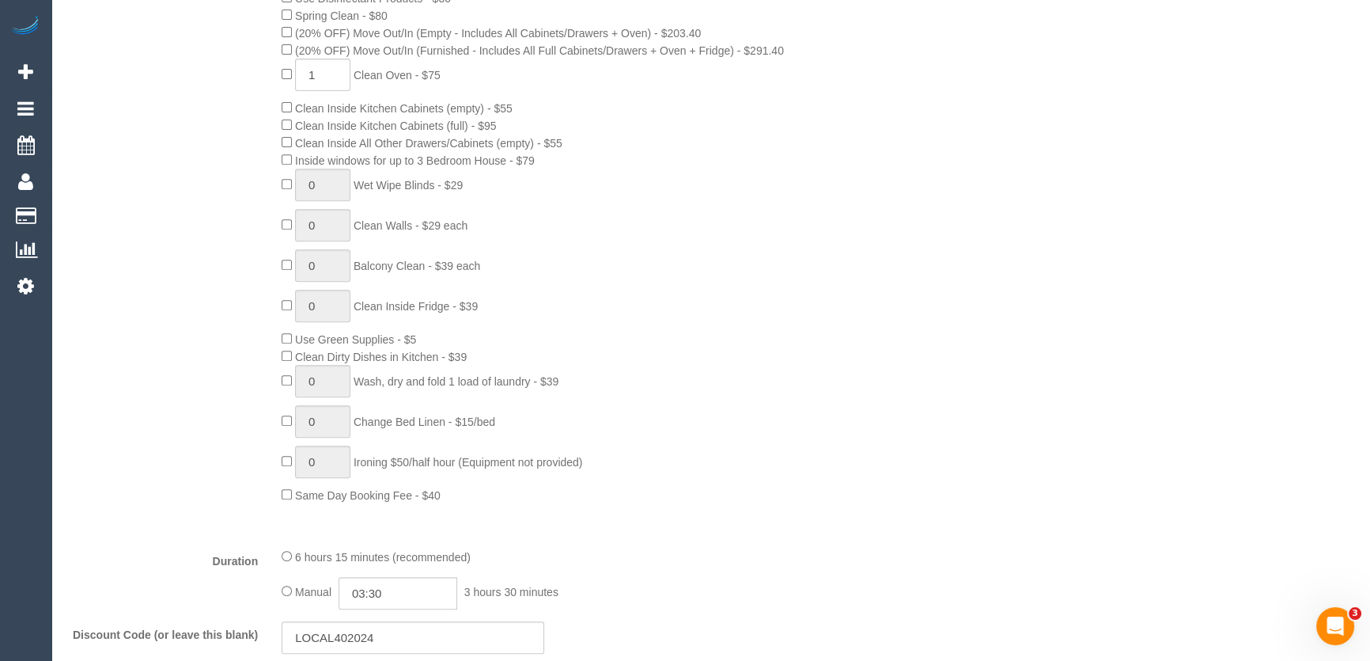
scroll to position [791, 0]
type input "1"
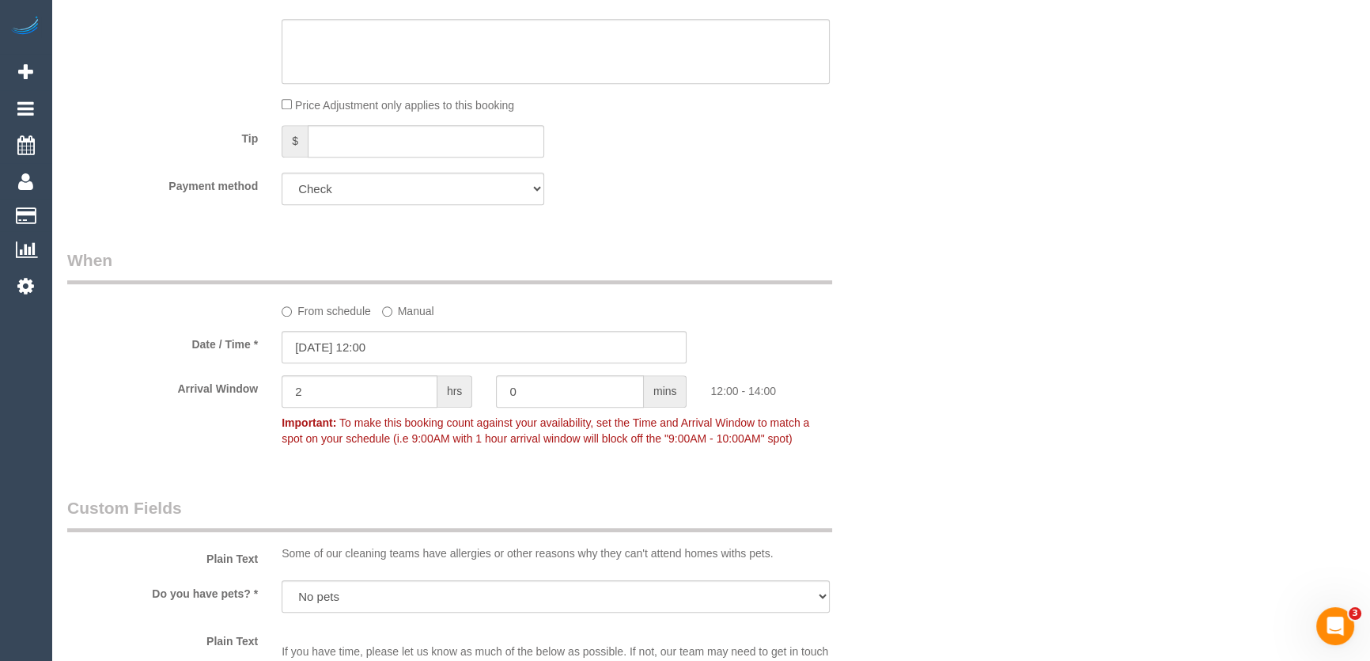
scroll to position [1510, 0]
click at [418, 349] on input "22/08/2025 12:00" at bounding box center [484, 346] width 405 height 32
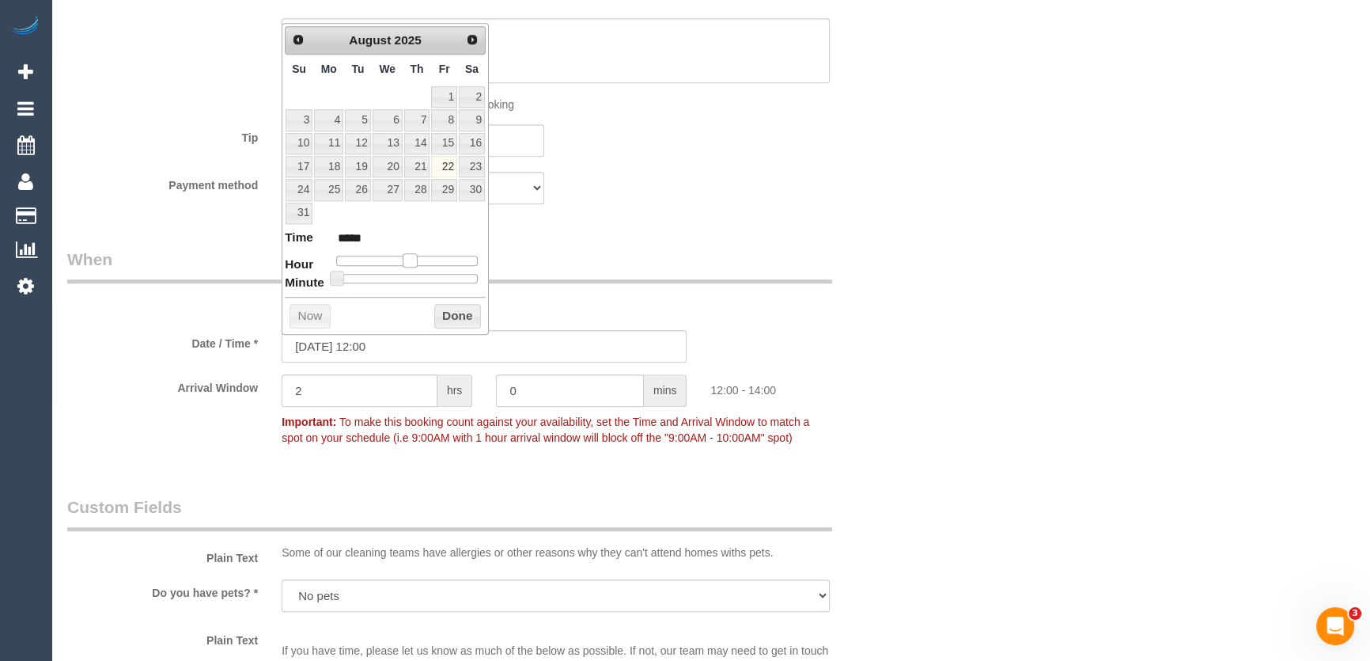
drag, startPoint x: 411, startPoint y: 258, endPoint x: 419, endPoint y: 259, distance: 8.0
click at [412, 258] on span at bounding box center [410, 260] width 14 height 14
type input "22/08/2025 13:00"
type input "*****"
type input "22/08/2025 14:00"
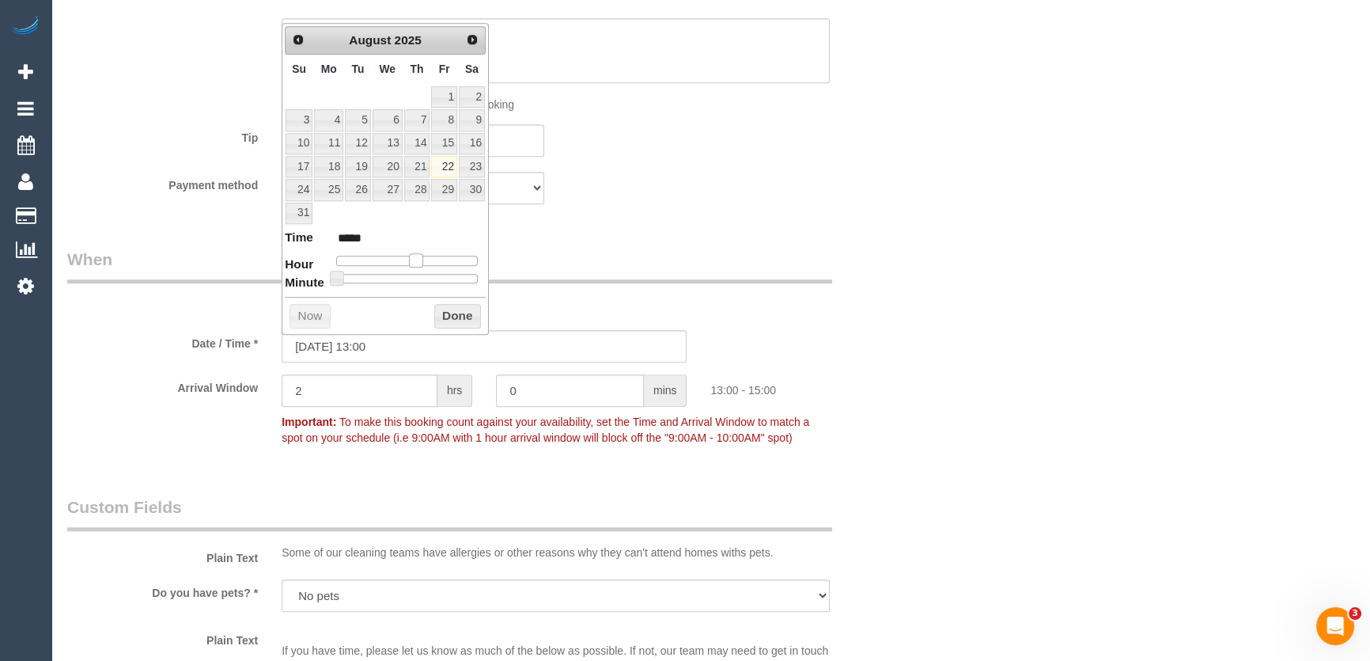
type input "*****"
click at [426, 259] on span at bounding box center [422, 260] width 14 height 14
click at [557, 244] on div "Who Email* ashleyosullivan96@hotmail.com Name * Ashley O'Sullivan new customer …" at bounding box center [484, 250] width 858 height 3406
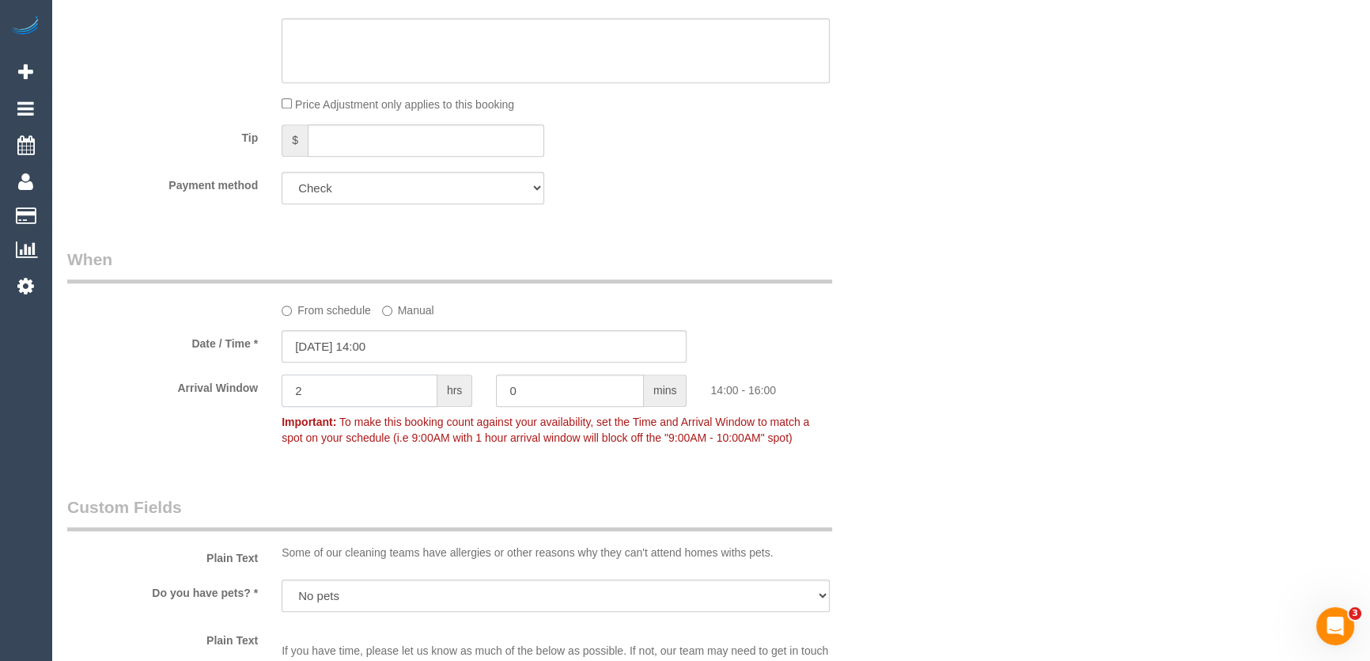
click at [397, 405] on input "2" at bounding box center [360, 390] width 156 height 32
type input "1"
click at [341, 78] on textarea at bounding box center [556, 50] width 548 height 65
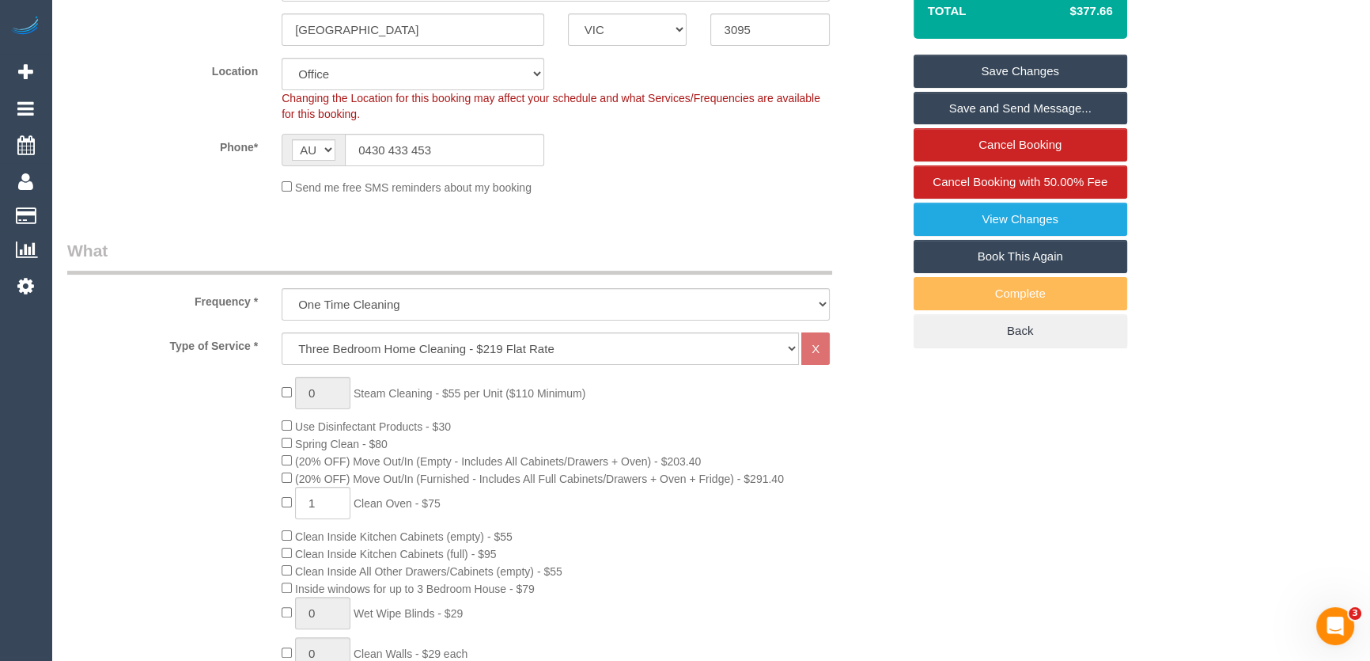
click at [161, 242] on legend "What" at bounding box center [449, 257] width 765 height 36
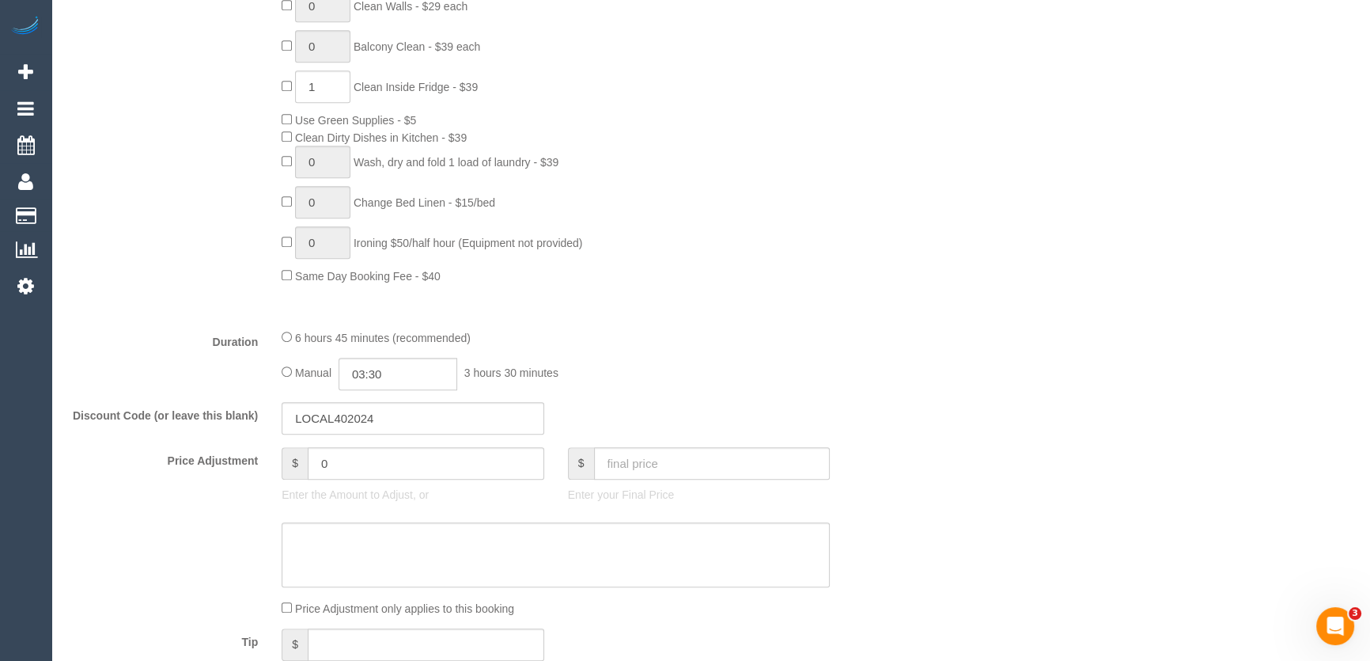
scroll to position [1150, 0]
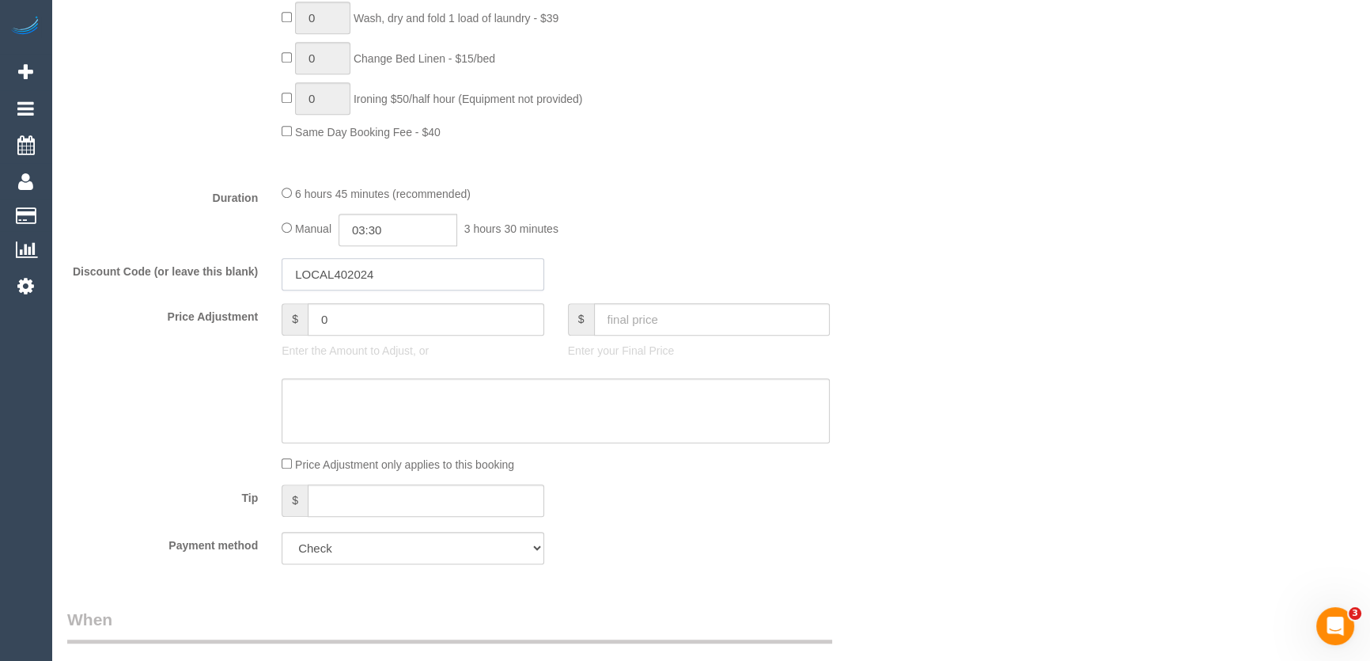
click at [316, 275] on input "LOCAL402024" at bounding box center [413, 274] width 263 height 32
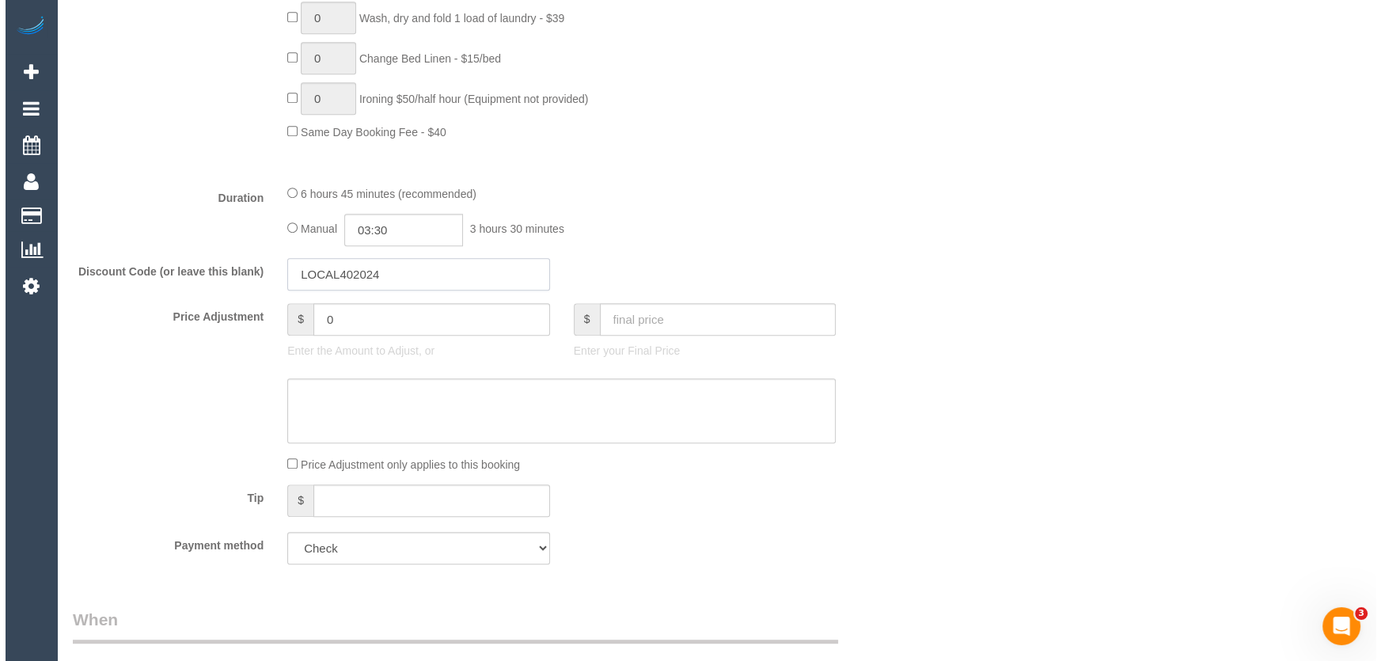
scroll to position [2301, 0]
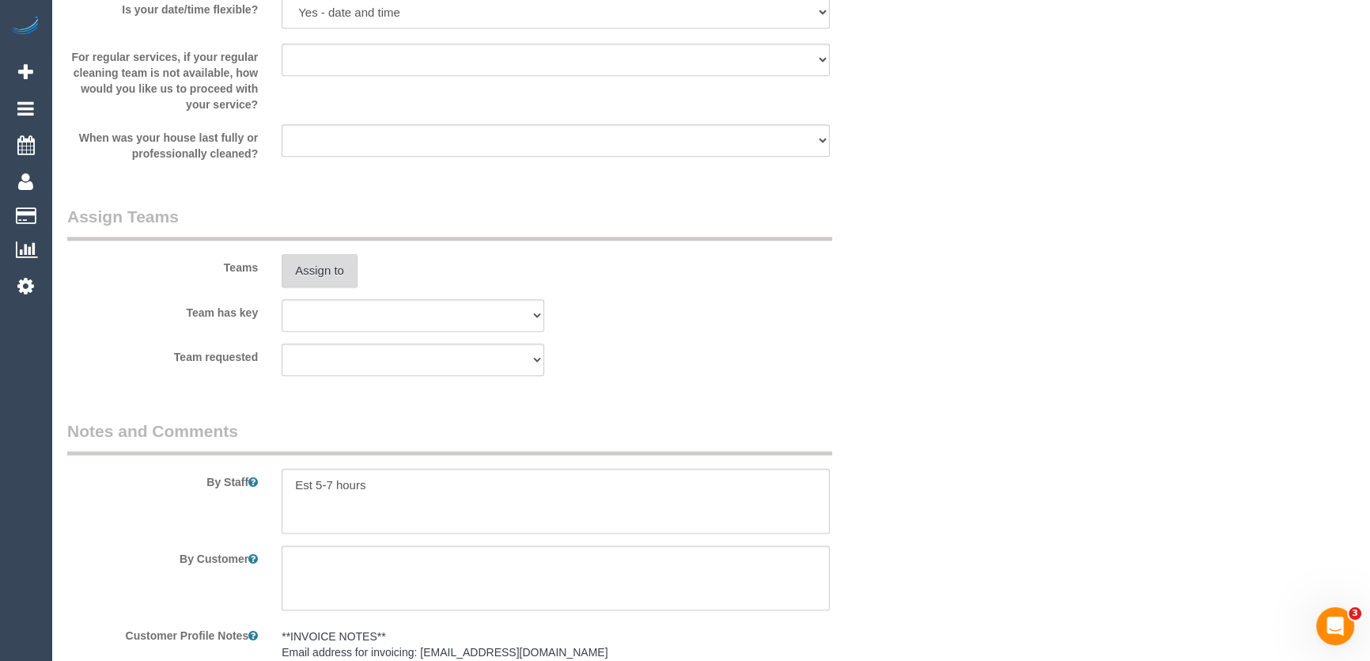
click at [328, 277] on button "Assign to" at bounding box center [320, 270] width 76 height 33
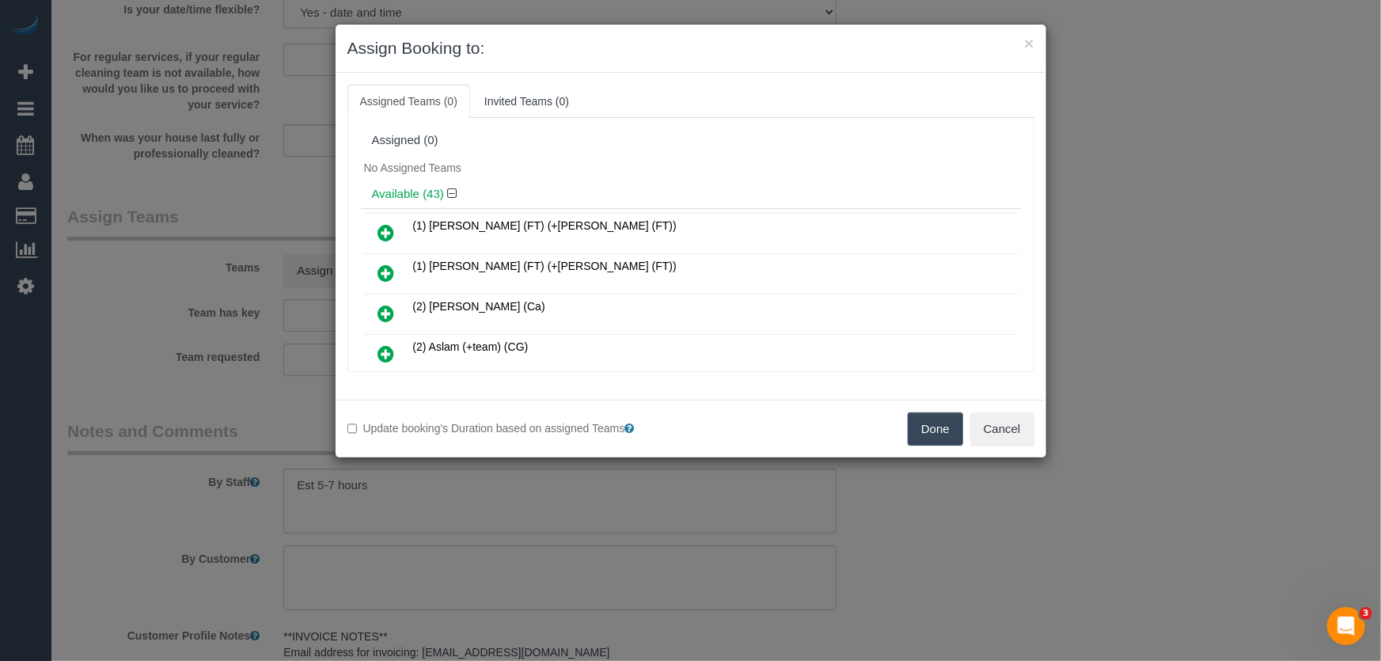
scroll to position [614, 0]
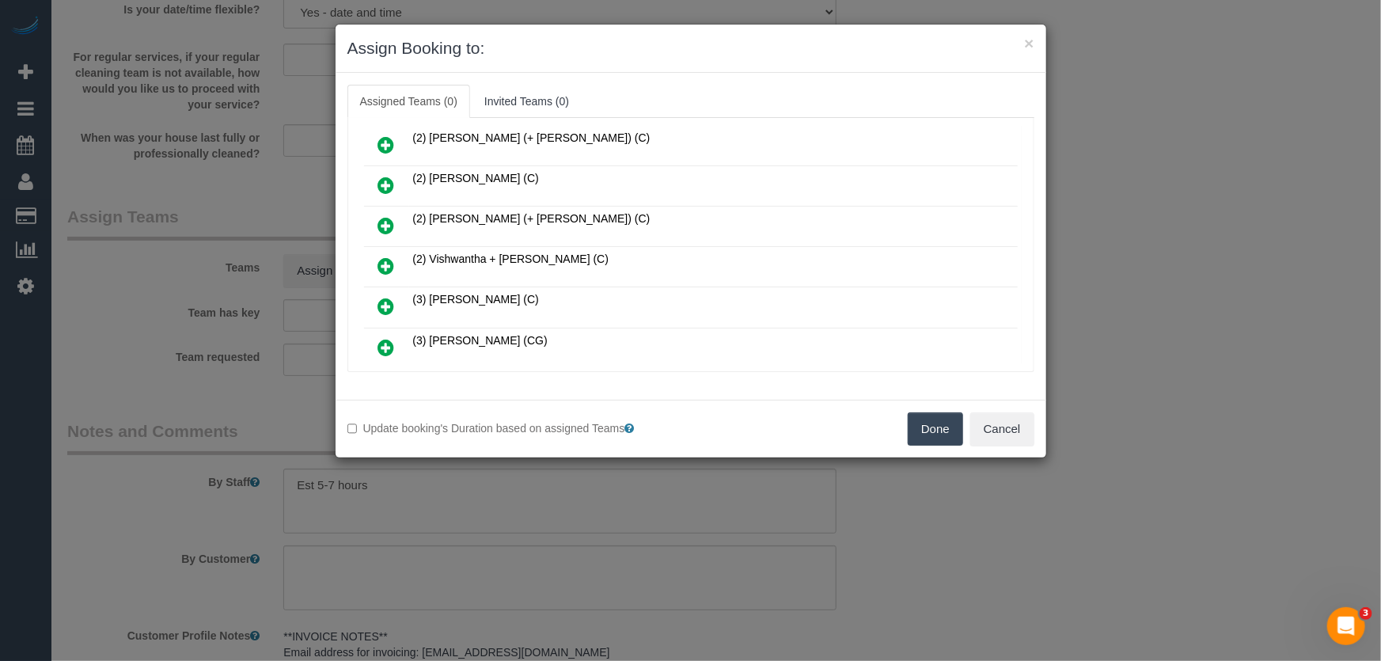
click at [384, 256] on icon at bounding box center [386, 265] width 17 height 19
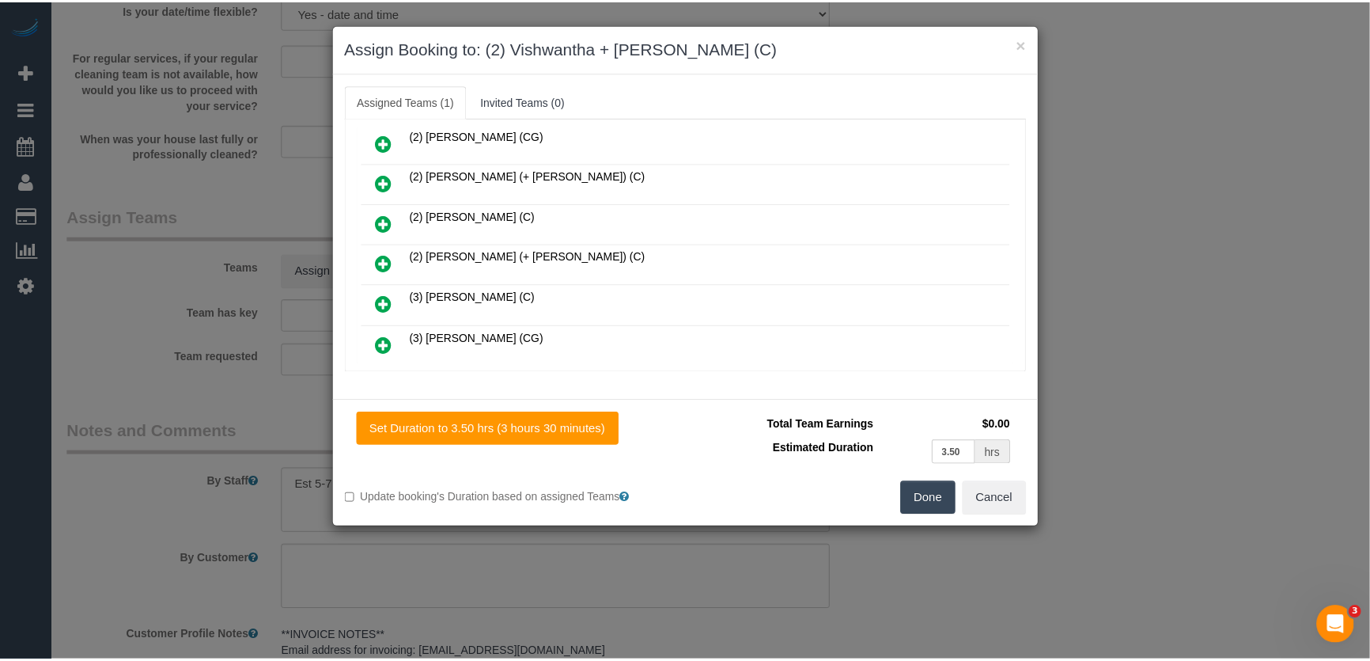
scroll to position [651, 0]
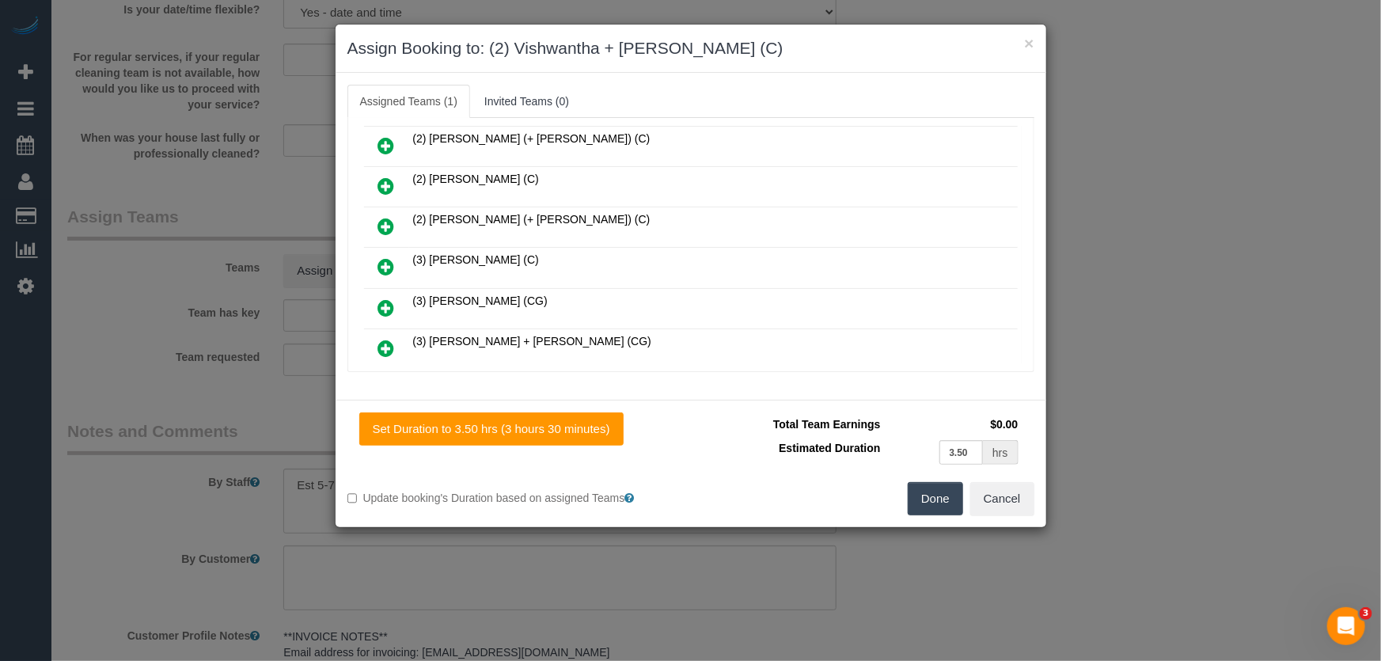
click at [949, 506] on button "Done" at bounding box center [934, 498] width 55 height 33
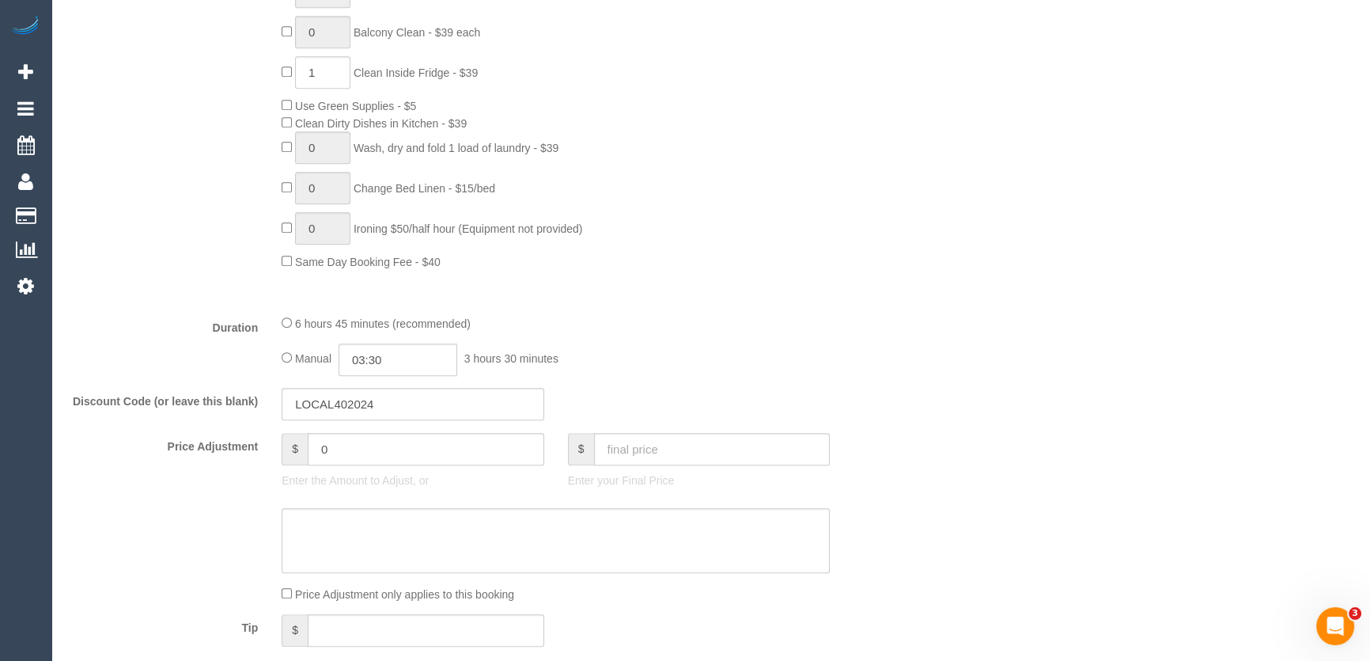
scroll to position [1150, 0]
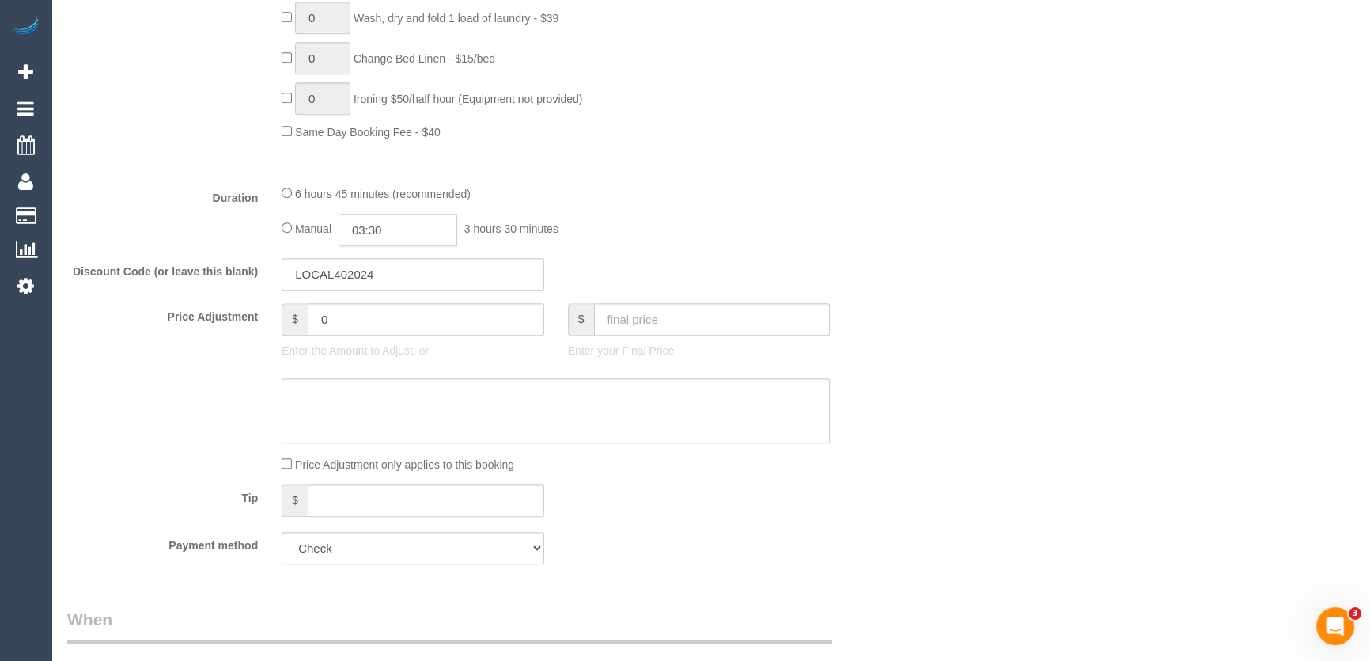
click at [396, 229] on input "03:30" at bounding box center [398, 230] width 119 height 32
type input "03:45"
click at [631, 235] on div "Manual 03:45 3 hours 45 minutes" at bounding box center [556, 230] width 548 height 32
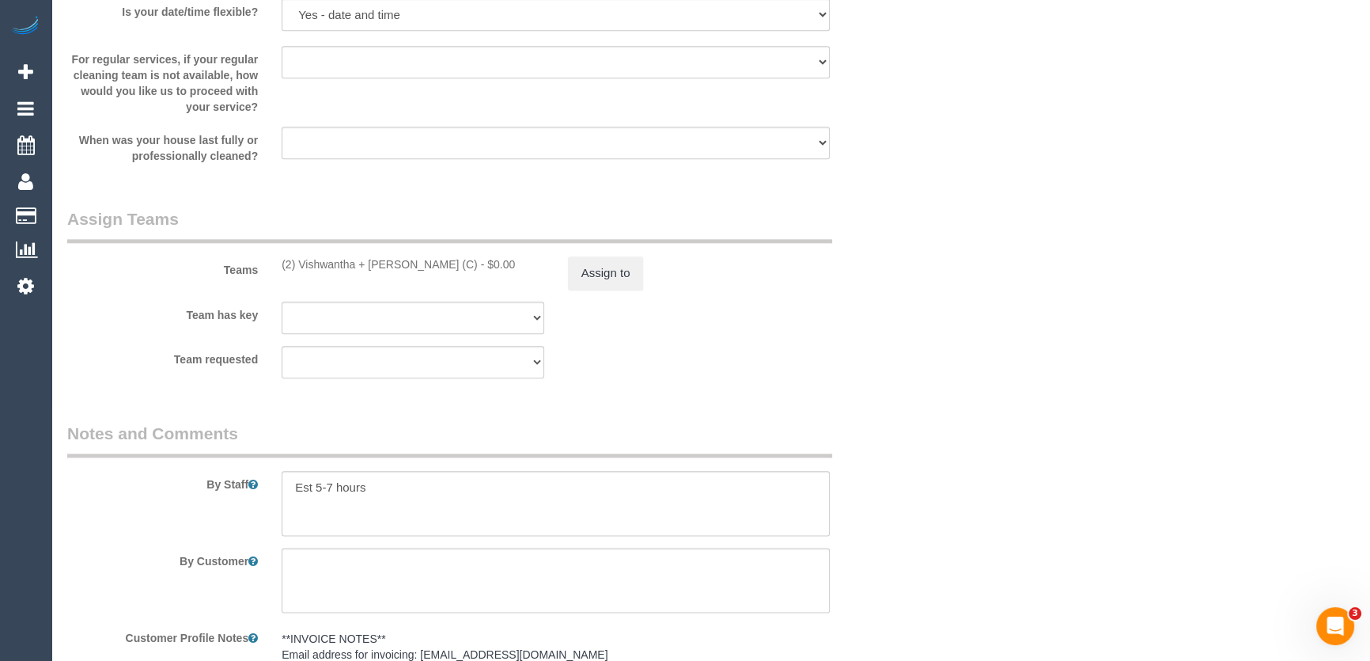
scroll to position [2301, 0]
click at [604, 269] on button "Assign to" at bounding box center [606, 270] width 76 height 33
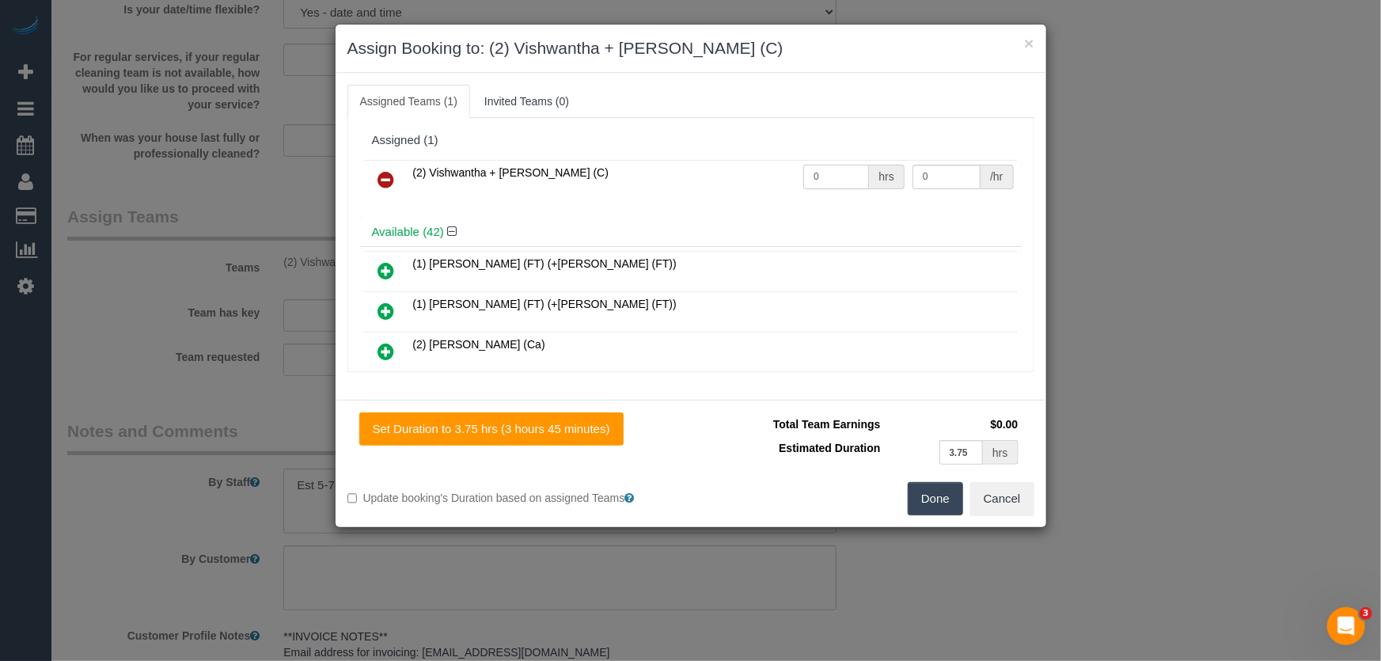
click at [833, 184] on input "0" at bounding box center [836, 177] width 66 height 25
type input "1"
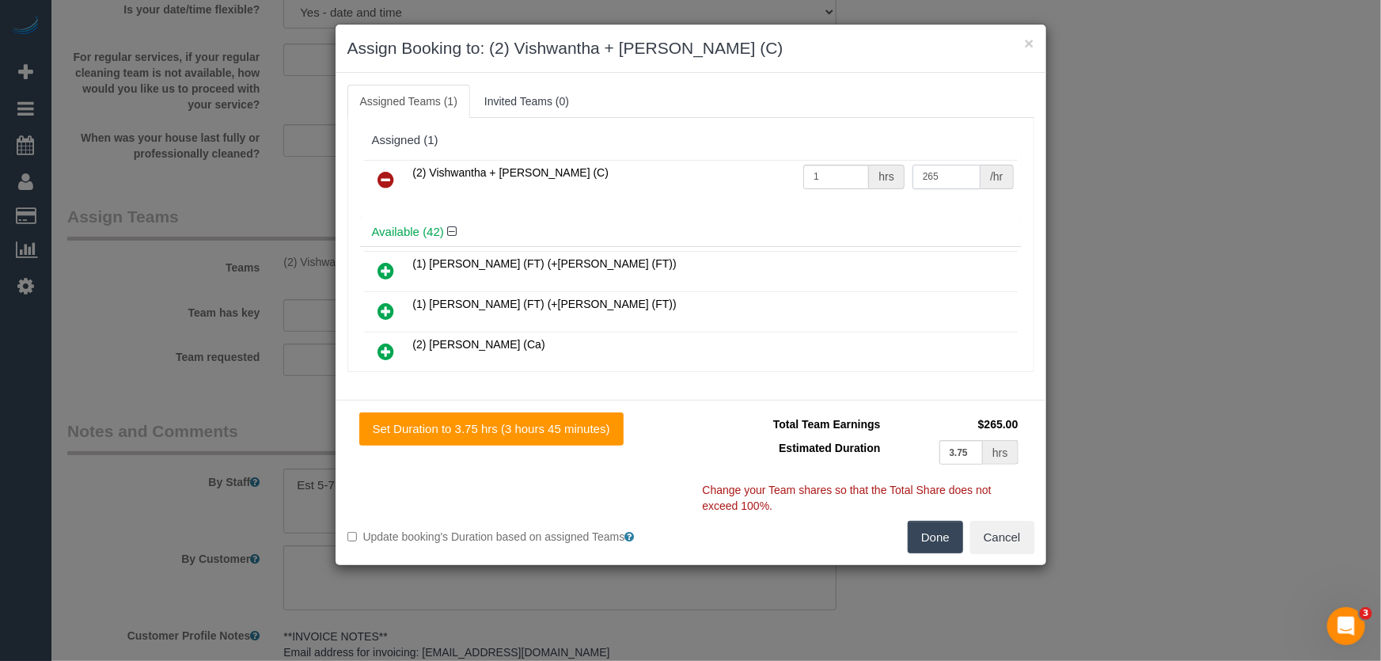
type input "265"
click at [919, 536] on button "Done" at bounding box center [934, 537] width 55 height 33
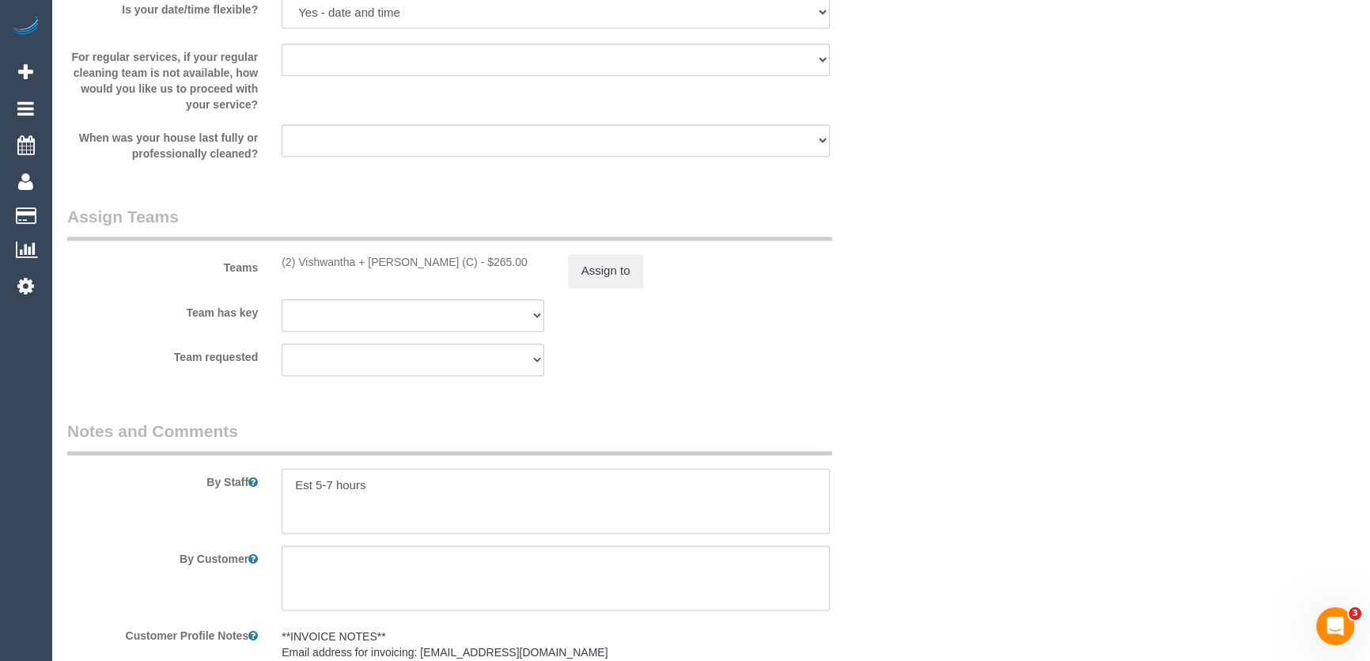
click at [332, 491] on textarea at bounding box center [556, 500] width 548 height 65
type textarea "Est 5.5-7.5 hours"
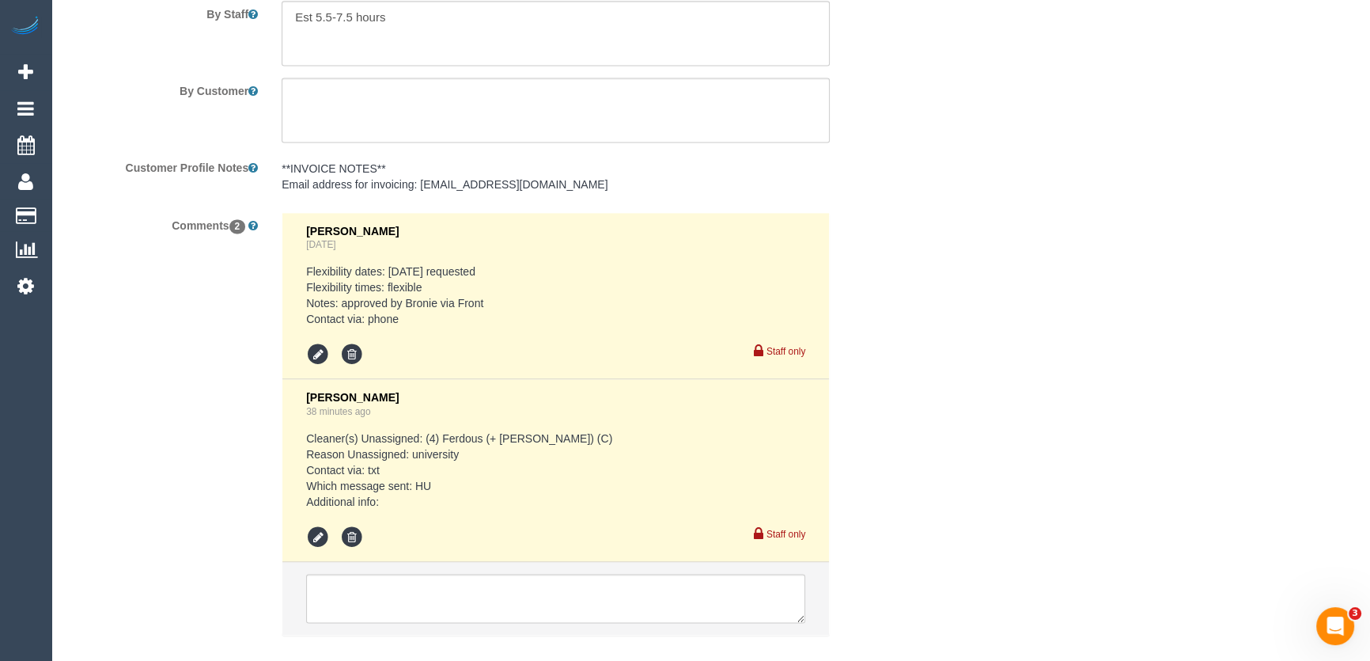
scroll to position [2858, 0]
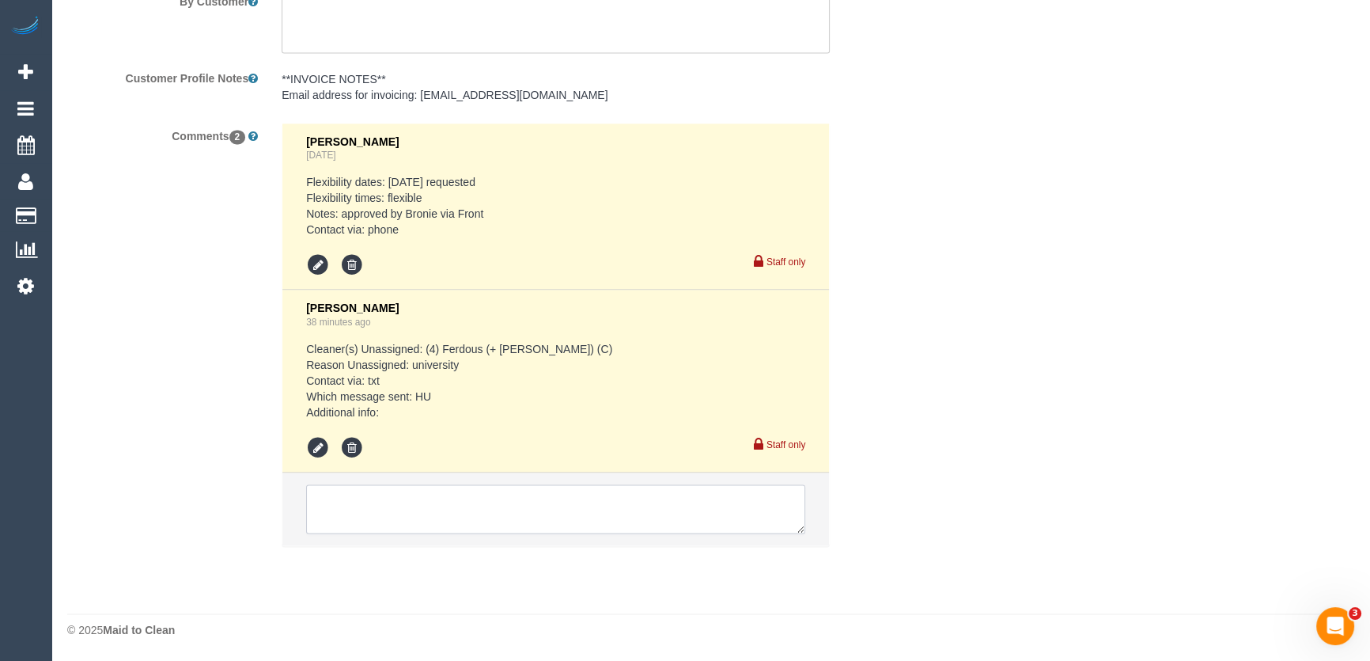
click at [437, 505] on textarea at bounding box center [555, 508] width 499 height 49
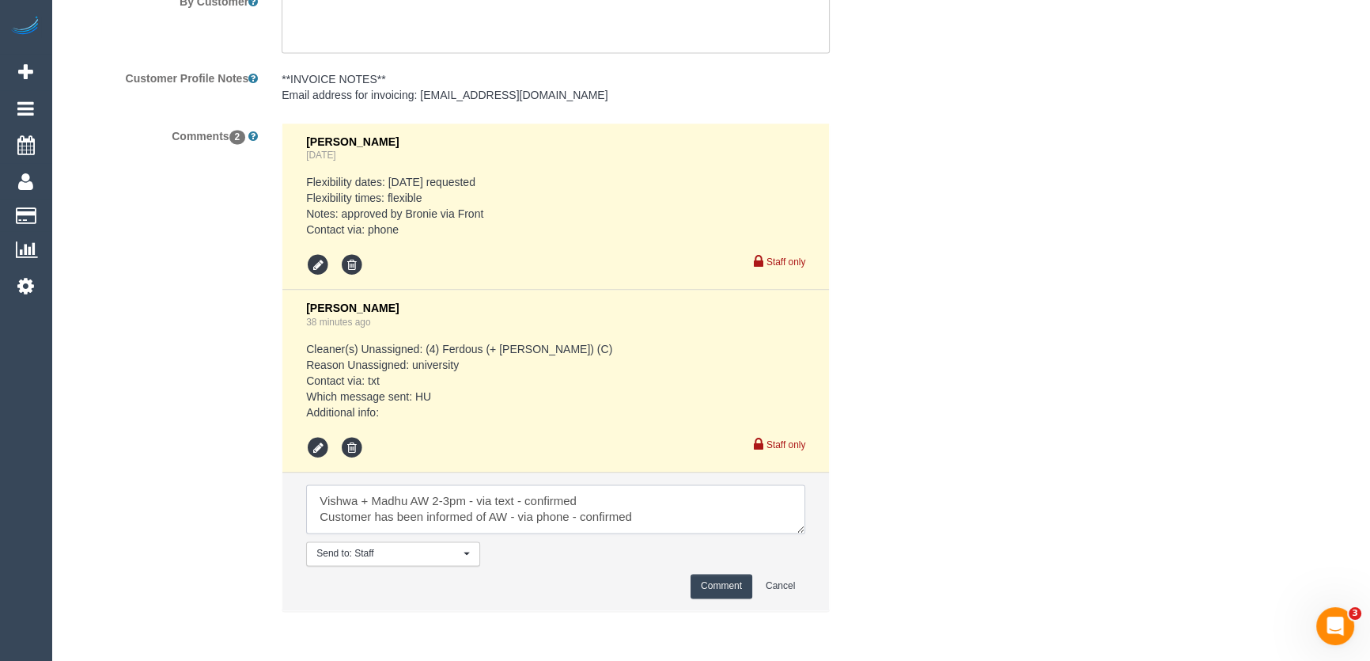
type textarea "Vishwa + Madhu AW 2-3pm - via text - confirmed Customer has been informed of AW…"
click at [722, 581] on button "Comment" at bounding box center [722, 586] width 62 height 25
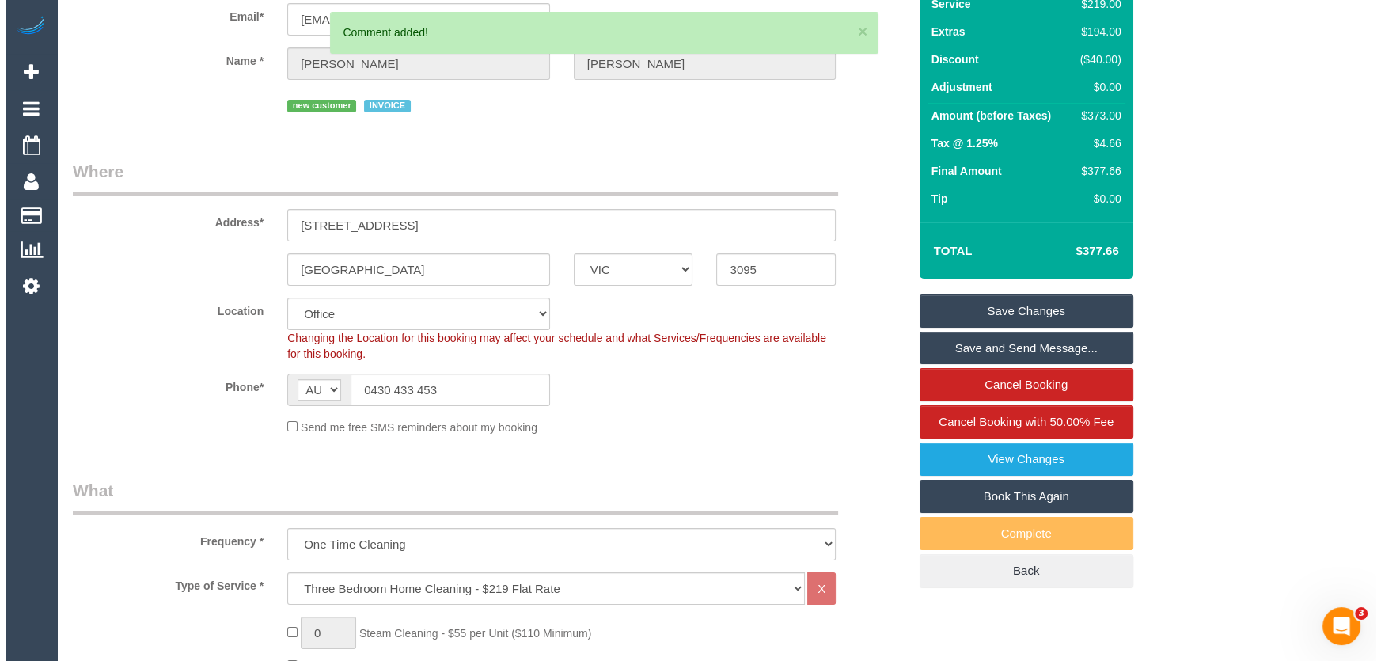
scroll to position [0, 0]
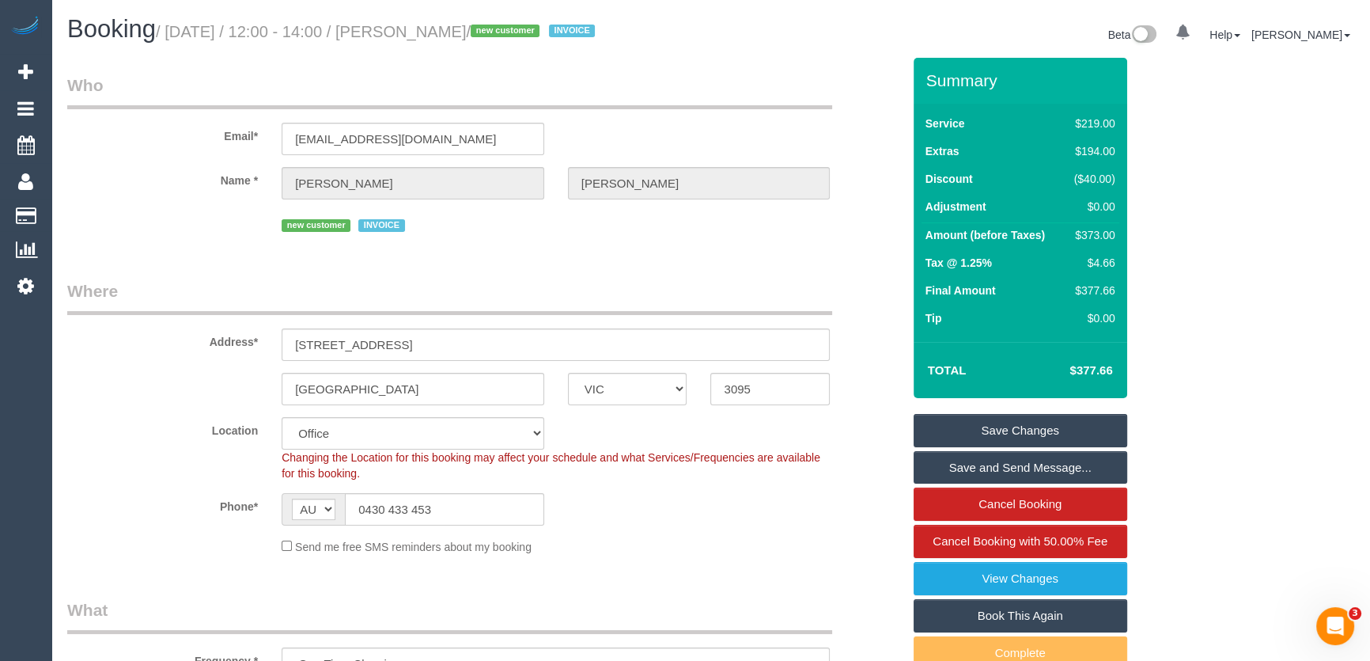
click at [422, 33] on small "/ August 22, 2025 / 12:00 - 14:00 / Ashley O'Sullivan / new customer INVOICE" at bounding box center [378, 31] width 444 height 17
copy small "Ashley O'Sullivan"
click at [1013, 467] on link "Save and Send Message..." at bounding box center [1021, 467] width 214 height 33
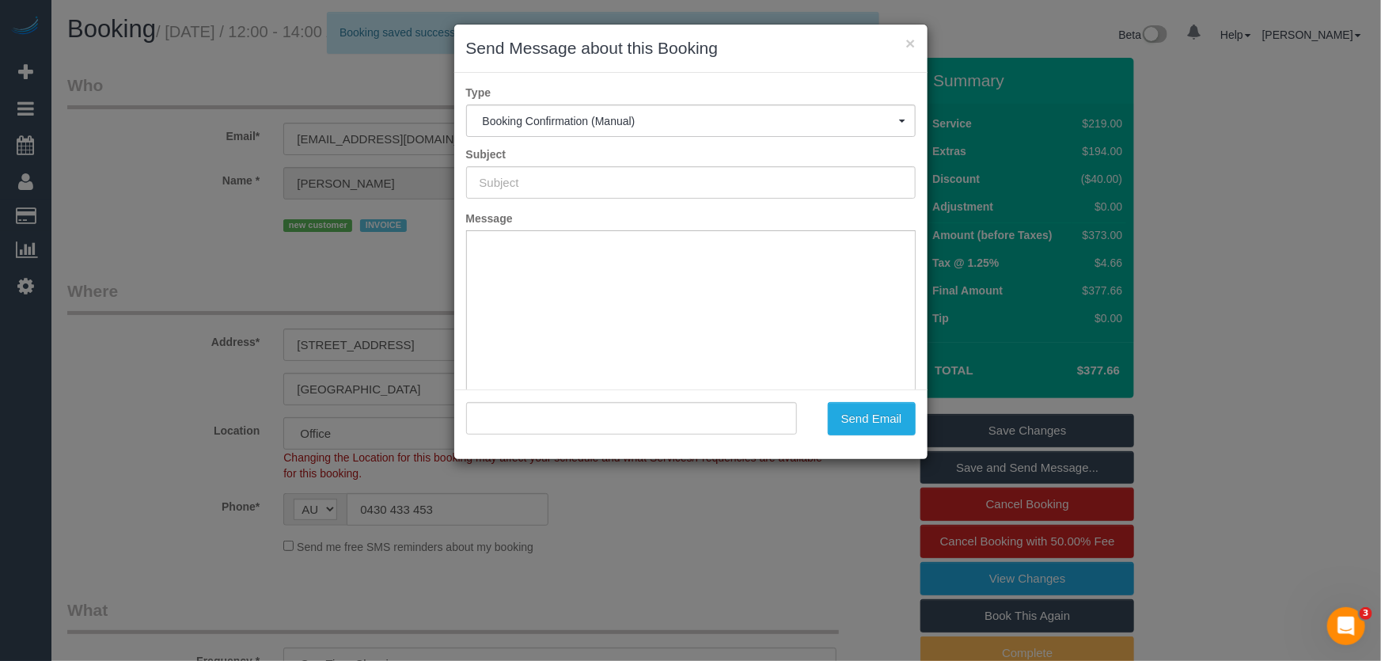
type input "Booking Confirmed"
type input ""Ashley O'Sullivan" <ashleyosullivan96@hotmail.com>"
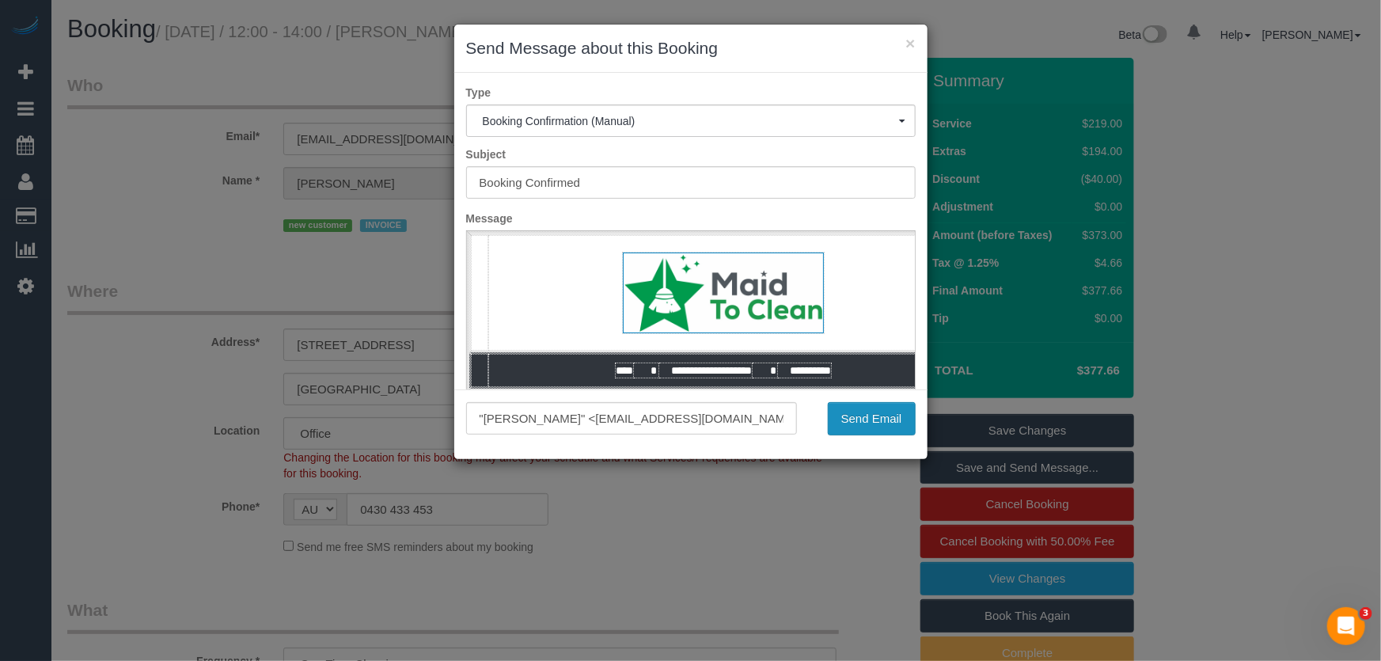
click at [862, 418] on button "Send Email" at bounding box center [872, 418] width 88 height 33
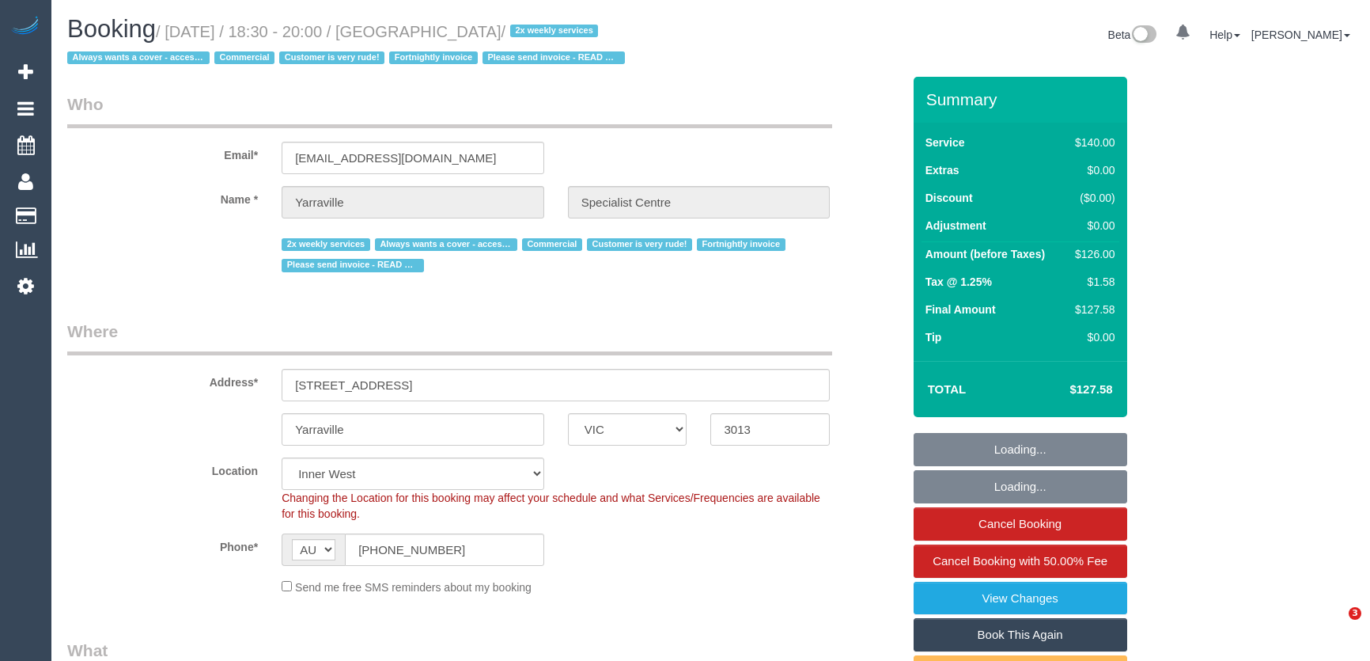
select select "VIC"
select select "number:28"
select select "number:14"
select select "number:18"
select select "number:25"
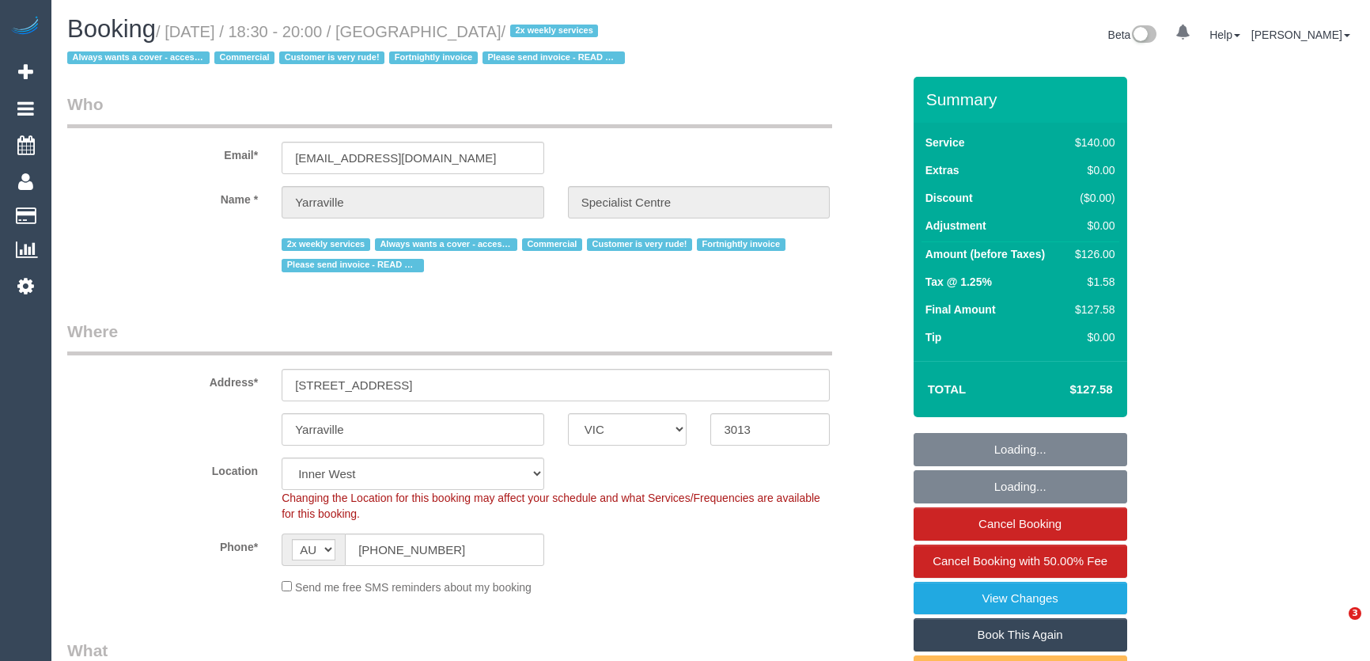
select select "number:35"
select select "7248"
select select "object:1608"
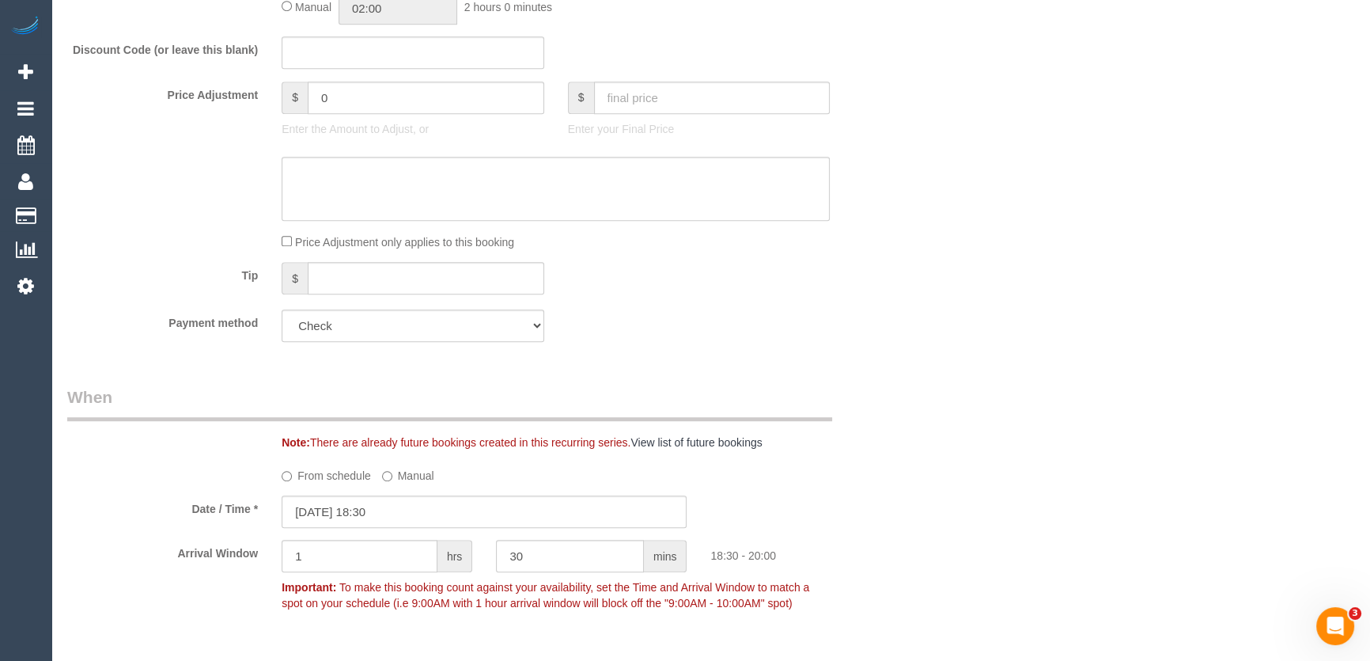
scroll to position [1657, 0]
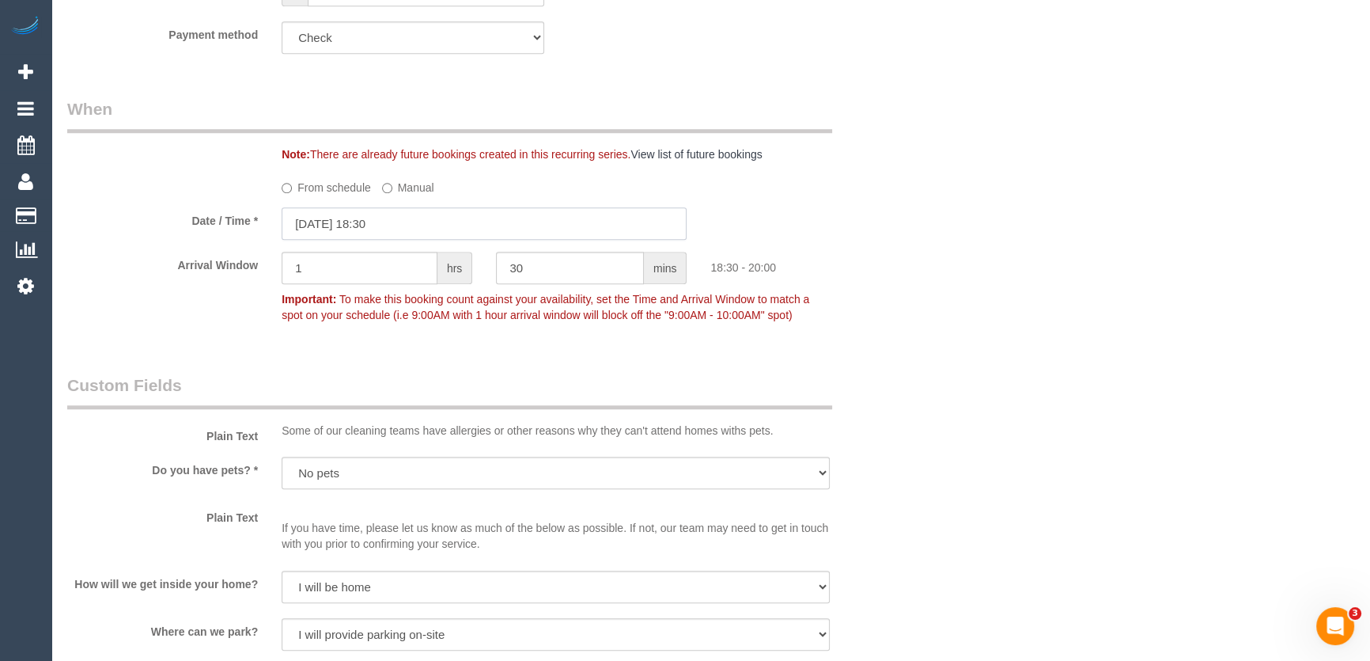
click at [410, 240] on input "[DATE] 18:30" at bounding box center [484, 223] width 405 height 32
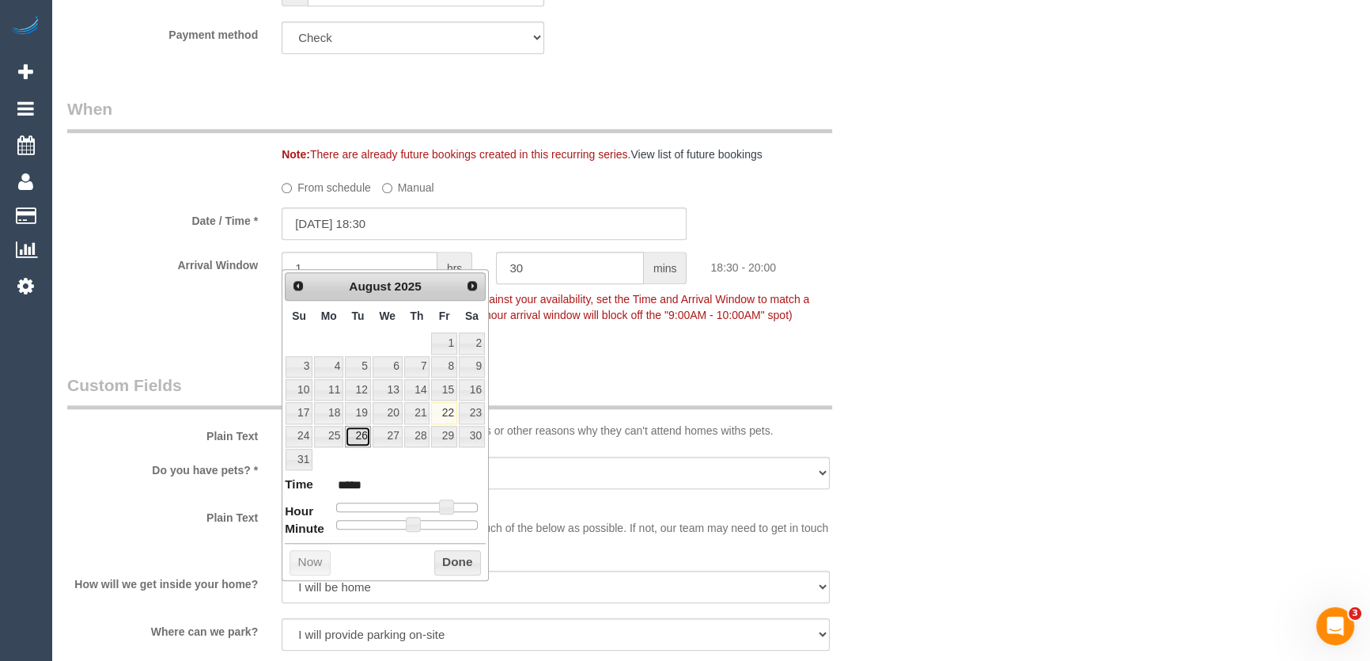
click at [350, 433] on link "26" at bounding box center [357, 436] width 25 height 21
type input "[DATE] 18:30"
click at [516, 382] on div "Who Email* [EMAIL_ADDRESS][DOMAIN_NAME] Name * [GEOGRAPHIC_DATA] Specialist Cen…" at bounding box center [484, 243] width 858 height 3649
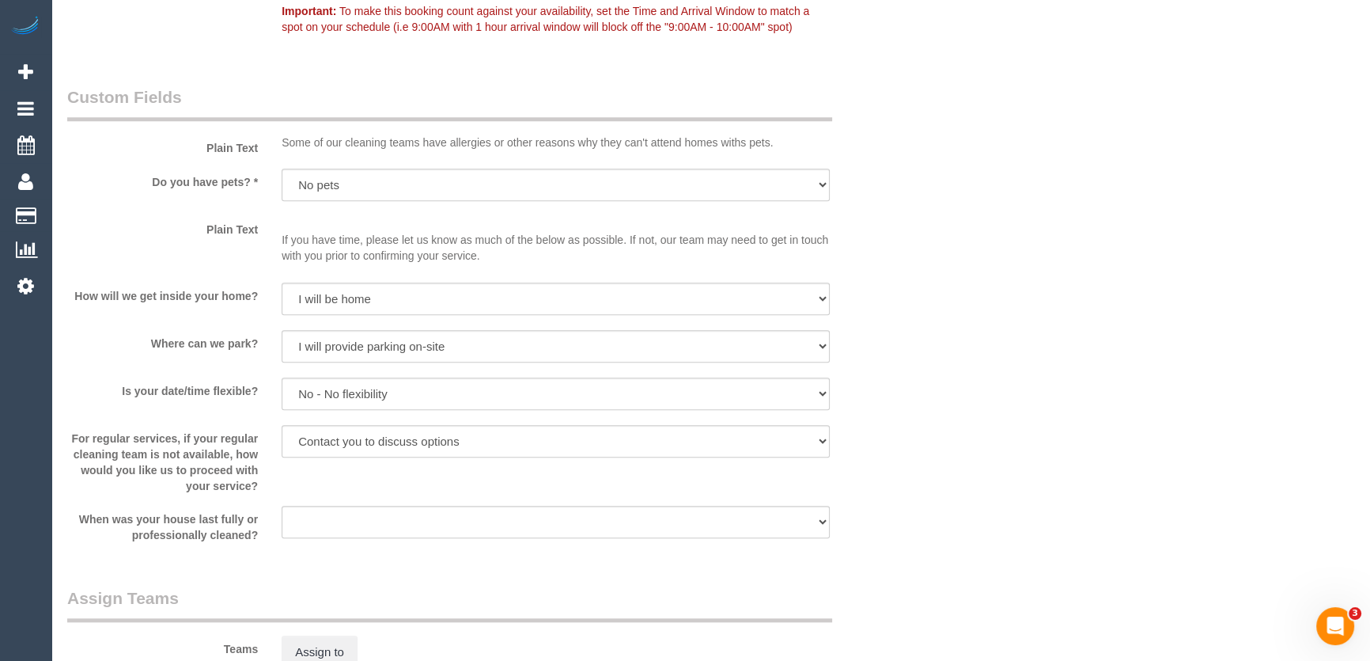
scroll to position [2107, 0]
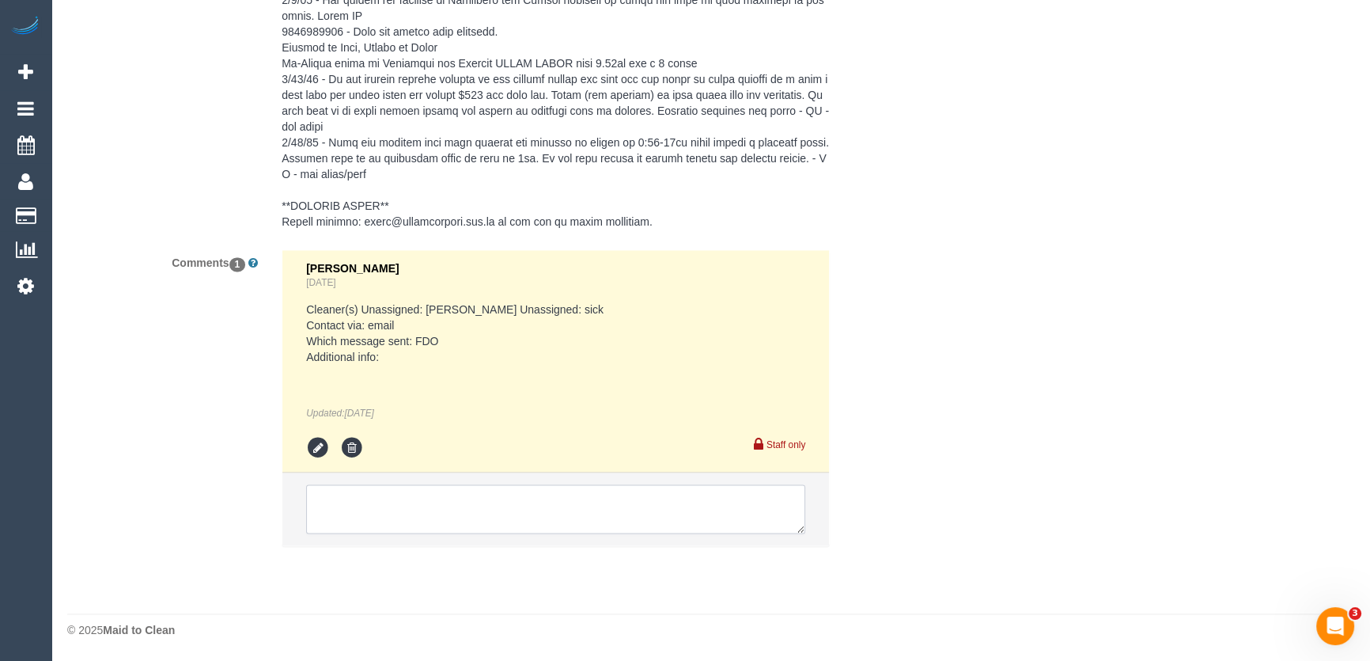
click at [384, 507] on textarea at bounding box center [555, 508] width 499 height 49
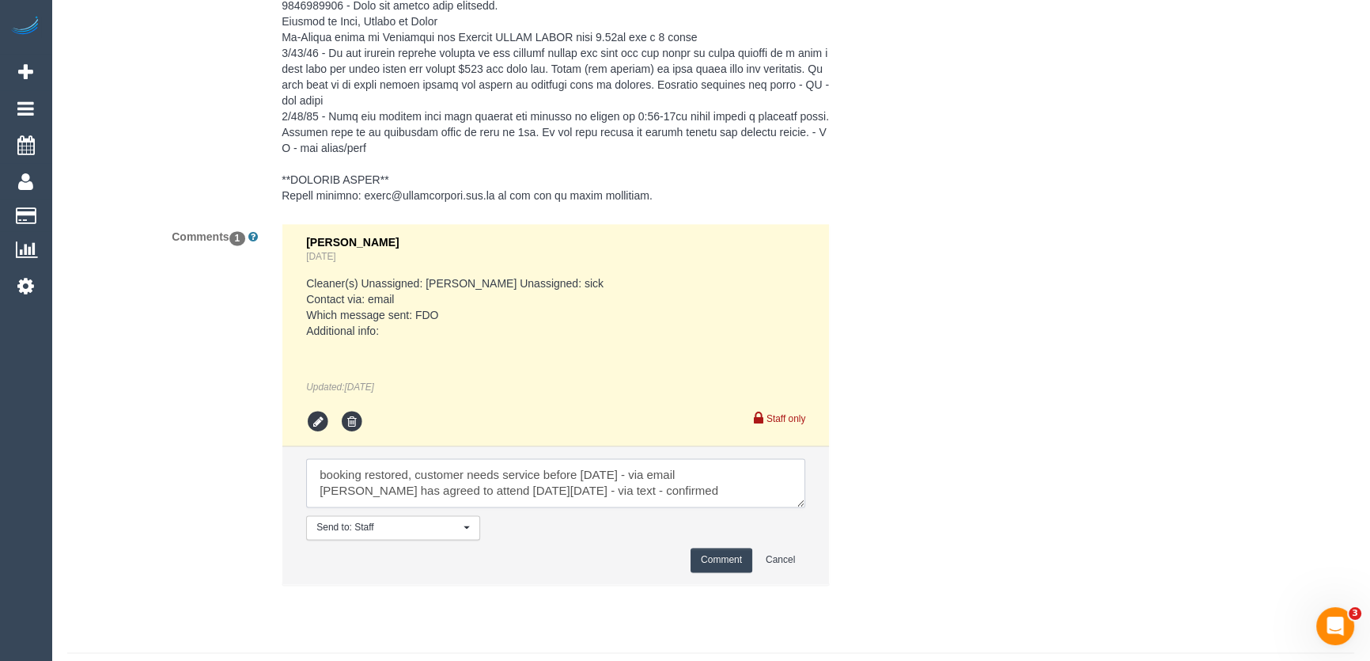
scroll to position [6, 0]
type textarea "booking restored, customer needs service before [DATE] - via email [PERSON_NAME…"
click at [731, 572] on button "Comment" at bounding box center [722, 559] width 62 height 25
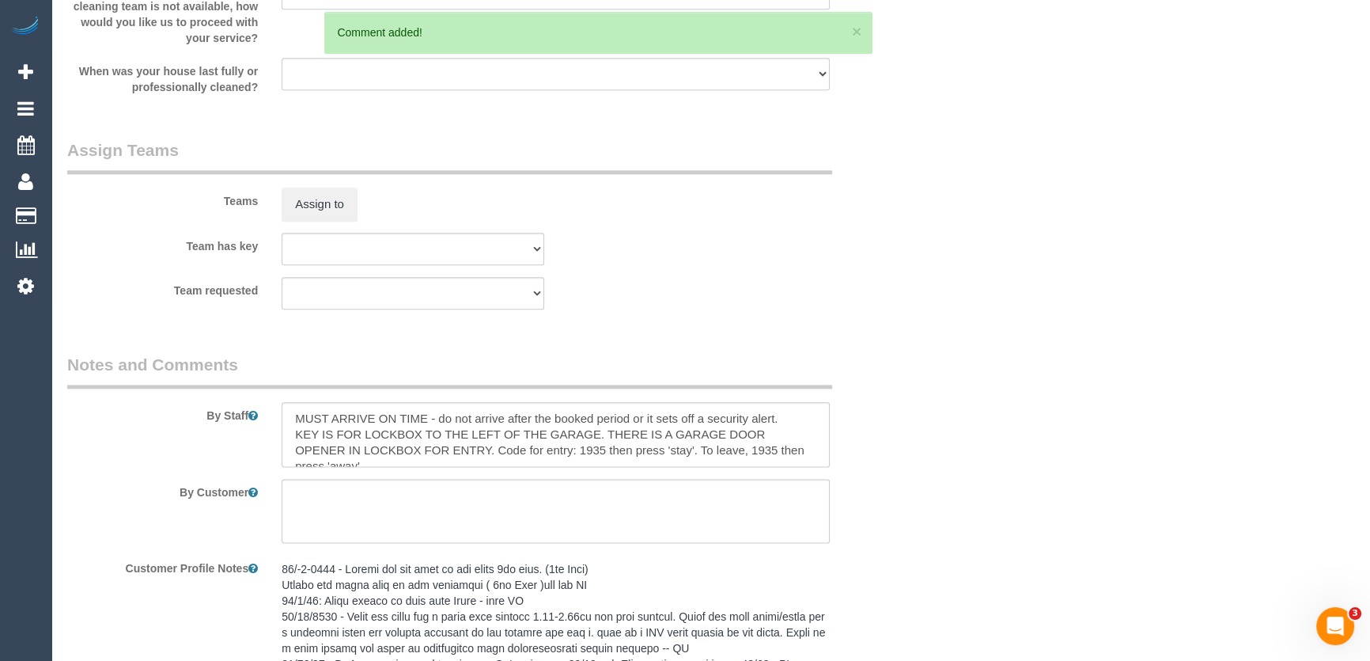
scroll to position [2355, 0]
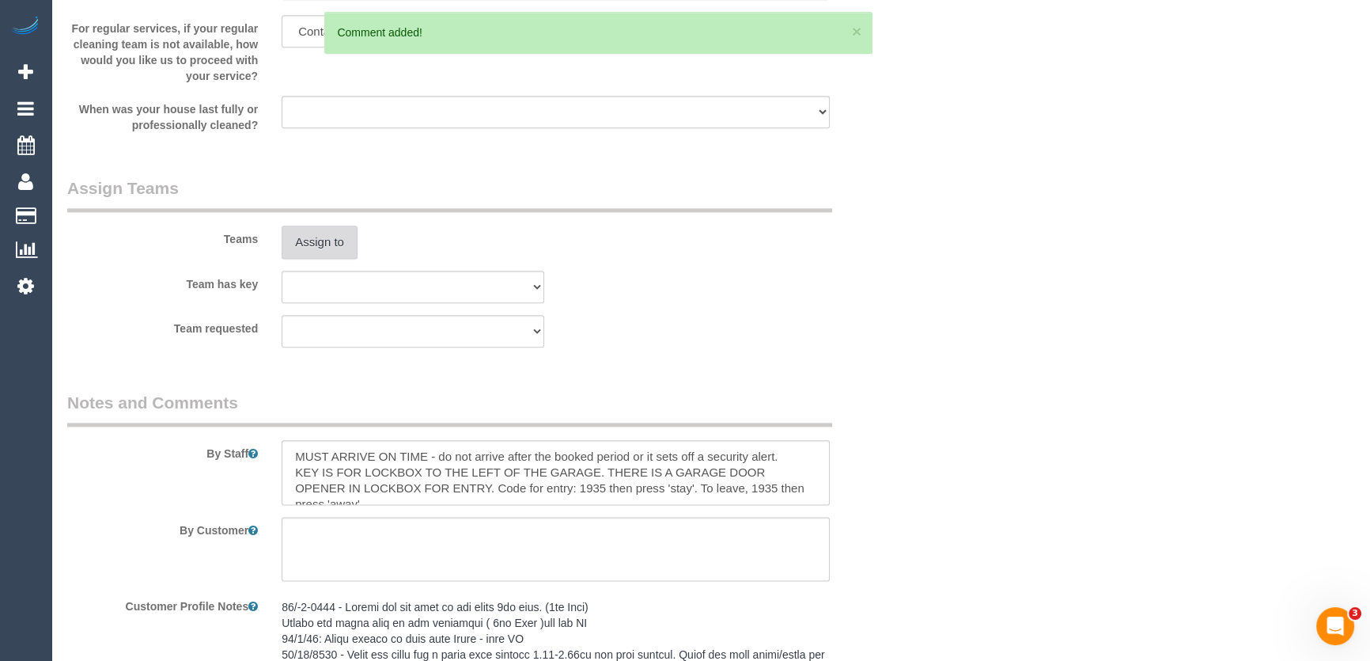
click at [312, 259] on button "Assign to" at bounding box center [320, 241] width 76 height 33
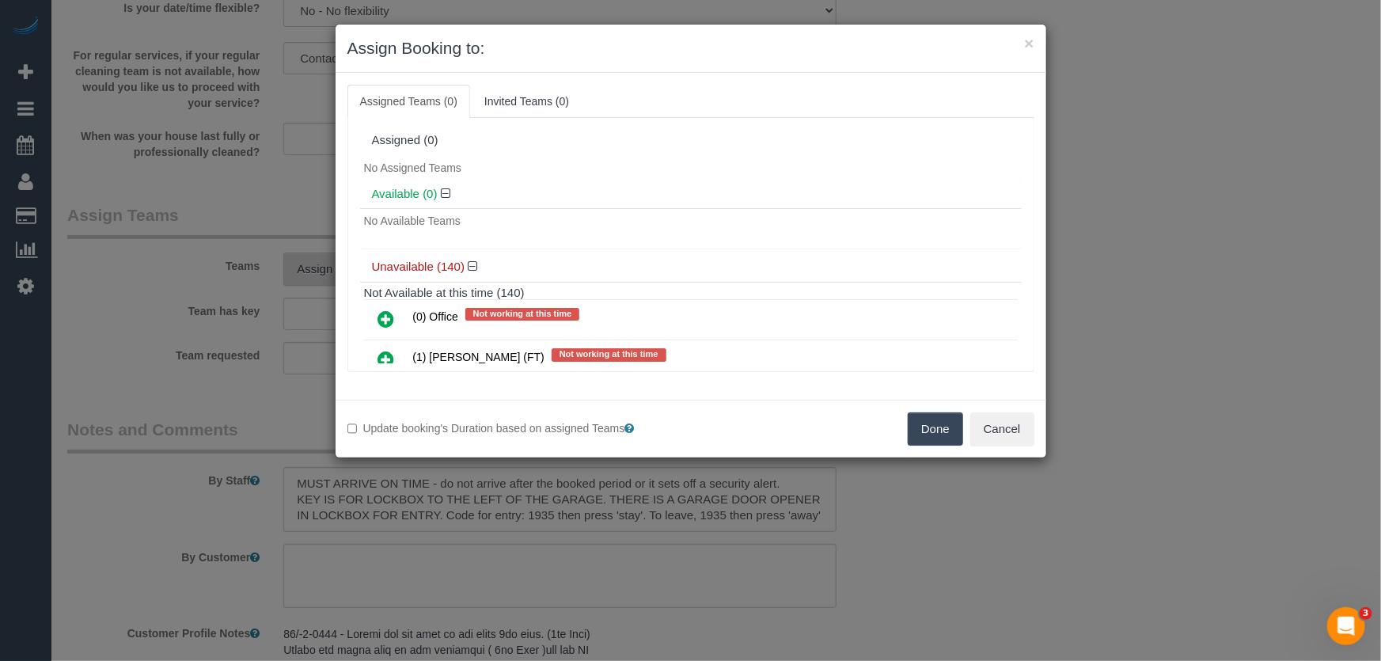
scroll to position [1378, 0]
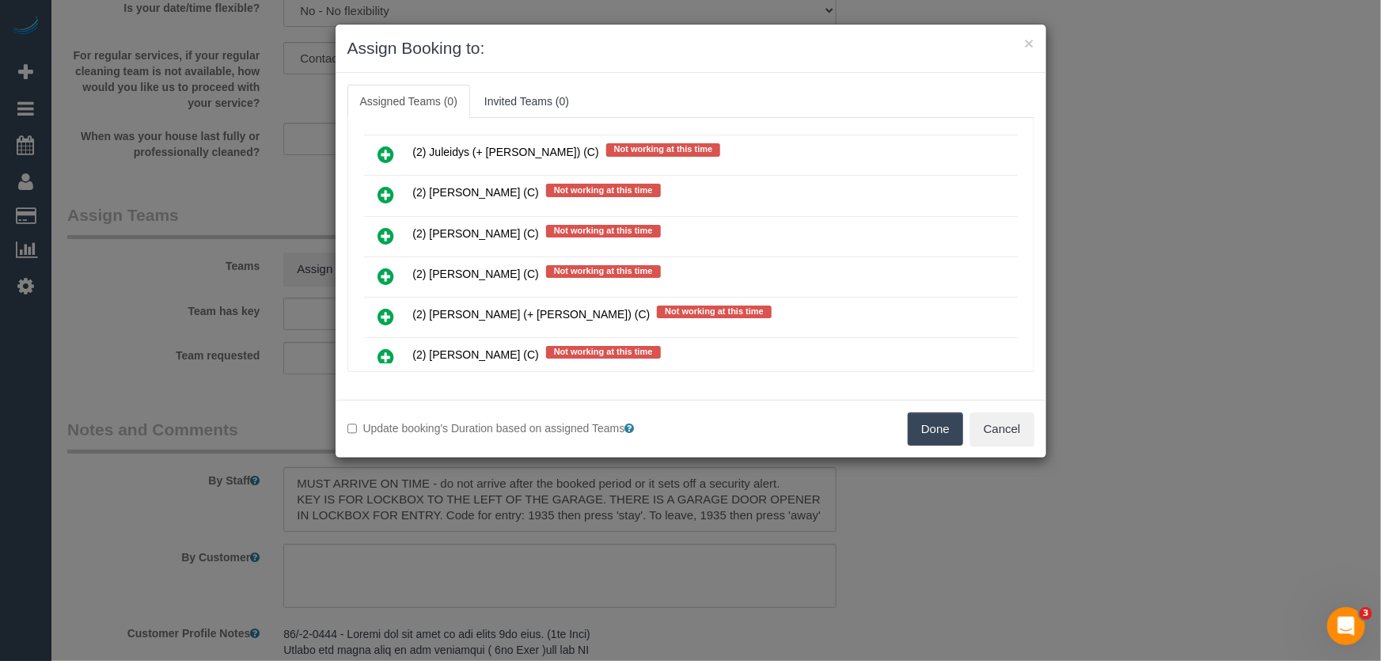
click at [387, 267] on icon at bounding box center [386, 276] width 17 height 19
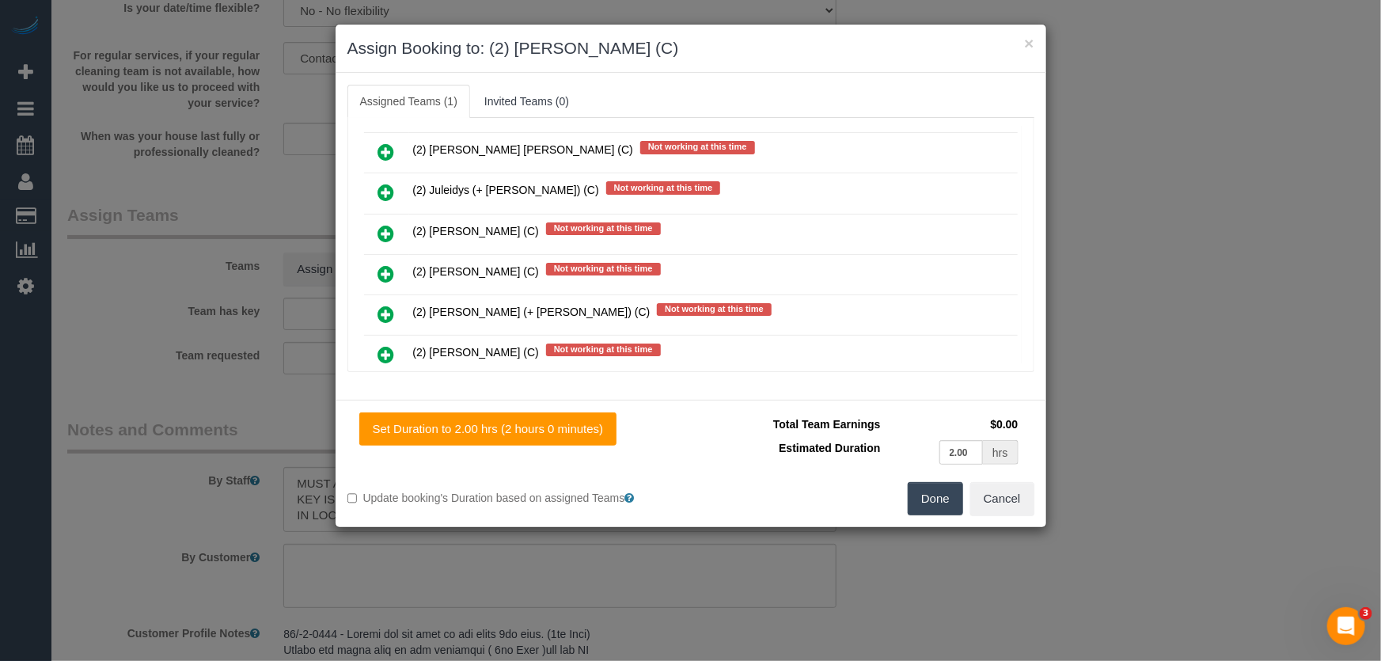
scroll to position [1415, 0]
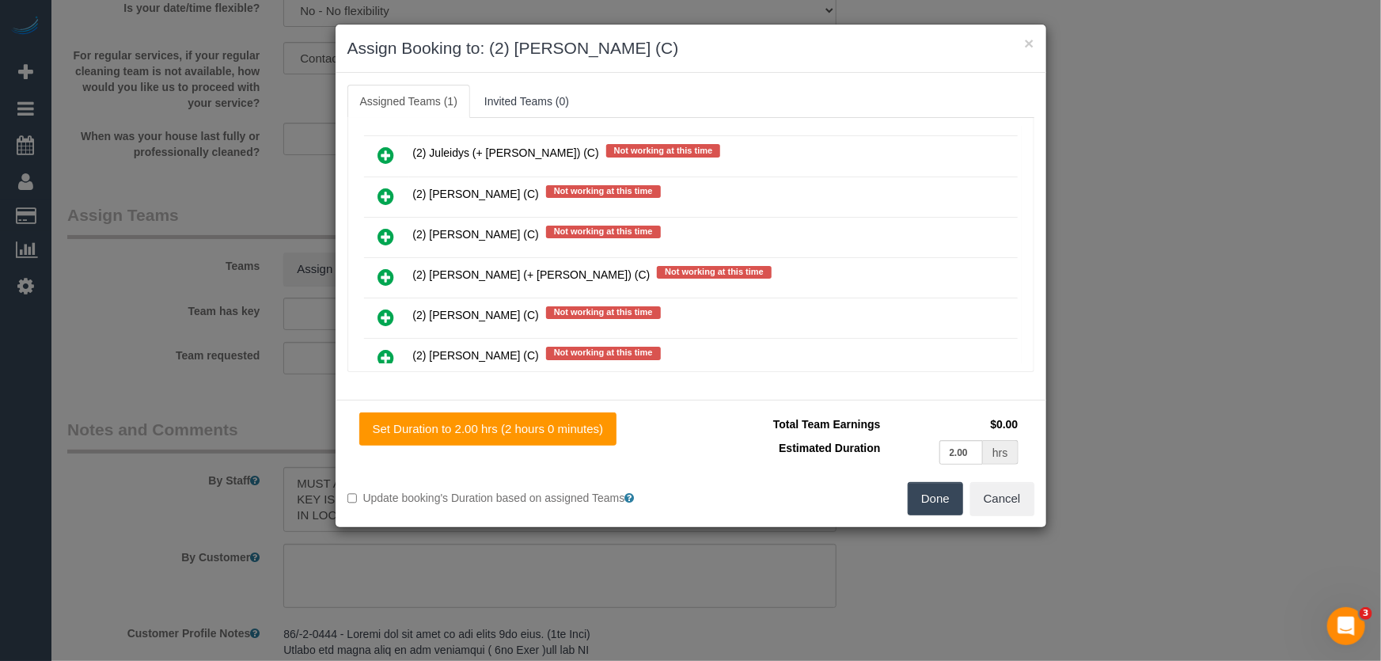
click at [927, 503] on button "Done" at bounding box center [934, 498] width 55 height 33
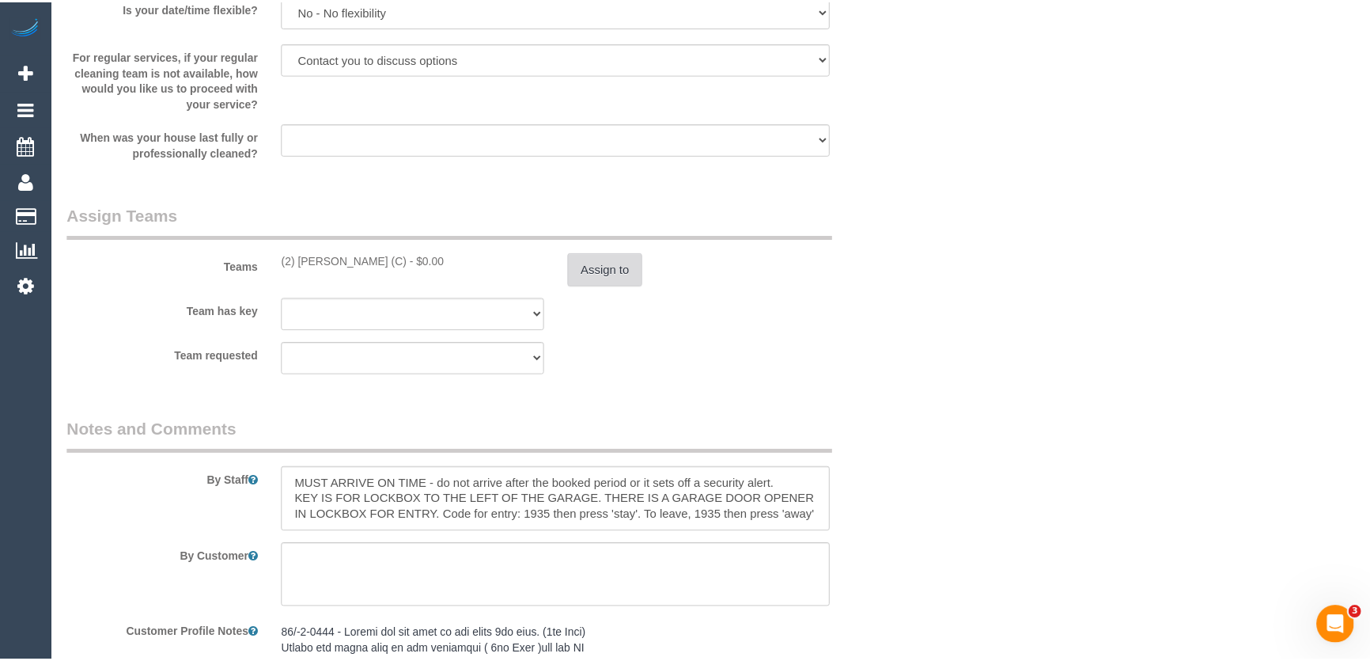
scroll to position [2355, 0]
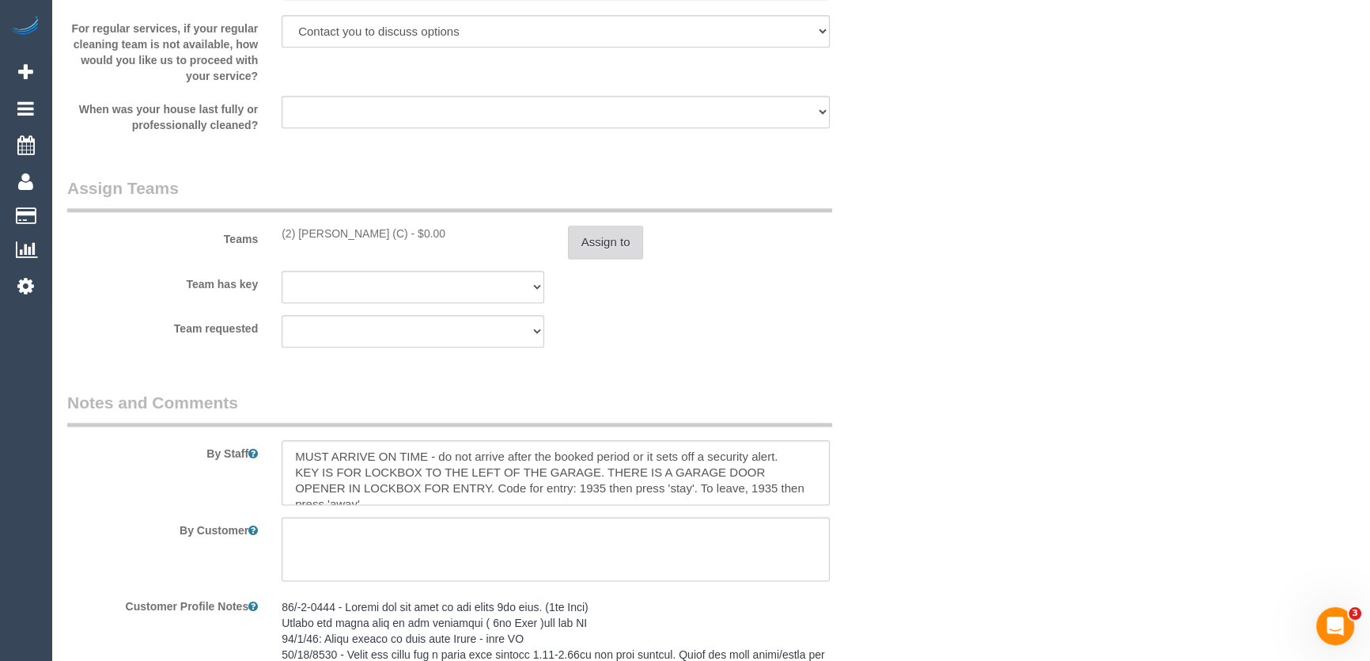
click at [616, 259] on button "Assign to" at bounding box center [606, 241] width 76 height 33
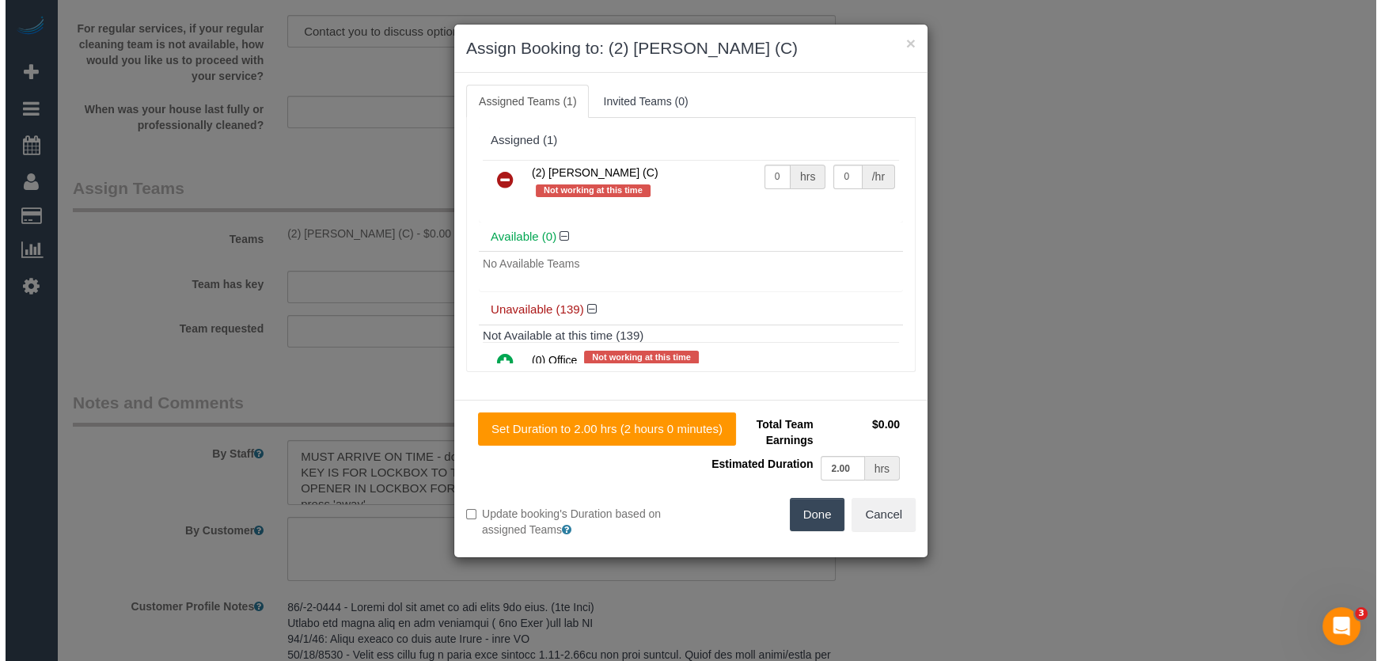
scroll to position [2328, 0]
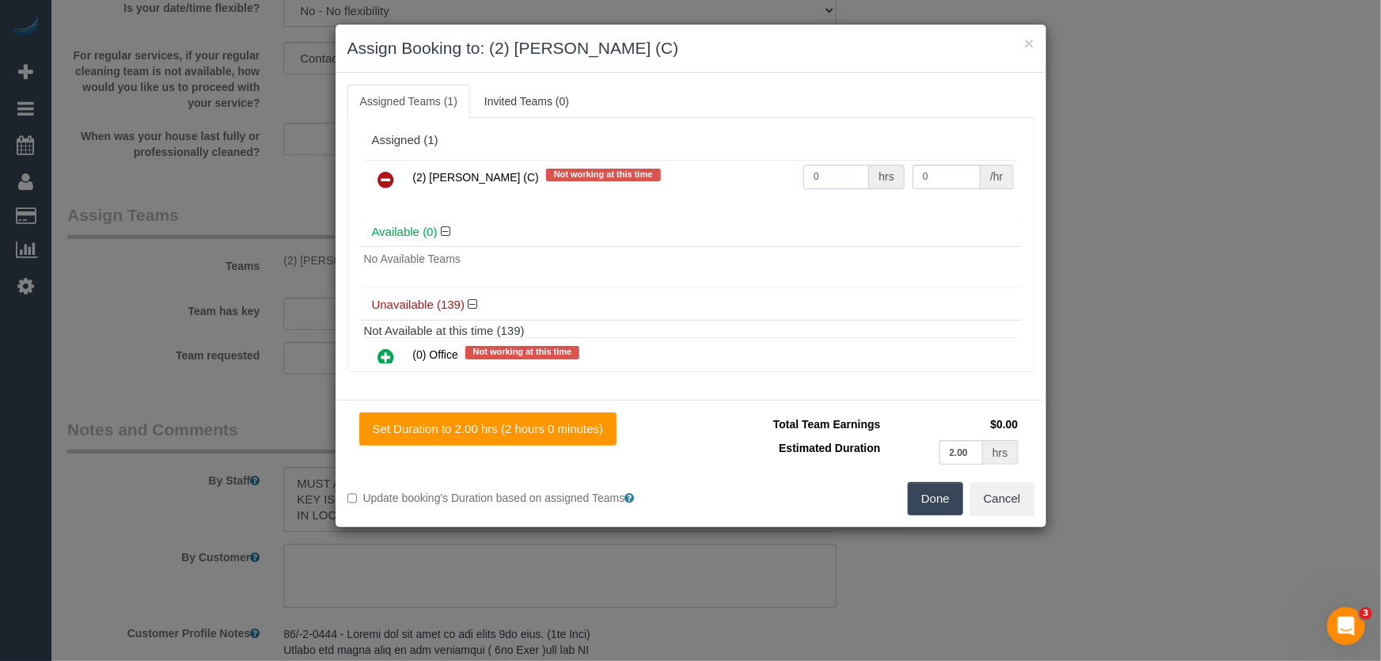
click at [817, 186] on input "0" at bounding box center [836, 177] width 66 height 25
type input "2"
type input "40"
click at [937, 487] on button "Done" at bounding box center [934, 498] width 55 height 33
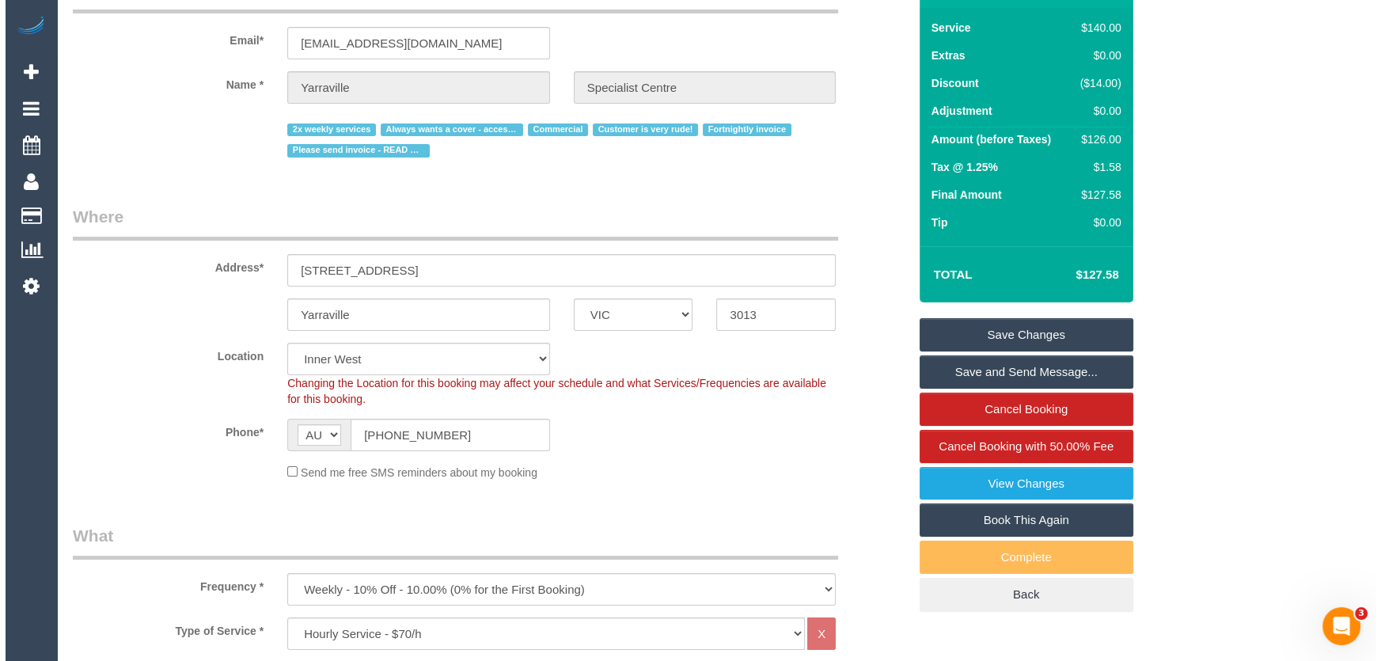
scroll to position [0, 0]
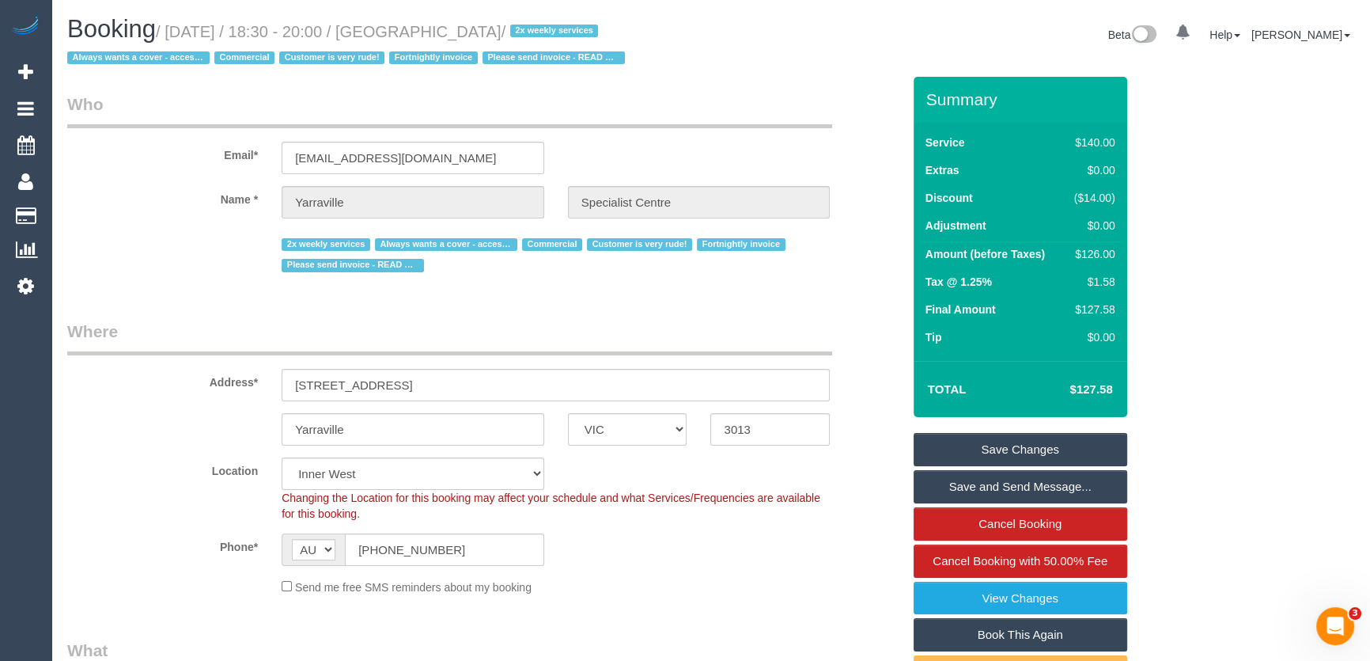
click at [432, 30] on small "/ [DATE] / 18:30 - 20:00 / [GEOGRAPHIC_DATA] / 2x weekly services Always wants …" at bounding box center [348, 45] width 562 height 44
copy small "Yarraville Specialist Centre"
click at [1018, 503] on link "Save and Send Message..." at bounding box center [1021, 486] width 214 height 33
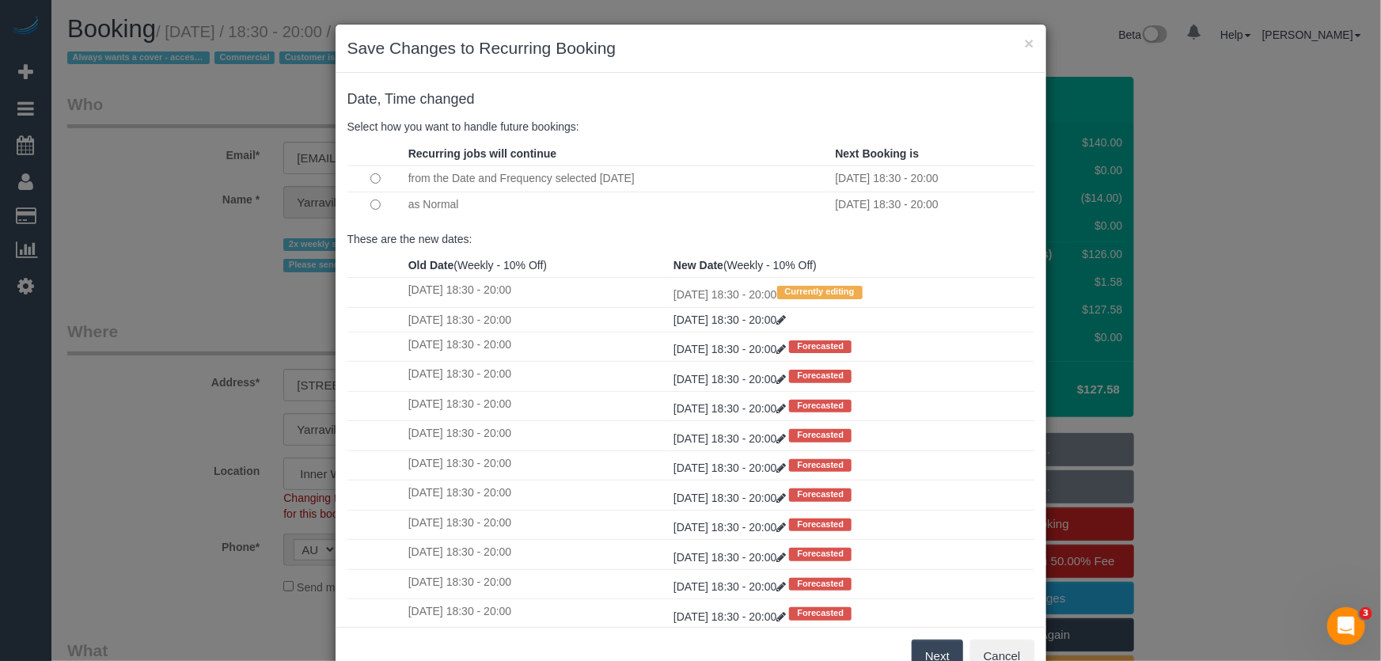
click at [941, 654] on button "Next" at bounding box center [936, 655] width 51 height 33
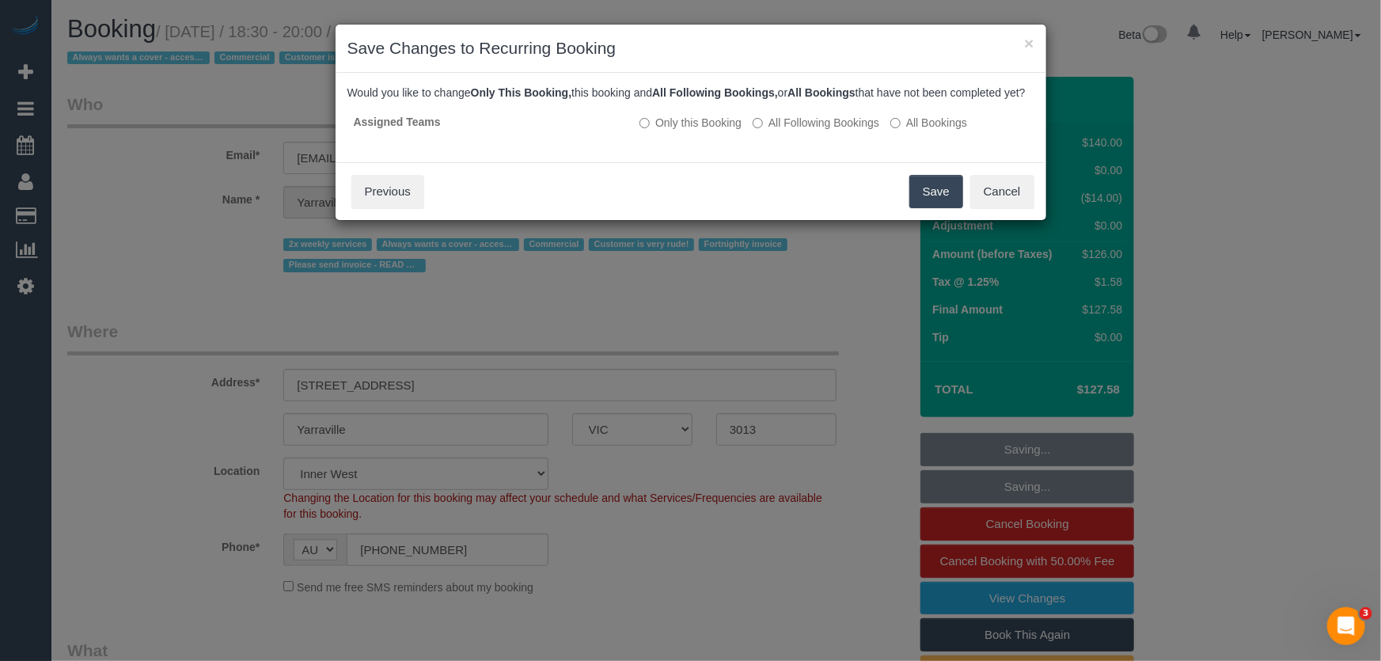
click at [927, 208] on button "Save" at bounding box center [936, 191] width 54 height 33
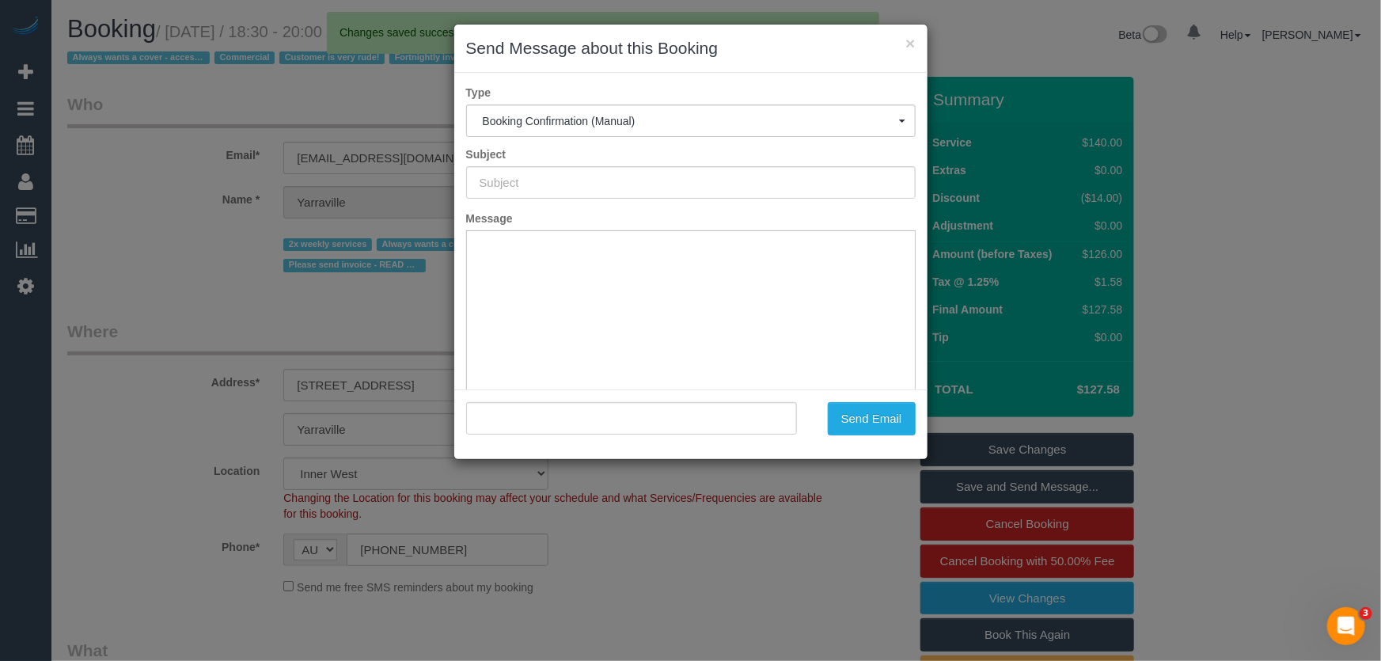
type input "Booking Confirmed"
type input ""Yarraville Specialist Centre" <[EMAIL_ADDRESS][DOMAIN_NAME]>"
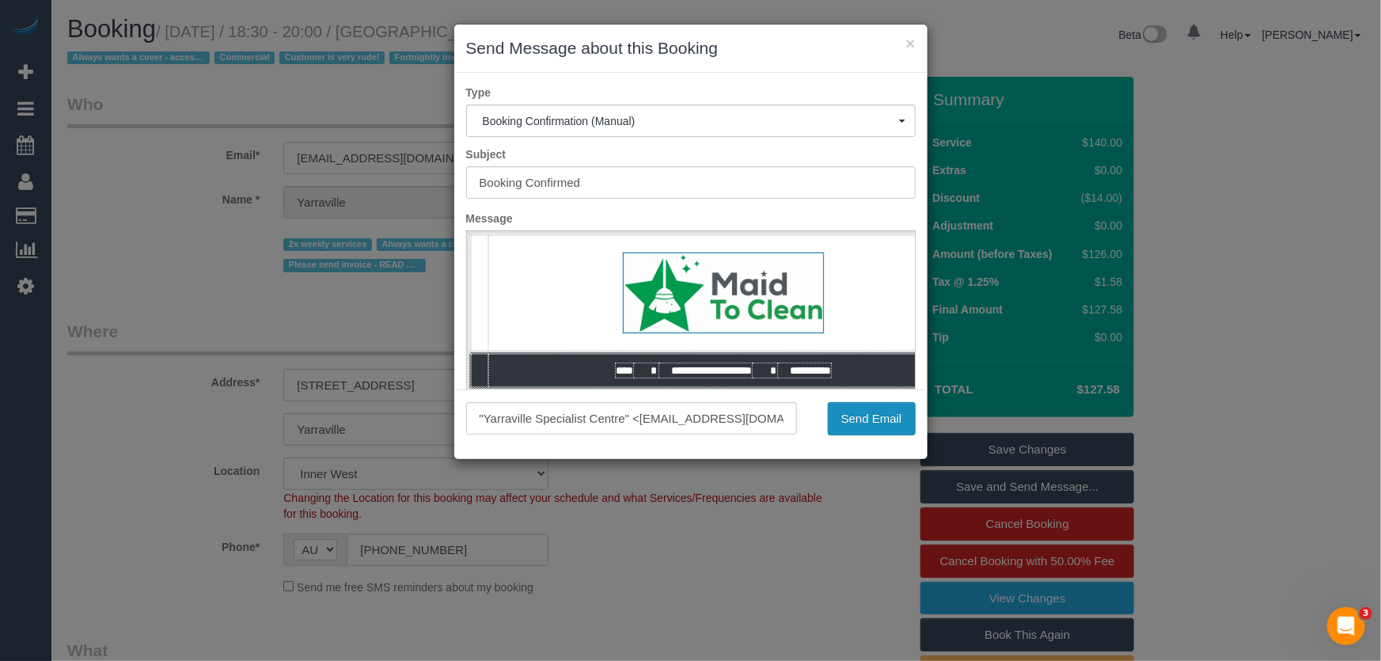
click at [873, 430] on button "Send Email" at bounding box center [872, 418] width 88 height 33
